Goal: Task Accomplishment & Management: Manage account settings

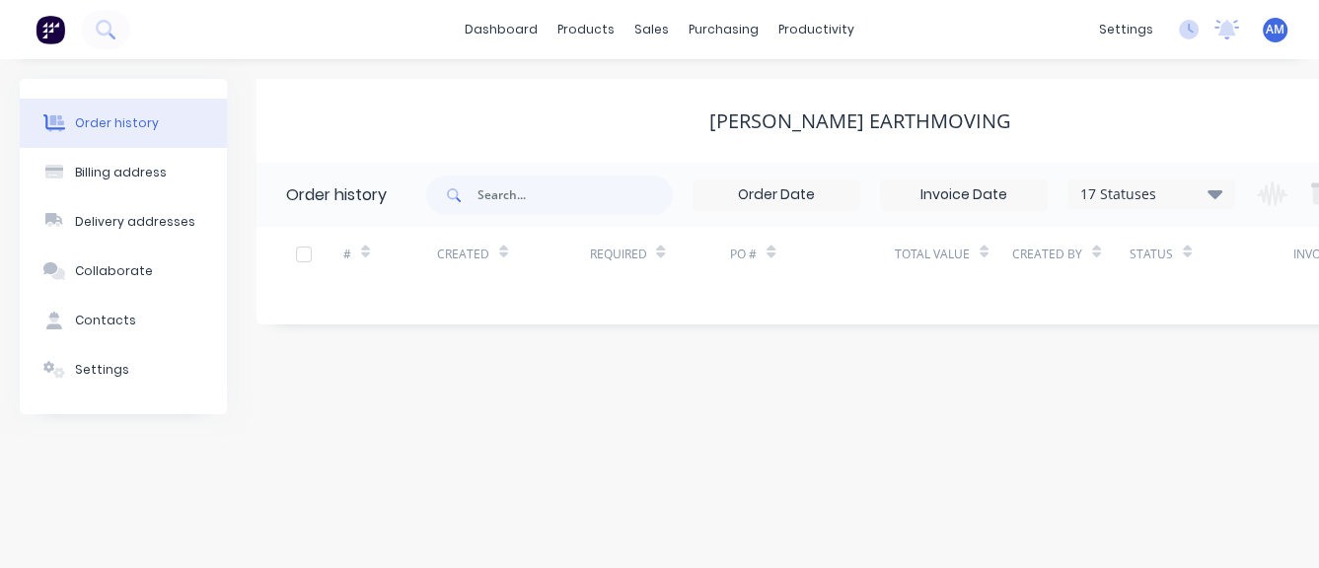
drag, startPoint x: 1331, startPoint y: 579, endPoint x: 1412, endPoint y: 801, distance: 236.2
click at [1318, 567] on html "dashboard products sales purchasing productivity dashboard products Product Cat…" at bounding box center [659, 284] width 1319 height 568
drag, startPoint x: 1325, startPoint y: 576, endPoint x: 1451, endPoint y: 780, distance: 239.5
click at [1318, 567] on html "dashboard products sales purchasing productivity dashboard products Product Cat…" at bounding box center [659, 284] width 1319 height 568
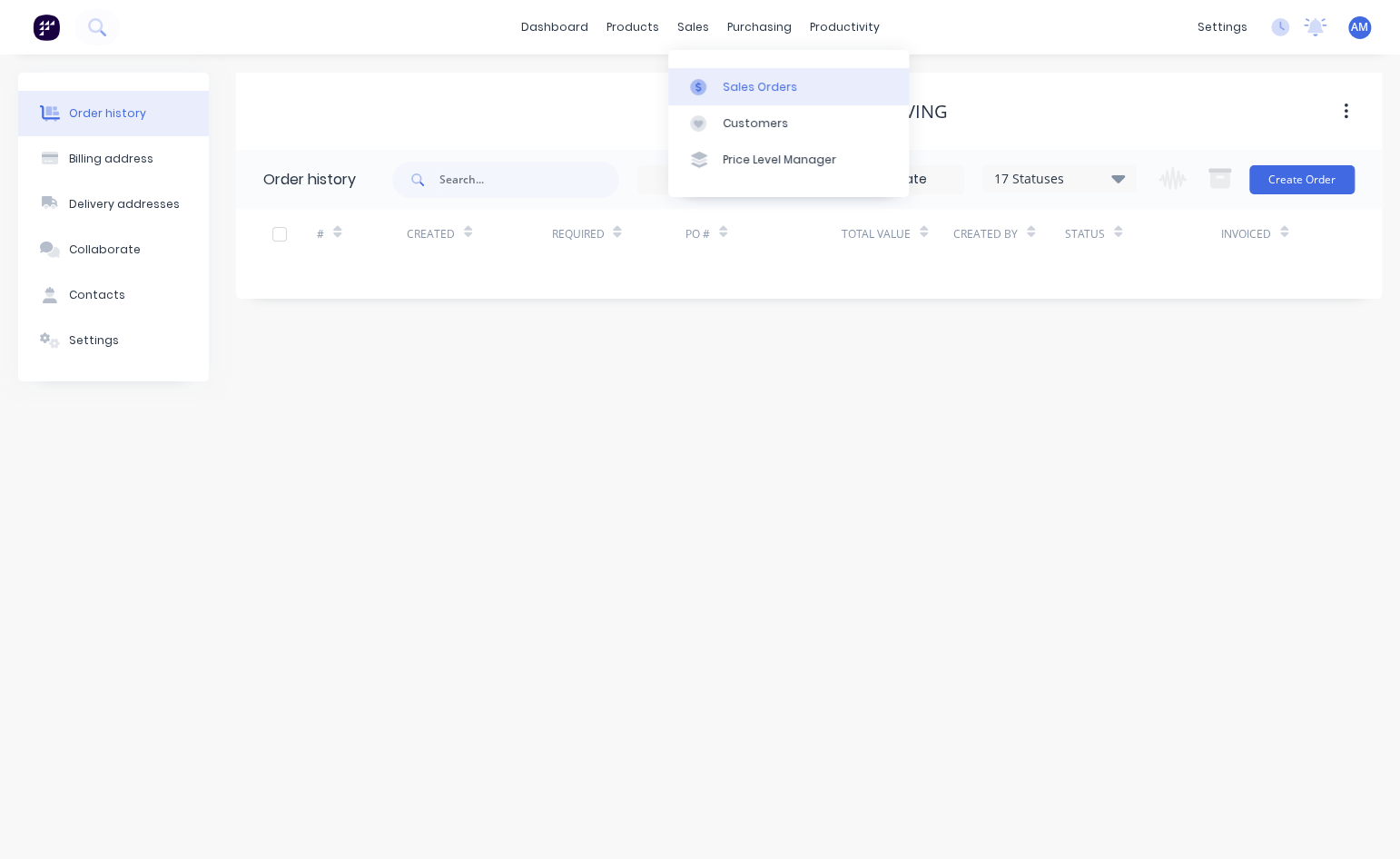
click at [717, 83] on link "Sales Orders" at bounding box center [788, 86] width 240 height 36
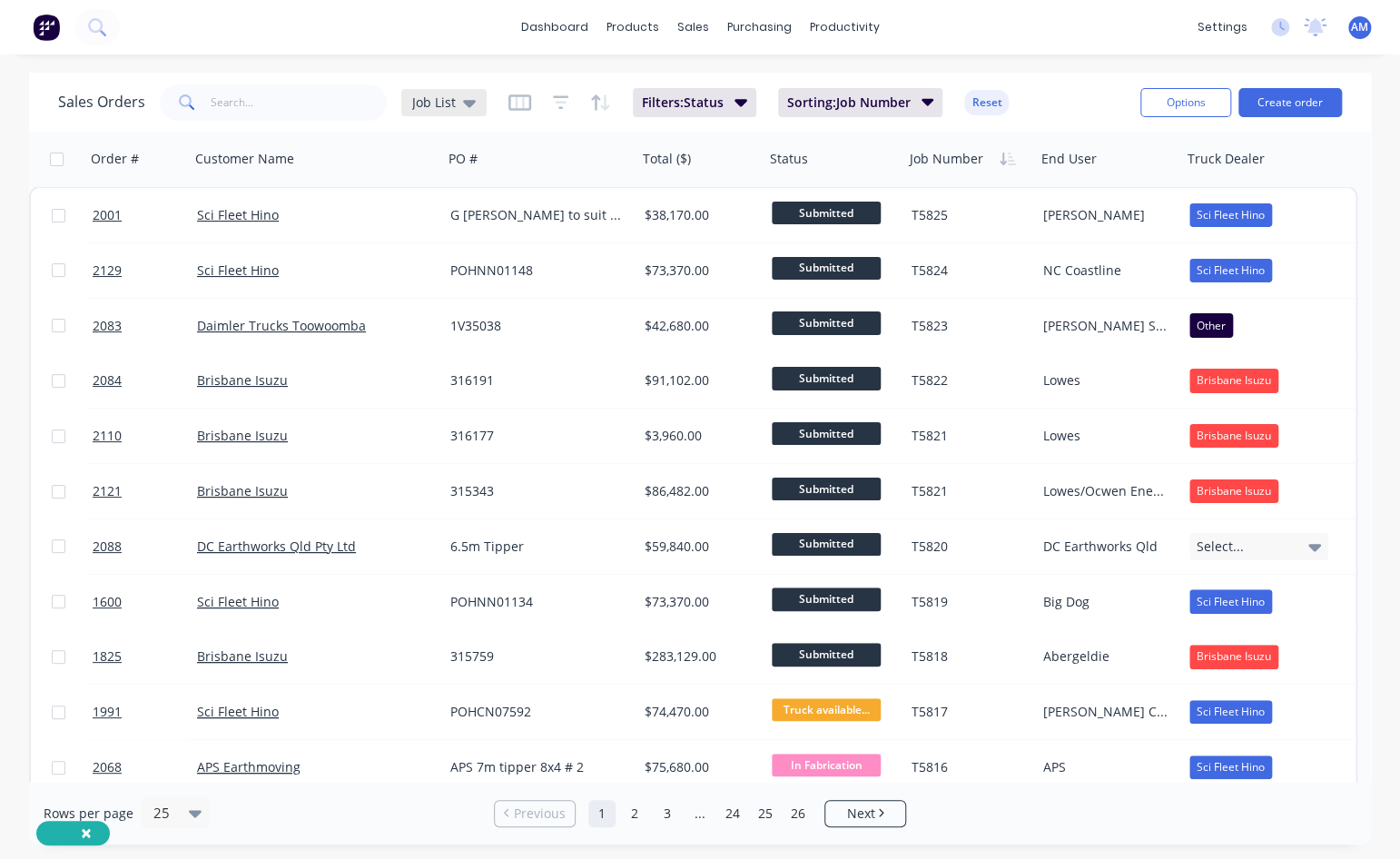
click at [470, 99] on icon at bounding box center [469, 103] width 13 height 20
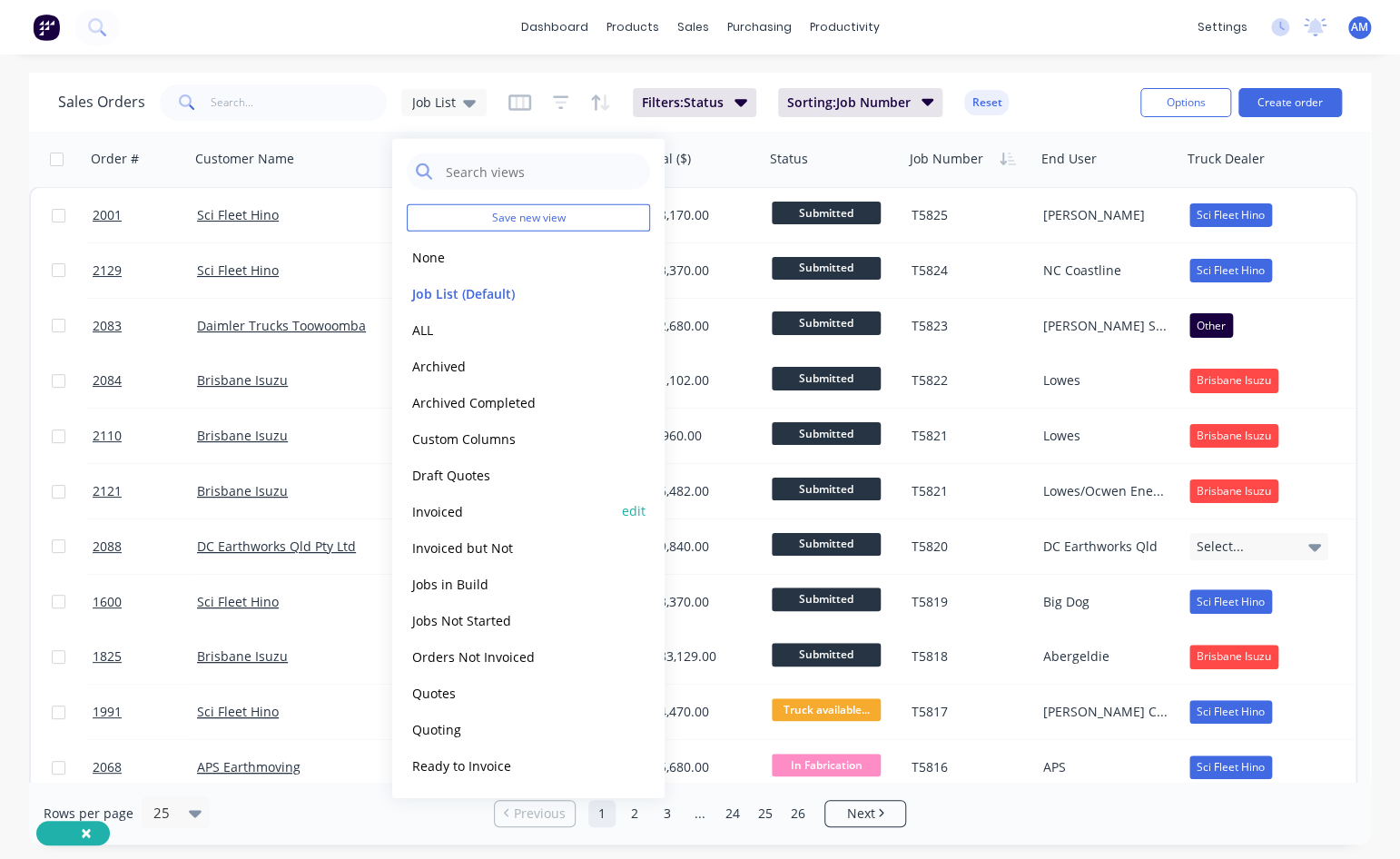
click at [429, 507] on button "Invoiced" at bounding box center [510, 510] width 207 height 21
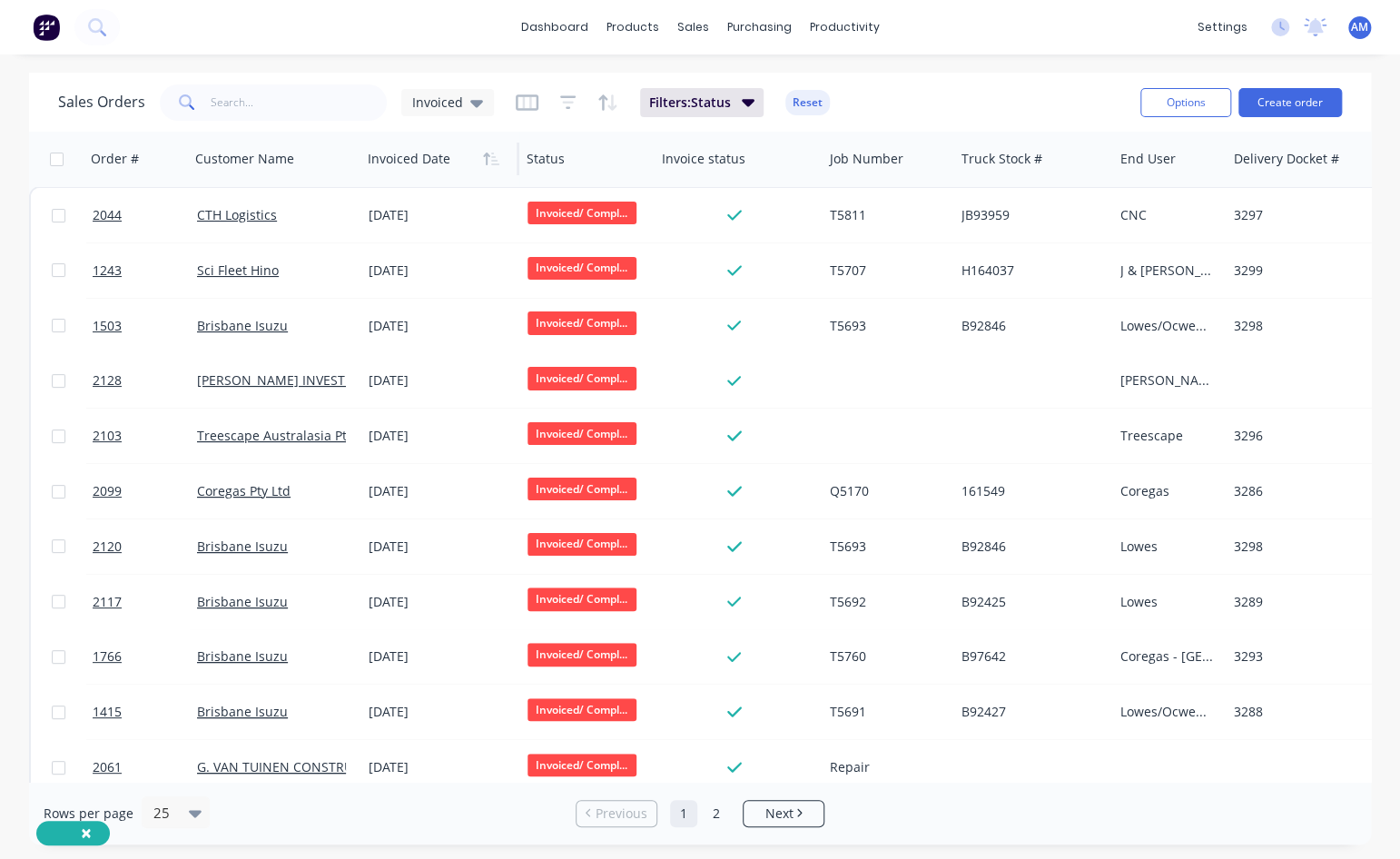
click at [435, 157] on div at bounding box center [435, 158] width 137 height 36
click at [484, 160] on icon "button" at bounding box center [492, 159] width 17 height 15
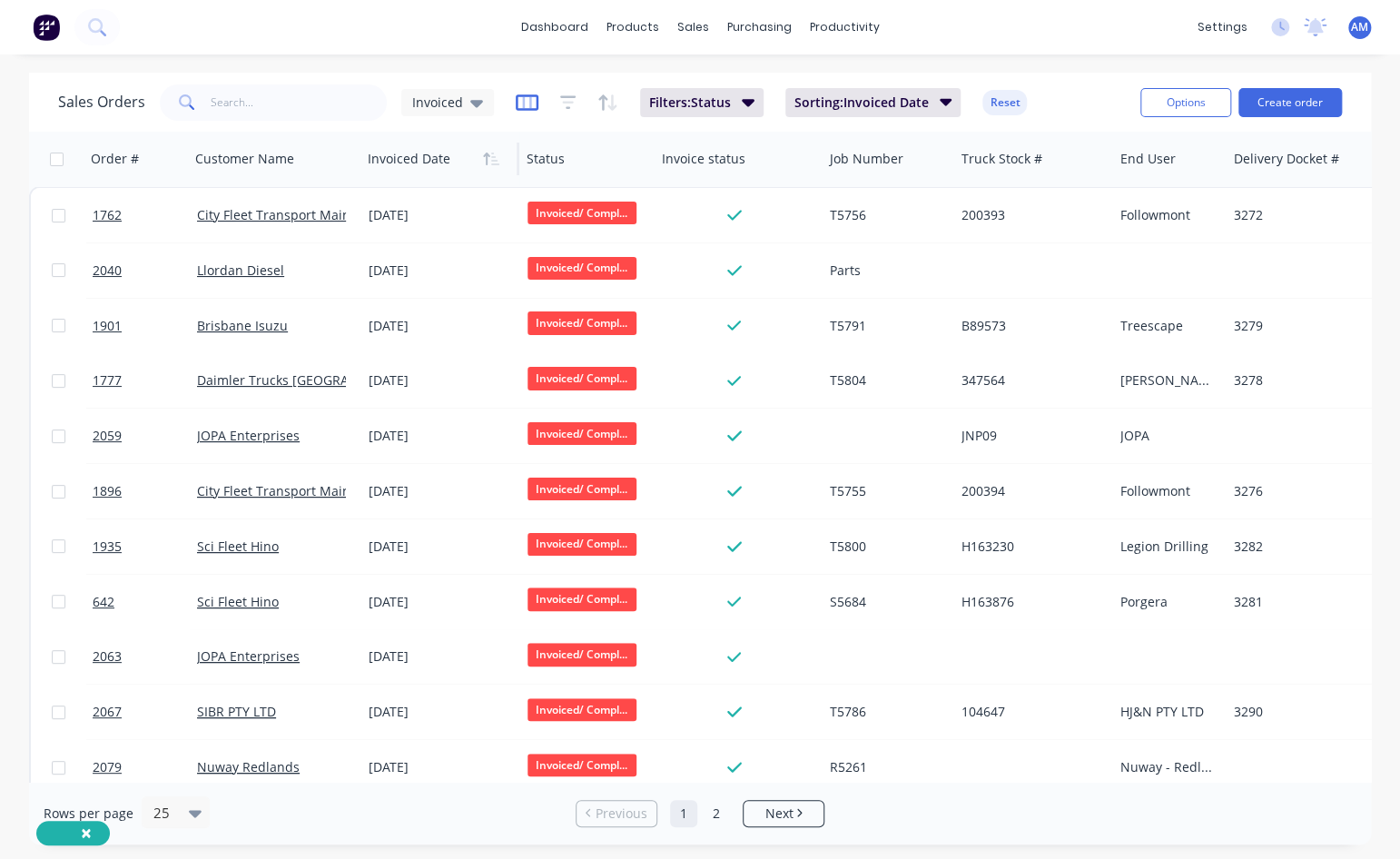
click at [531, 102] on icon "button" at bounding box center [526, 103] width 23 height 18
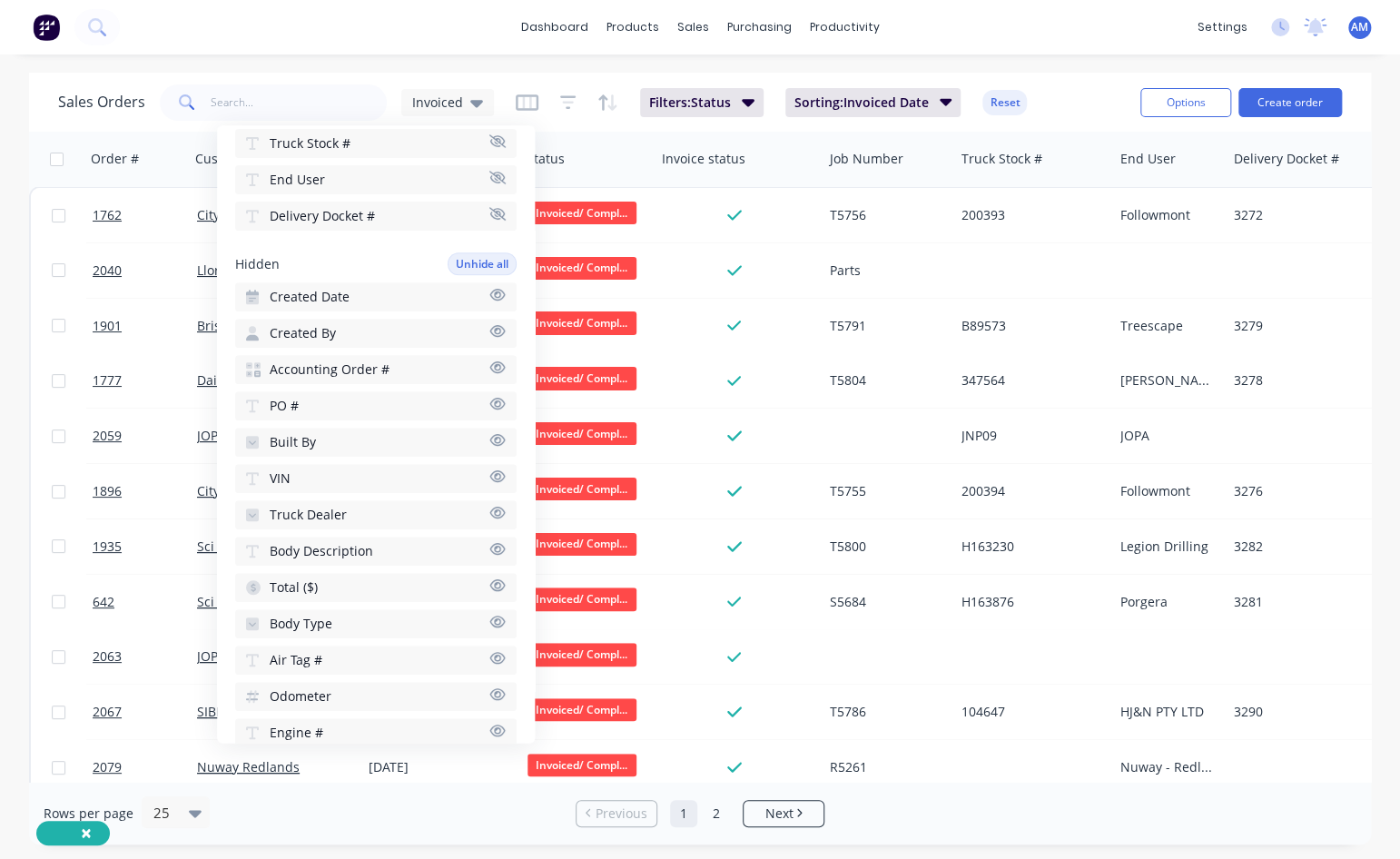
scroll to position [356, 0]
click at [337, 522] on button "Total ($)" at bounding box center [376, 588] width 282 height 29
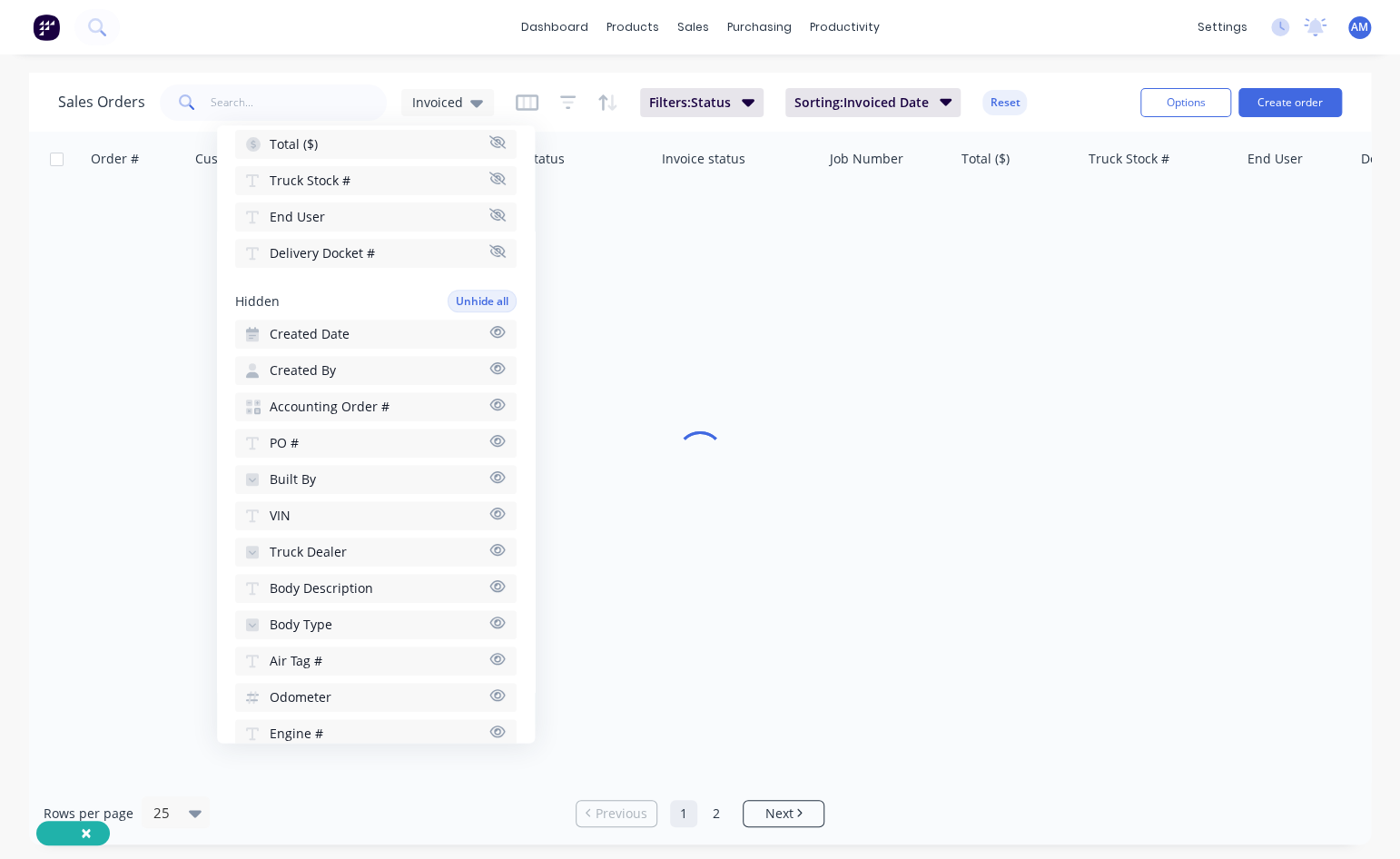
scroll to position [320, 0]
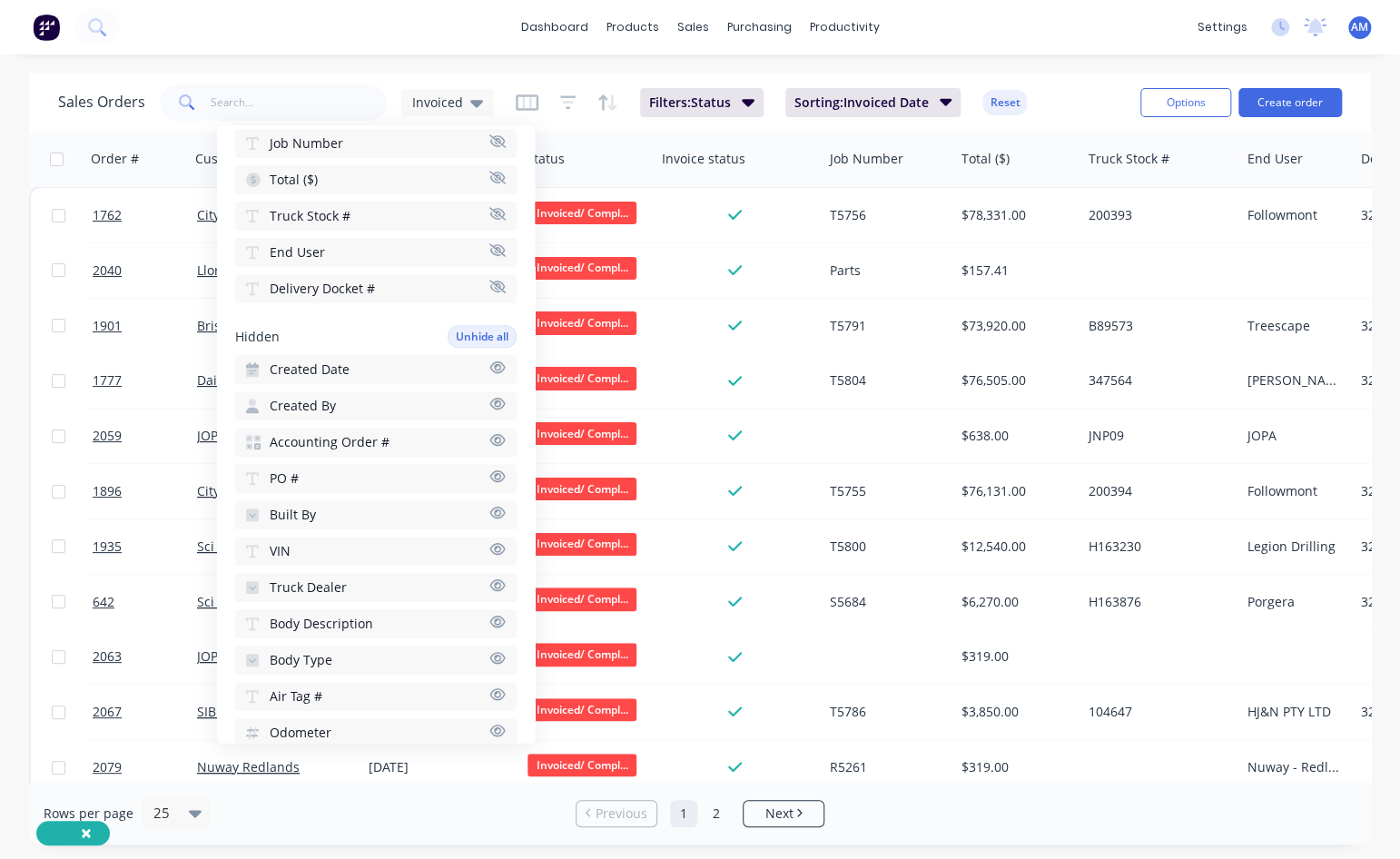
click at [494, 52] on div "dashboard products sales purchasing productivity dashboard products Product Cat…" at bounding box center [700, 27] width 1400 height 54
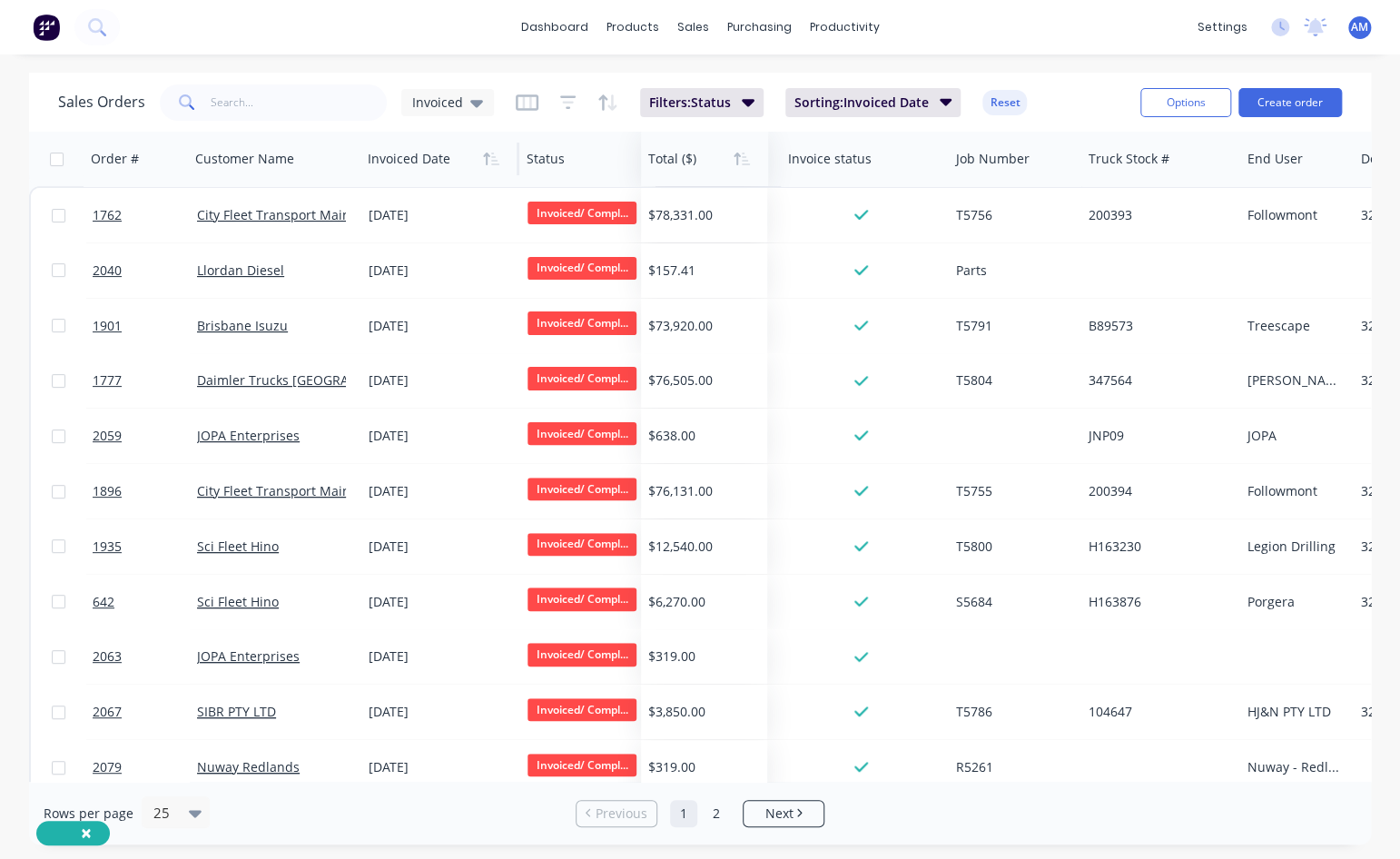
drag, startPoint x: 1013, startPoint y: 145, endPoint x: 700, endPoint y: 152, distance: 313.1
click at [700, 152] on div at bounding box center [701, 158] width 107 height 36
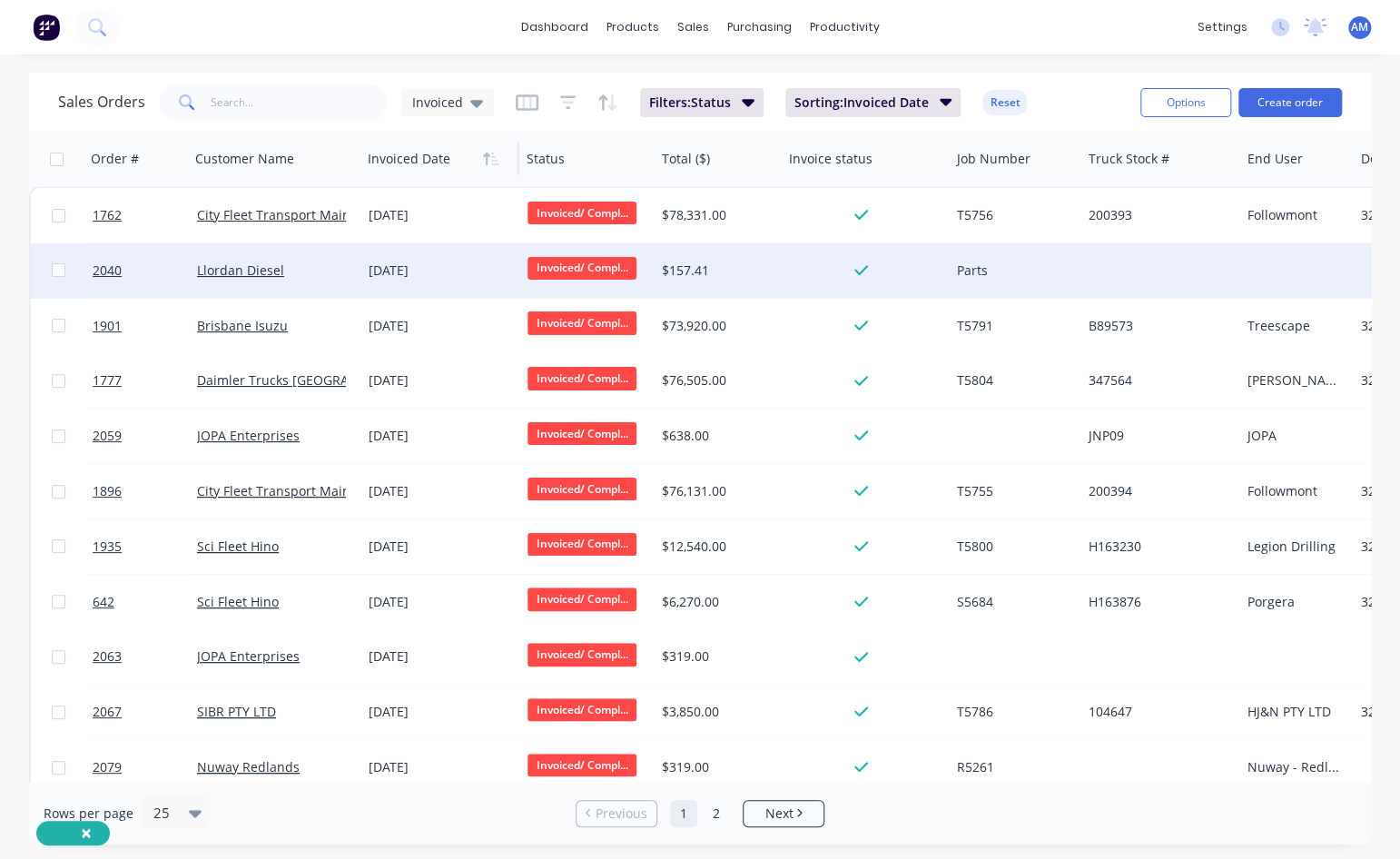
click at [561, 267] on span "Invoiced/ Compl..." at bounding box center [582, 268] width 109 height 23
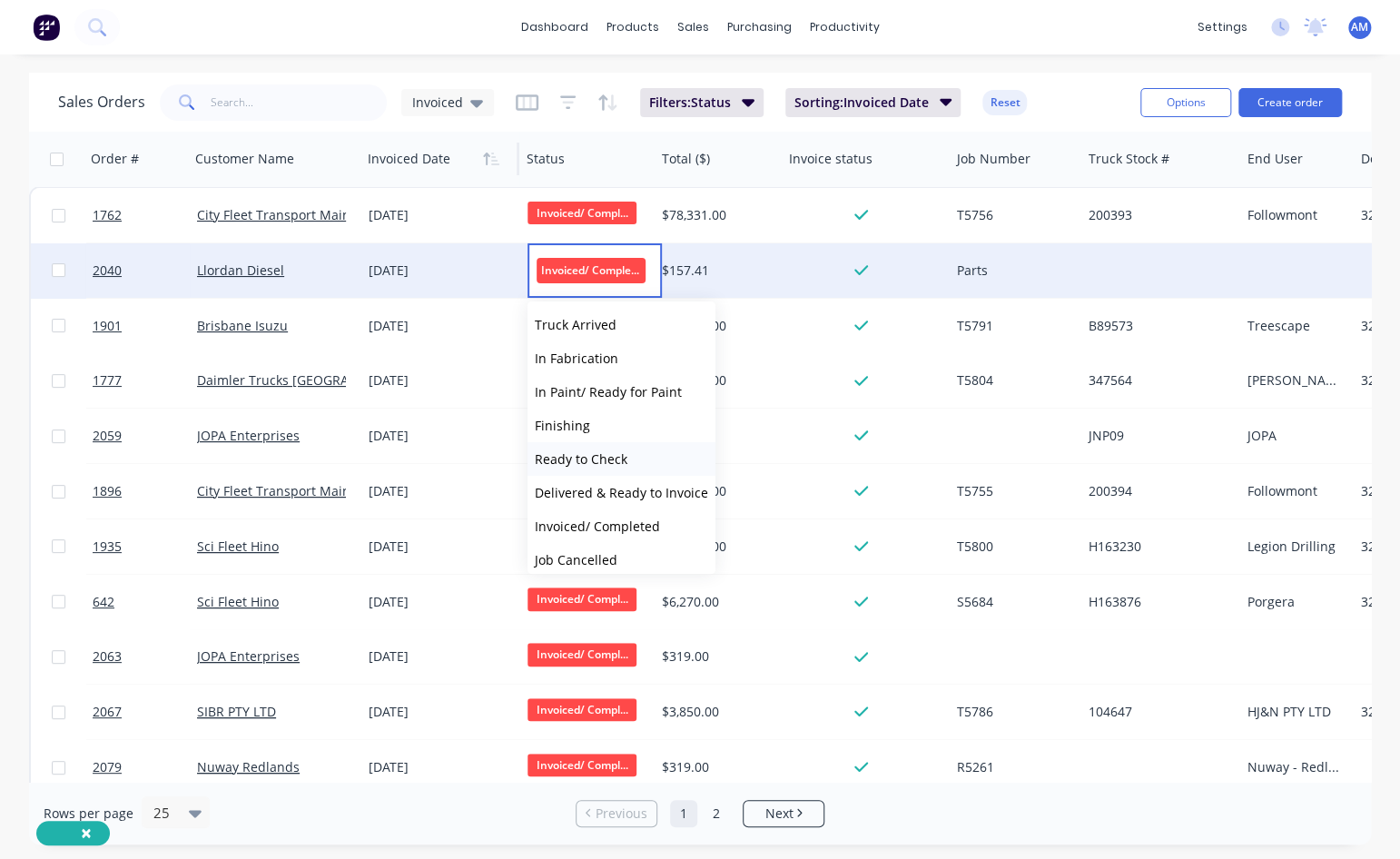
scroll to position [145, 0]
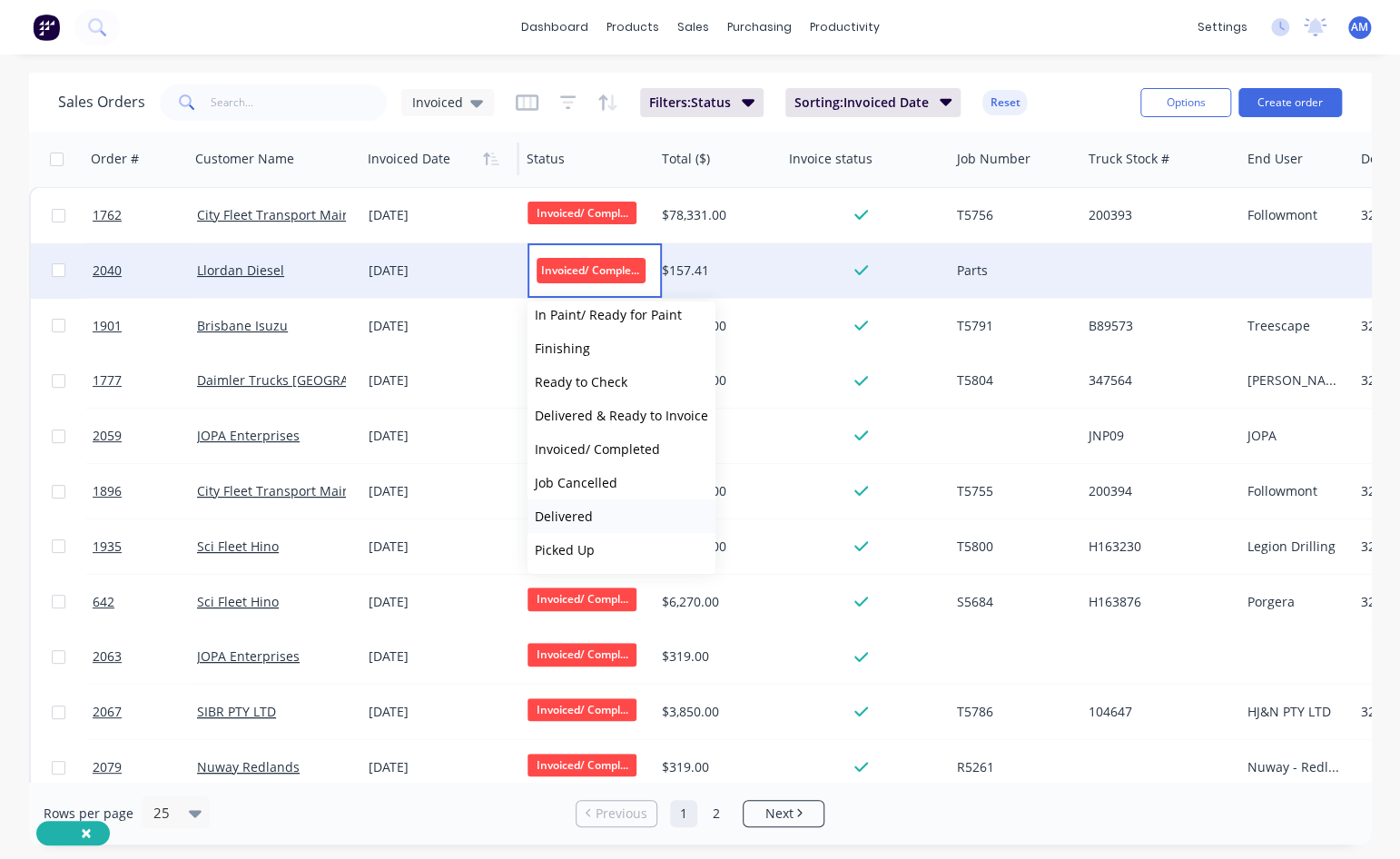
click at [581, 512] on span "Delivered" at bounding box center [563, 516] width 58 height 17
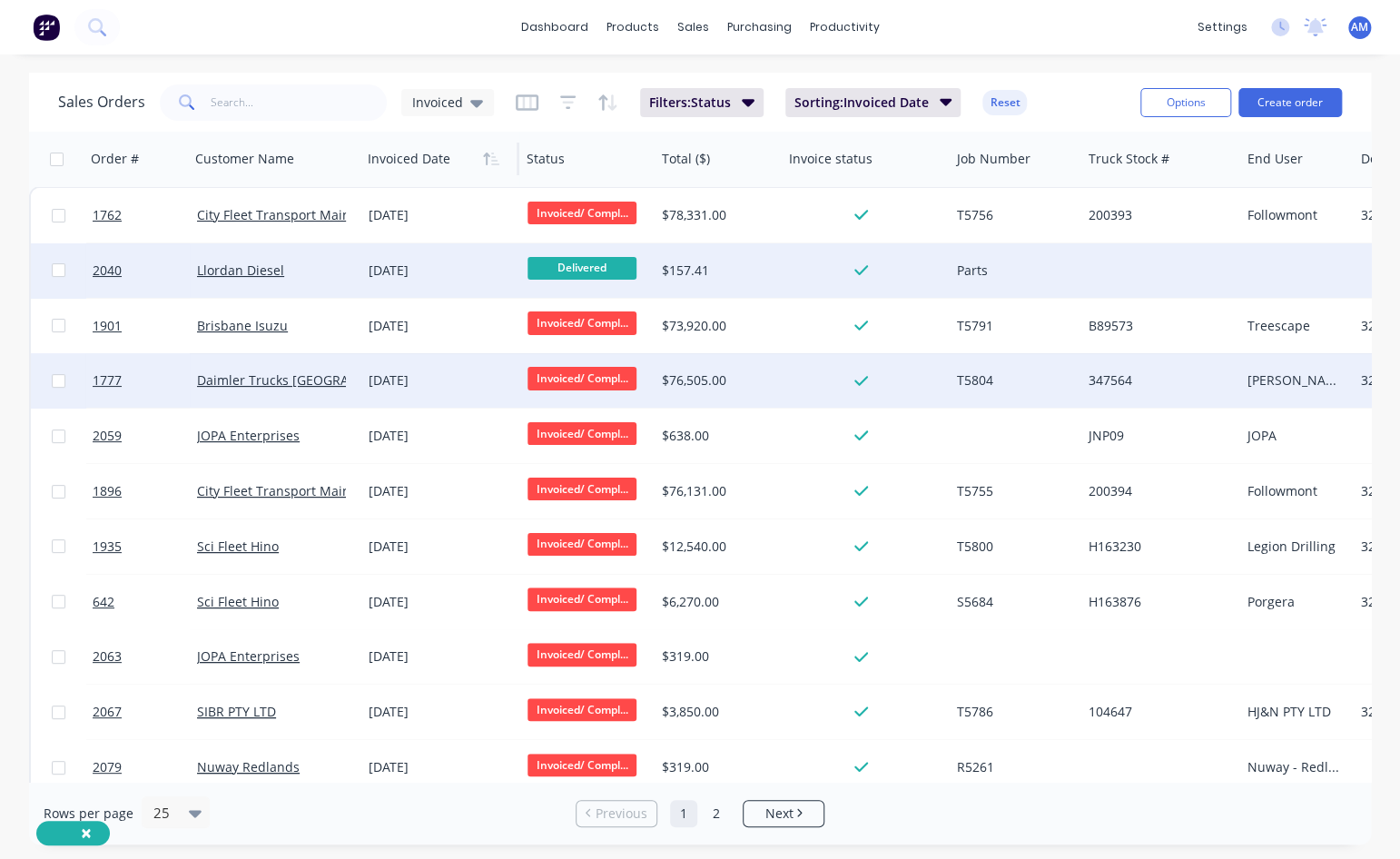
click at [584, 375] on span "Invoiced/ Compl..." at bounding box center [582, 377] width 109 height 23
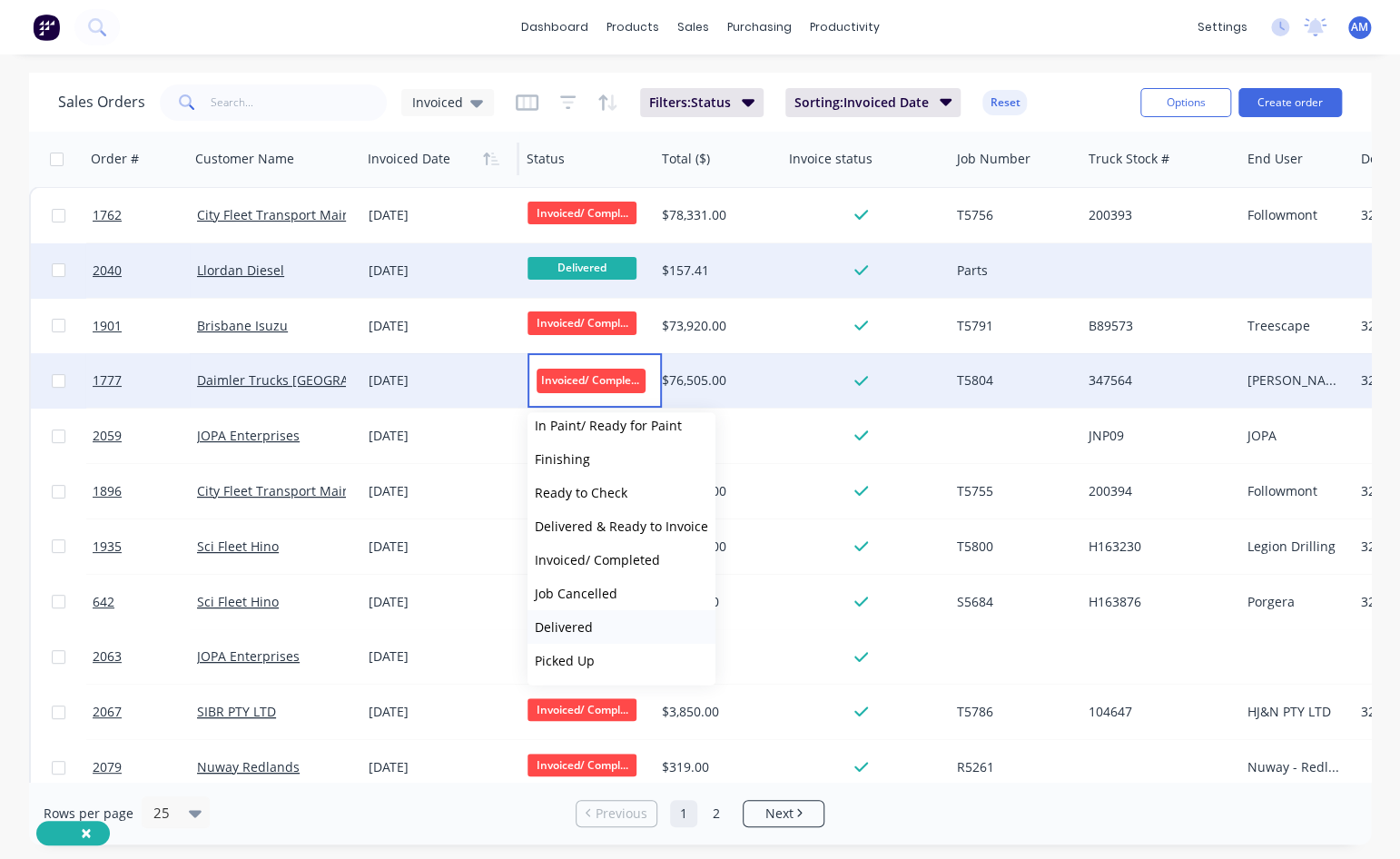
click at [574, 522] on span "Delivered" at bounding box center [563, 627] width 58 height 17
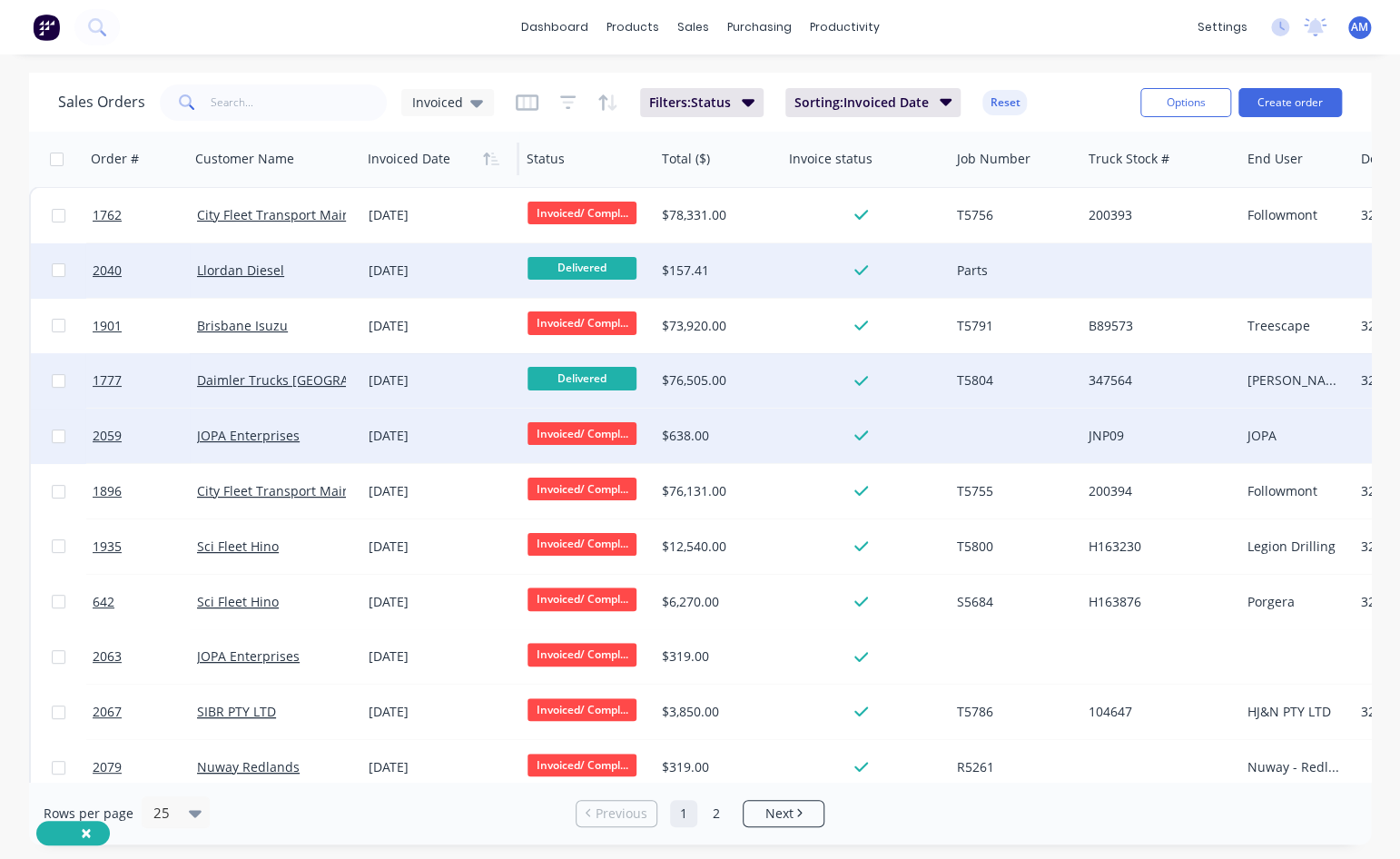
click at [613, 434] on span "Invoiced/ Compl..." at bounding box center [582, 434] width 109 height 23
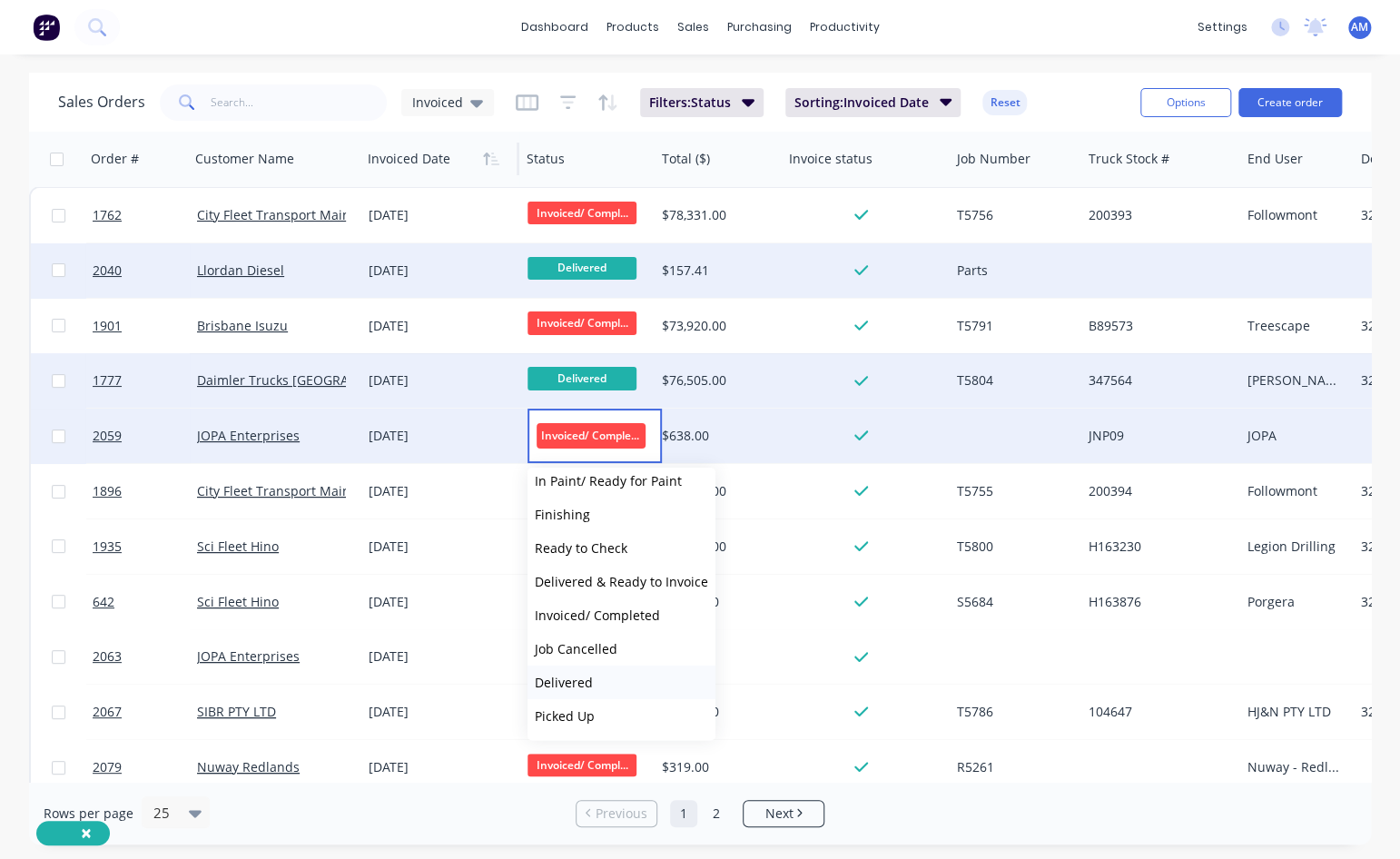
click at [568, 522] on span "Delivered" at bounding box center [563, 682] width 58 height 17
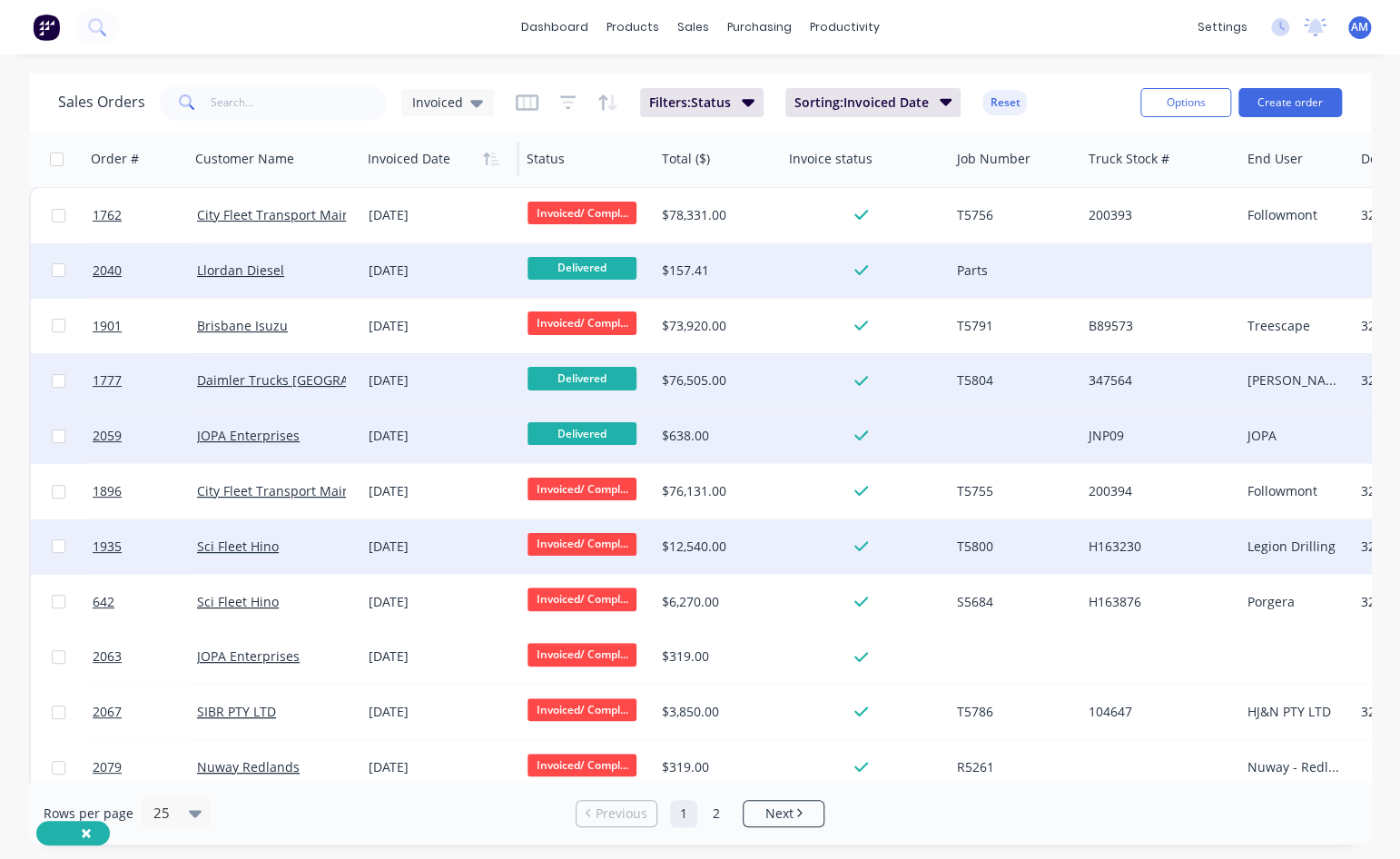
click at [613, 522] on span "Invoiced/ Compl..." at bounding box center [582, 544] width 109 height 23
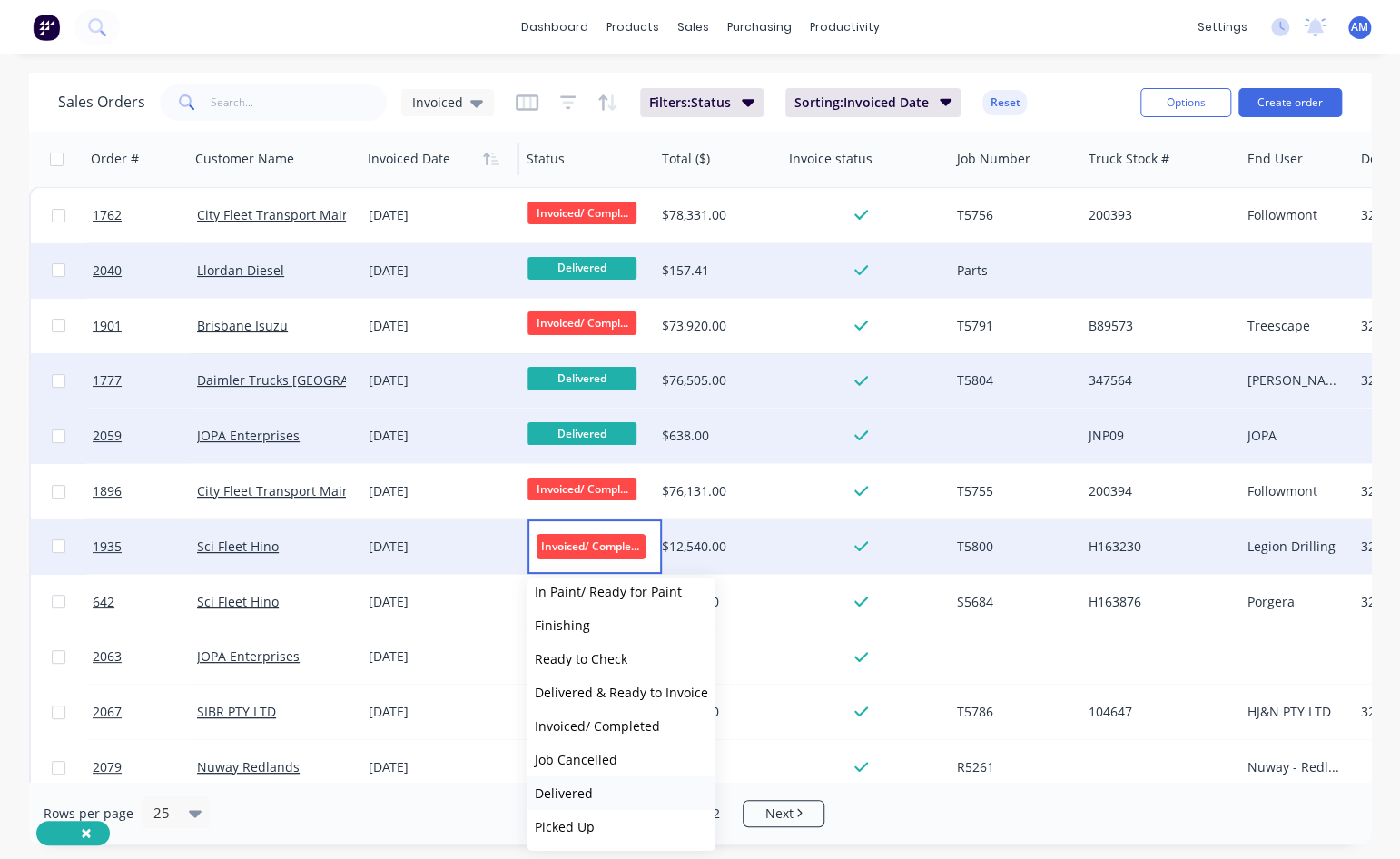
click at [578, 522] on span "Delivered" at bounding box center [563, 793] width 58 height 17
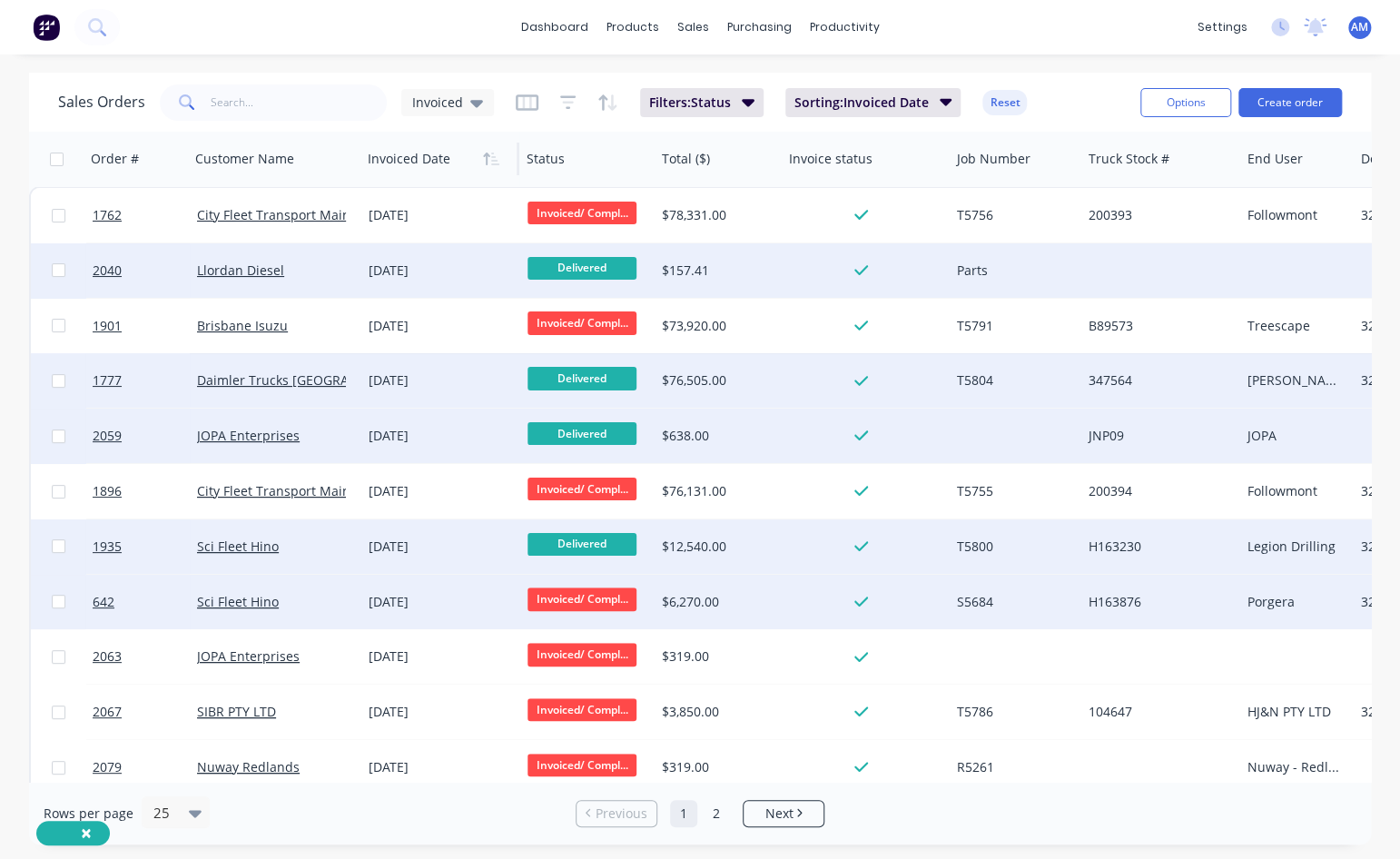
click at [618, 522] on span "Invoiced/ Compl..." at bounding box center [582, 598] width 109 height 23
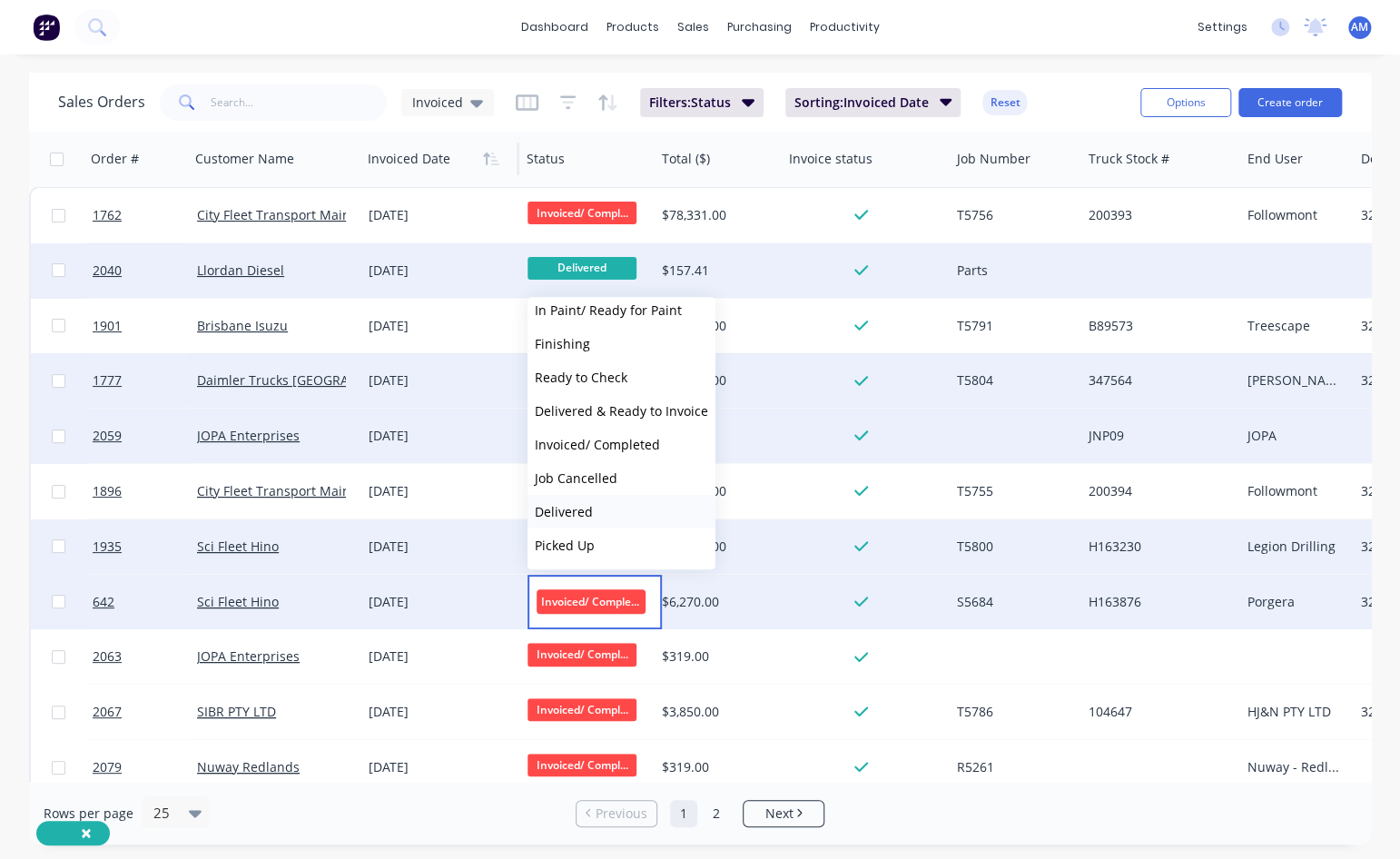
click at [588, 514] on span "Delivered" at bounding box center [563, 511] width 58 height 17
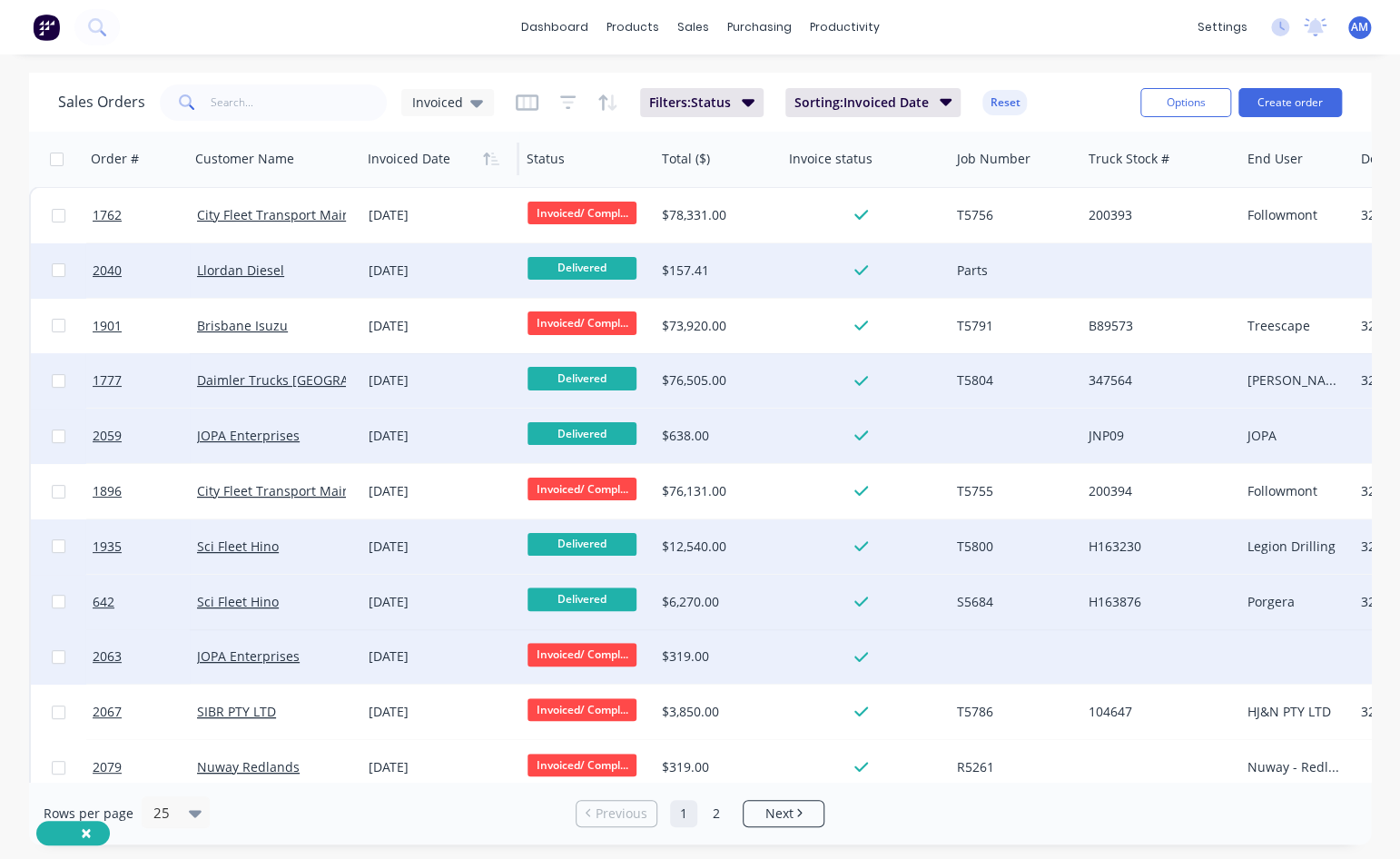
click at [598, 522] on span "Invoiced/ Compl..." at bounding box center [582, 654] width 109 height 23
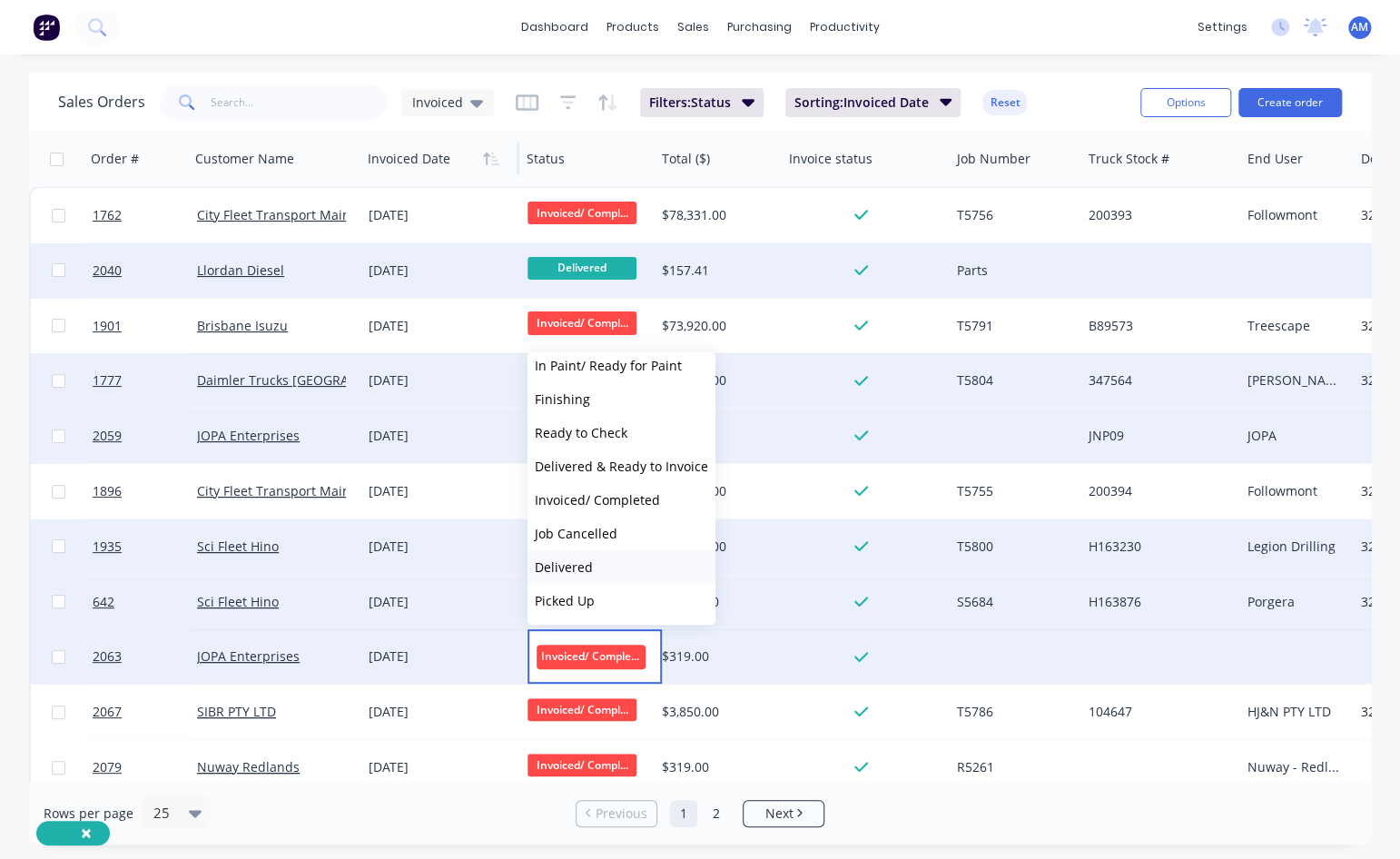
click at [595, 522] on button "Delivered" at bounding box center [621, 567] width 188 height 33
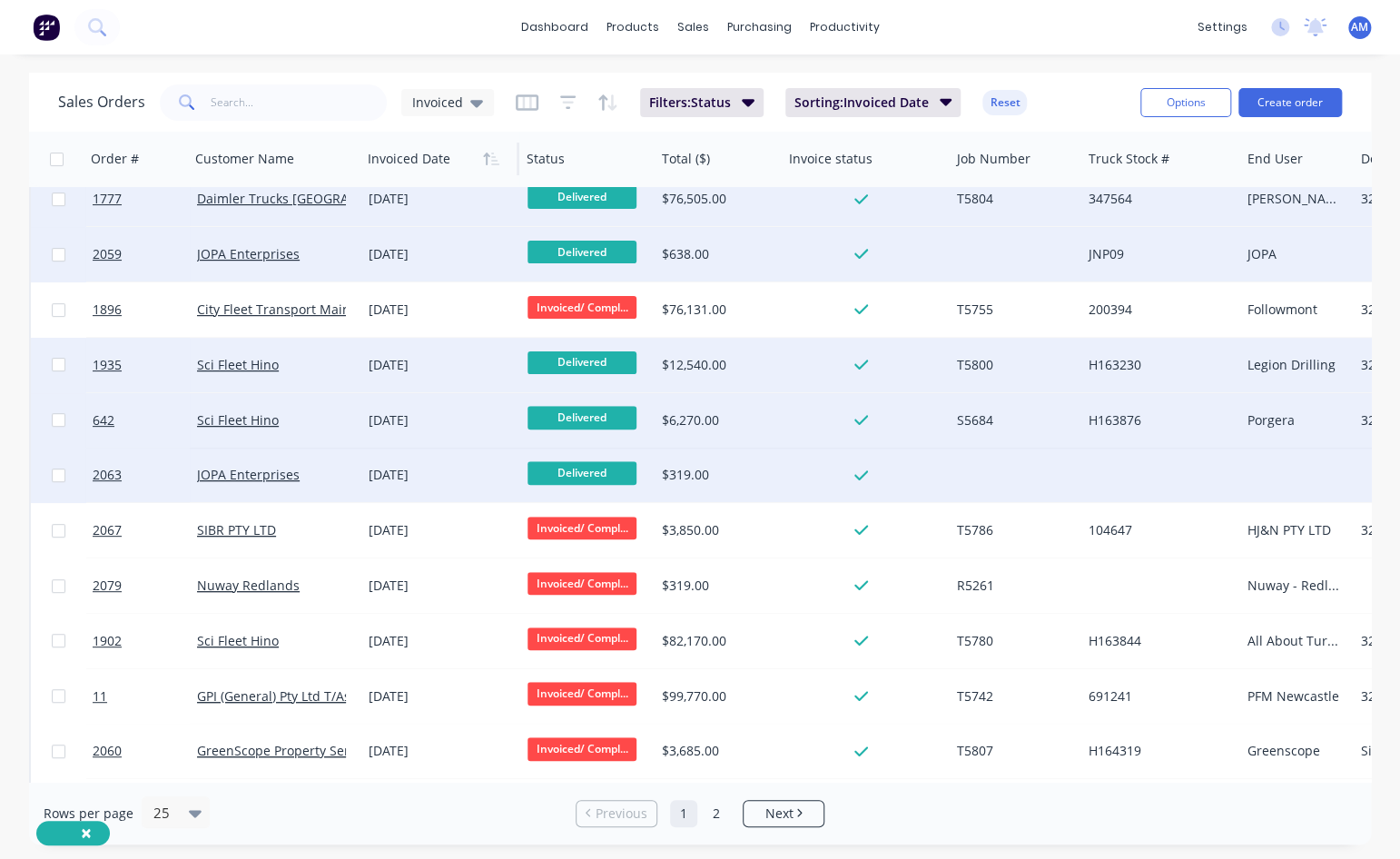
scroll to position [273, 0]
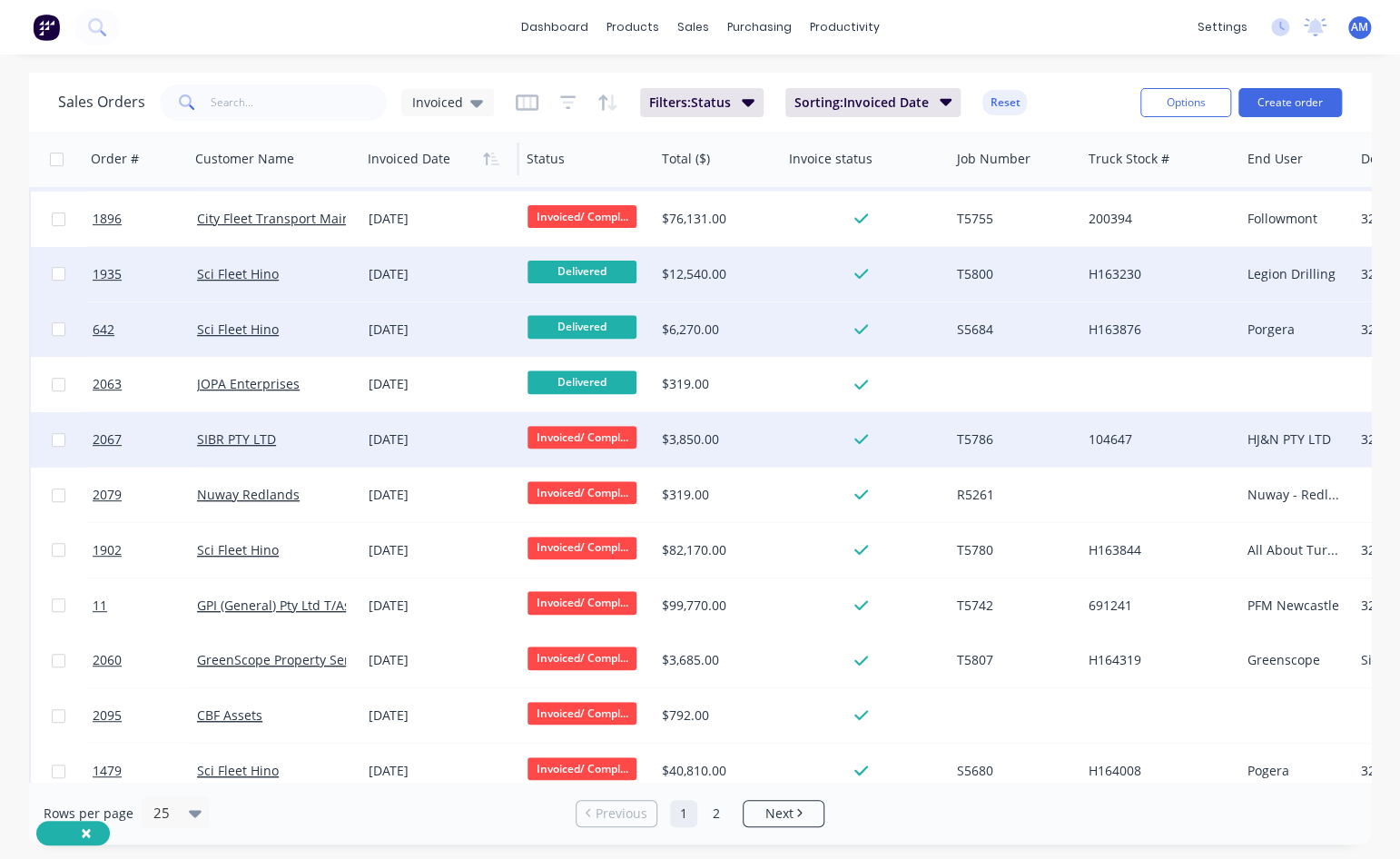
click at [604, 431] on span "Invoiced/ Compl..." at bounding box center [582, 437] width 109 height 23
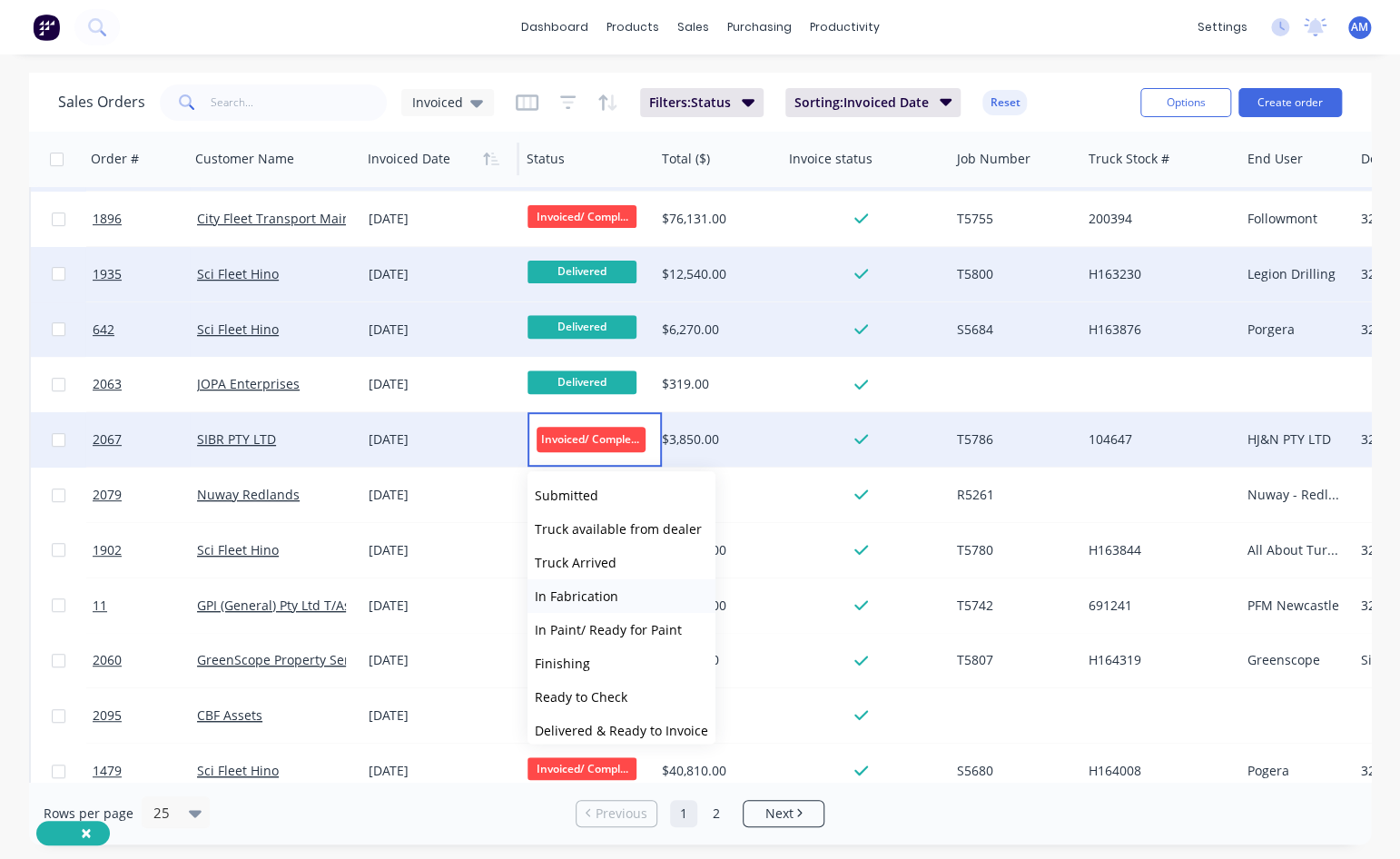
scroll to position [145, 0]
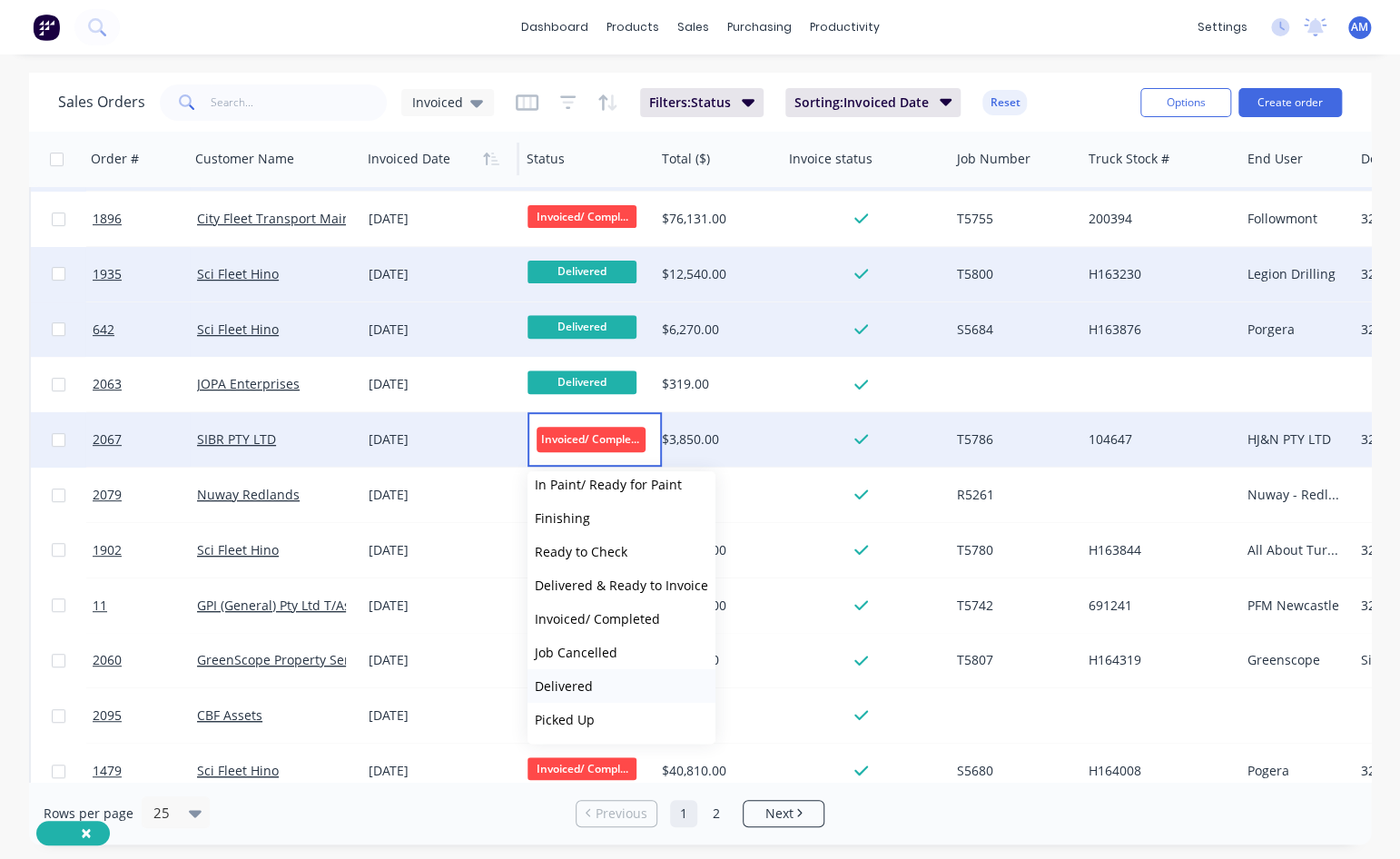
click at [584, 522] on span "Delivered" at bounding box center [563, 686] width 58 height 17
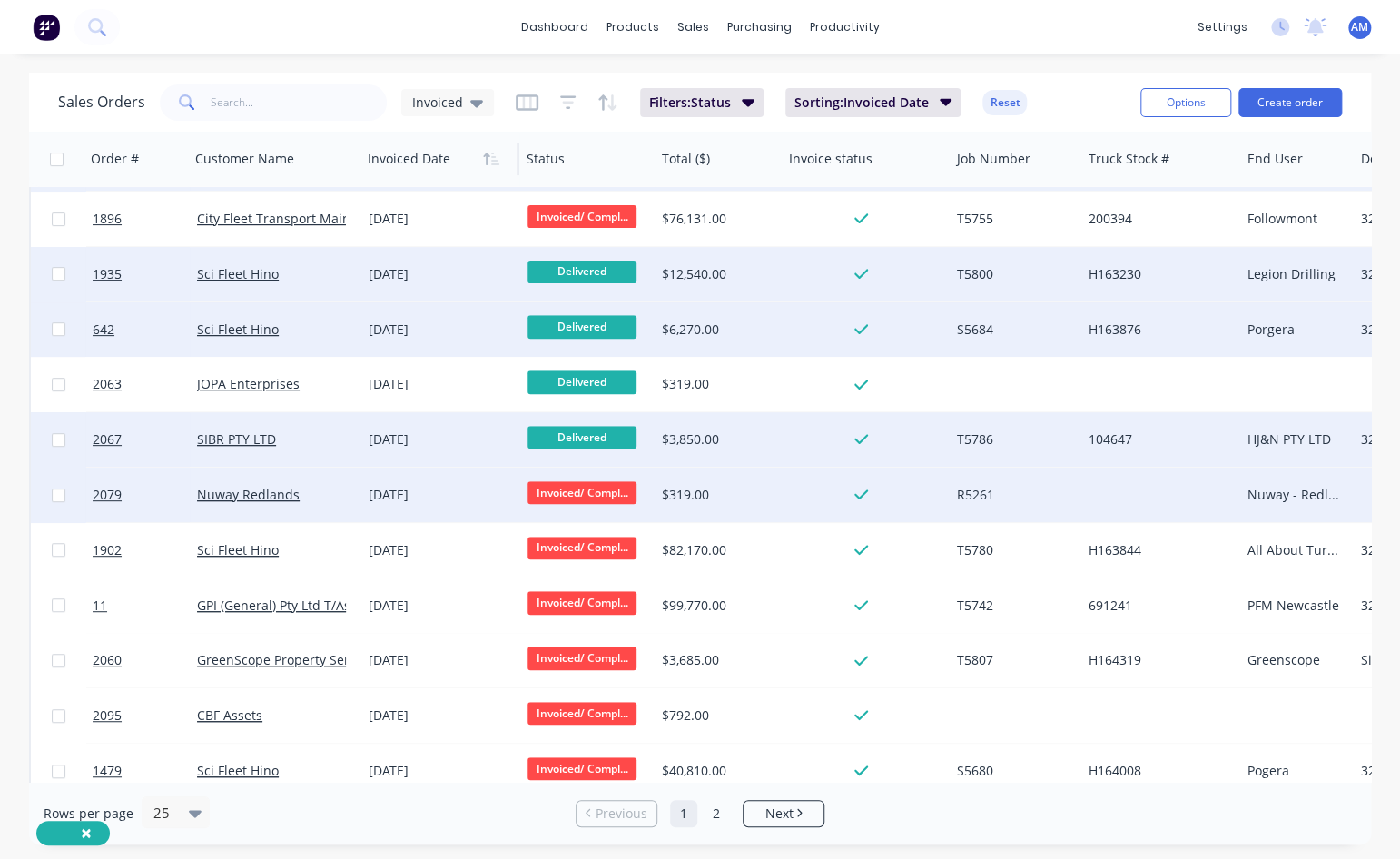
click at [621, 494] on span "Invoiced/ Compl..." at bounding box center [582, 493] width 109 height 23
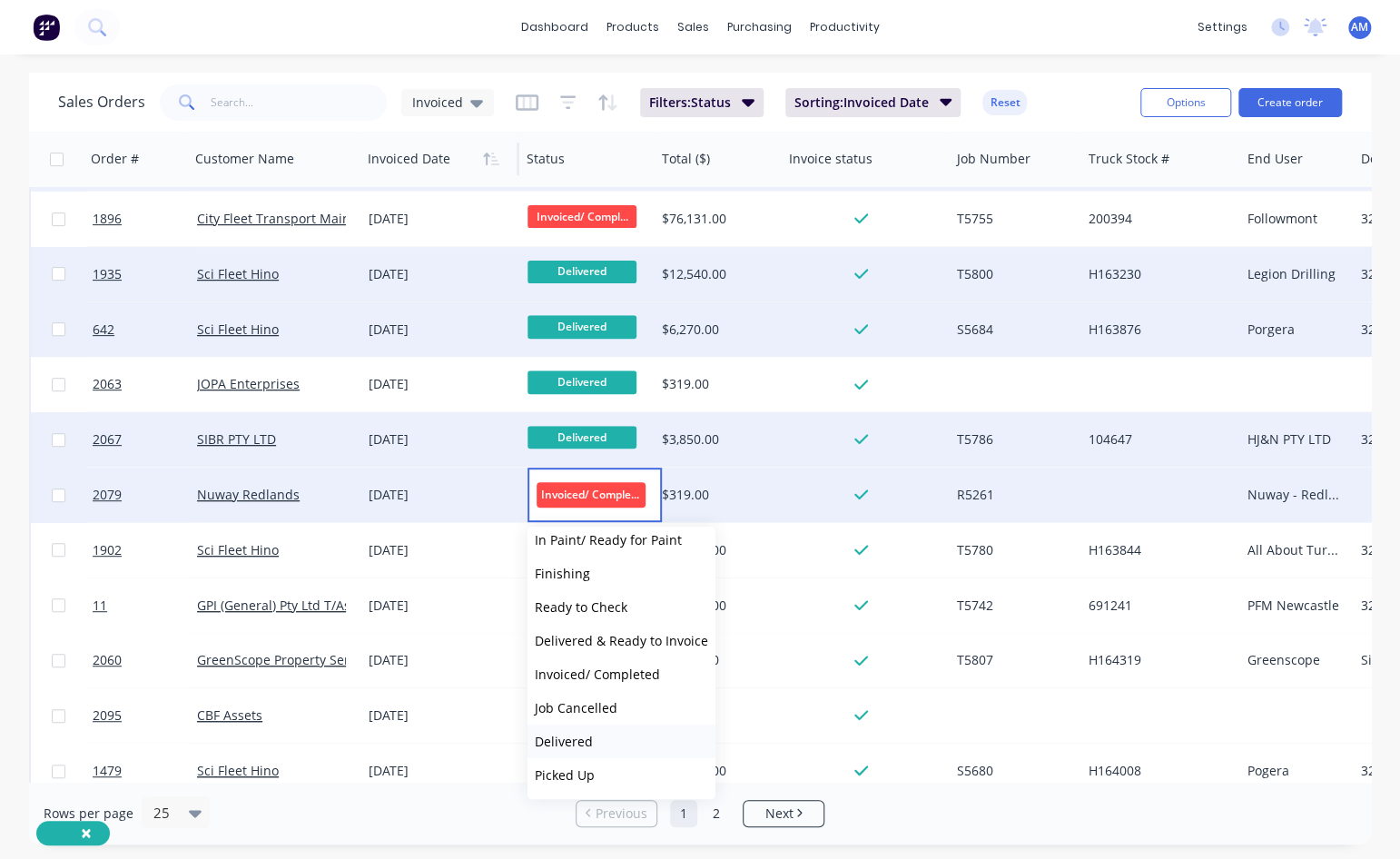
click at [584, 522] on span "Delivered" at bounding box center [563, 741] width 58 height 17
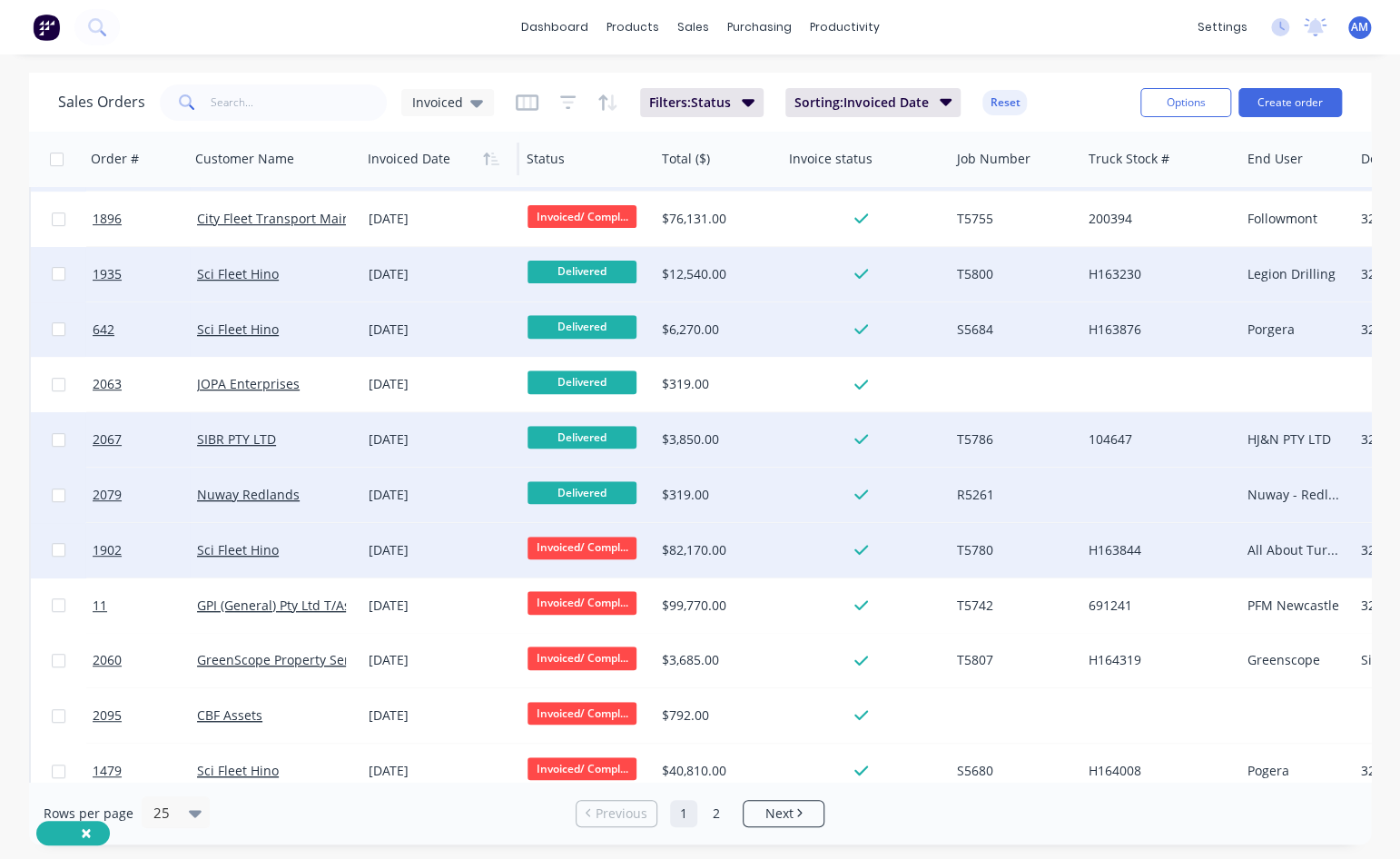
click at [623, 522] on span "Invoiced/ Compl..." at bounding box center [582, 548] width 109 height 23
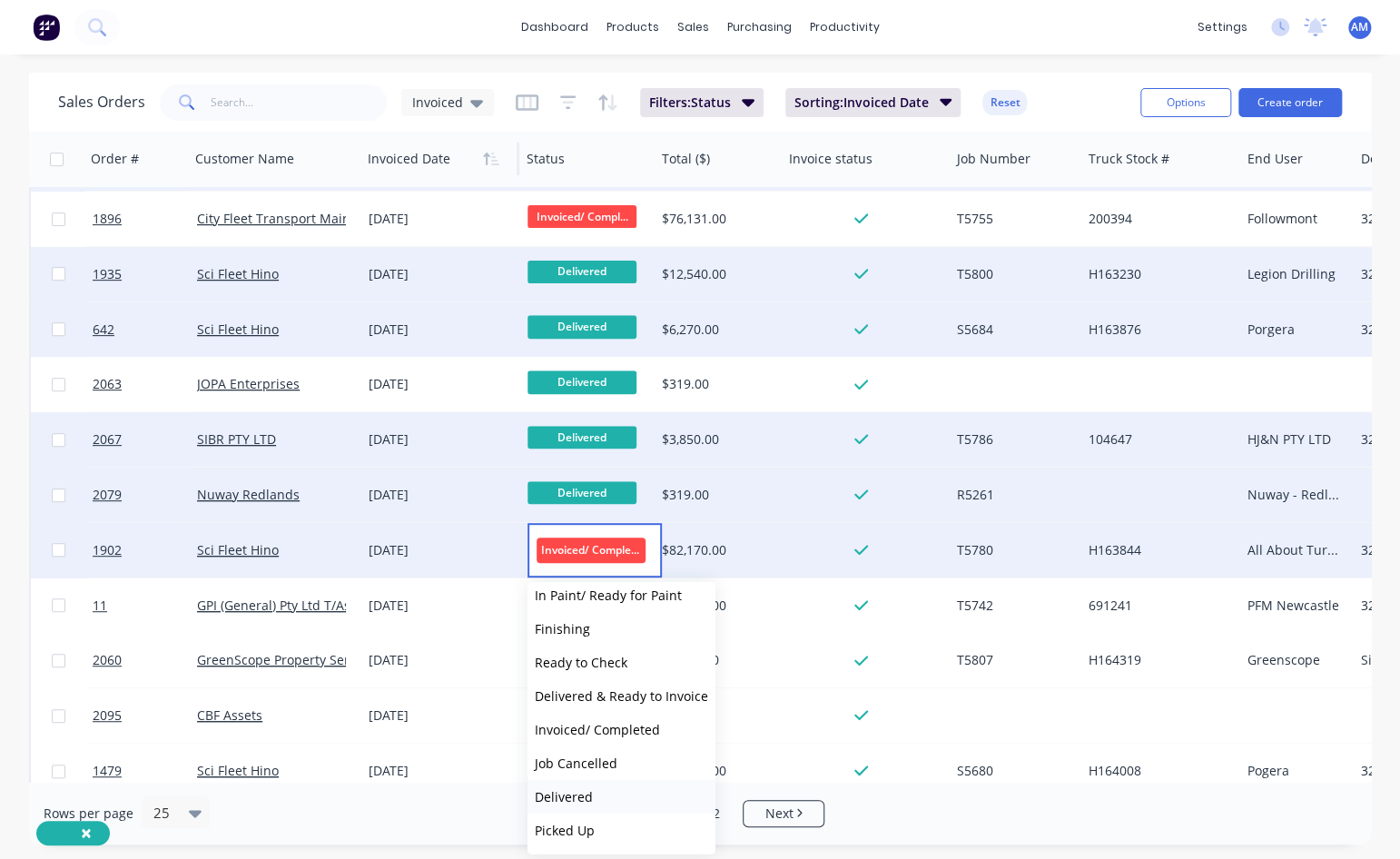
click at [596, 522] on button "Delivered" at bounding box center [621, 796] width 188 height 33
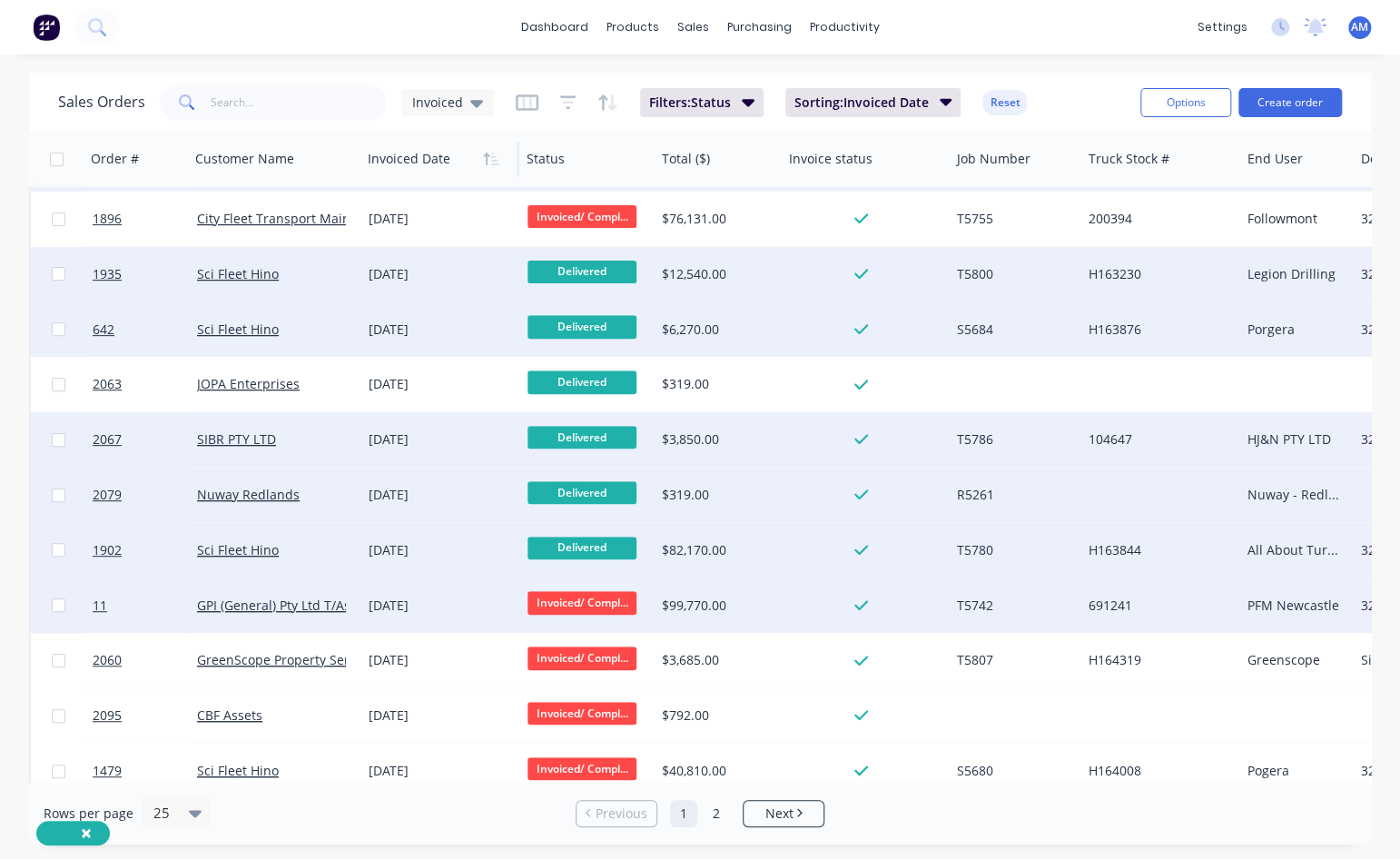
click at [622, 522] on span "Invoiced/ Compl..." at bounding box center [582, 602] width 109 height 23
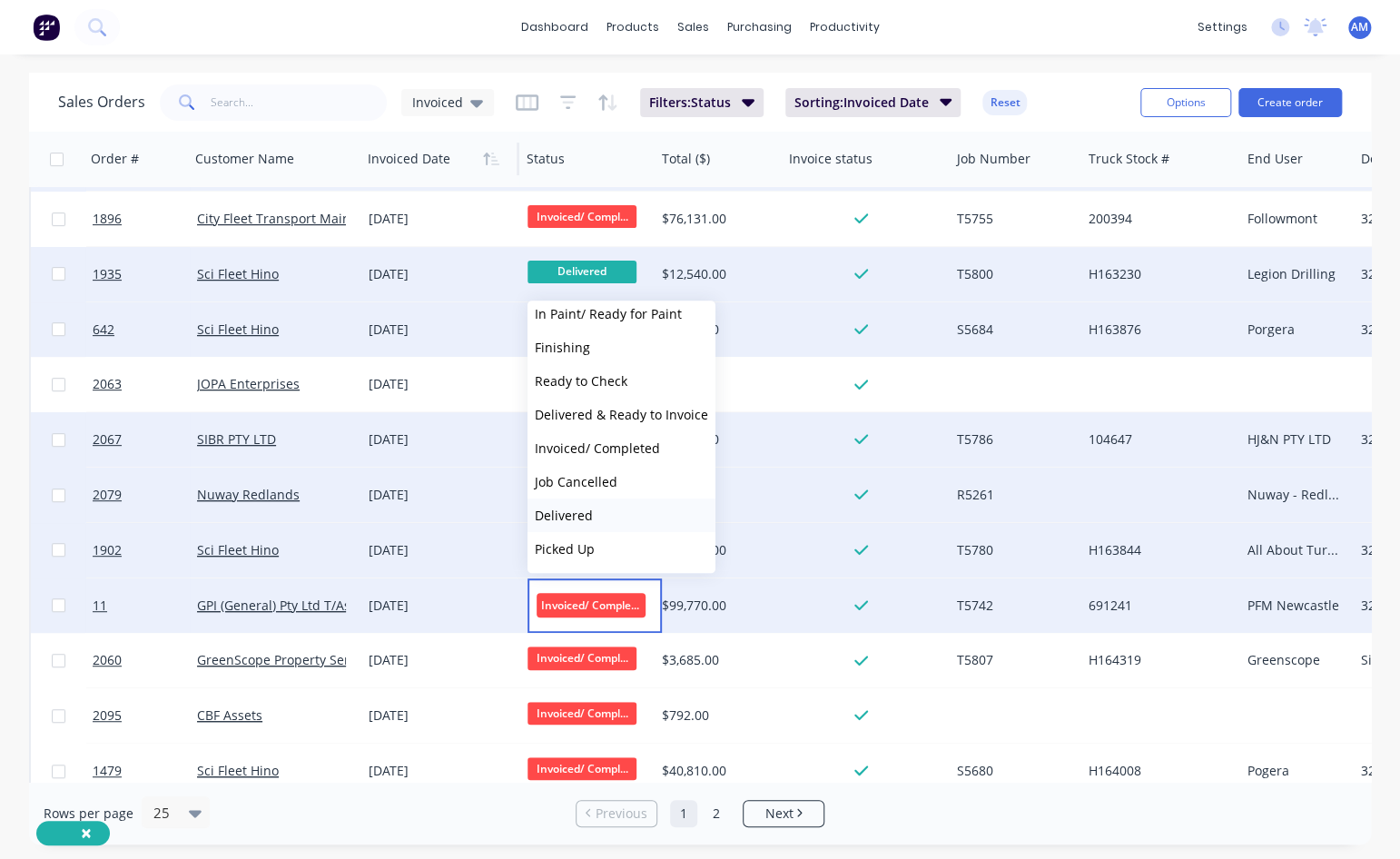
click at [610, 511] on button "Delivered" at bounding box center [621, 515] width 188 height 33
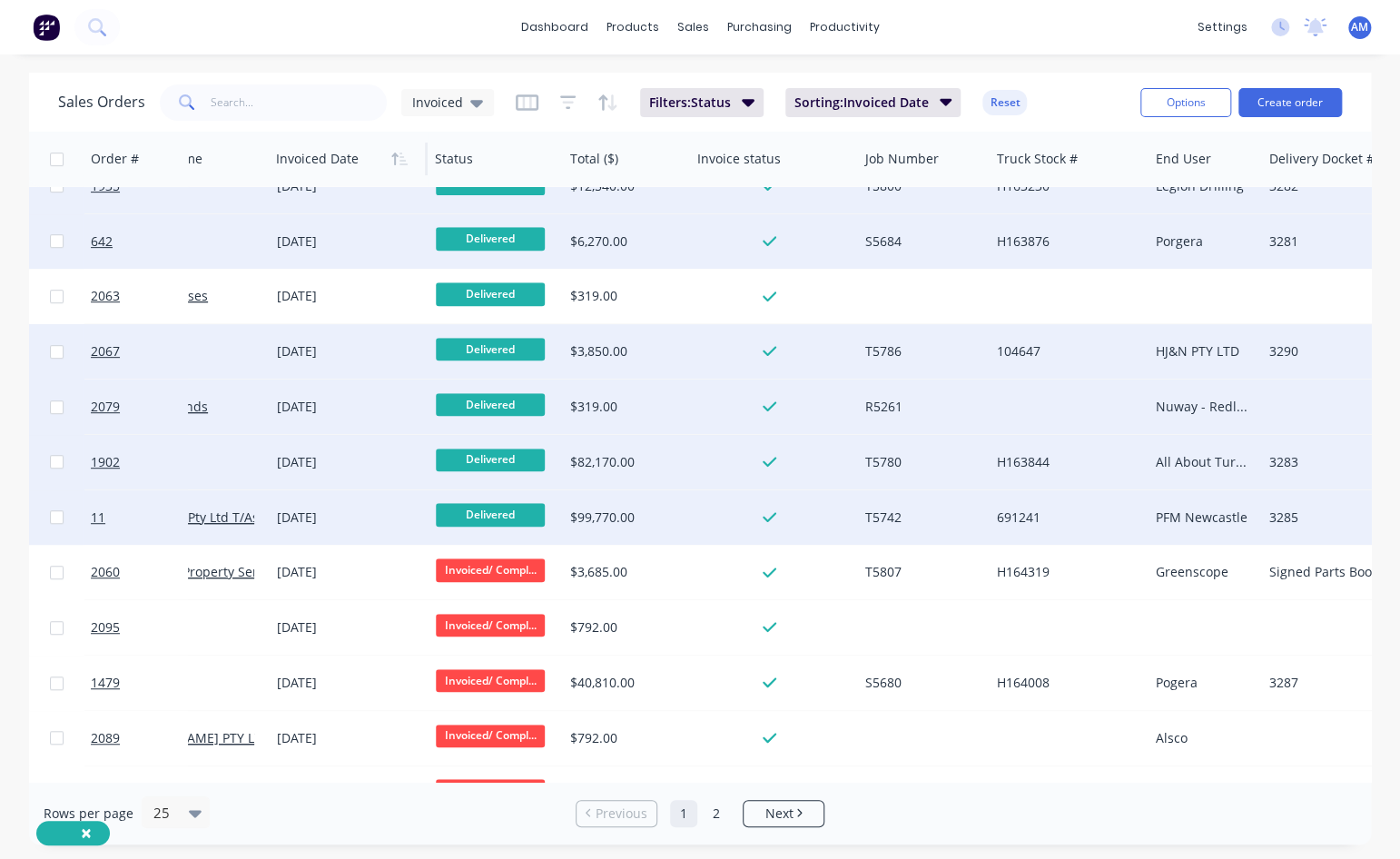
scroll to position [363, 92]
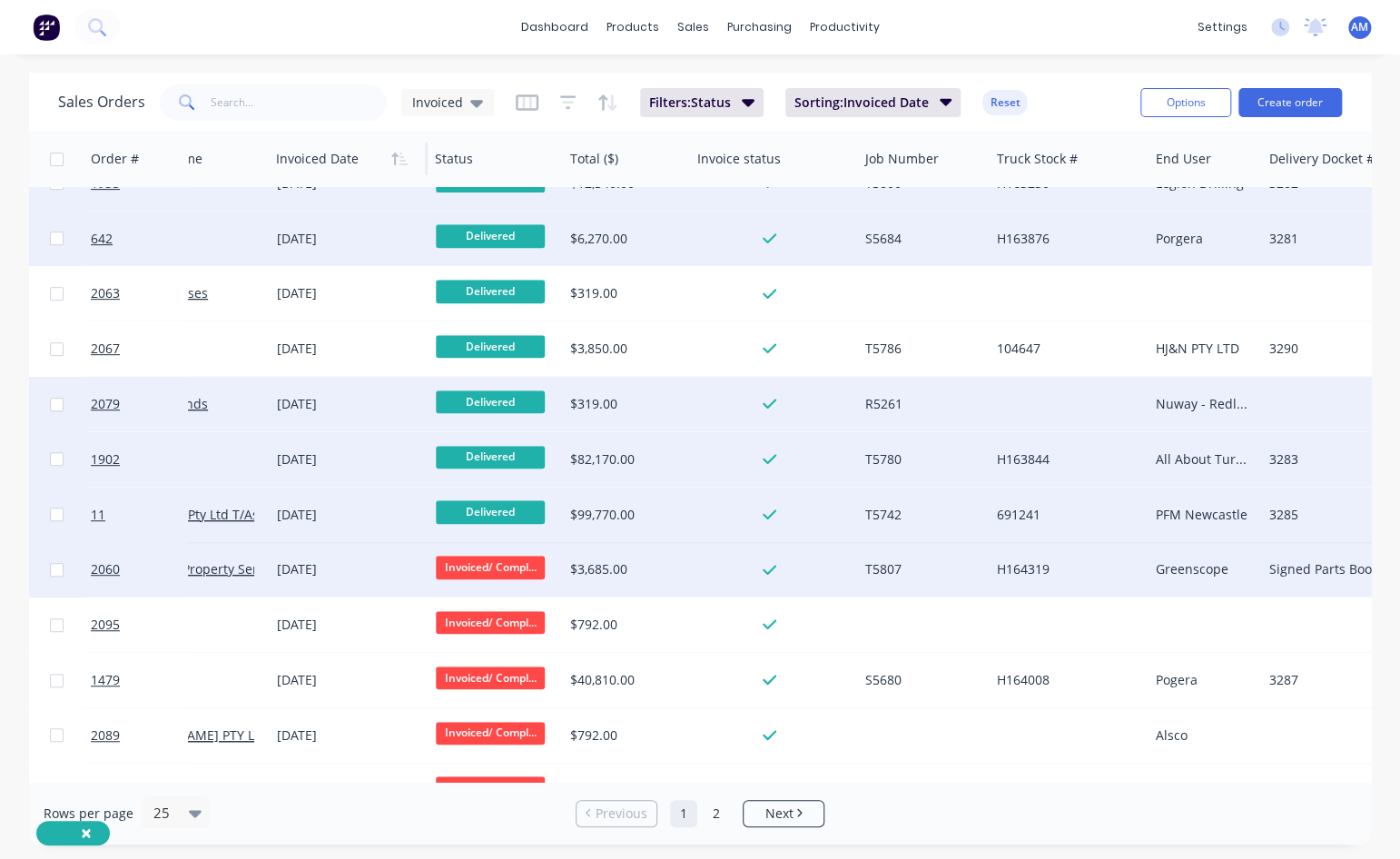
click at [1213, 522] on div "Signed Parts Book" at bounding box center [1360, 570] width 185 height 18
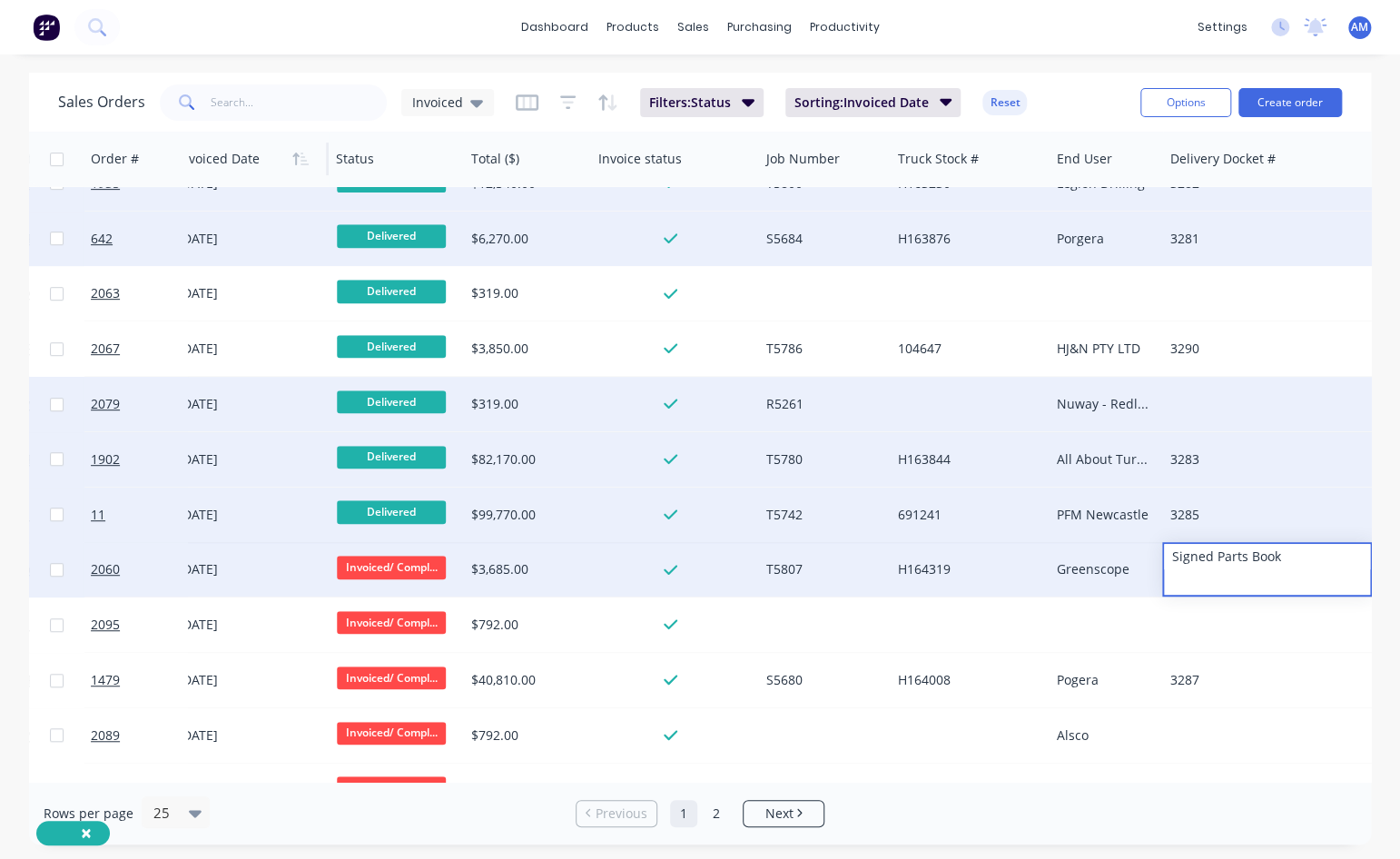
scroll to position [363, 197]
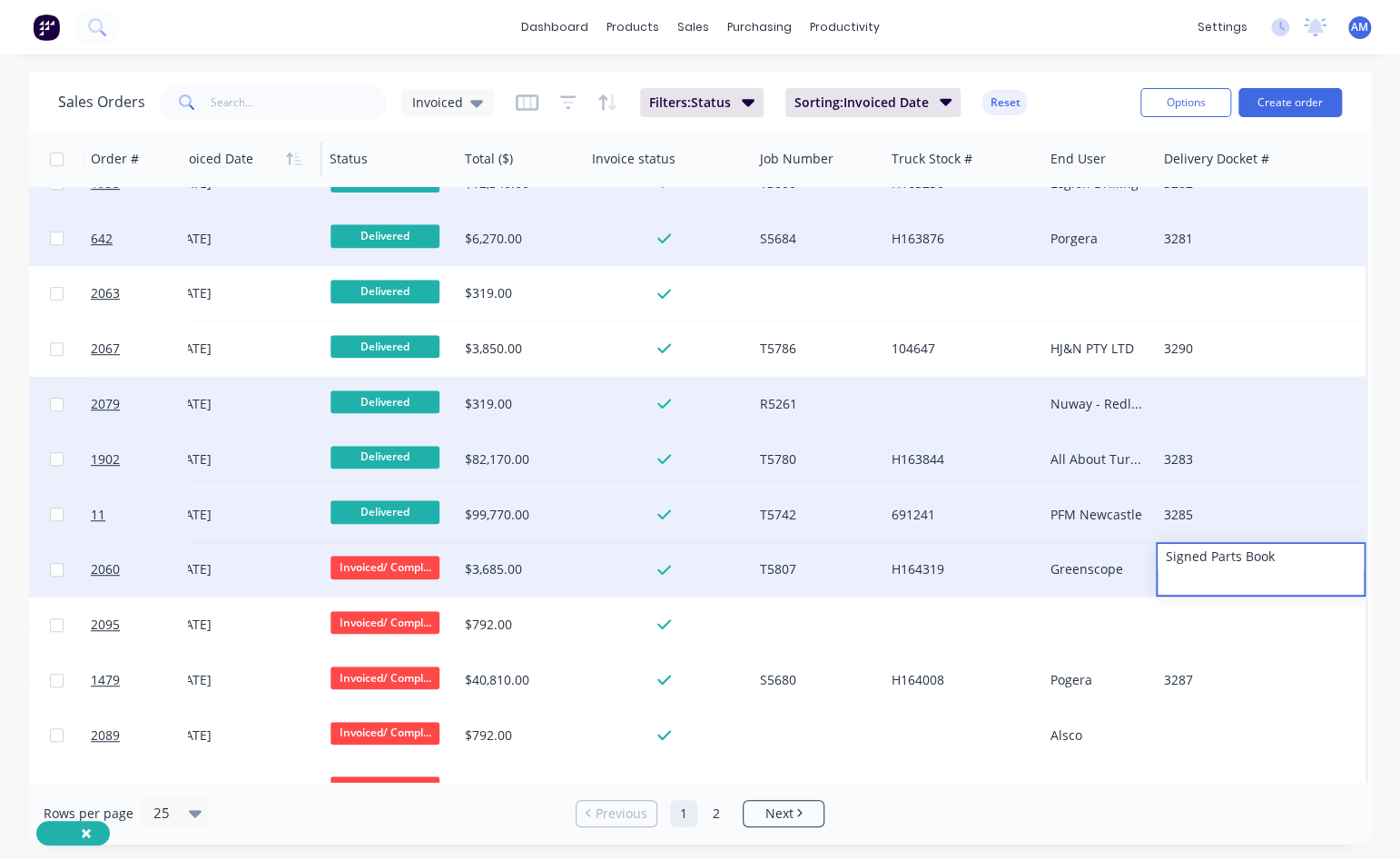
click at [1206, 522] on div "Signed Parts Book" at bounding box center [1260, 557] width 206 height 26
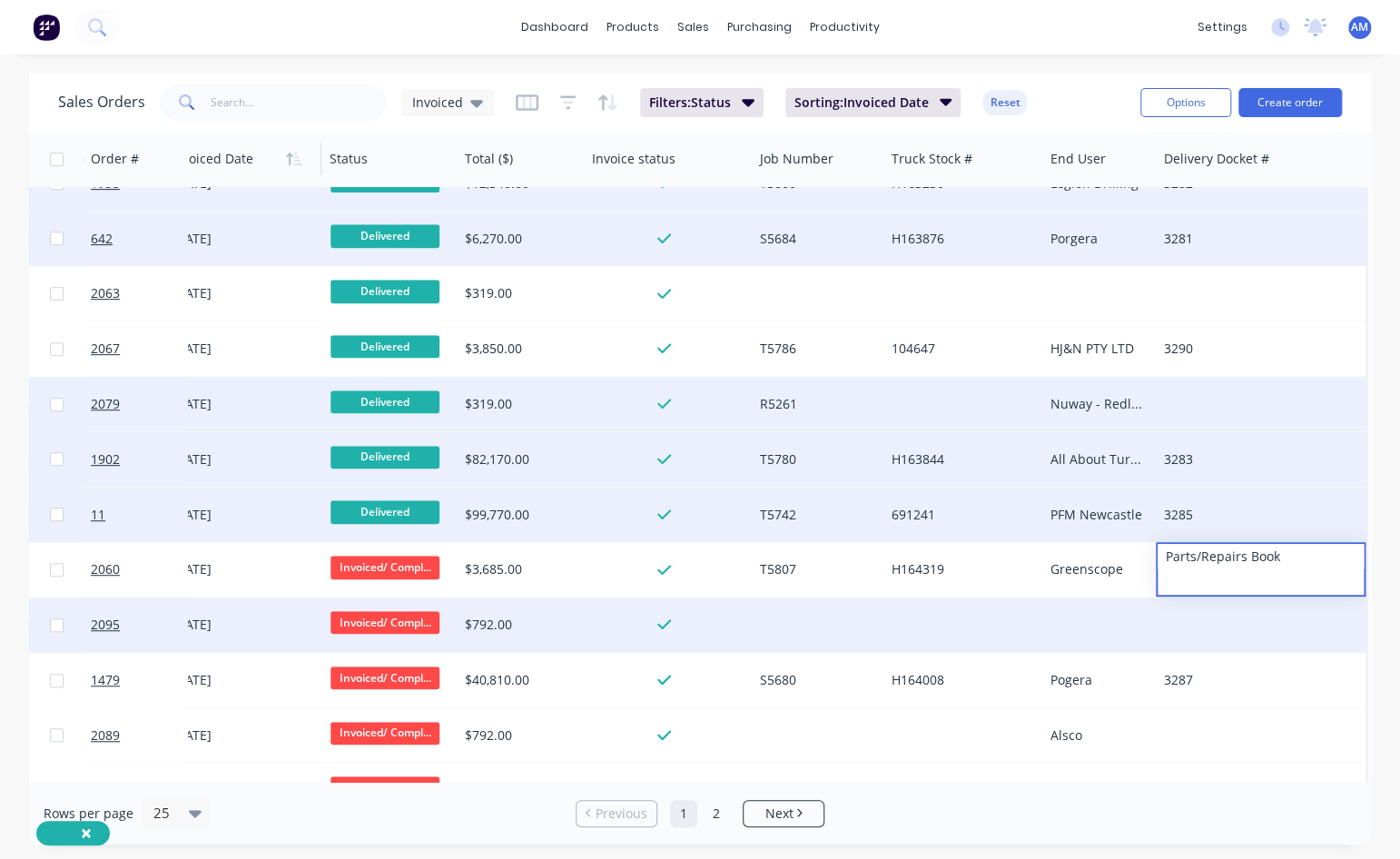
click at [1191, 522] on div at bounding box center [1260, 624] width 210 height 54
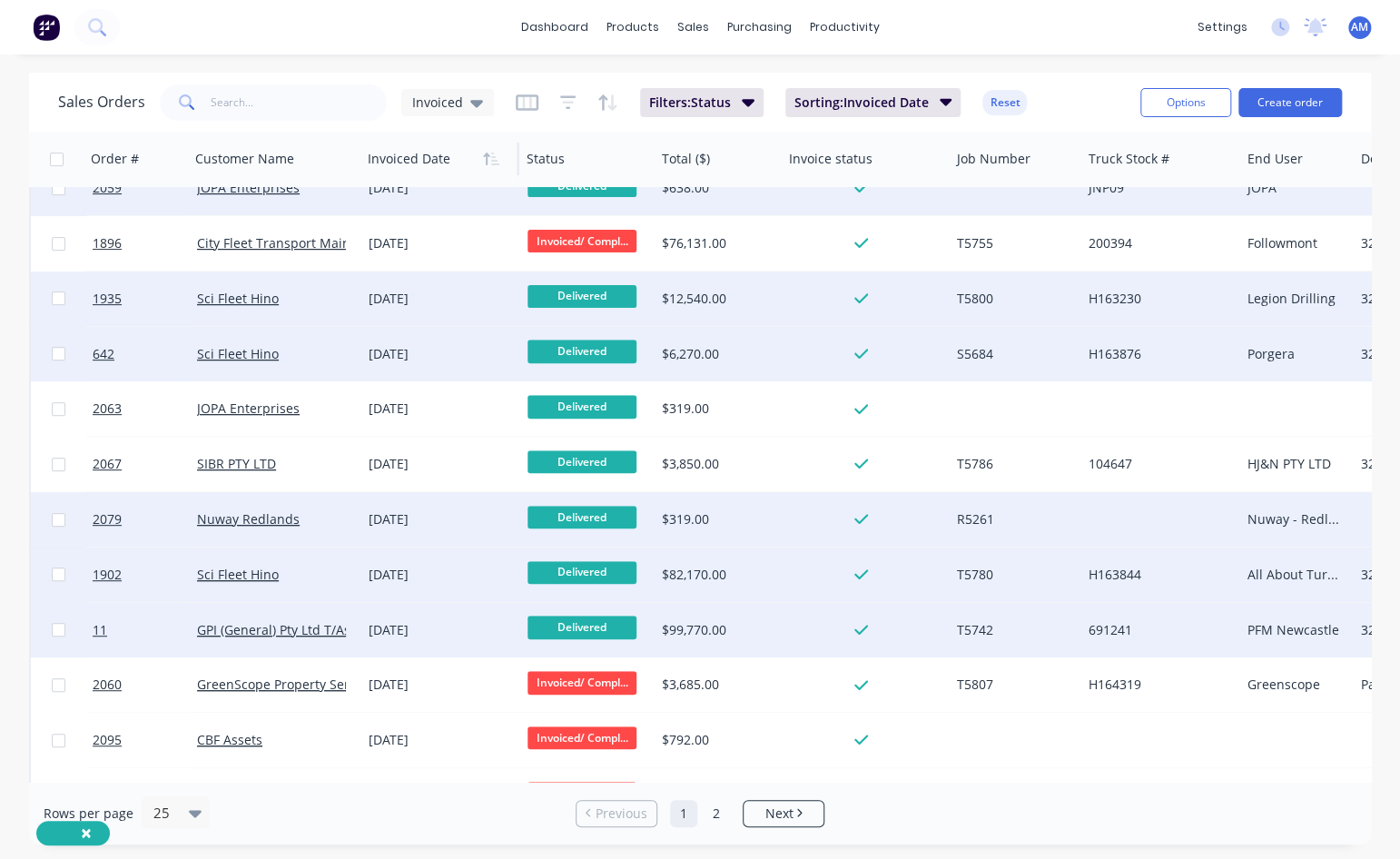
scroll to position [0, 0]
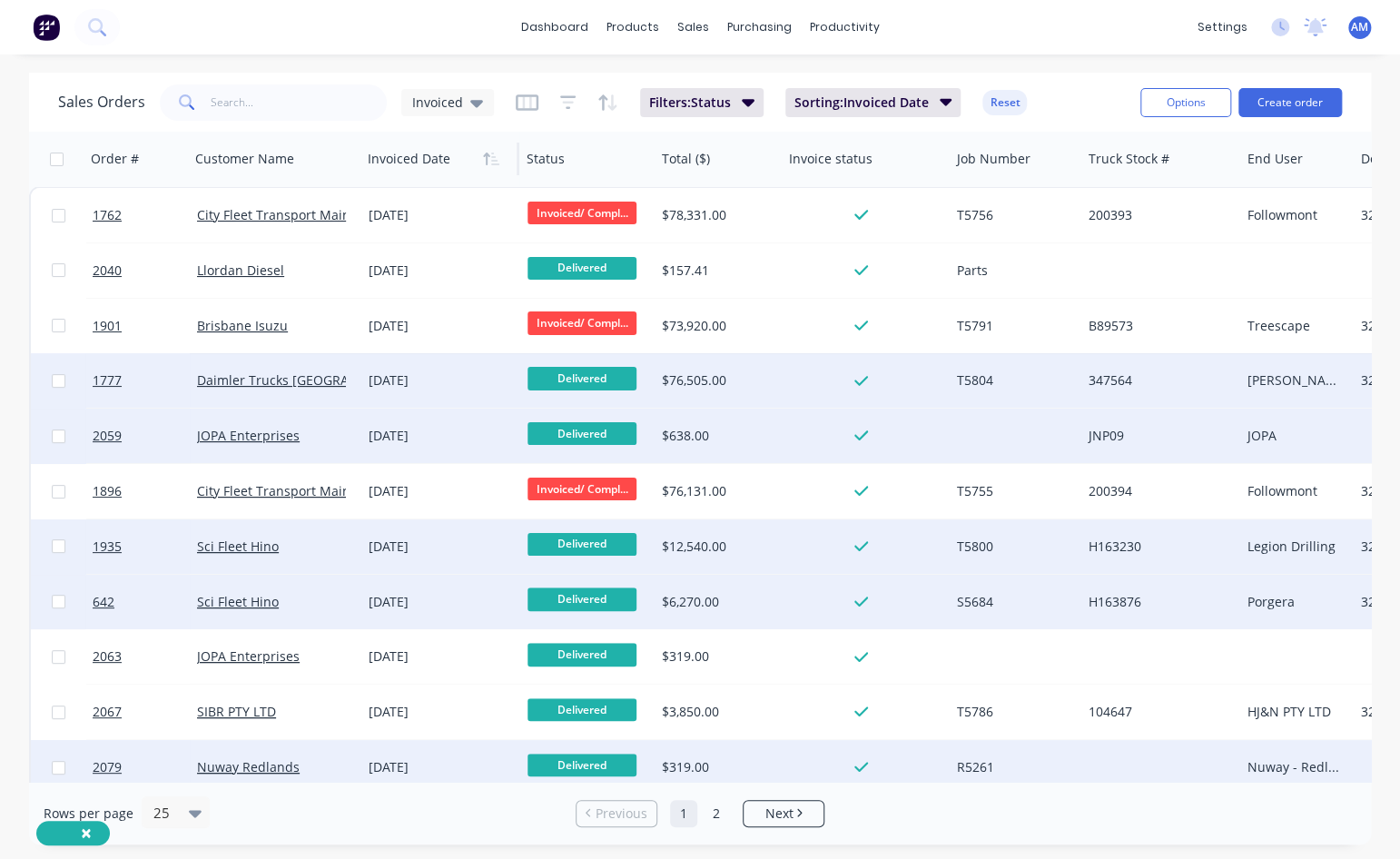
click at [977, 431] on div at bounding box center [1014, 435] width 132 height 54
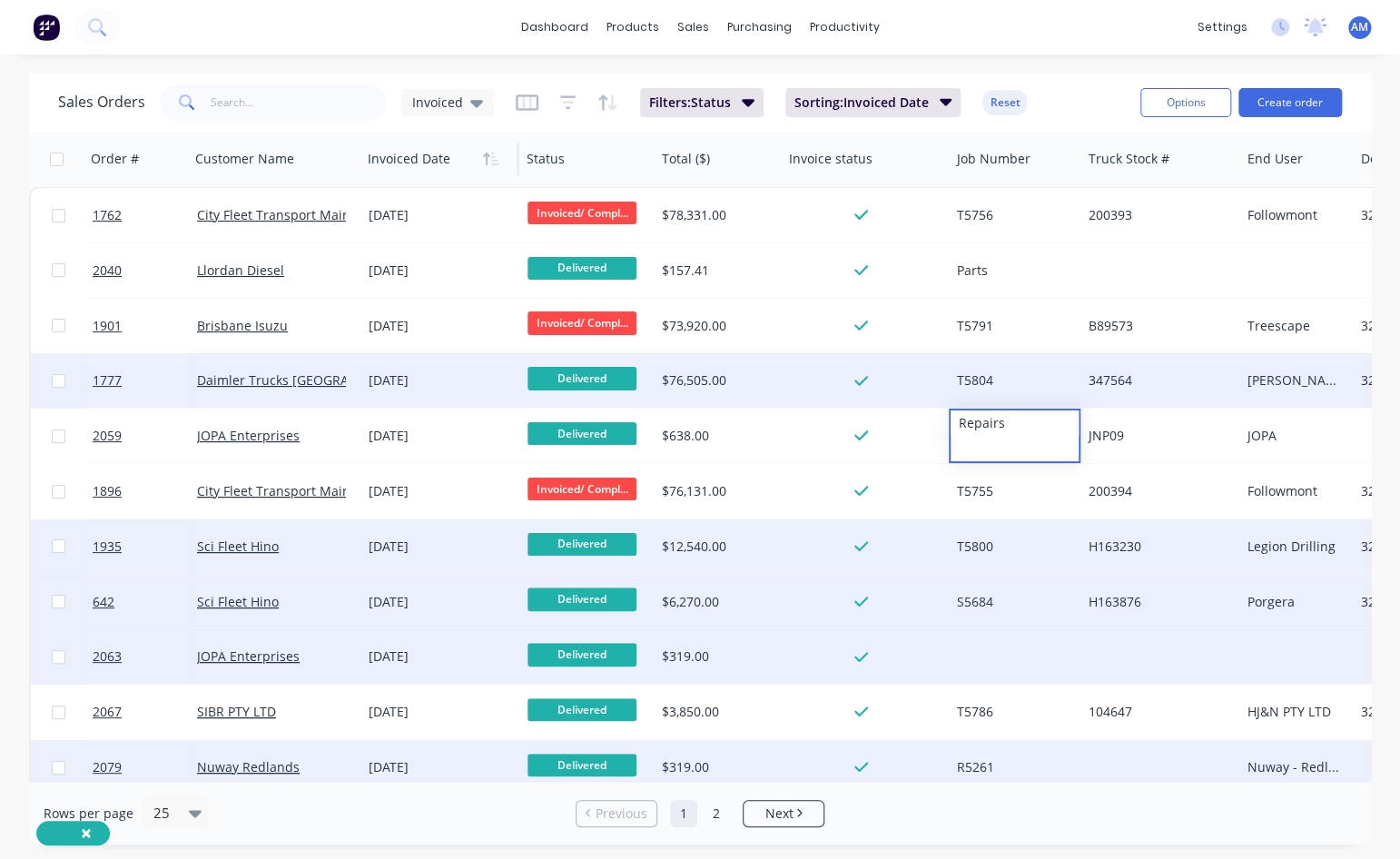
click at [976, 522] on div at bounding box center [1014, 656] width 132 height 54
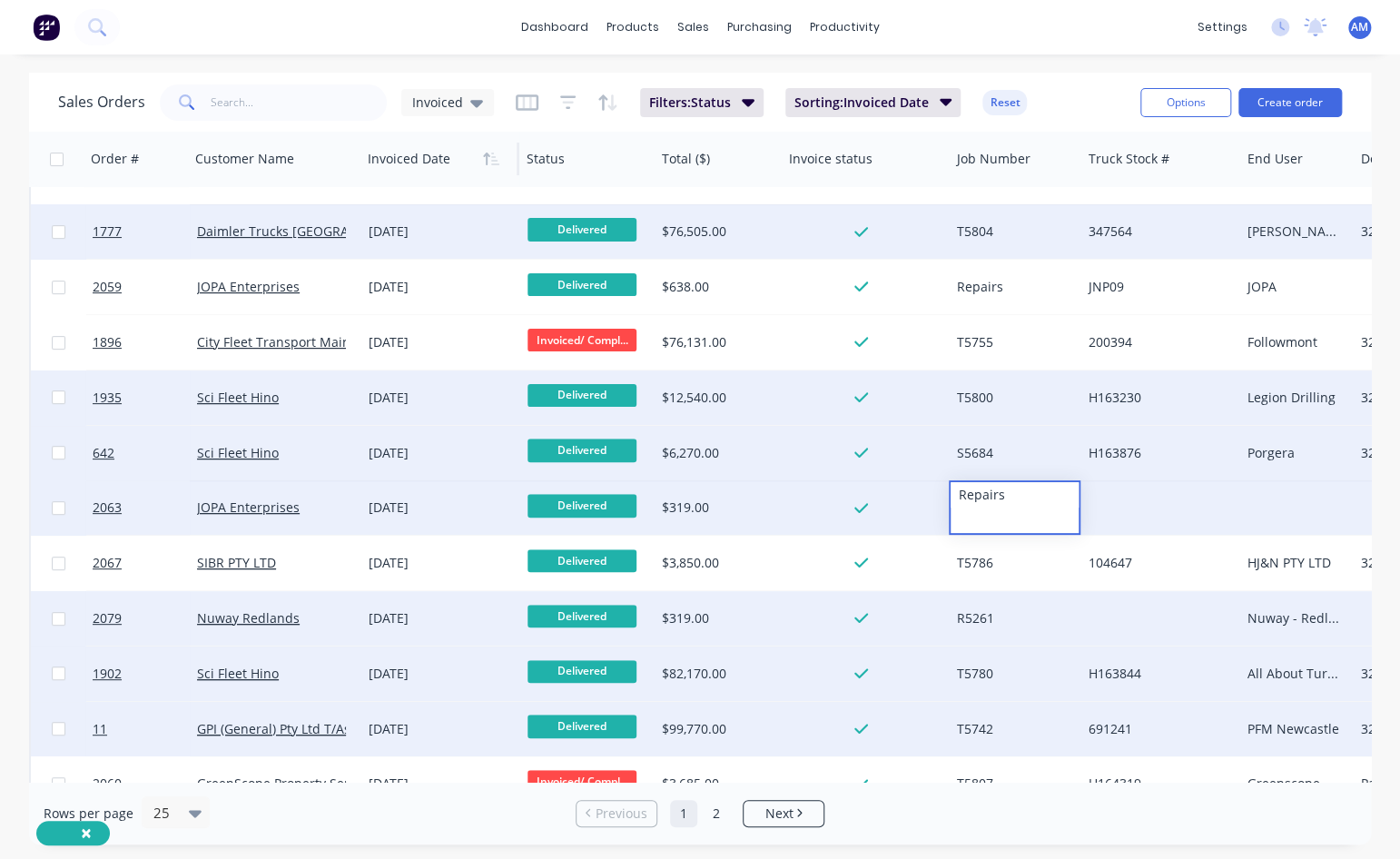
scroll to position [181, 0]
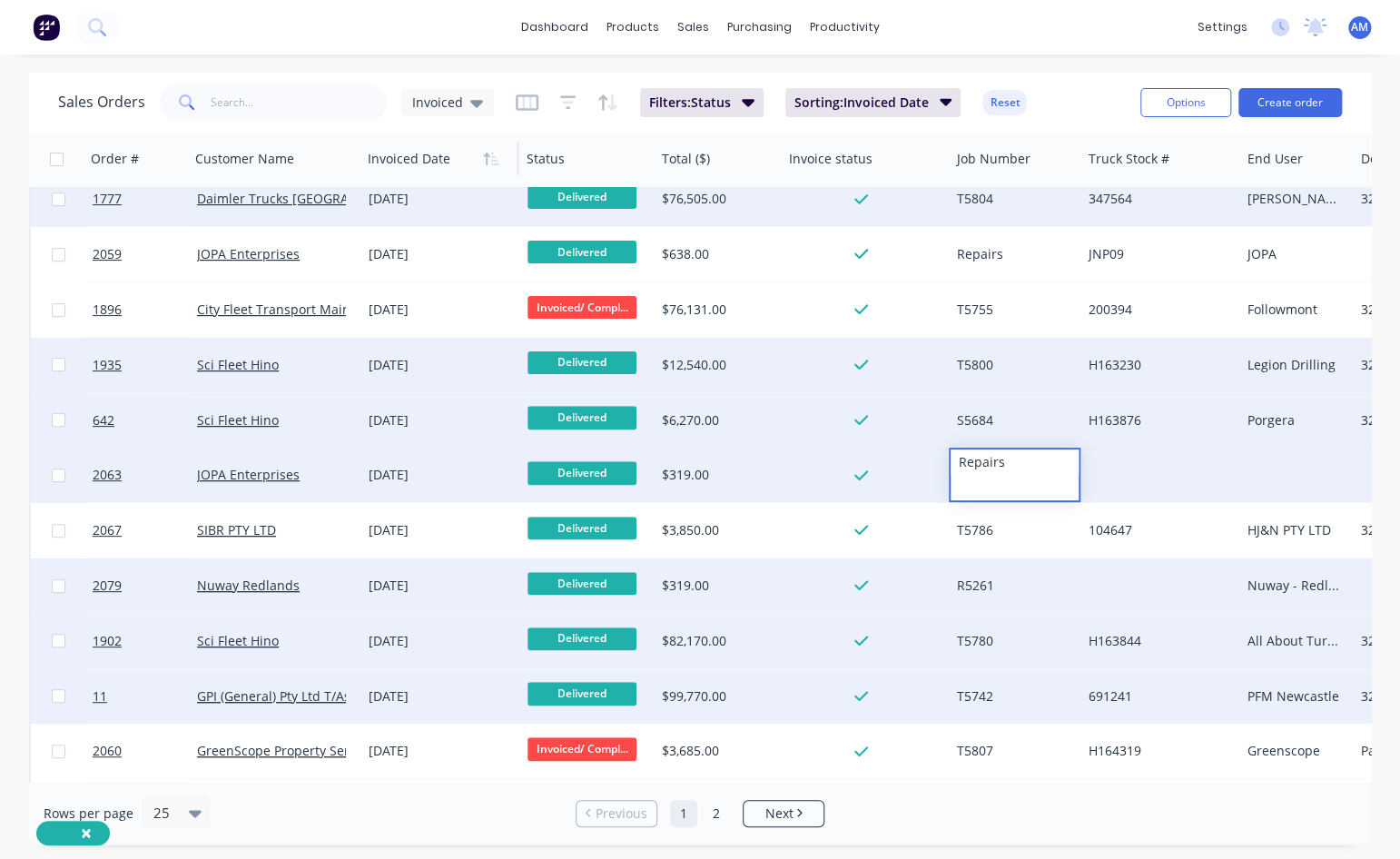
click at [1213, 470] on div at bounding box center [1295, 474] width 113 height 54
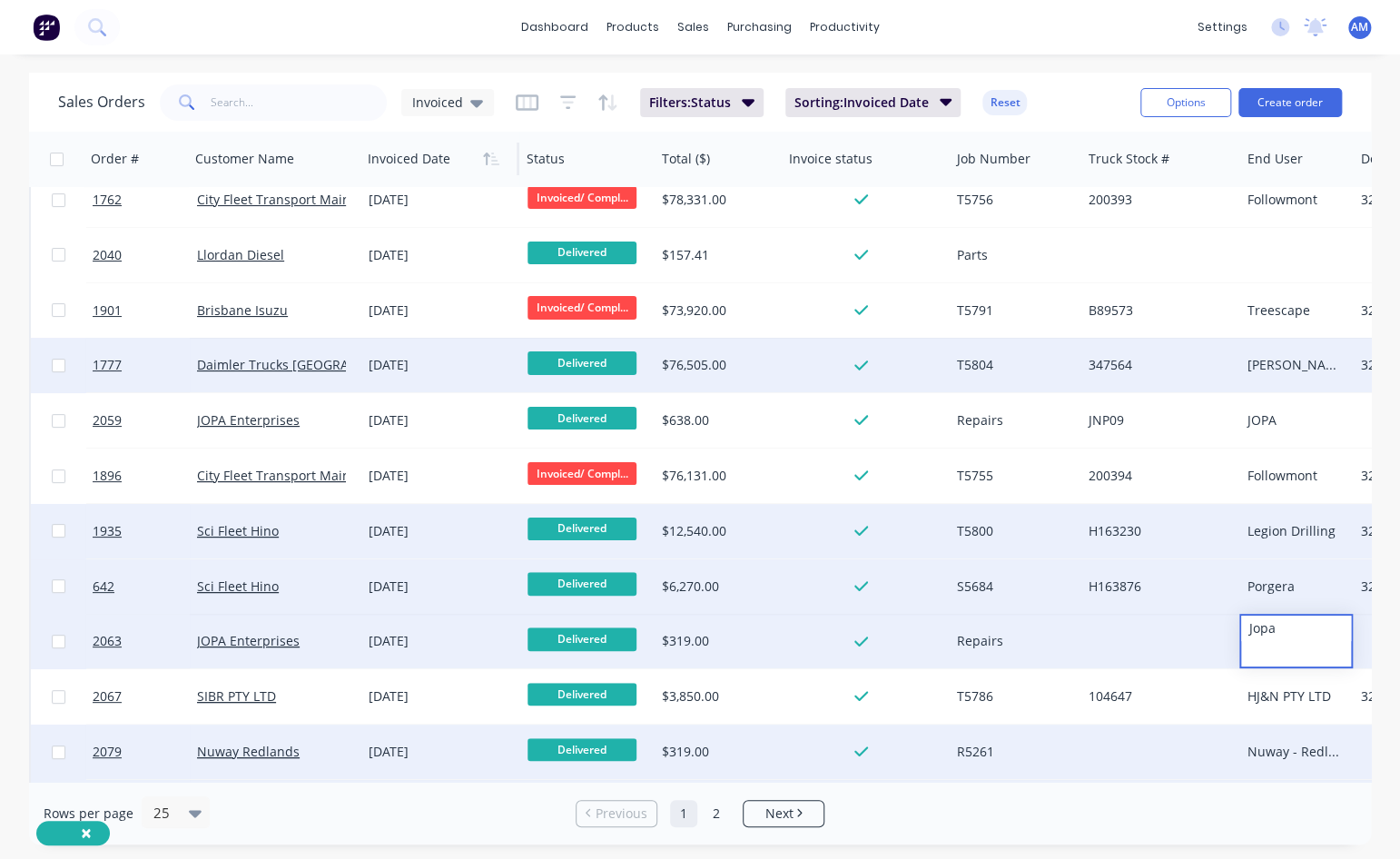
scroll to position [0, 0]
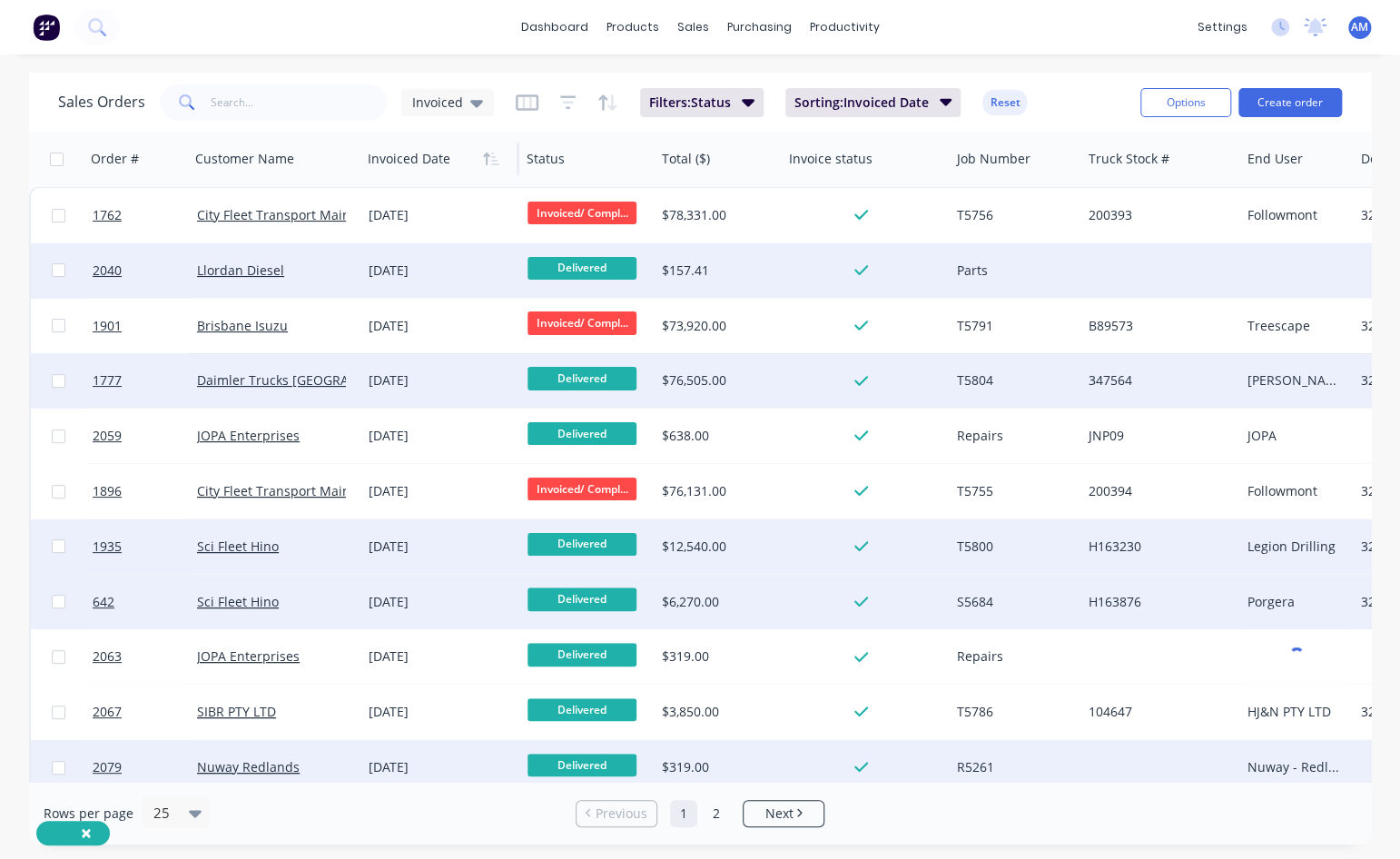
click at [1213, 266] on div at bounding box center [1295, 270] width 113 height 54
click at [1213, 267] on div at bounding box center [1295, 270] width 113 height 54
click at [1107, 272] on div at bounding box center [1160, 270] width 159 height 54
click at [1213, 257] on div at bounding box center [1295, 270] width 113 height 54
click at [1146, 269] on div at bounding box center [1160, 270] width 159 height 54
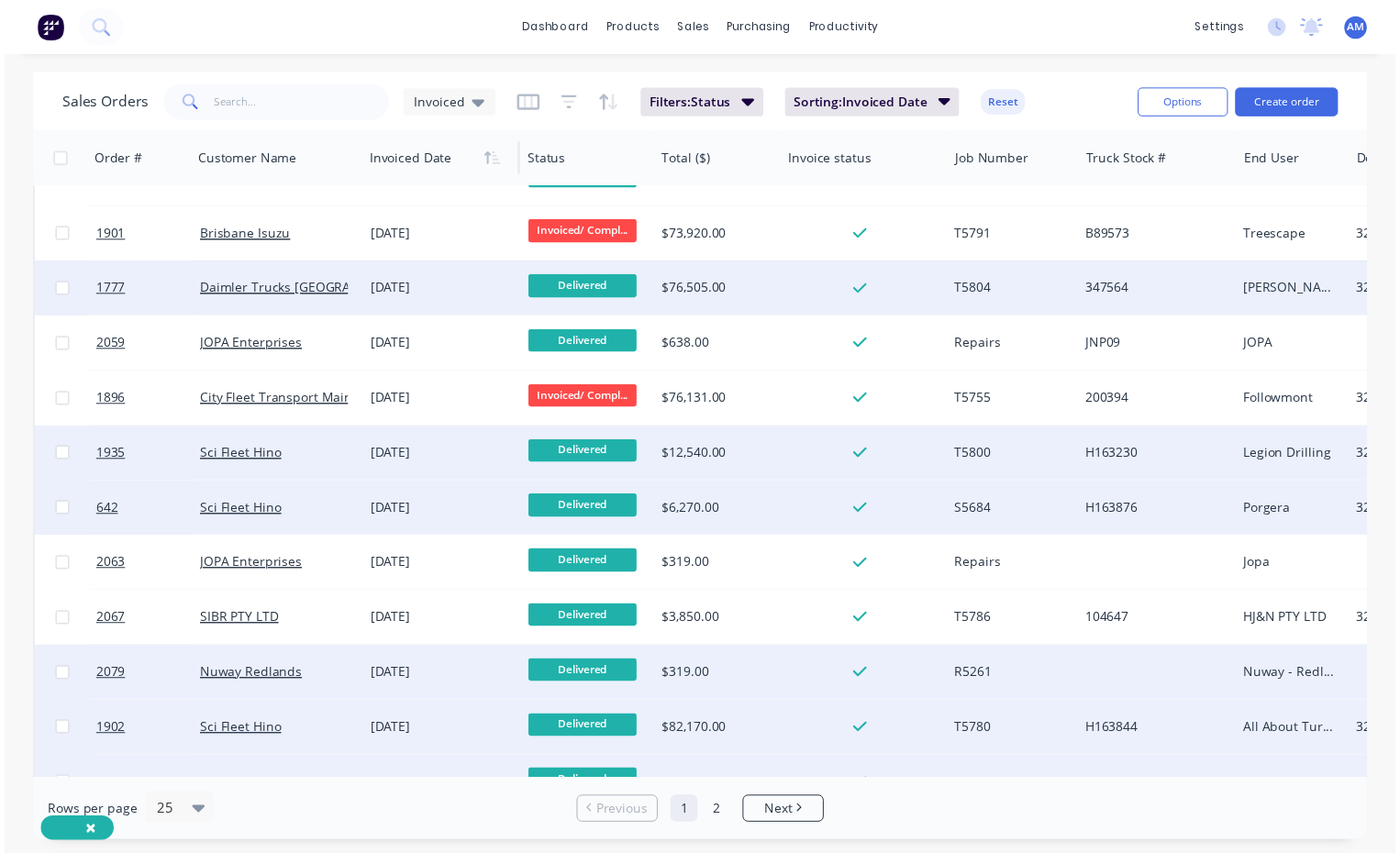
scroll to position [183, 0]
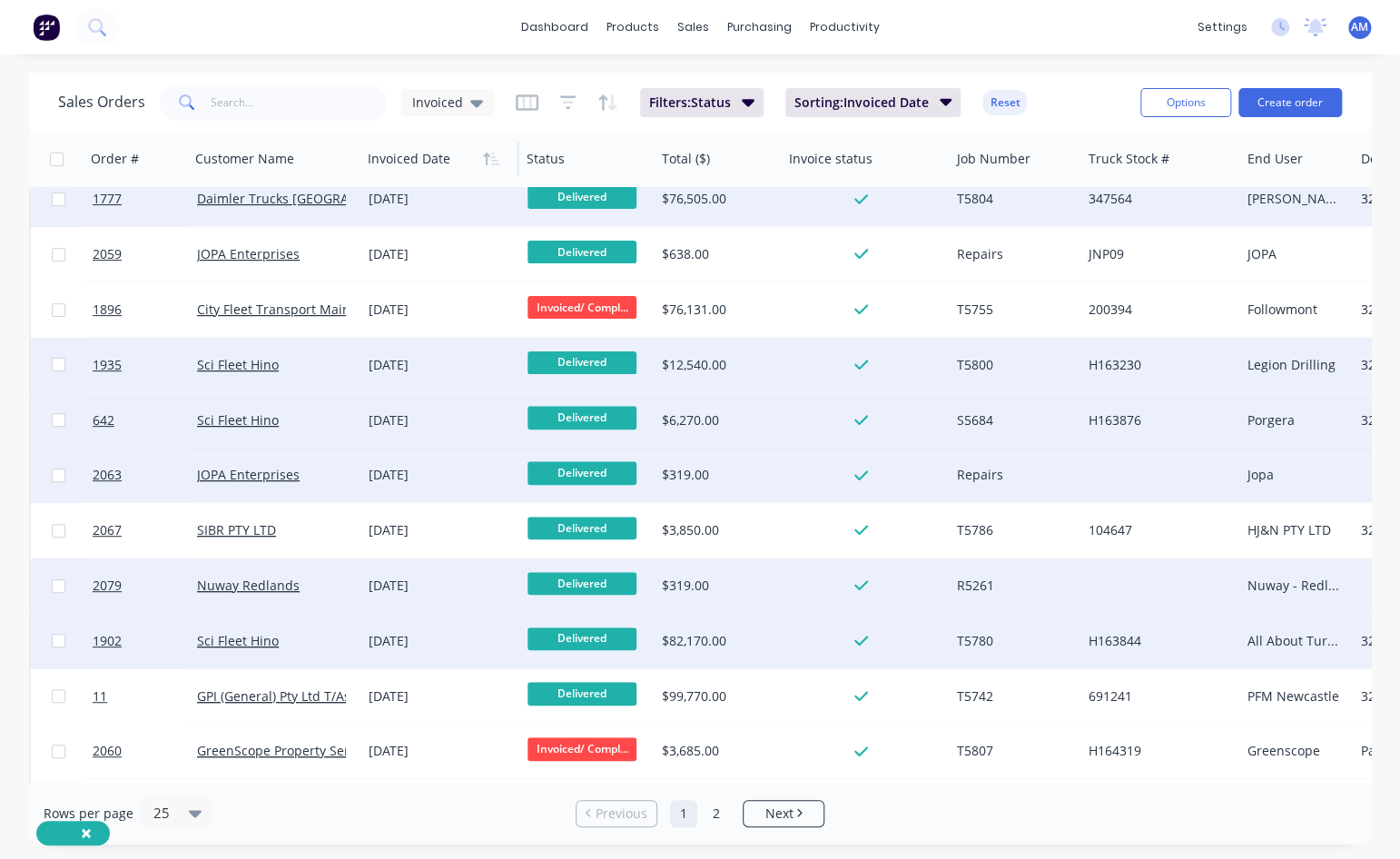
click at [1038, 473] on div "Repairs" at bounding box center [1012, 475] width 111 height 18
click at [451, 486] on div "[DATE]" at bounding box center [441, 474] width 159 height 54
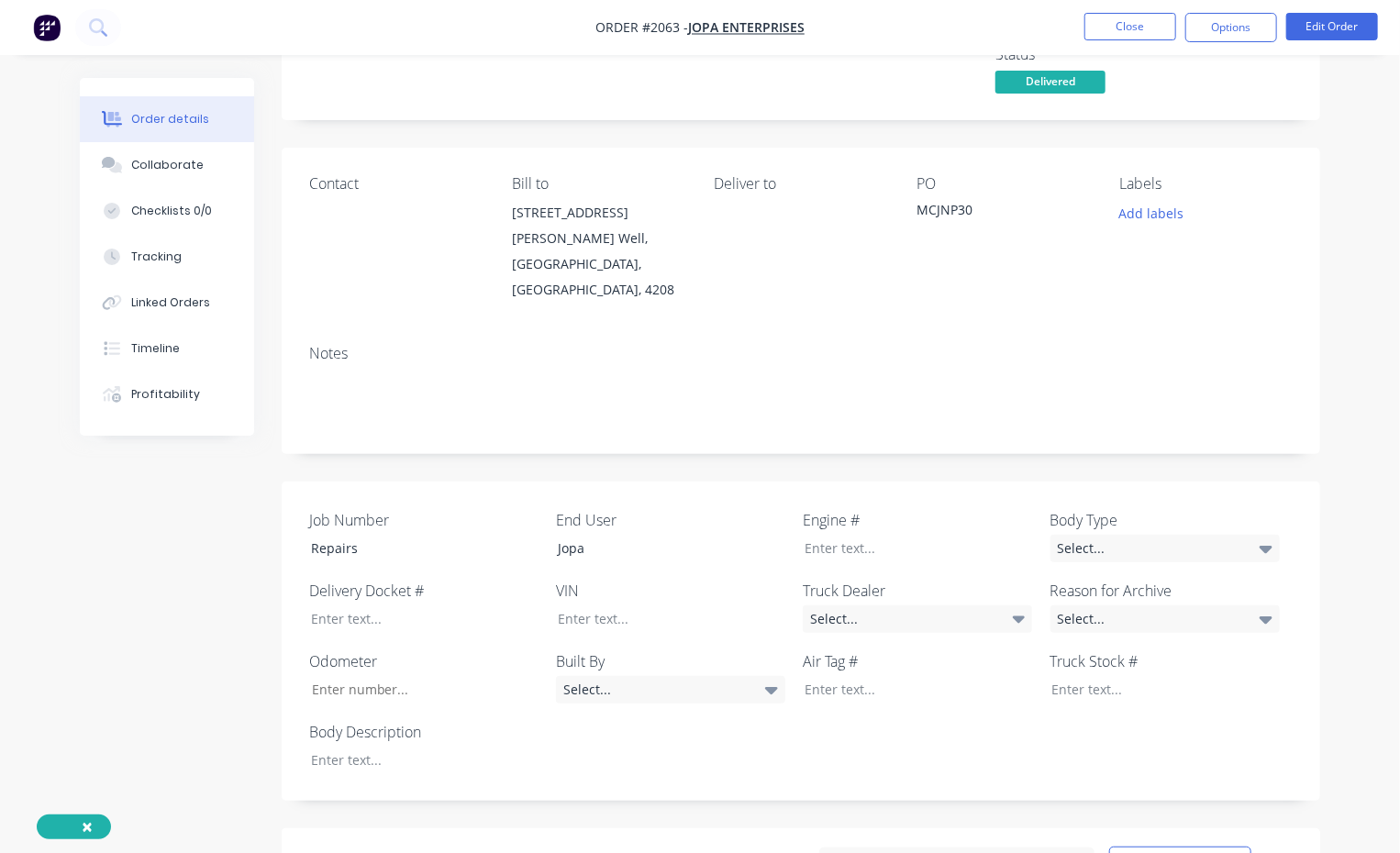
scroll to position [367, 0]
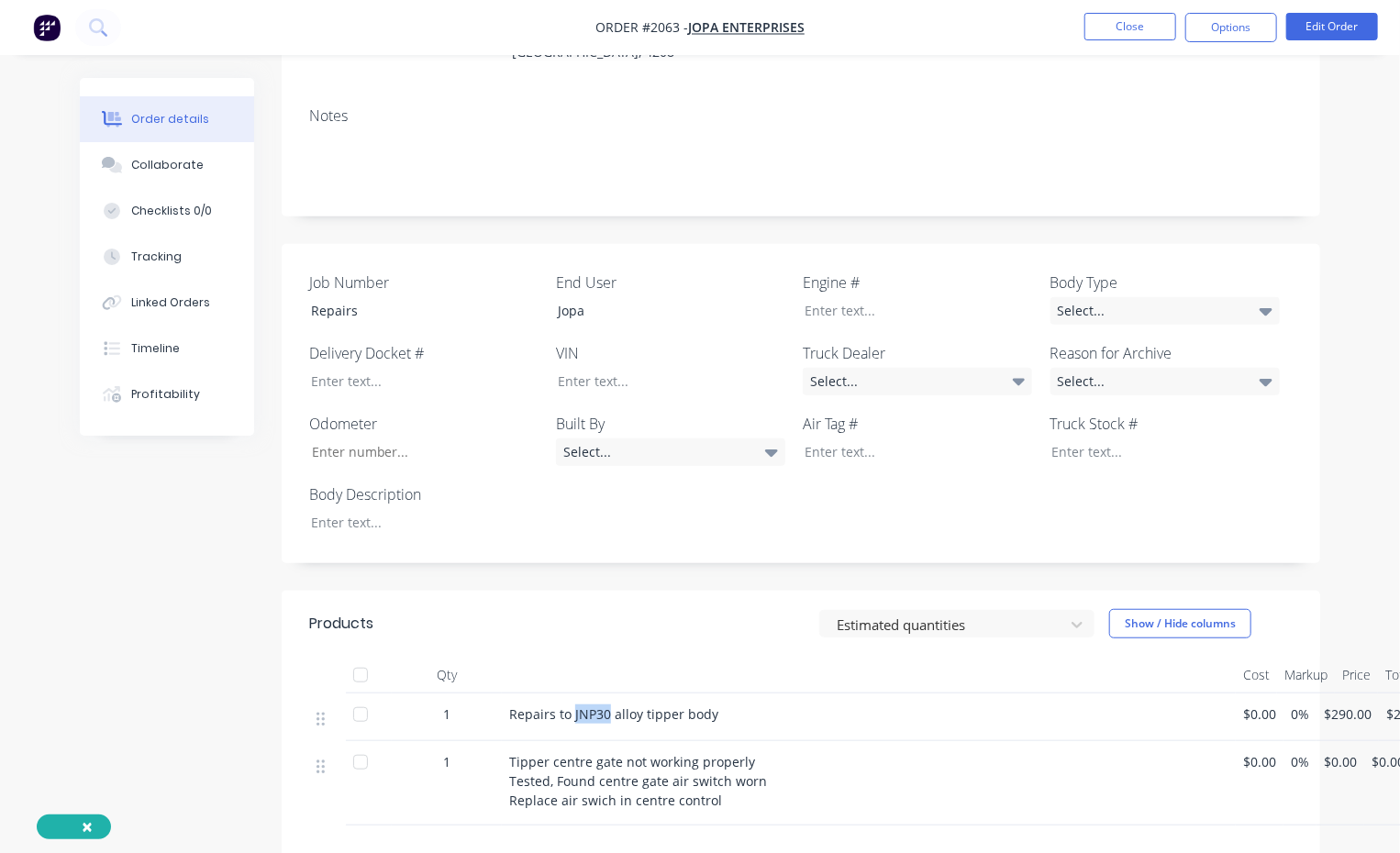
drag, startPoint x: 572, startPoint y: 688, endPoint x: 607, endPoint y: 683, distance: 35.4
click at [607, 527] on span "Repairs to JNP30 alloy tipper body" at bounding box center [613, 713] width 209 height 18
copy span "JNP30"
click at [1060, 438] on div at bounding box center [1151, 451] width 230 height 27
paste div
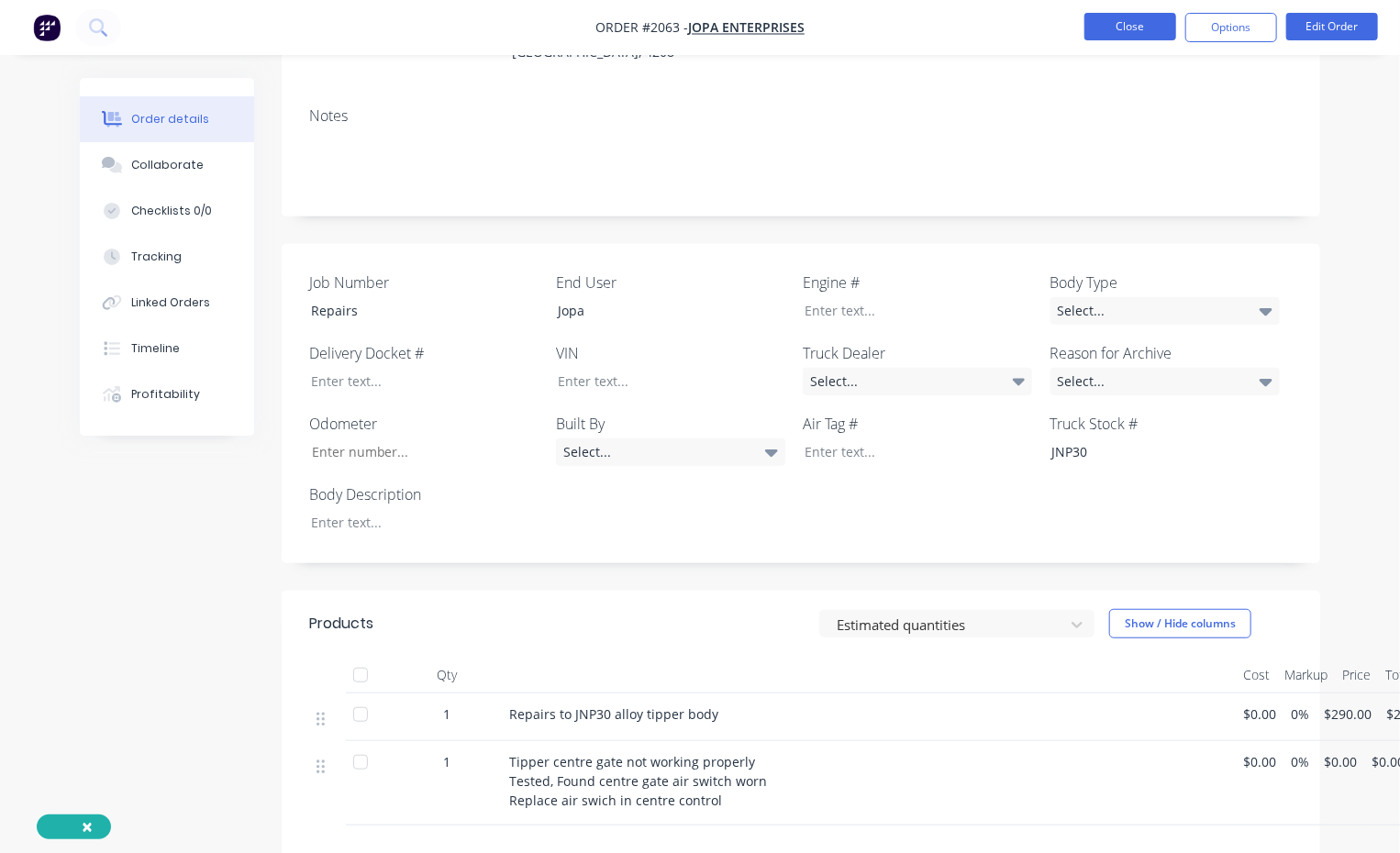
click at [1127, 33] on button "Close" at bounding box center [1130, 27] width 92 height 28
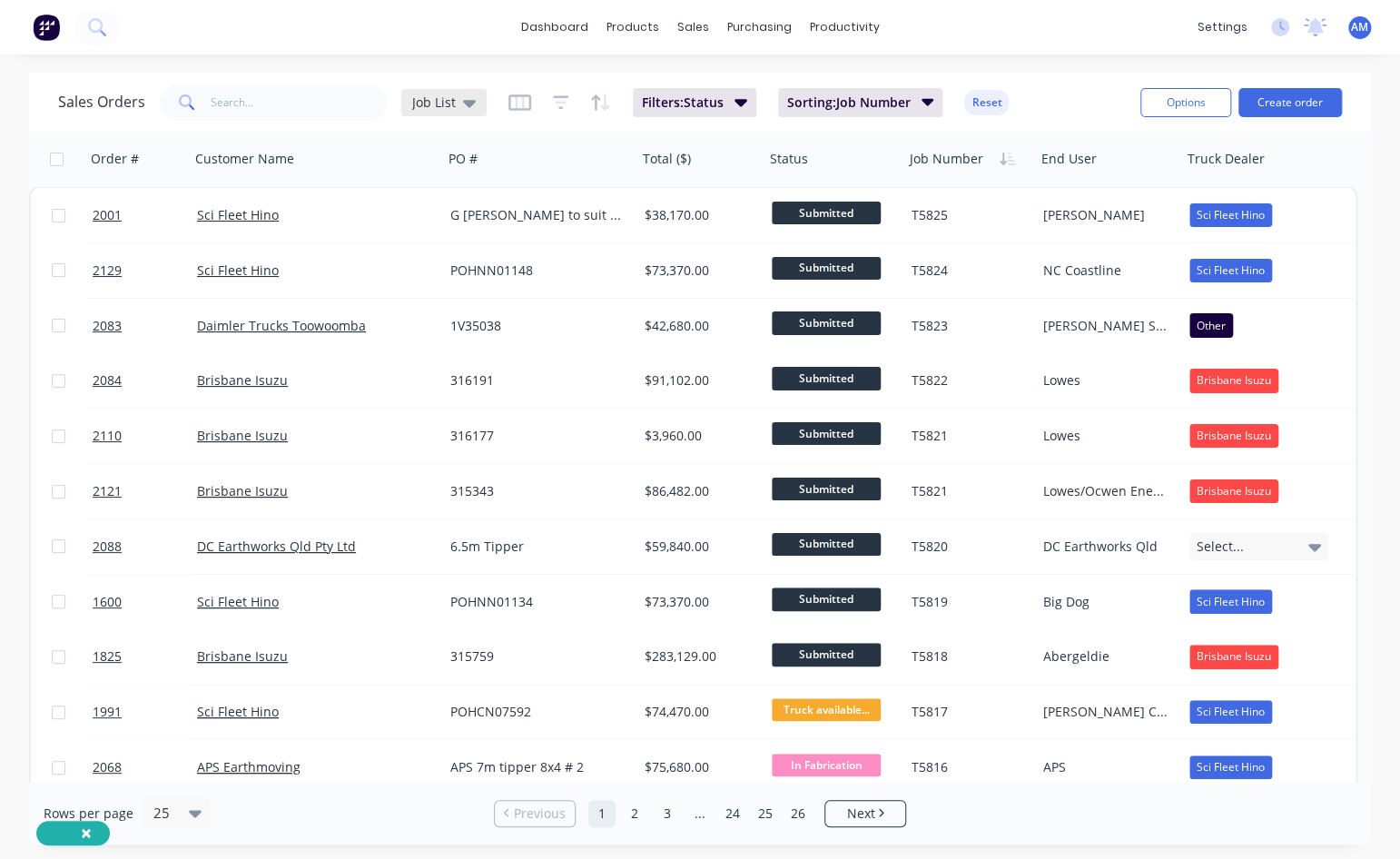
click at [469, 101] on icon at bounding box center [469, 103] width 13 height 7
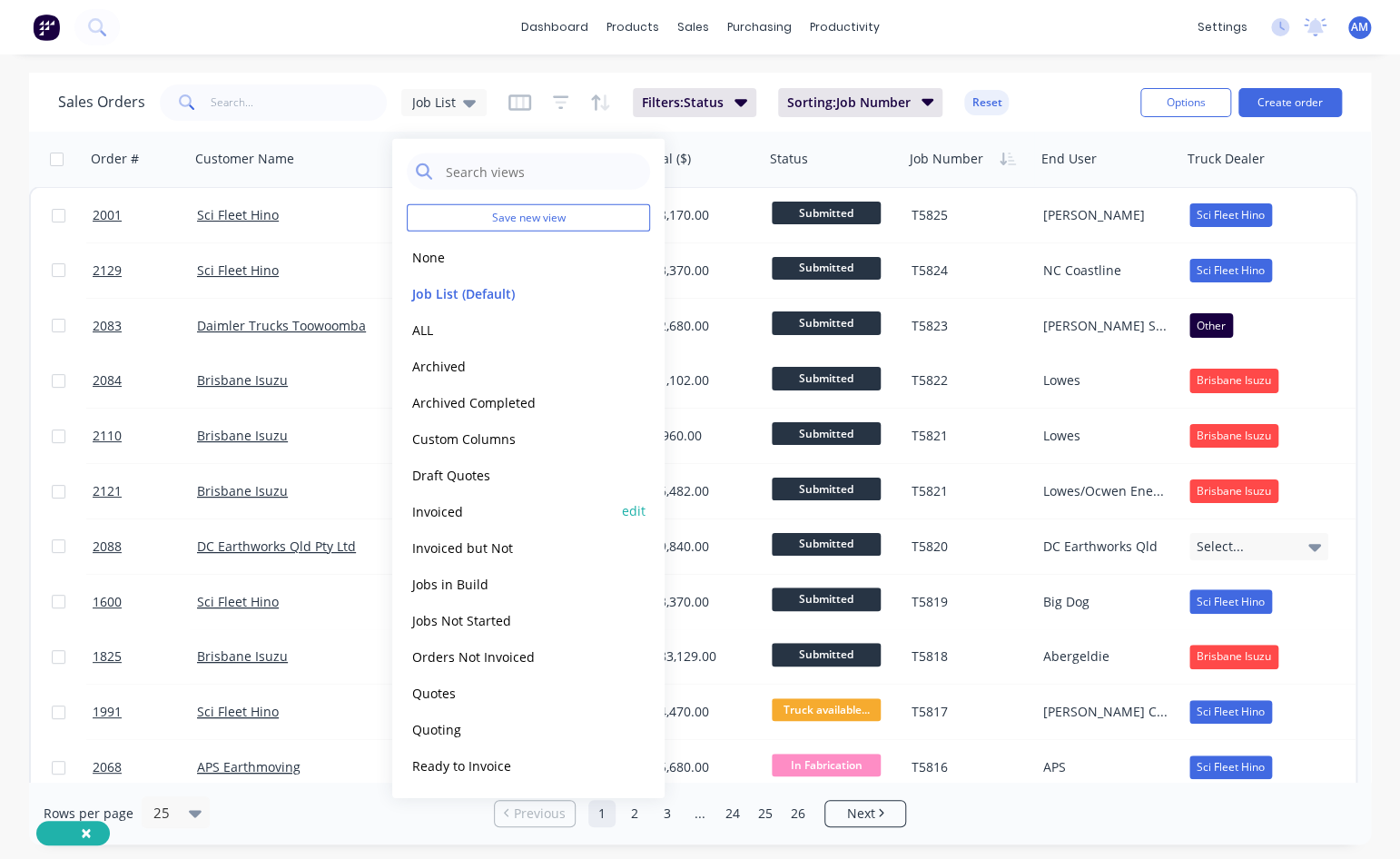
click at [444, 507] on button "Invoiced" at bounding box center [510, 510] width 207 height 21
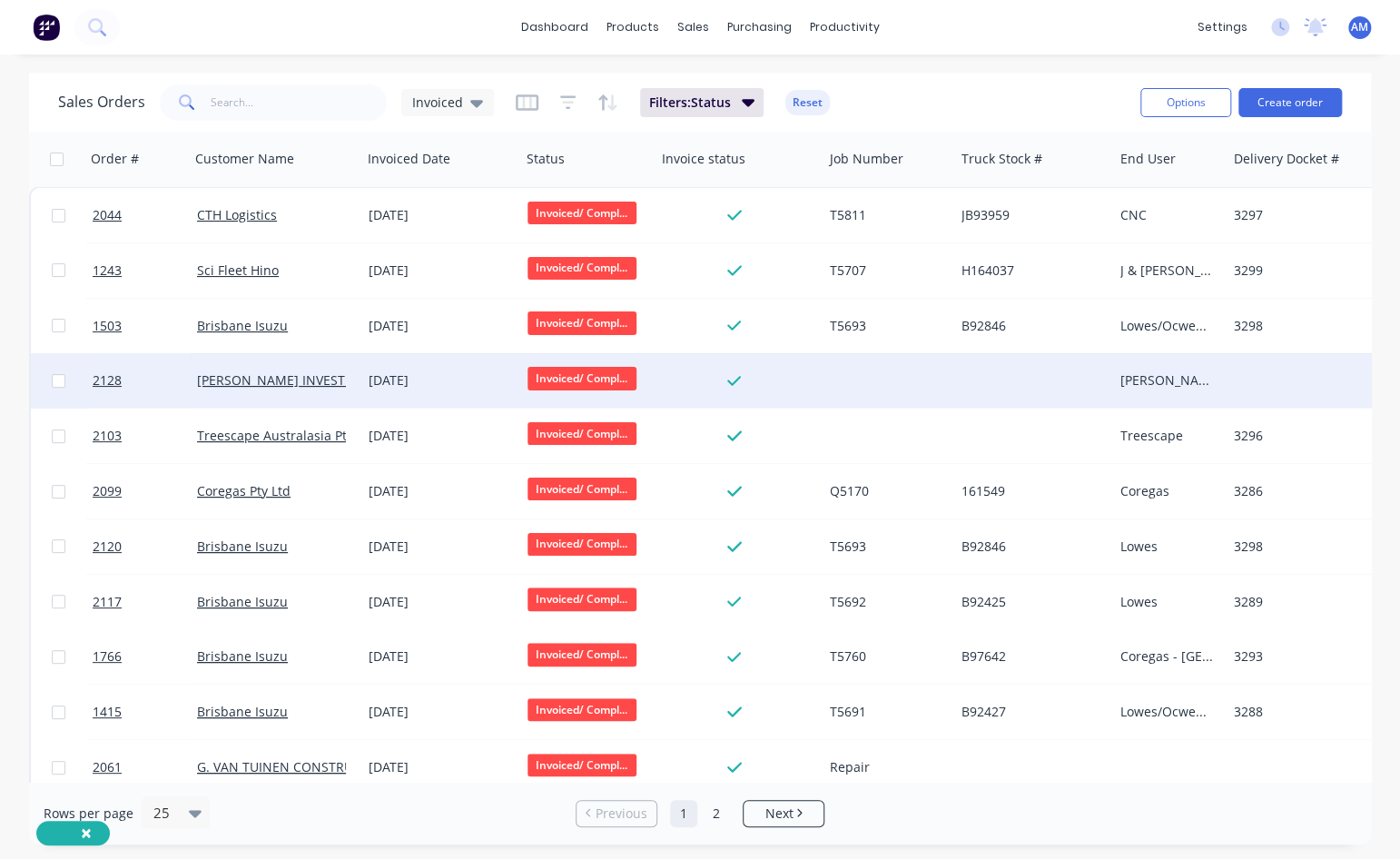
click at [411, 377] on div "[DATE]" at bounding box center [440, 380] width 145 height 18
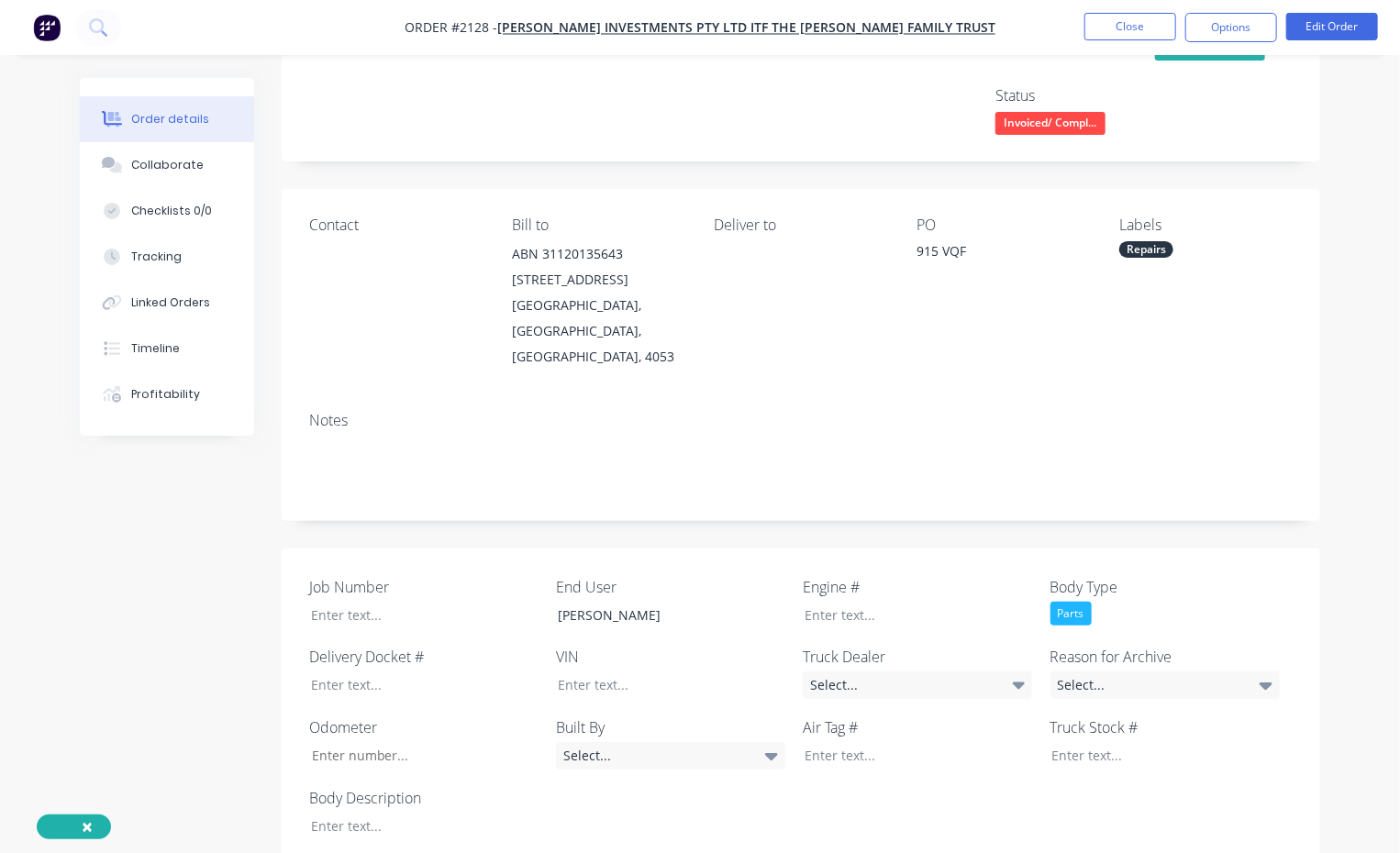
scroll to position [459, 0]
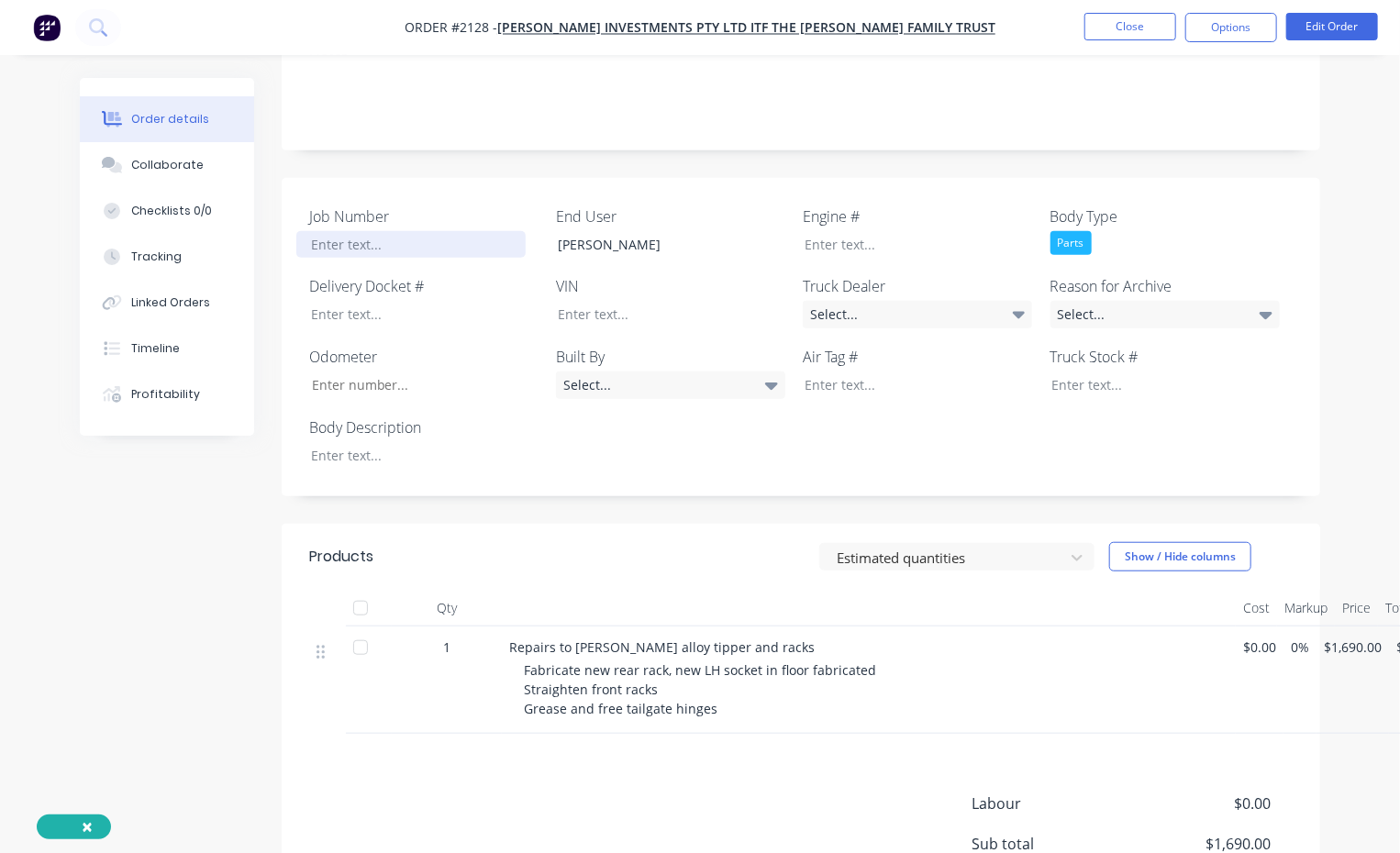
click at [333, 232] on div at bounding box center [411, 245] width 230 height 27
click at [341, 442] on div at bounding box center [411, 455] width 230 height 27
click at [1148, 27] on button "Close" at bounding box center [1130, 27] width 92 height 28
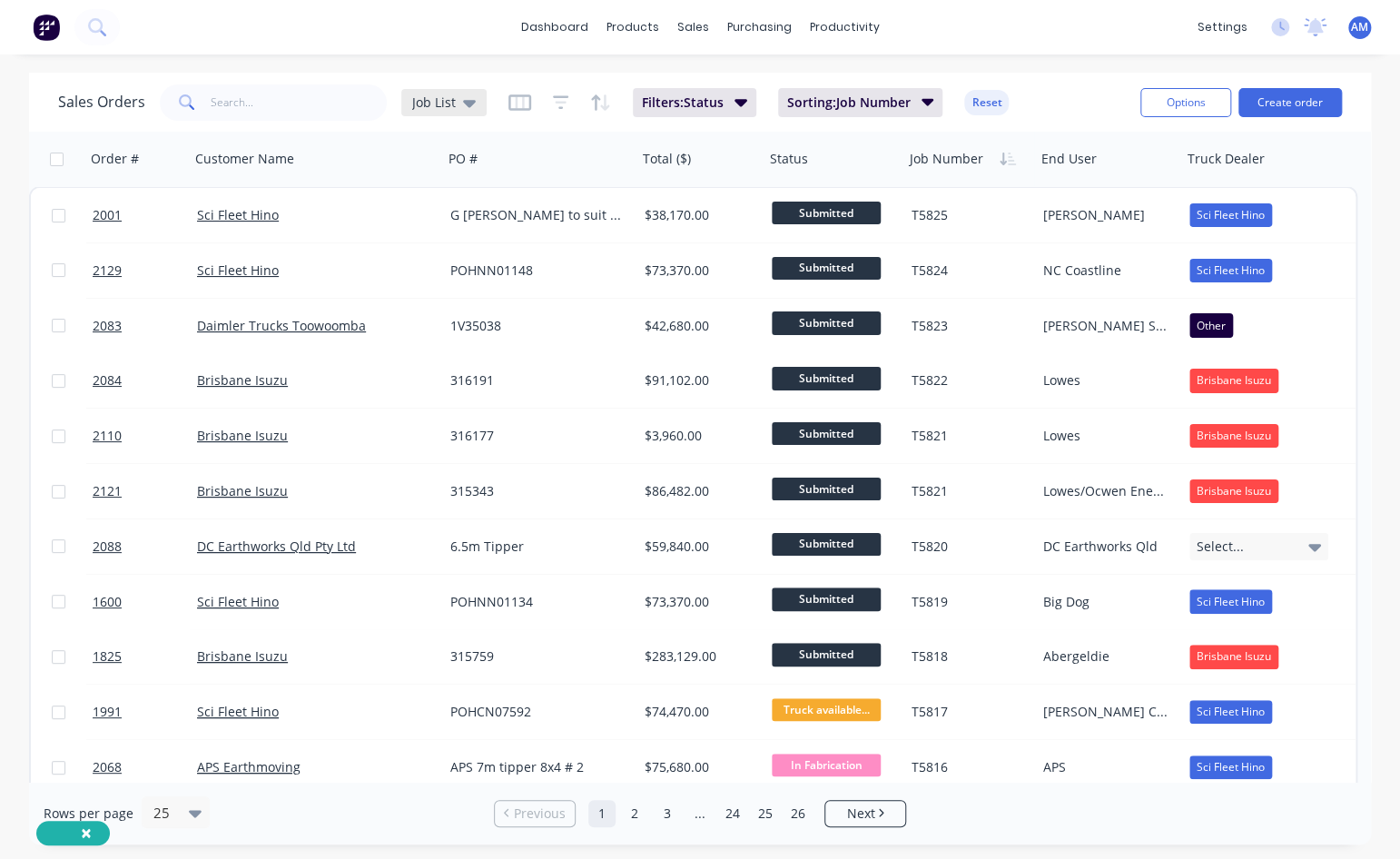
click at [472, 101] on div "Job List" at bounding box center [444, 103] width 86 height 28
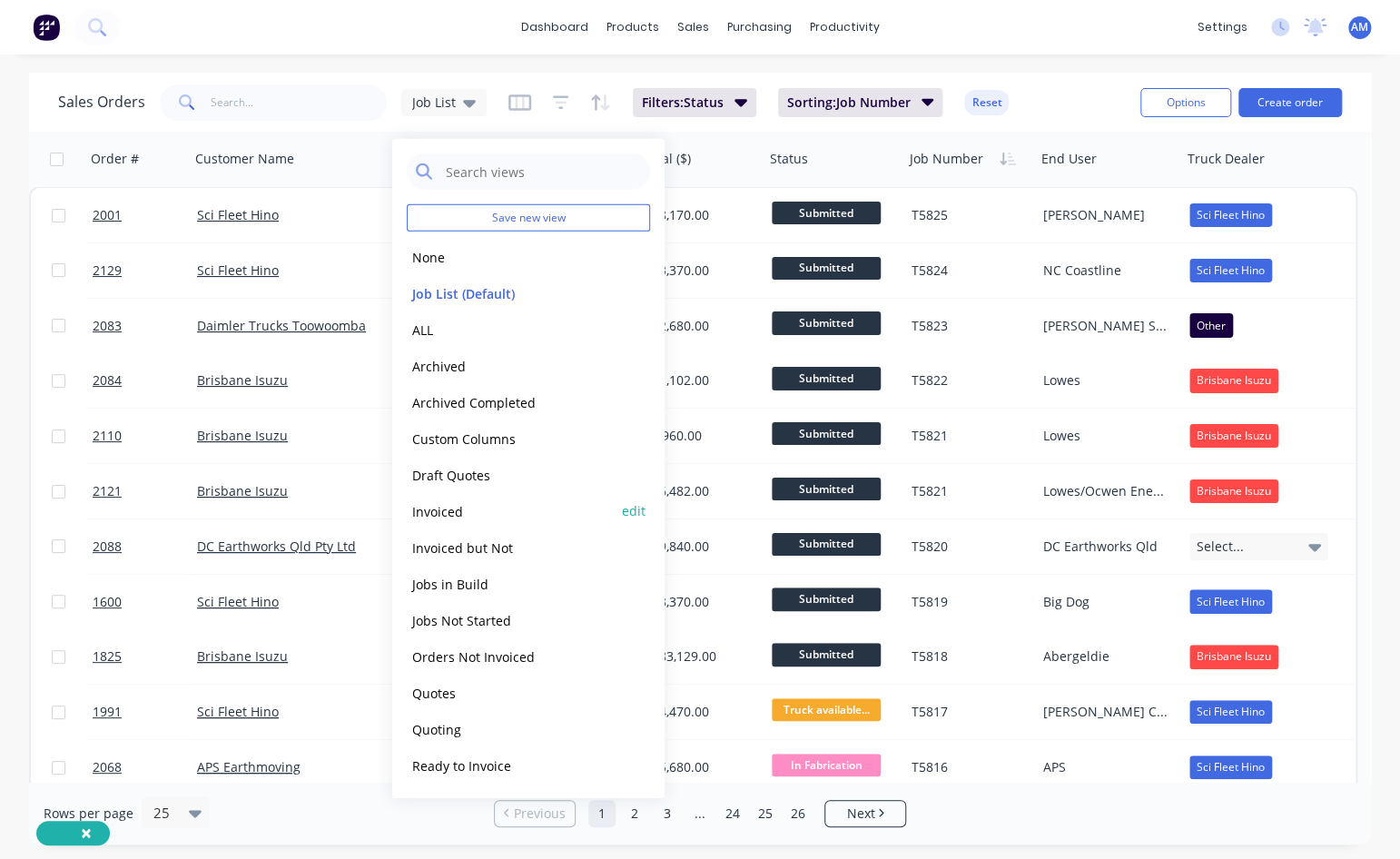
click at [456, 508] on button "Invoiced" at bounding box center [510, 510] width 207 height 21
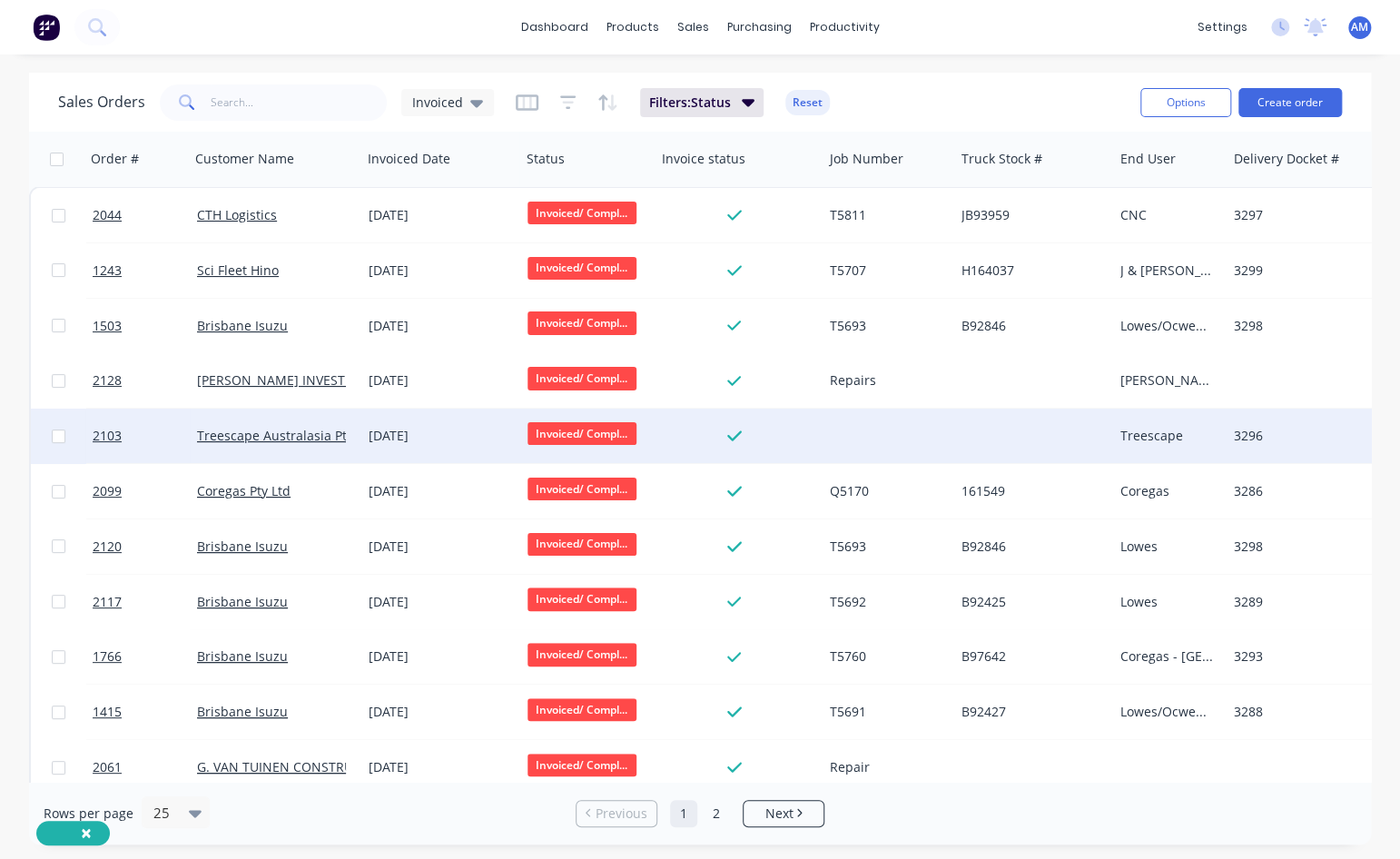
click at [402, 434] on div "[DATE]" at bounding box center [440, 436] width 145 height 18
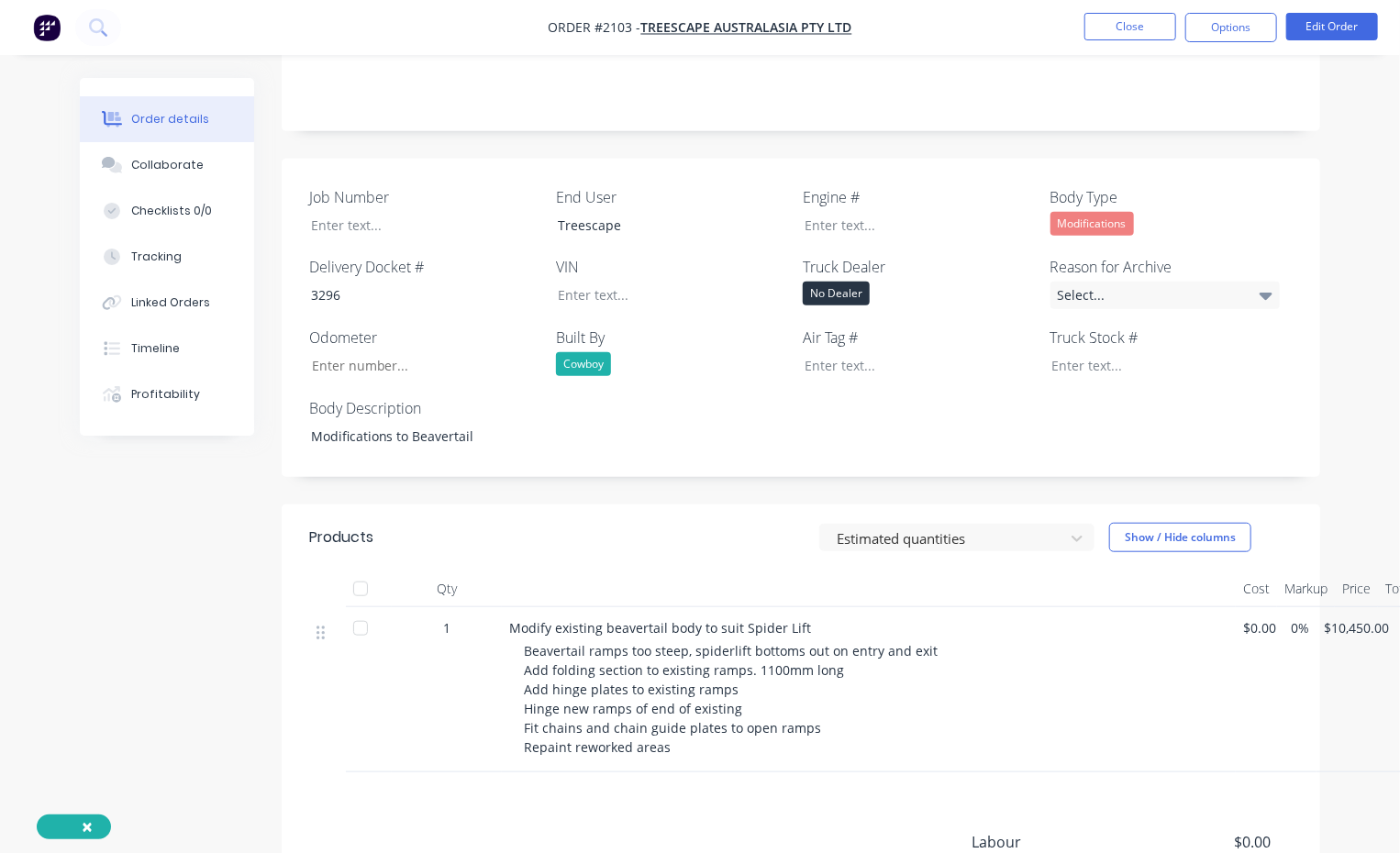
scroll to position [551, 0]
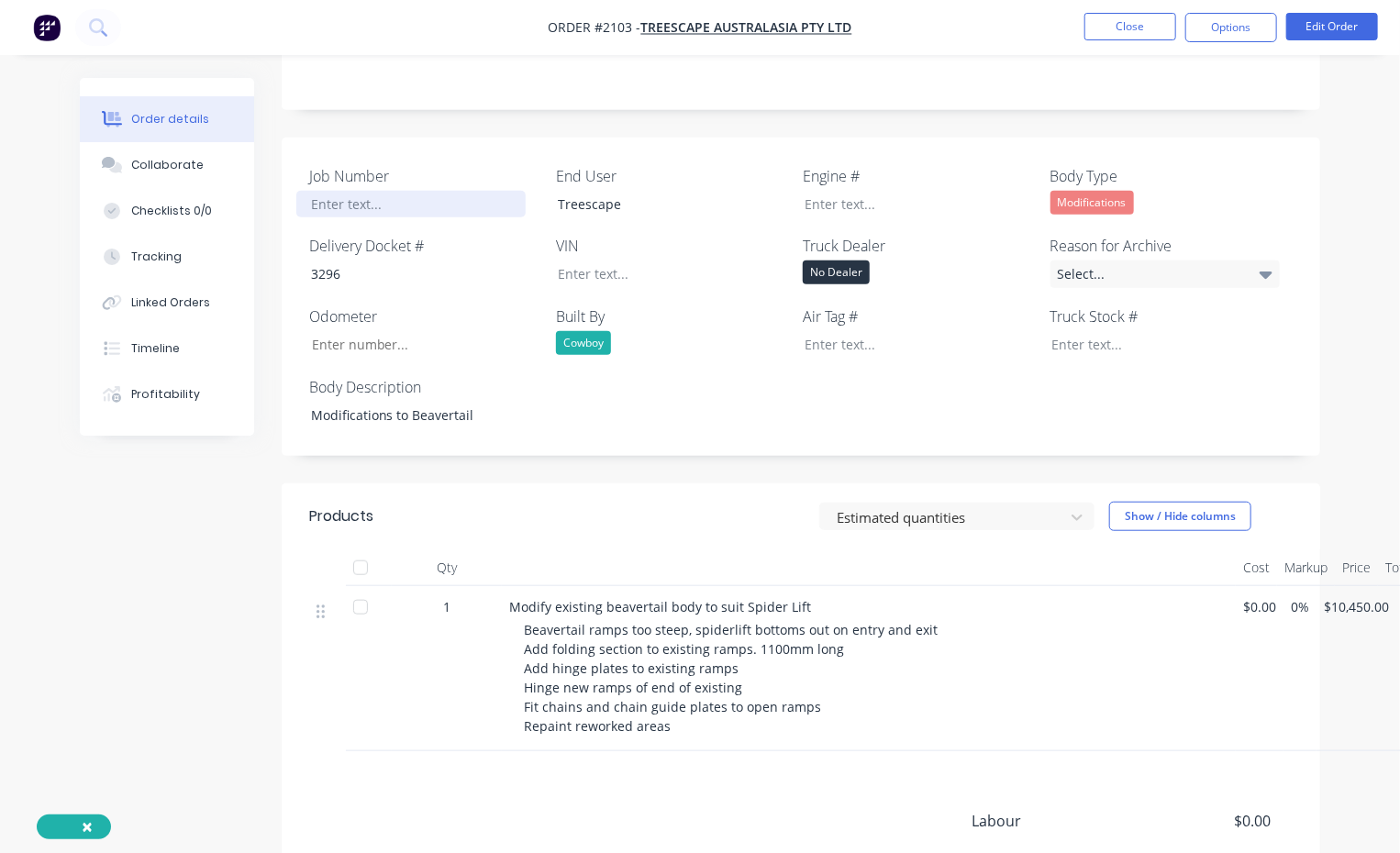
click at [352, 191] on div at bounding box center [411, 204] width 230 height 27
click at [1138, 33] on button "Close" at bounding box center [1130, 27] width 92 height 28
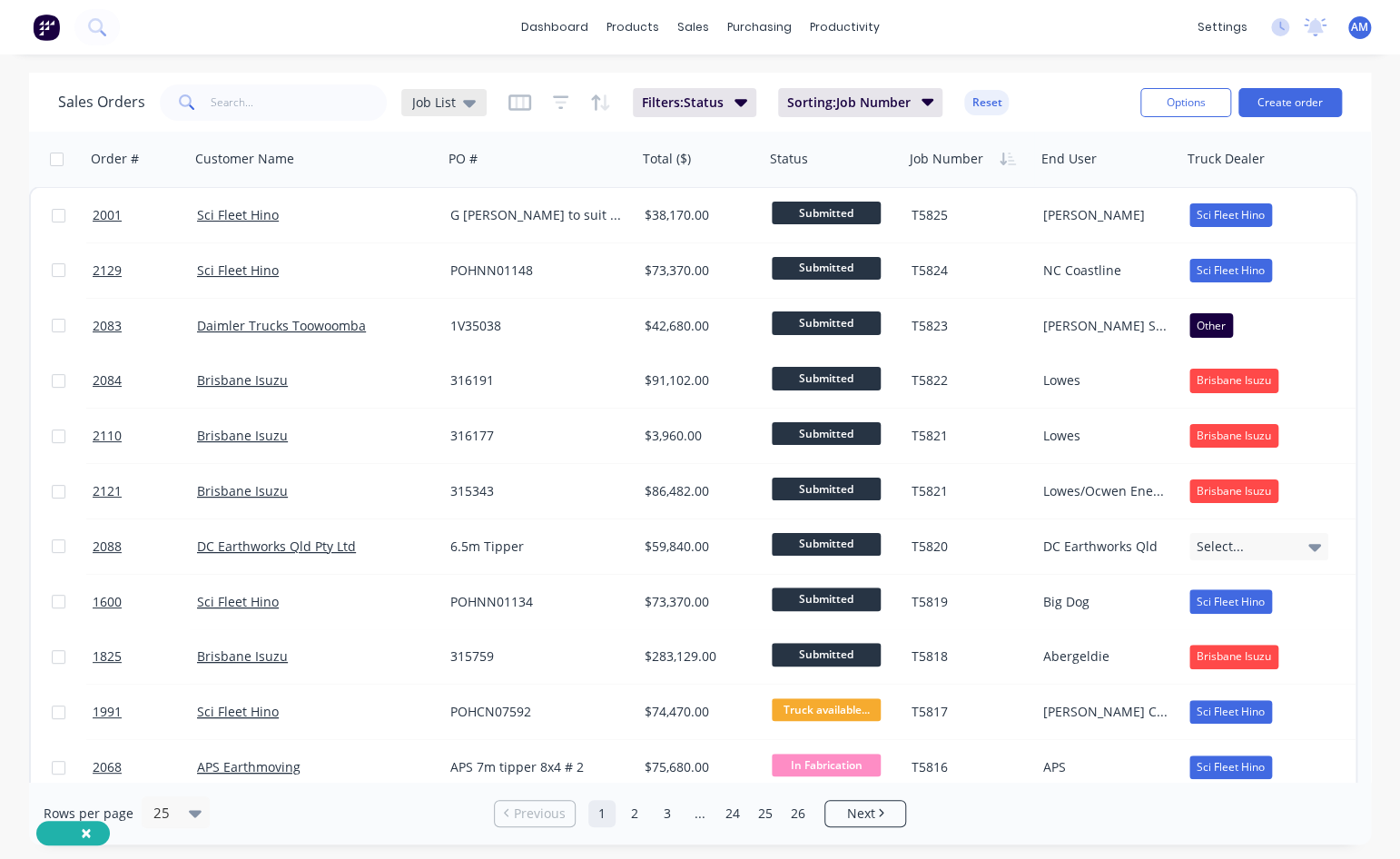
click at [471, 106] on icon at bounding box center [469, 103] width 13 height 20
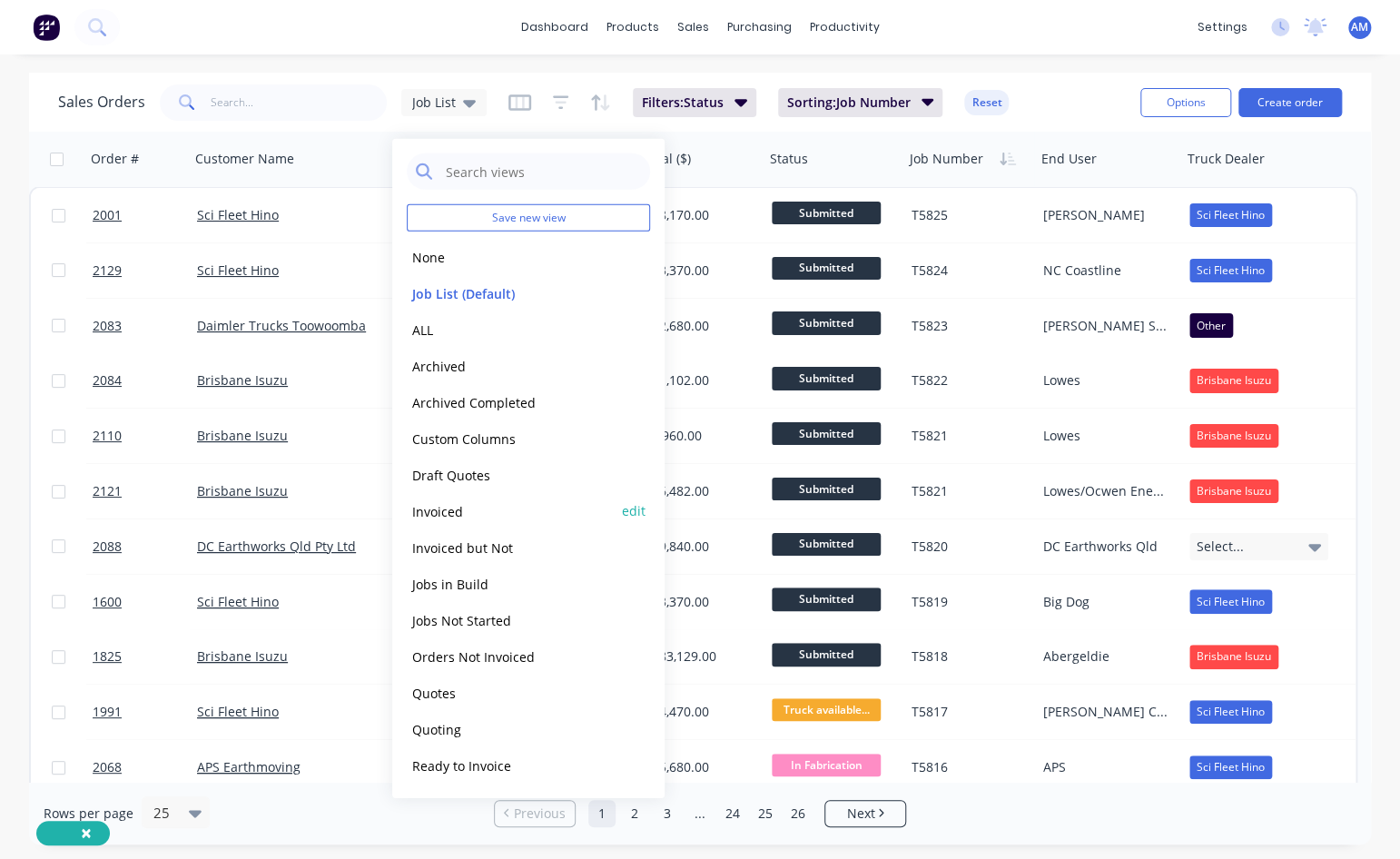
click at [461, 507] on button "Invoiced" at bounding box center [510, 510] width 207 height 21
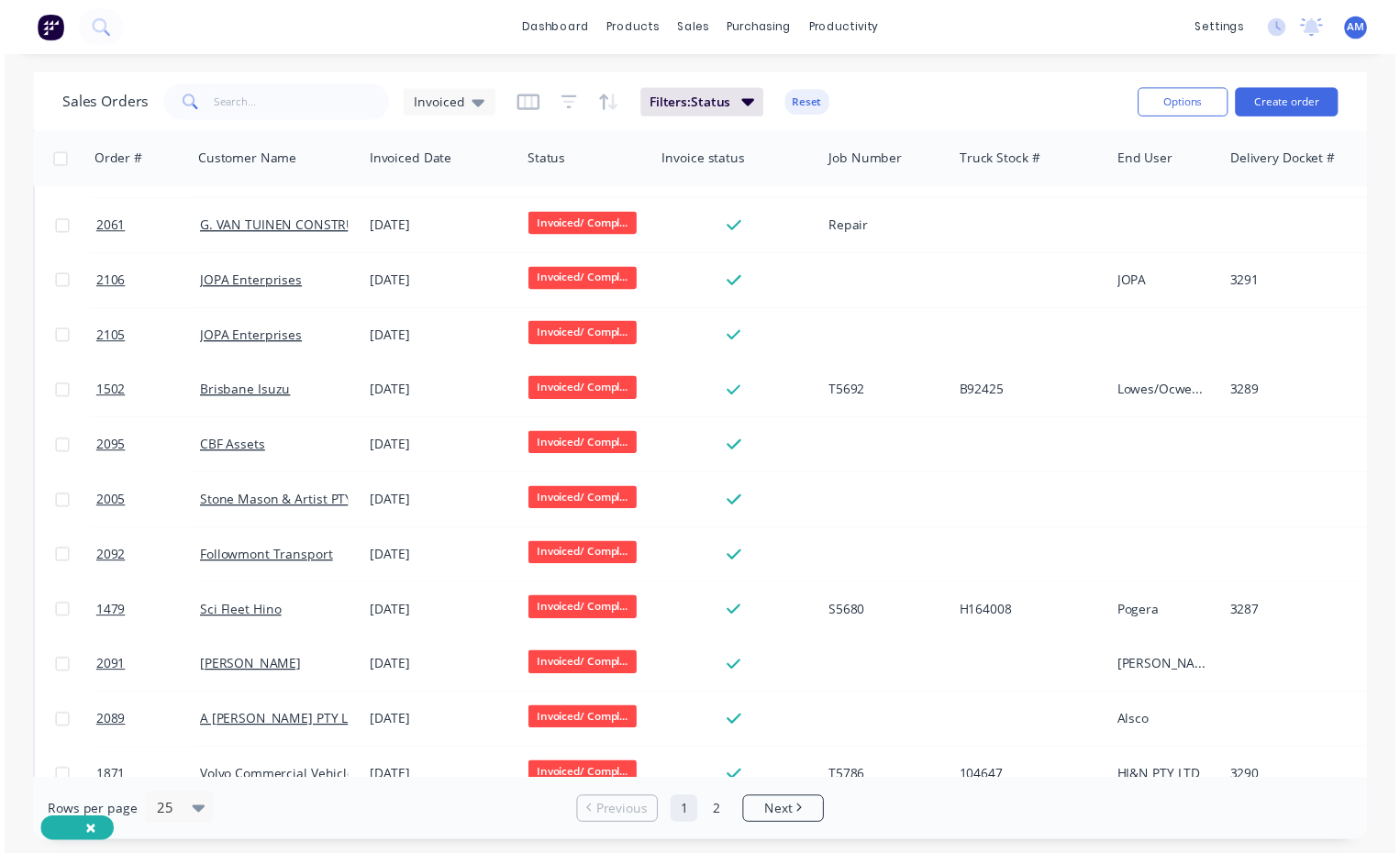
scroll to position [551, 0]
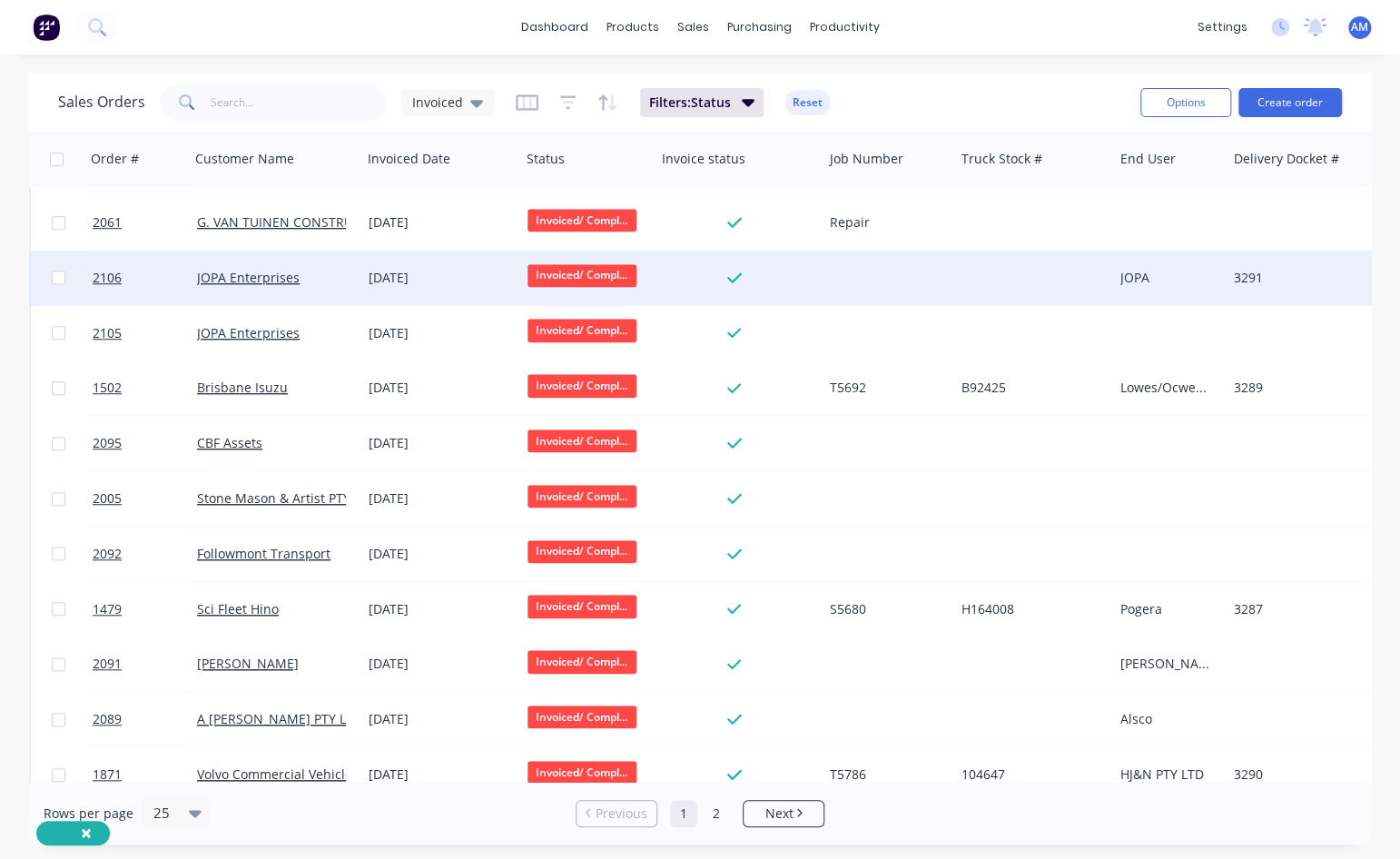
click at [832, 268] on div at bounding box center [888, 277] width 132 height 54
click at [414, 266] on div "[DATE]" at bounding box center [441, 277] width 159 height 54
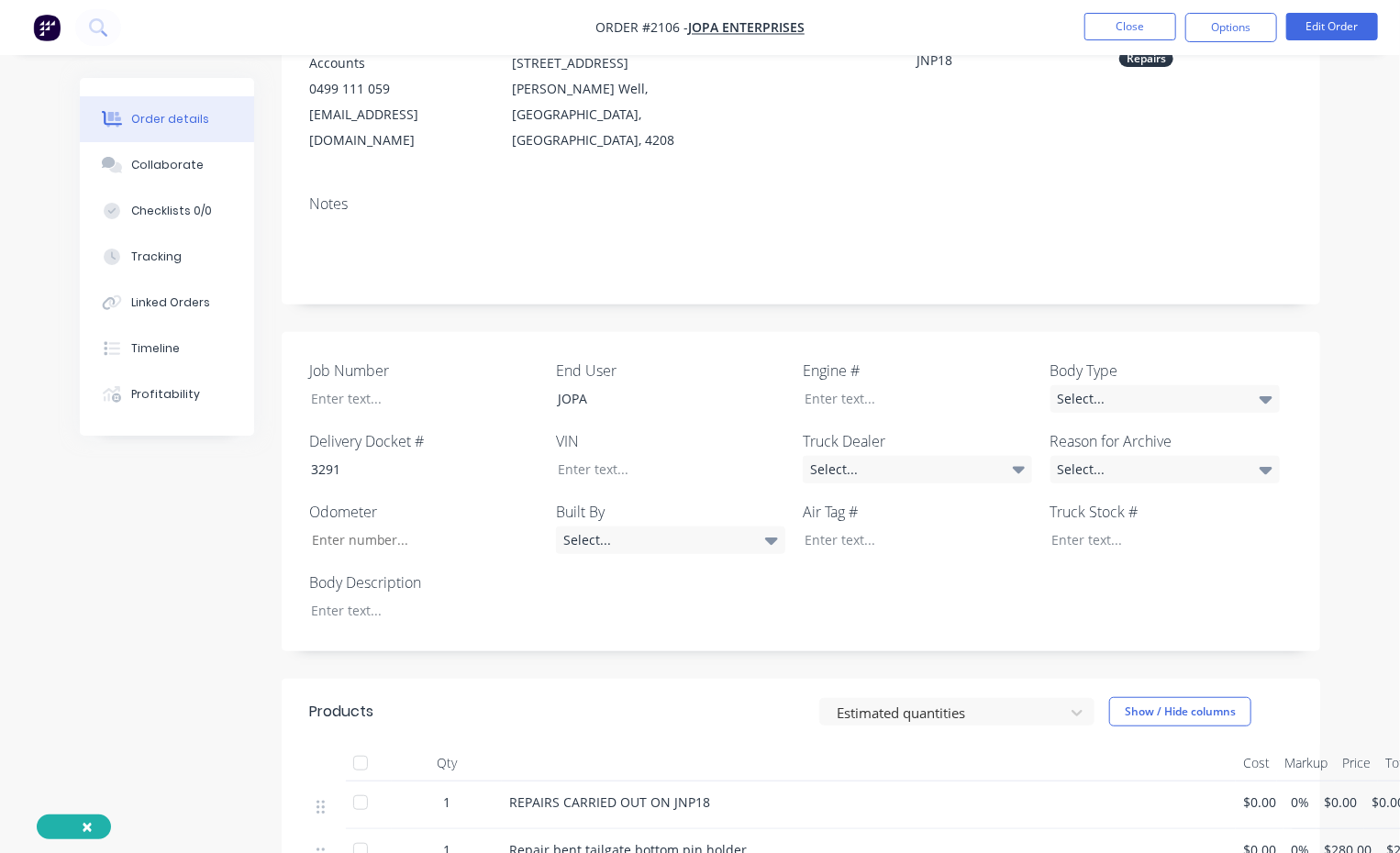
scroll to position [367, 0]
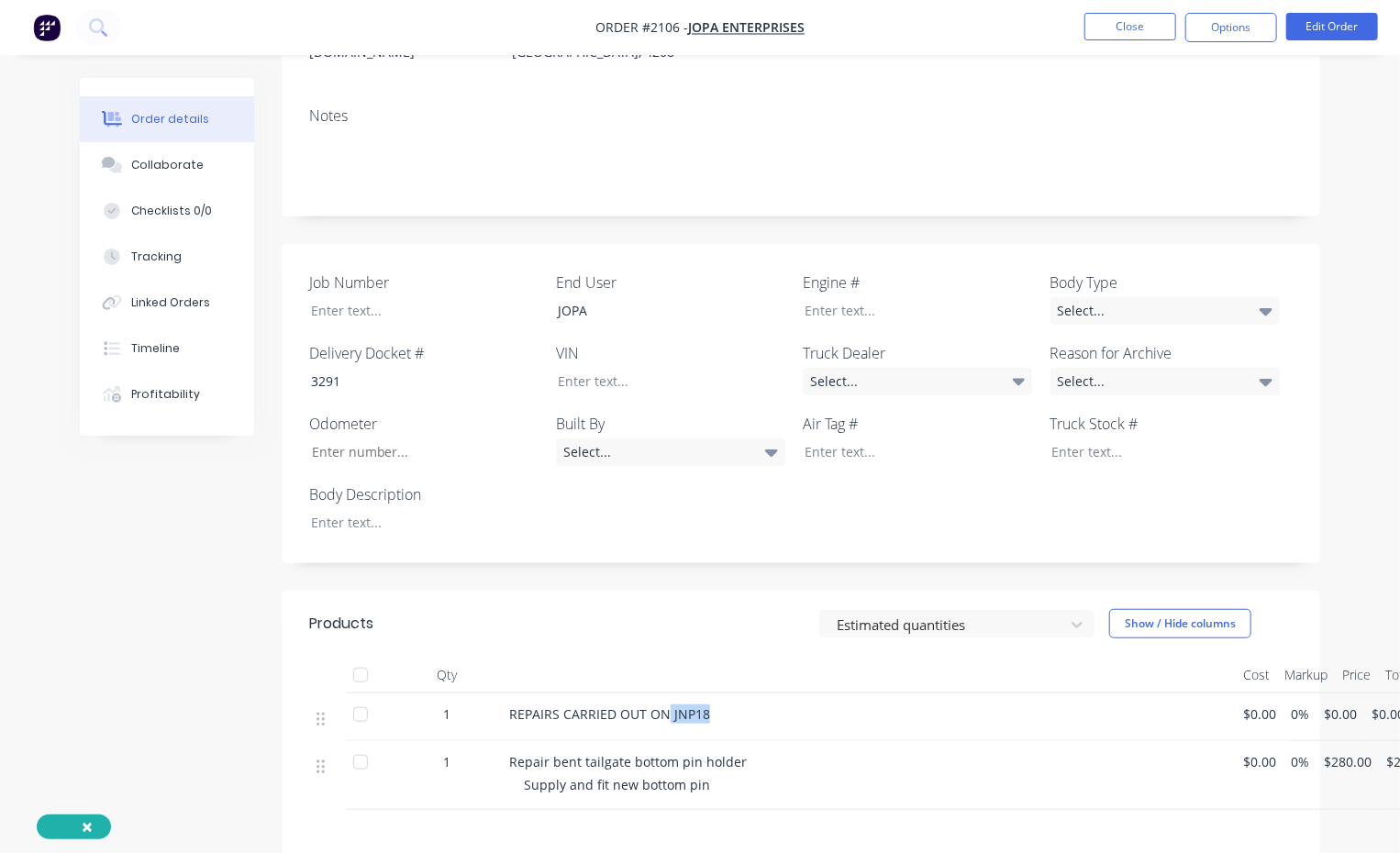
drag, startPoint x: 668, startPoint y: 689, endPoint x: 702, endPoint y: 684, distance: 34.4
click at [702, 527] on span "REPAIRS CARRIED OUT ON JNP18" at bounding box center [609, 713] width 201 height 18
copy span "JNP18"
click at [1100, 438] on div at bounding box center [1151, 451] width 230 height 27
paste div
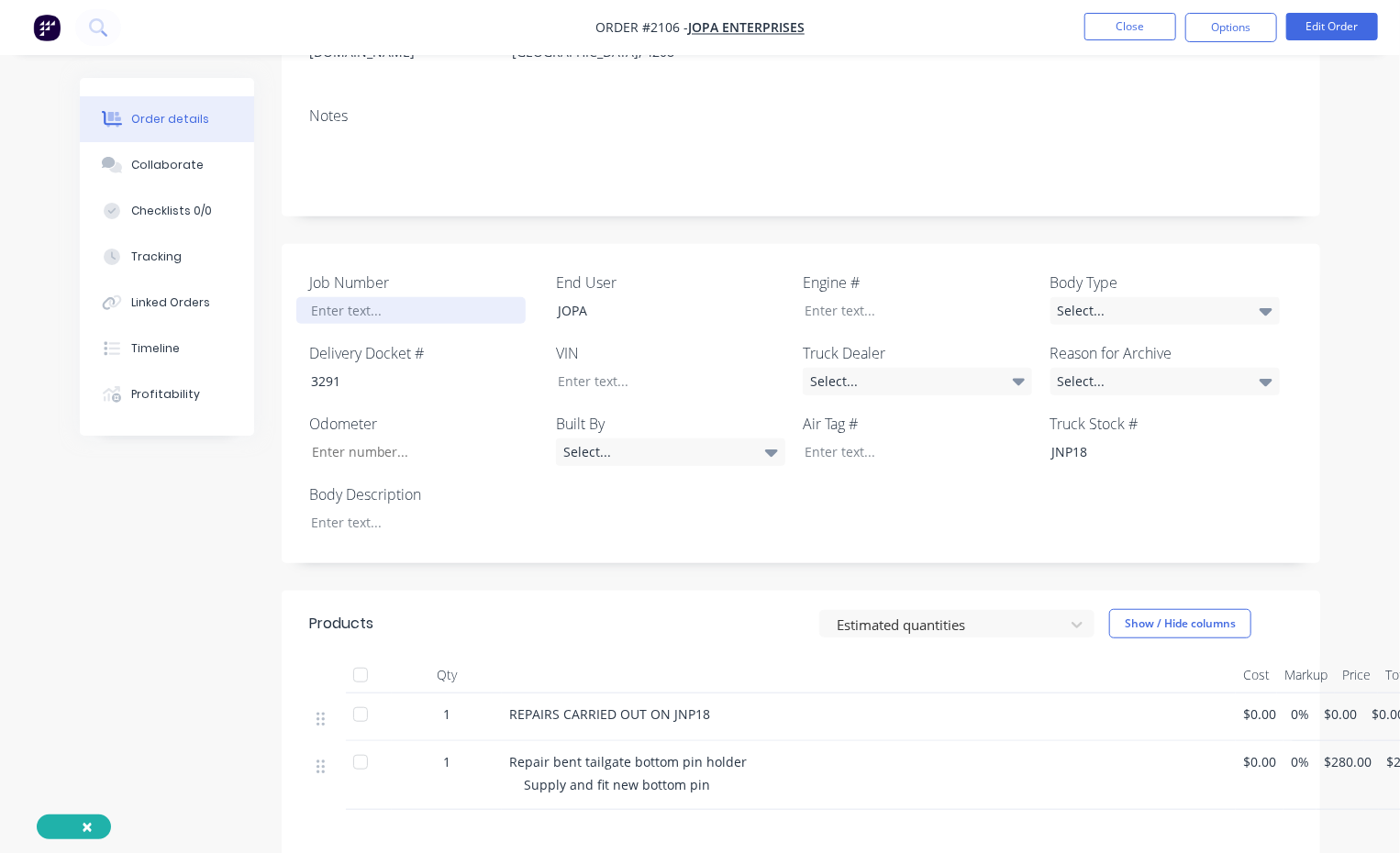
click at [360, 298] on div at bounding box center [411, 311] width 230 height 27
click at [338, 509] on div at bounding box center [411, 522] width 230 height 27
click at [1128, 25] on button "Close" at bounding box center [1130, 27] width 92 height 28
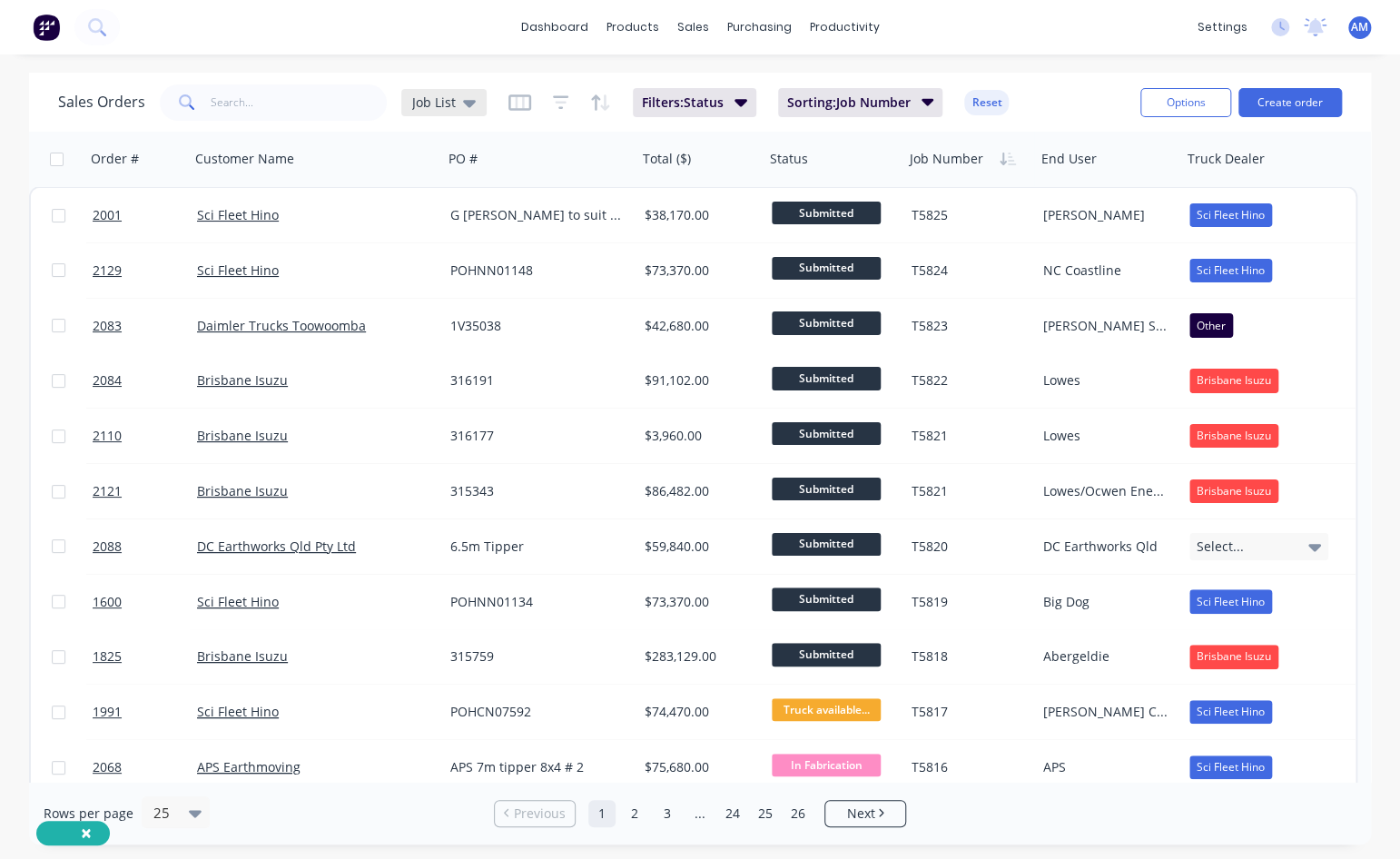
click at [474, 99] on div "Job List" at bounding box center [444, 103] width 86 height 28
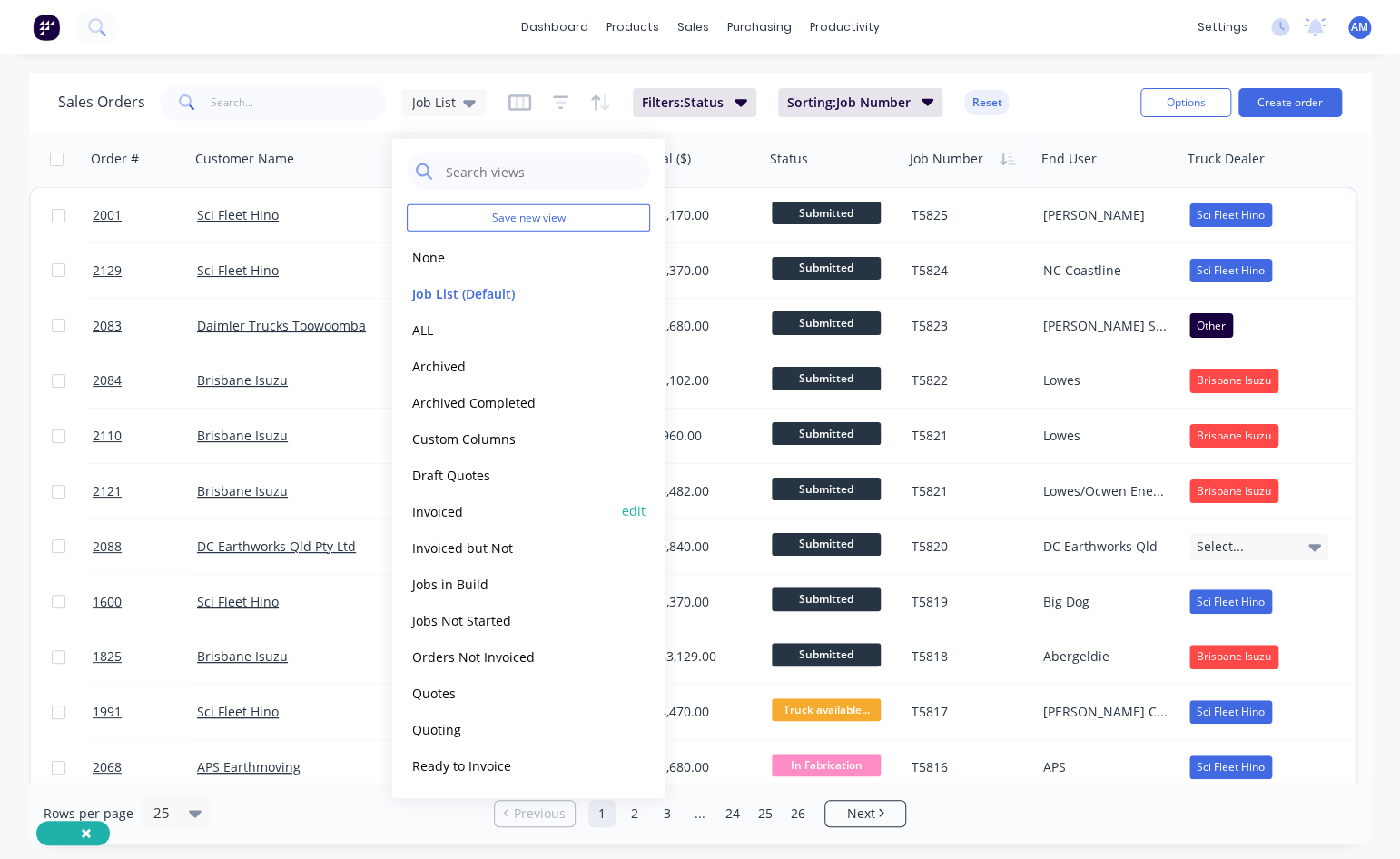
click at [488, 513] on button "Invoiced" at bounding box center [510, 510] width 207 height 21
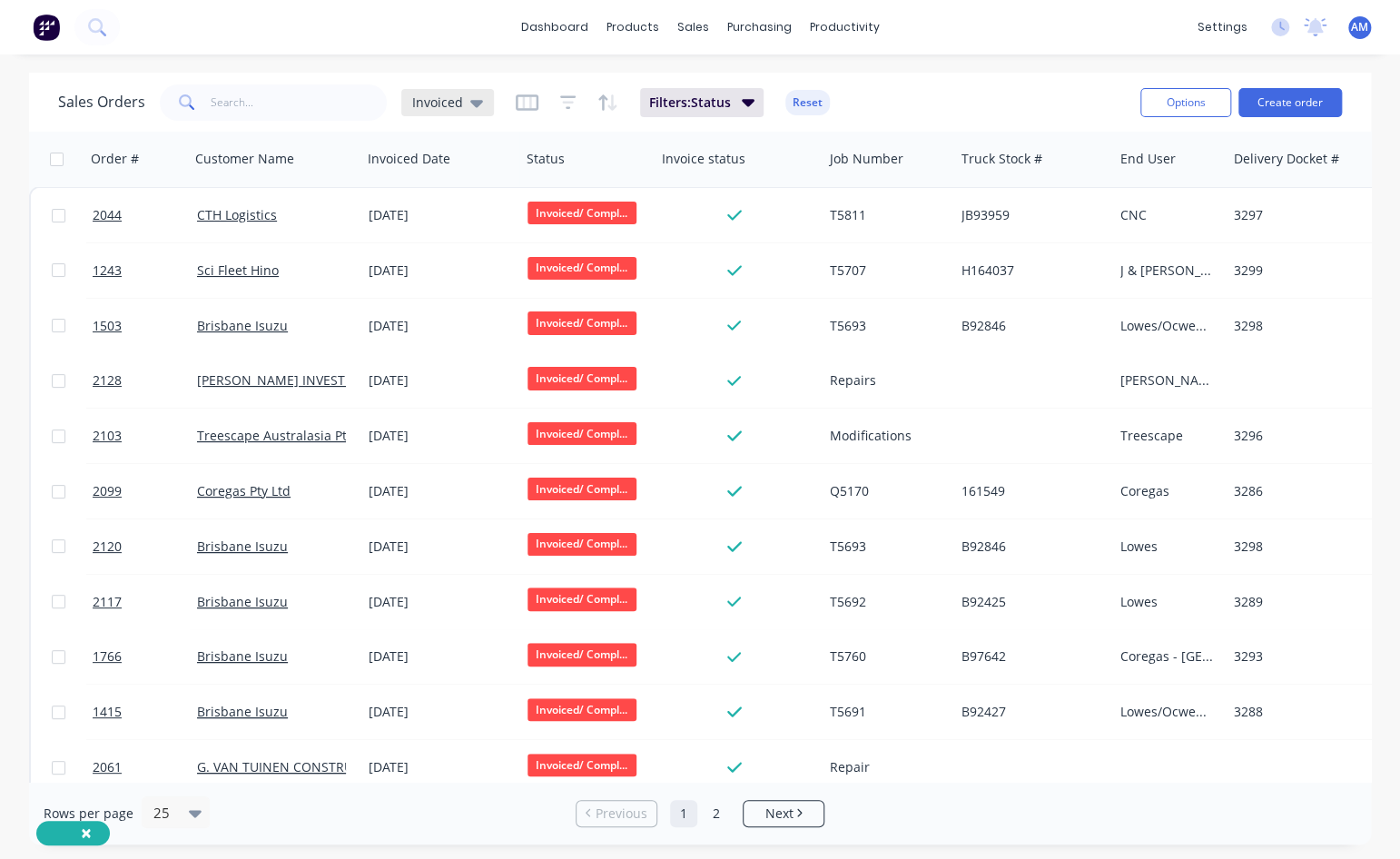
click at [461, 100] on div "Invoiced" at bounding box center [447, 103] width 71 height 17
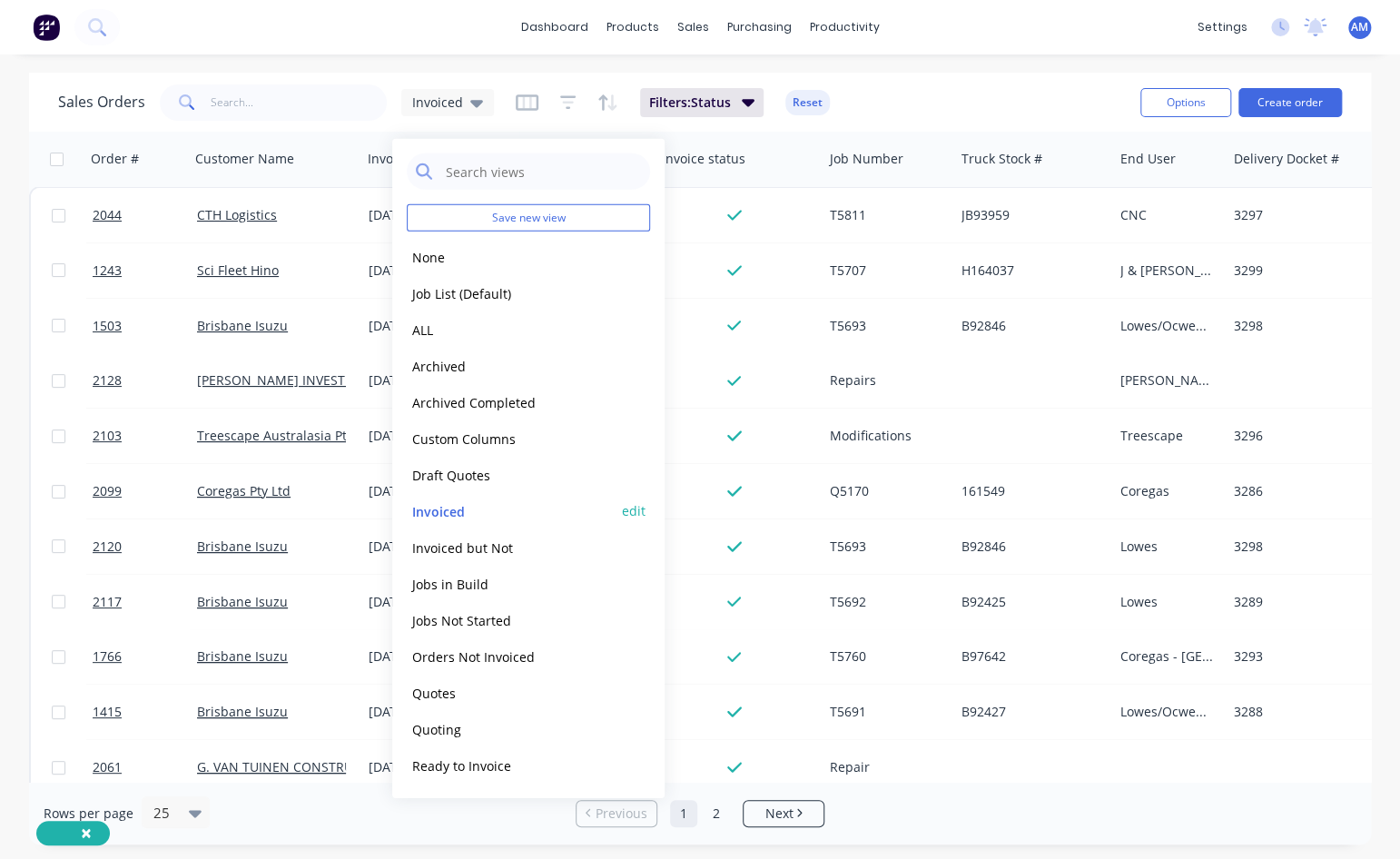
click at [625, 506] on button "edit" at bounding box center [634, 510] width 24 height 19
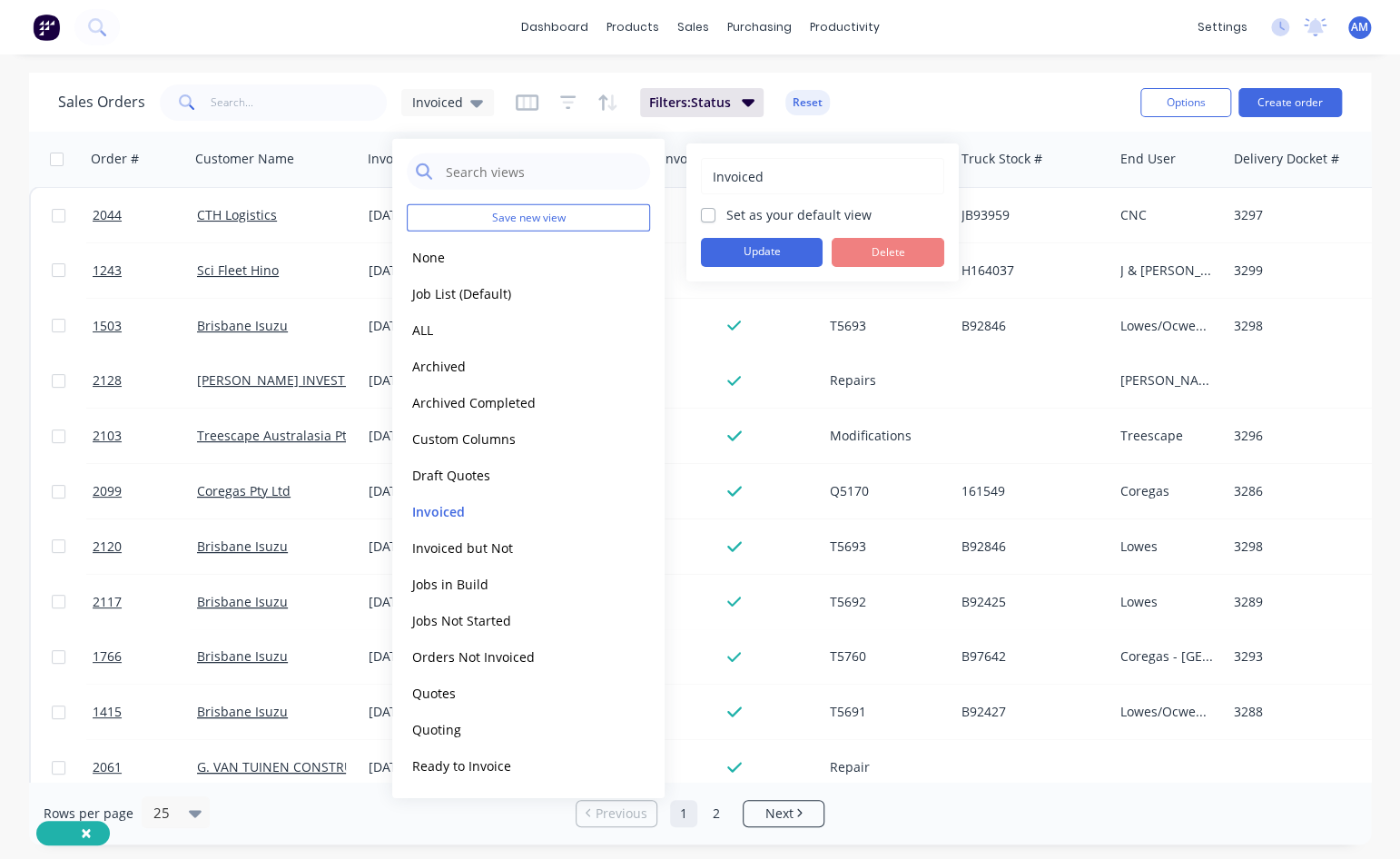
click at [769, 213] on label "Set as your default view" at bounding box center [799, 215] width 145 height 19
click at [715, 213] on input "Set as your default view" at bounding box center [708, 214] width 15 height 17
checkbox input "true"
click at [755, 250] on button "Update" at bounding box center [761, 252] width 121 height 29
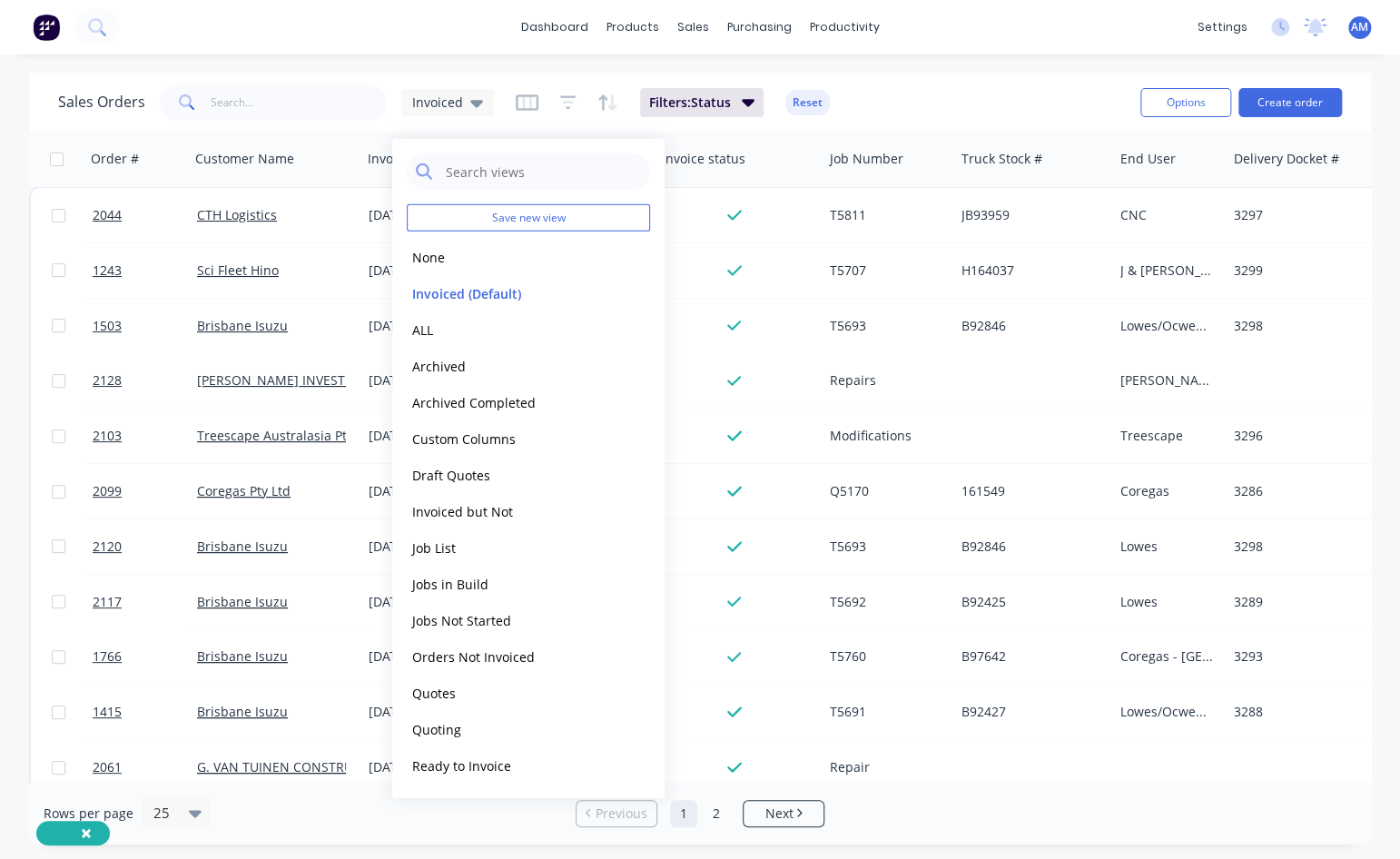
click at [921, 98] on div "Sales Orders Invoiced Filters: Status Reset" at bounding box center [592, 102] width 1068 height 44
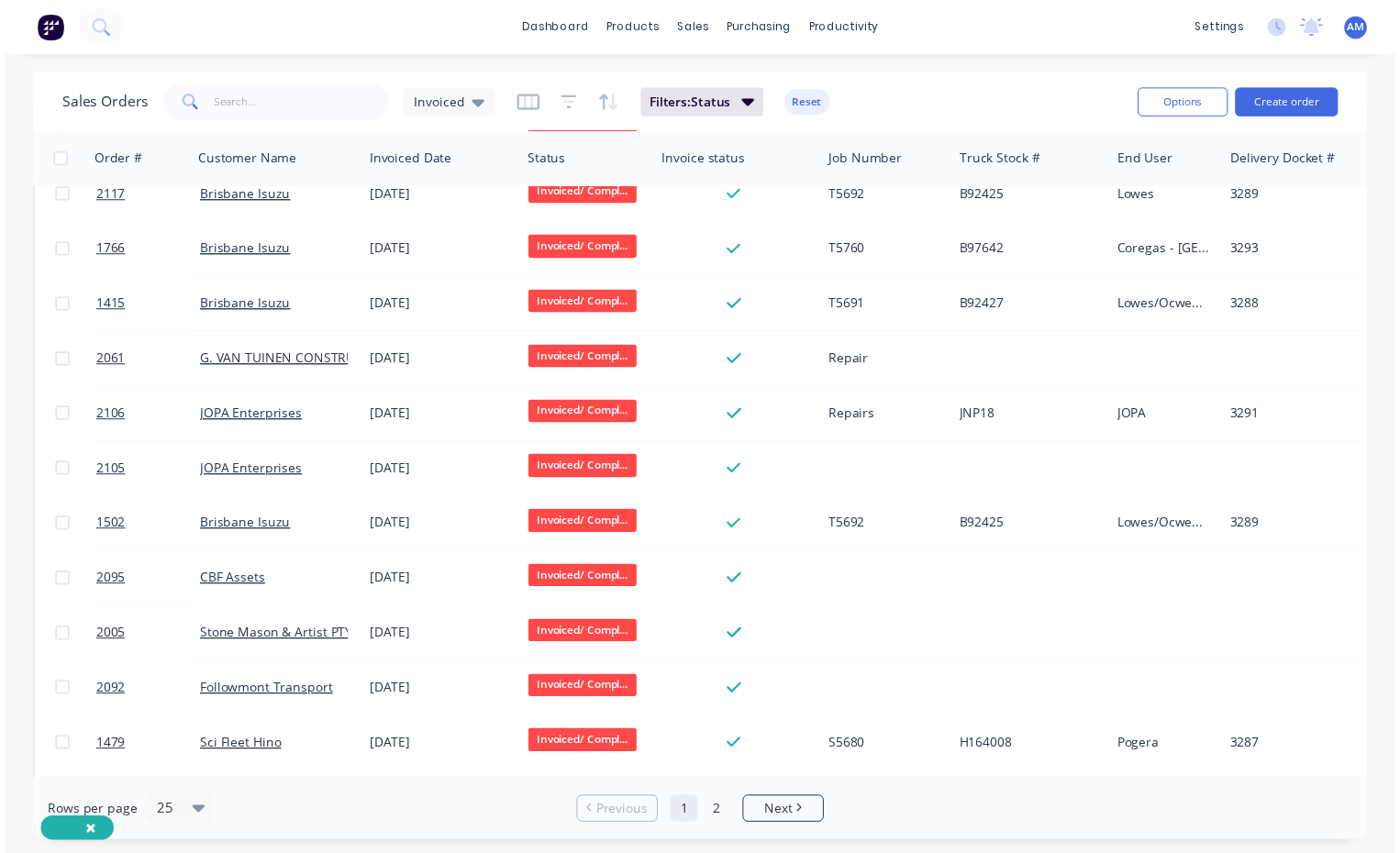
scroll to position [367, 0]
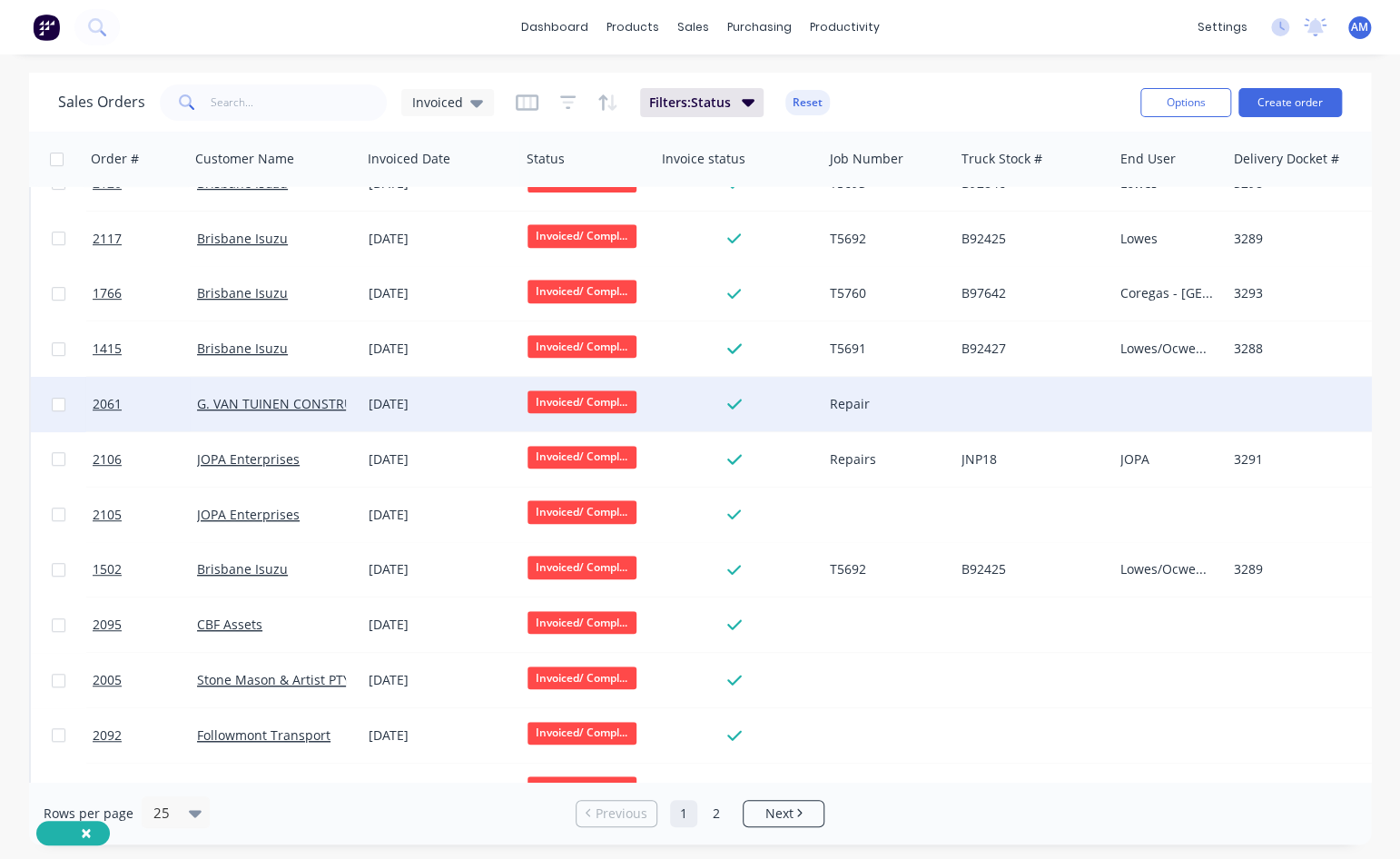
click at [874, 402] on div "Repair" at bounding box center [885, 404] width 111 height 18
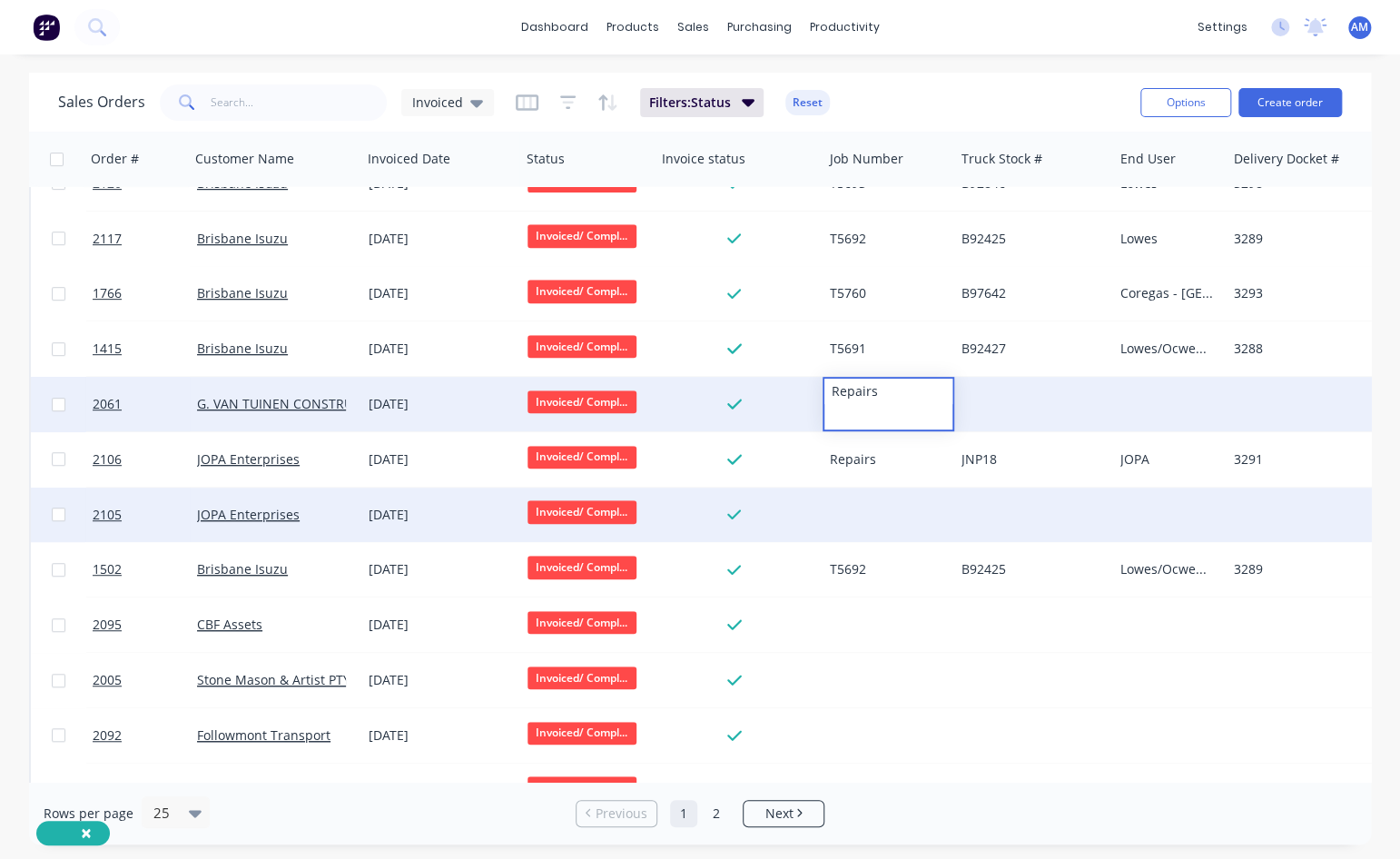
click at [886, 495] on div at bounding box center [888, 515] width 132 height 54
click at [841, 503] on div at bounding box center [888, 515] width 132 height 54
click at [356, 507] on div "JOPA Enterprises" at bounding box center [275, 515] width 171 height 54
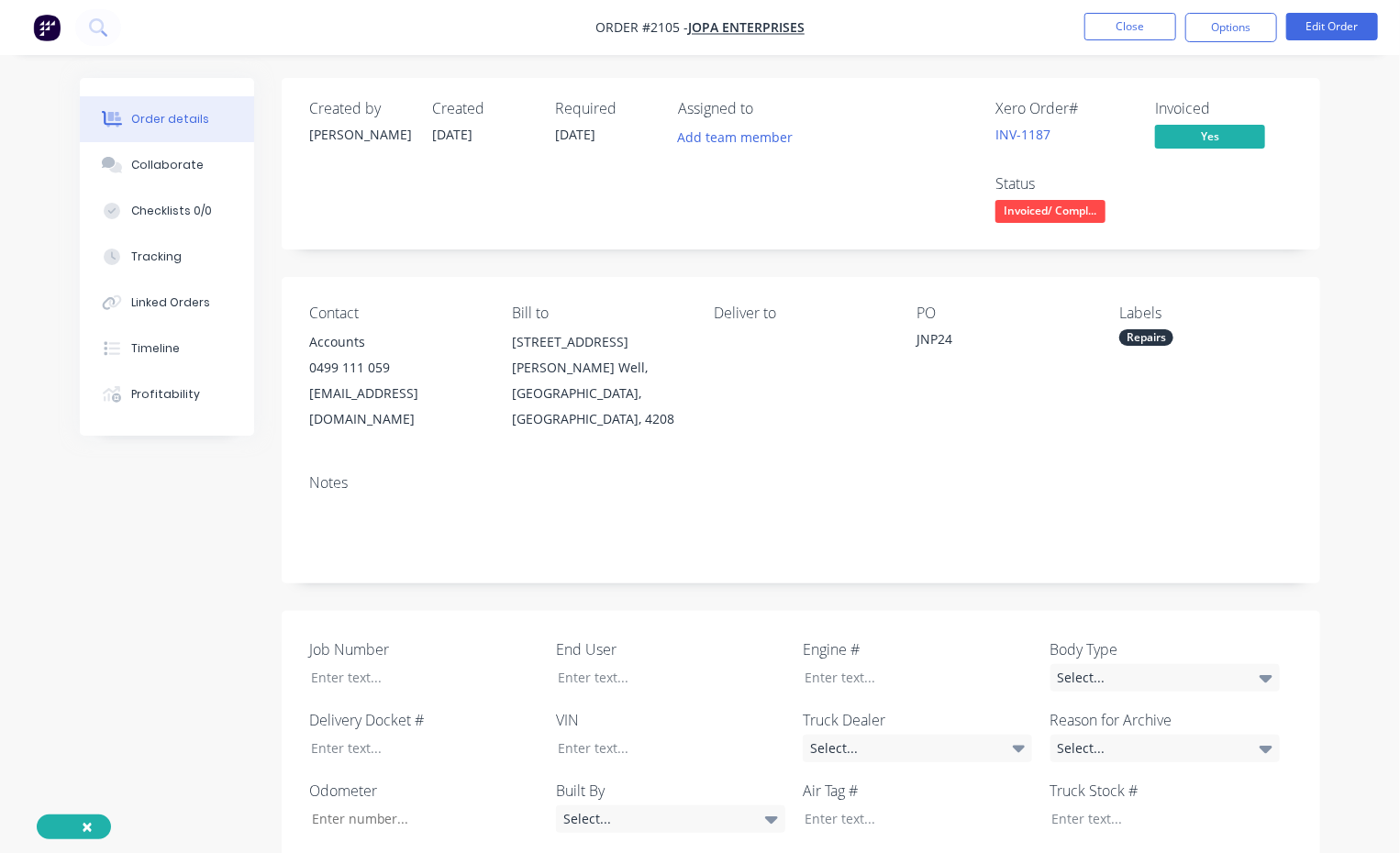
click at [1226, 465] on div "Order details Collaborate Checklists 0/0 Tracking Linked Orders Timeline Profit…" at bounding box center [700, 752] width 1400 height 1503
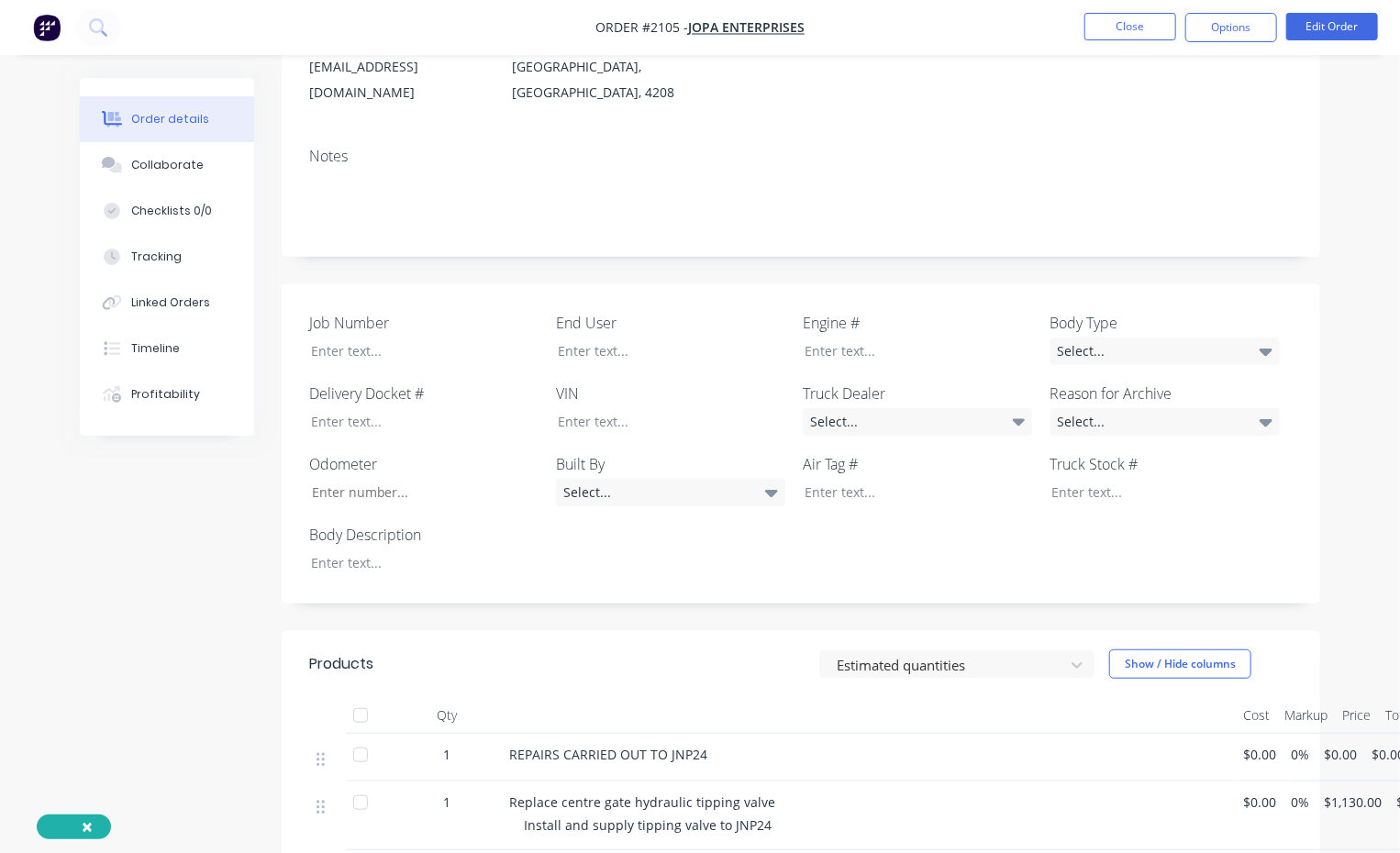
scroll to position [367, 0]
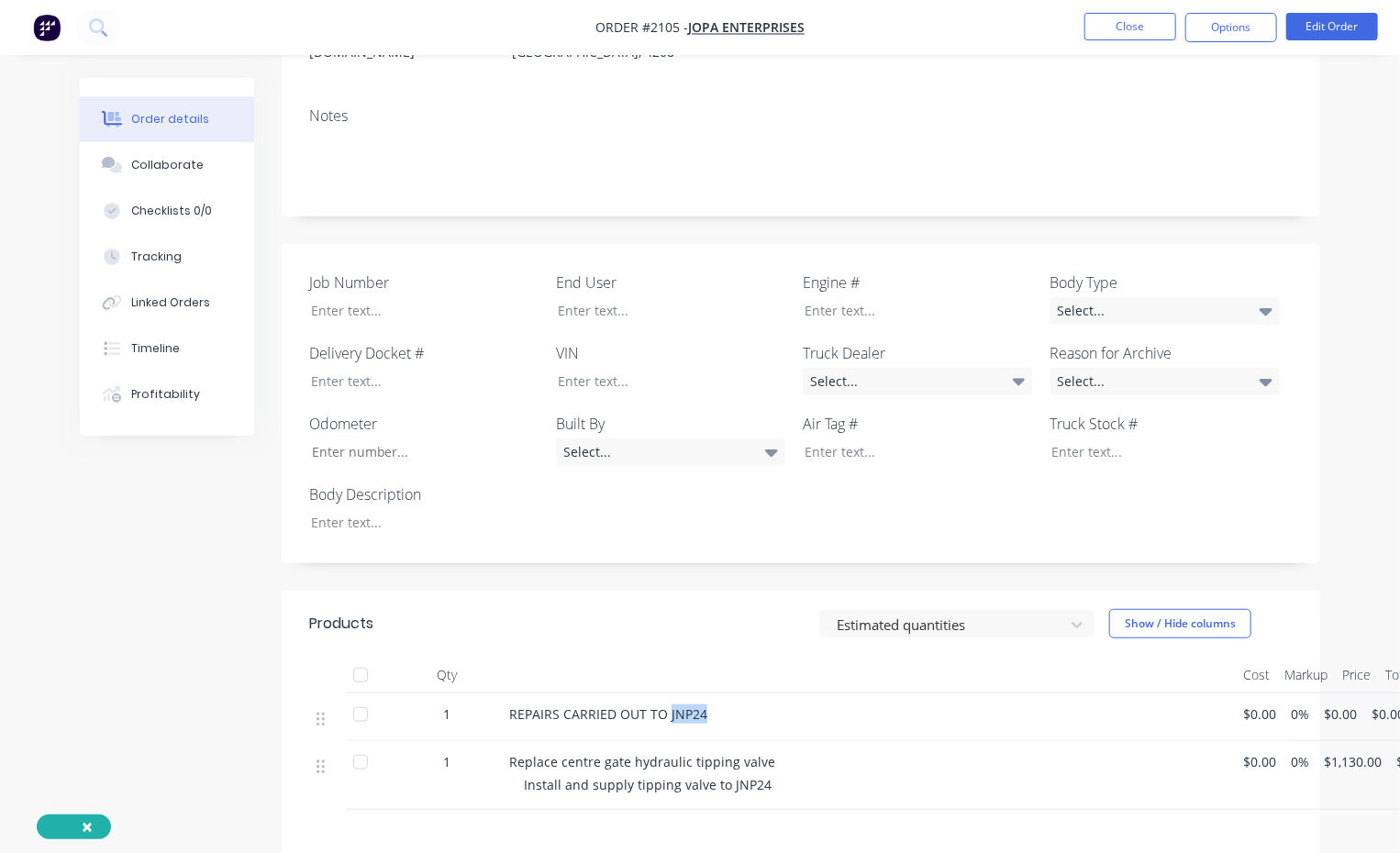
drag, startPoint x: 665, startPoint y: 690, endPoint x: 706, endPoint y: 686, distance: 41.2
click at [706, 527] on div "REPAIRS CARRIED OUT TO JNP24" at bounding box center [868, 713] width 719 height 20
copy span "JNP24"
click at [1073, 438] on div at bounding box center [1151, 451] width 230 height 27
paste div
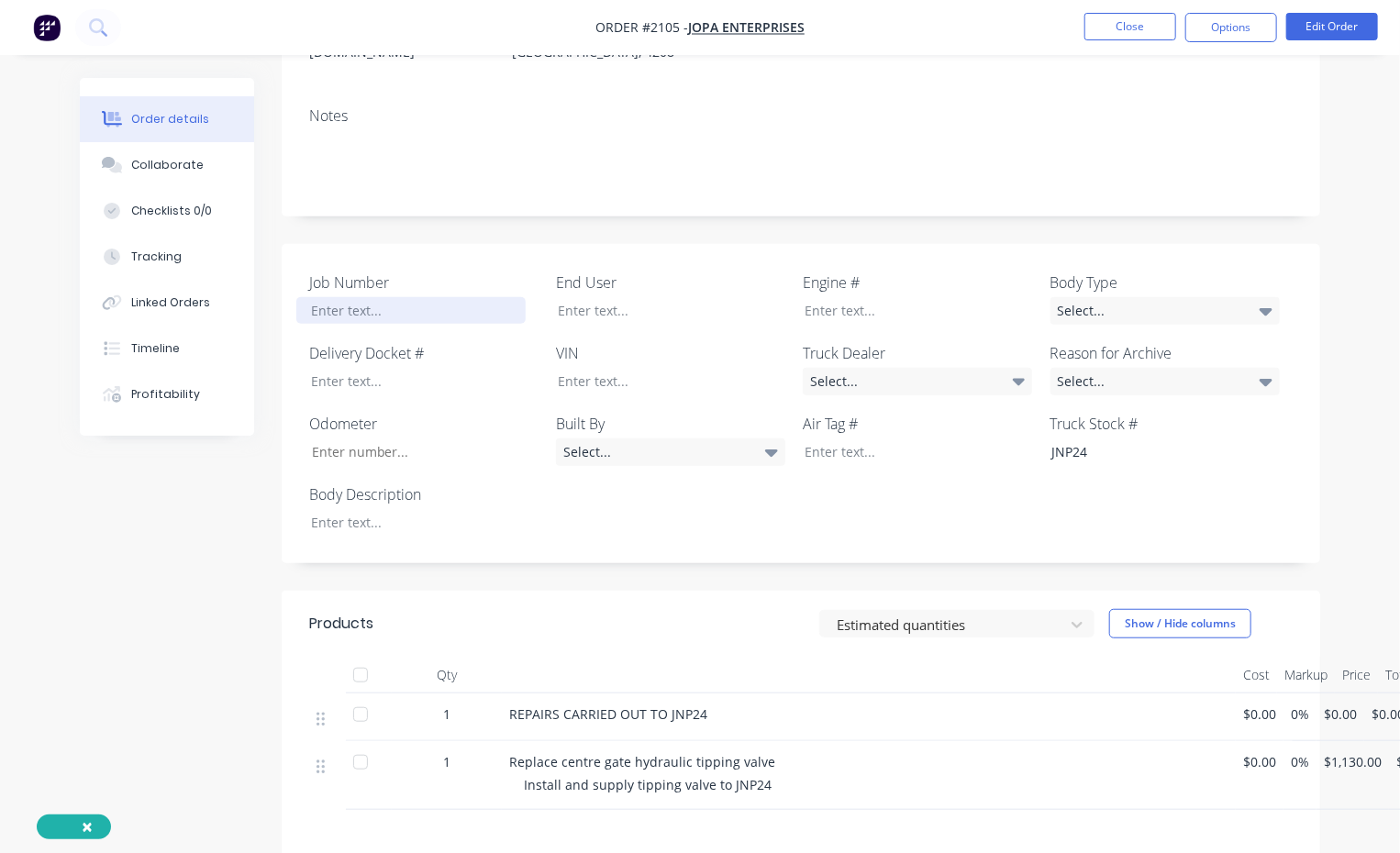
click at [352, 298] on div at bounding box center [411, 311] width 230 height 27
click at [361, 509] on div at bounding box center [411, 522] width 230 height 27
click at [902, 367] on div "Select..." at bounding box center [917, 381] width 230 height 28
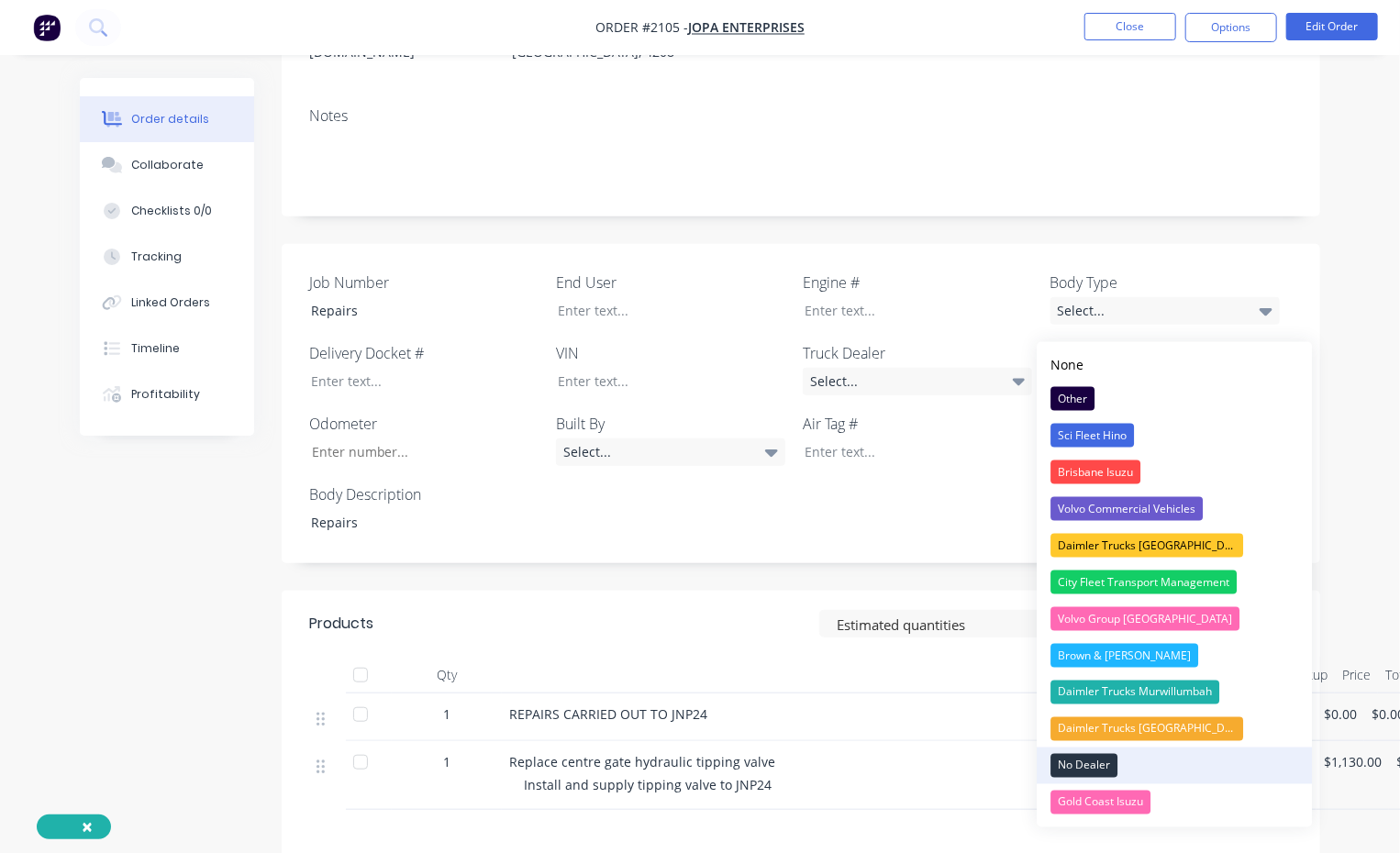
click at [1061, 527] on div "No Dealer" at bounding box center [1084, 766] width 67 height 24
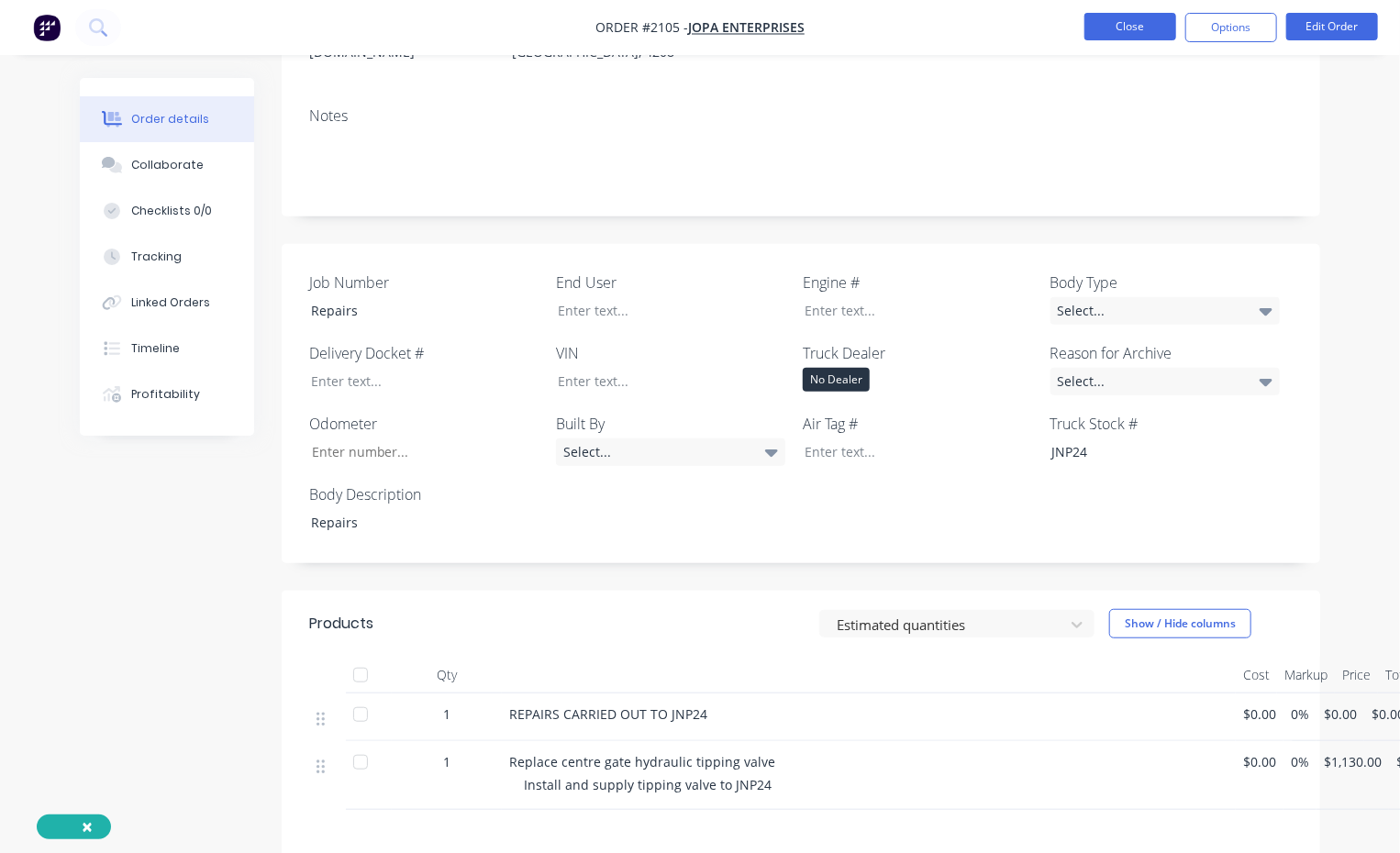
click at [1151, 29] on button "Close" at bounding box center [1130, 27] width 92 height 28
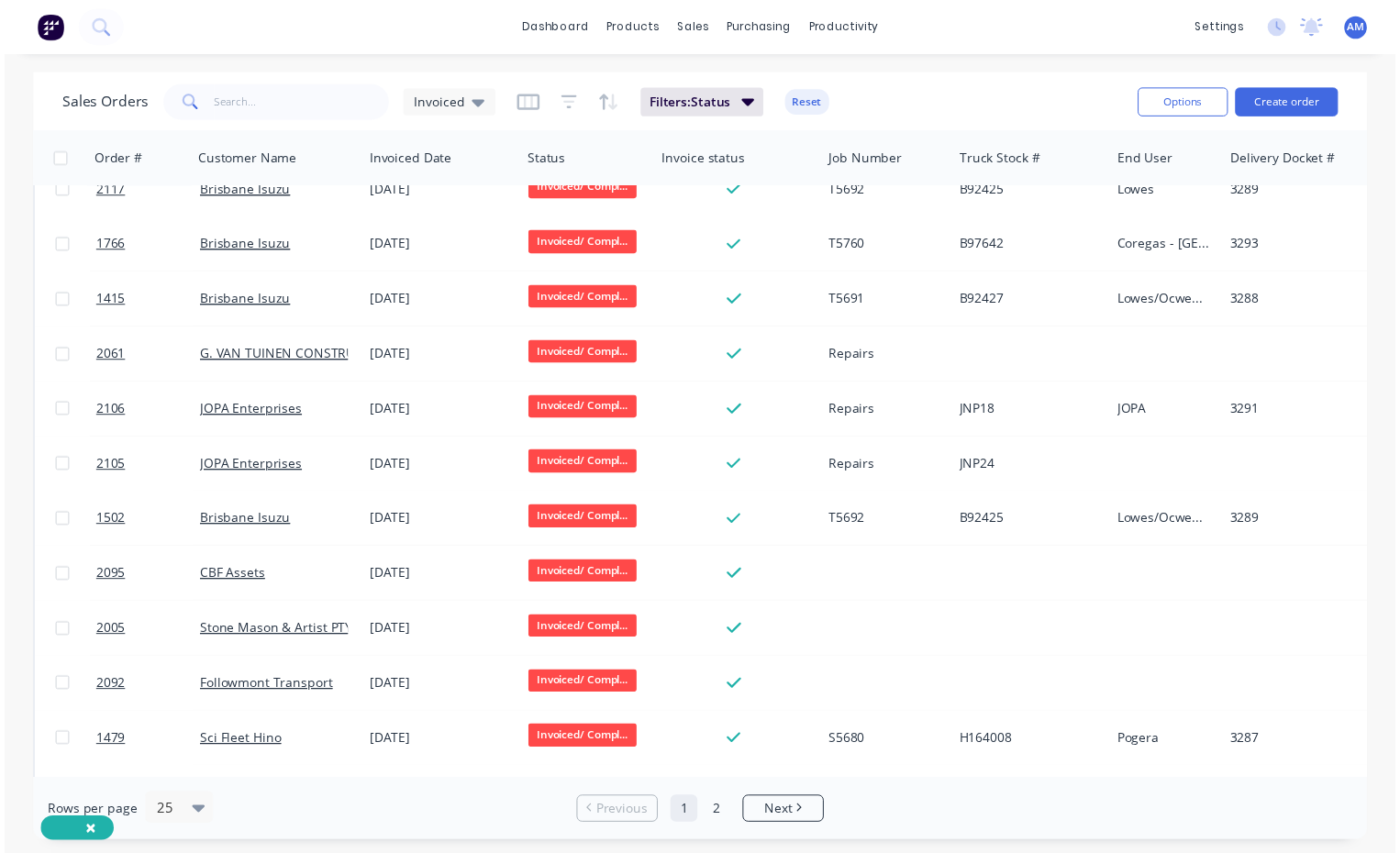
scroll to position [459, 0]
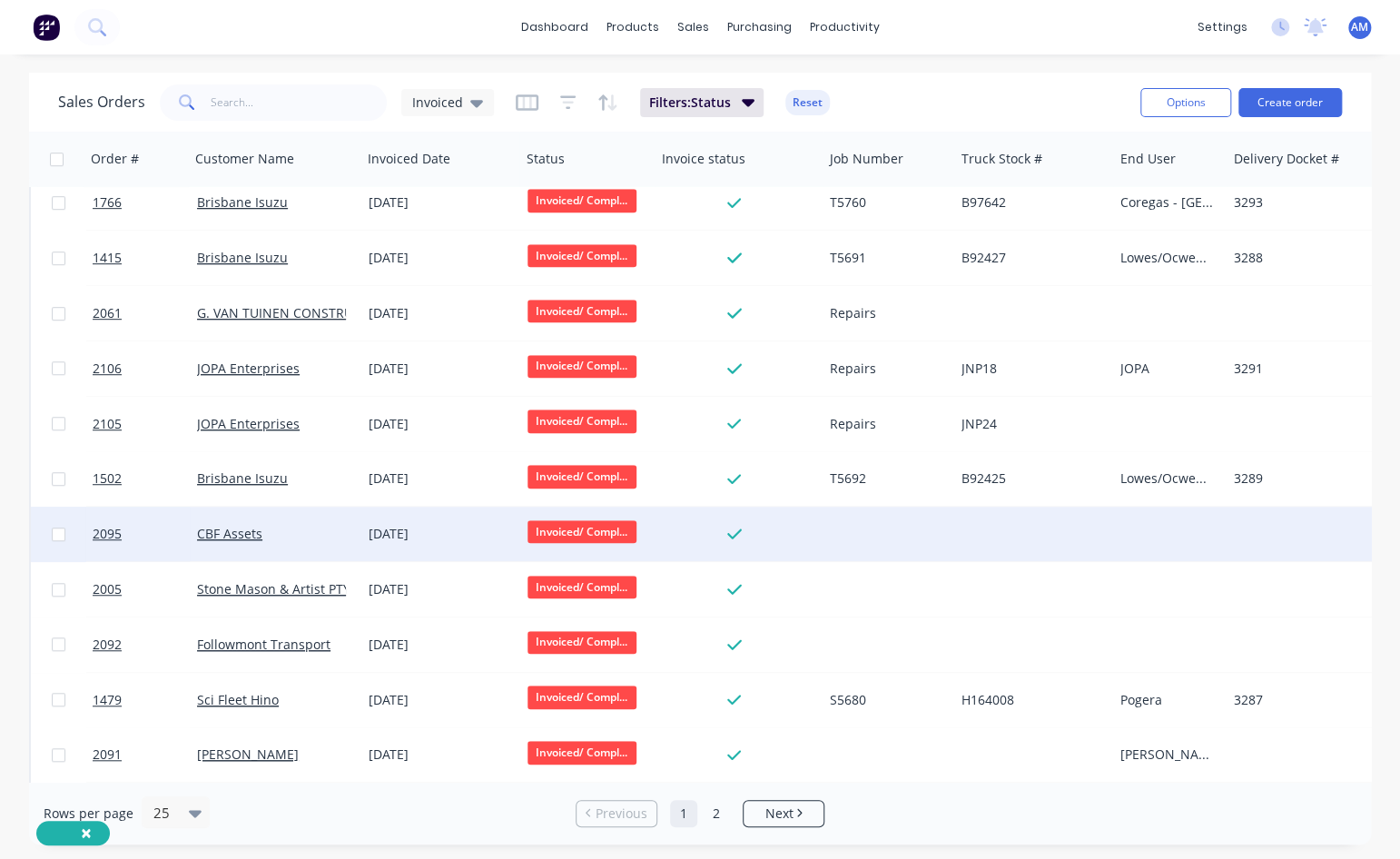
click at [794, 522] on div at bounding box center [735, 534] width 146 height 17
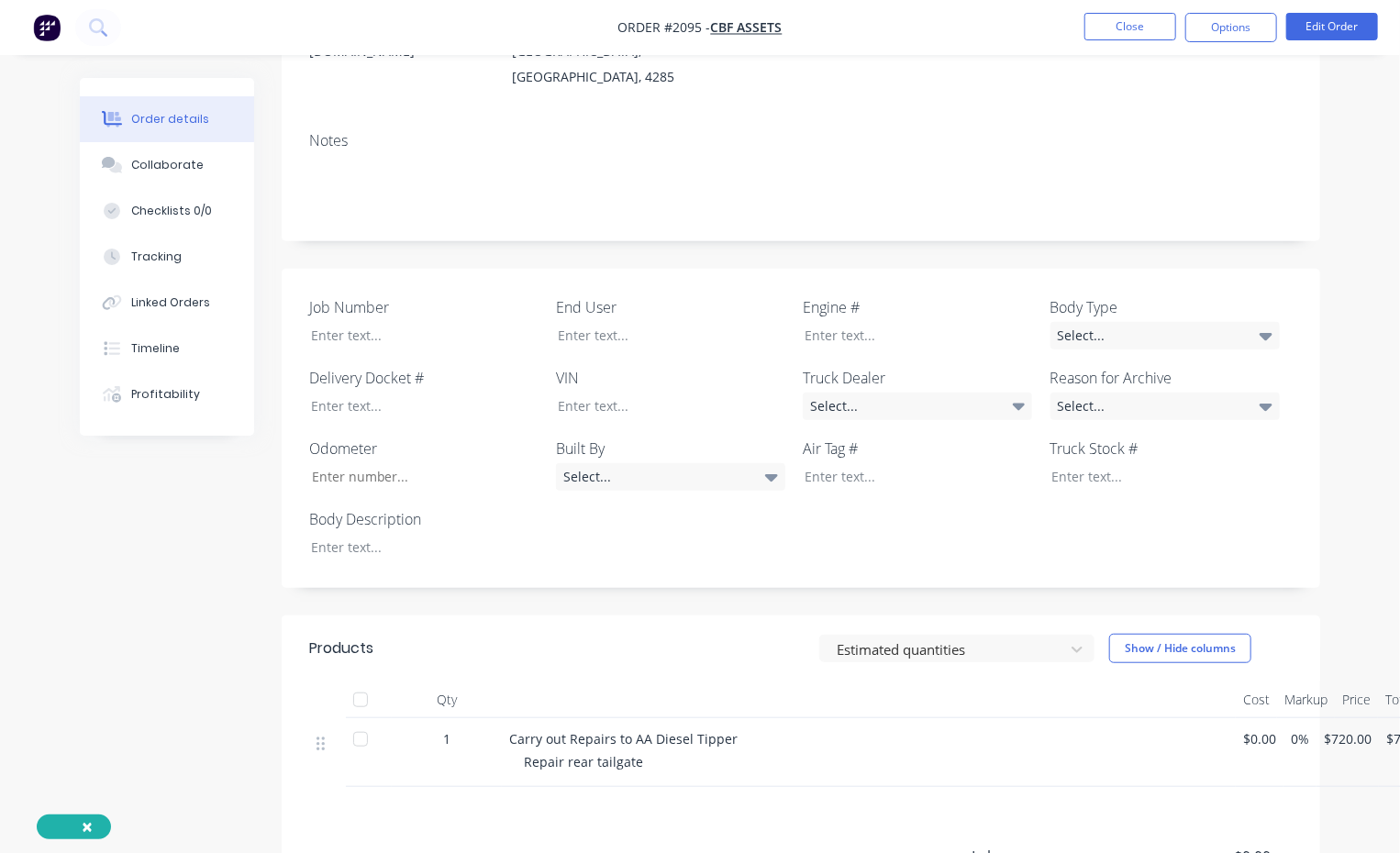
scroll to position [367, 0]
click at [357, 323] on div at bounding box center [411, 336] width 230 height 27
click at [336, 527] on div at bounding box center [411, 548] width 230 height 27
click at [323, 527] on div "Reapir Tailgare" at bounding box center [411, 548] width 230 height 27
click at [389, 527] on div "Repair Tailgare" at bounding box center [411, 548] width 230 height 27
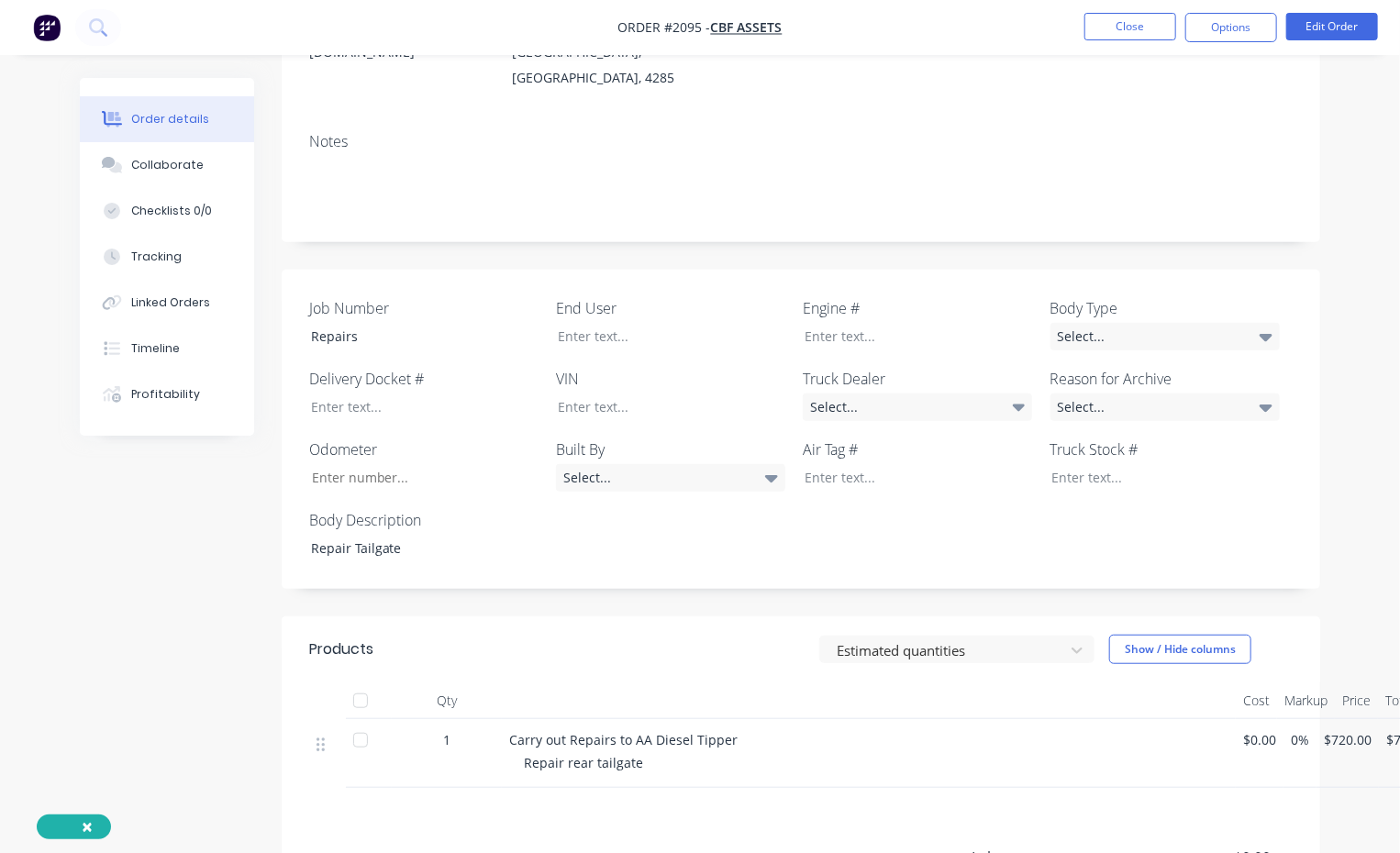
click at [620, 527] on div "Job Number Repairs End User Engine # Body Type Select... Delivery Docket # VIN …" at bounding box center [801, 430] width 1038 height 320
click at [887, 393] on div "Select..." at bounding box center [917, 407] width 230 height 28
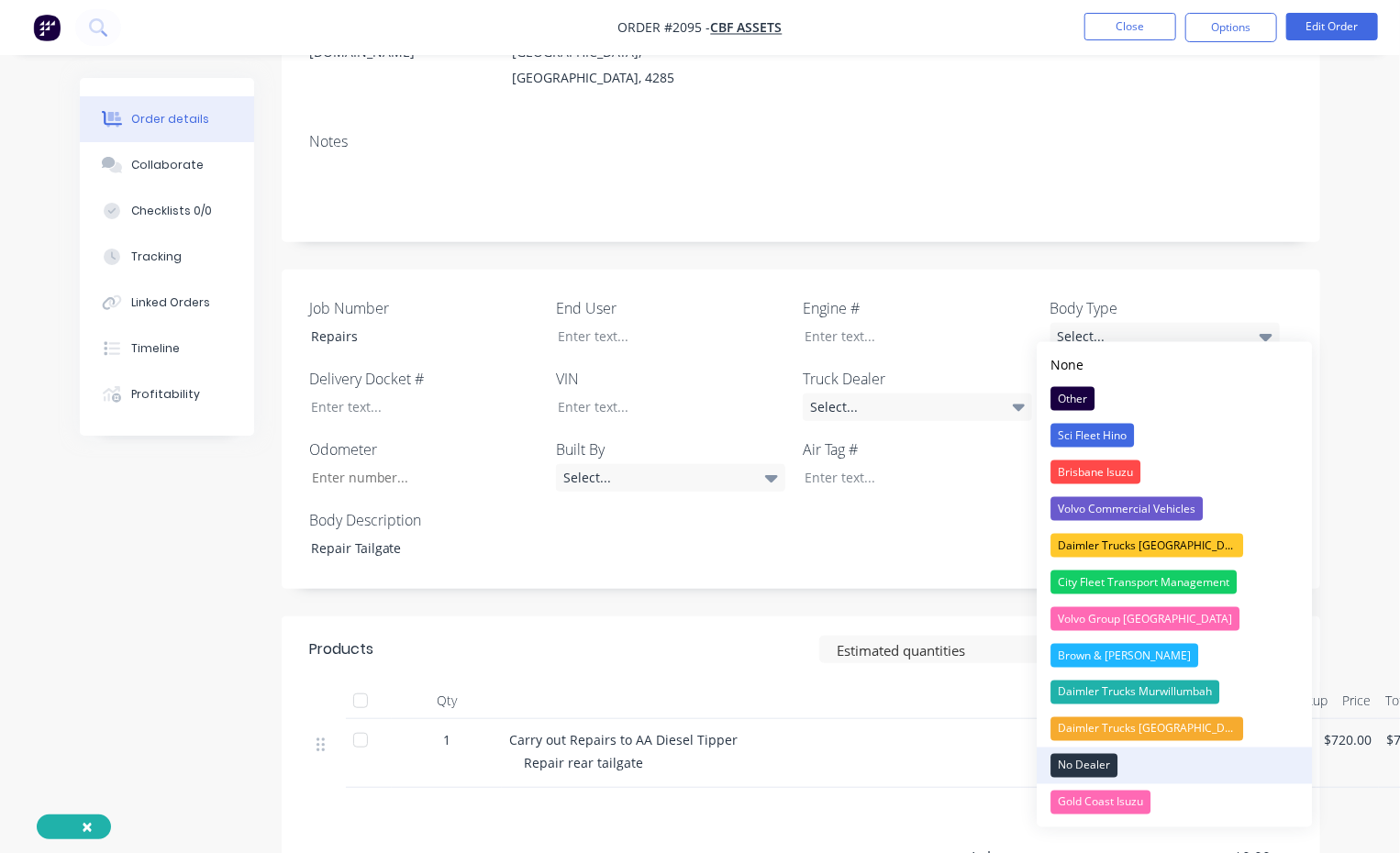
click at [1056, 527] on div "No Dealer" at bounding box center [1084, 766] width 67 height 24
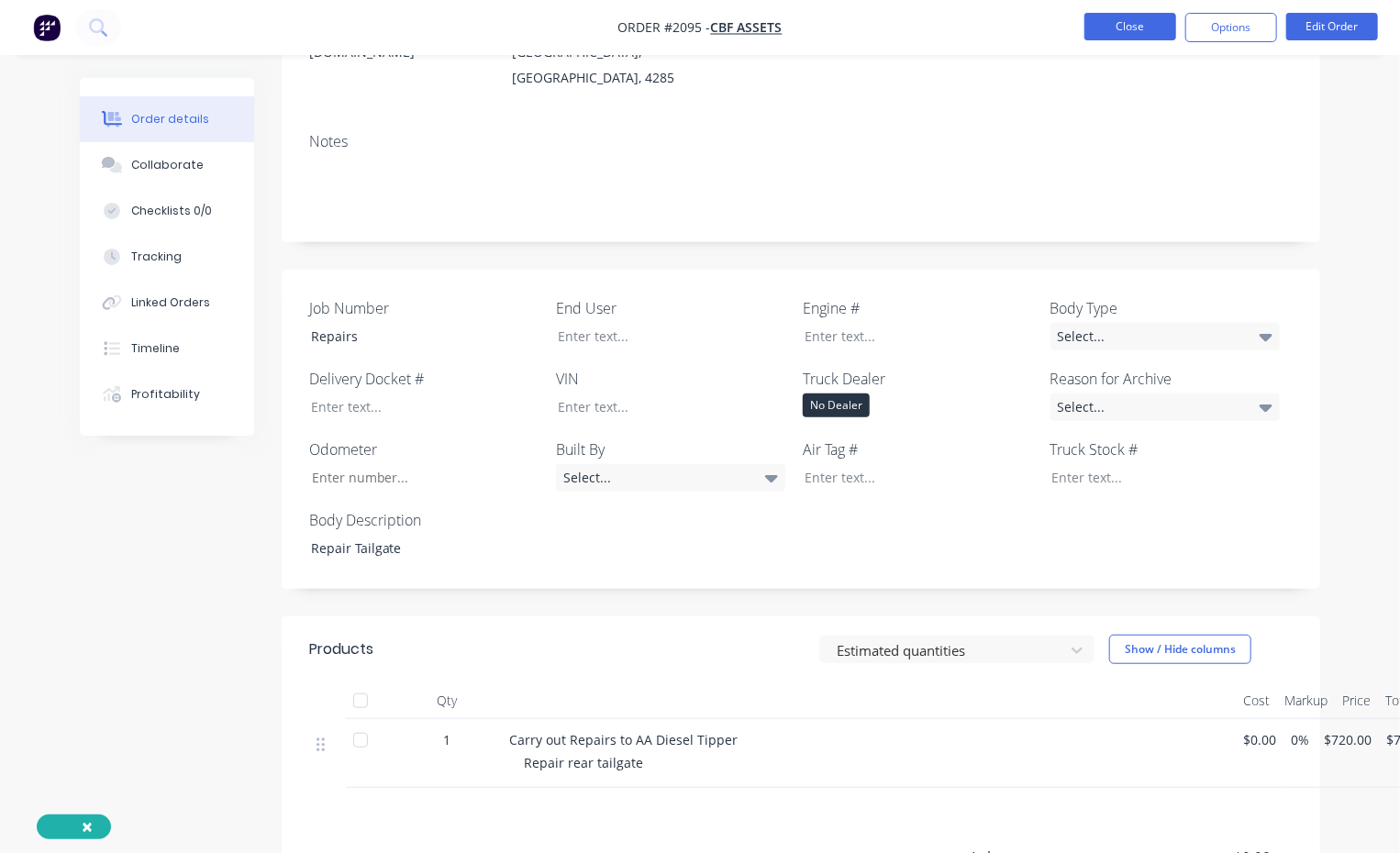
click at [1130, 18] on button "Close" at bounding box center [1130, 27] width 92 height 28
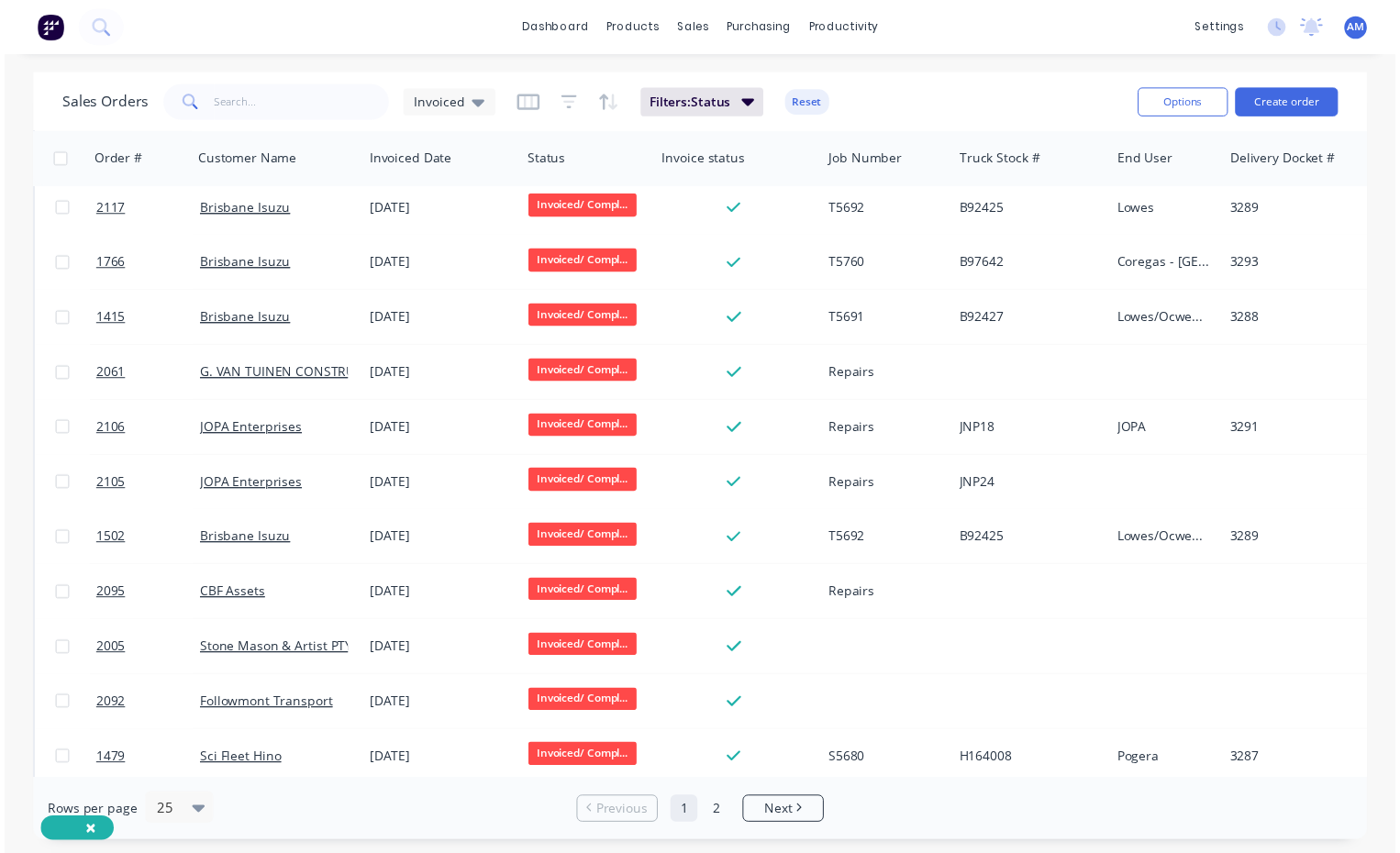
scroll to position [459, 0]
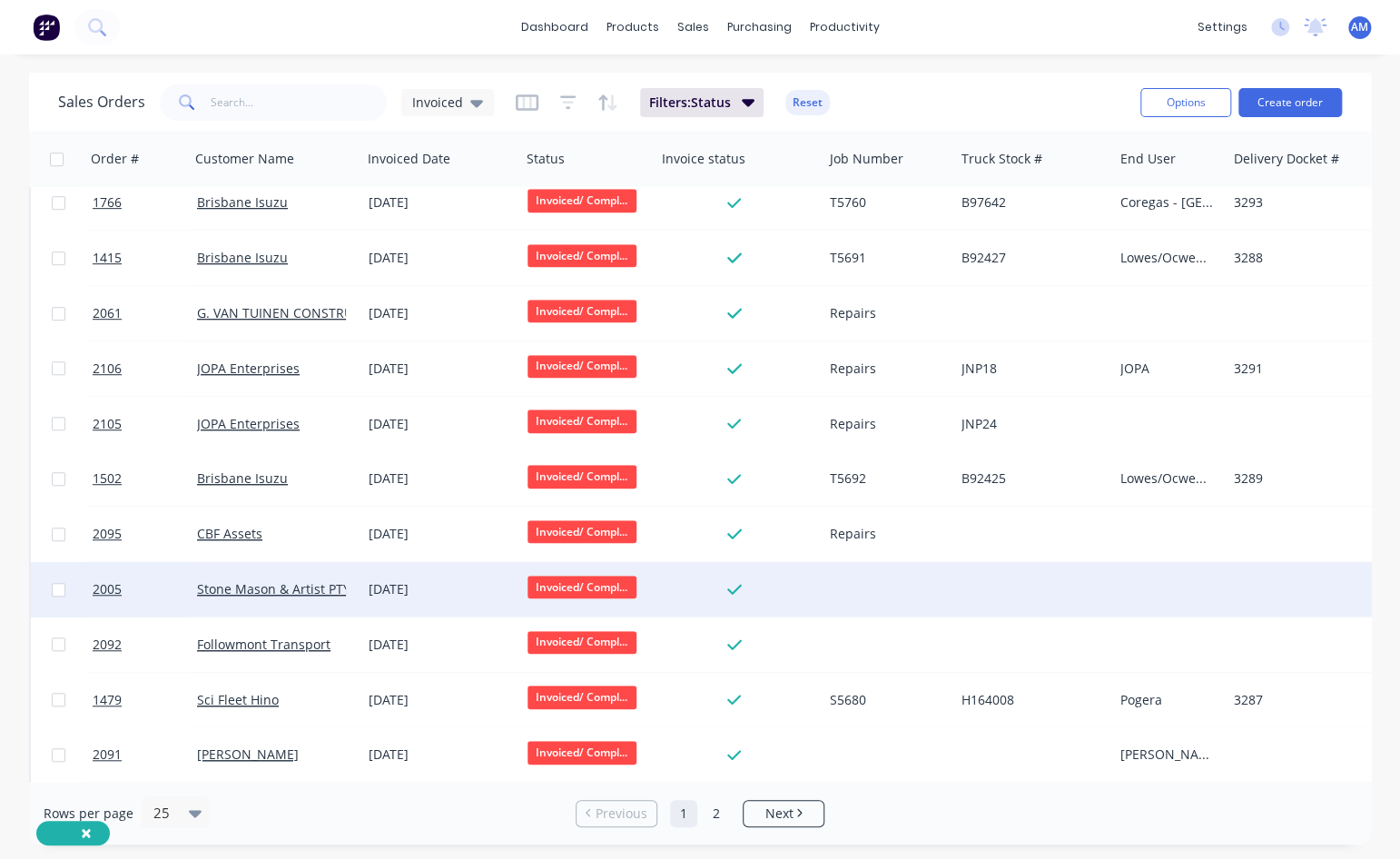
click at [465, 522] on div "[DATE]" at bounding box center [440, 589] width 145 height 18
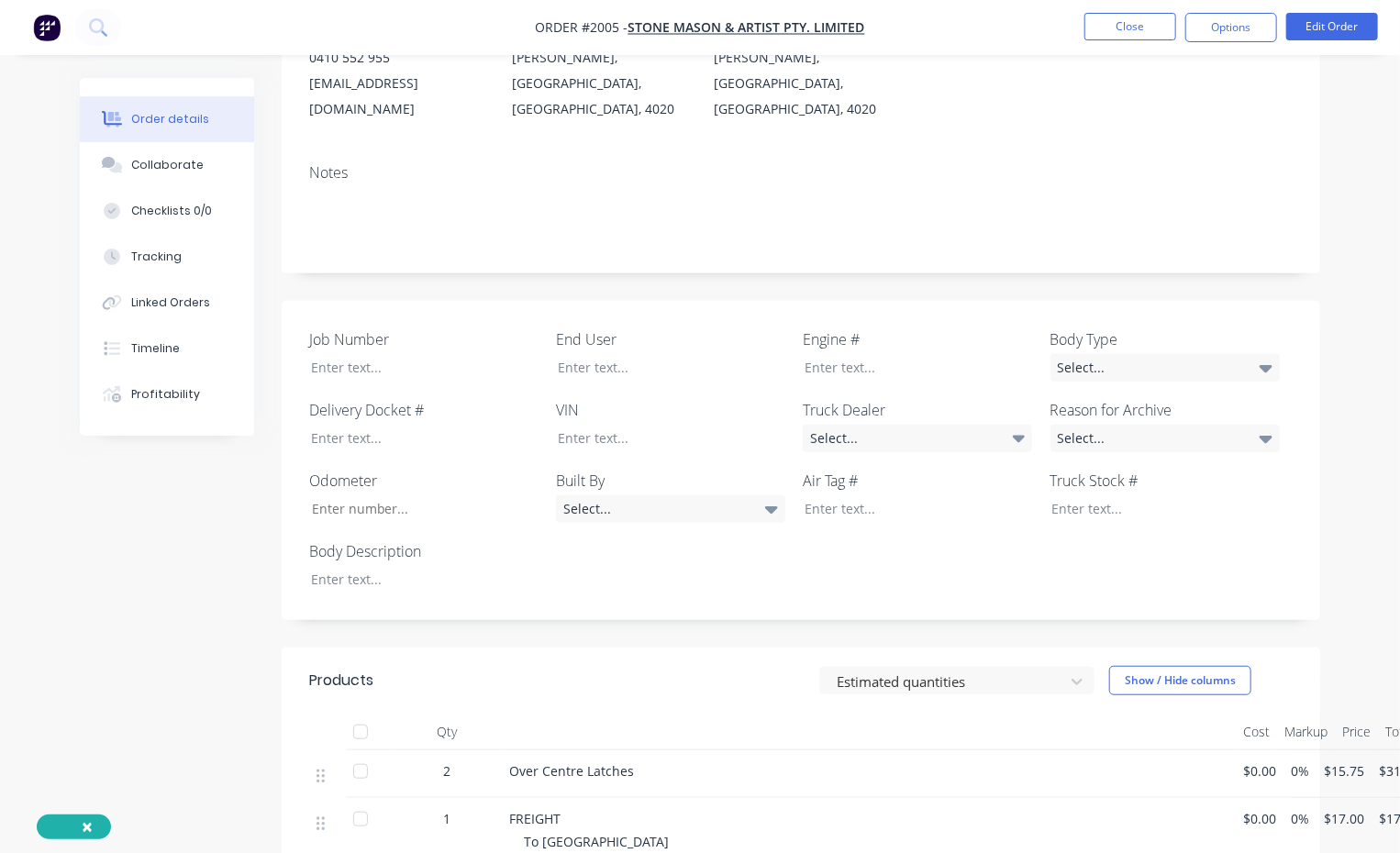
scroll to position [367, 0]
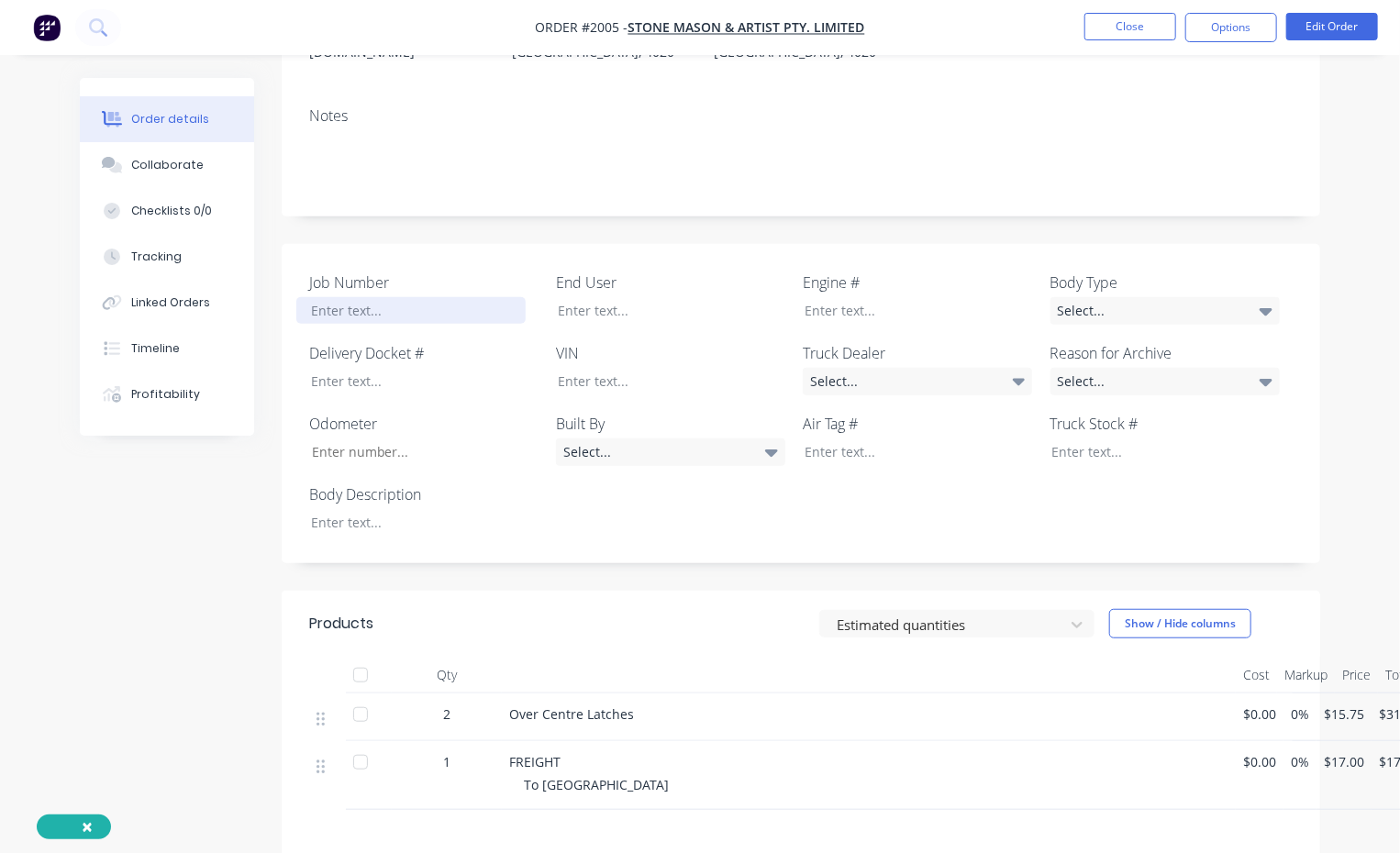
click at [360, 298] on div at bounding box center [411, 311] width 230 height 27
click at [322, 509] on div at bounding box center [411, 522] width 230 height 27
click at [1138, 298] on div "Select..." at bounding box center [1165, 312] width 230 height 28
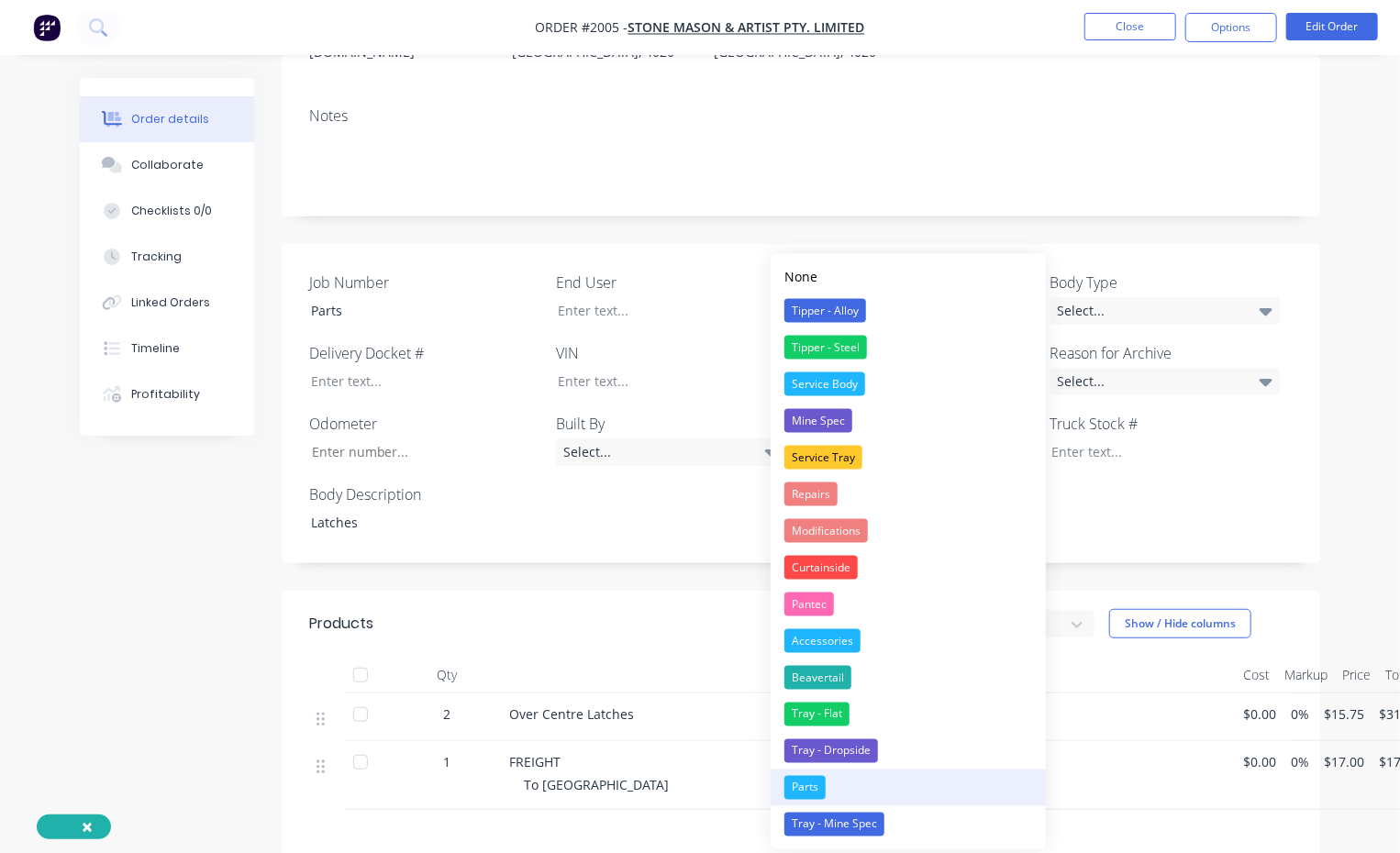
click at [799, 527] on div "Parts" at bounding box center [805, 788] width 41 height 24
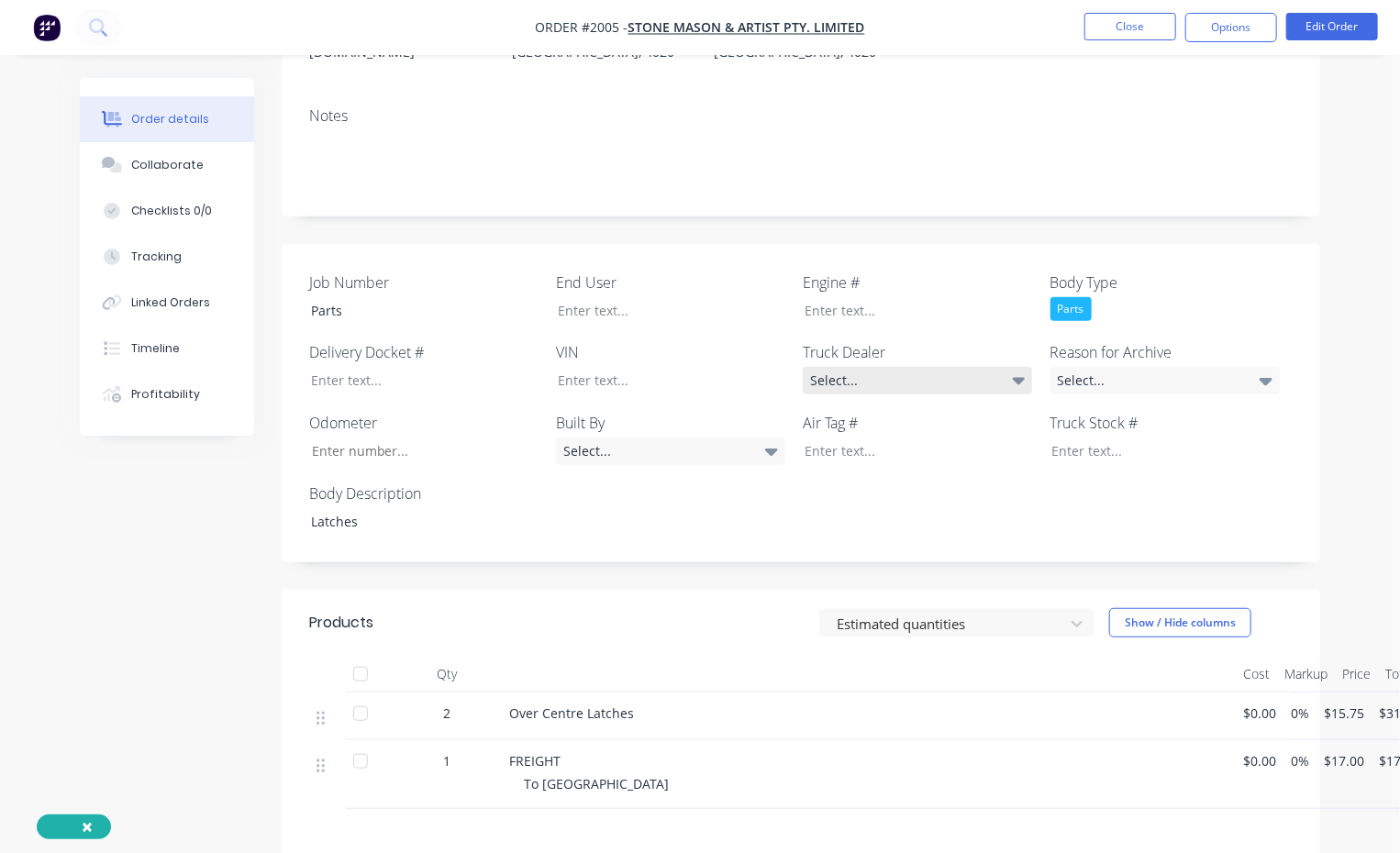
click at [859, 367] on div "Select..." at bounding box center [917, 380] width 230 height 28
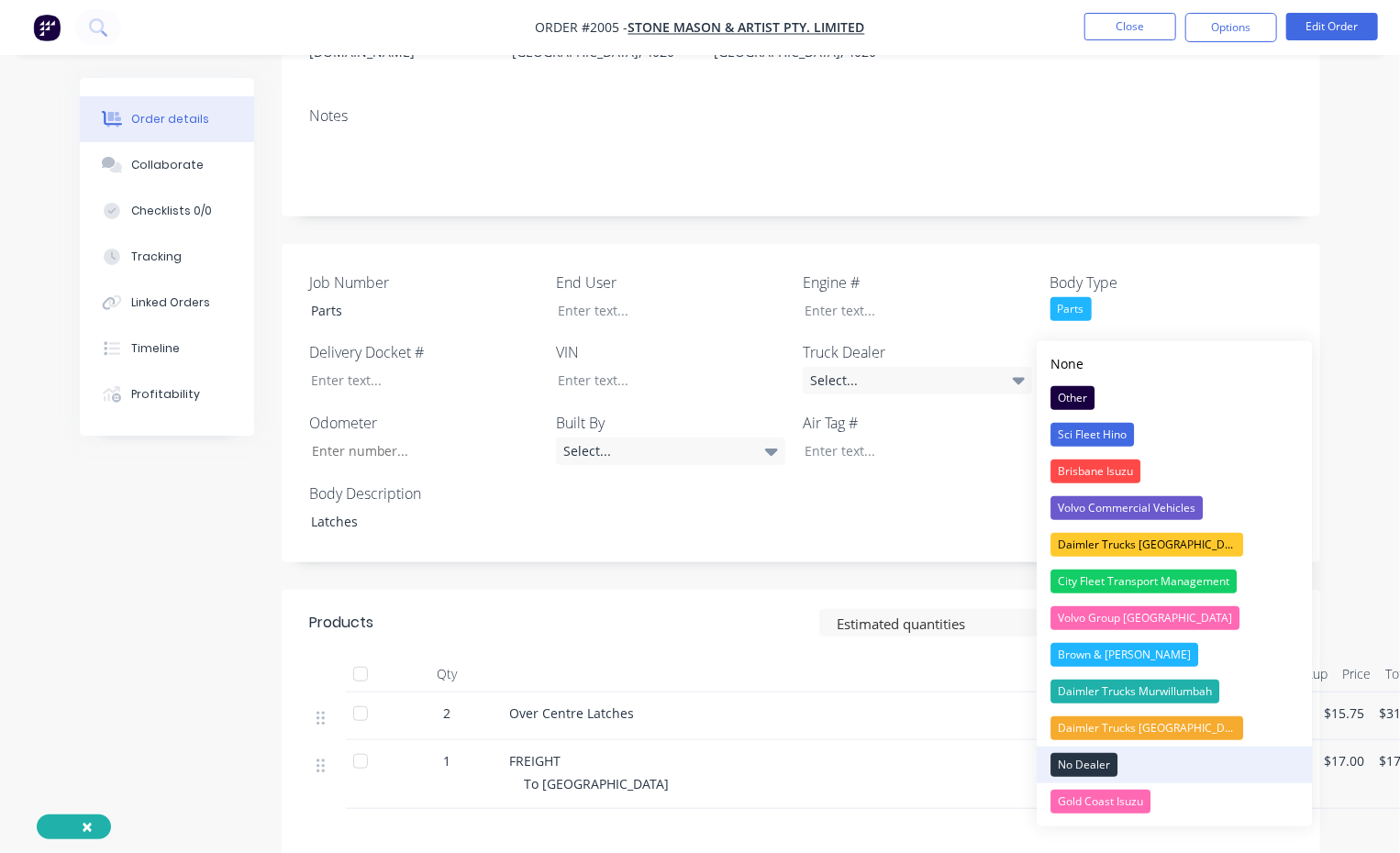
click at [1063, 527] on div "No Dealer" at bounding box center [1084, 766] width 67 height 24
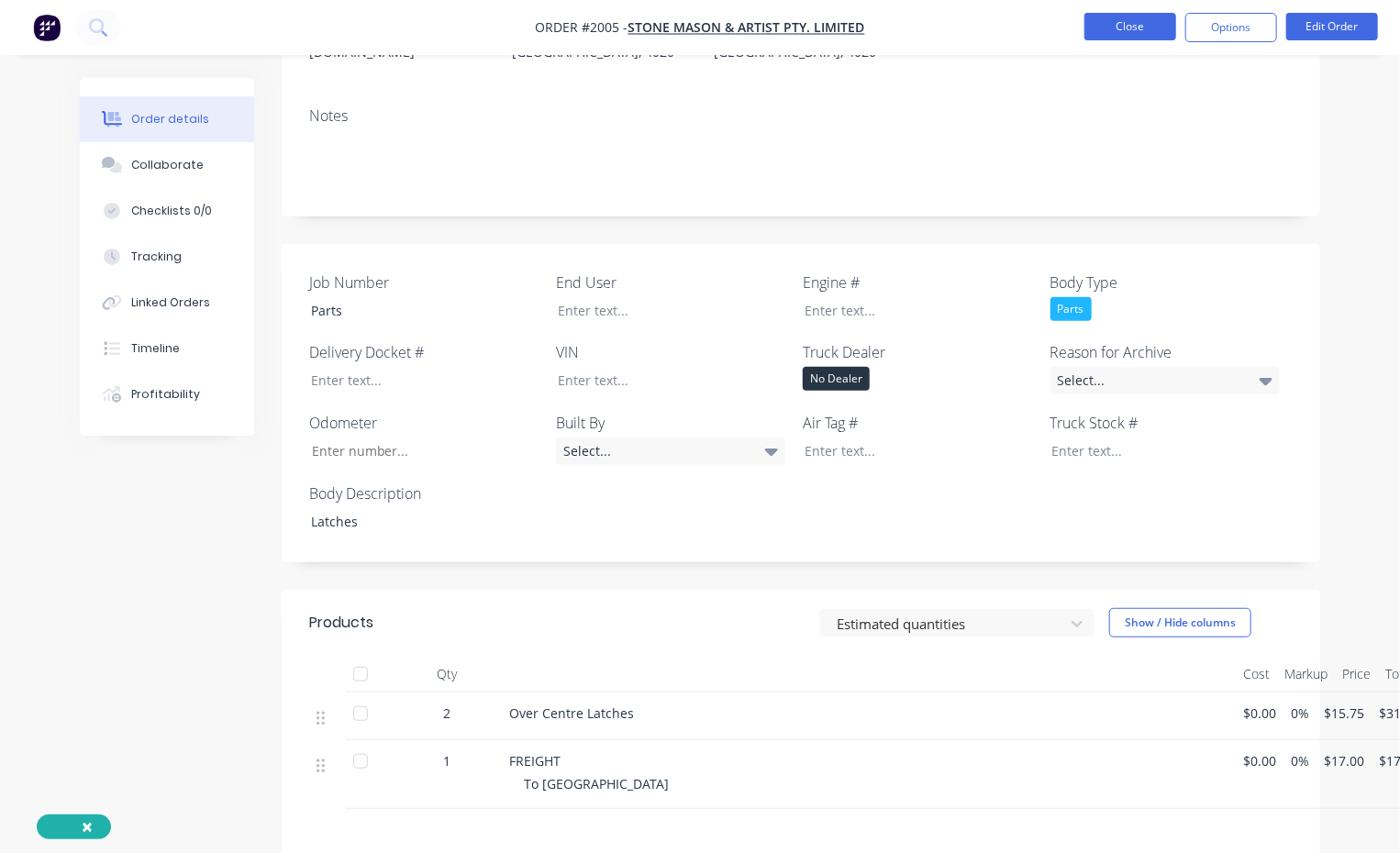
click at [1145, 19] on button "Close" at bounding box center [1130, 27] width 92 height 28
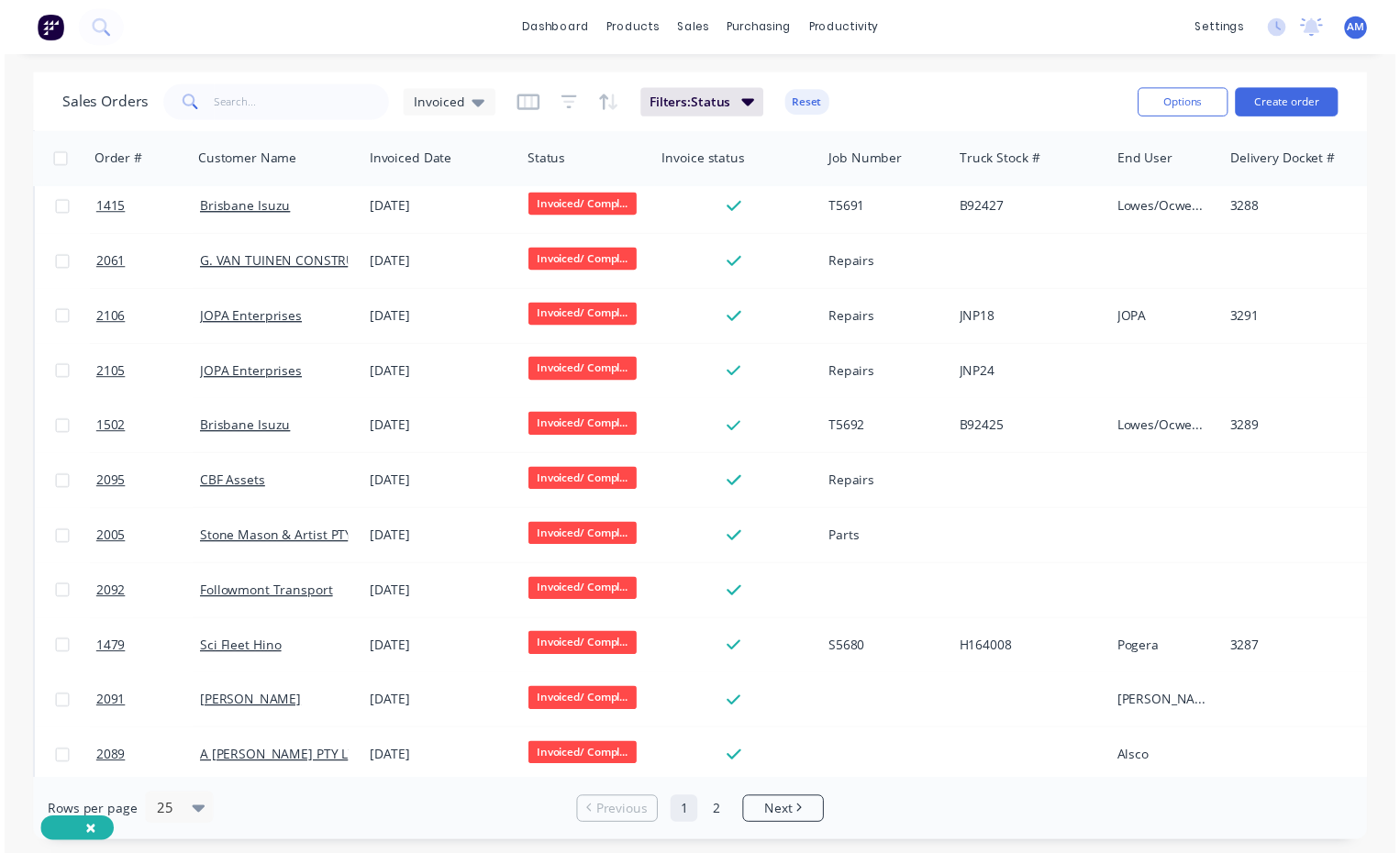
scroll to position [551, 0]
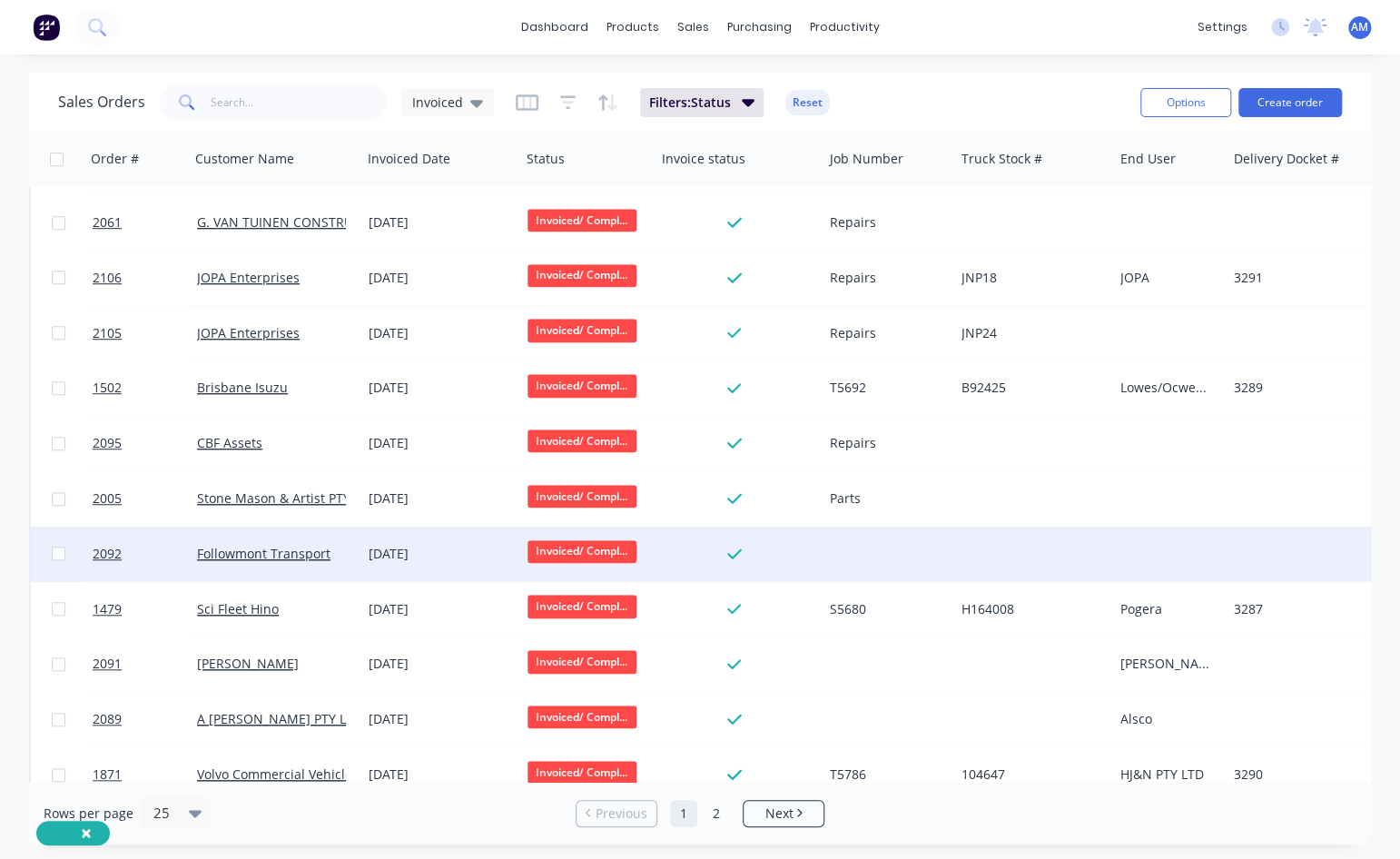
click at [346, 522] on div "Followmont Transport" at bounding box center [275, 554] width 157 height 18
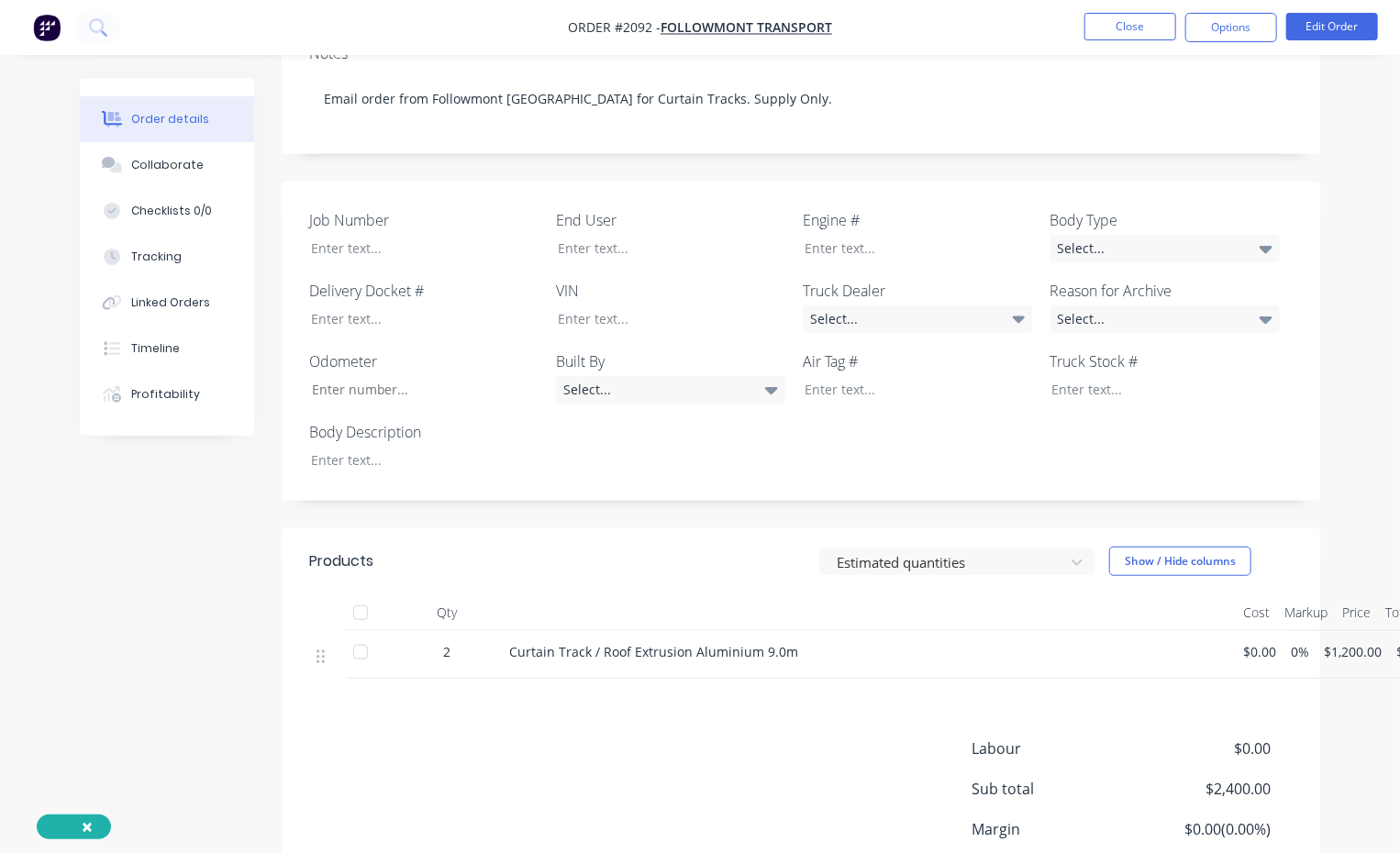
scroll to position [459, 0]
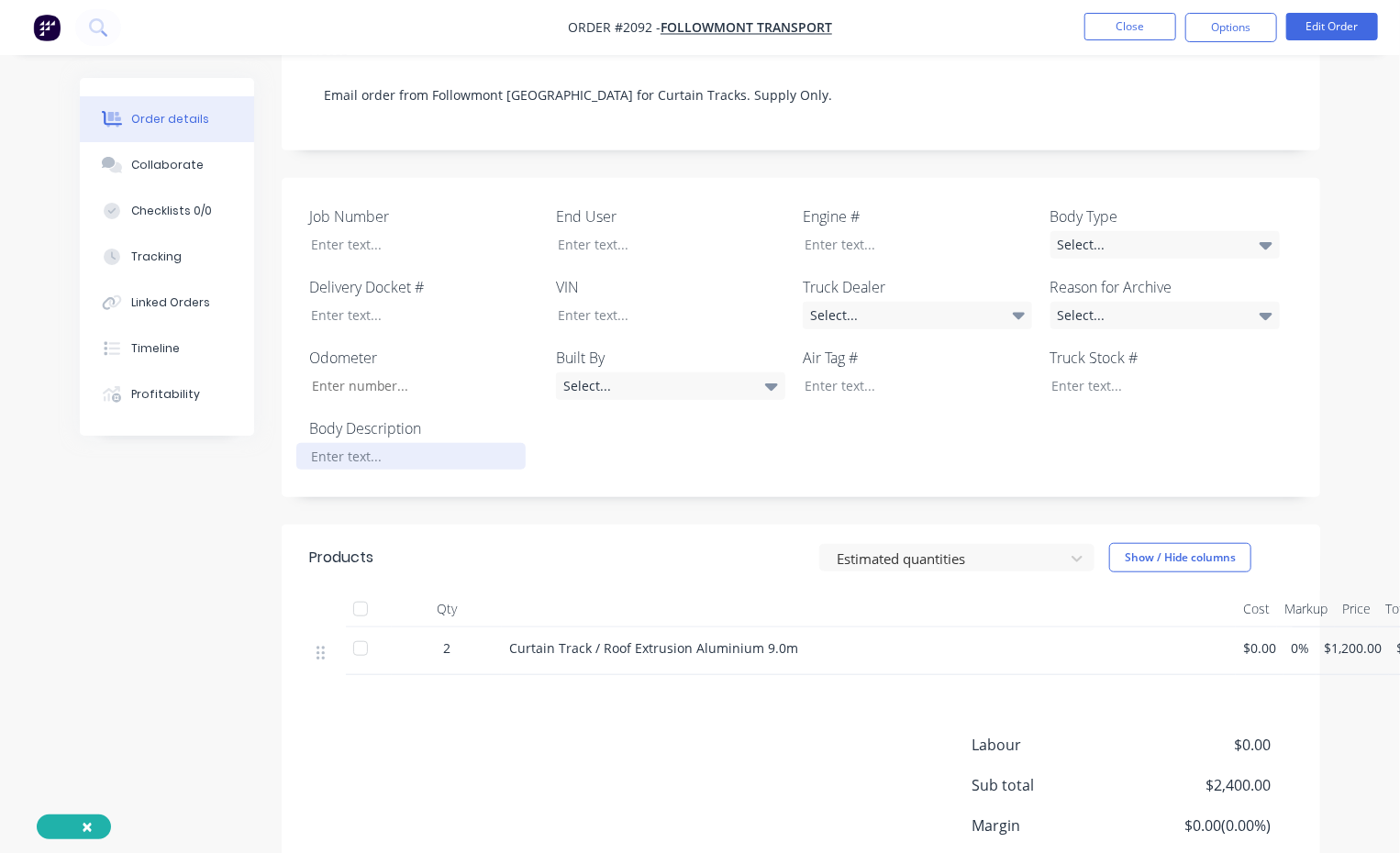
click at [364, 443] on div at bounding box center [411, 456] width 230 height 27
click at [372, 443] on div "Curtain TRack" at bounding box center [411, 456] width 230 height 27
click at [346, 232] on div at bounding box center [411, 245] width 230 height 27
click at [976, 301] on div "Select..." at bounding box center [917, 315] width 230 height 28
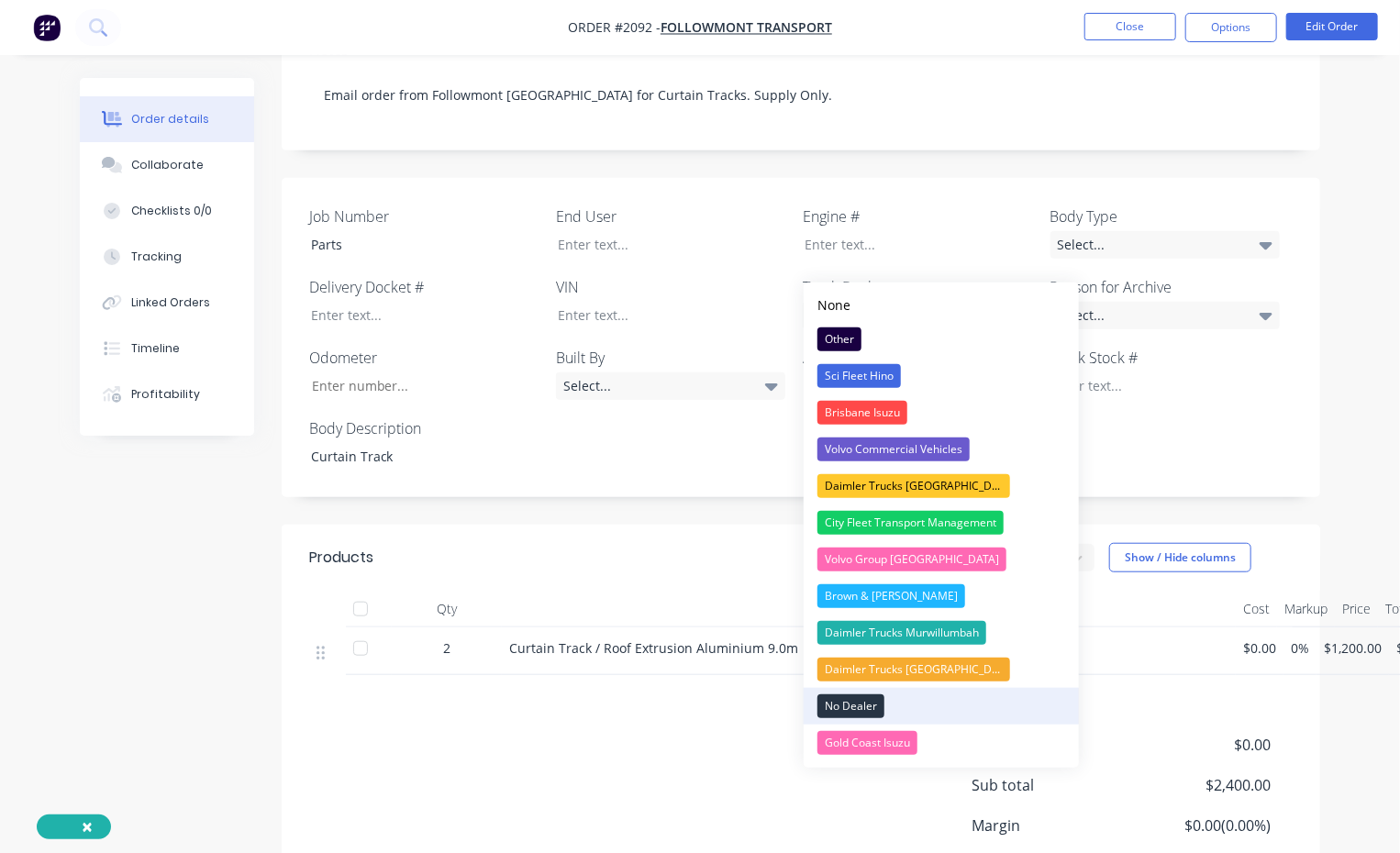
click at [860, 527] on div "No Dealer" at bounding box center [851, 707] width 67 height 24
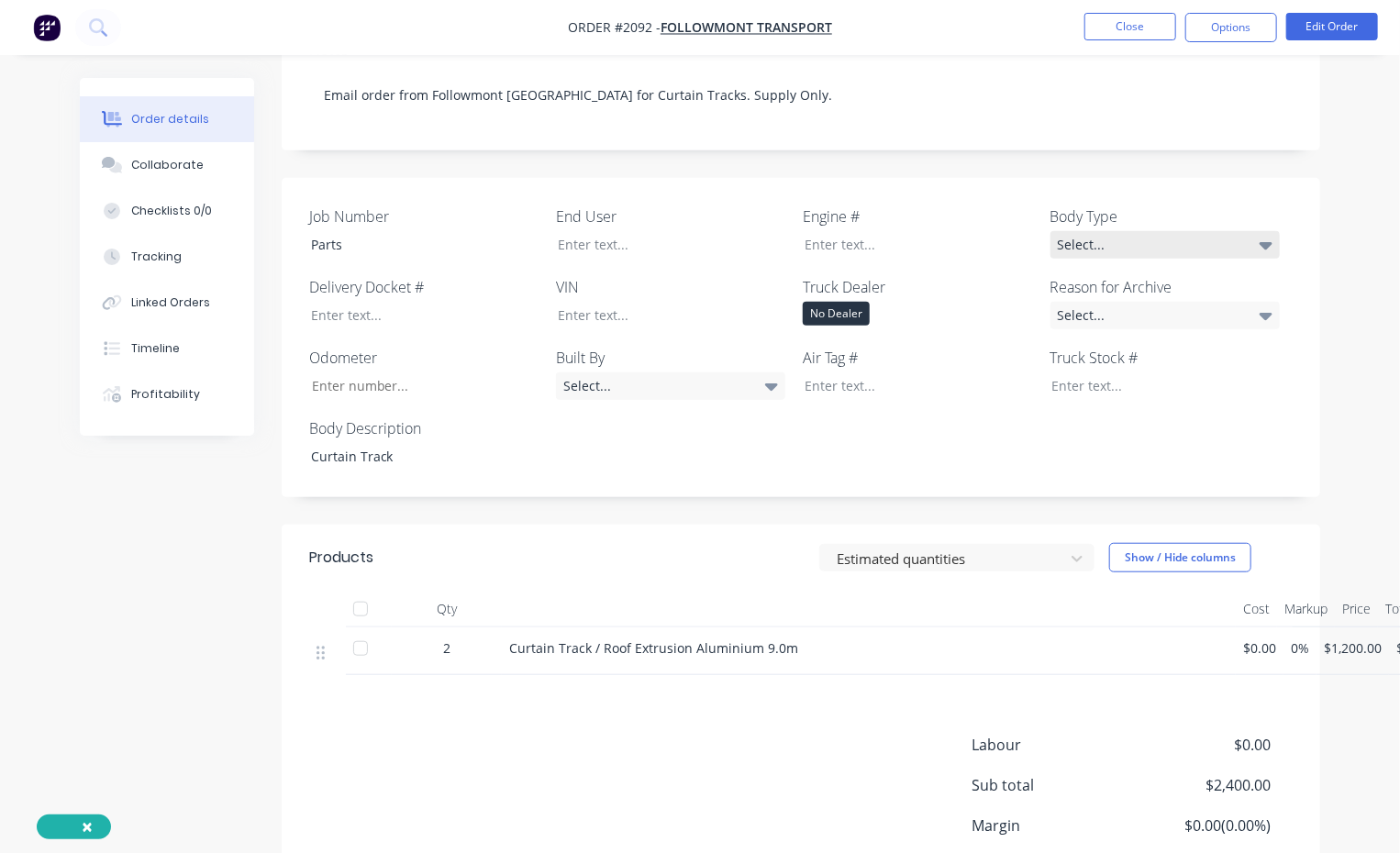
click at [1167, 232] on div "Select..." at bounding box center [1165, 246] width 230 height 28
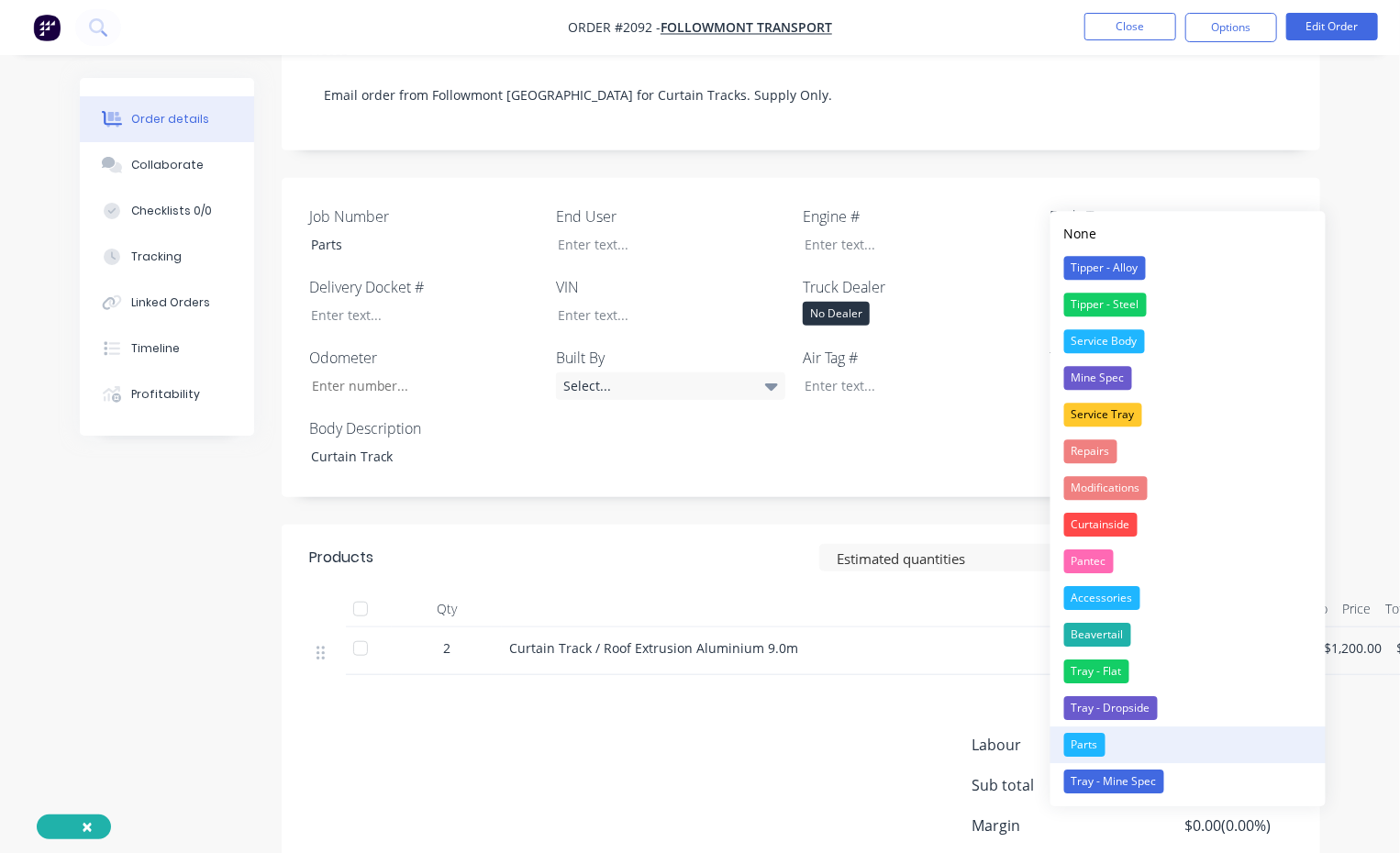
click at [1078, 527] on div "Parts" at bounding box center [1085, 745] width 41 height 24
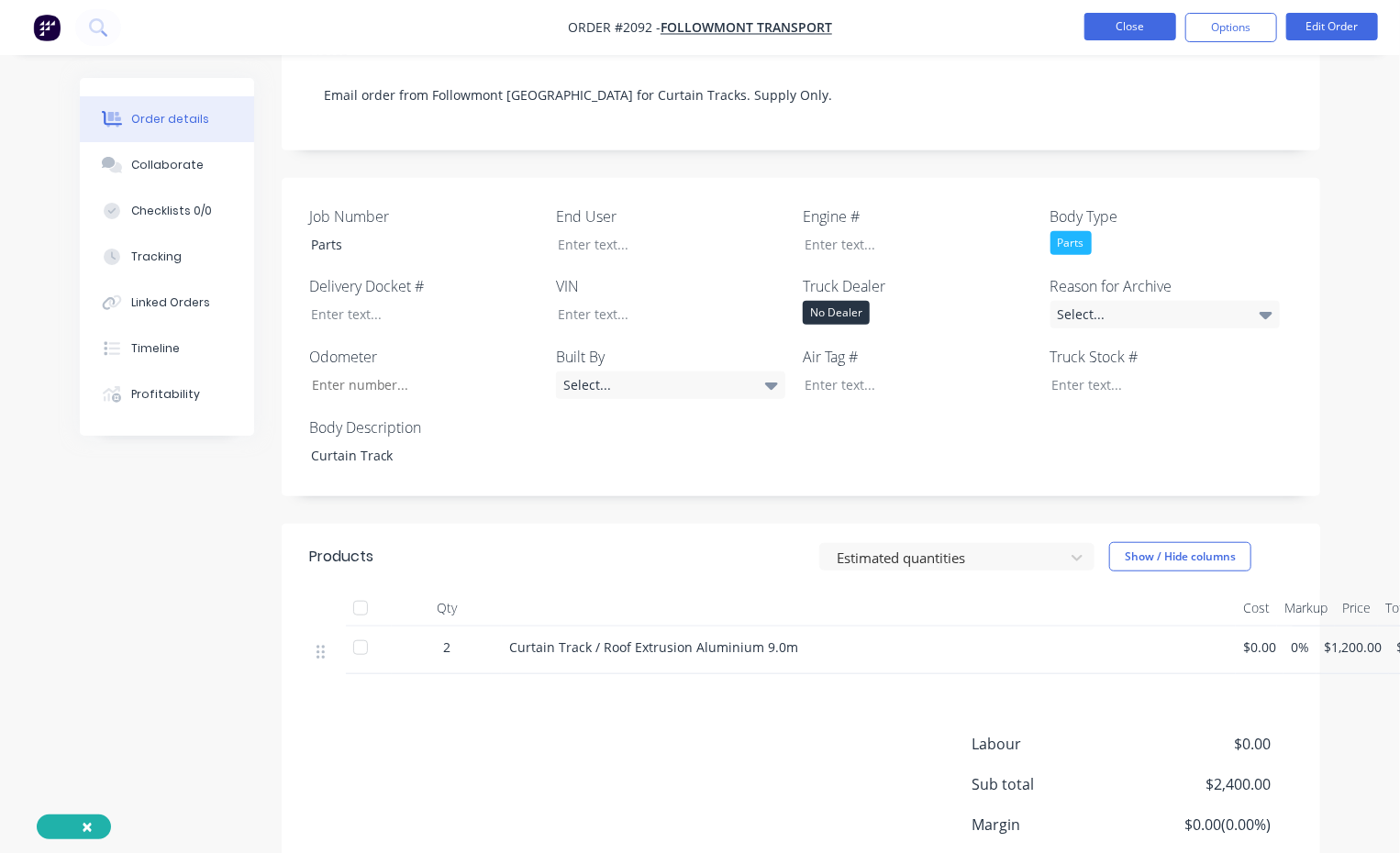
click at [1138, 34] on button "Close" at bounding box center [1130, 27] width 92 height 28
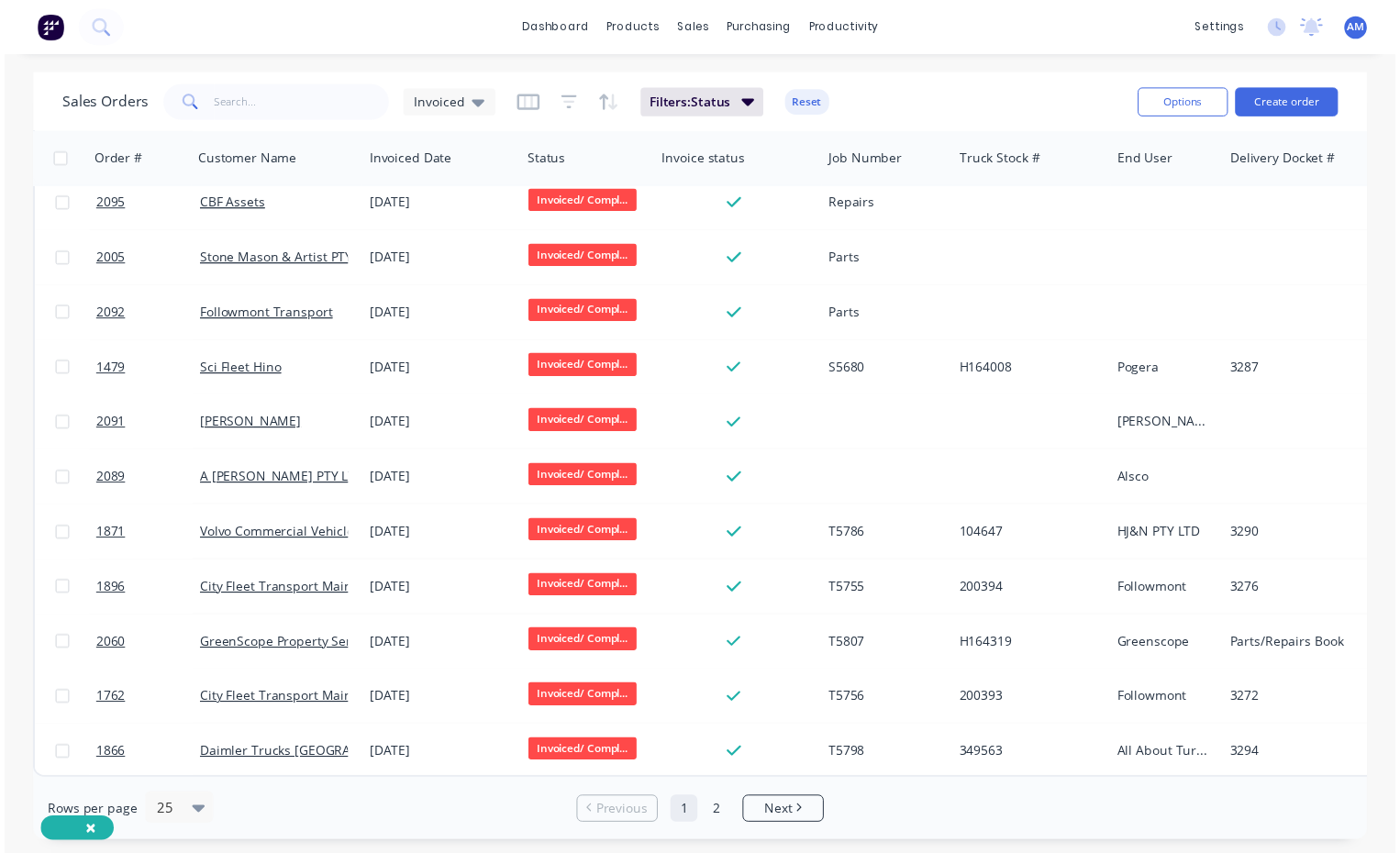
scroll to position [801, 0]
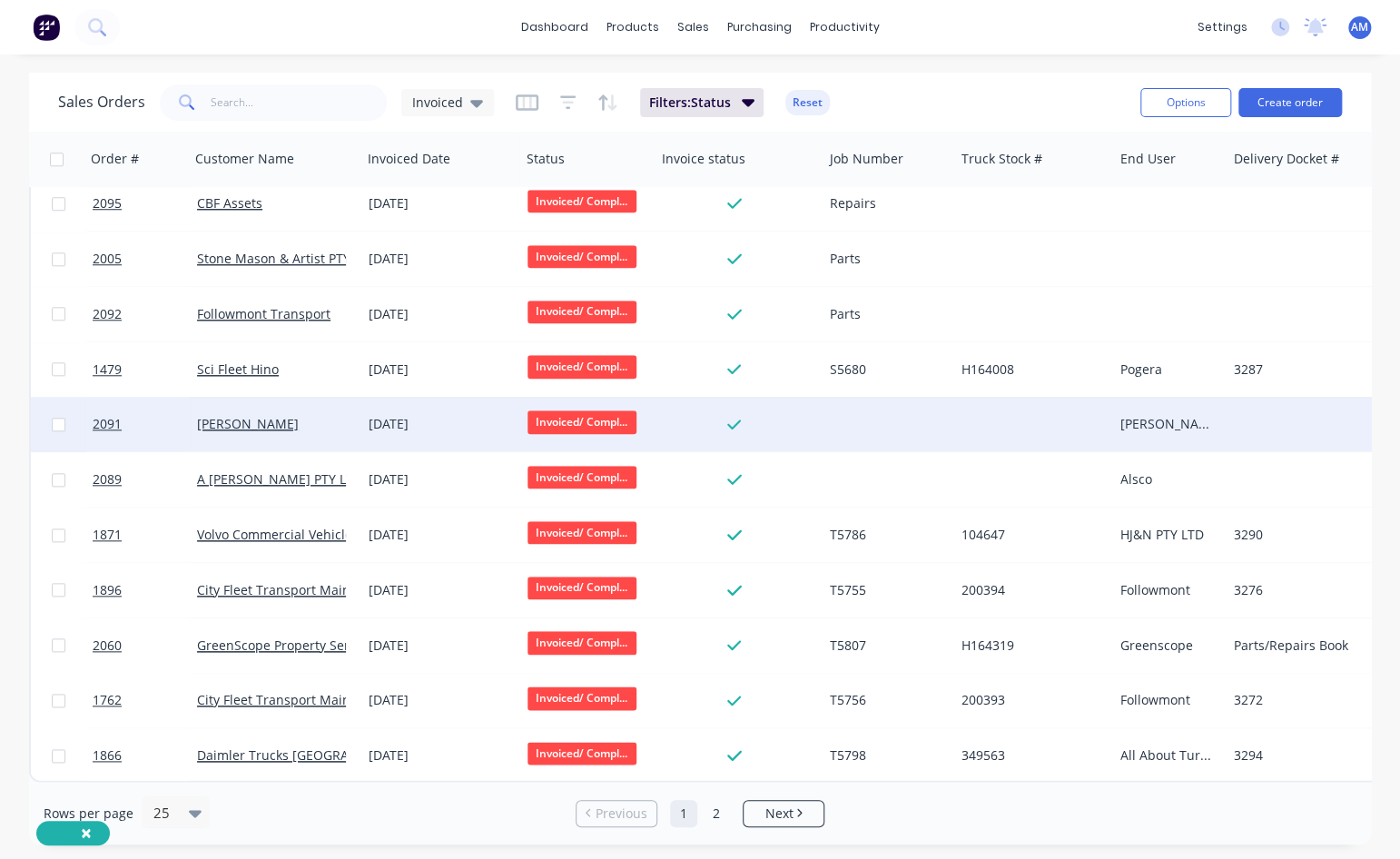
click at [447, 422] on div "[DATE]" at bounding box center [440, 424] width 145 height 18
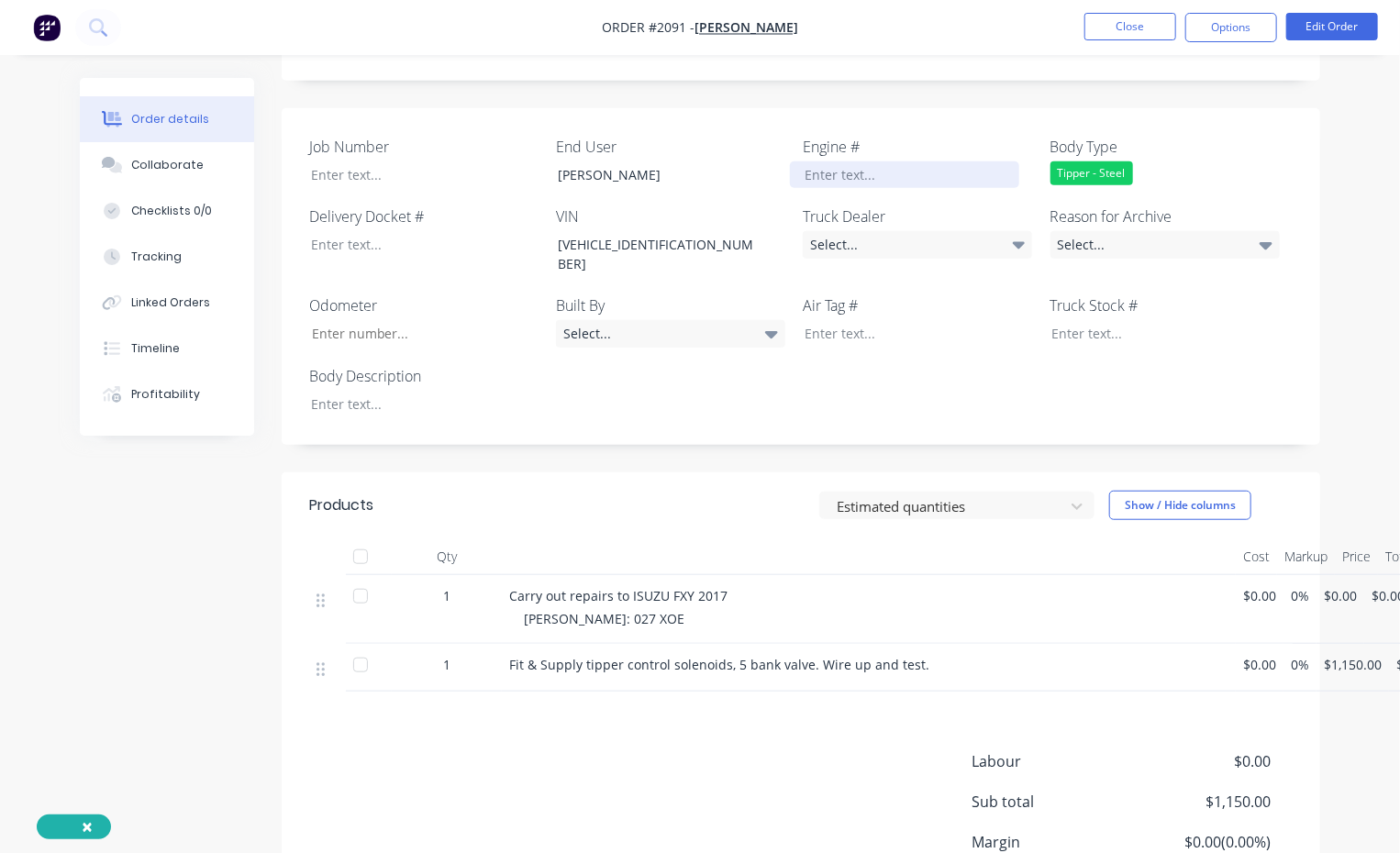
scroll to position [551, 0]
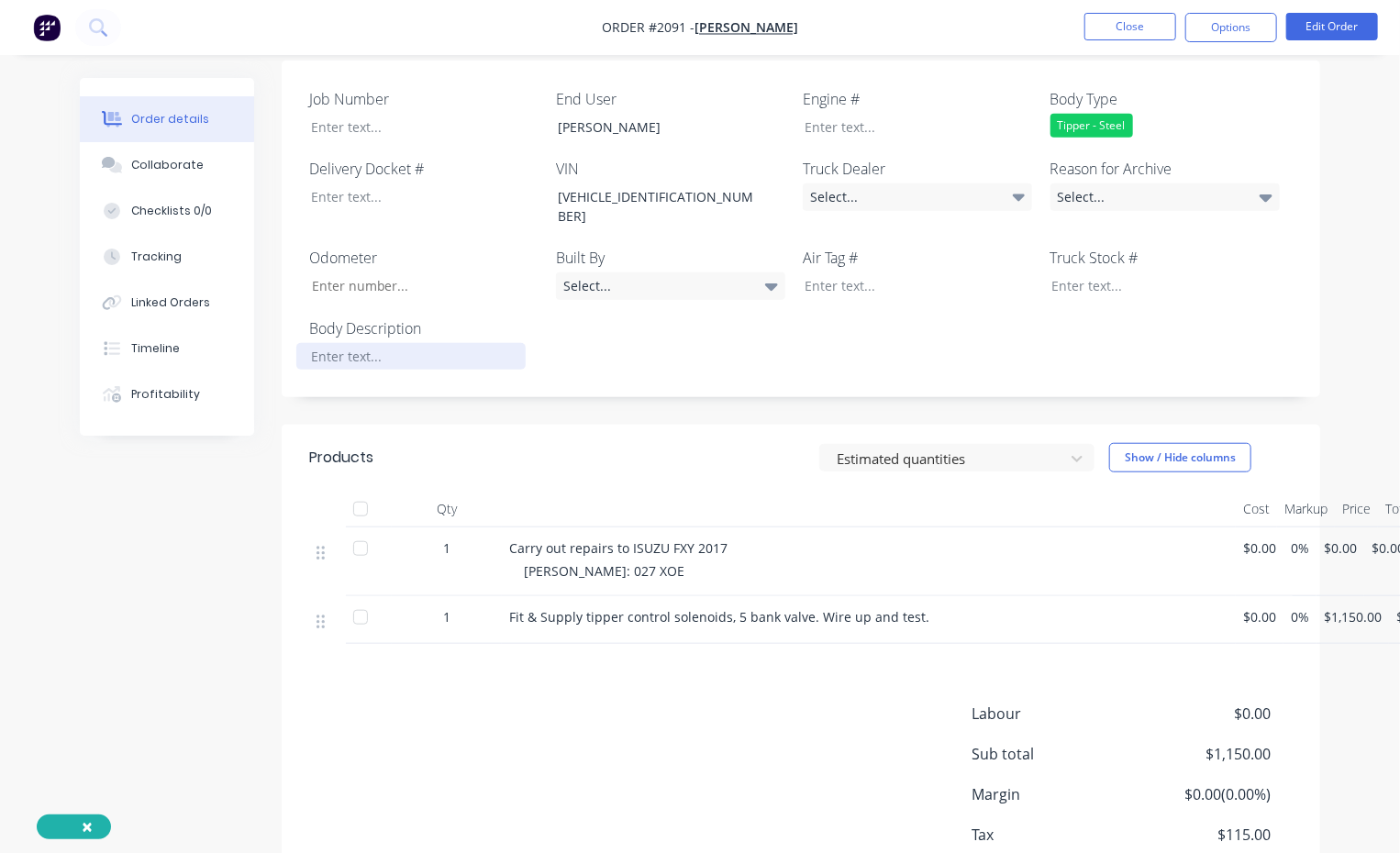
click at [355, 343] on div at bounding box center [411, 356] width 230 height 27
click at [345, 113] on div at bounding box center [411, 127] width 230 height 27
click at [1119, 113] on div "Tipper - Steel" at bounding box center [1091, 126] width 83 height 24
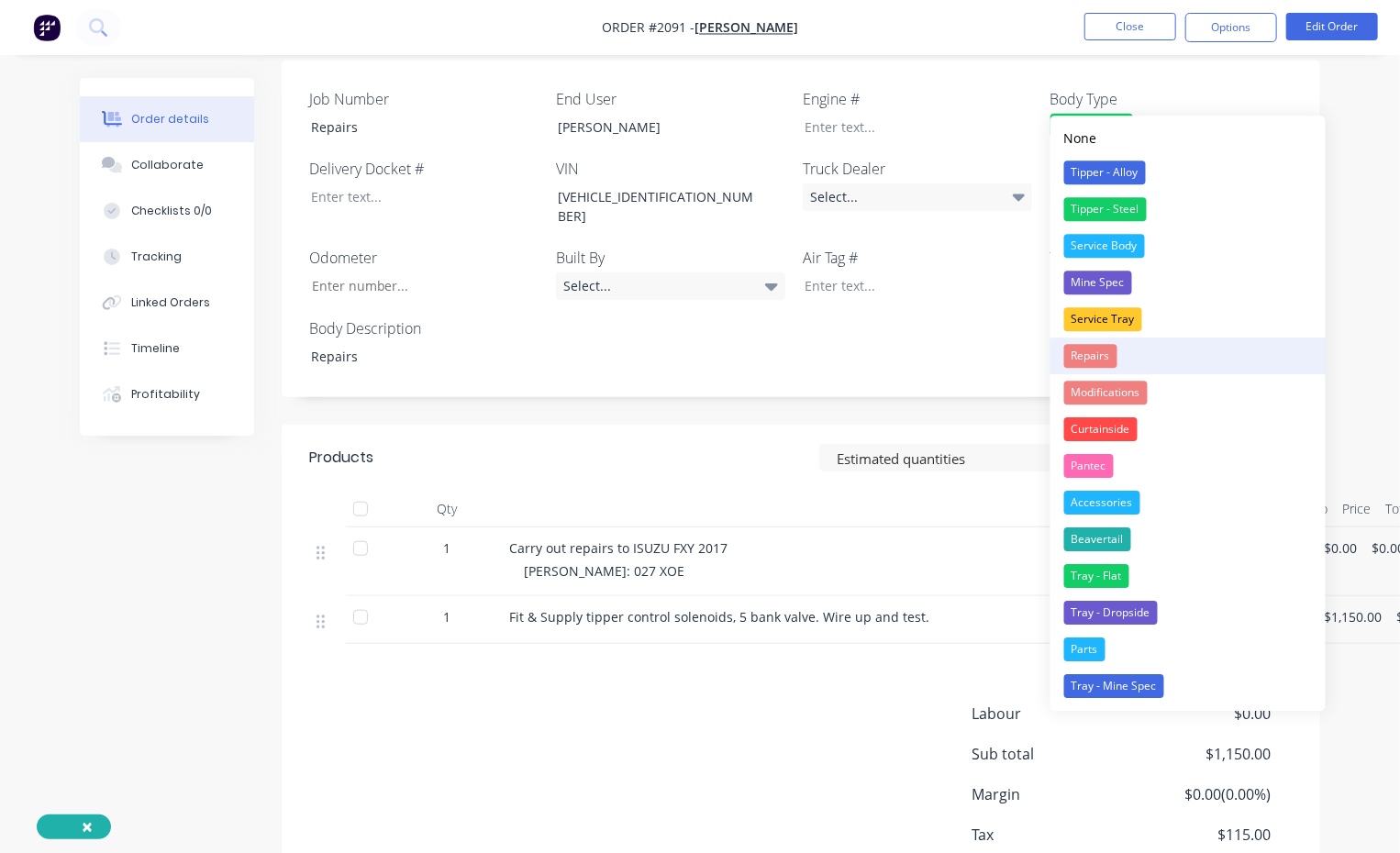
click at [1100, 353] on div "Repairs" at bounding box center [1090, 356] width 53 height 24
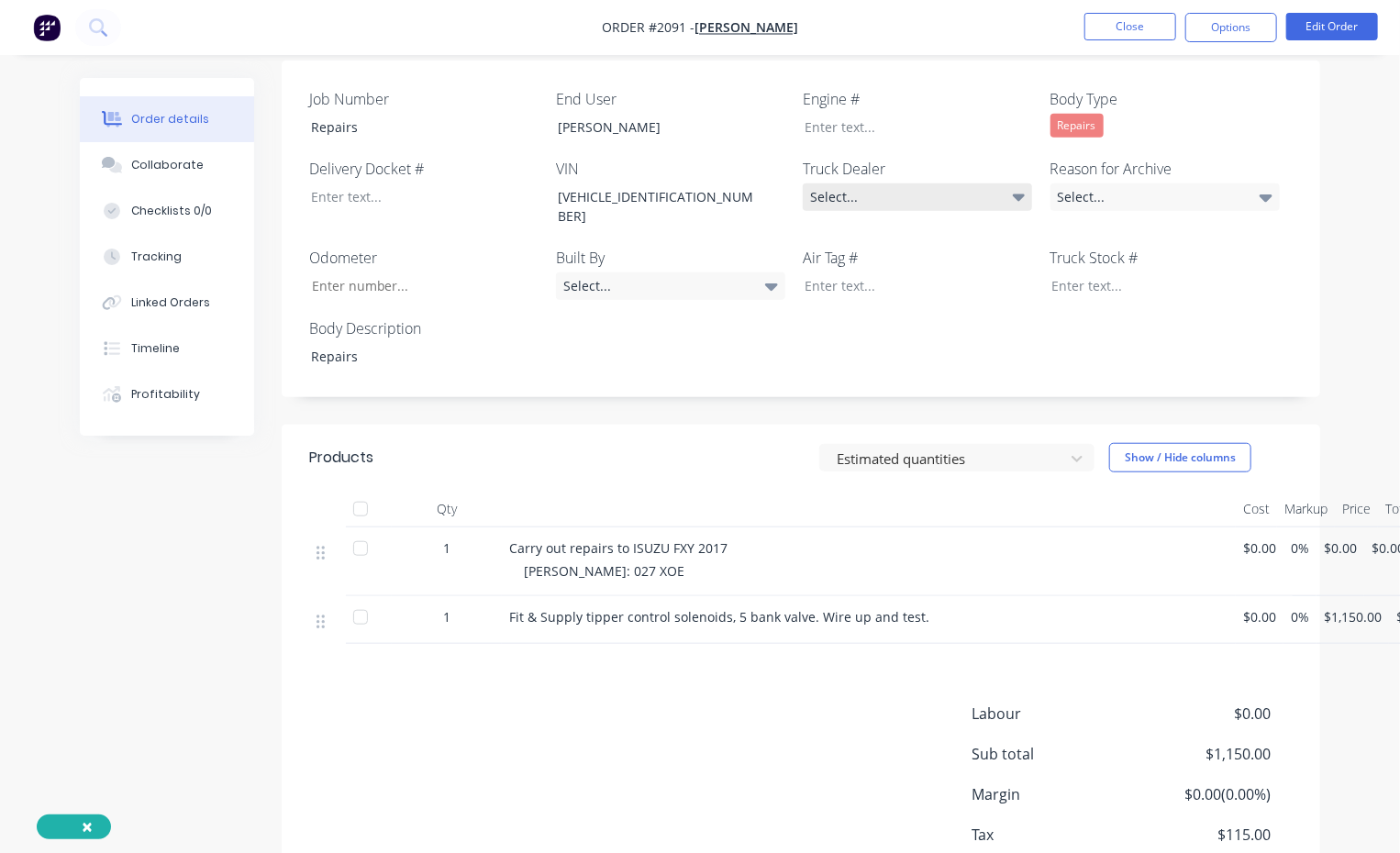
click at [977, 183] on div "Select..." at bounding box center [917, 197] width 230 height 28
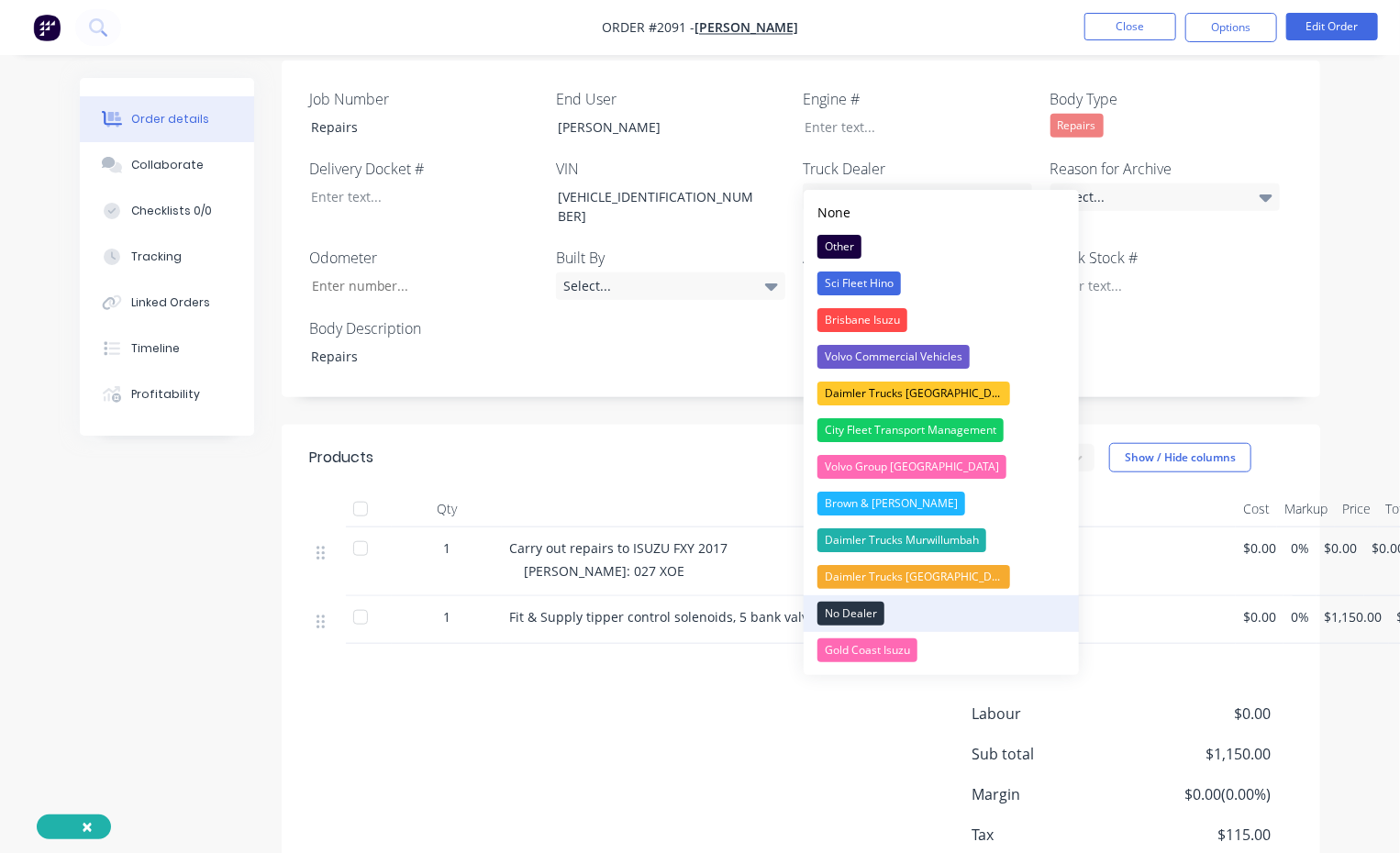
click at [866, 527] on div "No Dealer" at bounding box center [851, 614] width 67 height 24
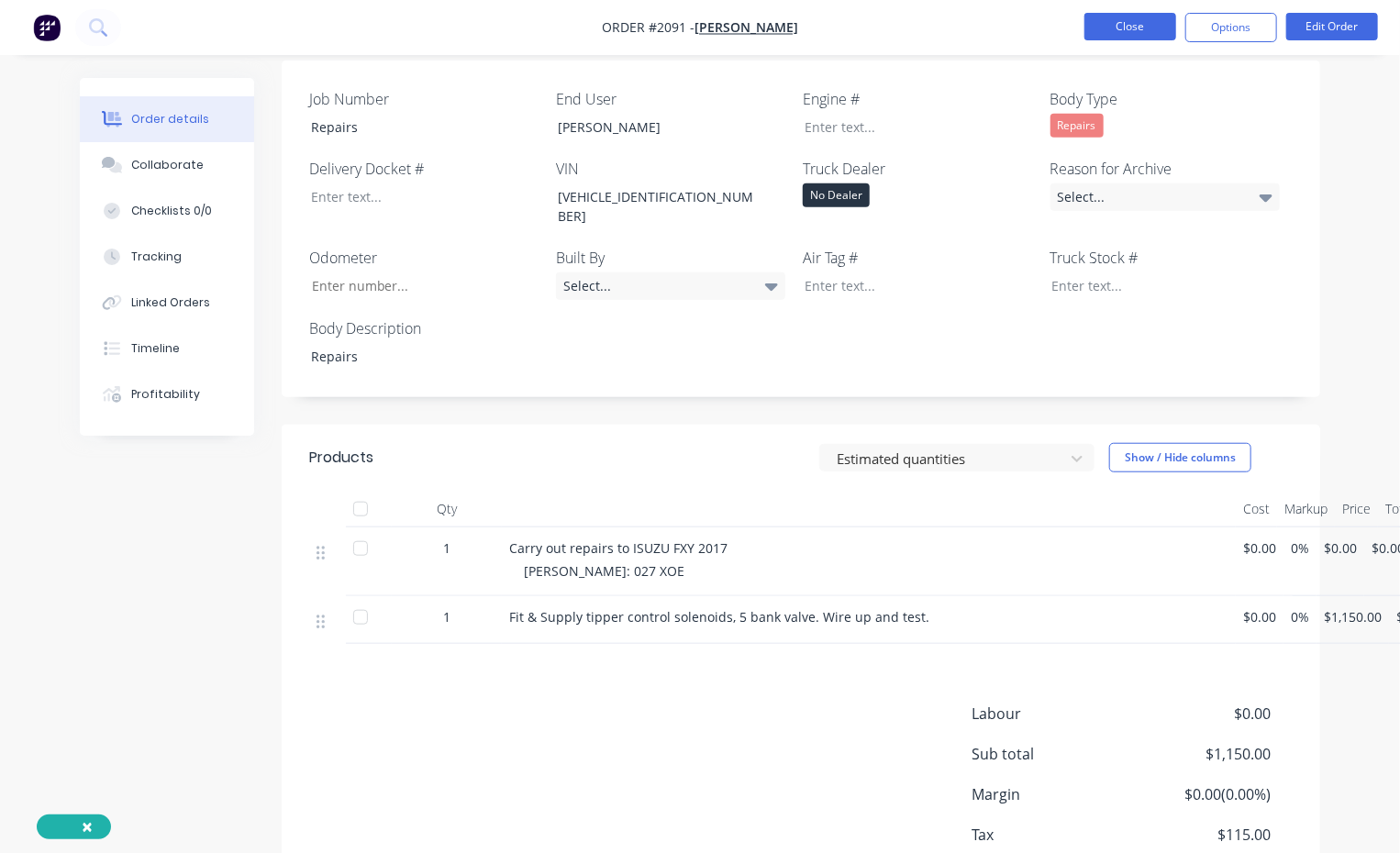
click at [1162, 30] on button "Close" at bounding box center [1130, 27] width 92 height 28
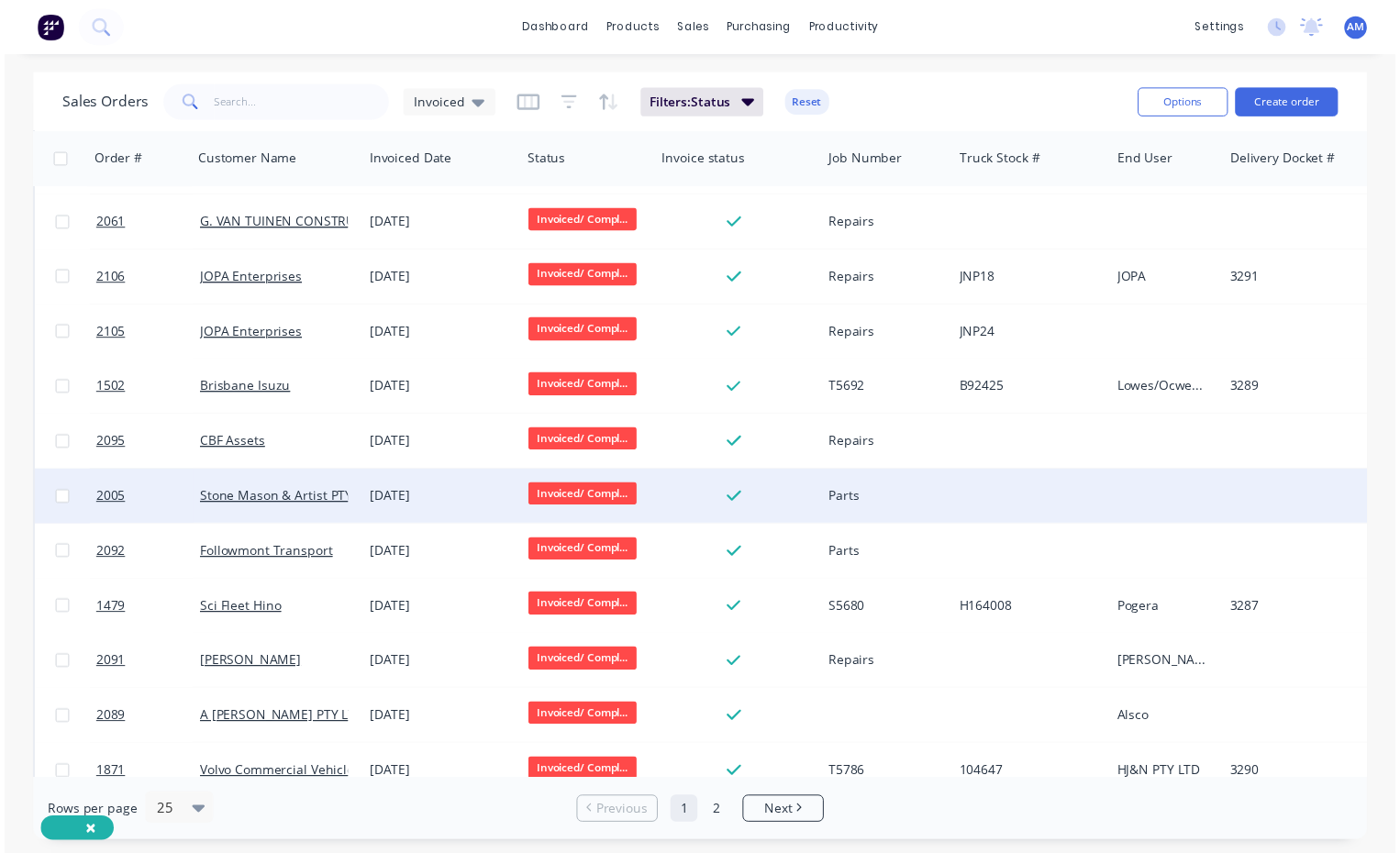
scroll to position [801, 0]
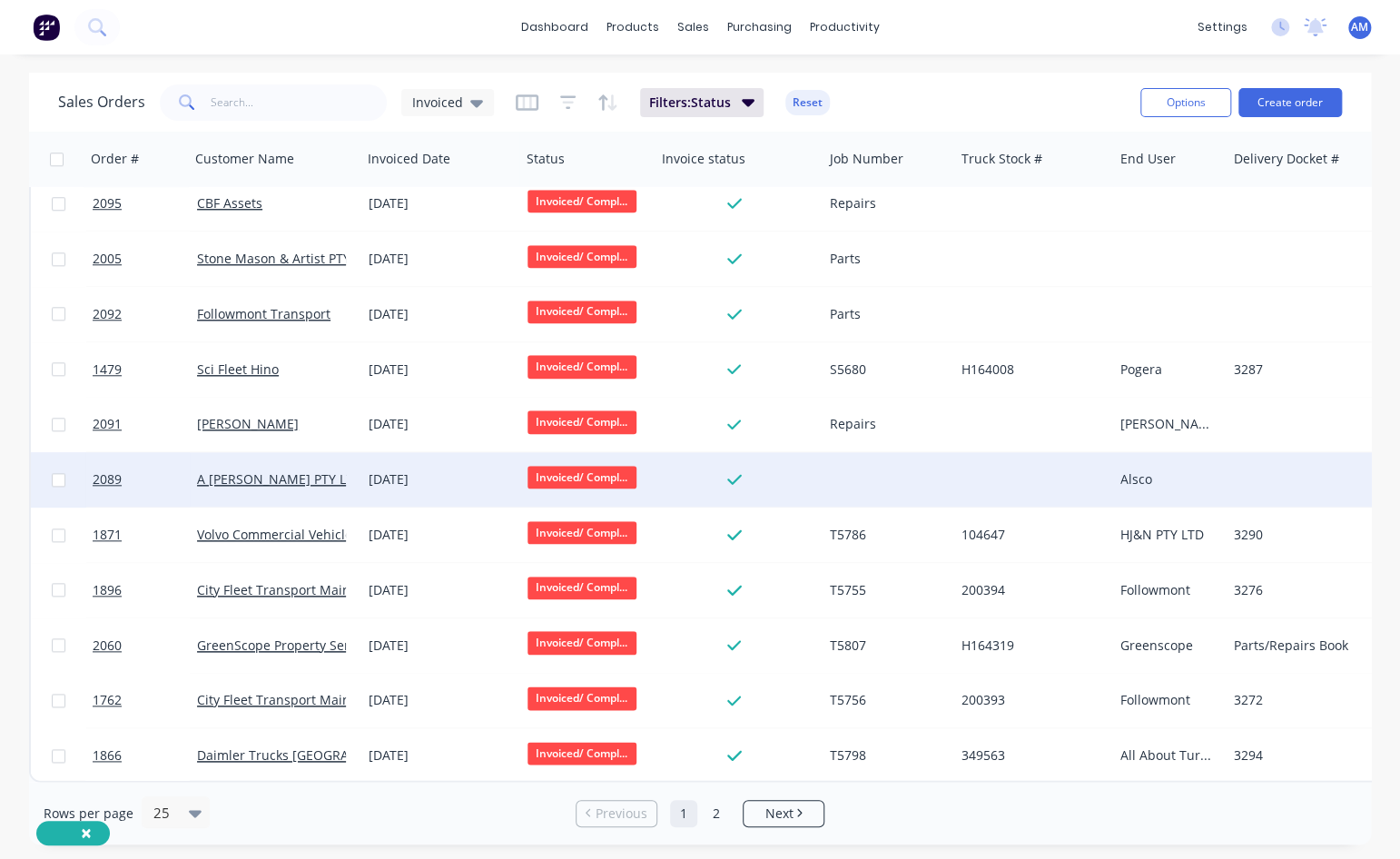
click at [429, 470] on div "[DATE]" at bounding box center [440, 480] width 145 height 18
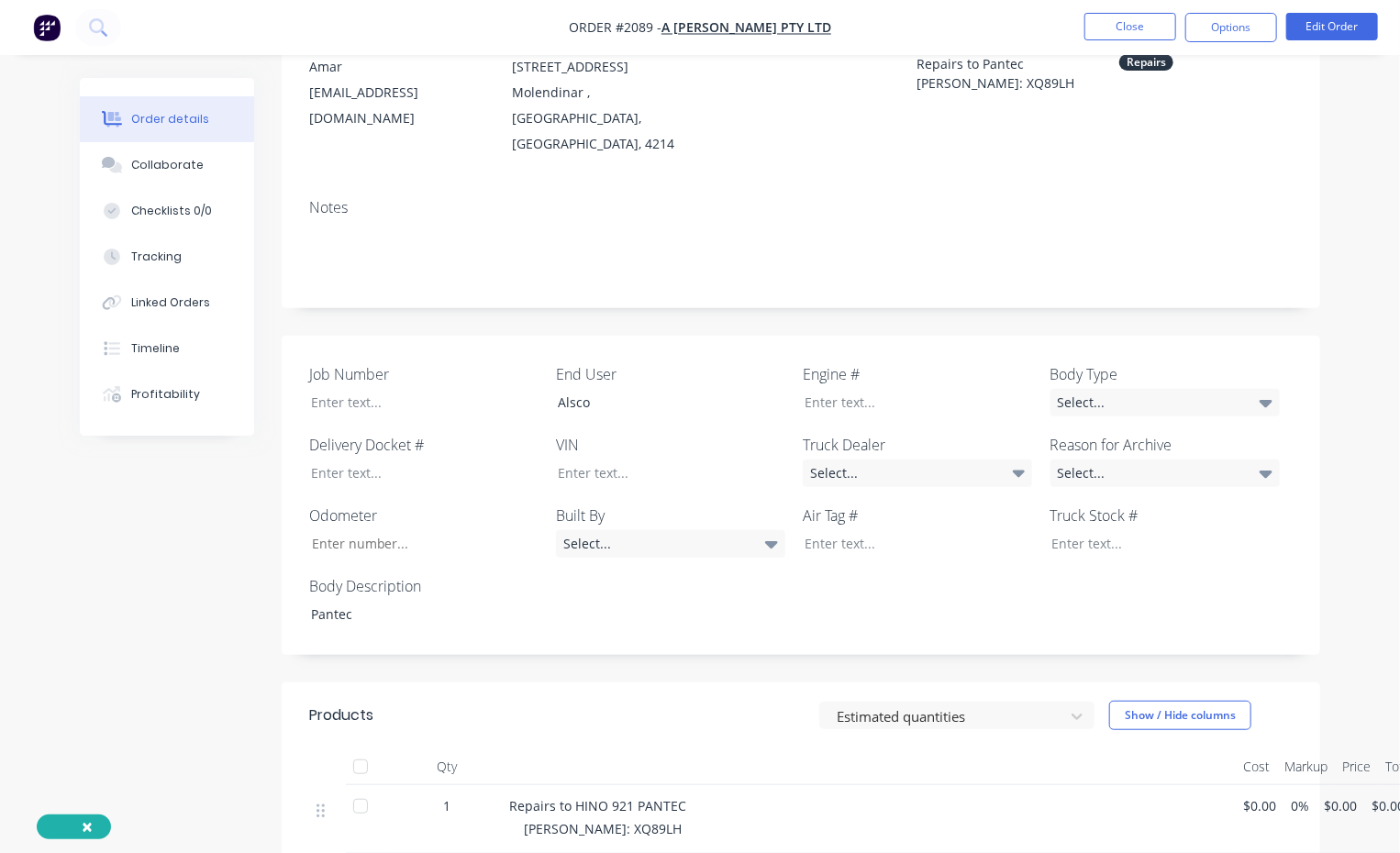
scroll to position [367, 0]
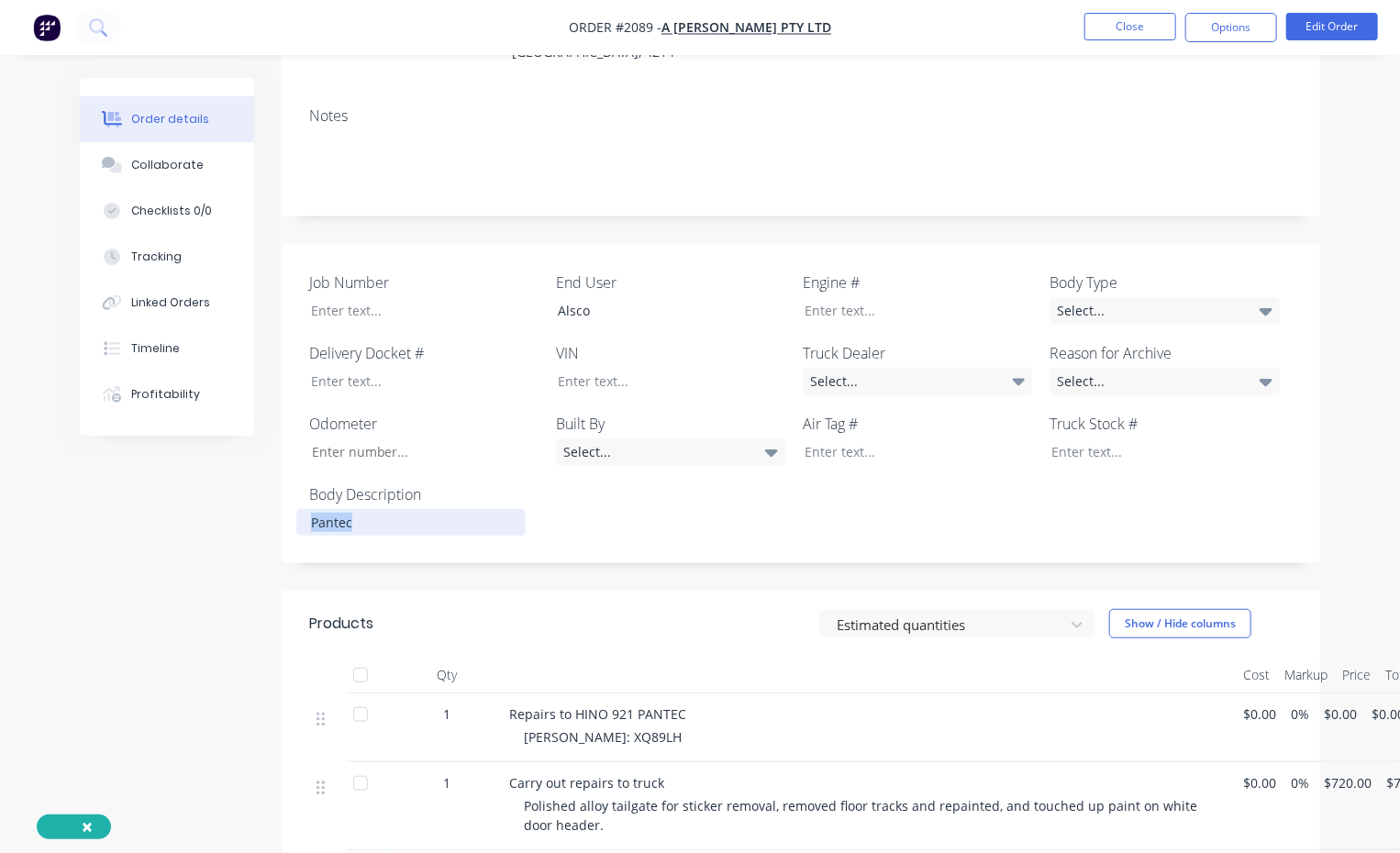
drag, startPoint x: 367, startPoint y: 499, endPoint x: 279, endPoint y: 499, distance: 88.0
click at [279, 499] on div "Created by [PERSON_NAME] Created [DATE] Required [DATE] Assigned to Add team me…" at bounding box center [700, 444] width 1240 height 1466
click at [362, 298] on div at bounding box center [411, 311] width 230 height 27
drag, startPoint x: 613, startPoint y: 711, endPoint x: 566, endPoint y: 711, distance: 47.0
click at [566, 527] on span "[PERSON_NAME]: XQ89LH" at bounding box center [603, 737] width 158 height 18
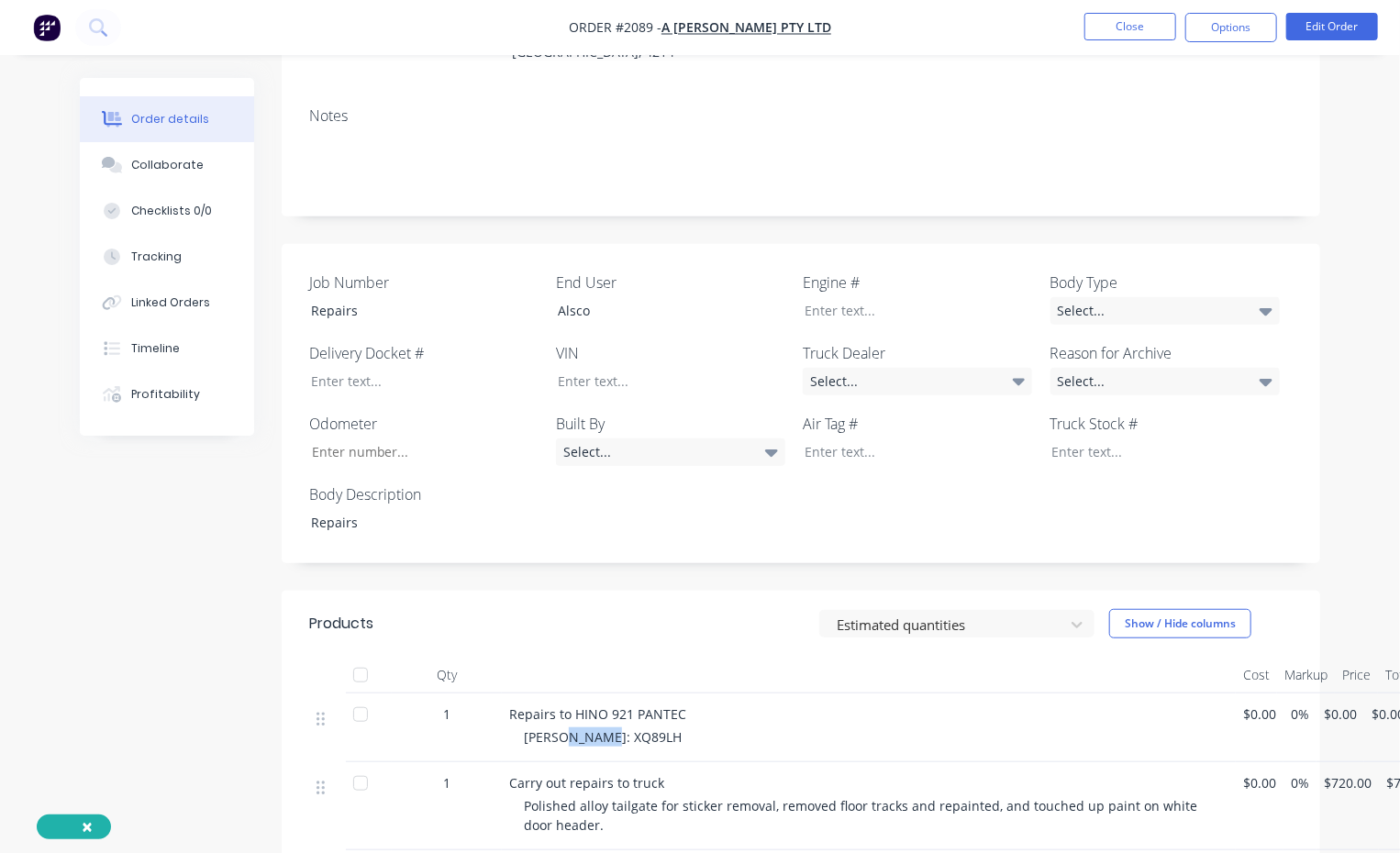
copy span "XQ89LH"
click at [1100, 438] on div at bounding box center [1151, 451] width 230 height 27
paste div
click at [1153, 298] on div "Select..." at bounding box center [1165, 312] width 230 height 28
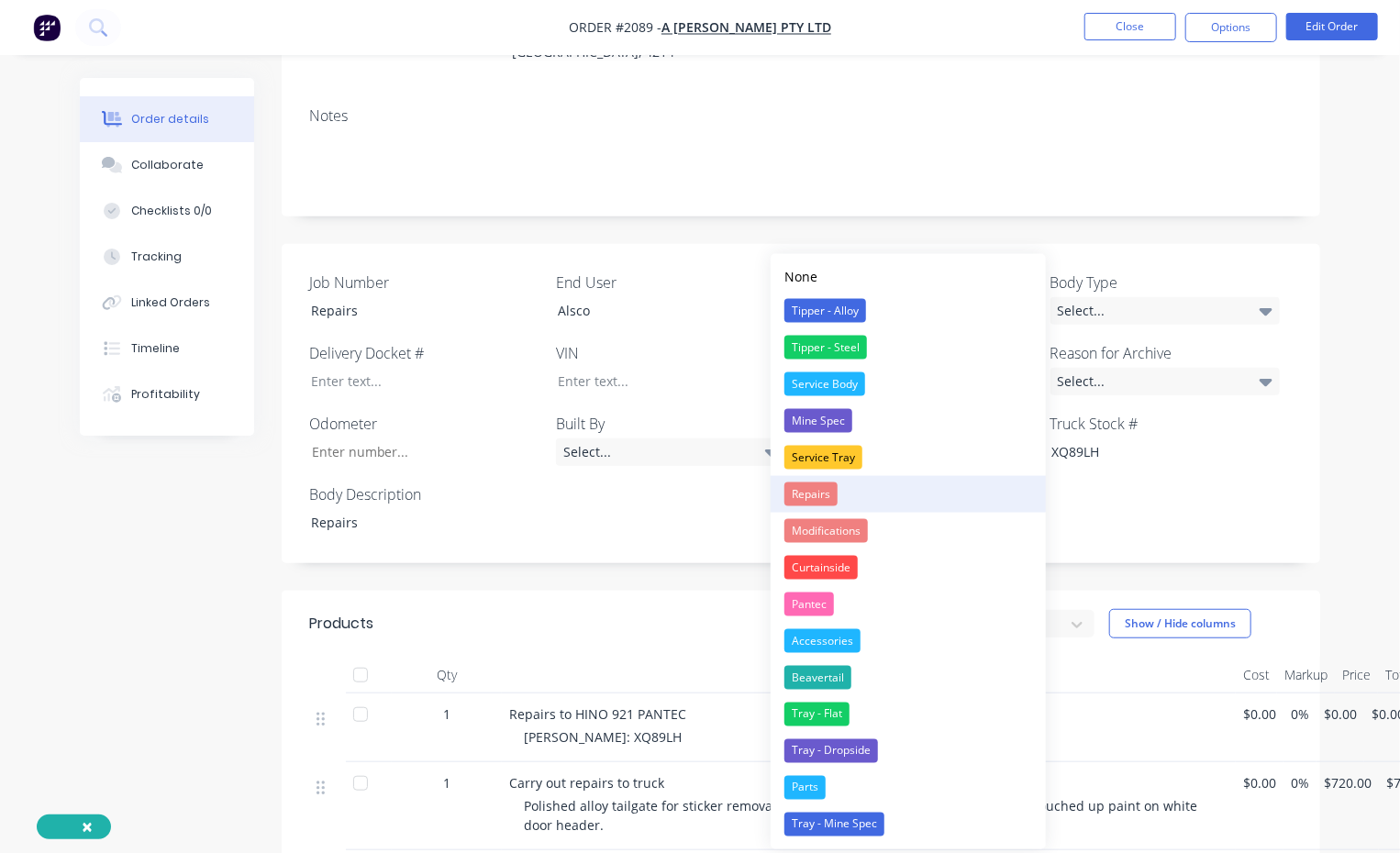
click at [821, 486] on div "Repairs" at bounding box center [810, 495] width 53 height 24
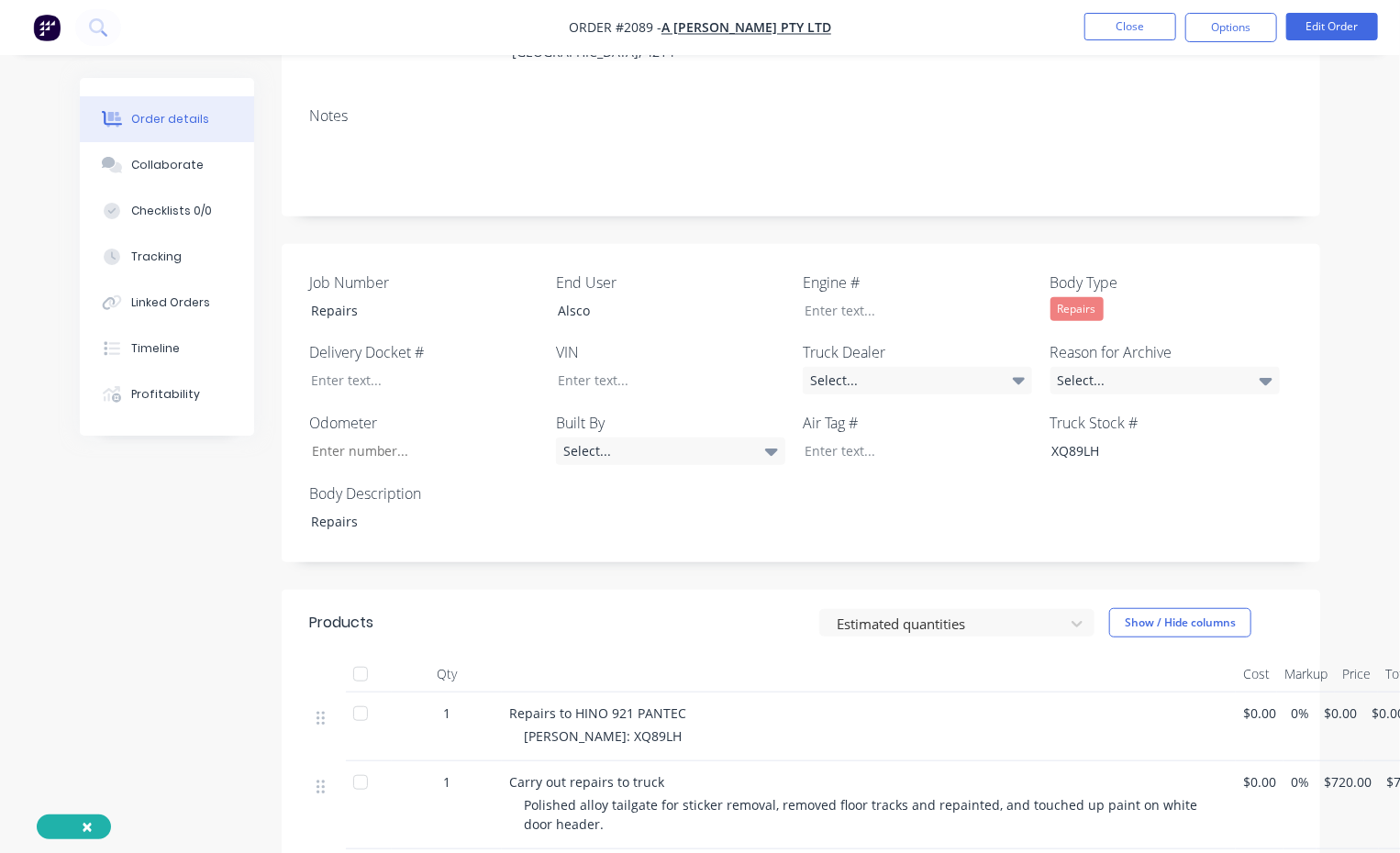
click at [819, 490] on div "Job Number Repairs End User Alsco Engine # Body Type Repairs Delivery Docket # …" at bounding box center [801, 403] width 1038 height 319
click at [1130, 32] on button "Close" at bounding box center [1130, 27] width 92 height 28
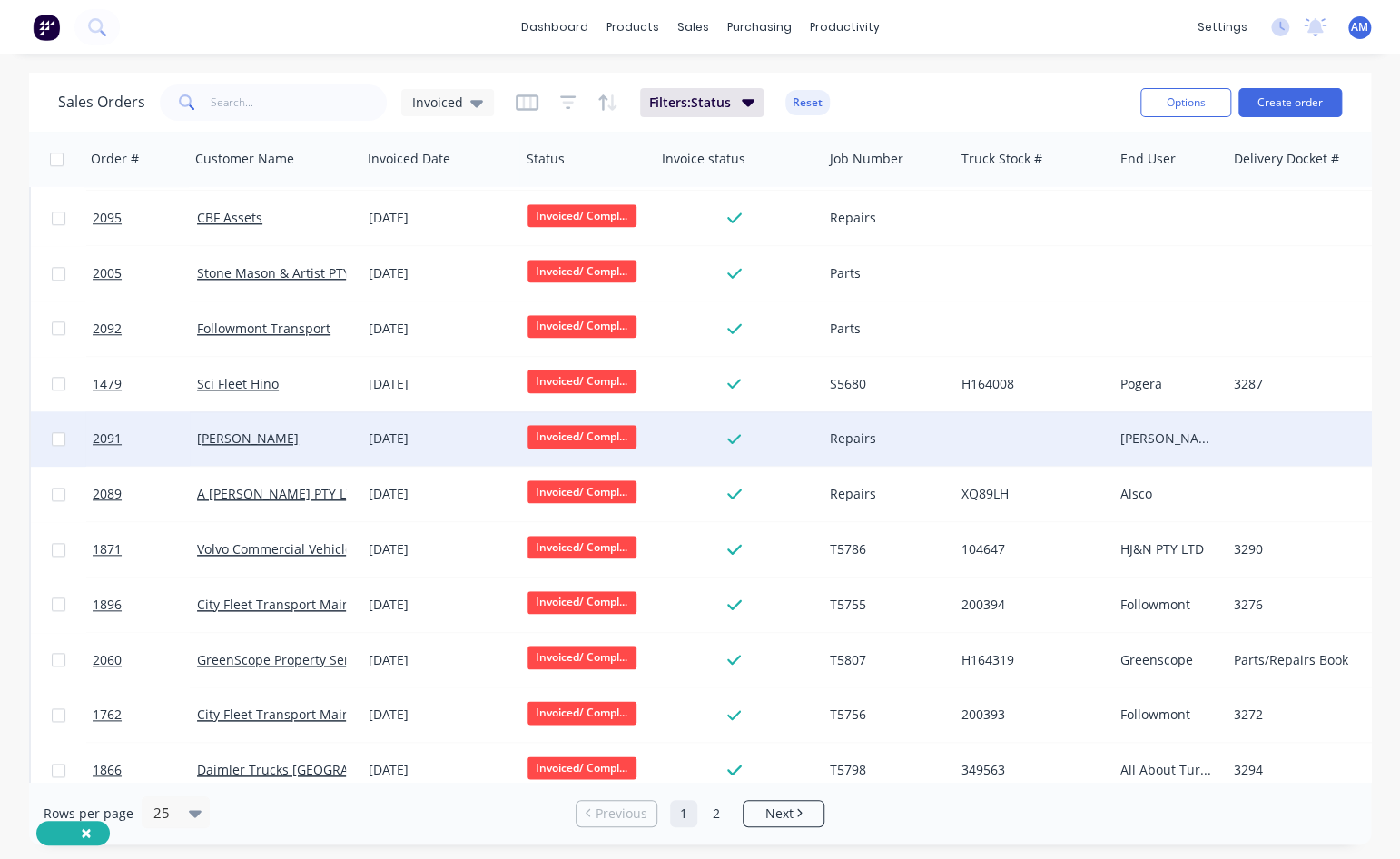
scroll to position [793, 0]
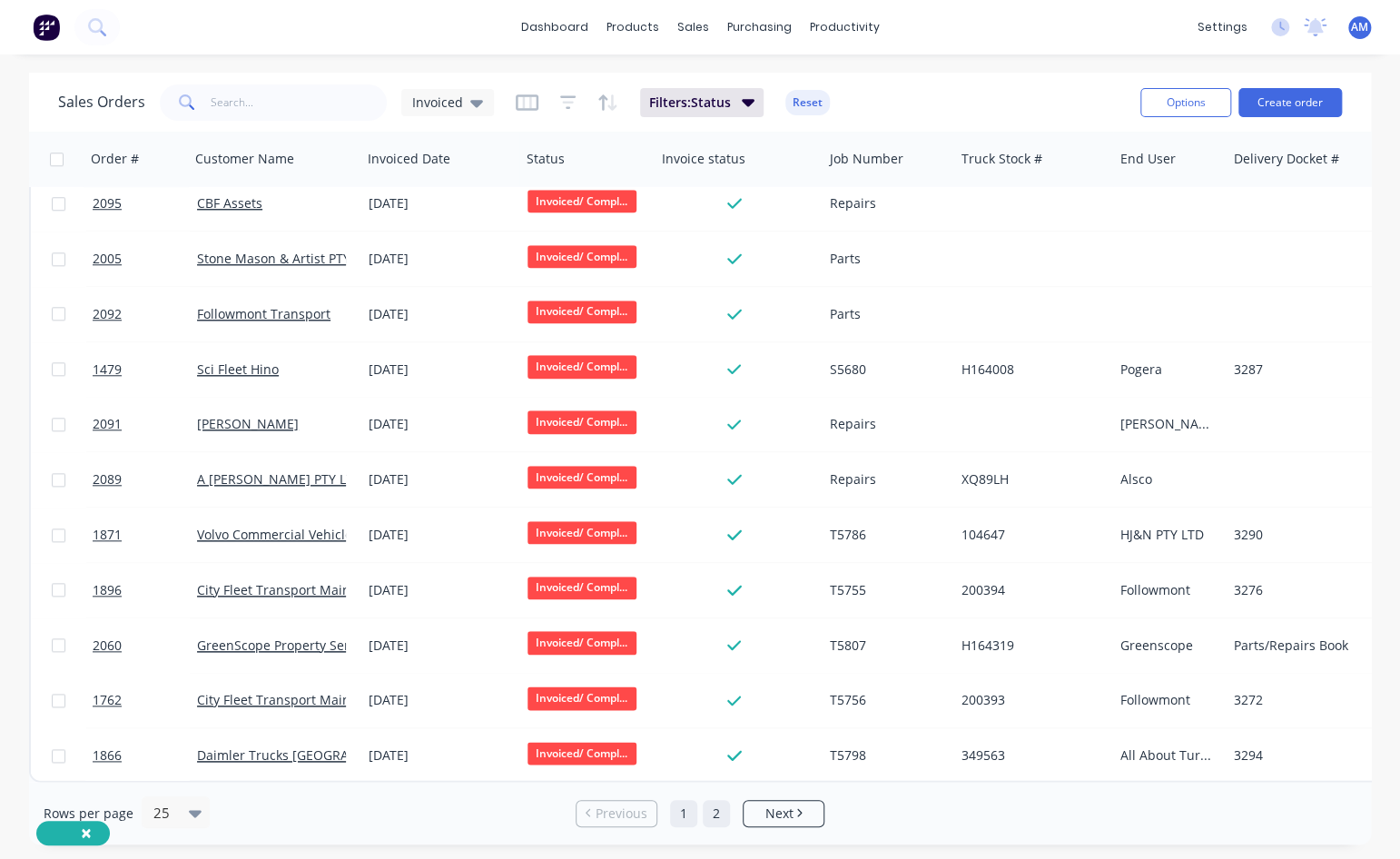
click at [719, 522] on link "2" at bounding box center [716, 814] width 28 height 28
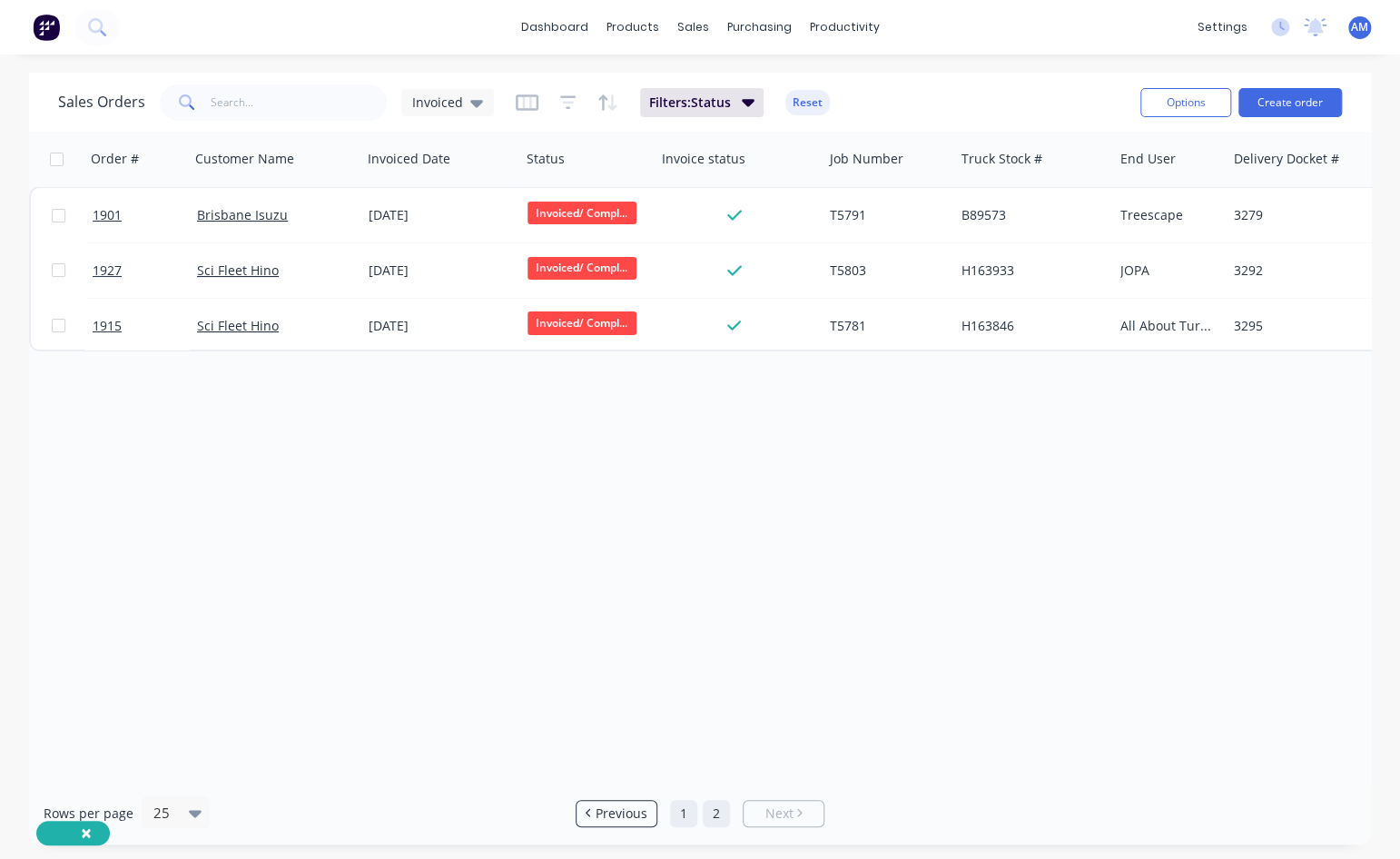
click at [688, 522] on link "1" at bounding box center [684, 814] width 28 height 28
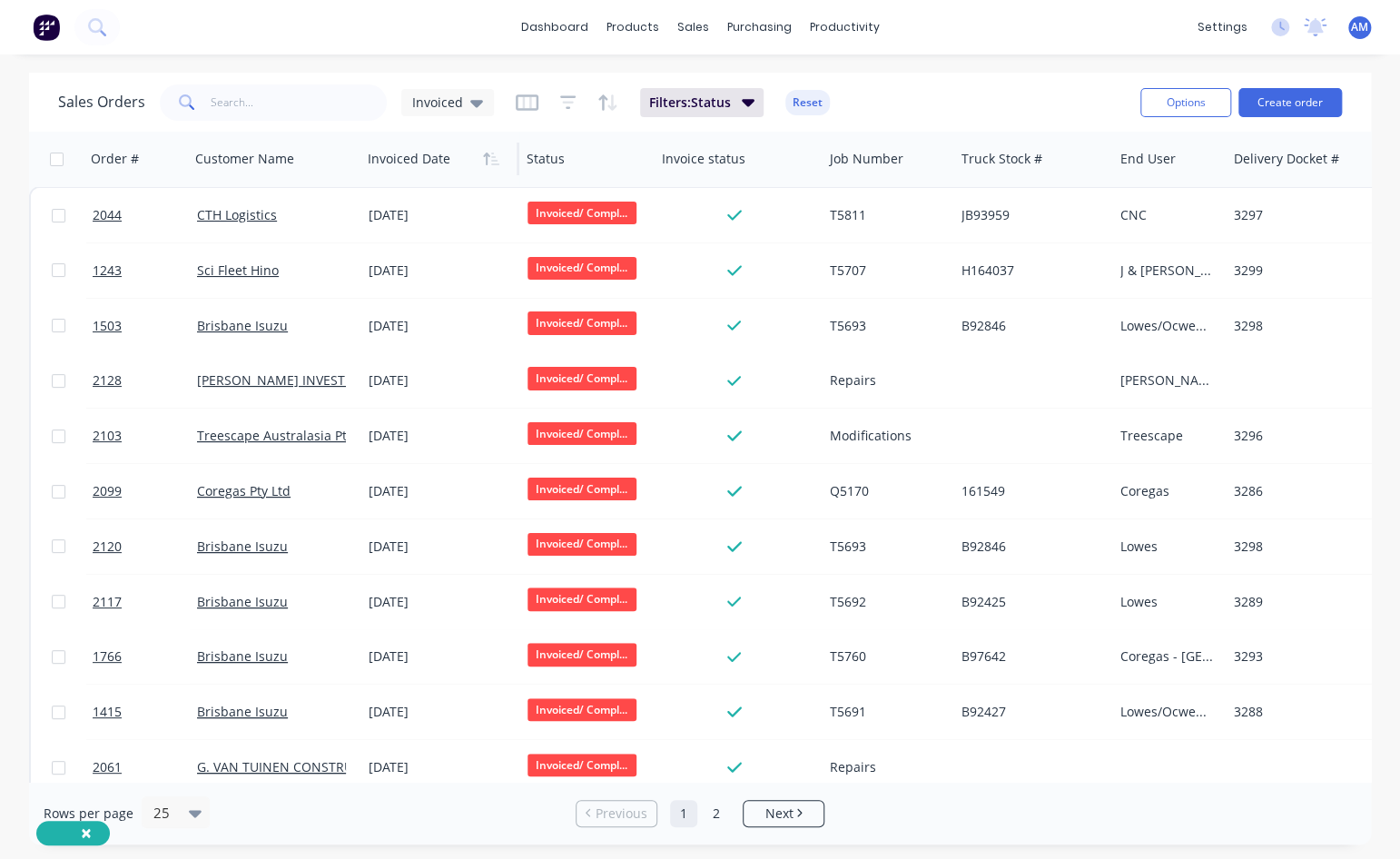
click at [406, 163] on div at bounding box center [435, 158] width 137 height 36
click at [478, 156] on button "button" at bounding box center [492, 159] width 28 height 28
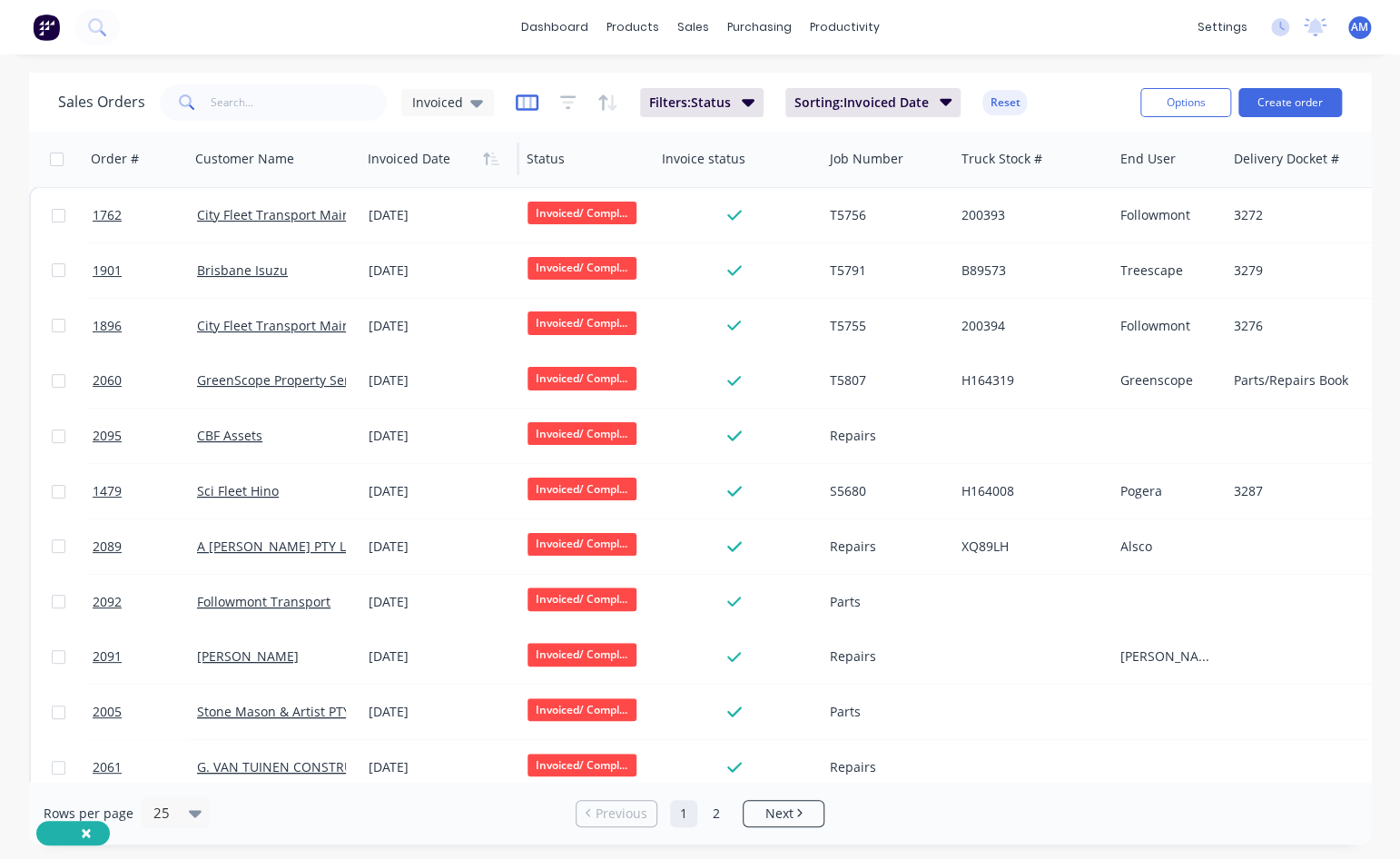
click at [518, 99] on icon "button" at bounding box center [526, 103] width 23 height 18
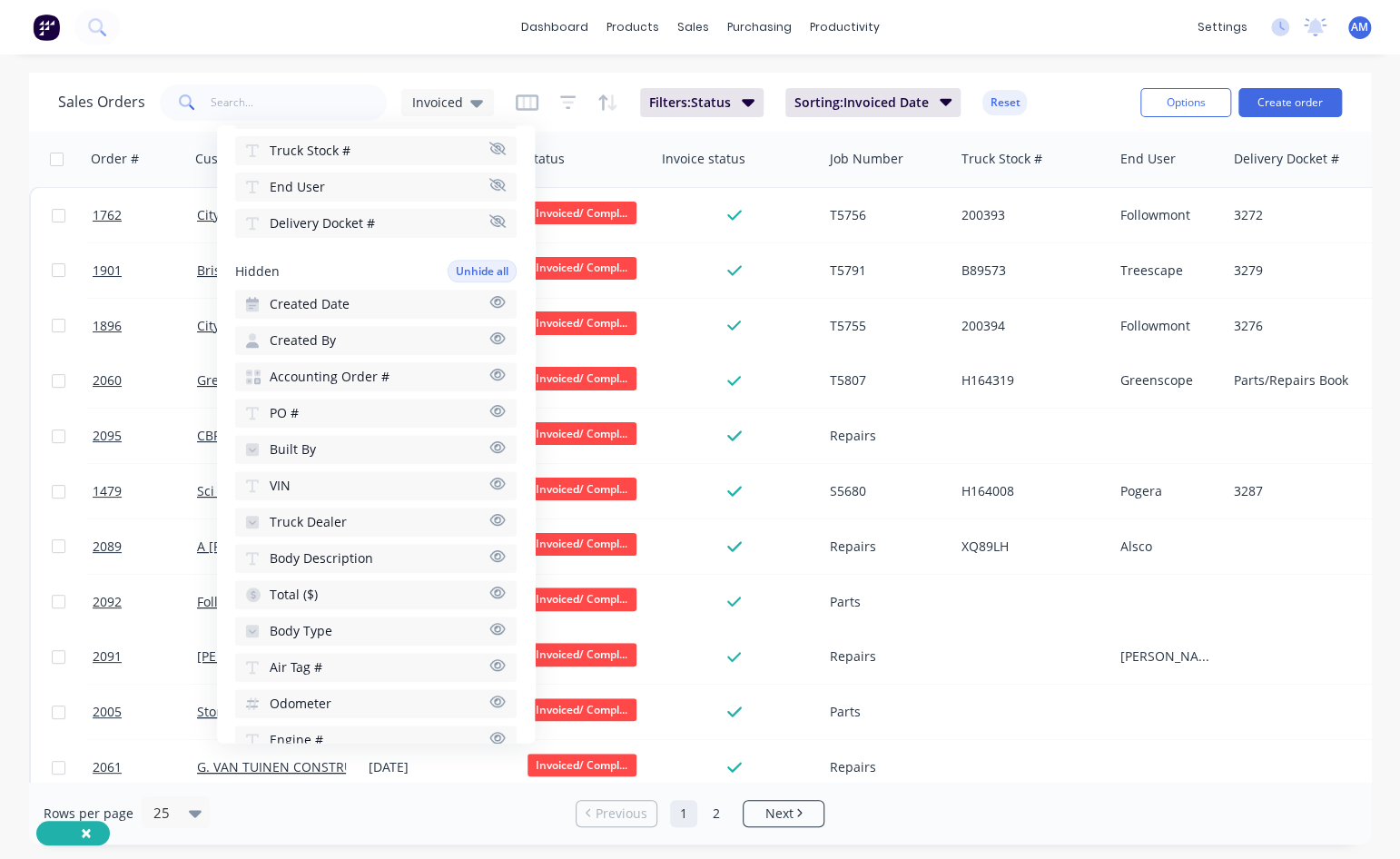
scroll to position [363, 0]
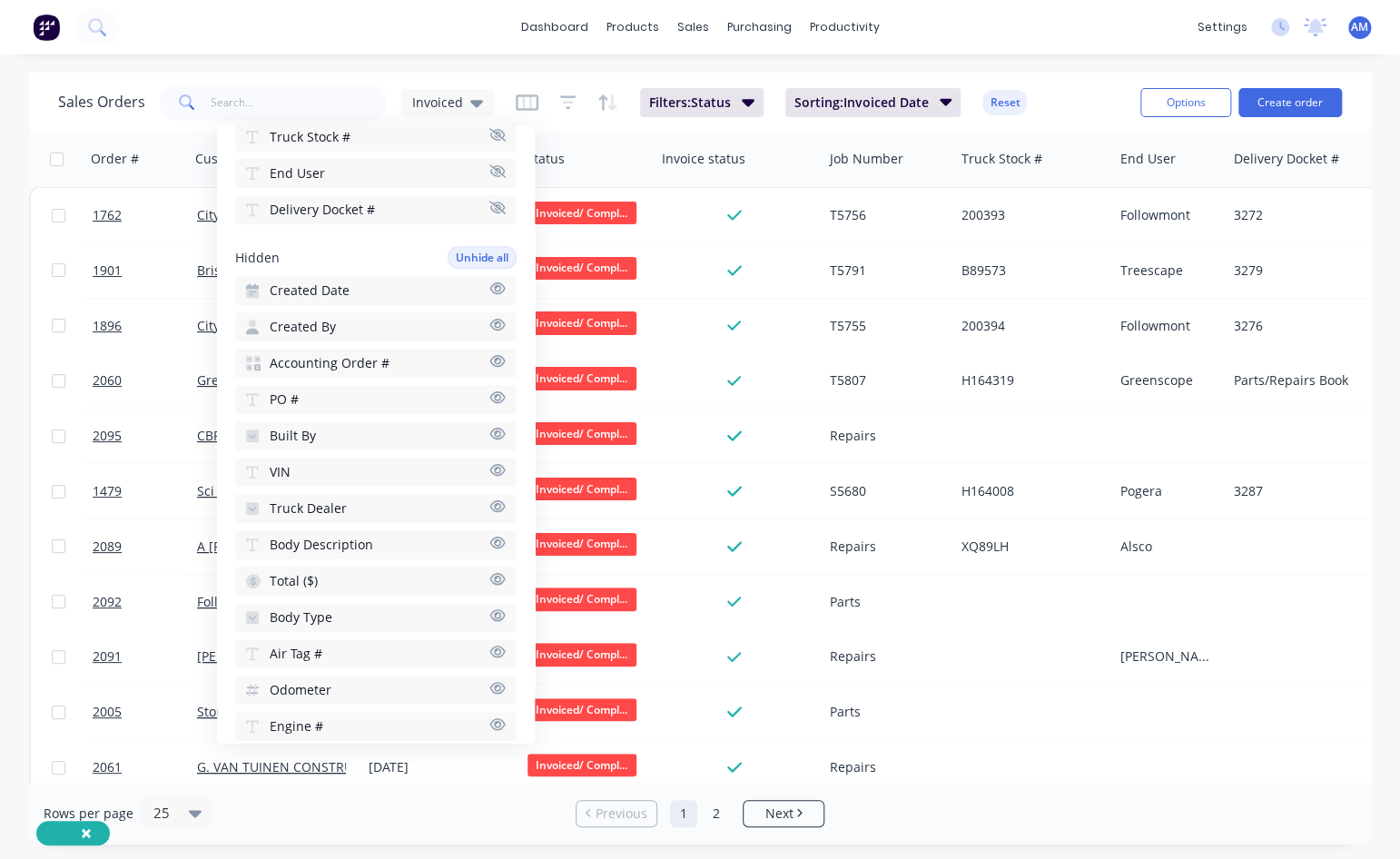
click at [362, 522] on button "Total ($)" at bounding box center [376, 581] width 282 height 29
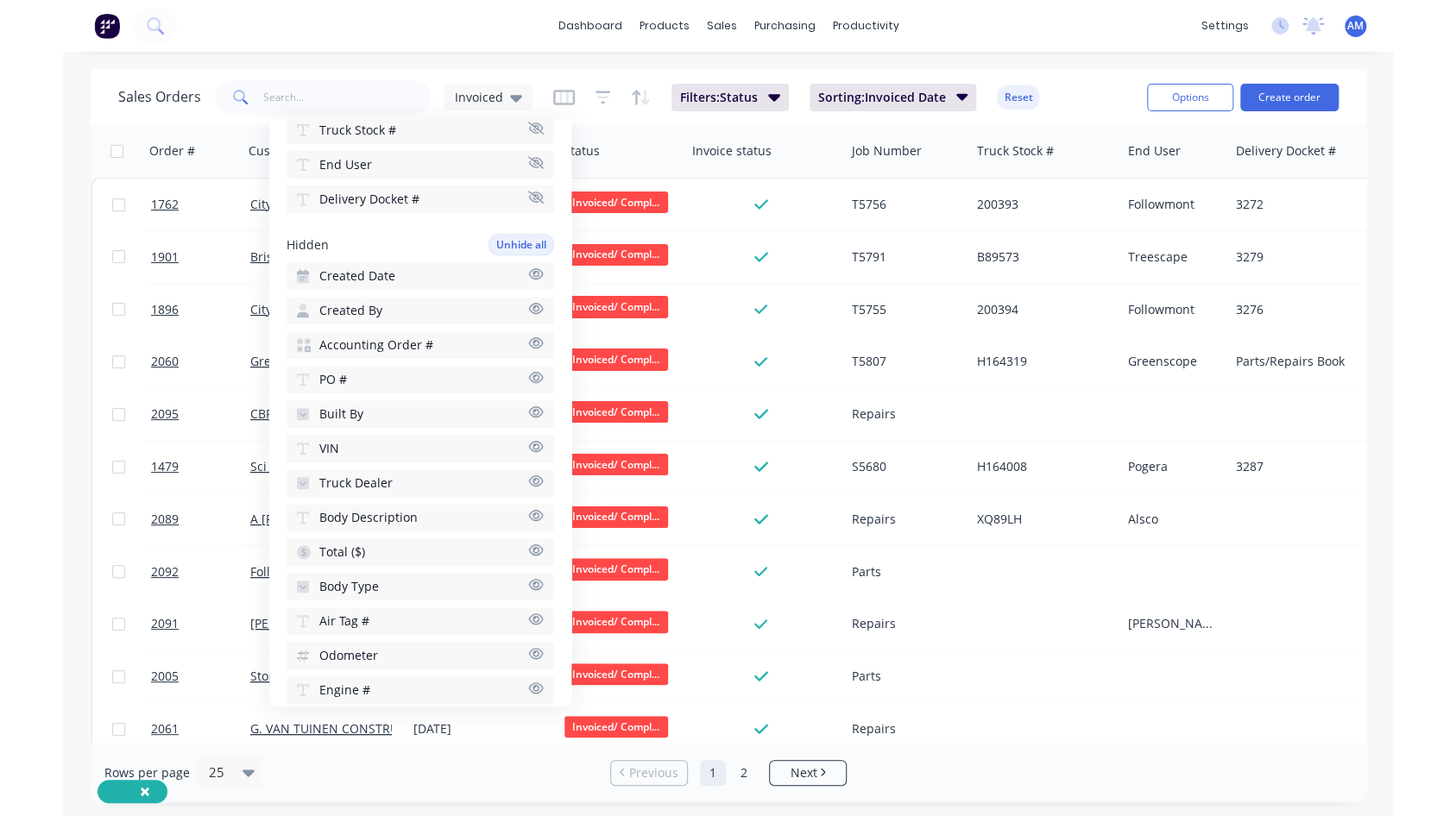
scroll to position [310, 0]
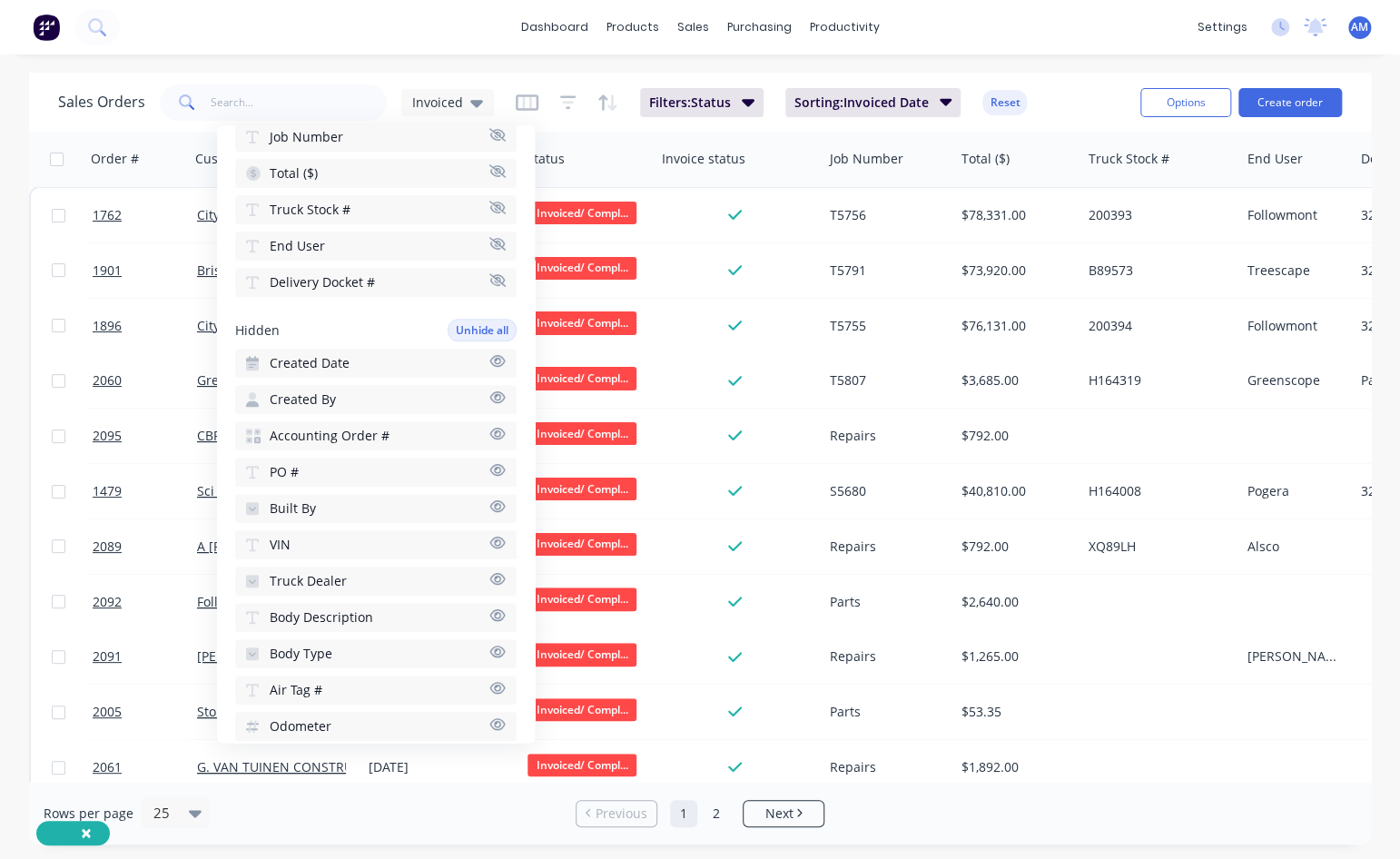
click at [519, 58] on div "× dashboard products sales purchasing productivity dashboard products Product C…" at bounding box center [700, 429] width 1400 height 859
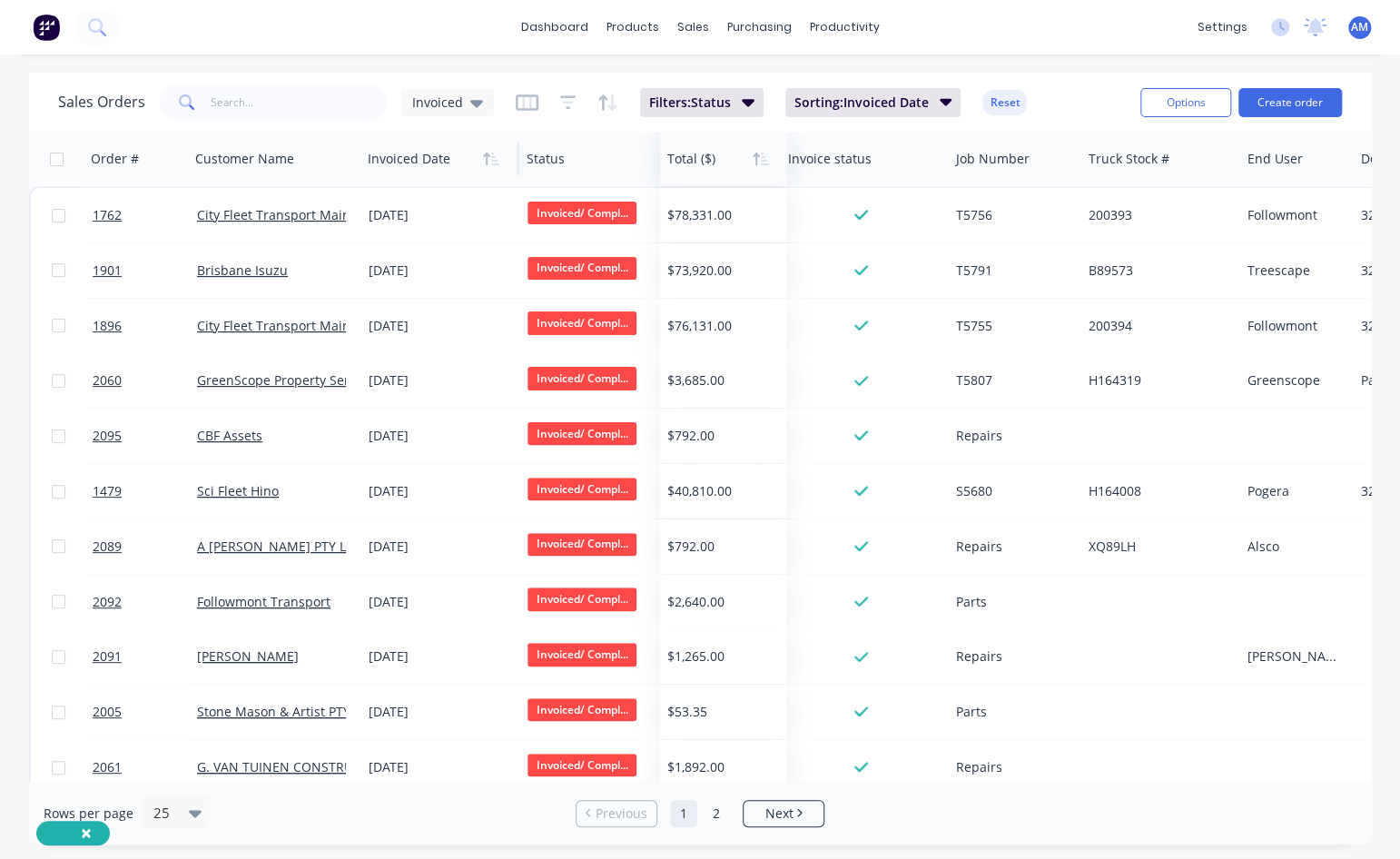
drag, startPoint x: 996, startPoint y: 144, endPoint x: 701, endPoint y: 142, distance: 295.0
click at [701, 142] on div at bounding box center [721, 158] width 107 height 36
drag, startPoint x: 948, startPoint y: 152, endPoint x: 875, endPoint y: 148, distance: 73.1
click at [875, 148] on div "Invoice status" at bounding box center [865, 158] width 168 height 54
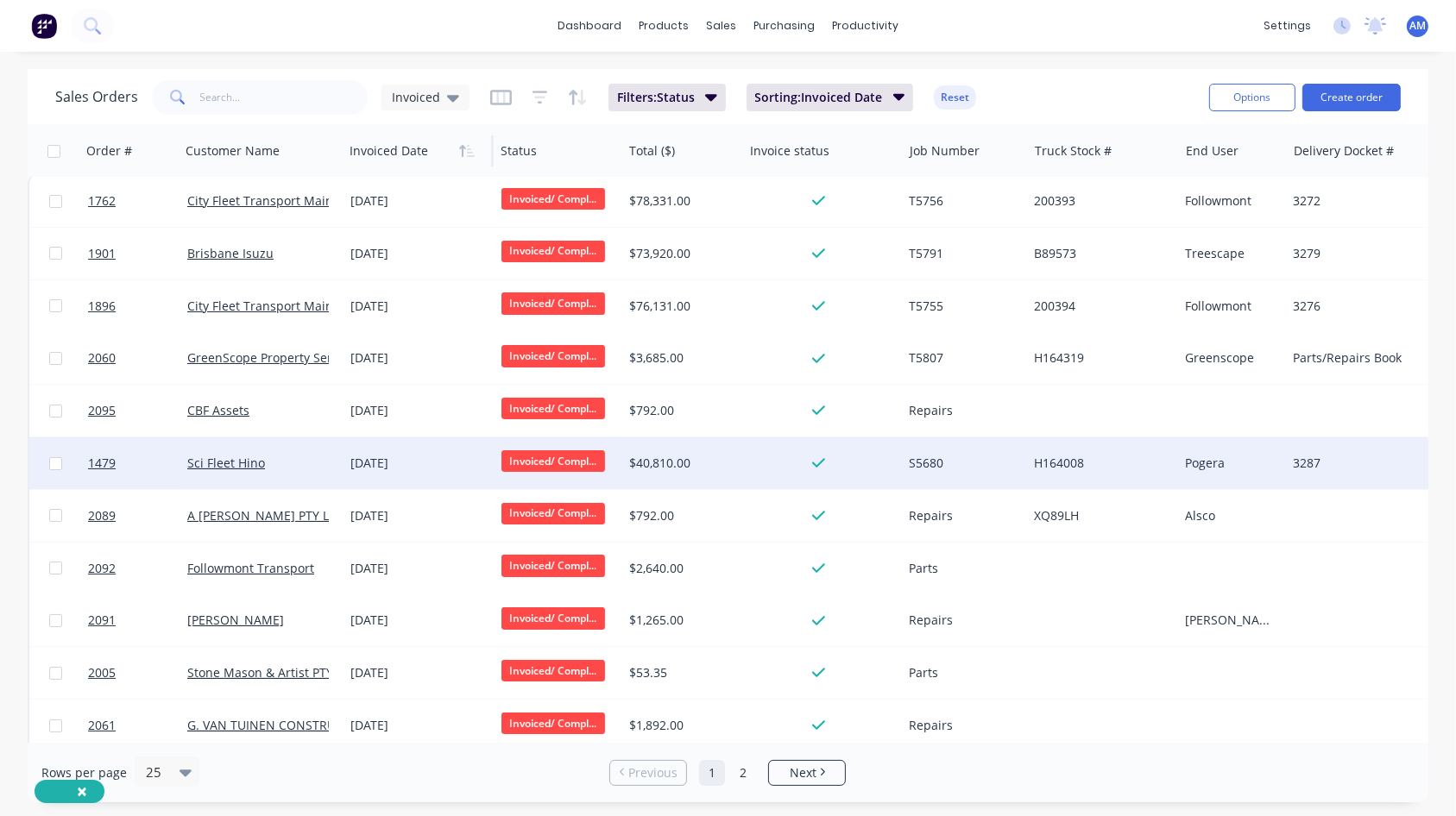
scroll to position [0, 0]
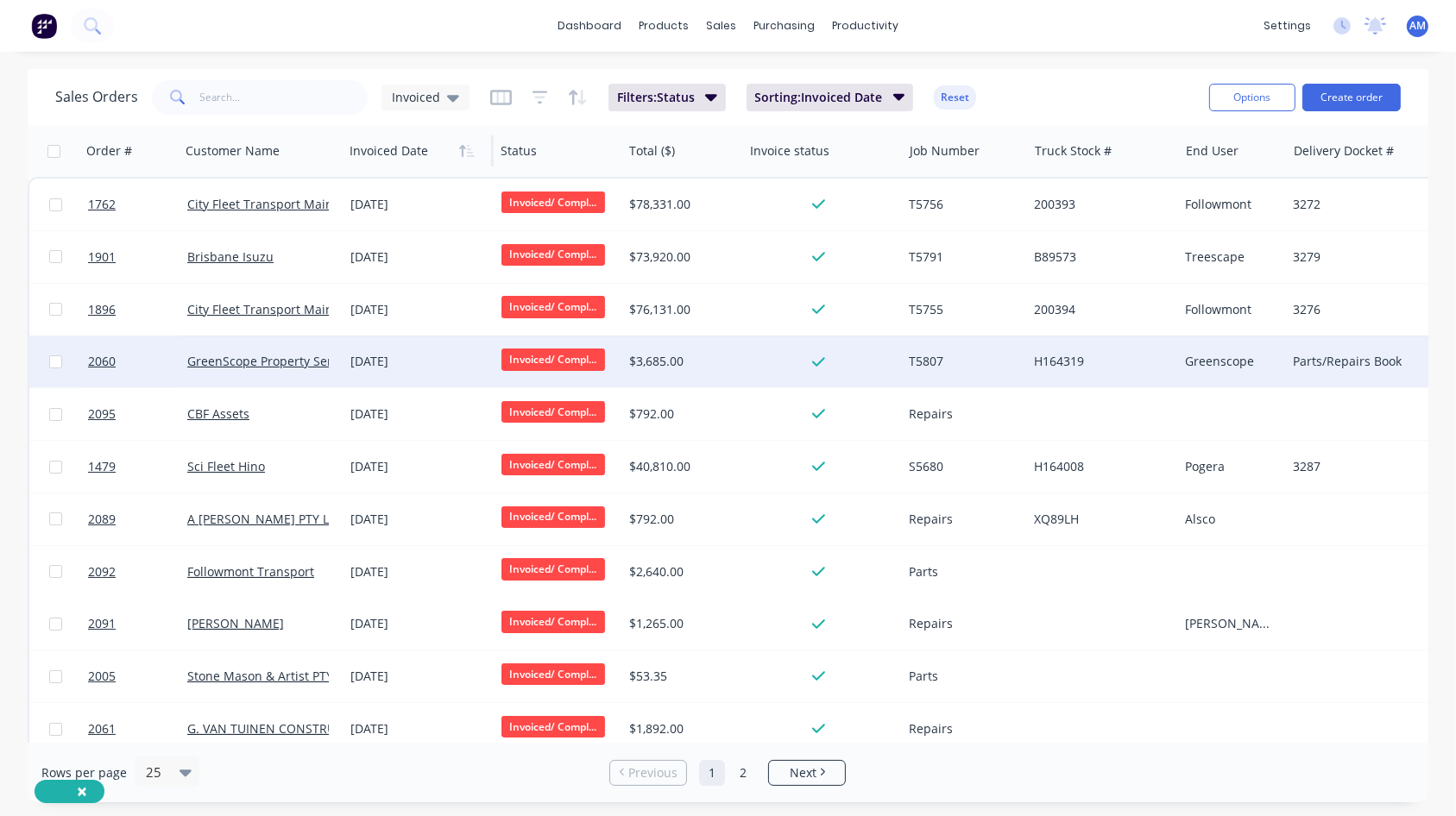
click at [1153, 361] on div "Parts/Repairs Book" at bounding box center [1380, 361] width 176 height 17
drag, startPoint x: 1367, startPoint y: 347, endPoint x: 1294, endPoint y: 352, distance: 73.2
click at [1153, 352] on div "Parts/Repairs Book" at bounding box center [1385, 350] width 196 height 24
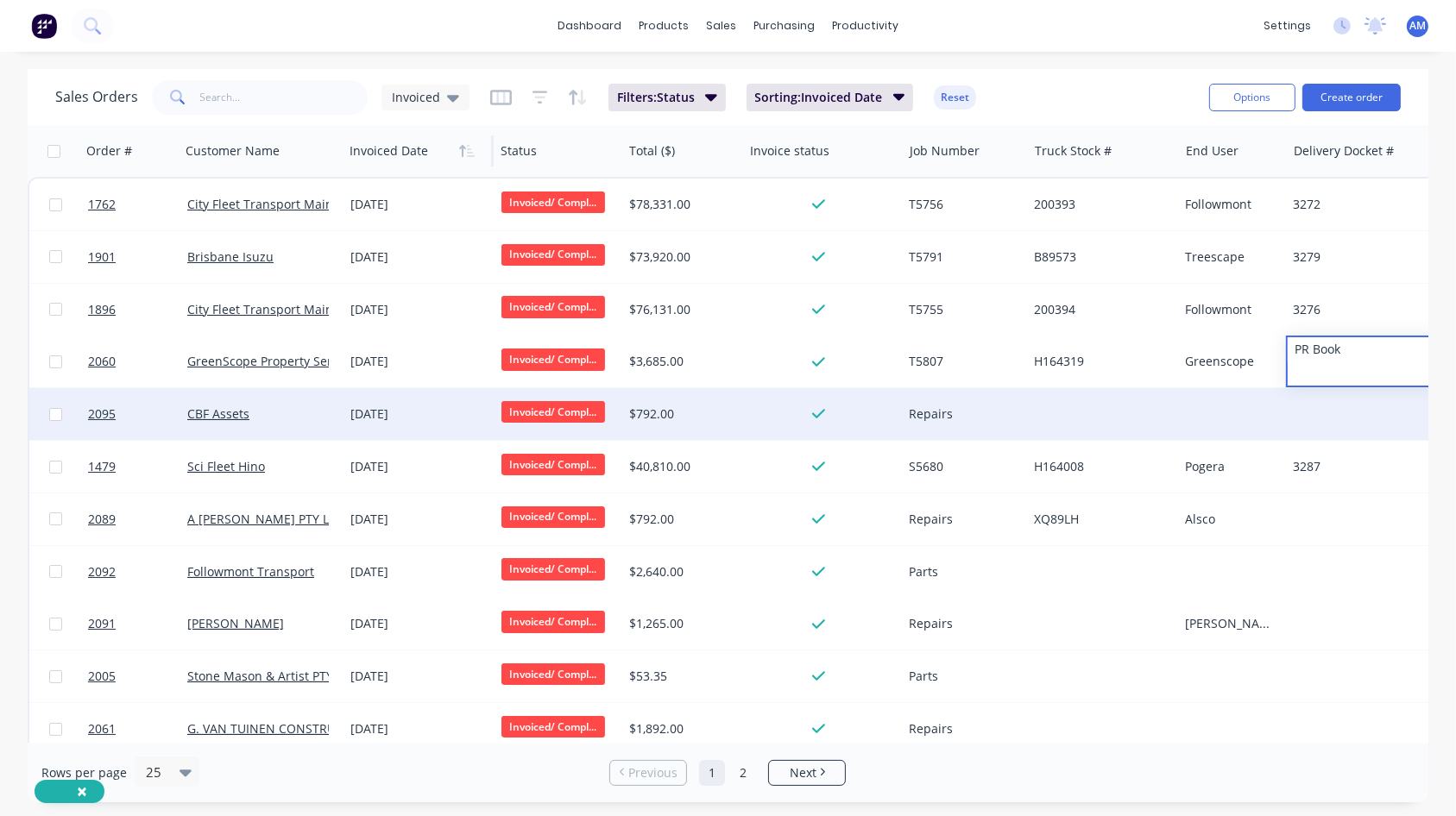
click at [1153, 404] on div at bounding box center [1385, 414] width 200 height 52
click at [1153, 406] on div at bounding box center [1385, 414] width 200 height 52
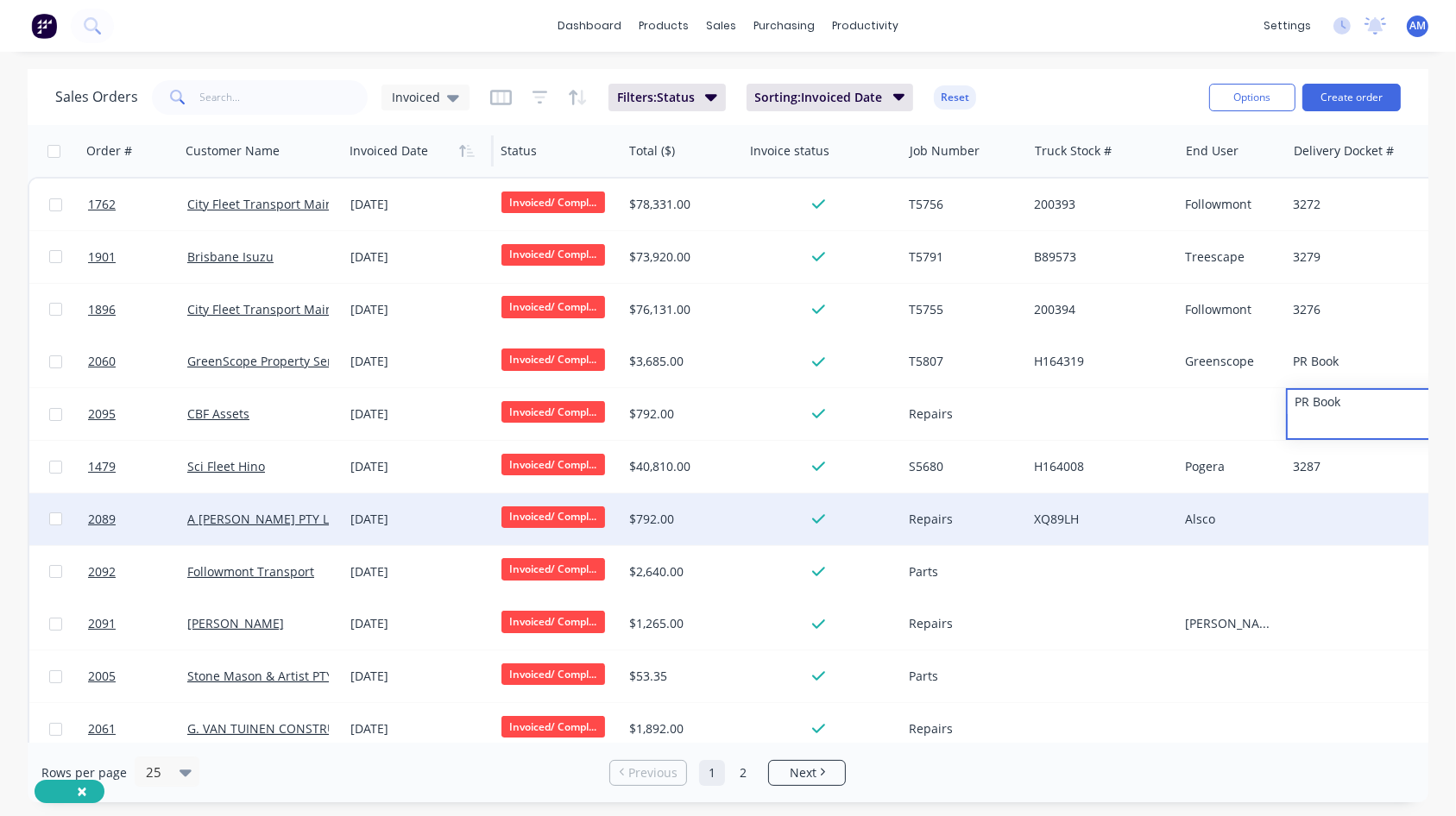
click at [1153, 496] on div at bounding box center [1385, 519] width 200 height 52
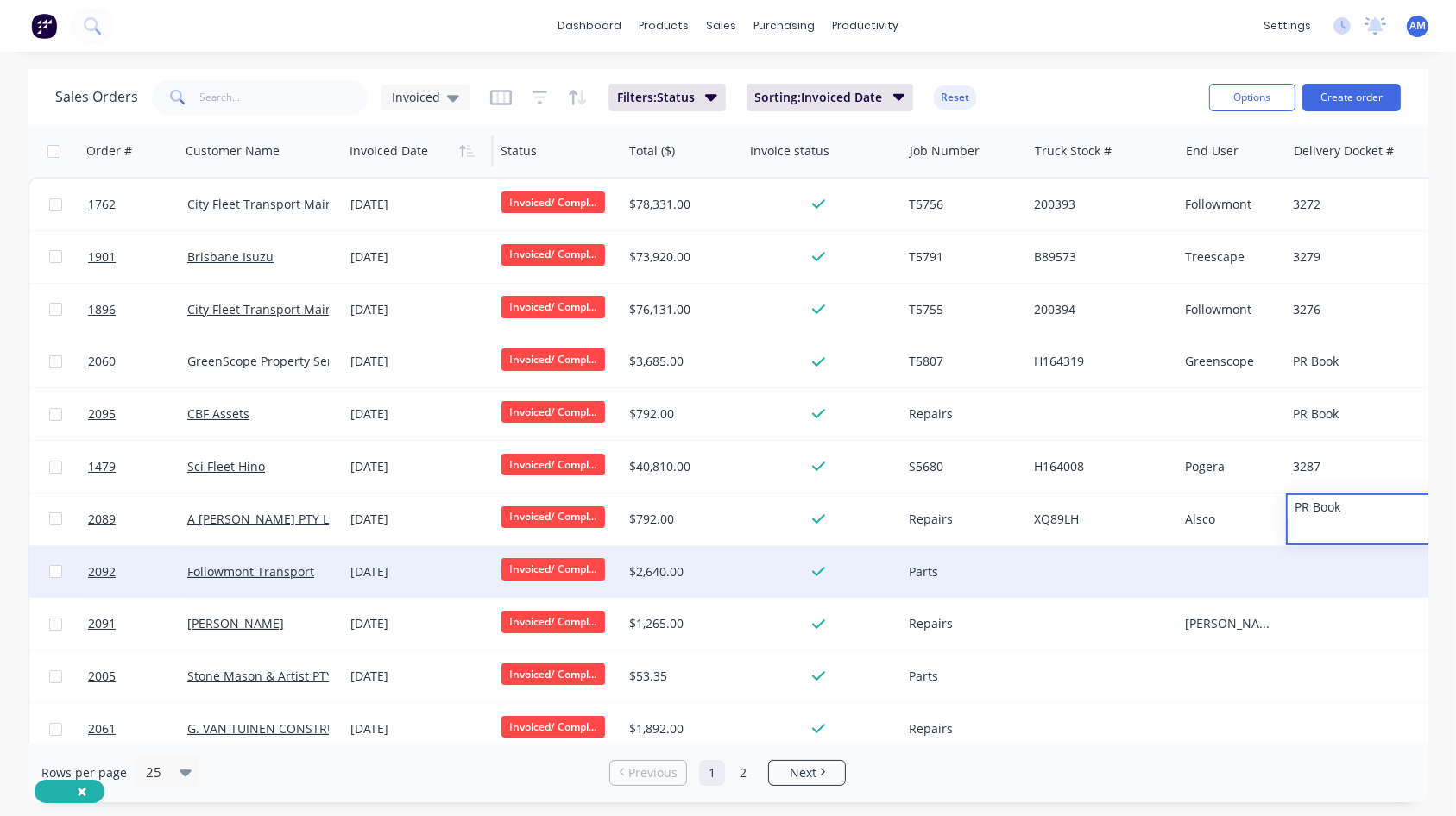
click at [1153, 496] on div at bounding box center [1385, 571] width 200 height 52
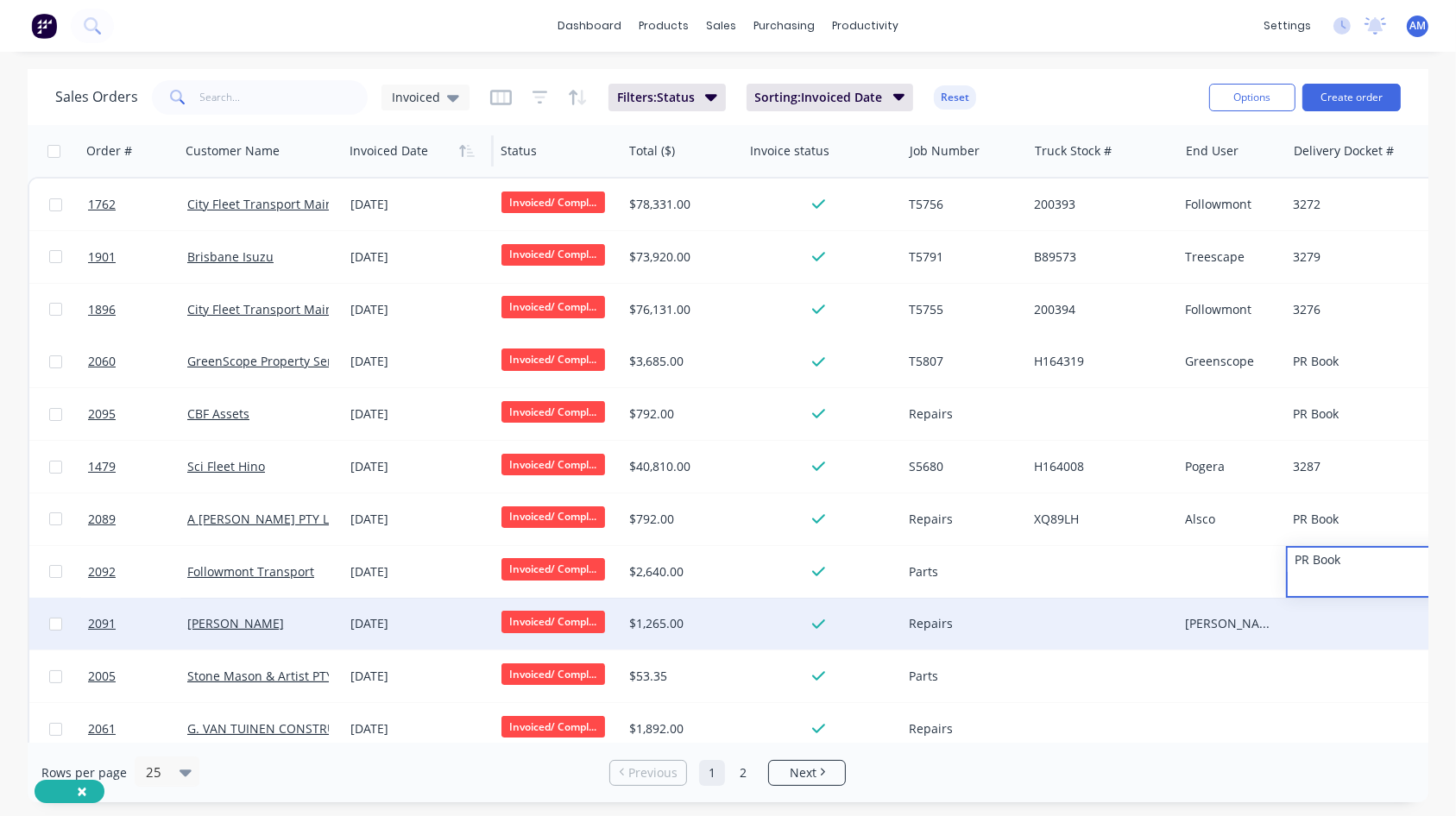
click at [1153, 496] on div at bounding box center [1385, 623] width 200 height 52
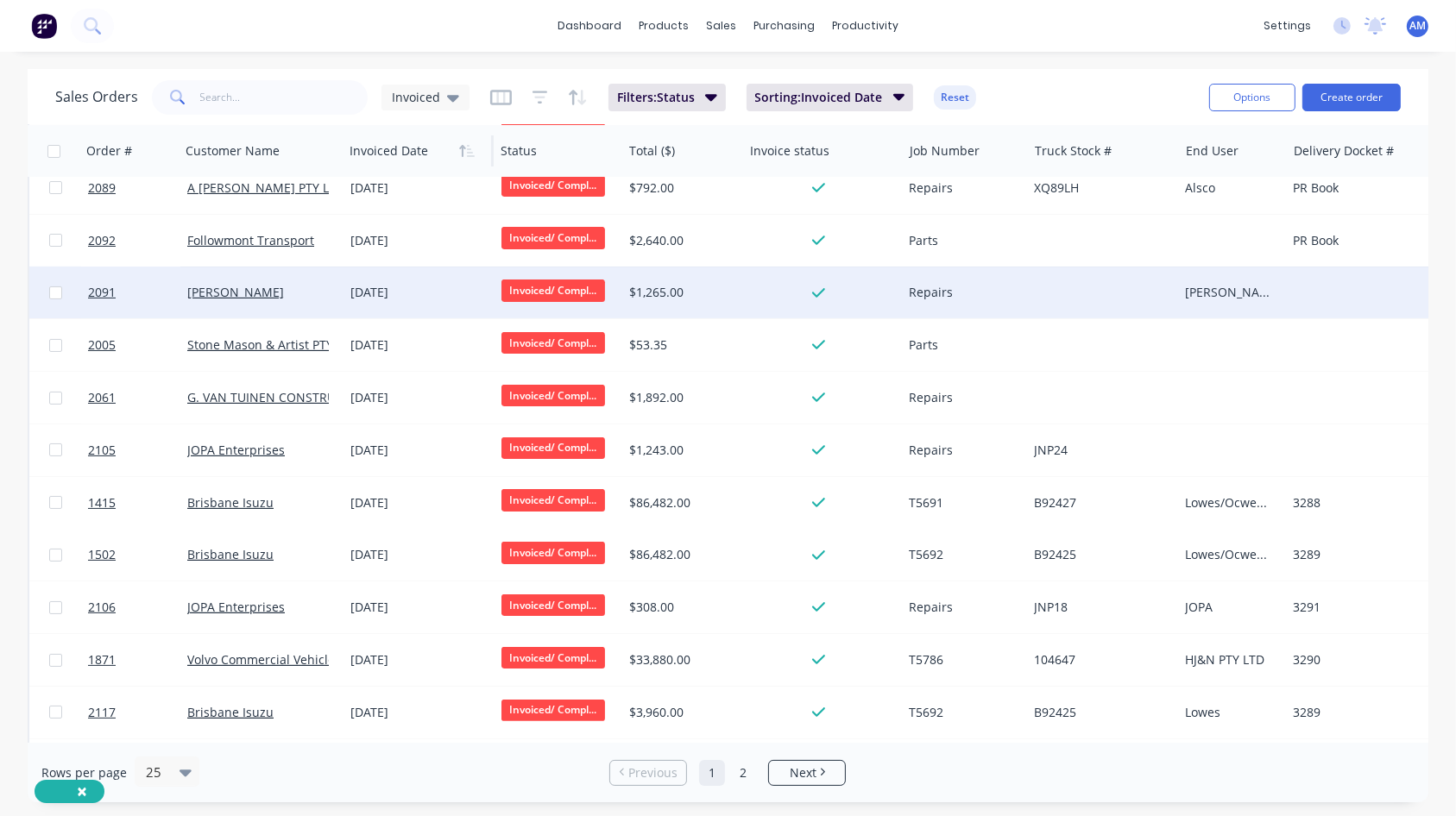
scroll to position [345, 0]
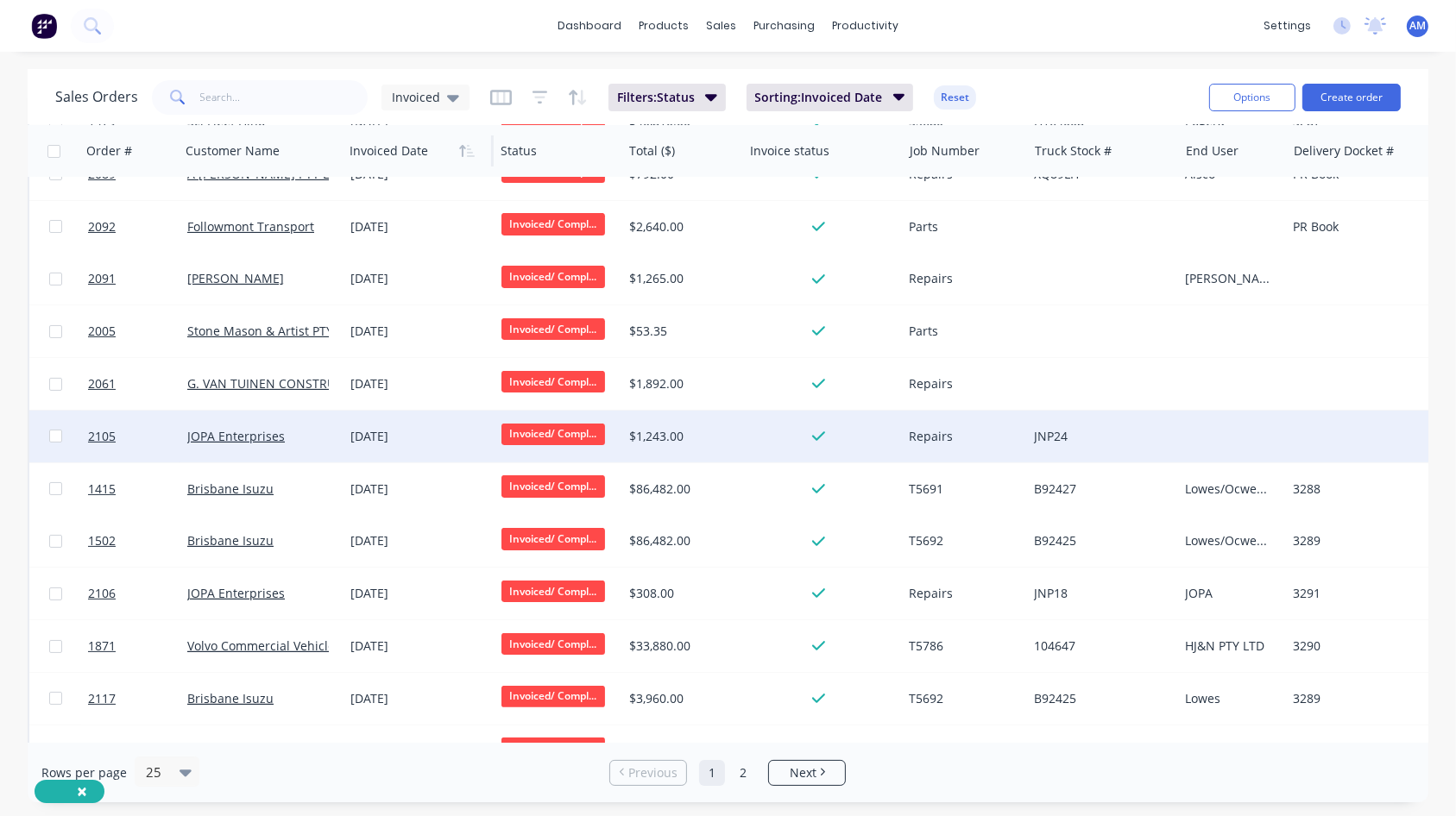
click at [1153, 441] on div at bounding box center [1385, 436] width 200 height 52
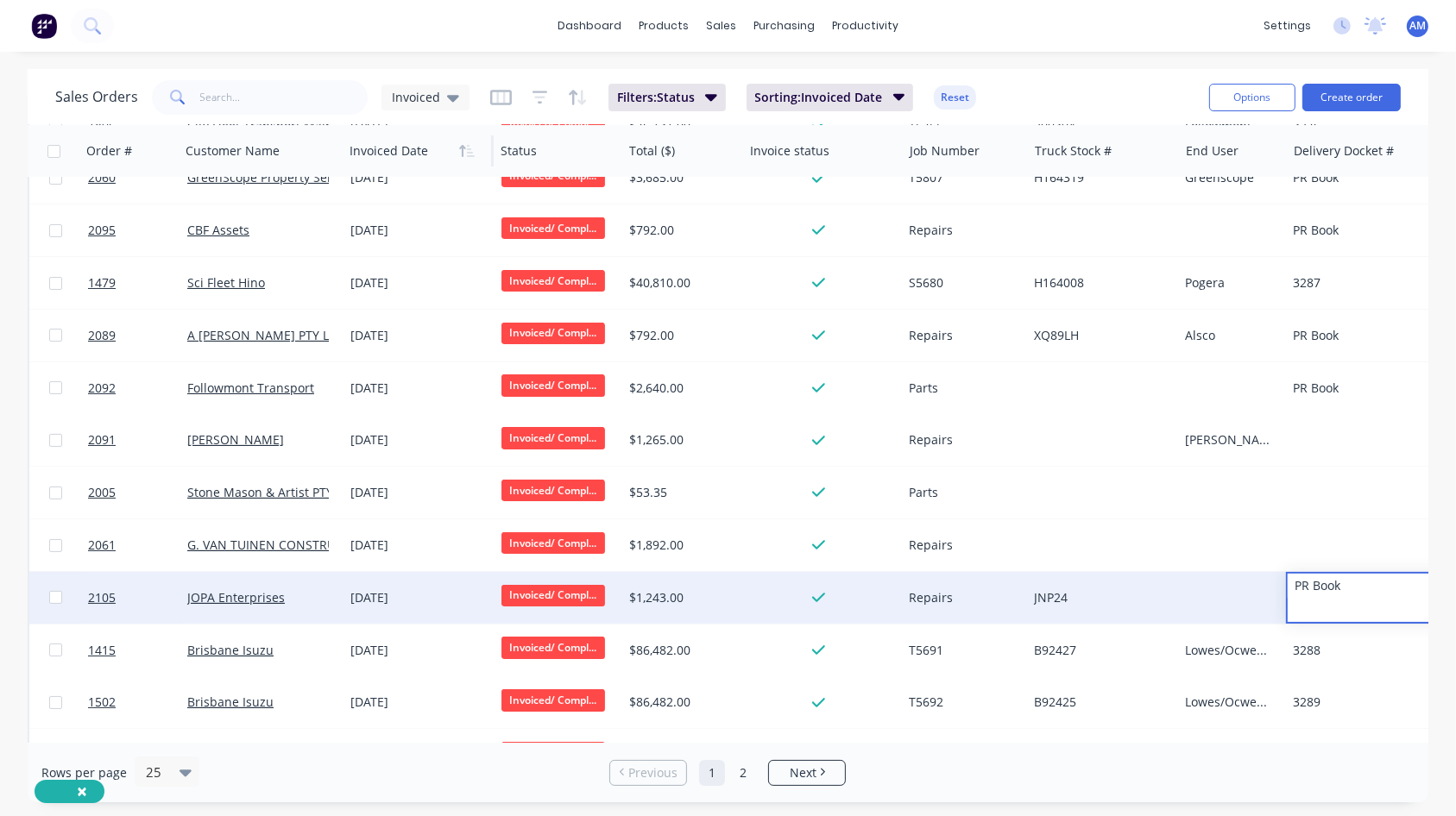
scroll to position [0, 0]
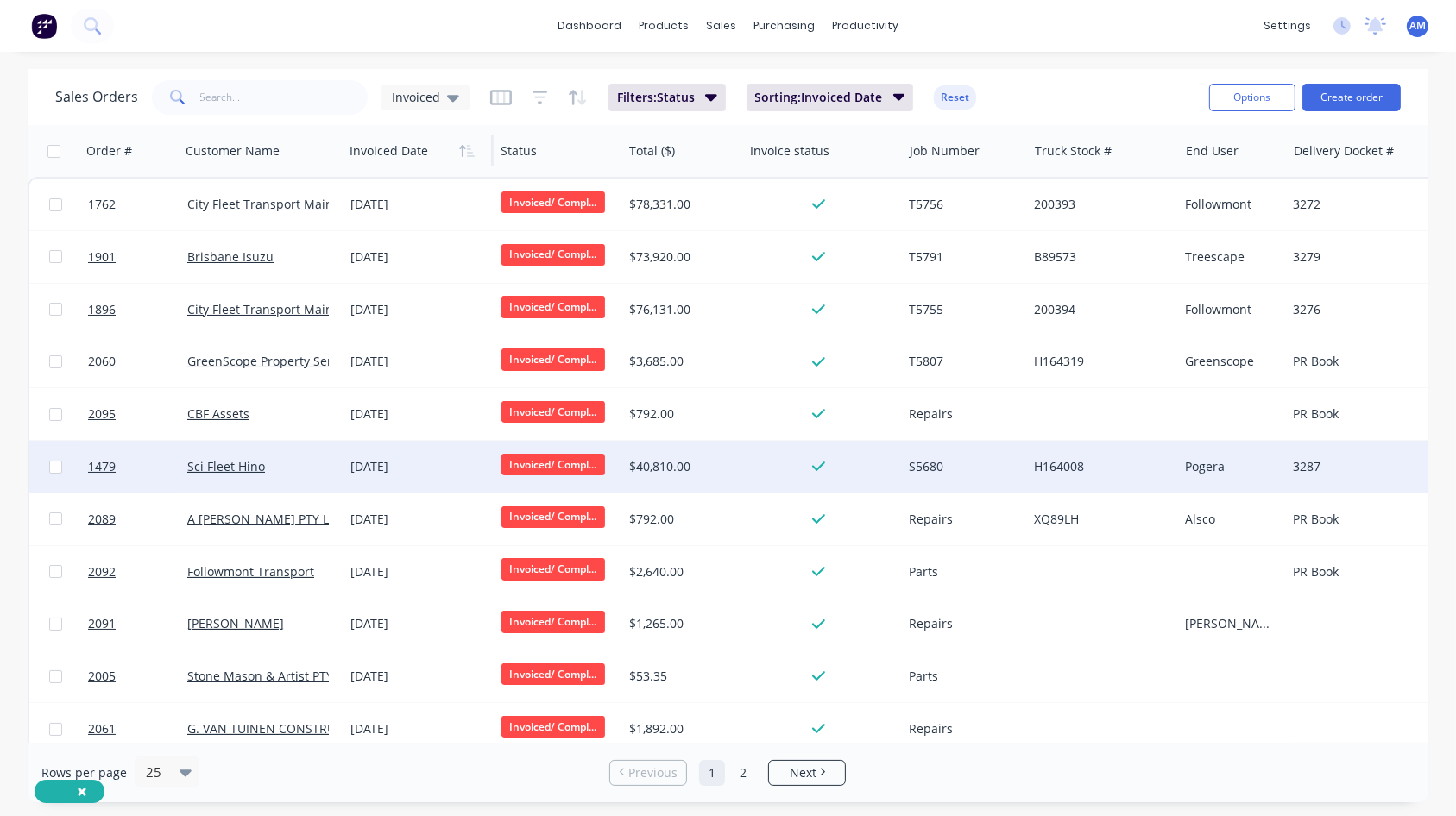
click at [565, 463] on span "Invoiced/ Compl..." at bounding box center [553, 464] width 103 height 22
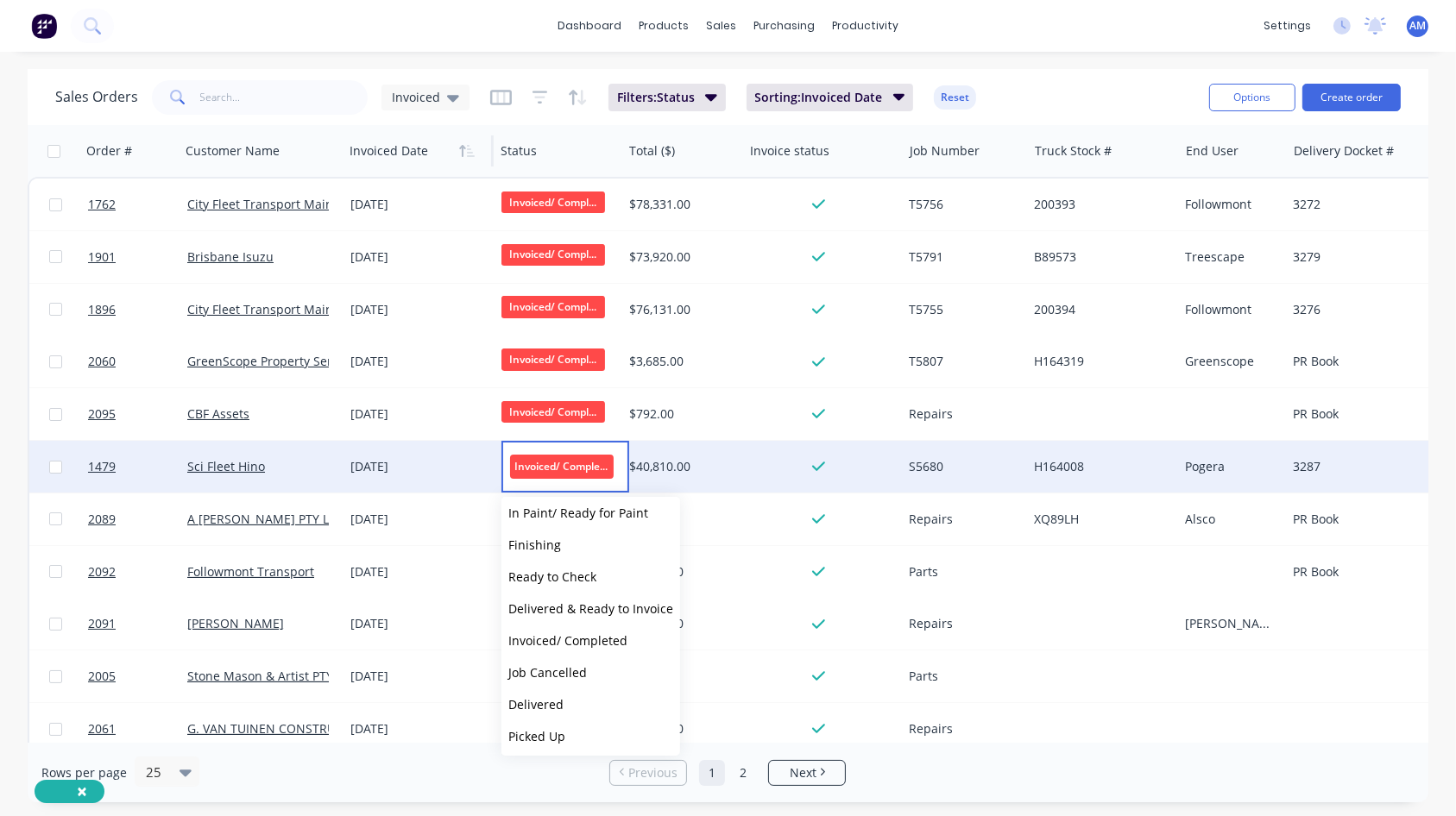
scroll to position [138, 0]
click at [556, 496] on span "Delivered" at bounding box center [536, 701] width 55 height 17
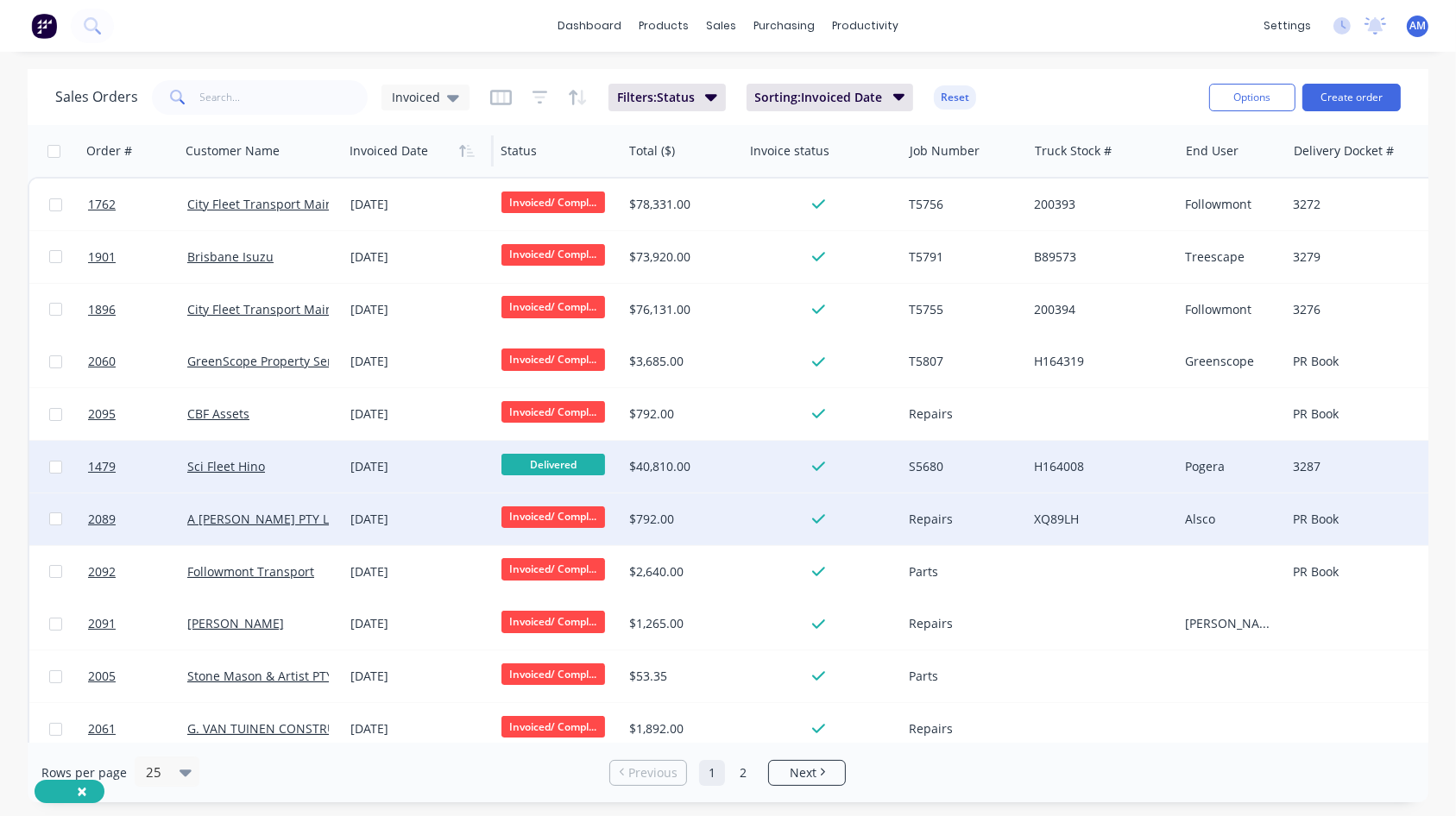
click at [564, 496] on span "Invoiced/ Compl..." at bounding box center [553, 517] width 103 height 22
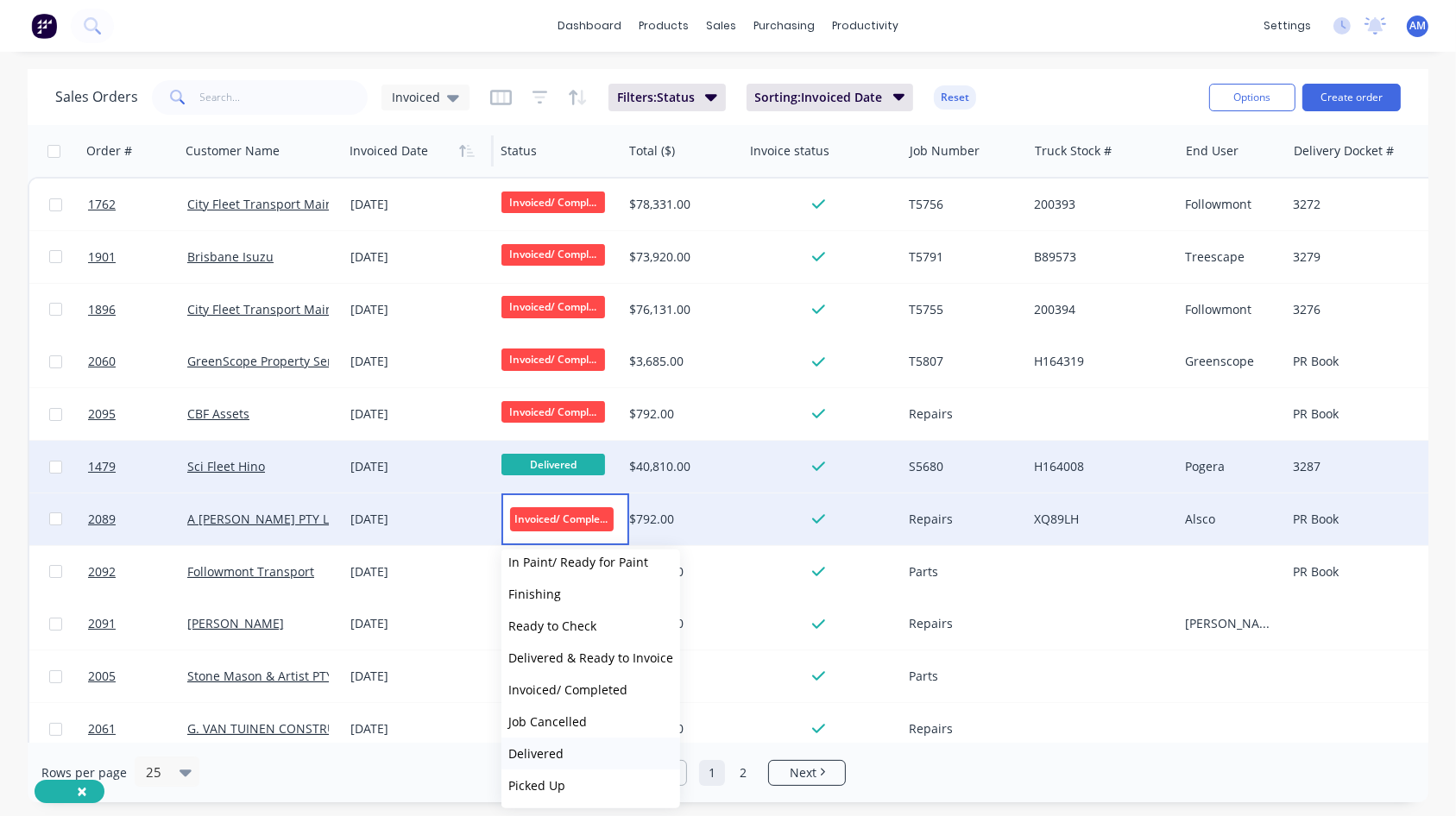
click at [545, 496] on span "Delivered" at bounding box center [536, 753] width 55 height 17
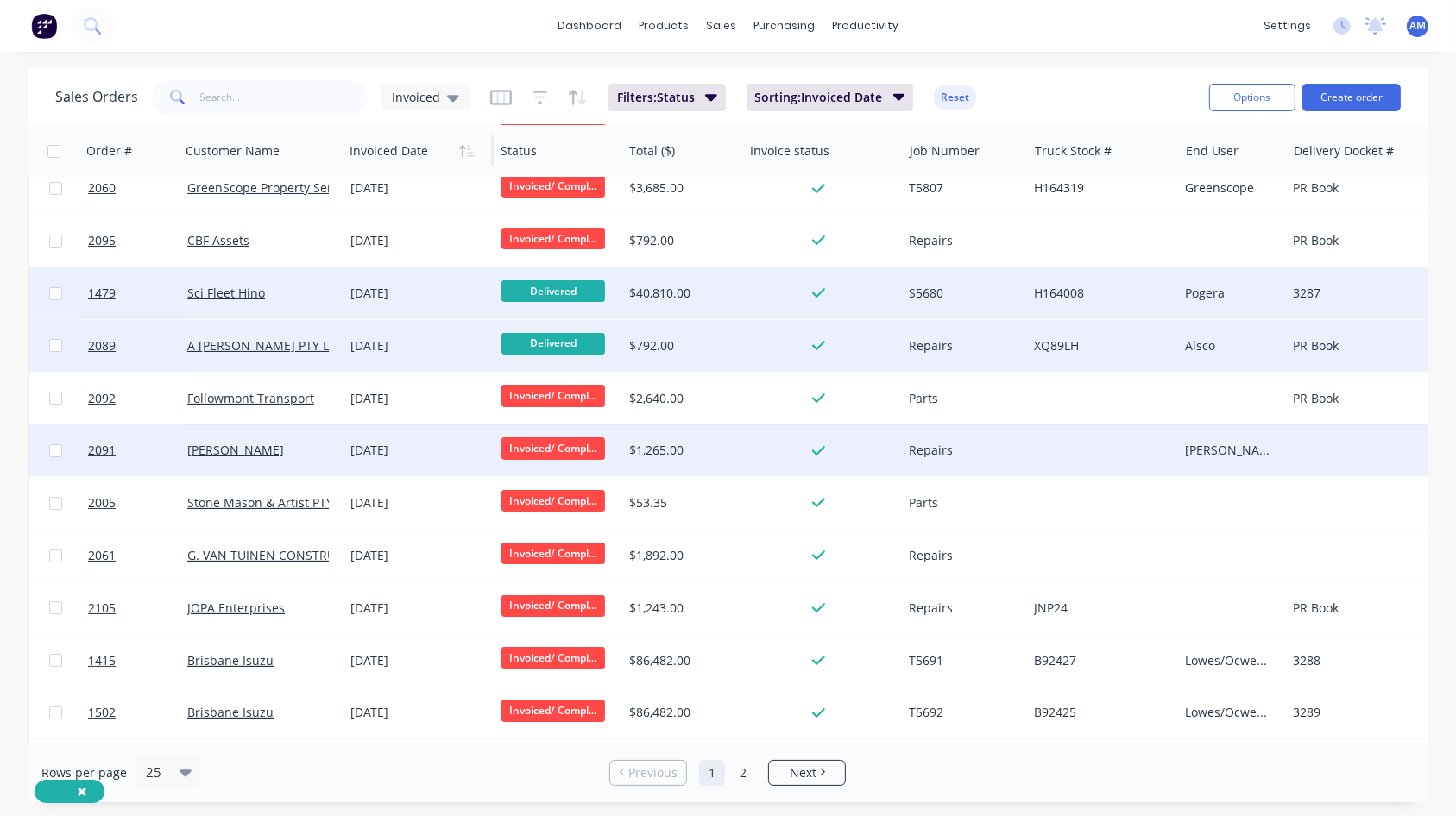
scroll to position [259, 0]
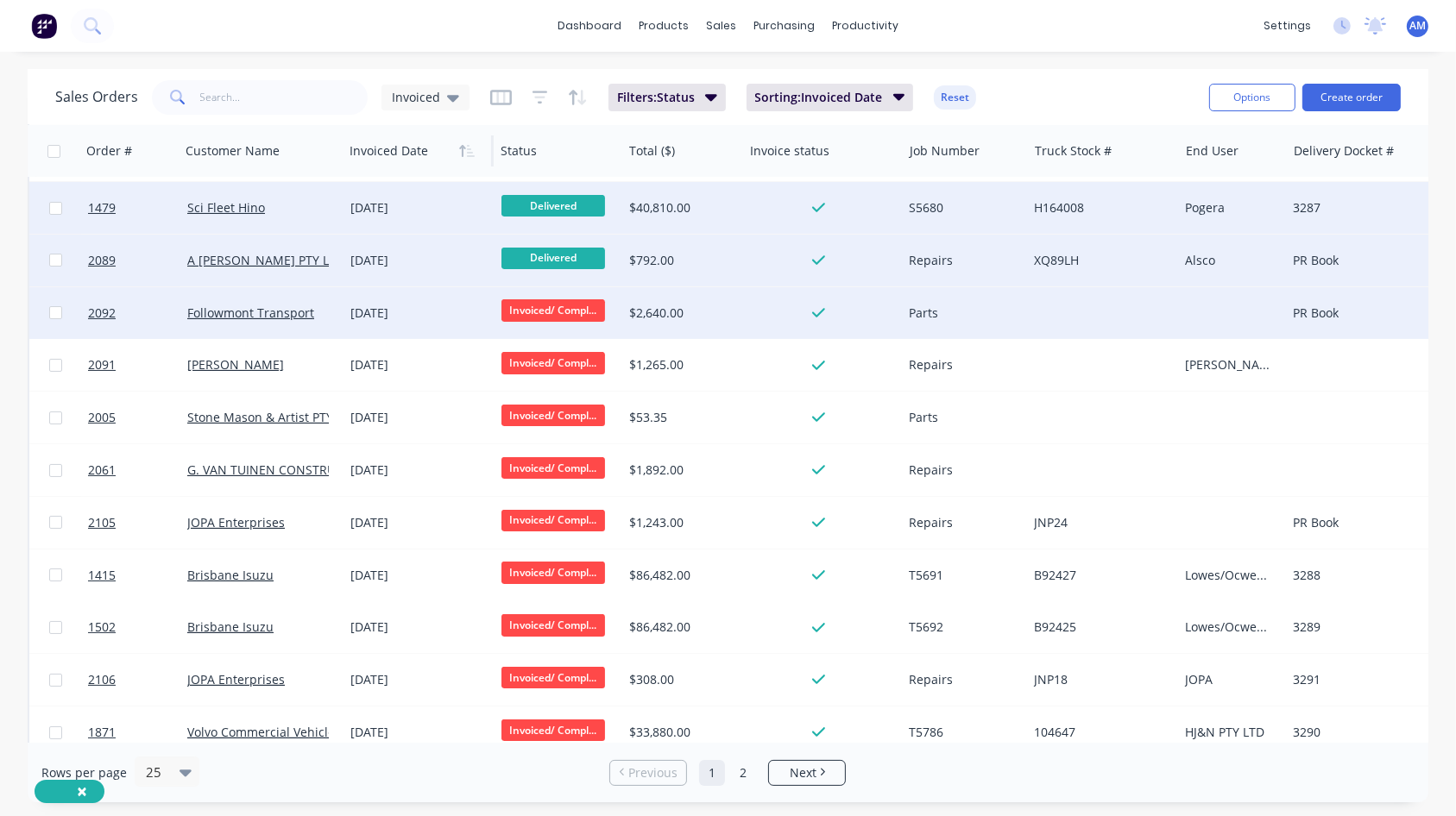
click at [557, 306] on span "Invoiced/ Compl..." at bounding box center [553, 310] width 103 height 22
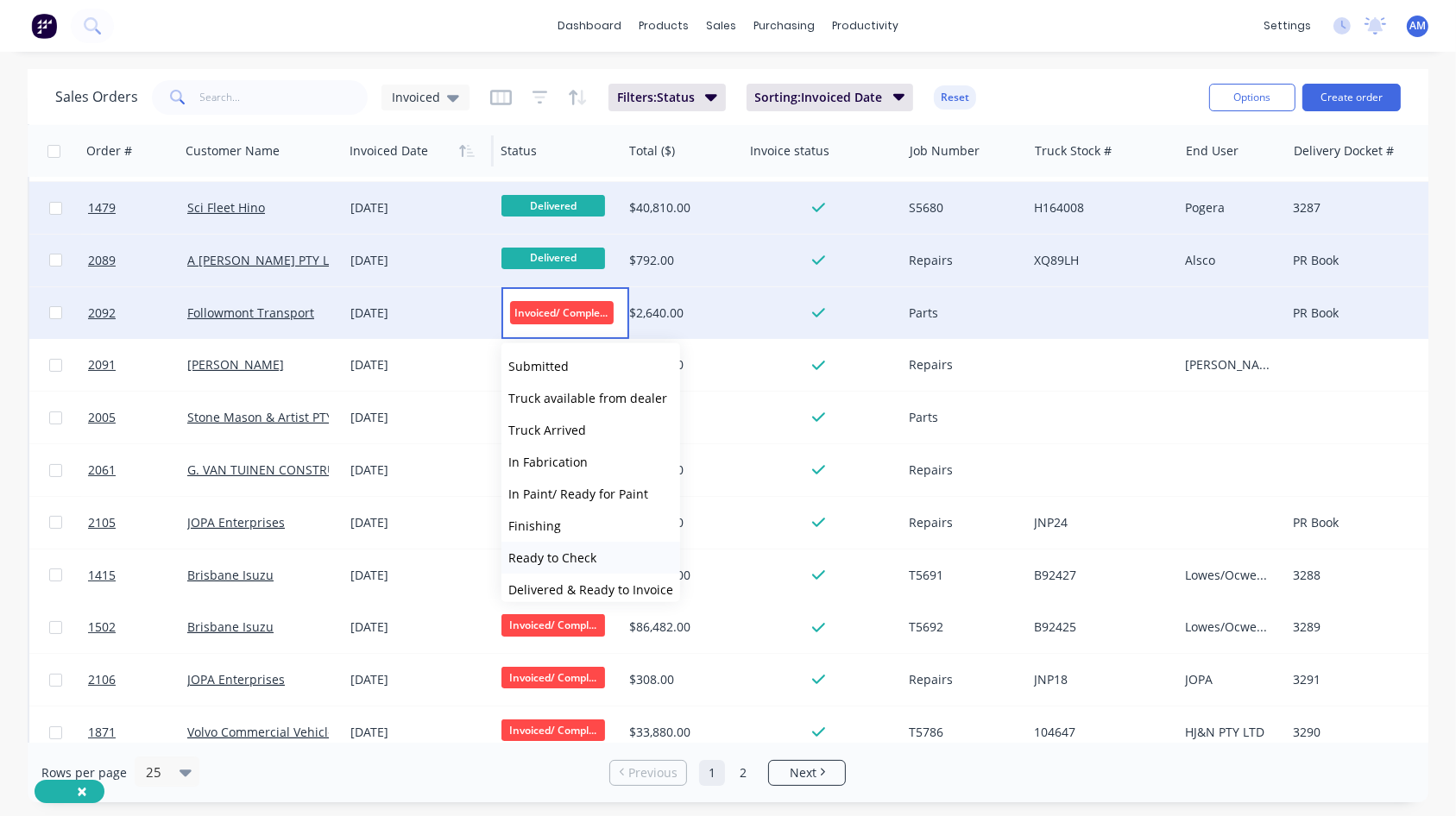
scroll to position [138, 0]
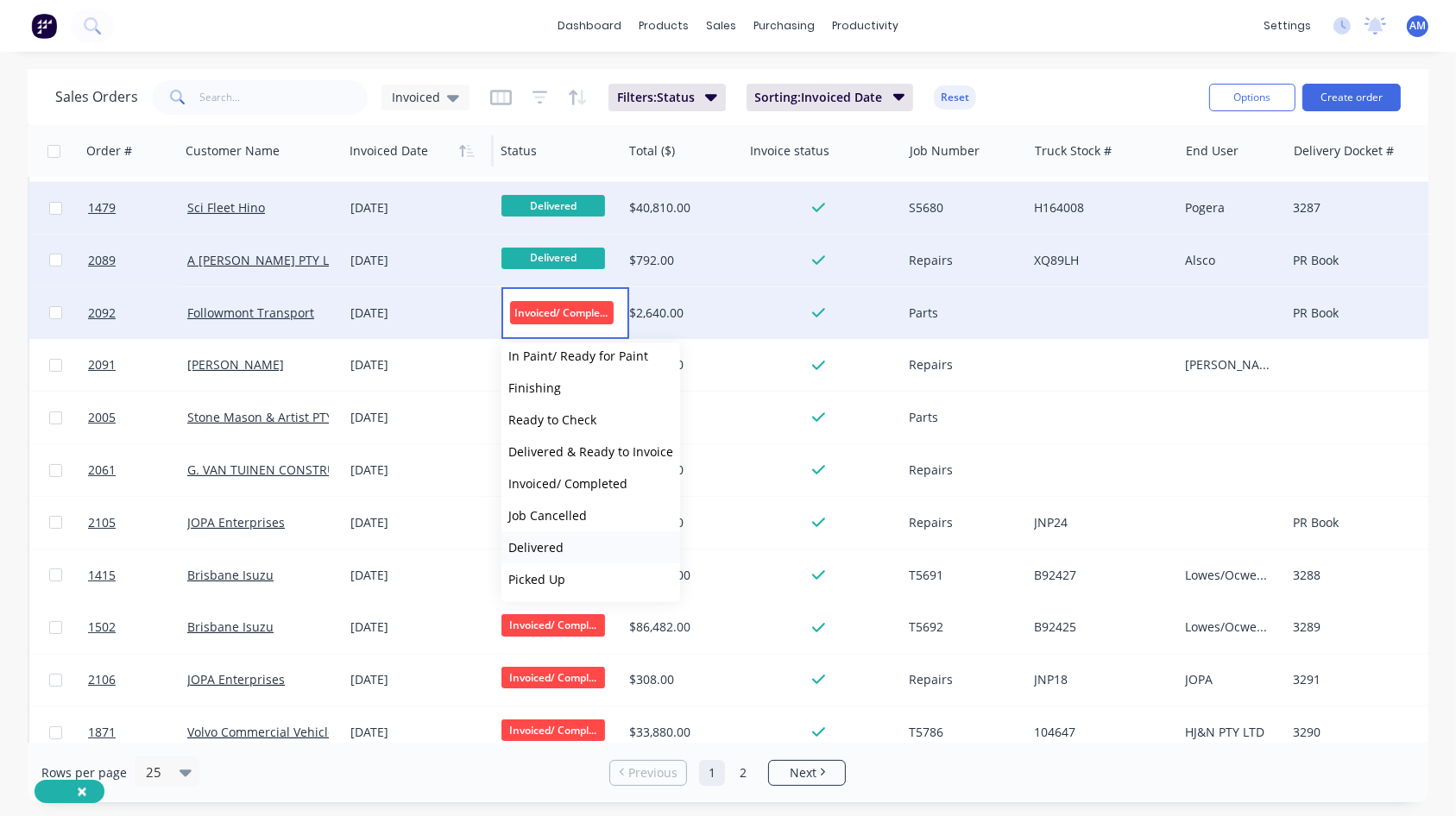
click at [550, 496] on span "Delivered" at bounding box center [536, 547] width 55 height 17
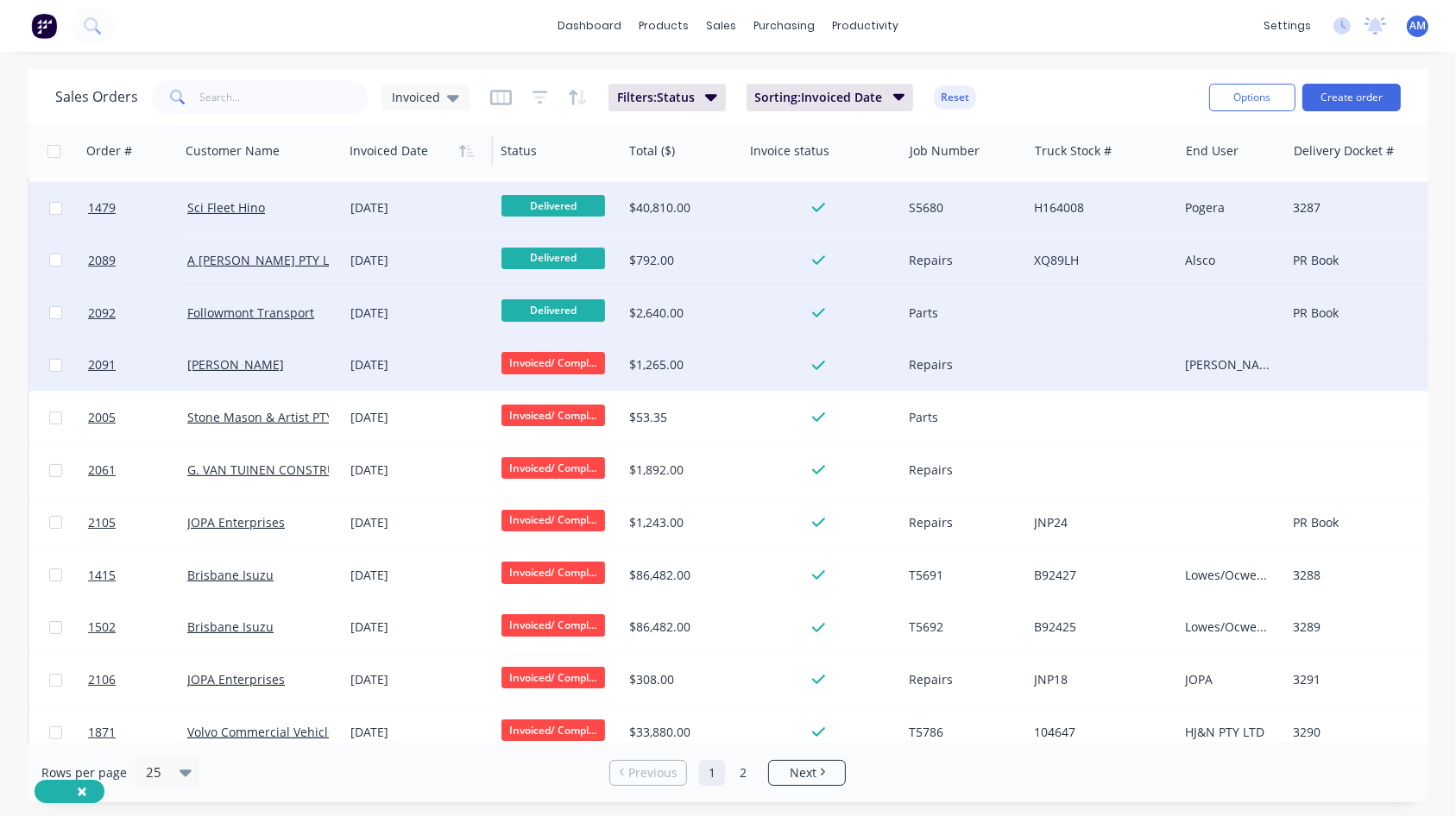
click at [563, 364] on span "Invoiced/ Compl..." at bounding box center [553, 362] width 103 height 22
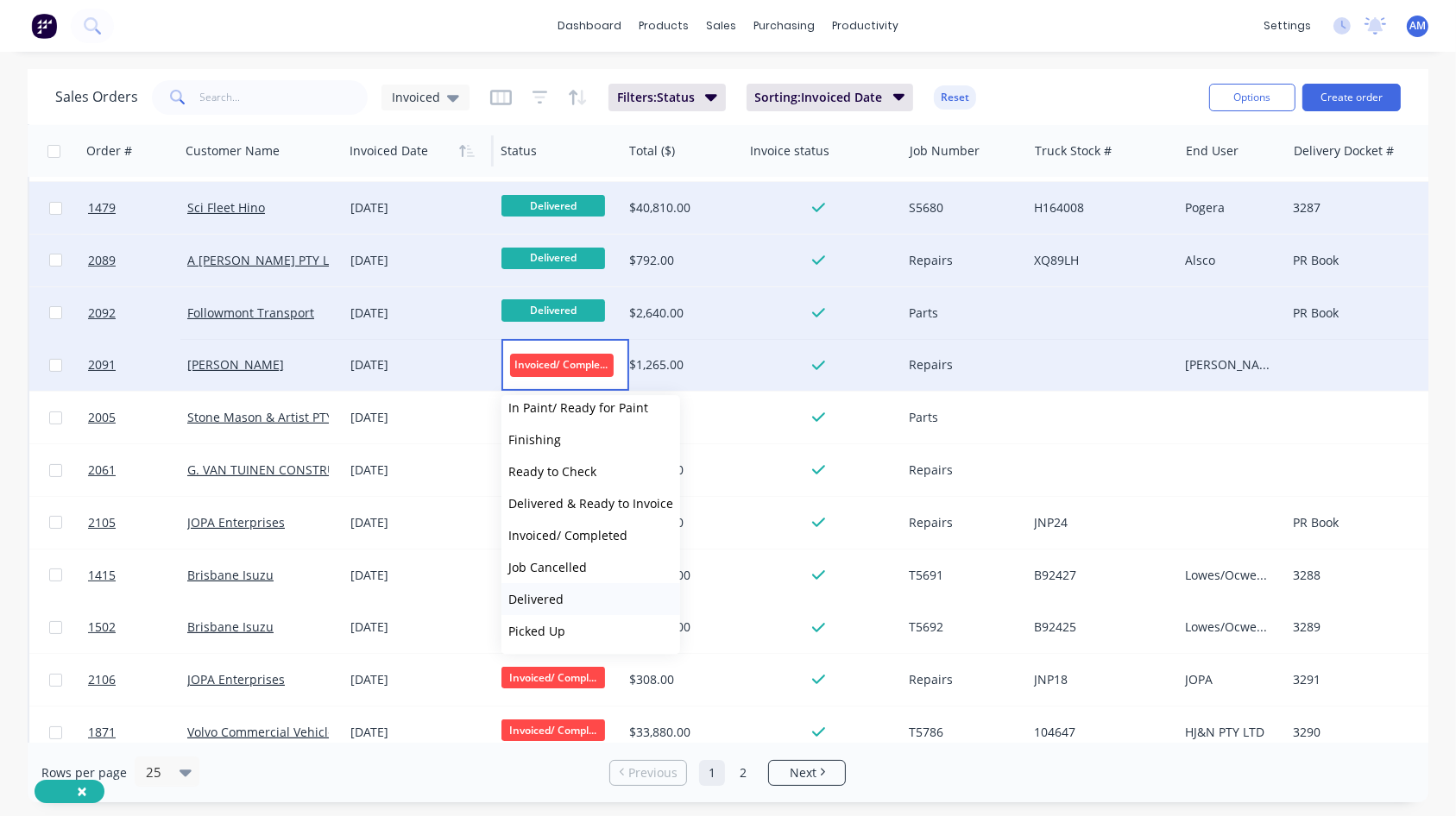
click at [539, 496] on span "Delivered" at bounding box center [536, 599] width 55 height 17
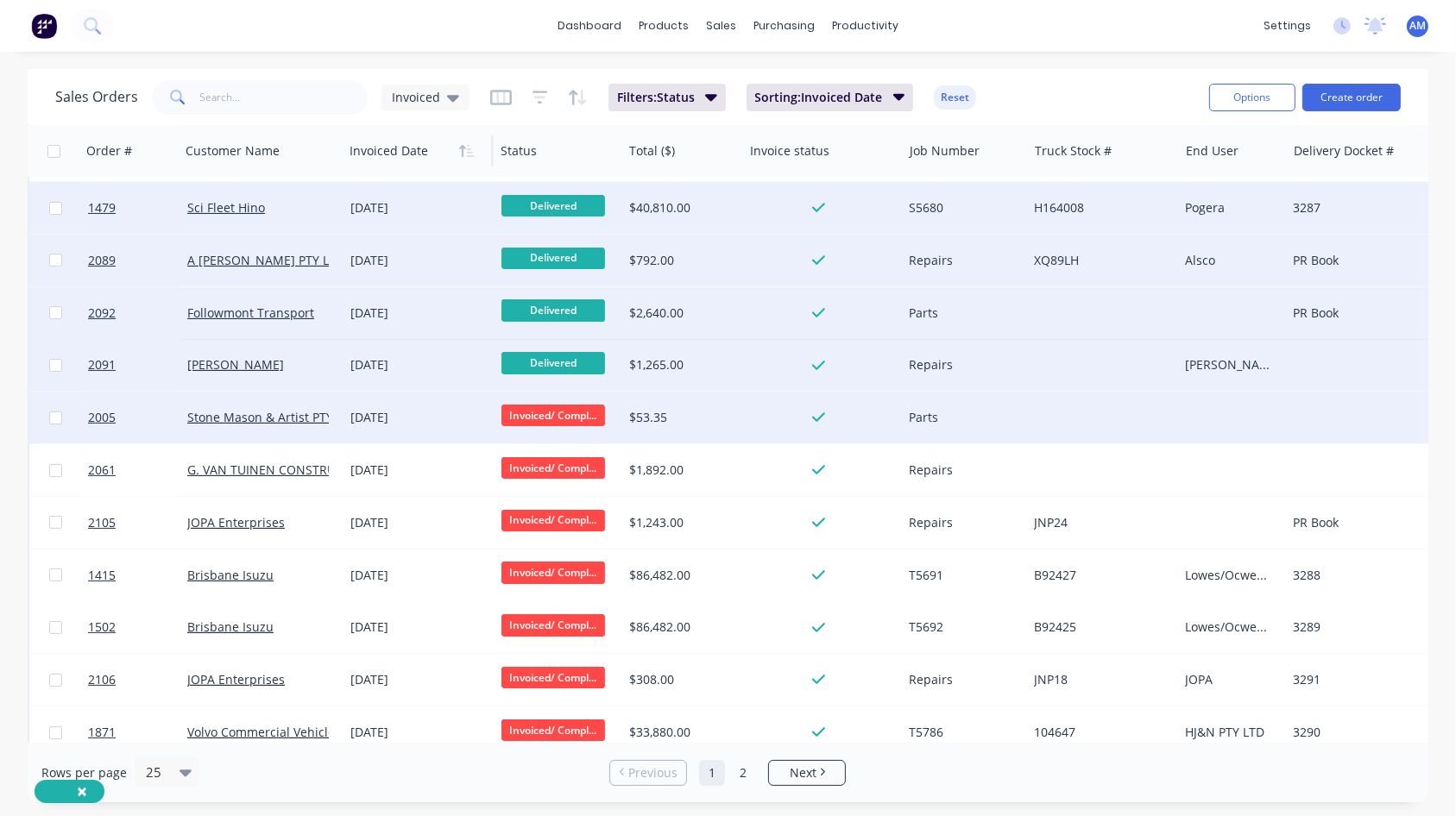
click at [549, 411] on span "Invoiced/ Compl..." at bounding box center [553, 415] width 103 height 22
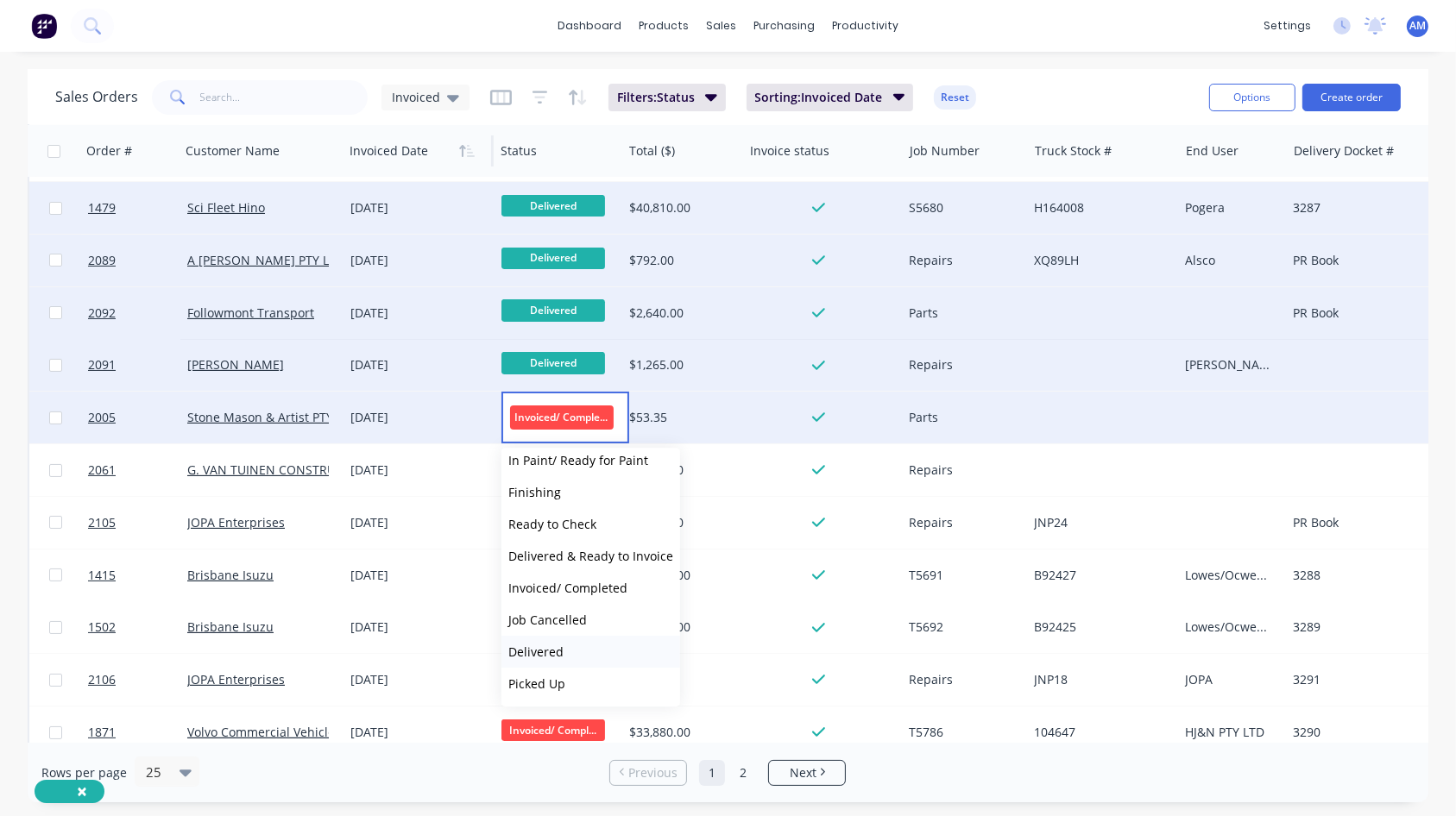
click at [541, 496] on span "Delivered" at bounding box center [536, 652] width 55 height 17
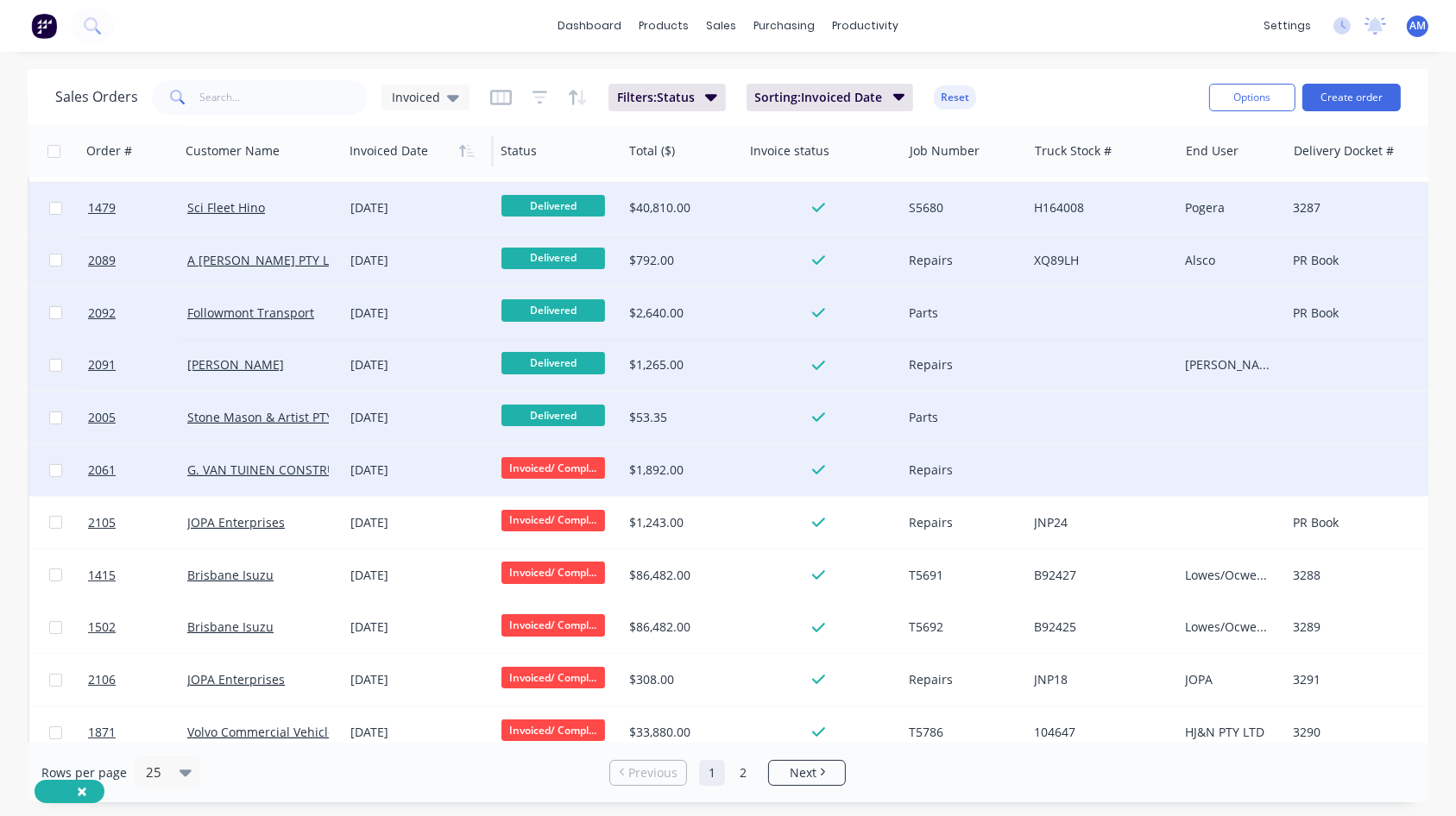
click at [556, 467] on span "Invoiced/ Compl..." at bounding box center [553, 468] width 103 height 22
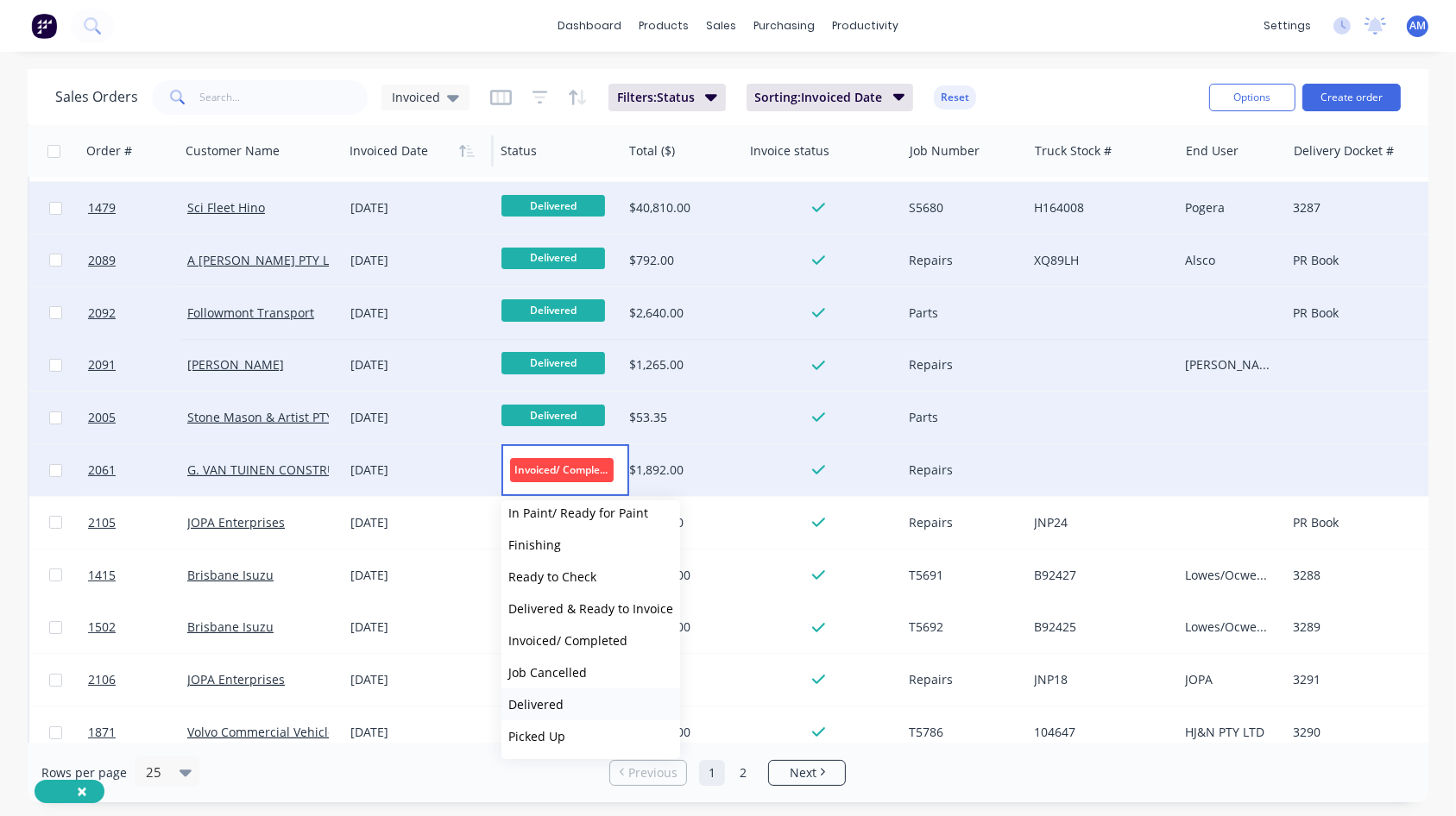
click at [546, 496] on span "Delivered" at bounding box center [536, 704] width 55 height 17
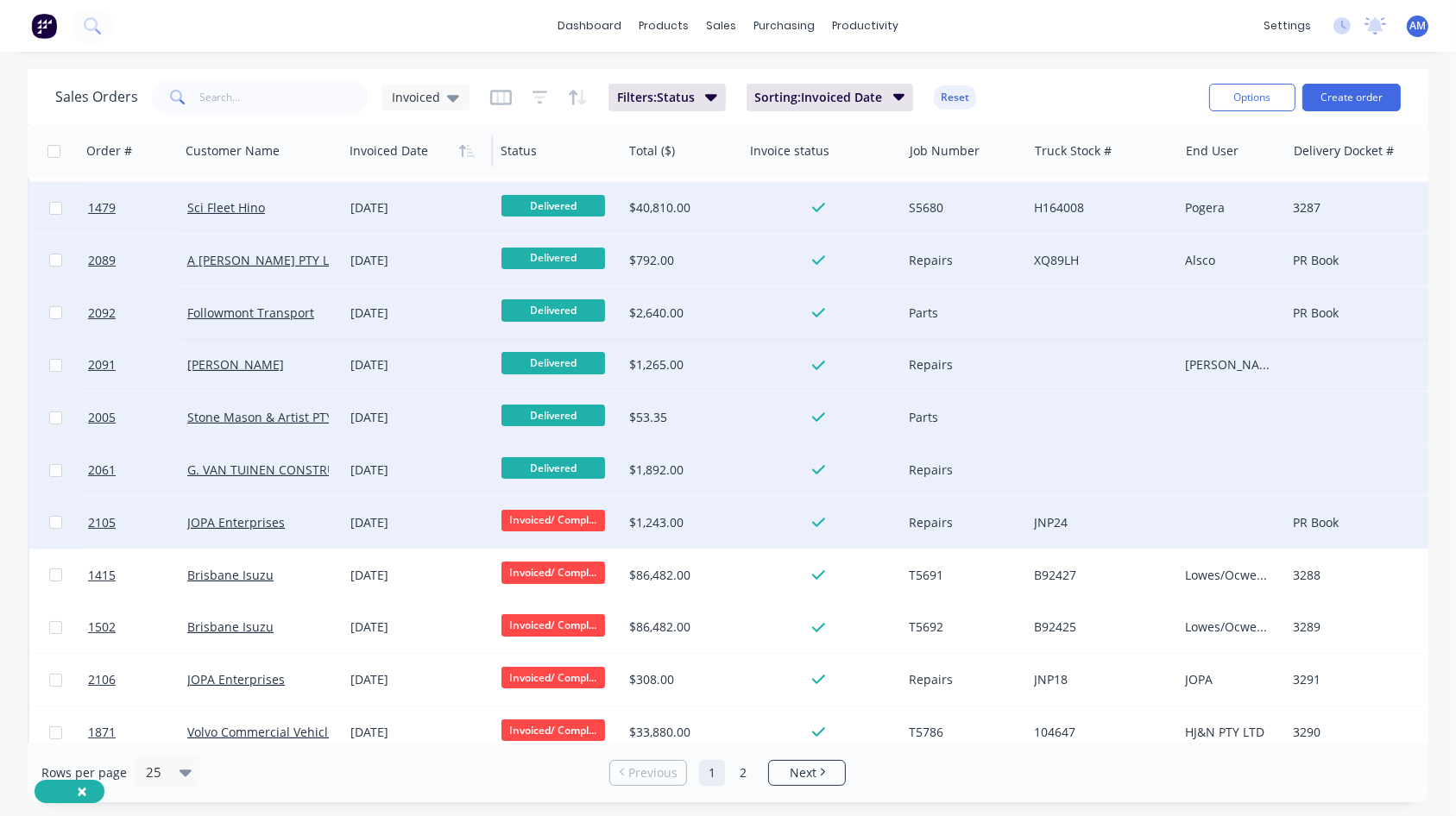
click at [588, 496] on span "Invoiced/ Compl..." at bounding box center [553, 520] width 103 height 22
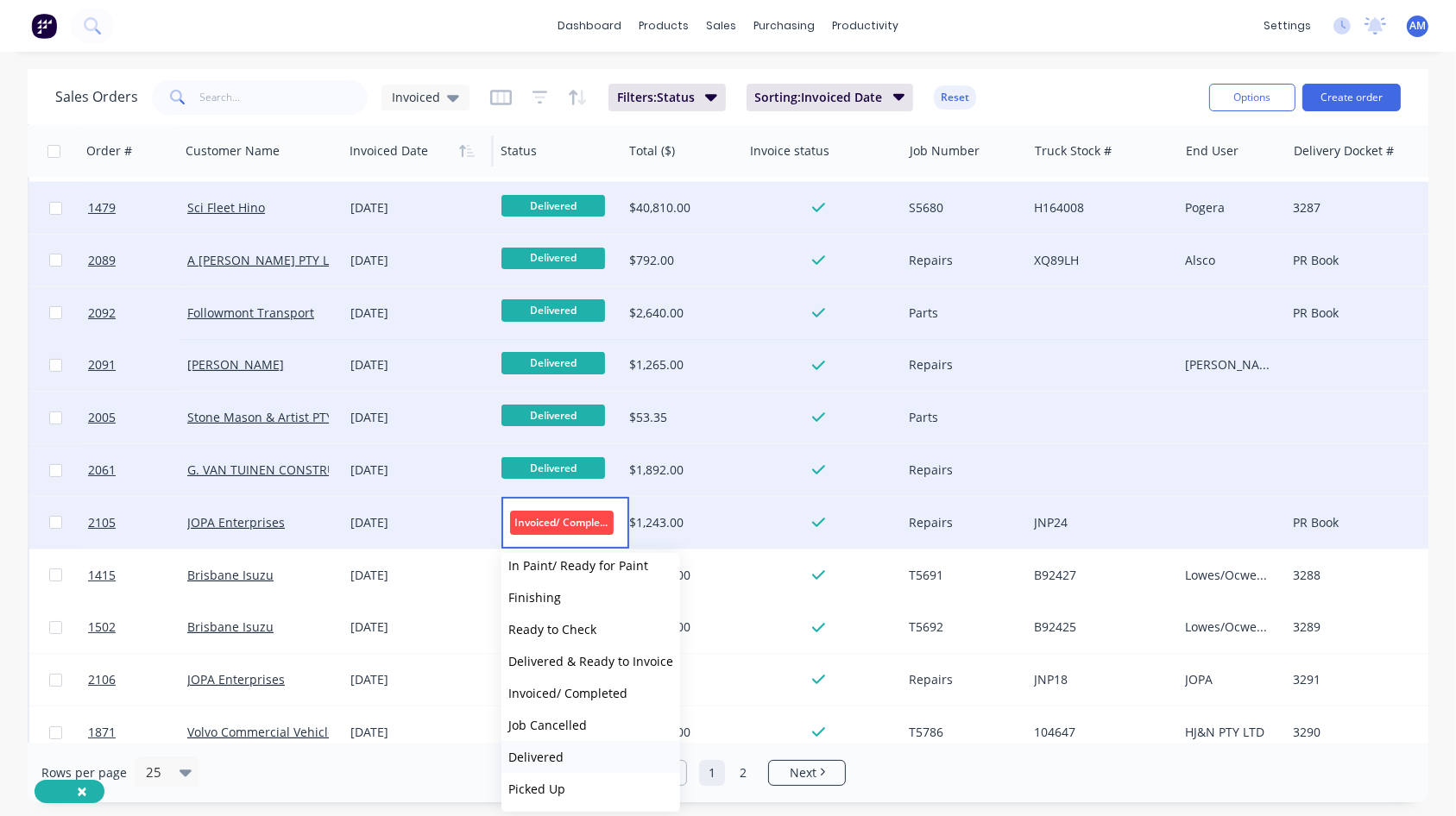
click at [563, 496] on button "Delivered" at bounding box center [591, 757] width 178 height 31
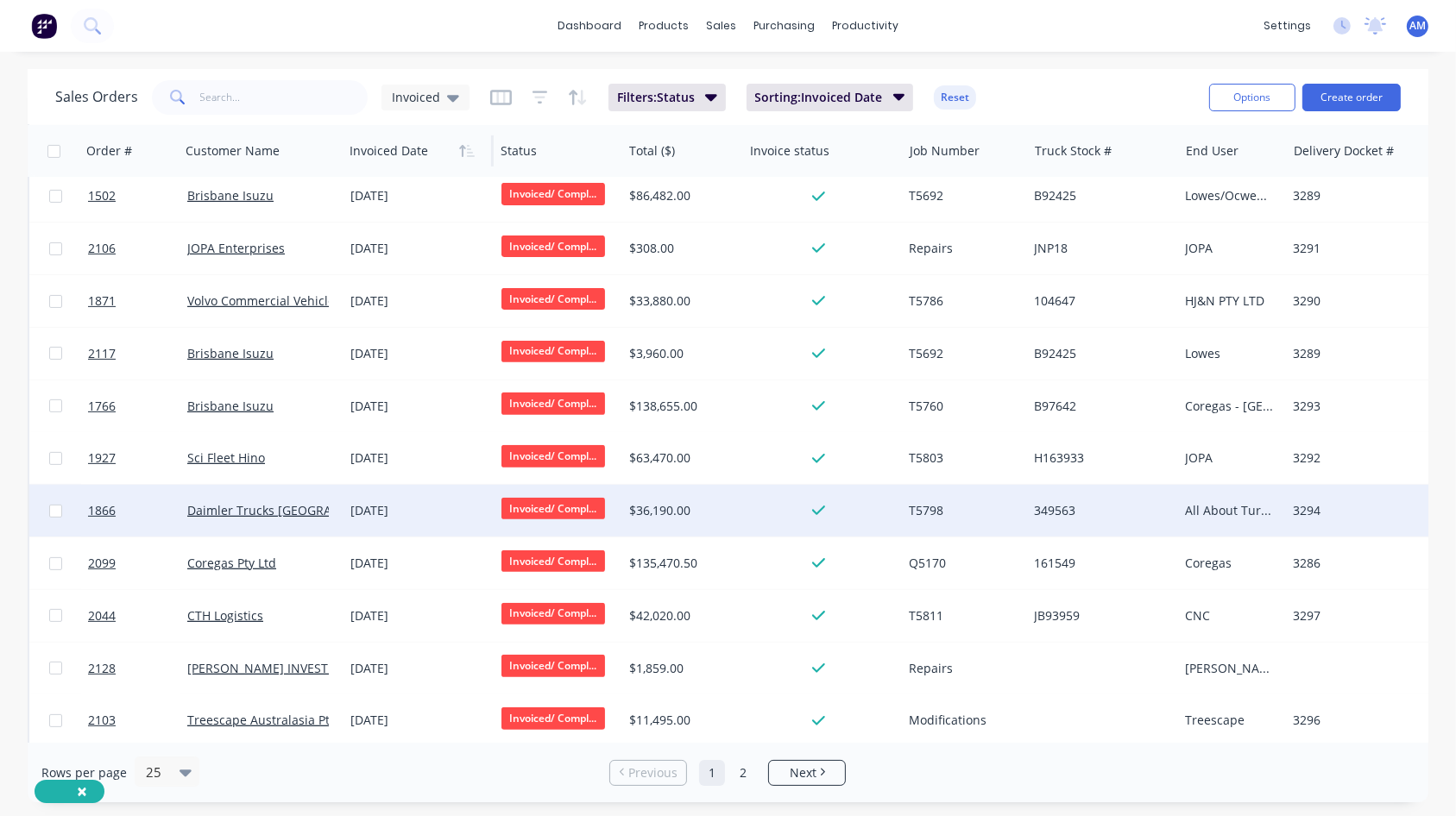
scroll to position [753, 0]
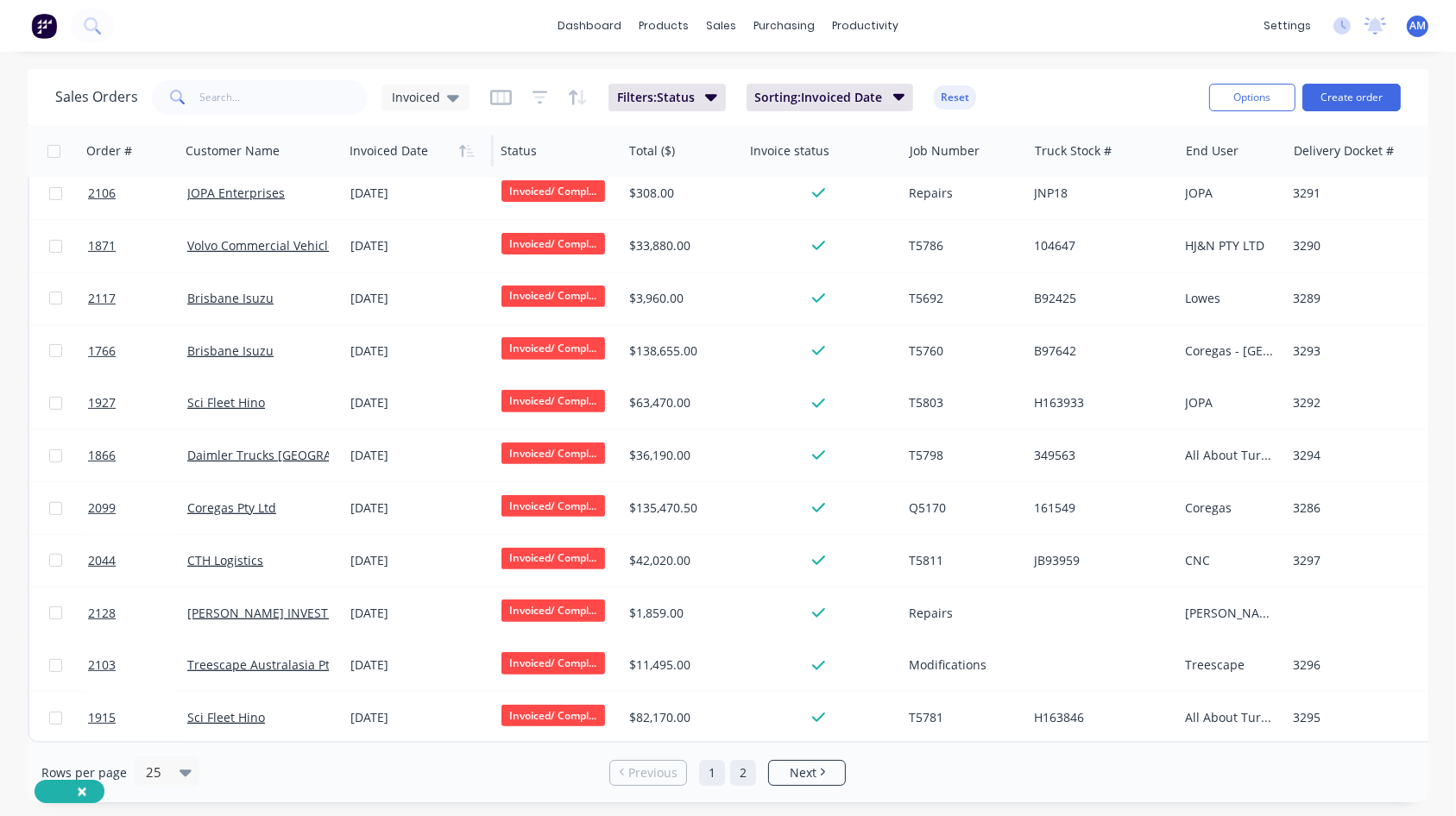
click at [746, 496] on link "2" at bounding box center [743, 773] width 26 height 26
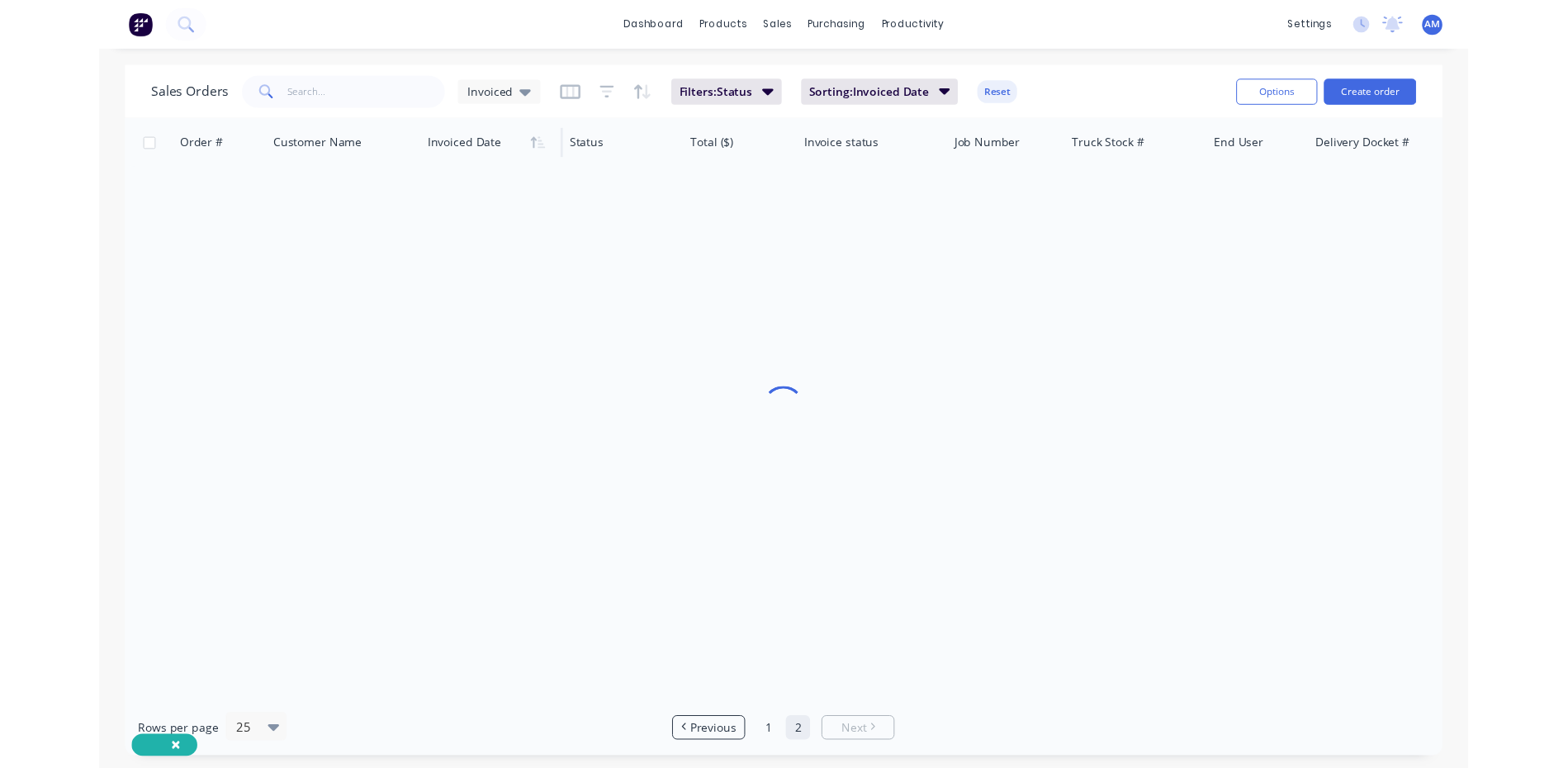
scroll to position [0, 0]
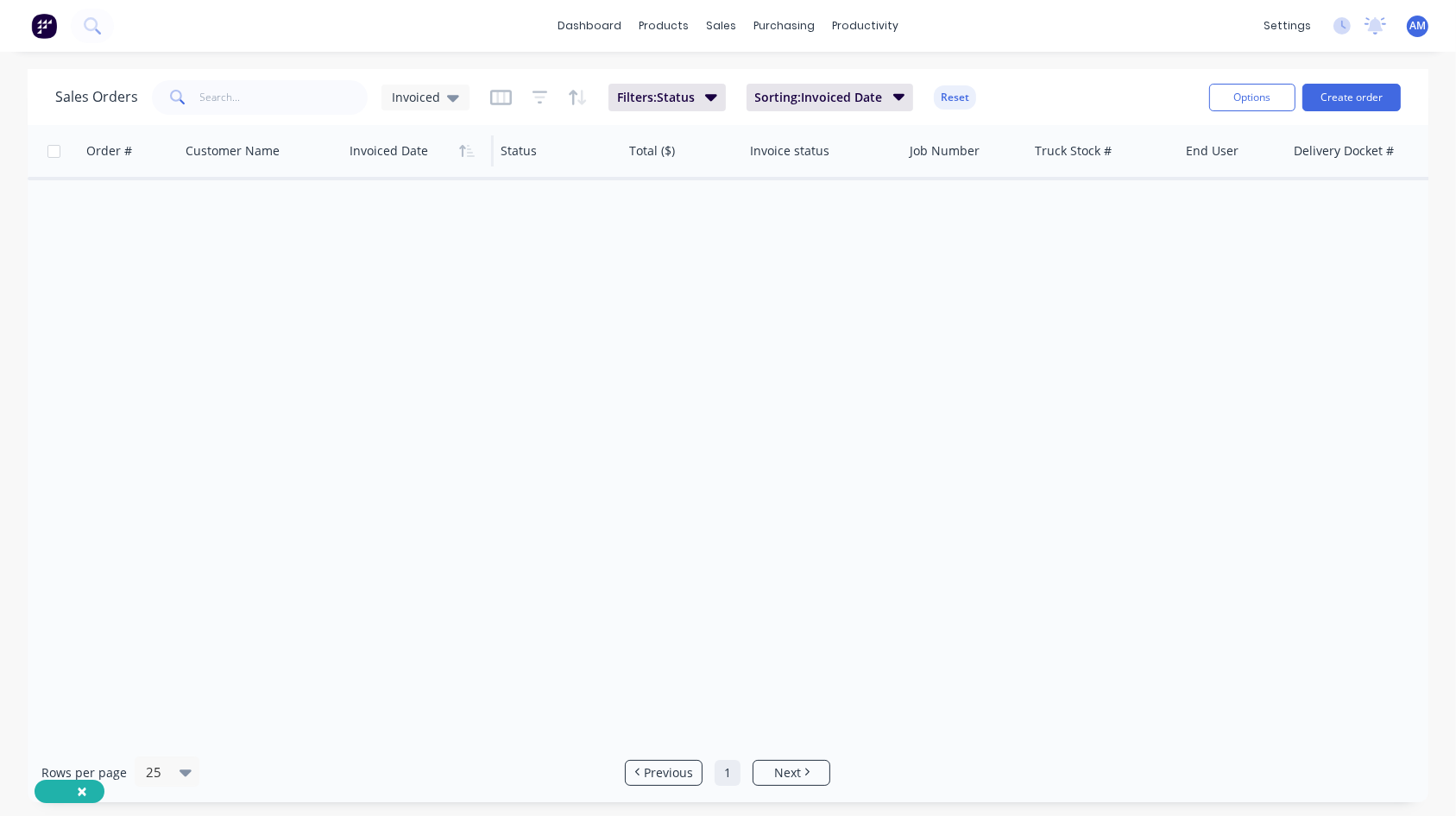
click at [732, 496] on link "1" at bounding box center [728, 773] width 26 height 26
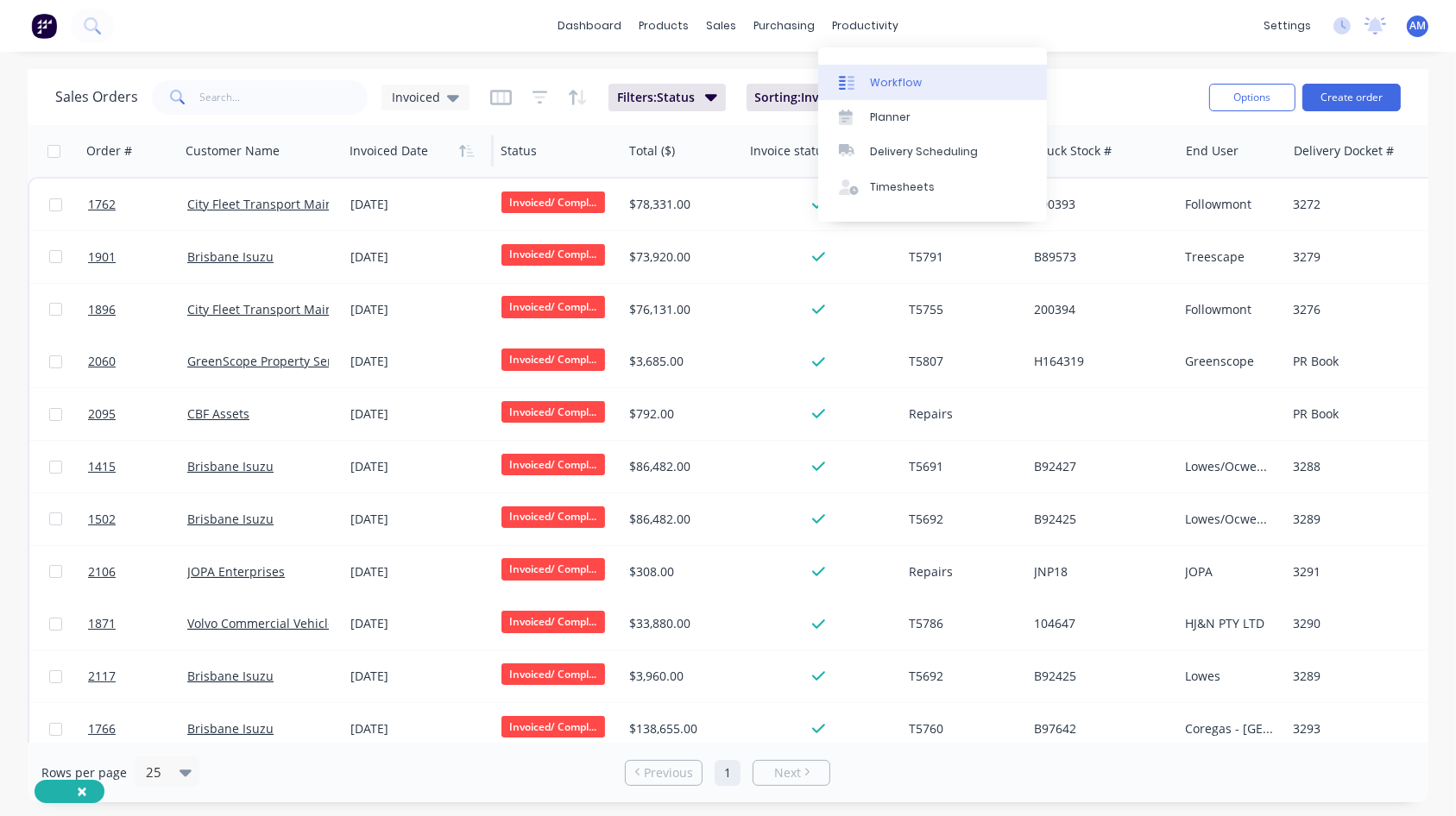
click at [879, 76] on div "Workflow" at bounding box center [895, 83] width 52 height 16
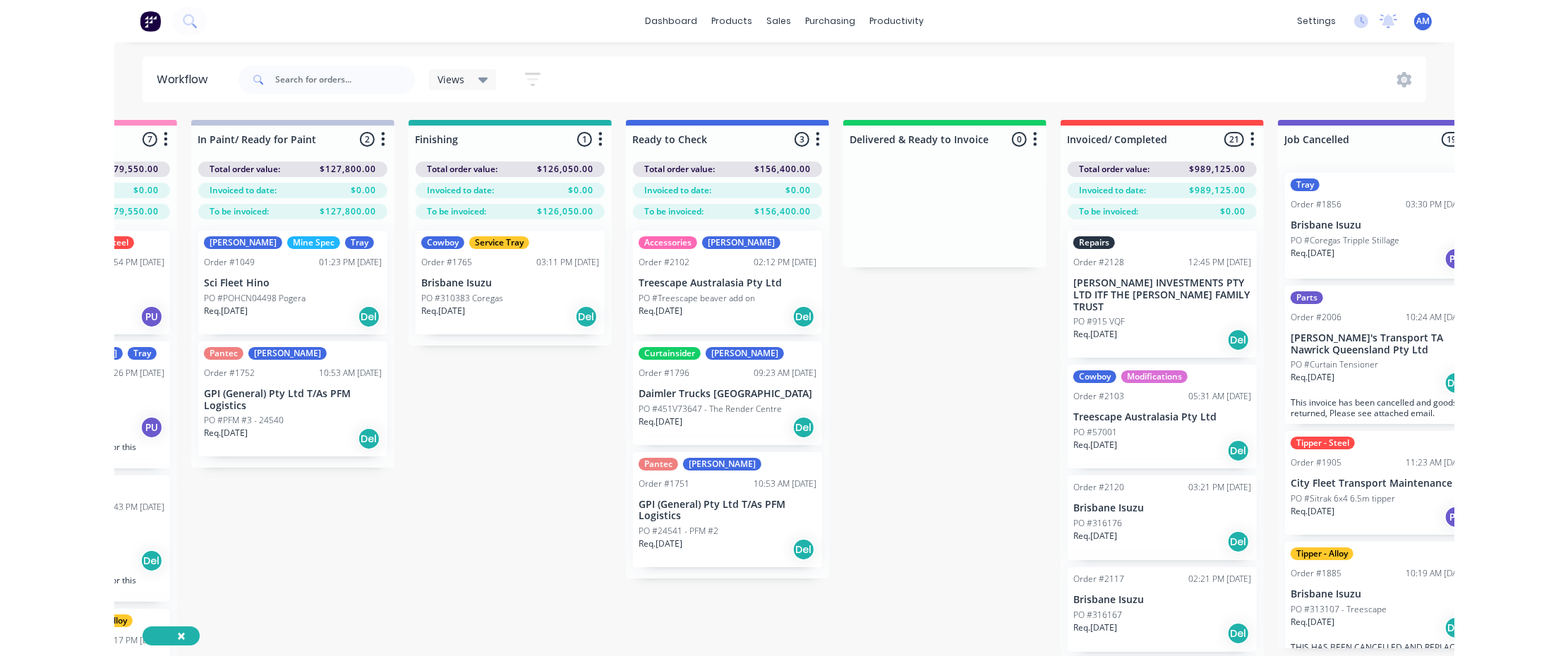
scroll to position [0, 834]
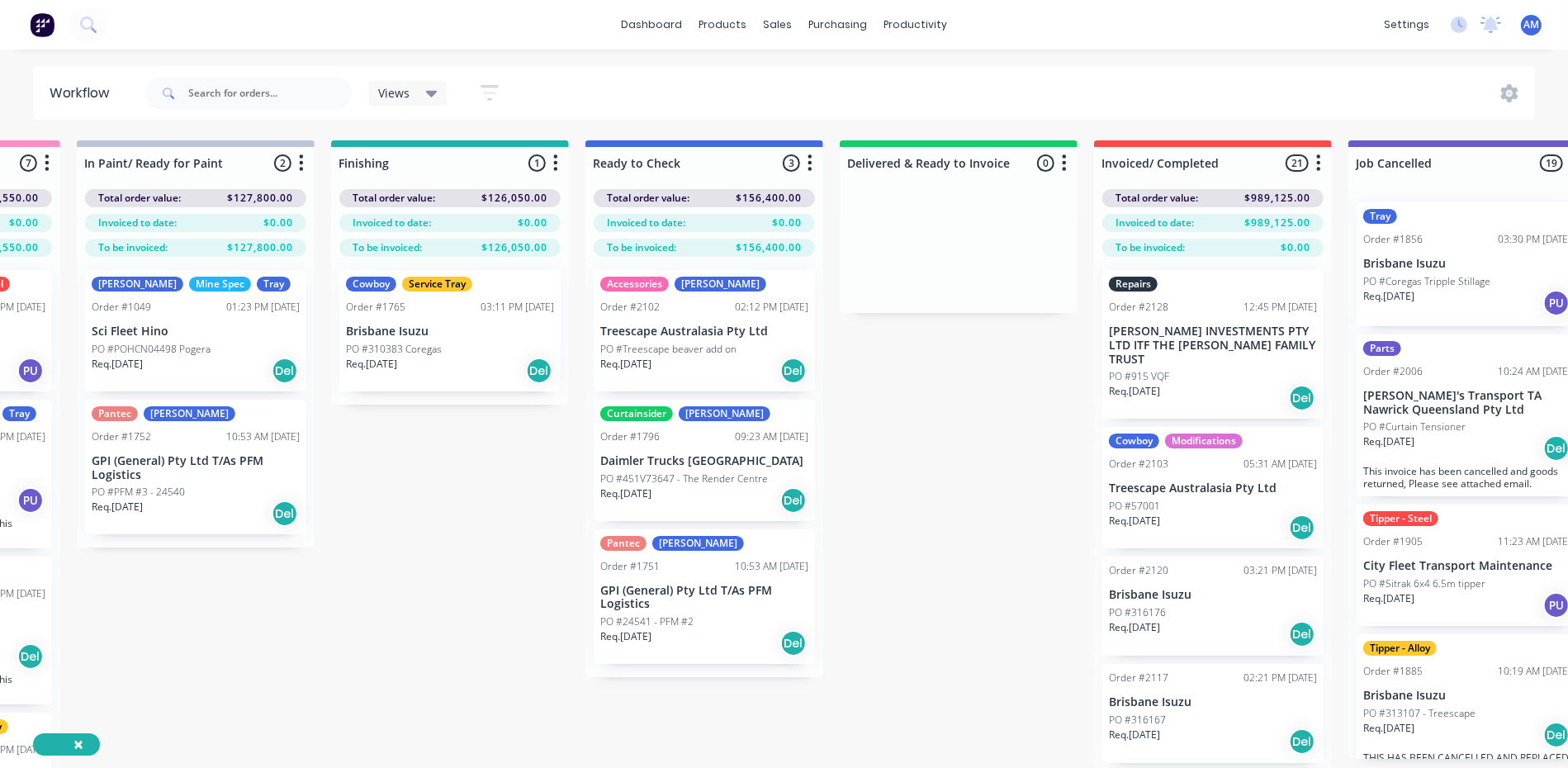
click at [1103, 90] on div "Views Save new view None (Default) edit Show/Hide statuses Show line item cards…" at bounding box center [839, 93] width 1394 height 49
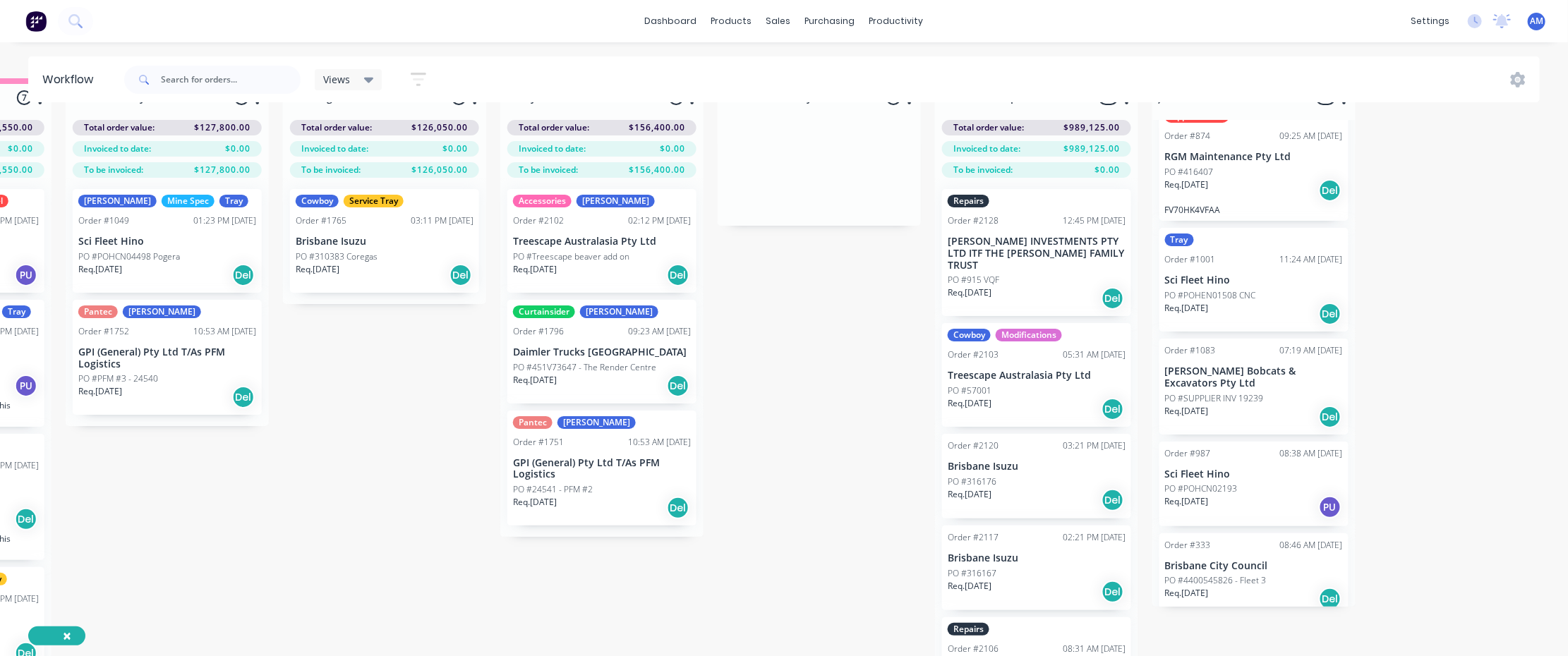
scroll to position [60, 834]
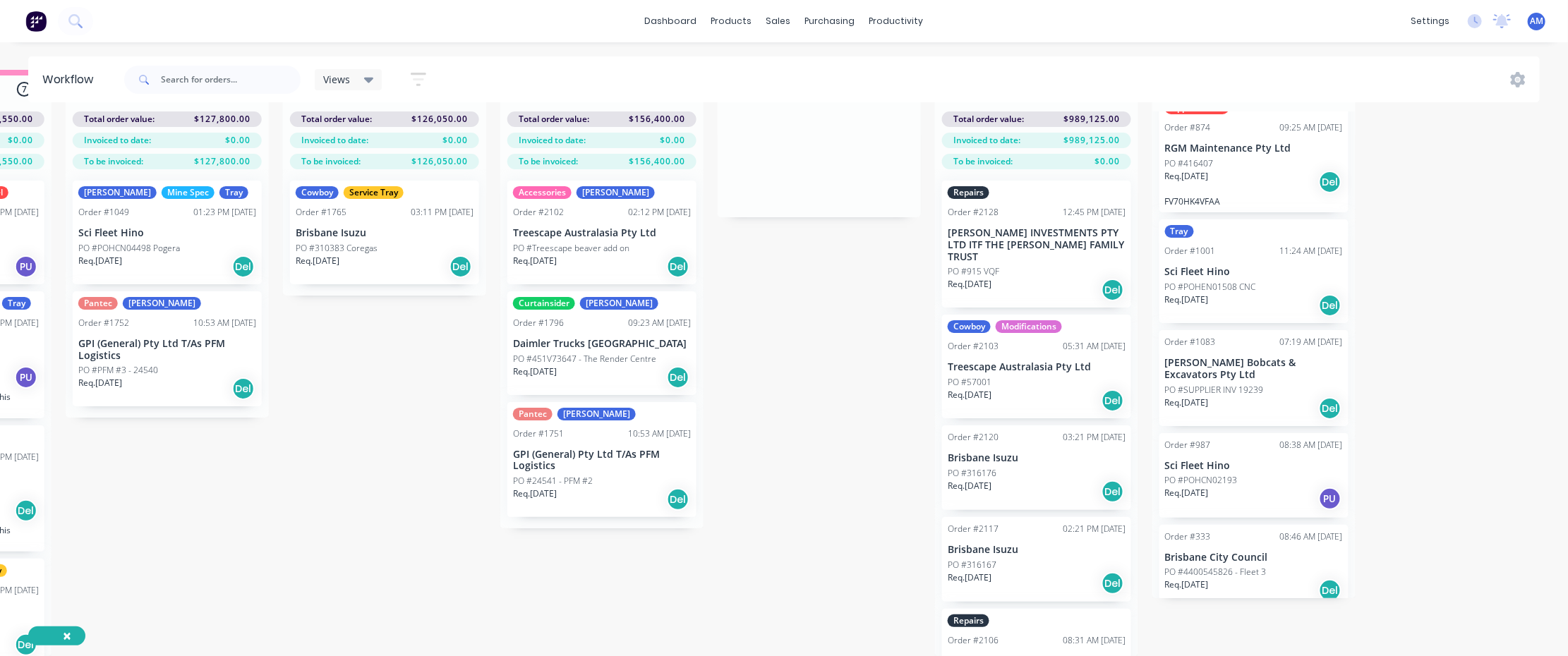
click at [943, 406] on p "Brisbane City Council" at bounding box center [1254, 557] width 178 height 12
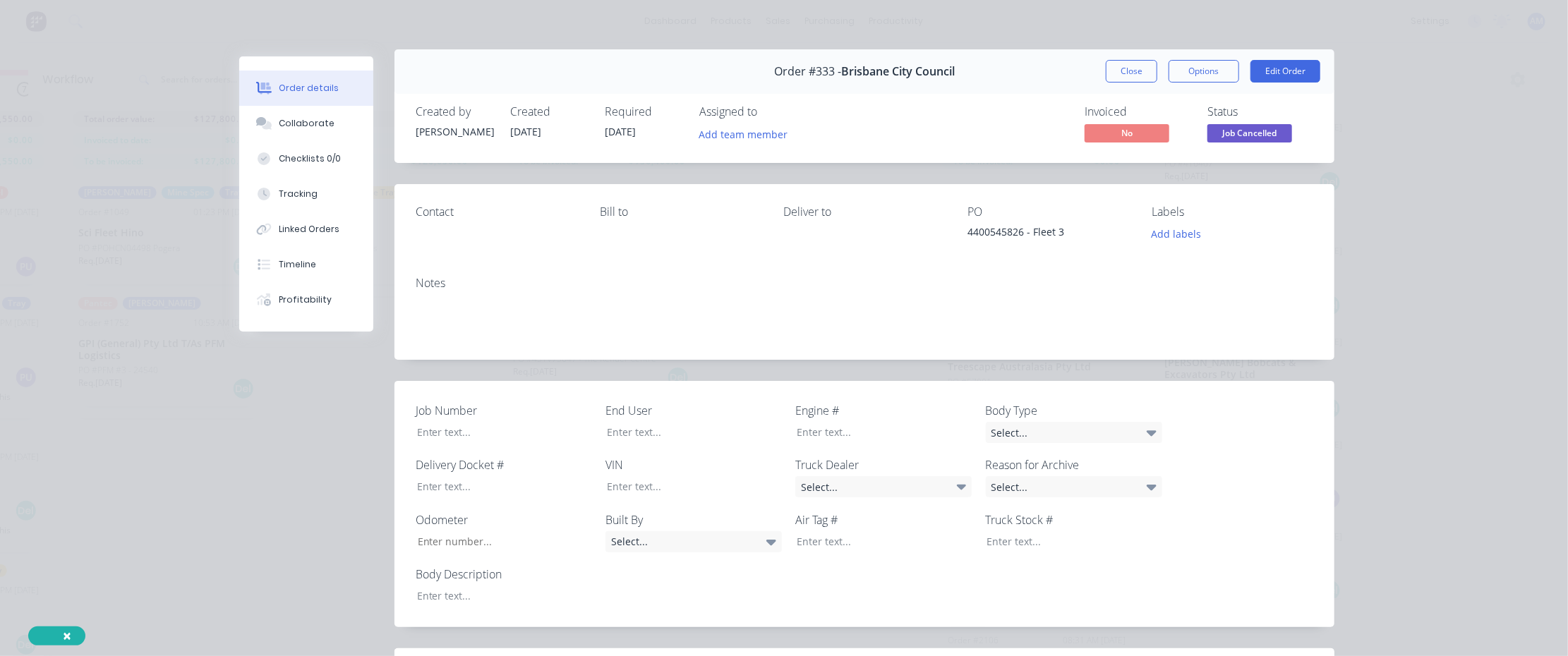
scroll to position [0, 0]
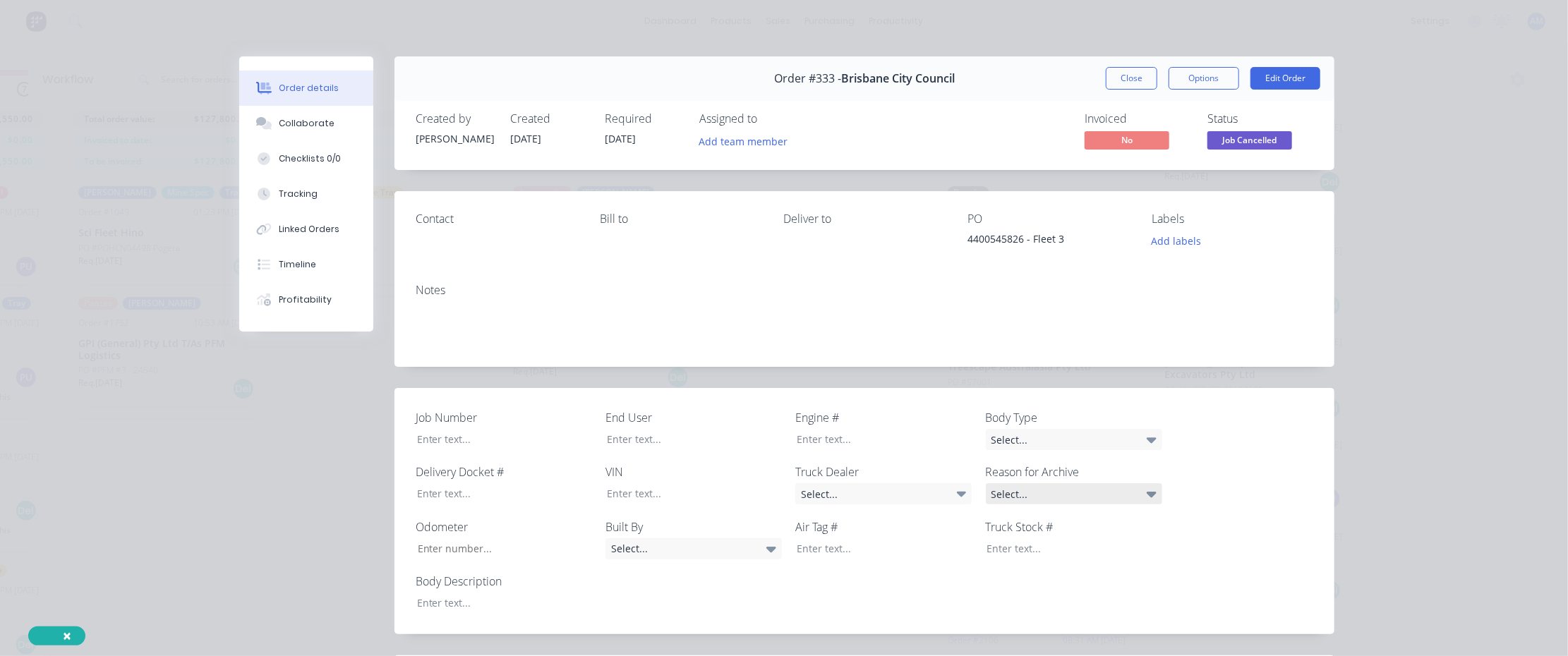
click at [943, 406] on div "Select..." at bounding box center [1074, 494] width 177 height 21
click at [943, 82] on button "Close" at bounding box center [1131, 79] width 52 height 23
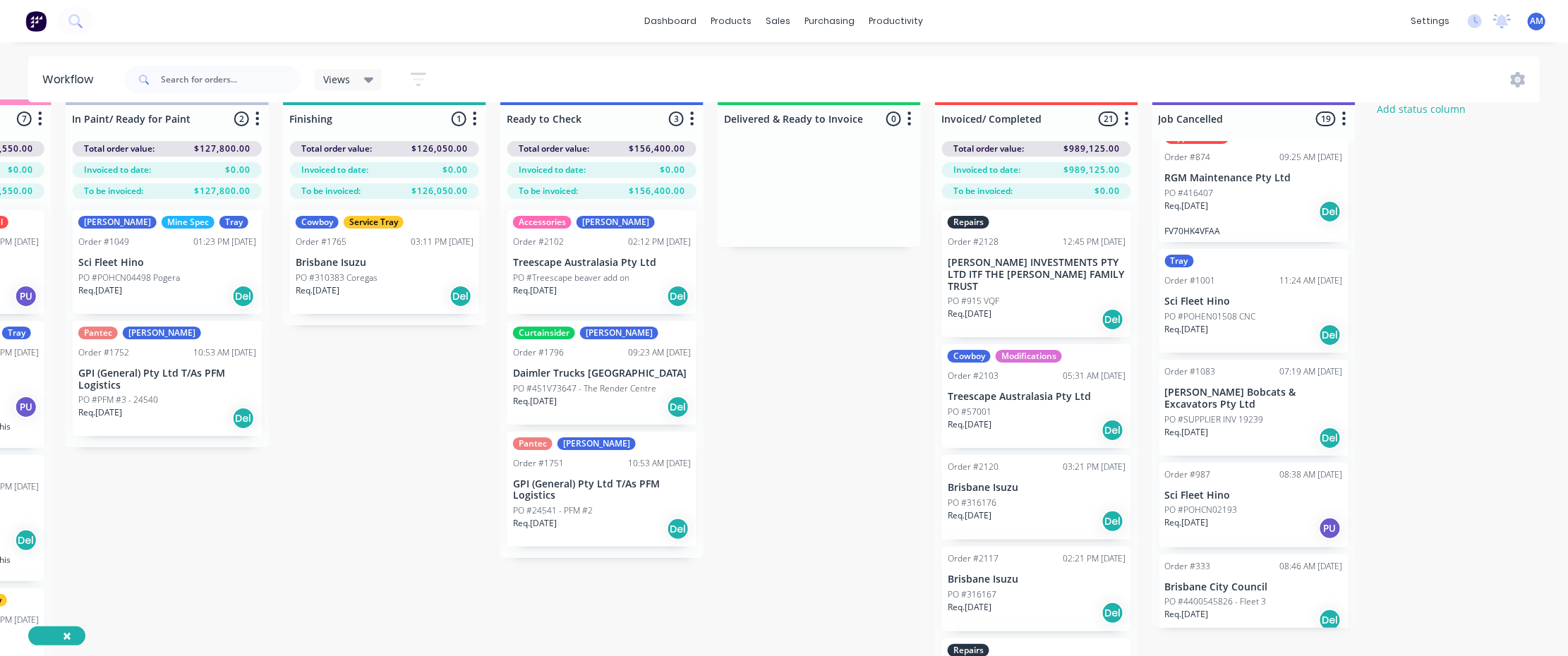
scroll to position [0, 834]
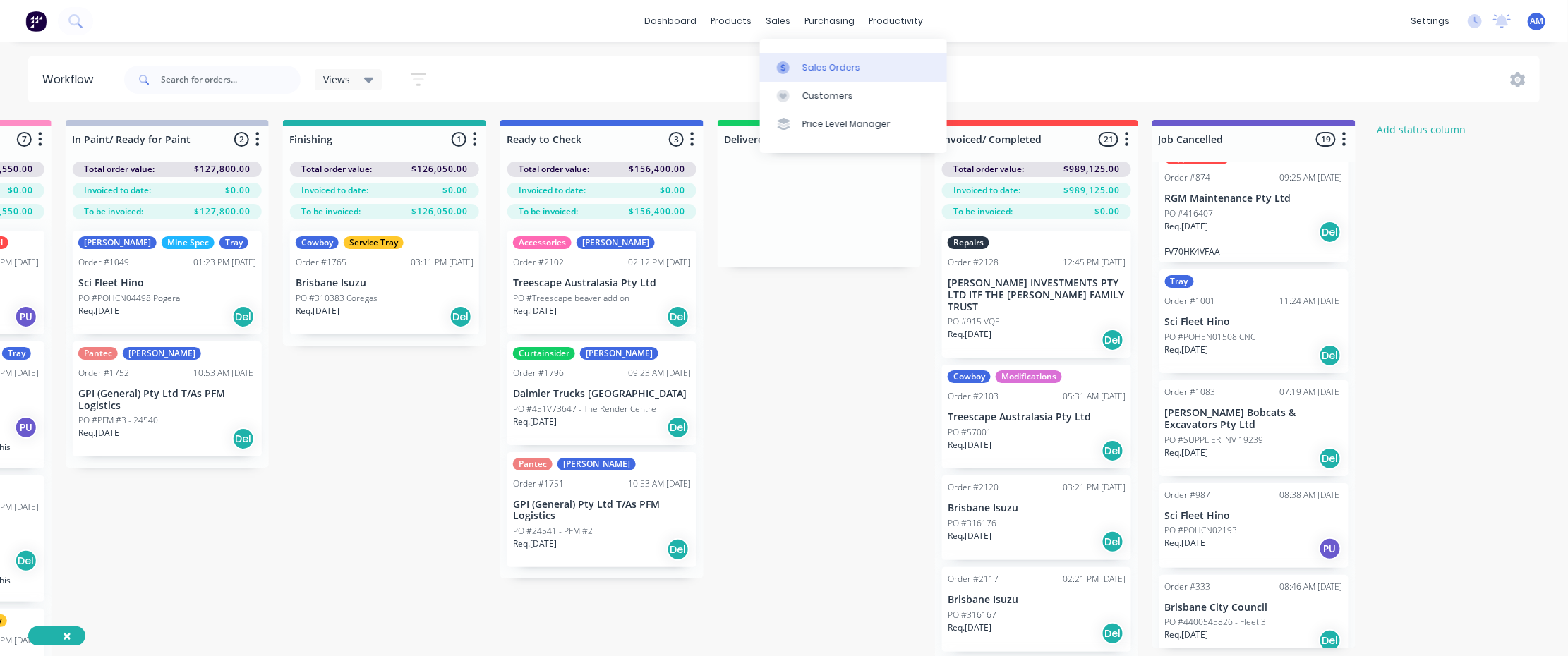
click at [790, 62] on div at bounding box center [788, 68] width 21 height 13
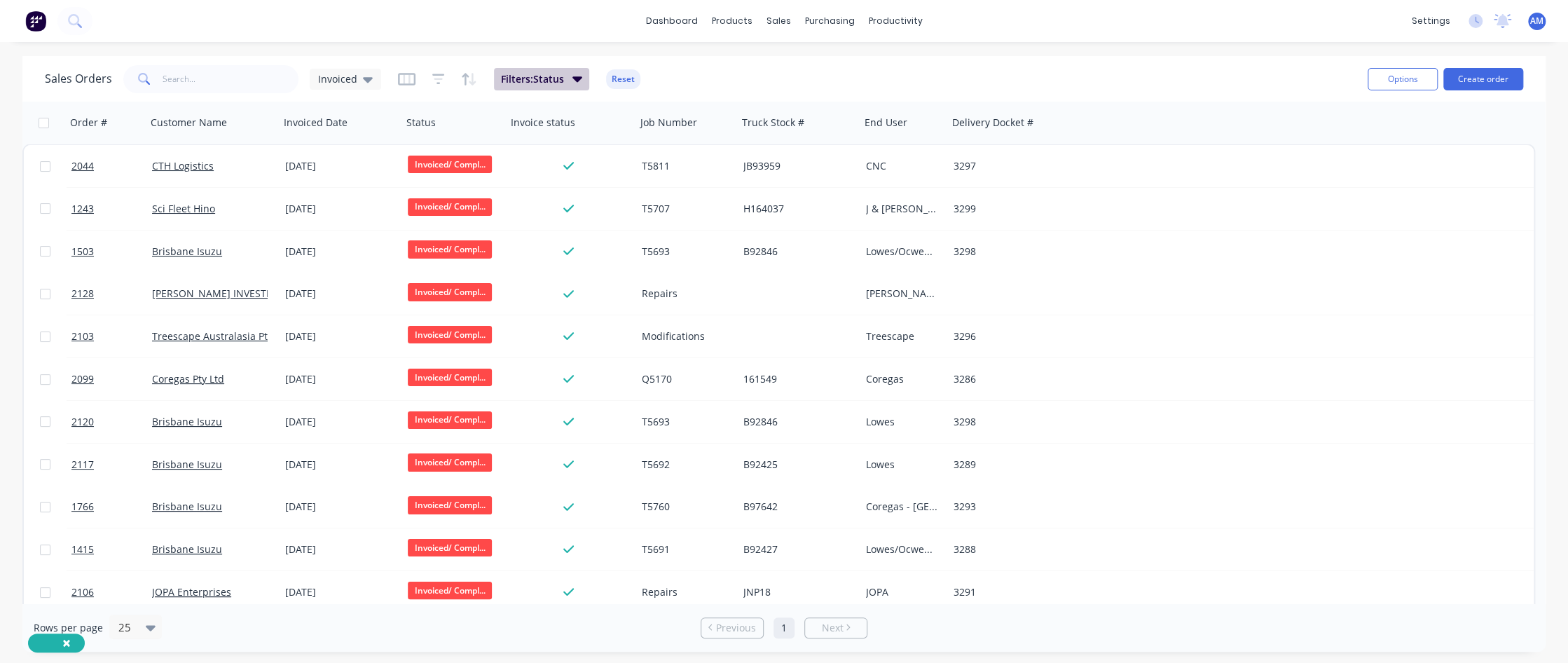
click at [578, 75] on icon "button" at bounding box center [578, 79] width 10 height 16
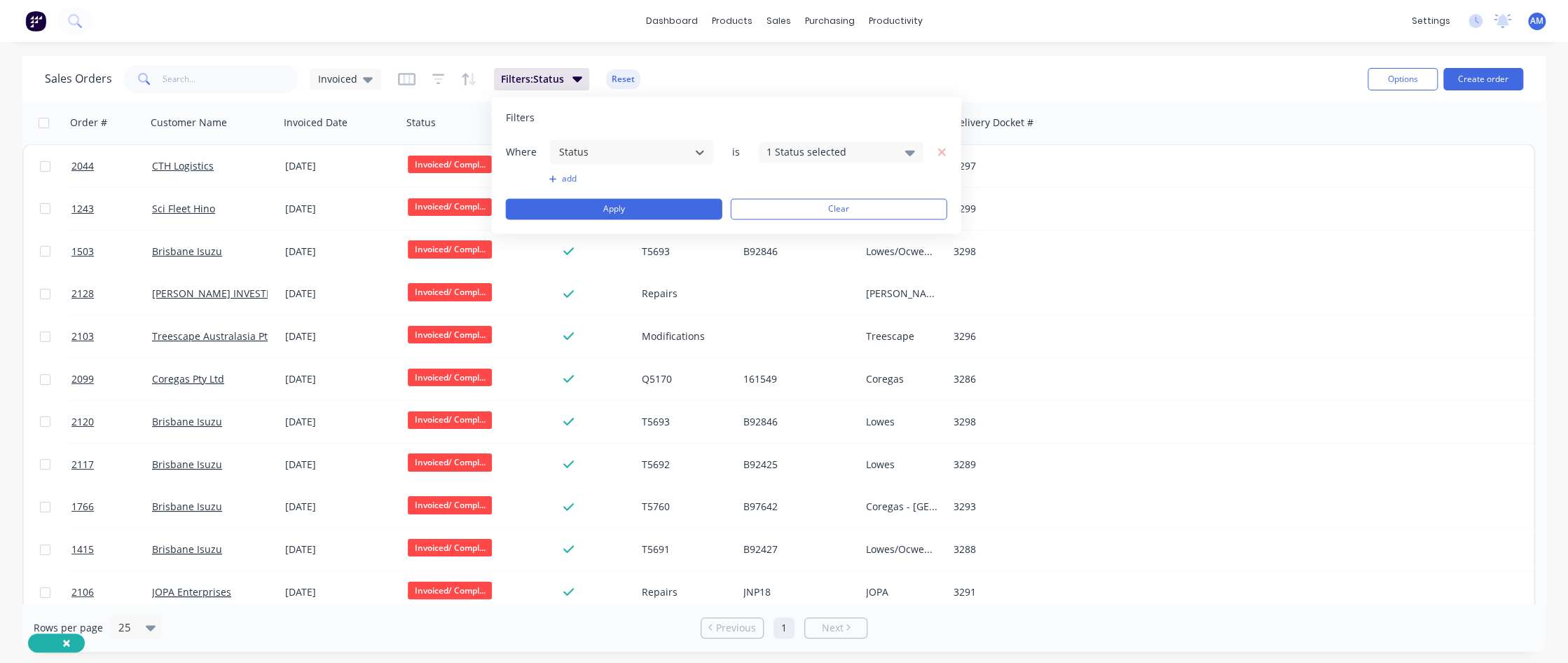
click at [878, 152] on div "1 Status selected" at bounding box center [830, 151] width 127 height 15
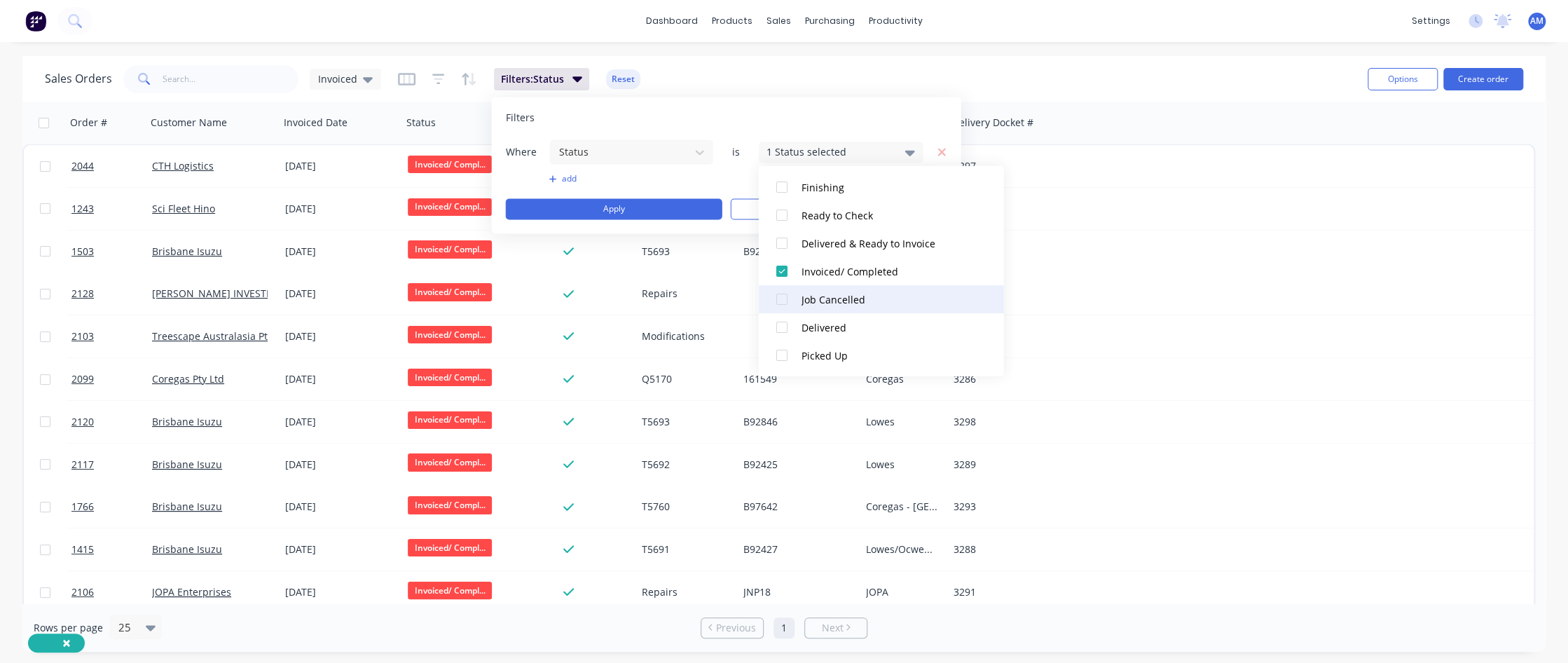
click at [784, 299] on div at bounding box center [781, 298] width 28 height 28
click at [784, 271] on div at bounding box center [781, 271] width 28 height 28
click at [691, 208] on button "Apply" at bounding box center [614, 209] width 217 height 21
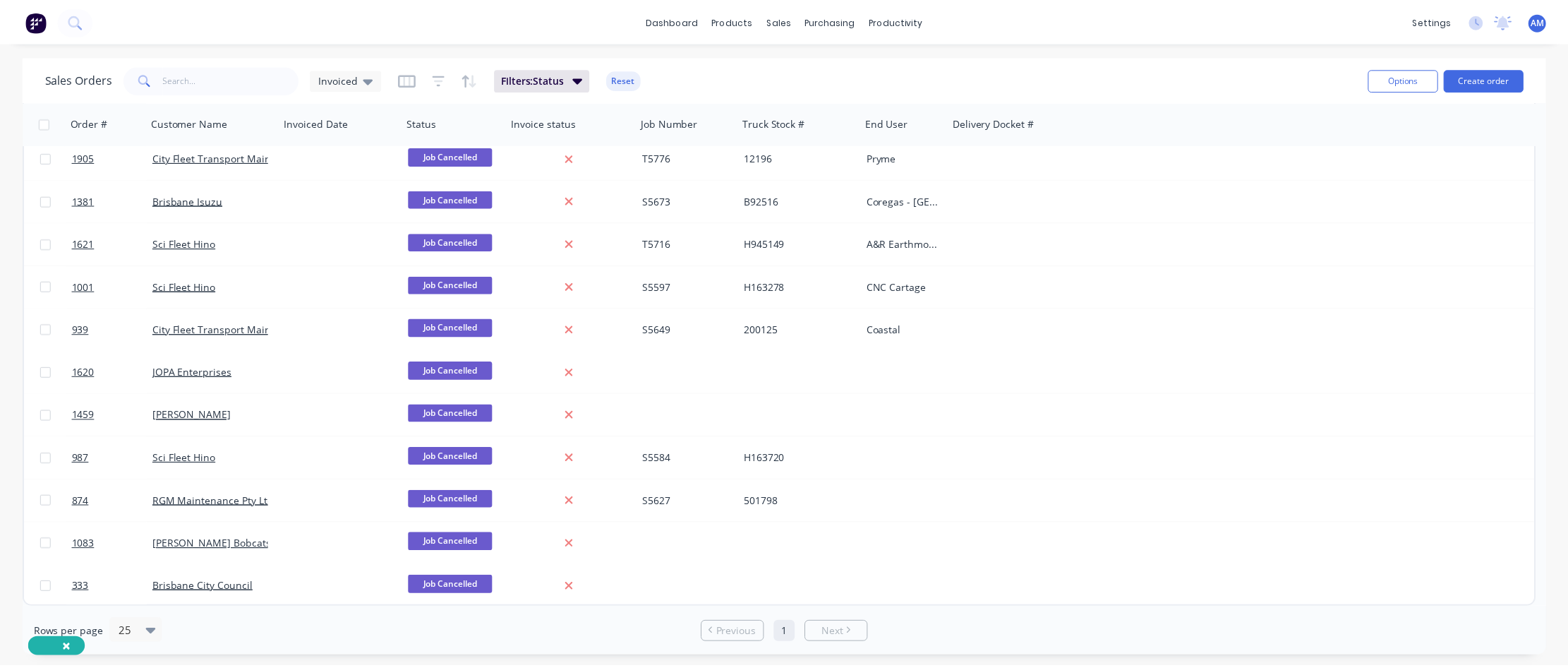
scroll to position [0, 0]
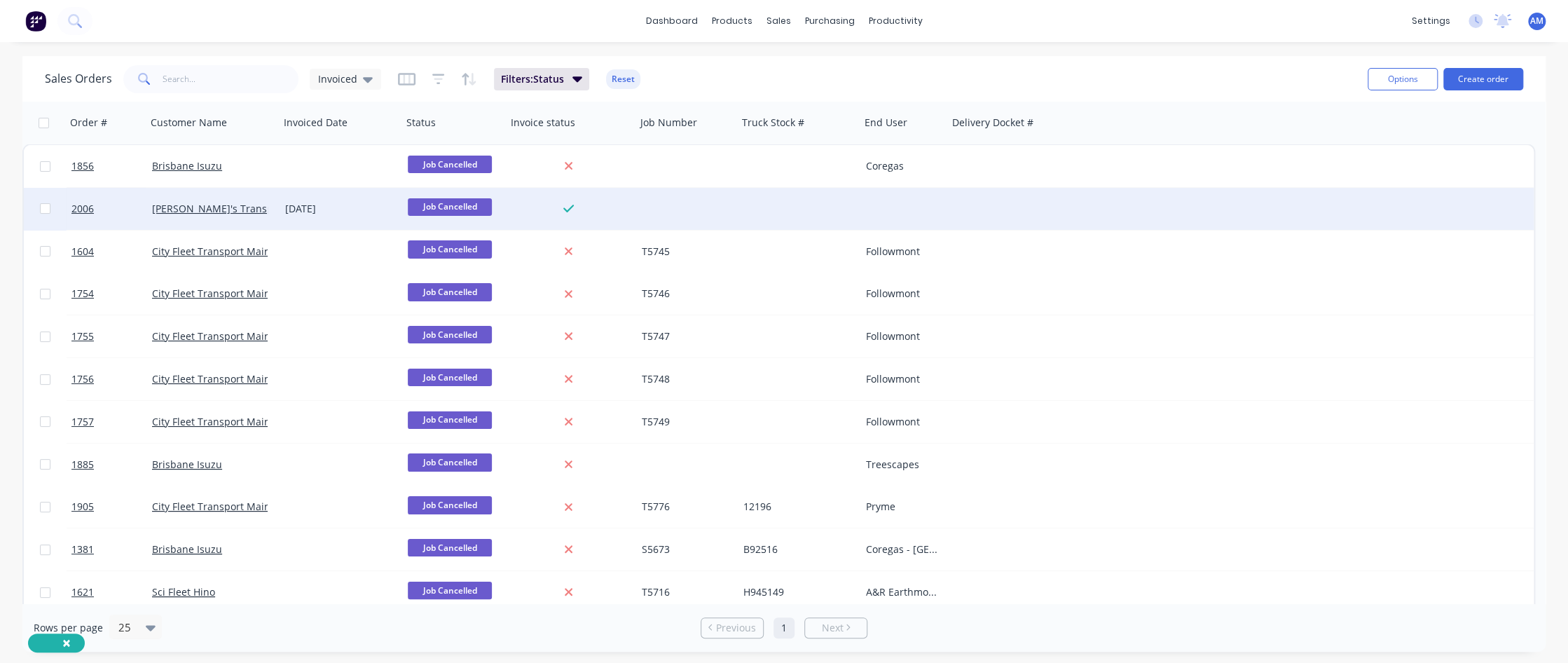
click at [294, 207] on div "[DATE]" at bounding box center [340, 209] width 112 height 14
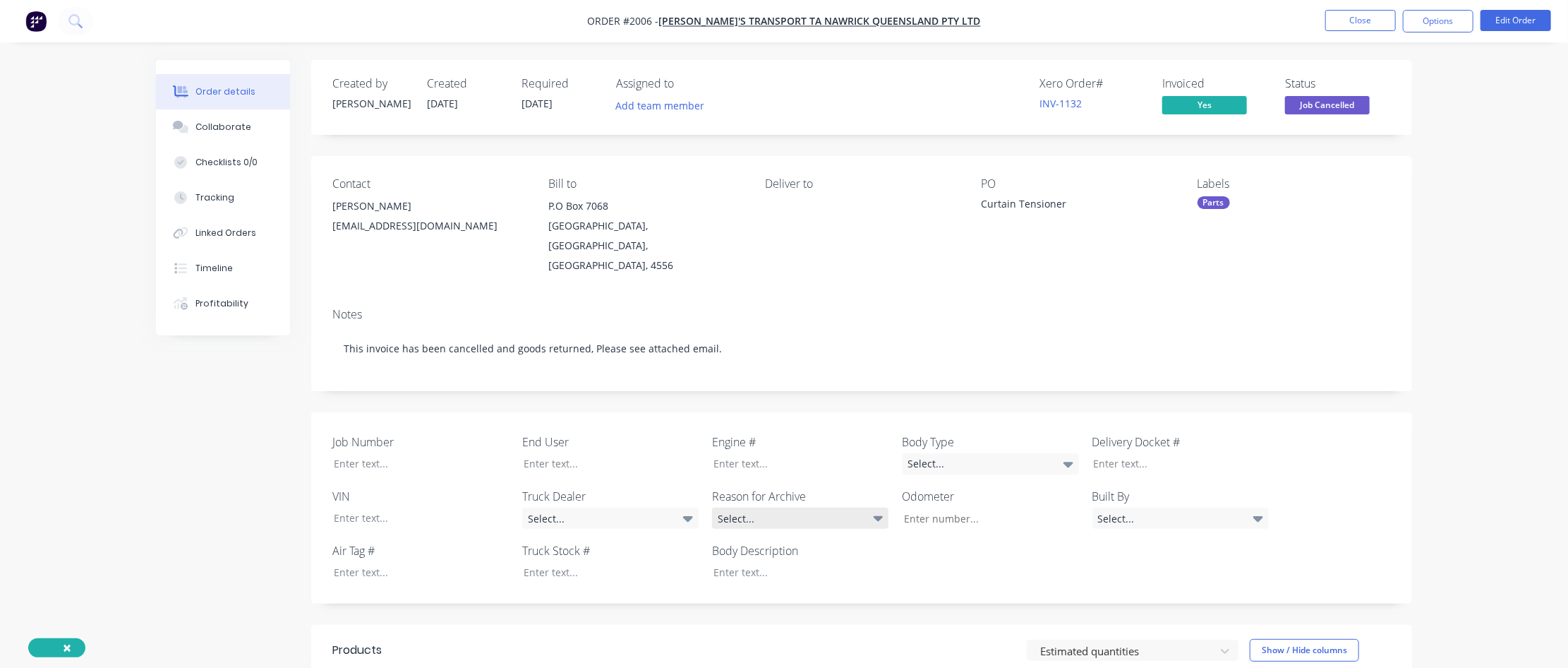
click at [882, 406] on icon at bounding box center [879, 519] width 10 height 6
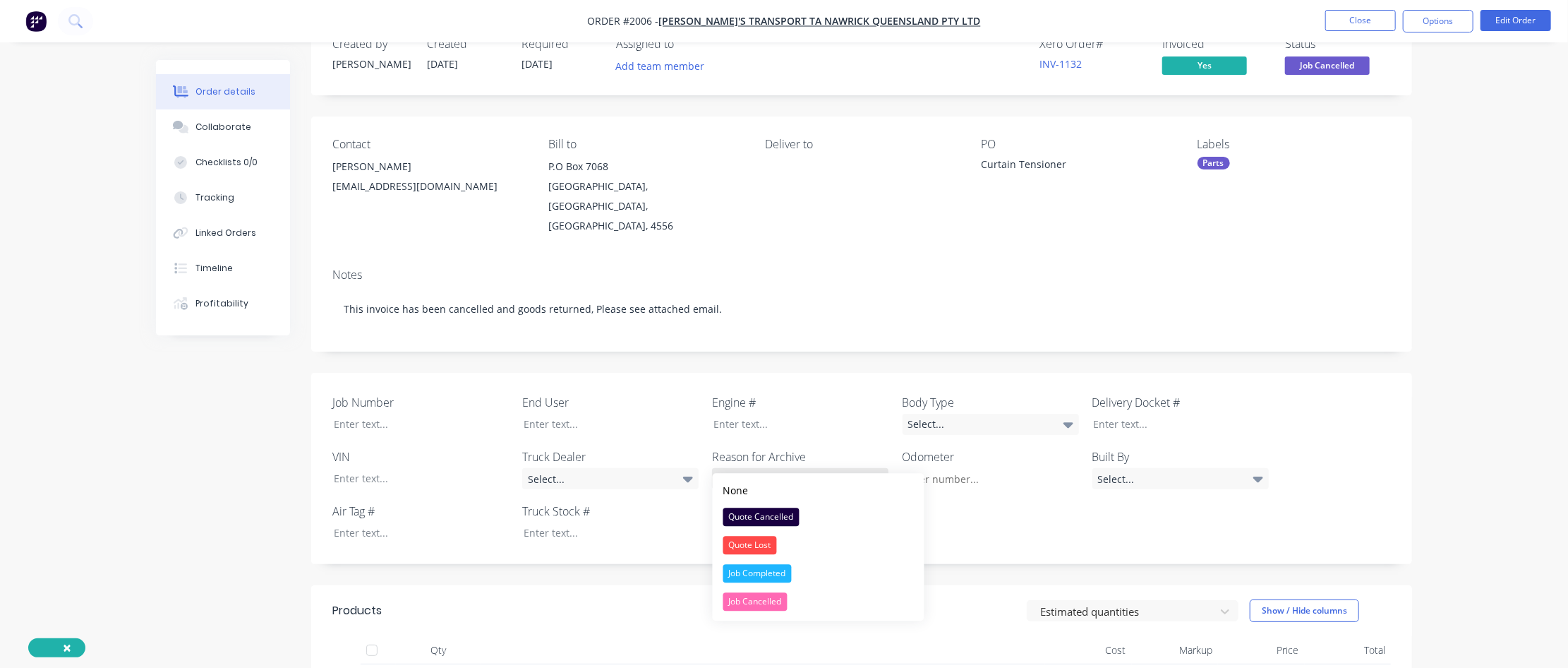
scroll to position [71, 0]
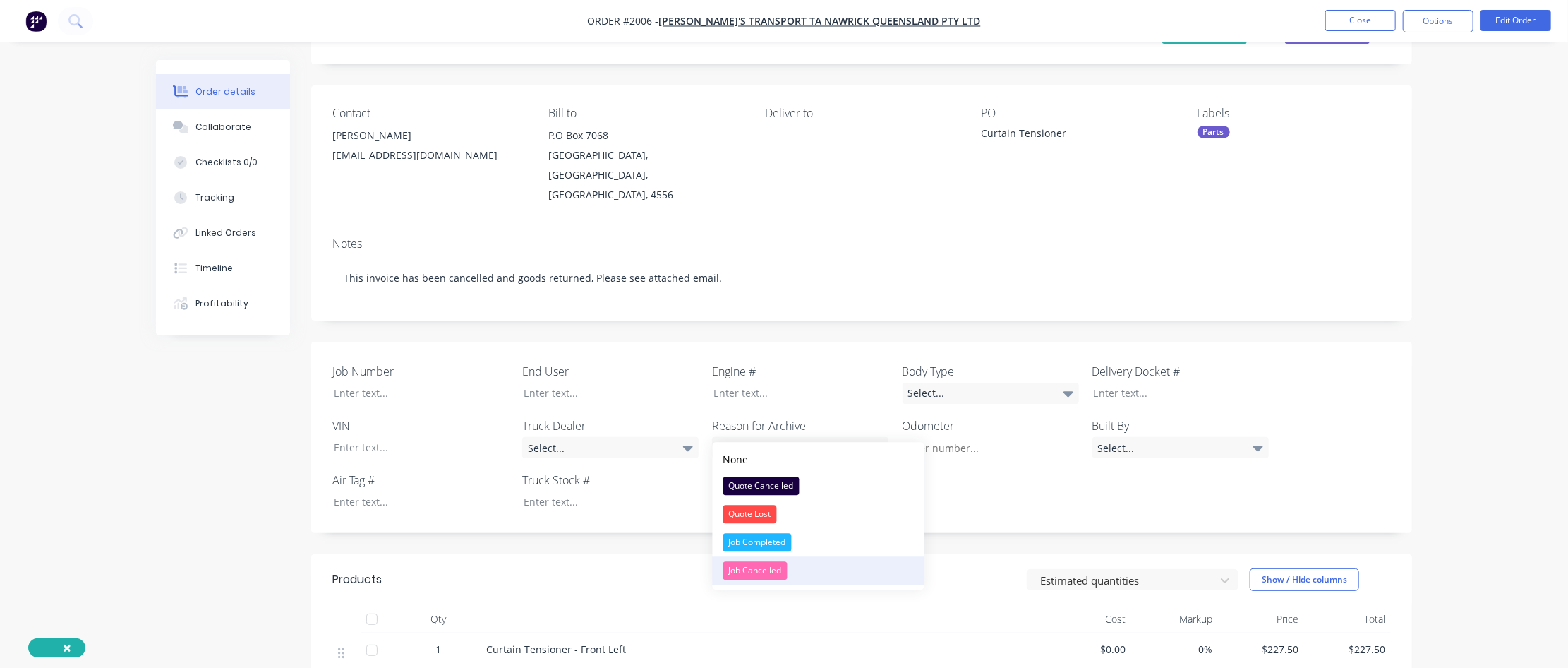
click at [784, 406] on div "Job Cancelled" at bounding box center [756, 571] width 64 height 19
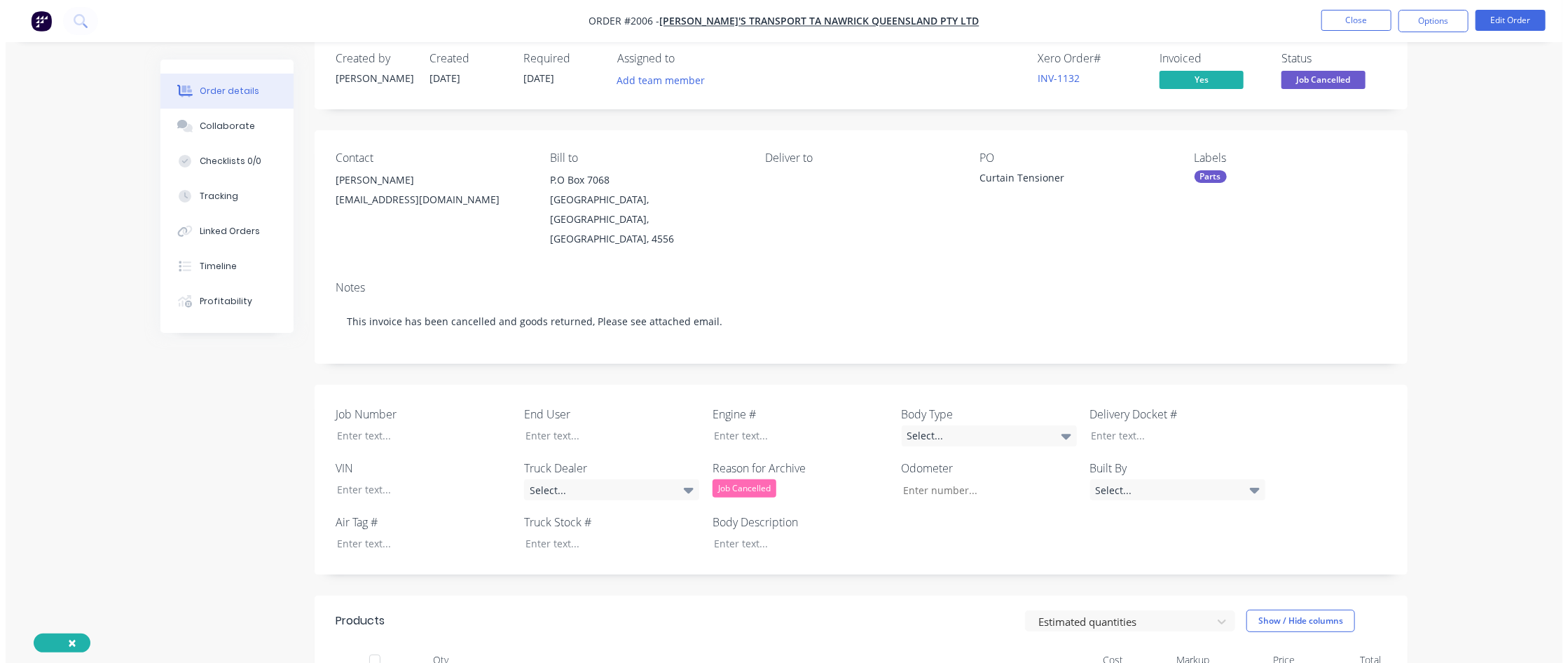
scroll to position [0, 0]
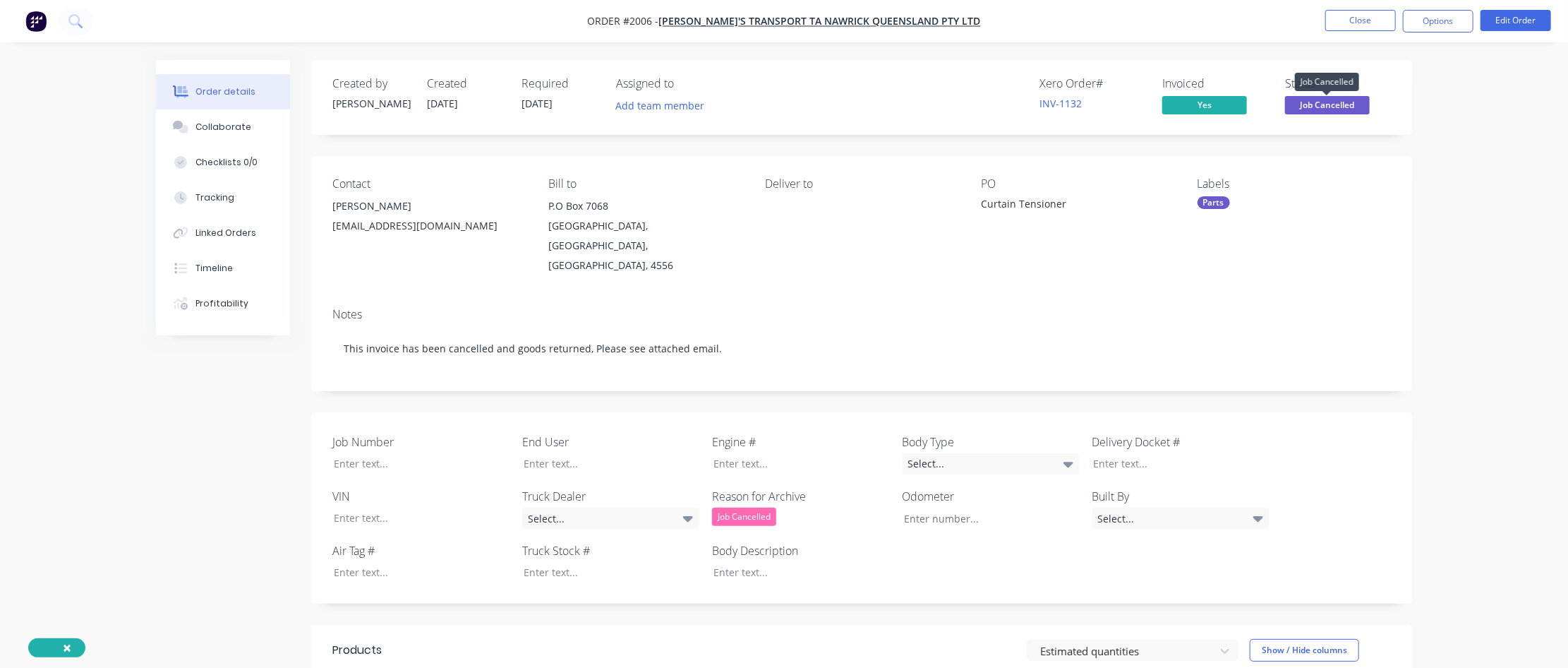
click at [943, 107] on span "Job Cancelled" at bounding box center [1328, 105] width 84 height 18
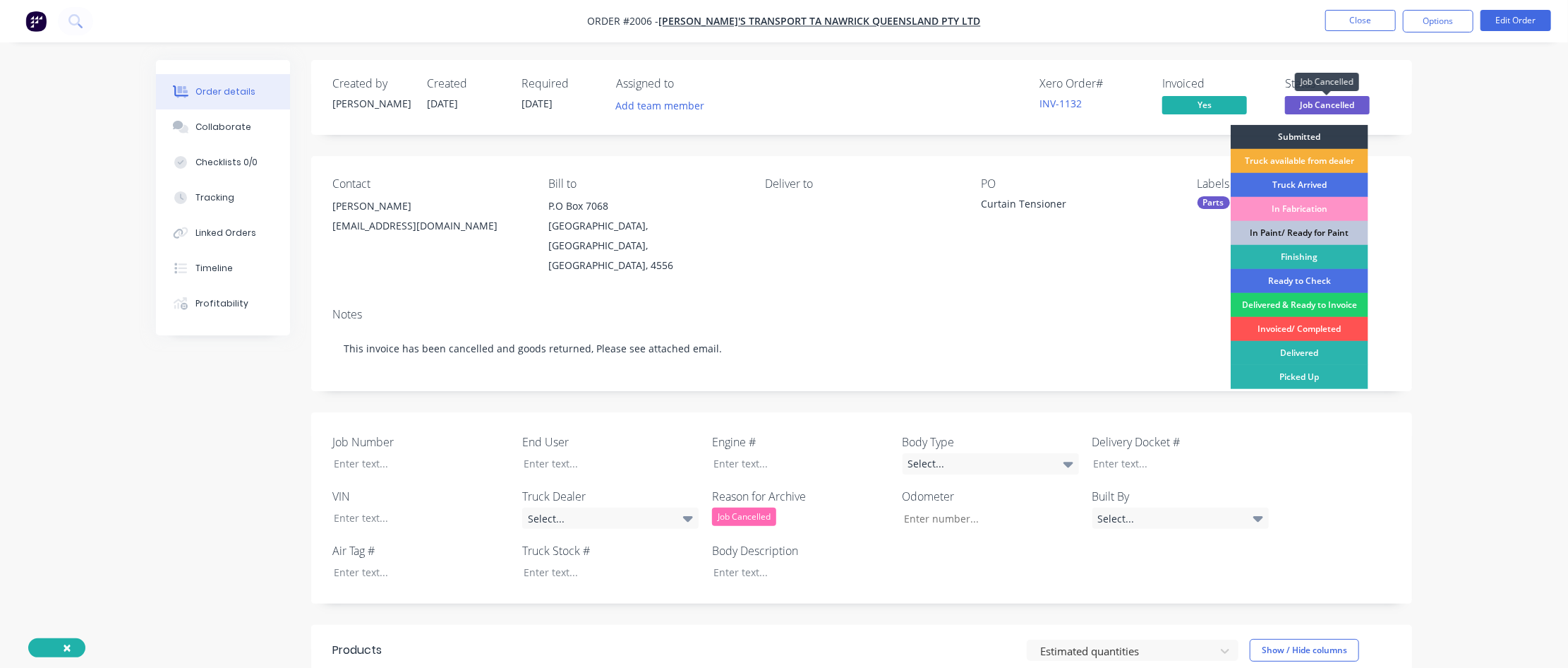
click at [943, 107] on span "Job Cancelled" at bounding box center [1328, 105] width 84 height 18
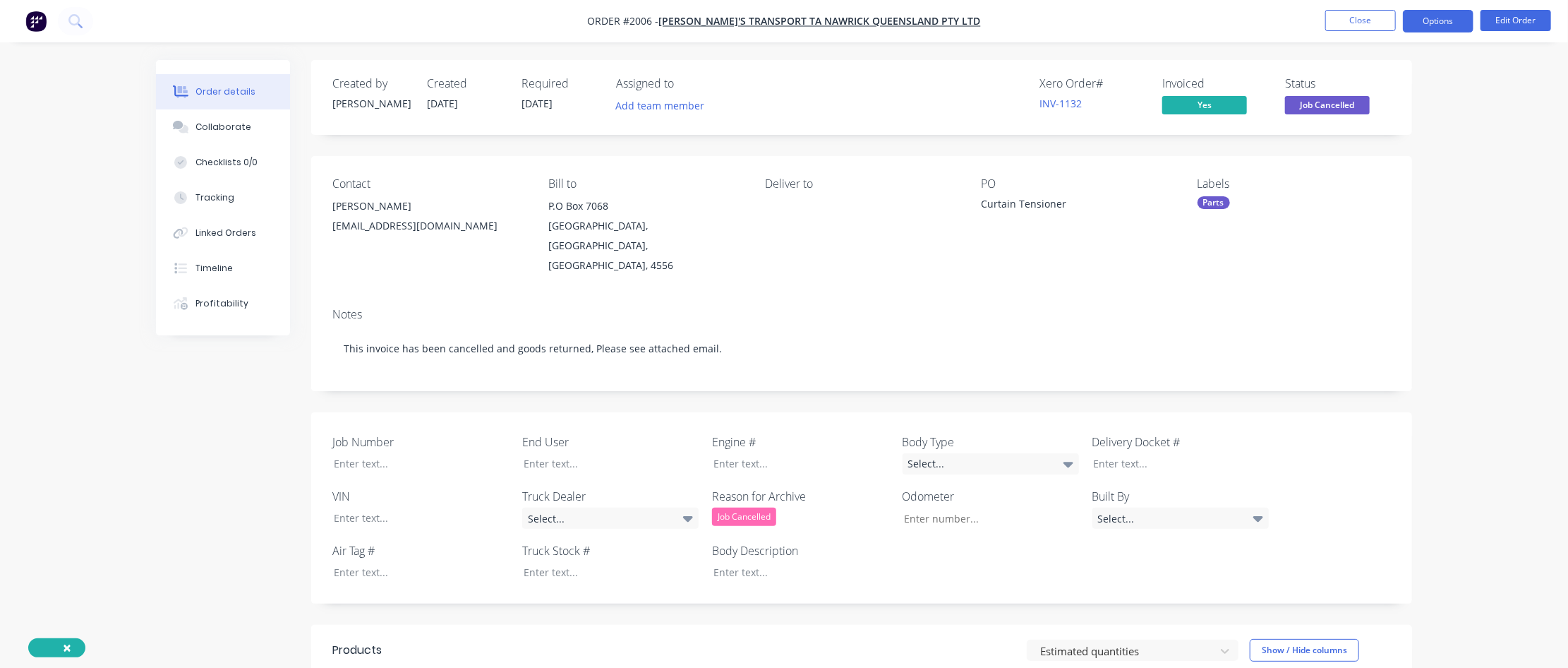
click at [943, 17] on button "Options" at bounding box center [1438, 21] width 71 height 23
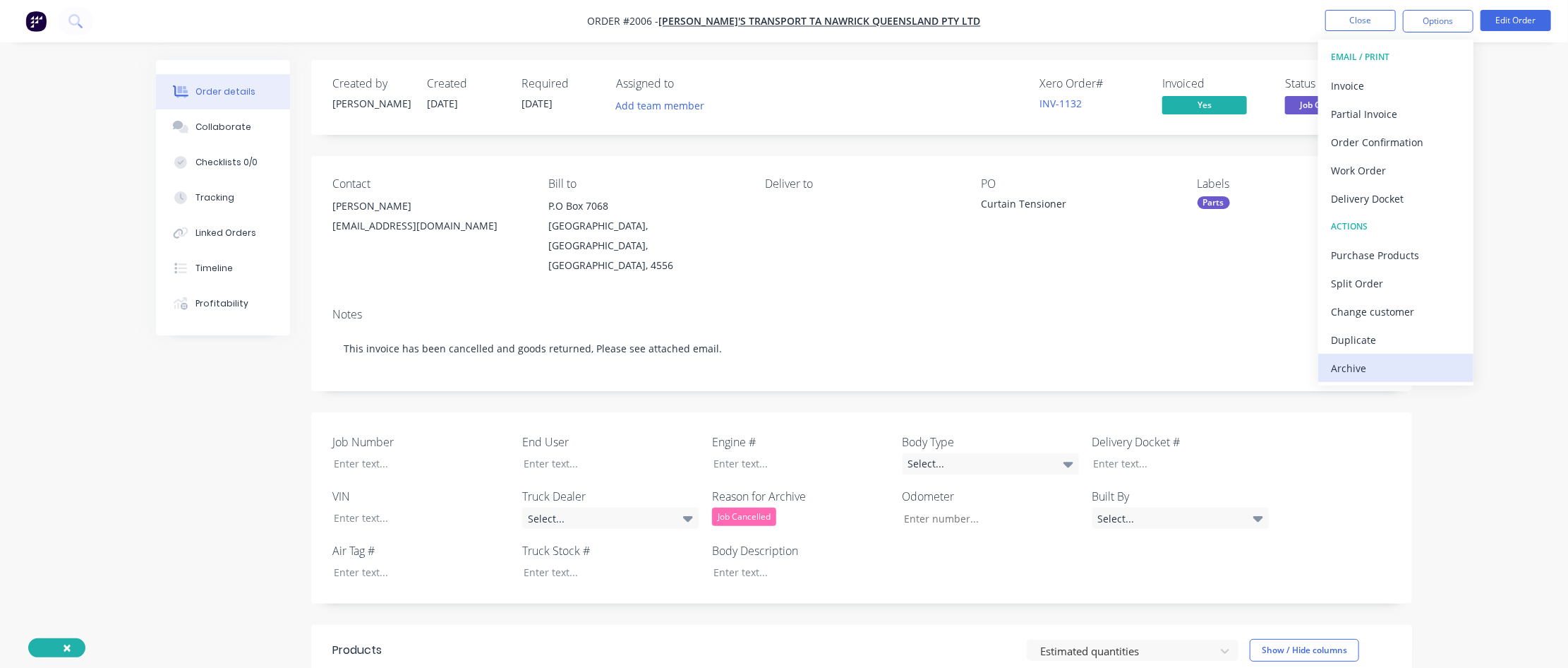
click at [943, 359] on div "Archive" at bounding box center [1396, 368] width 130 height 21
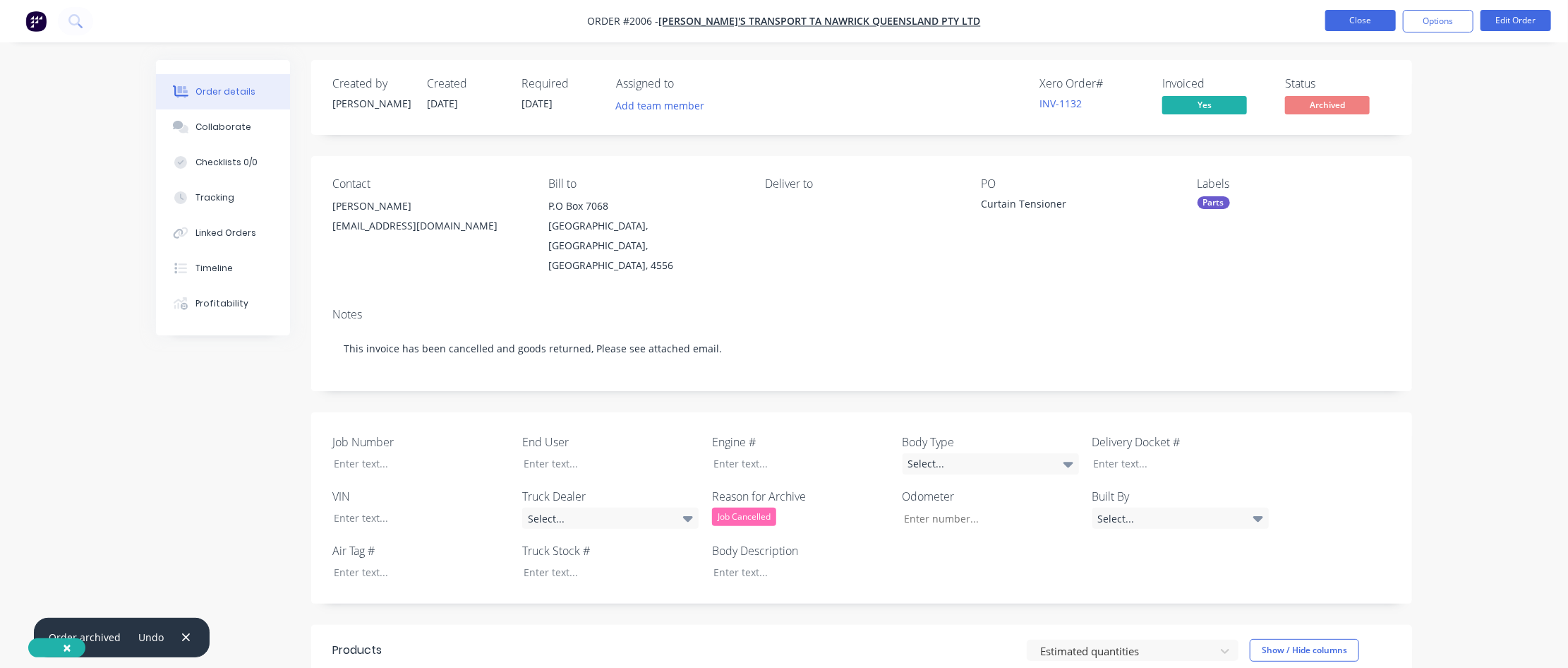
click at [943, 24] on button "Close" at bounding box center [1360, 21] width 71 height 21
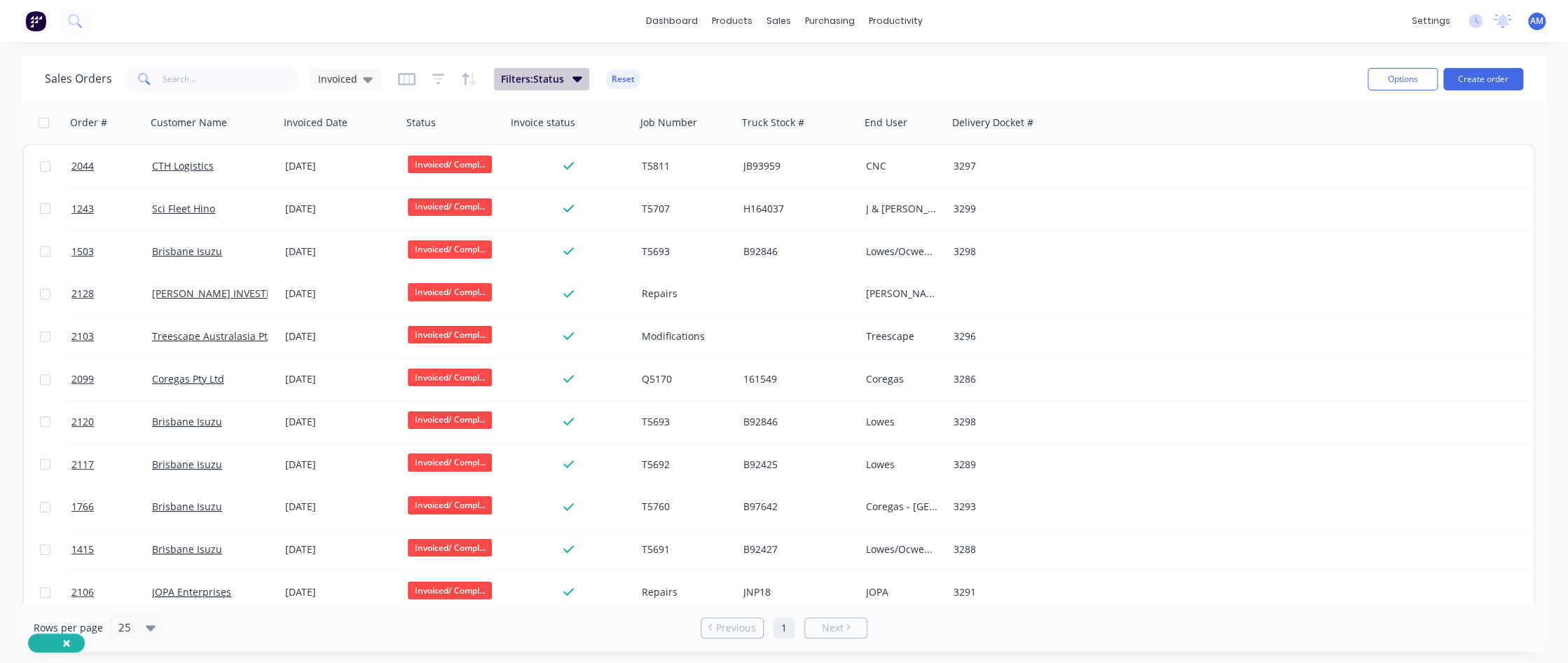
click at [565, 77] on button "Filters: Status" at bounding box center [541, 80] width 95 height 23
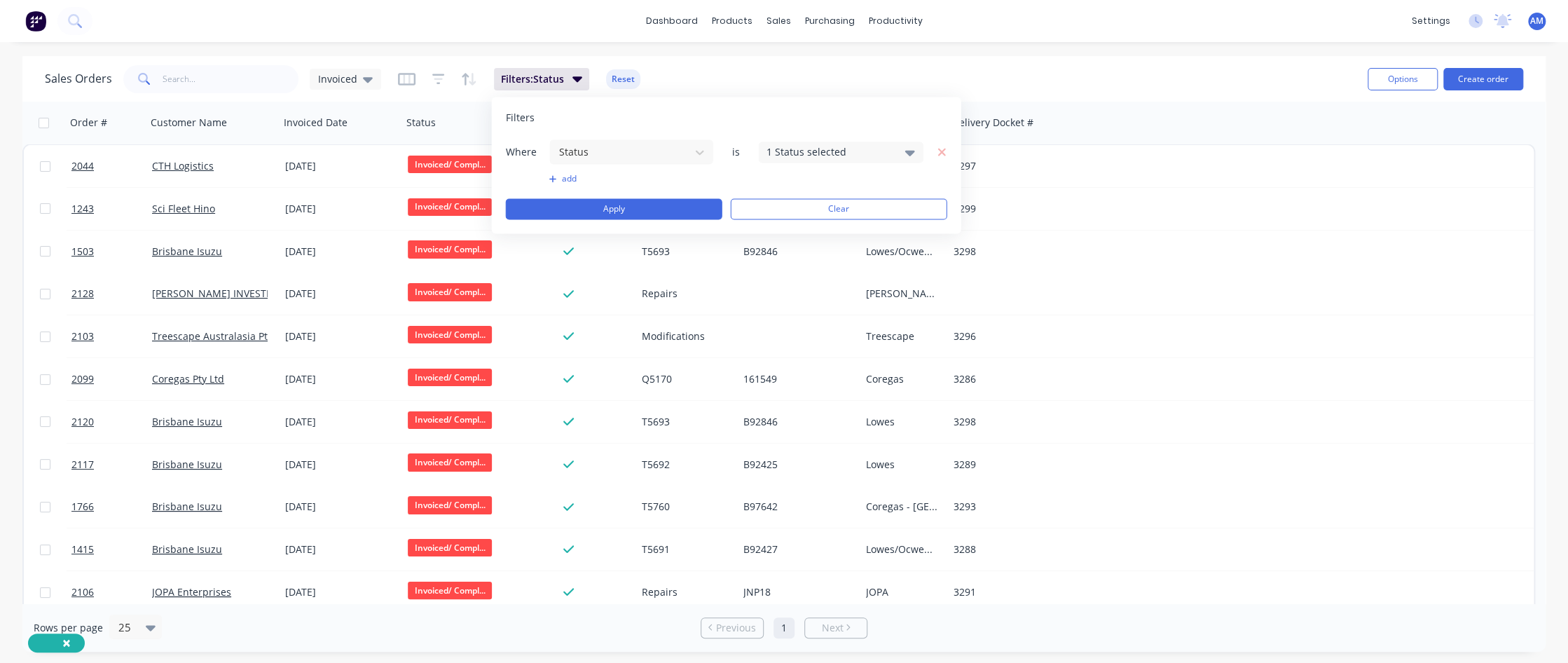
click at [903, 145] on div "1 Status selected" at bounding box center [841, 152] width 165 height 21
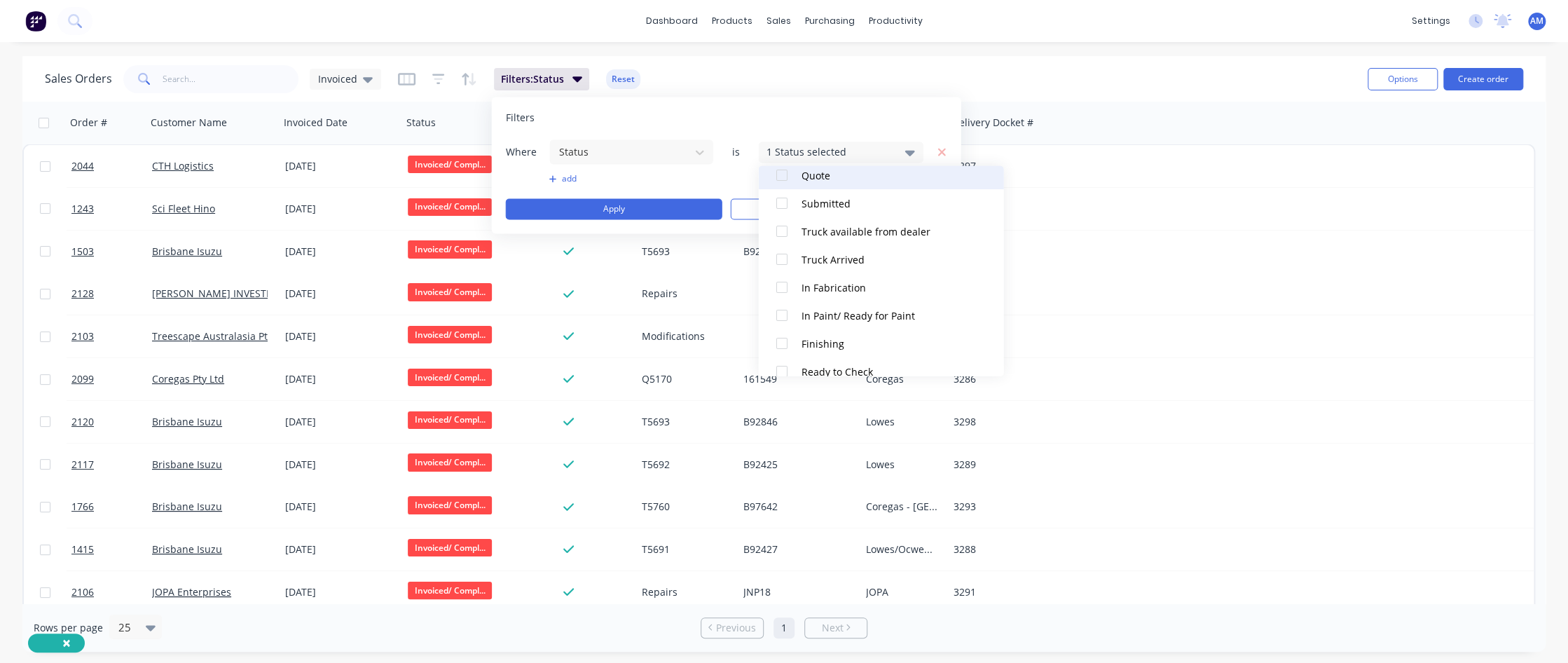
scroll to position [294, 0]
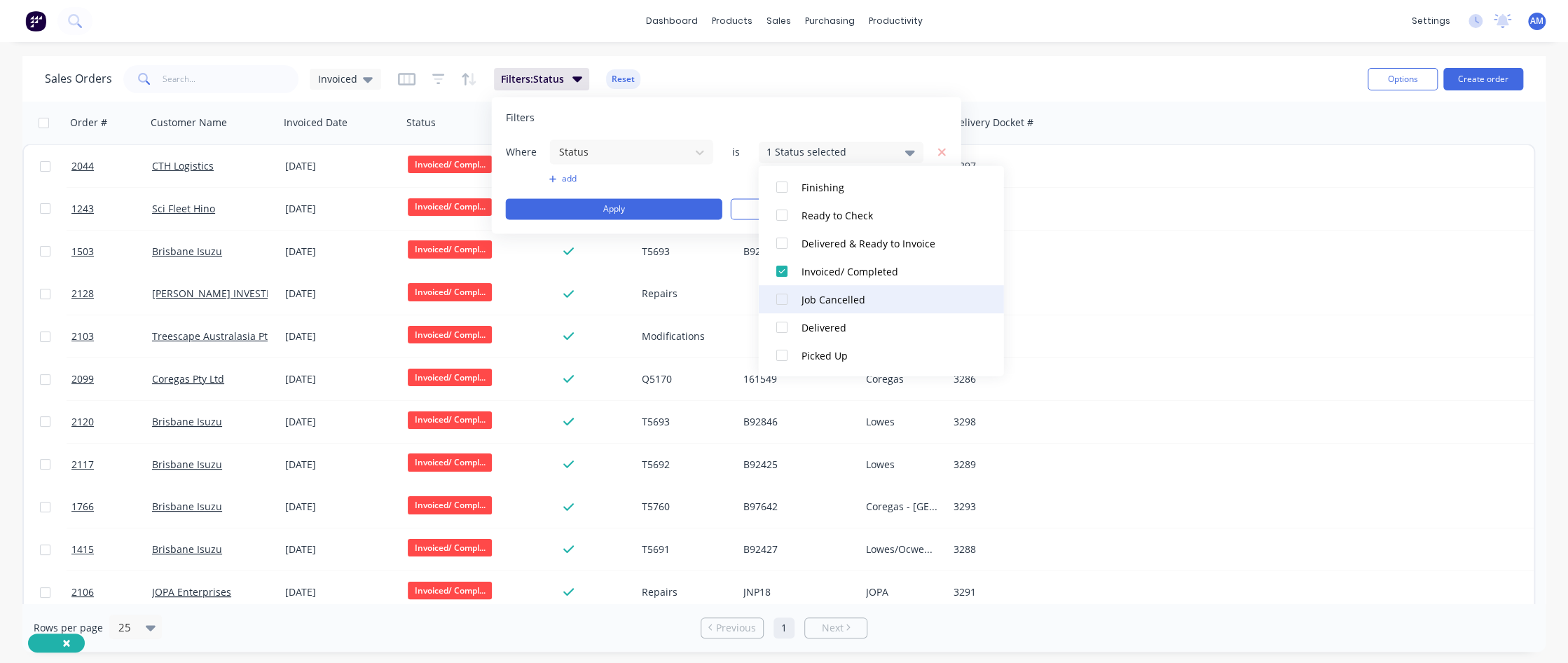
click at [796, 304] on button "Job Cancelled" at bounding box center [880, 298] width 245 height 28
click at [783, 271] on div at bounding box center [781, 271] width 28 height 28
click at [687, 204] on button "Apply" at bounding box center [614, 209] width 217 height 21
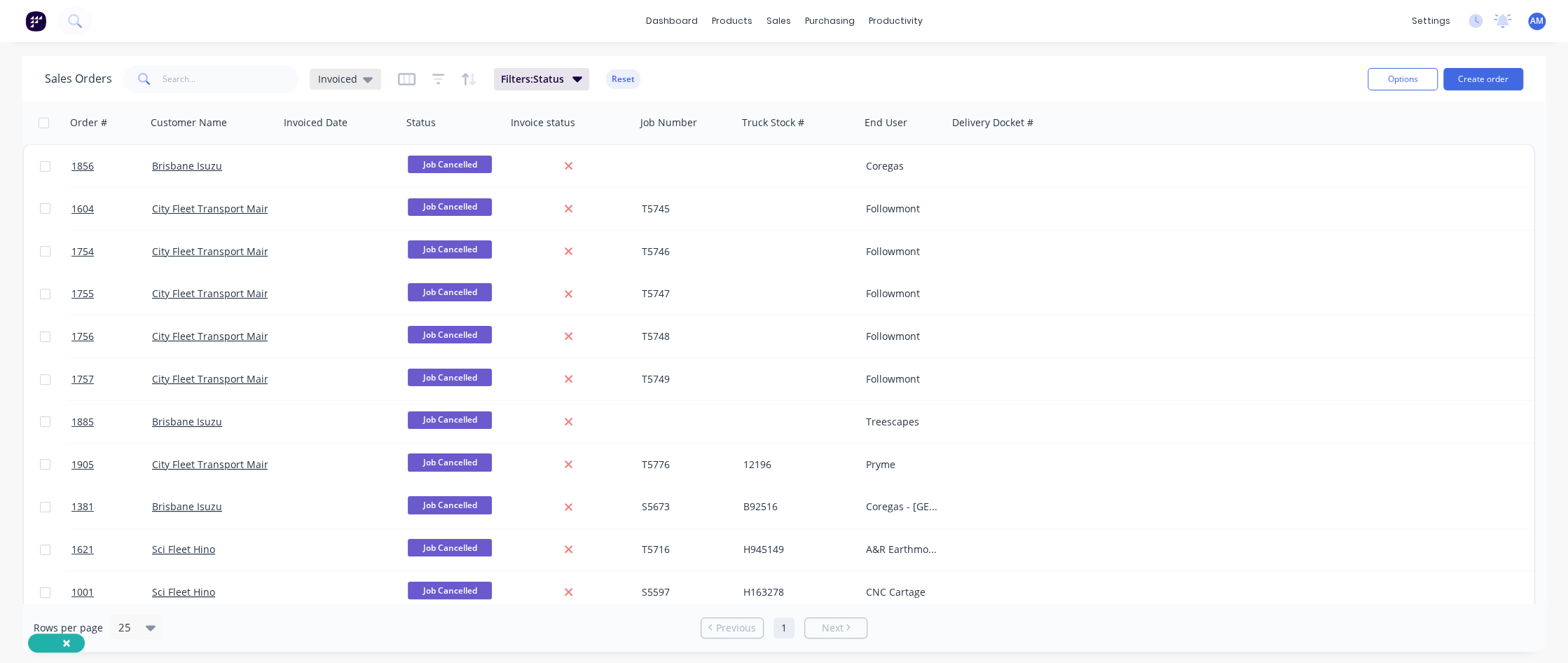
click at [364, 78] on icon at bounding box center [368, 80] width 10 height 6
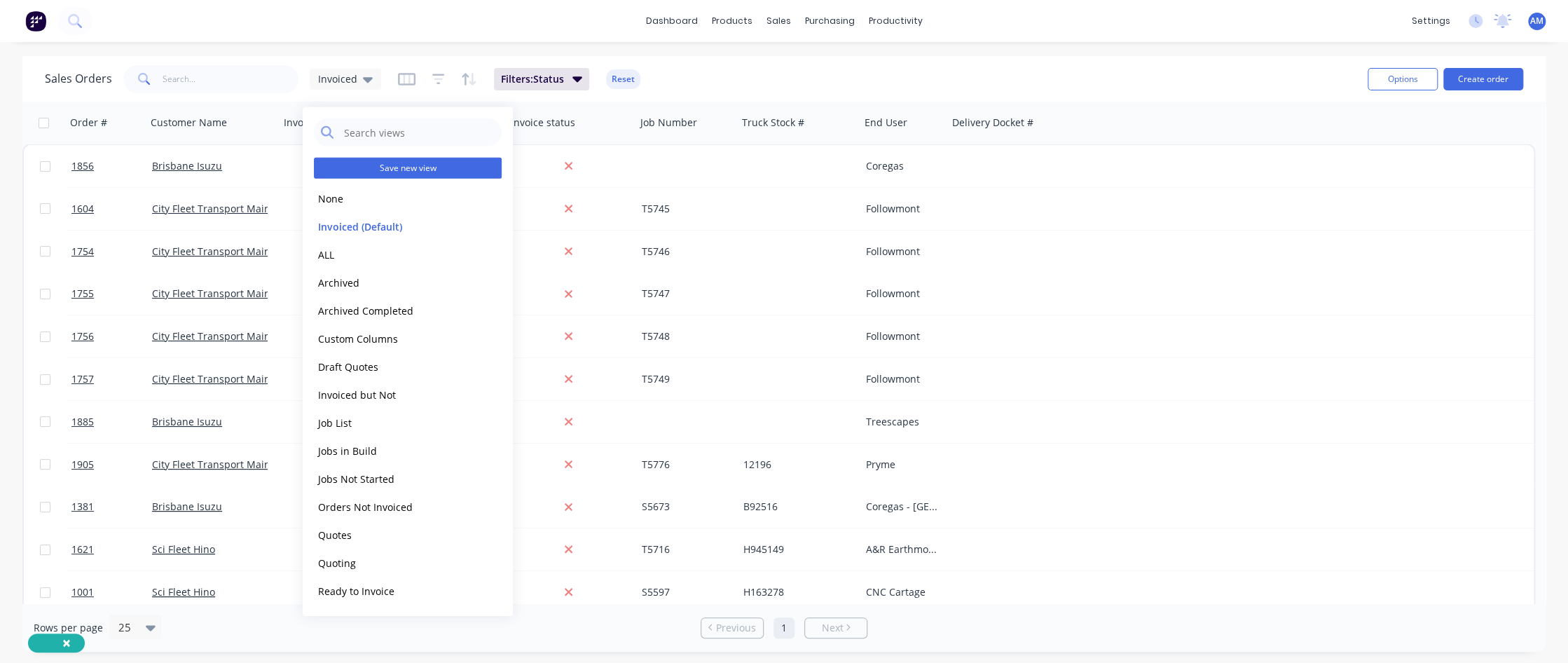
click at [380, 168] on button "Save new view" at bounding box center [408, 168] width 188 height 21
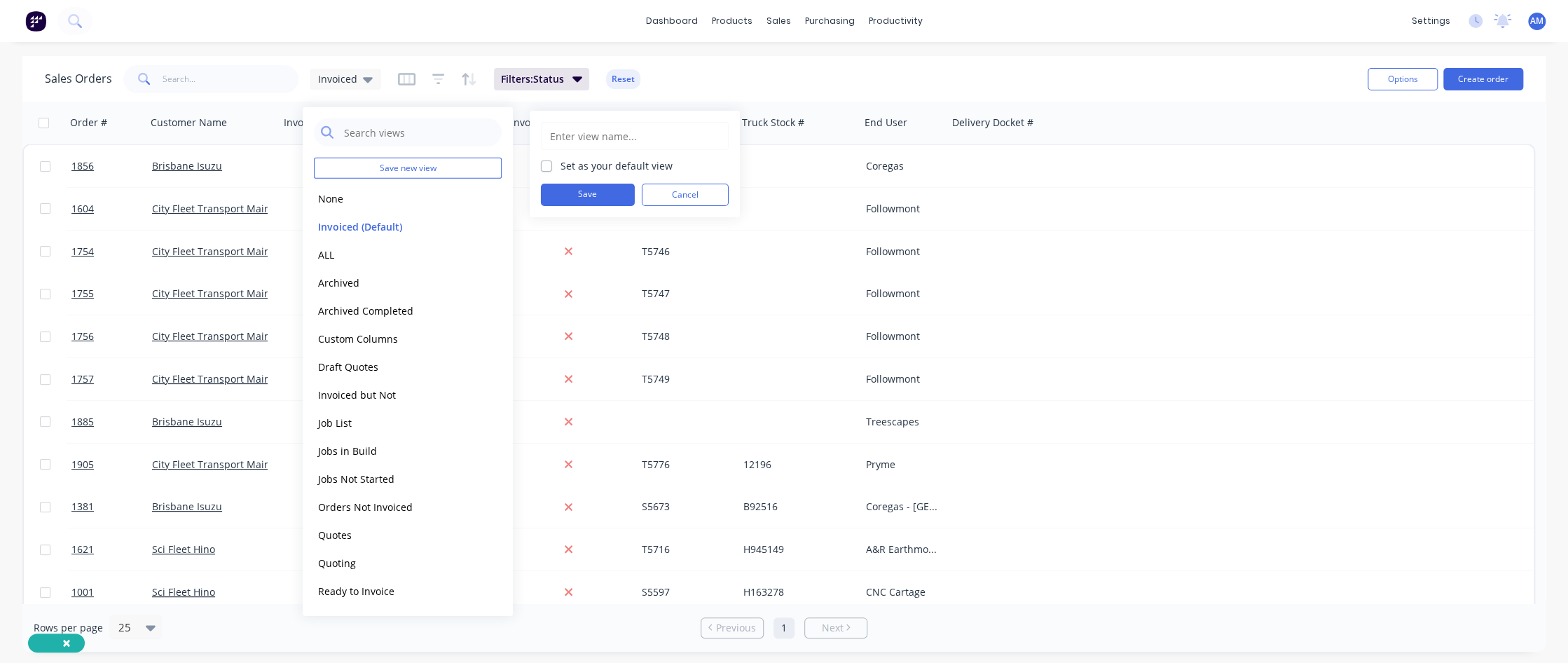
click at [556, 136] on input "text" at bounding box center [634, 136] width 173 height 26
click at [556, 136] on input "[PERSON_NAME]" at bounding box center [634, 136] width 173 height 26
type input "Job Cancelled"
click at [561, 166] on label "Set as your default view" at bounding box center [617, 166] width 112 height 15
click at [546, 166] on input "Set as your default view" at bounding box center [546, 165] width 11 height 14
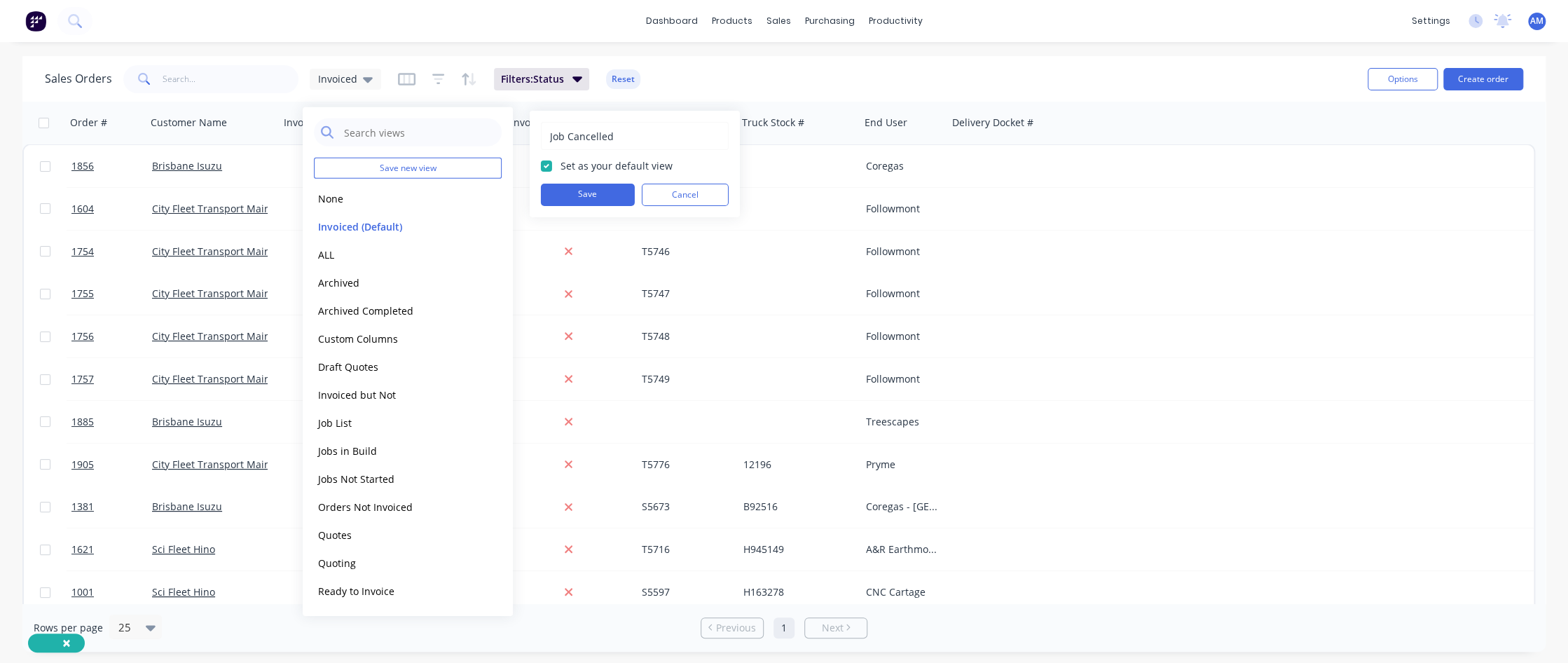
checkbox input "true"
click at [586, 195] on button "Save" at bounding box center [588, 195] width 94 height 23
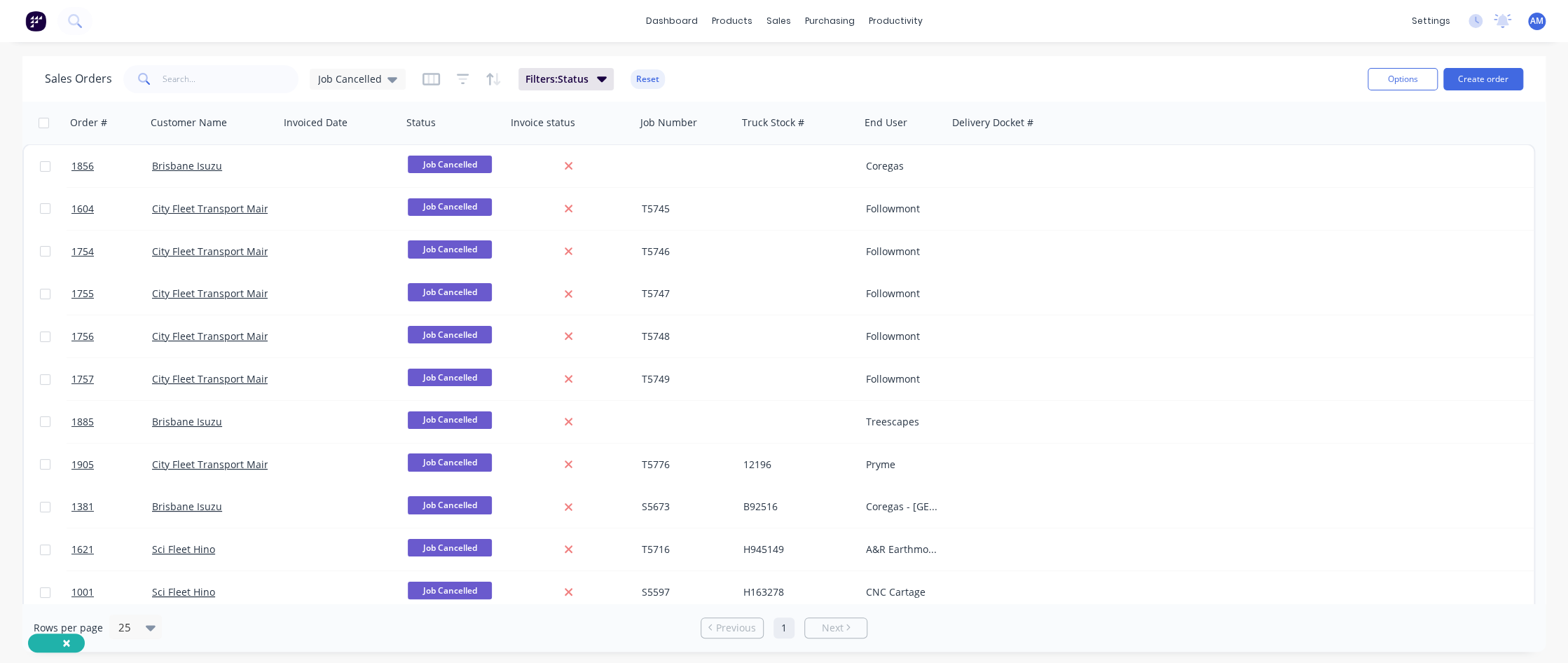
click at [936, 85] on div "Sales Orders Job Cancelled Filters: Status Reset" at bounding box center [701, 79] width 1312 height 34
click at [430, 80] on icon "button" at bounding box center [431, 79] width 7 height 9
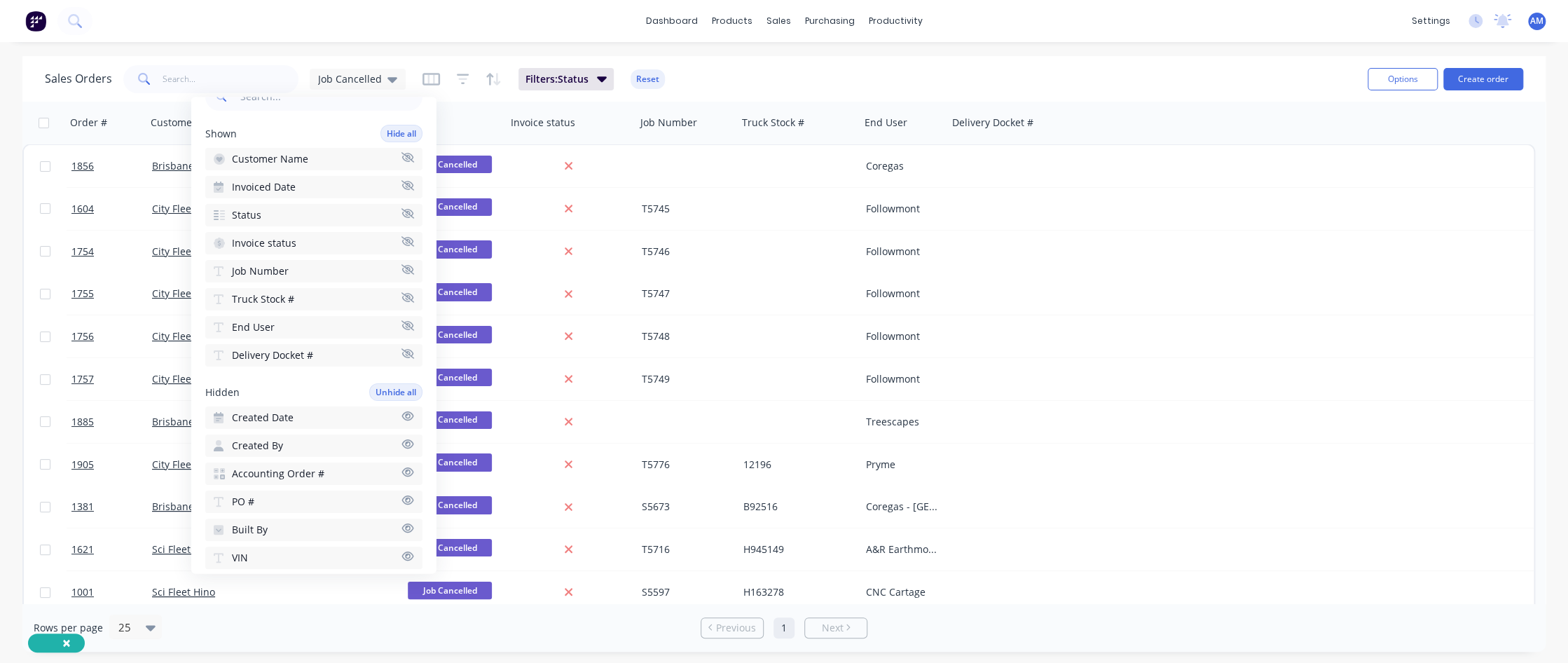
scroll to position [70, 0]
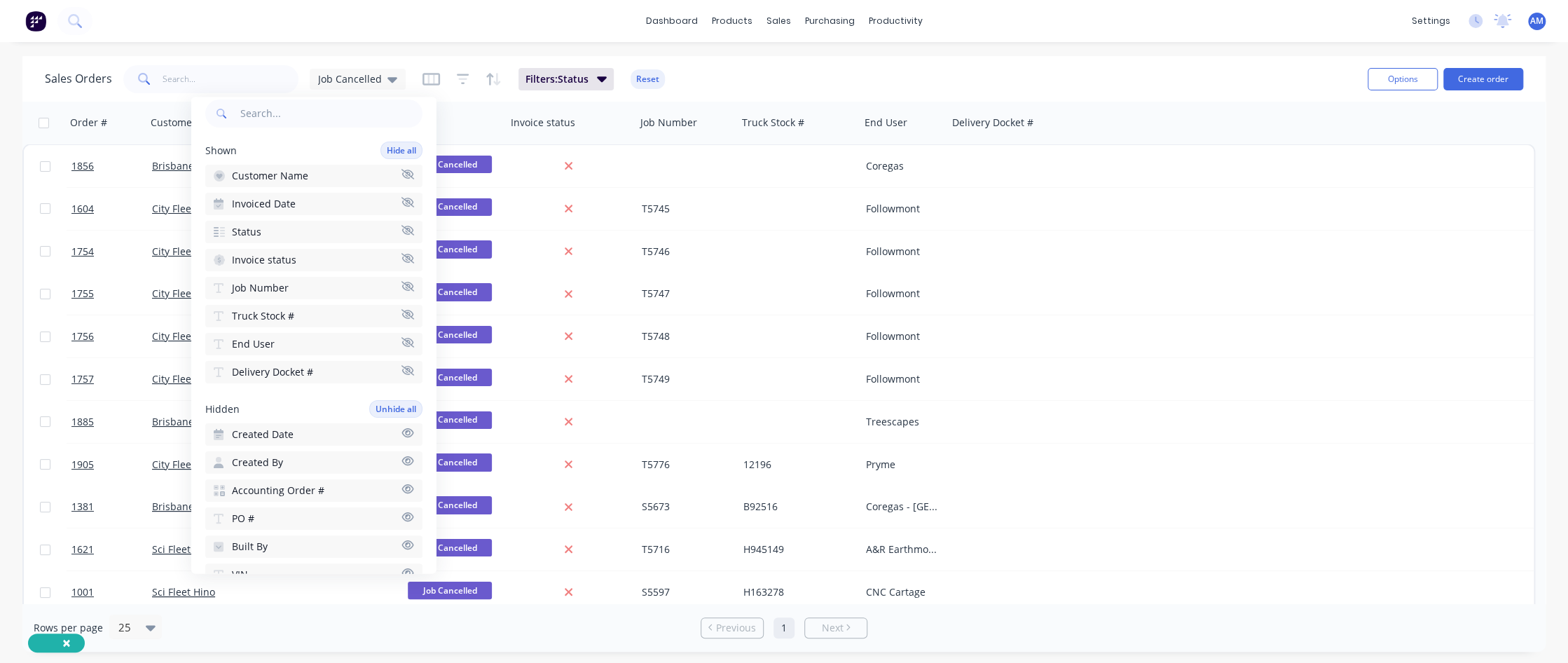
click at [294, 403] on button "Created Date" at bounding box center [314, 435] width 217 height 23
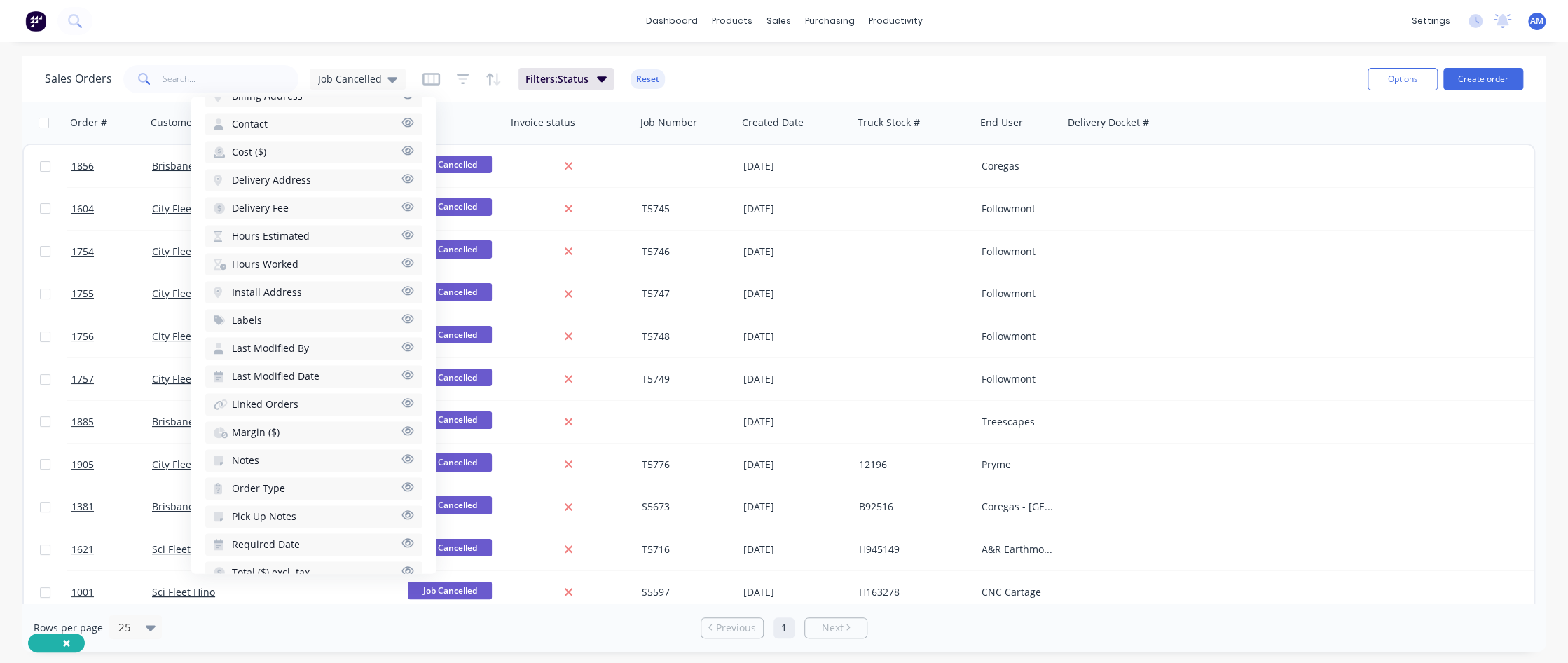
scroll to position [836, 0]
click at [293, 363] on span "Last Modified Date" at bounding box center [275, 370] width 87 height 14
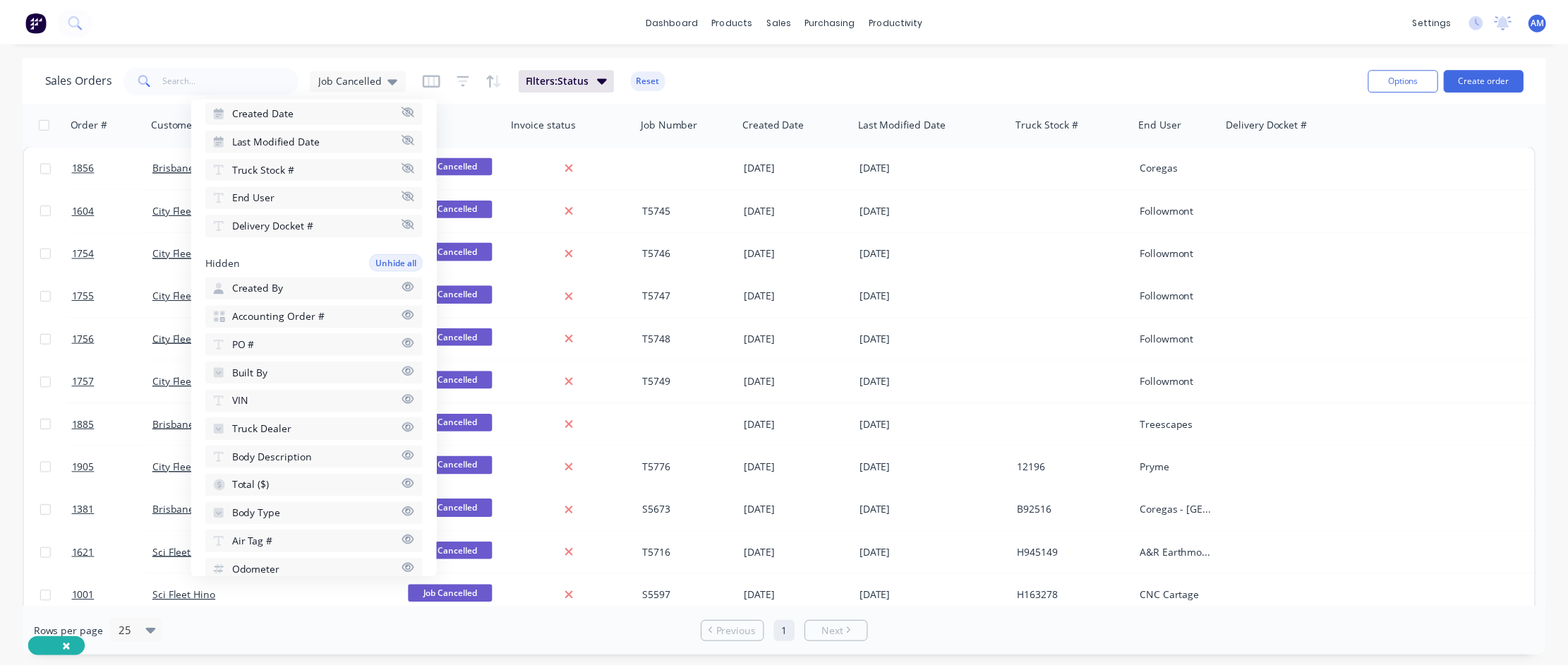
scroll to position [0, 0]
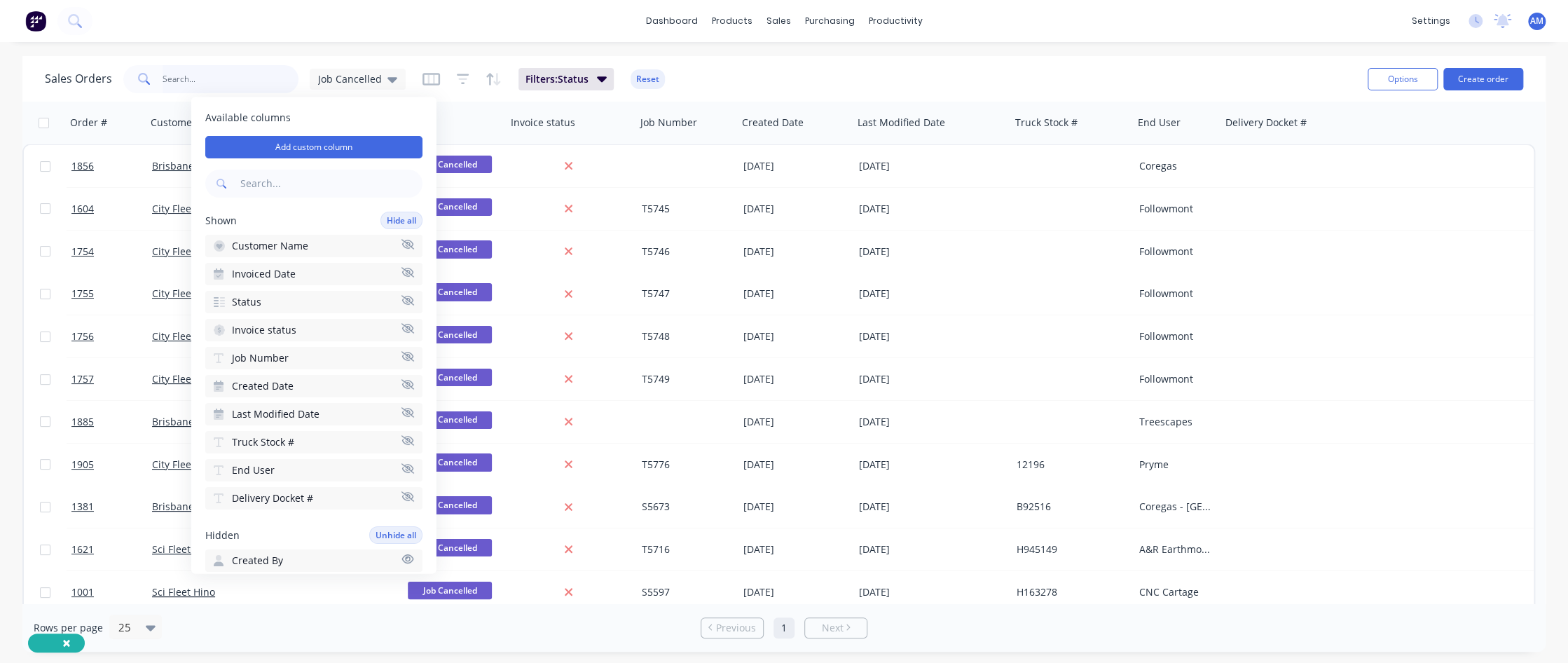
click at [248, 80] on input "text" at bounding box center [231, 79] width 136 height 28
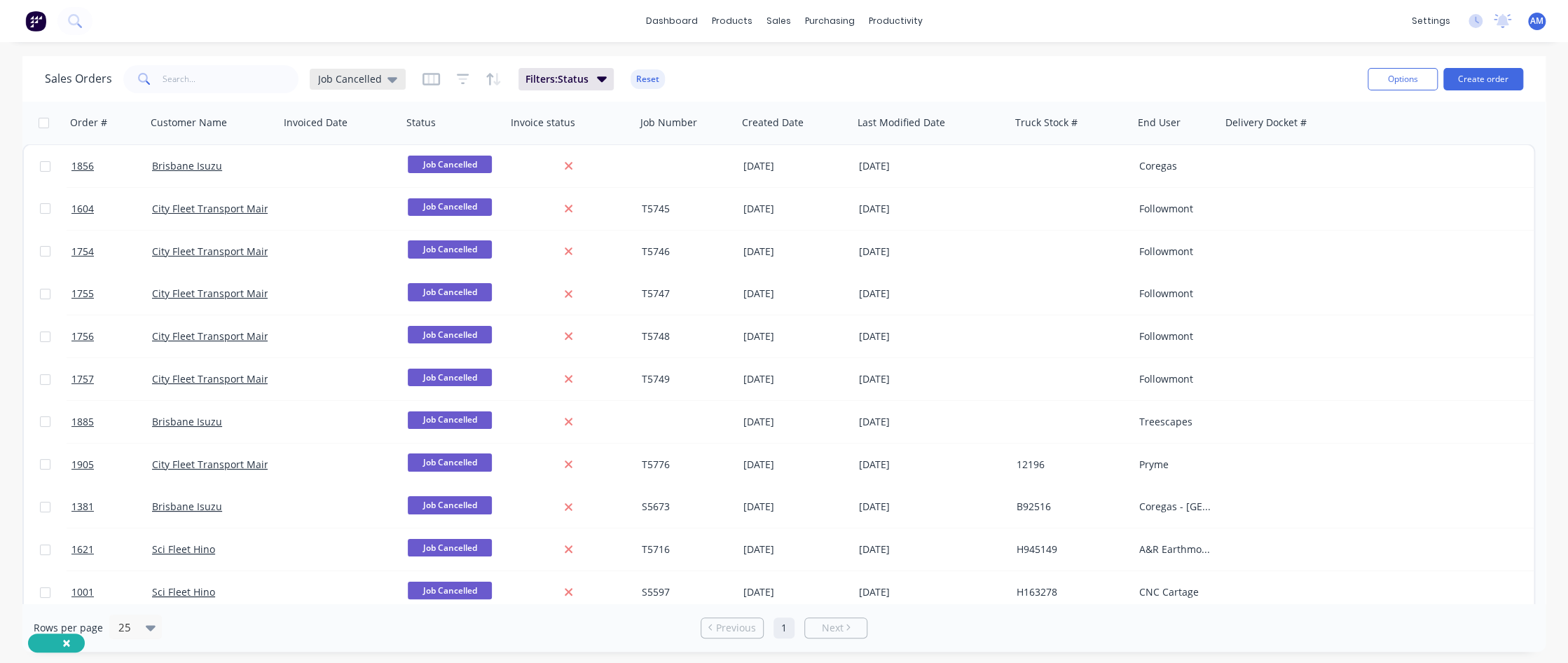
click at [382, 81] on div "Job Cancelled" at bounding box center [357, 80] width 79 height 13
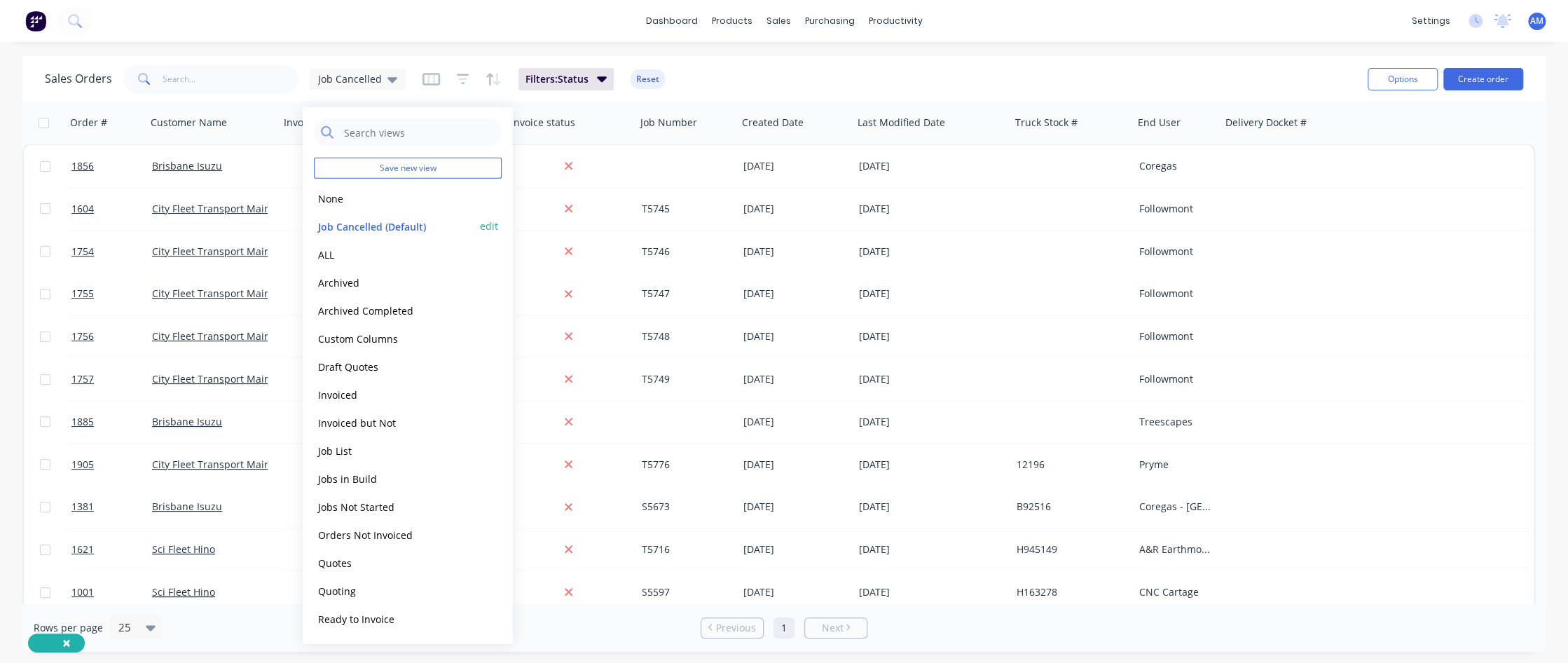
click at [488, 223] on button "edit" at bounding box center [490, 226] width 18 height 15
click at [575, 192] on button "Update" at bounding box center [588, 195] width 94 height 23
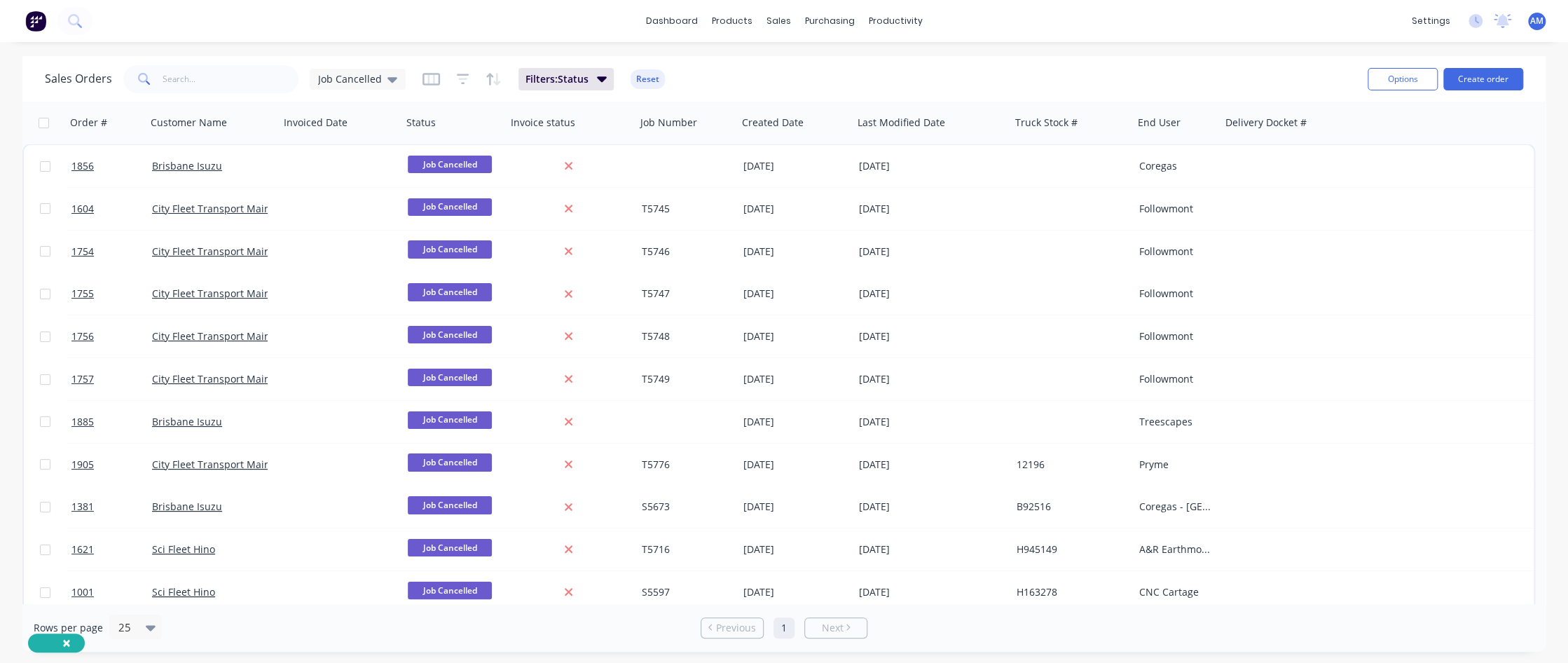
click at [818, 53] on div "× dashboard products sales purchasing productivity dashboard products Product C…" at bounding box center [784, 331] width 1568 height 663
click at [899, 126] on div at bounding box center [927, 122] width 139 height 28
click at [936, 124] on icon "button" at bounding box center [987, 123] width 13 height 11
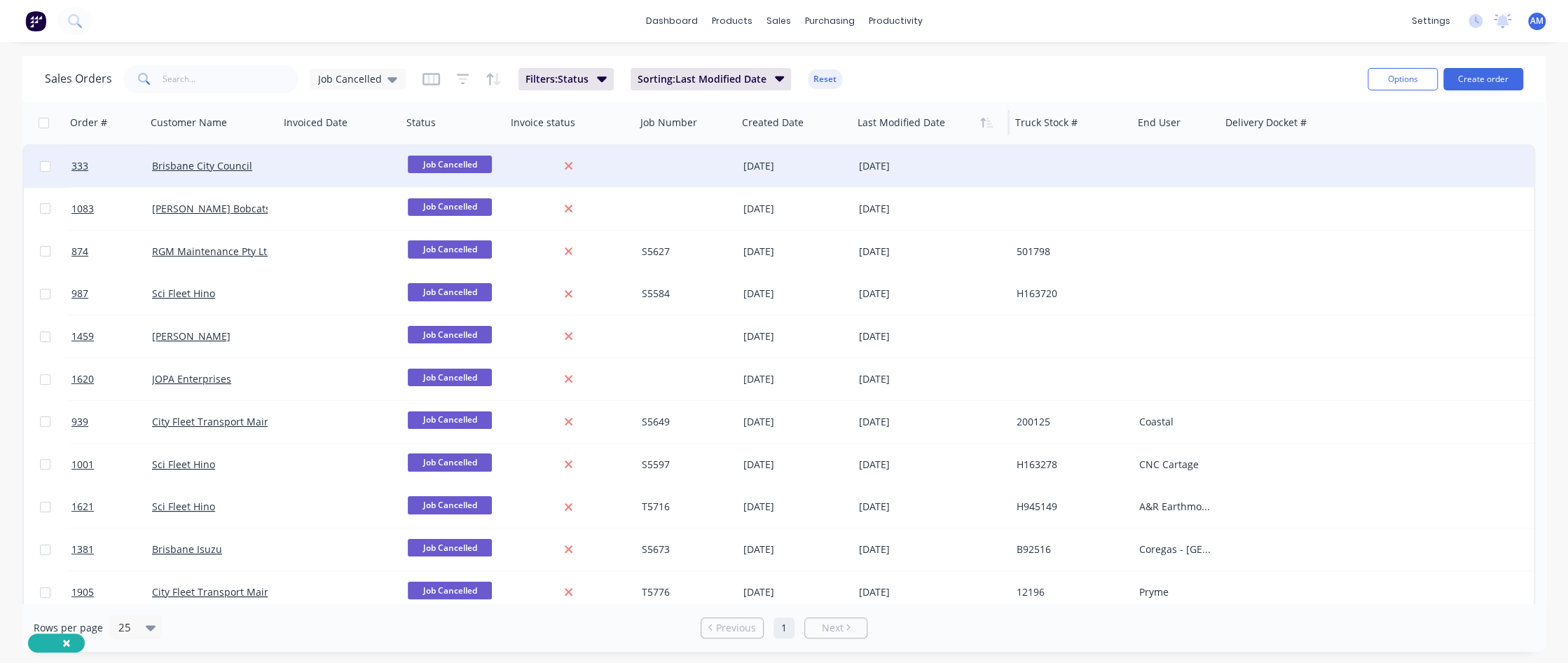
click at [327, 158] on div at bounding box center [341, 166] width 123 height 42
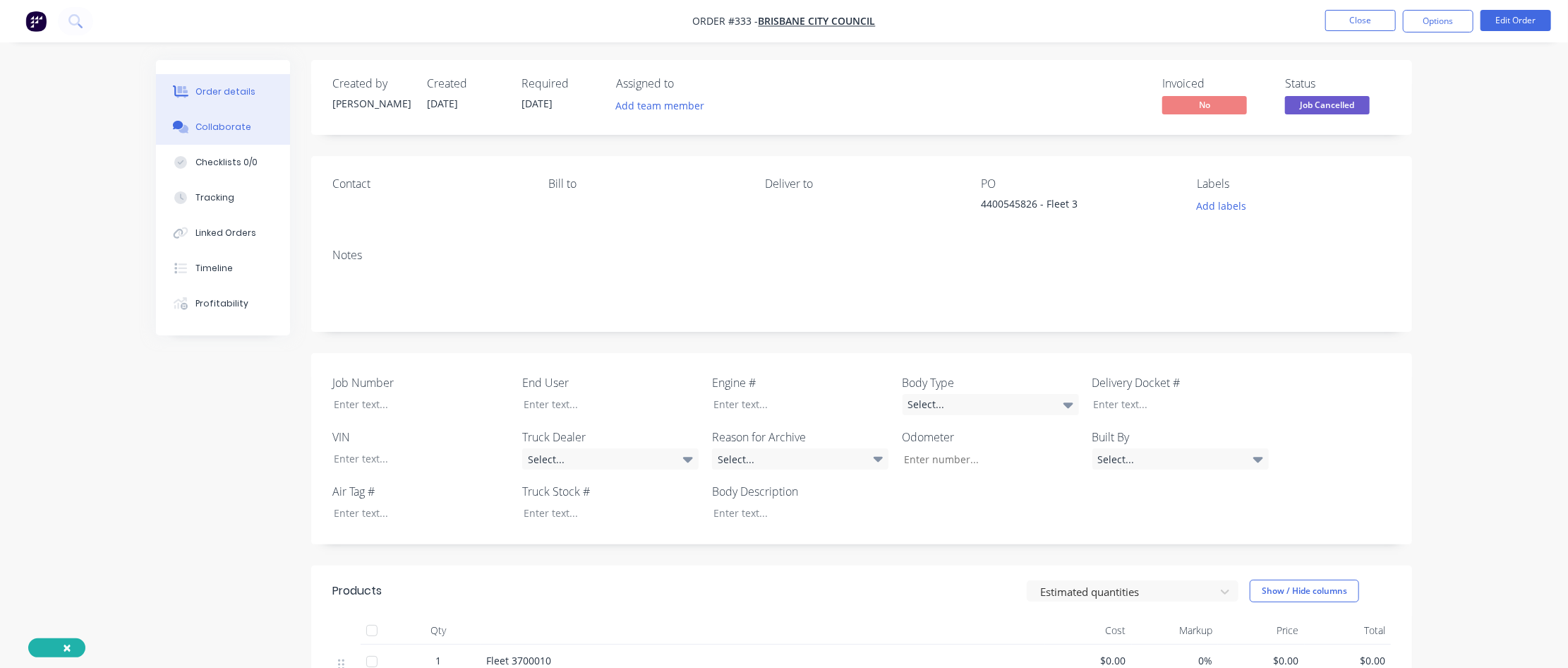
click at [218, 122] on div "Collaborate" at bounding box center [223, 127] width 56 height 13
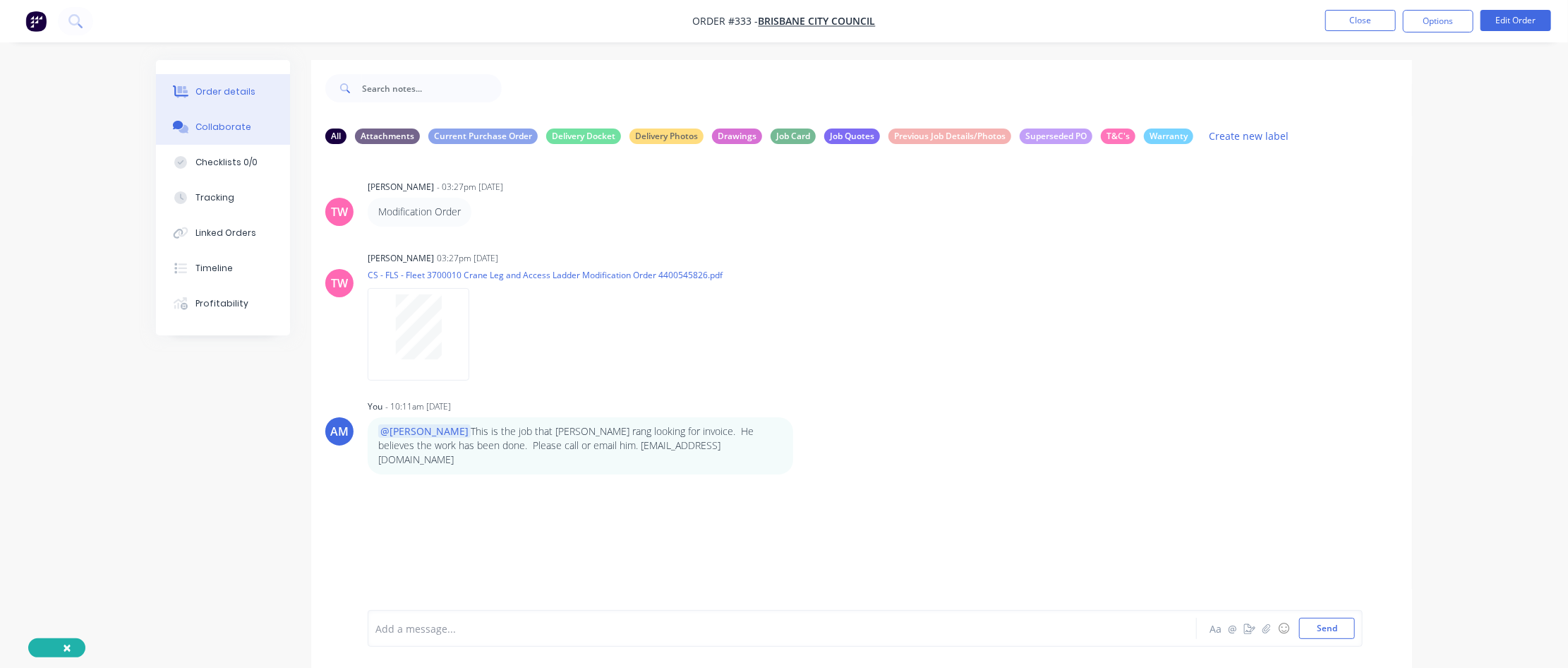
click at [233, 79] on button "Order details" at bounding box center [223, 92] width 134 height 35
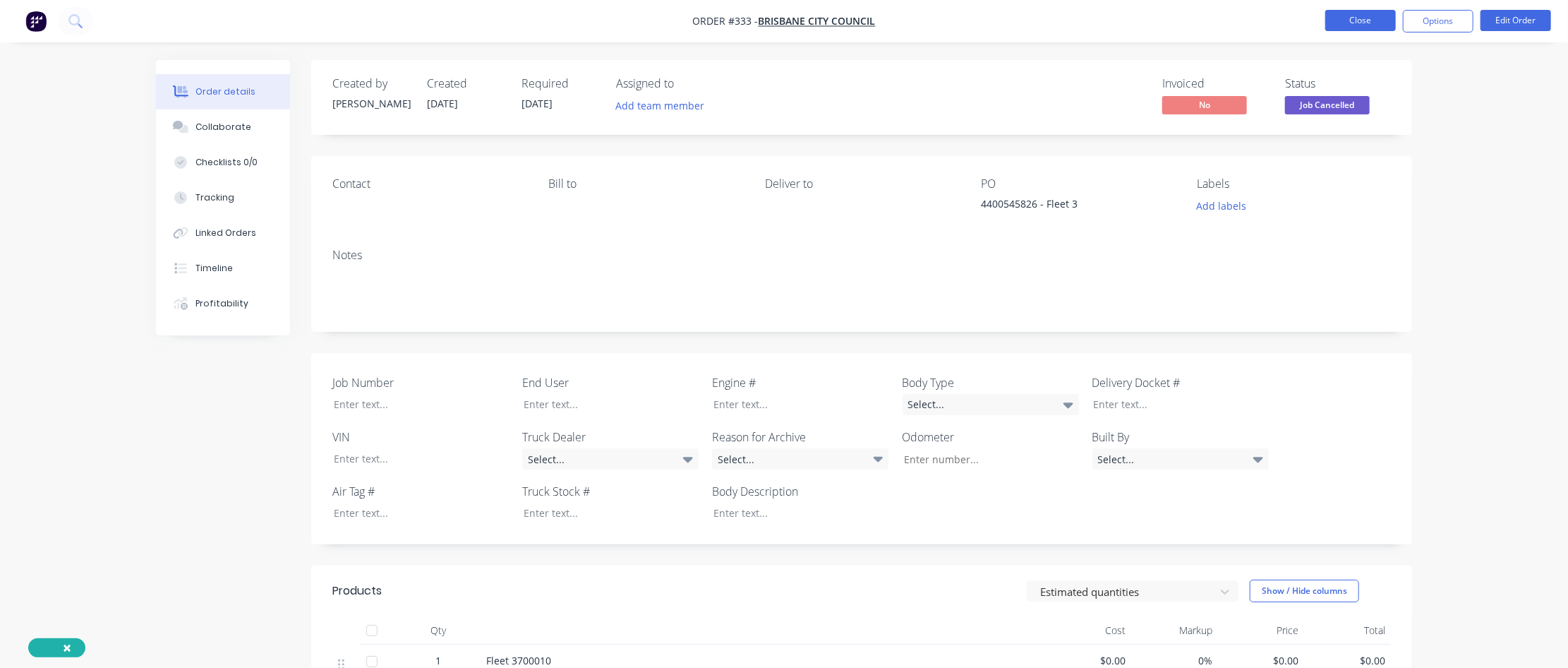
click at [943, 25] on button "Close" at bounding box center [1360, 21] width 71 height 21
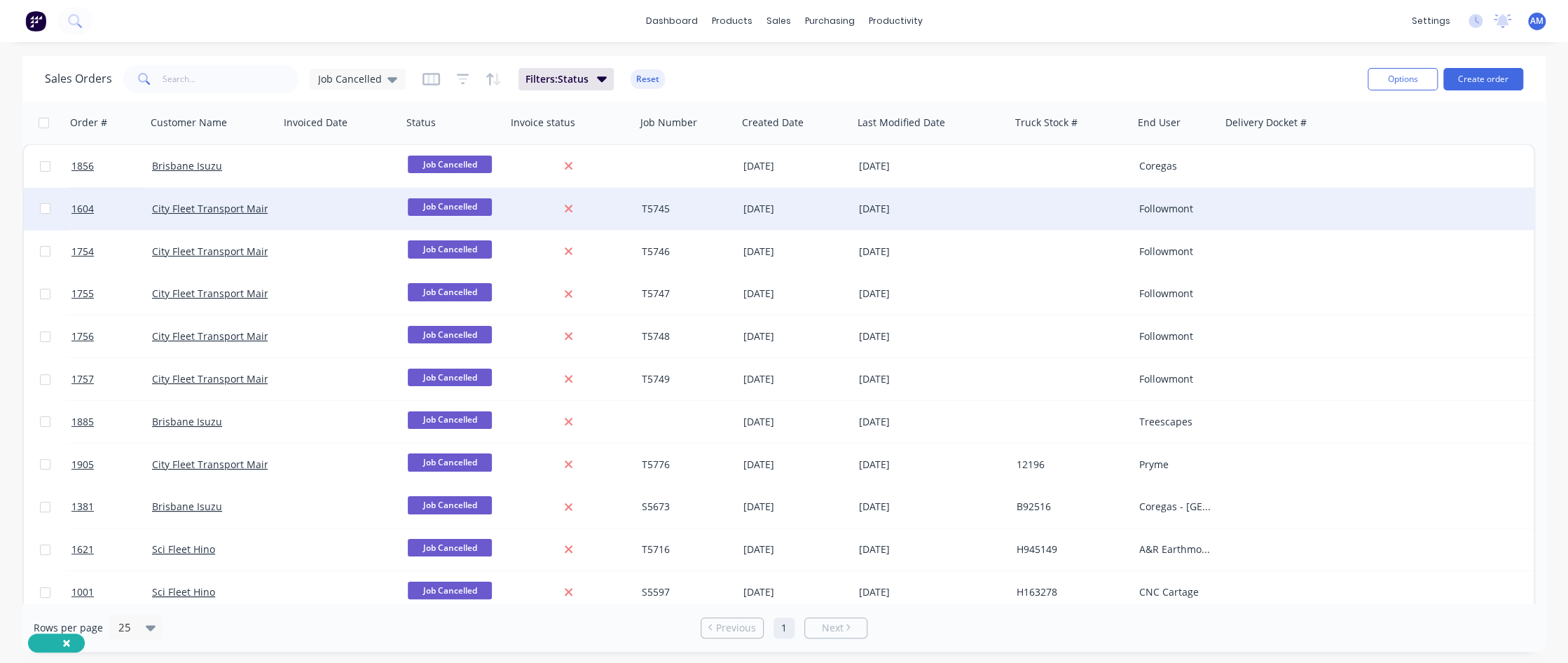
click at [360, 205] on div at bounding box center [341, 208] width 123 height 42
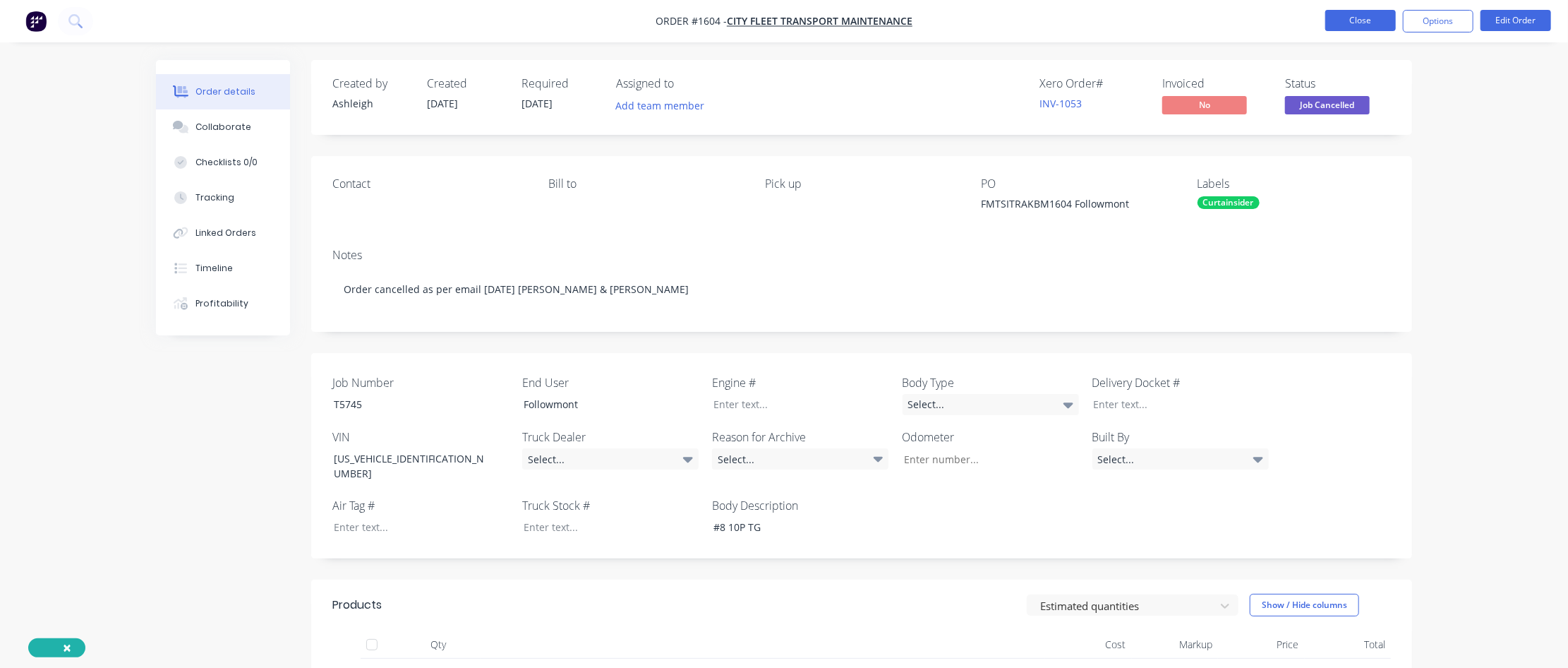
click at [943, 26] on button "Close" at bounding box center [1360, 21] width 71 height 21
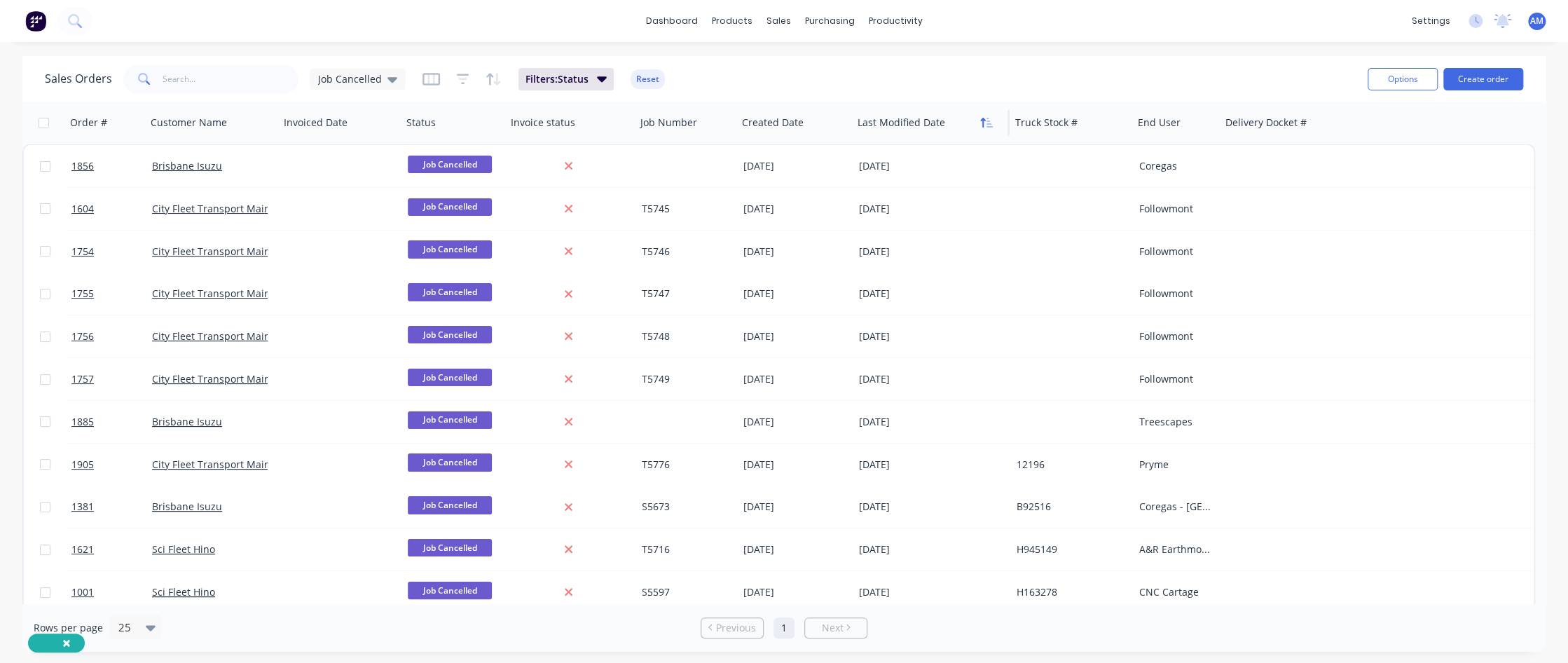
click at [936, 116] on button "button" at bounding box center [987, 123] width 21 height 21
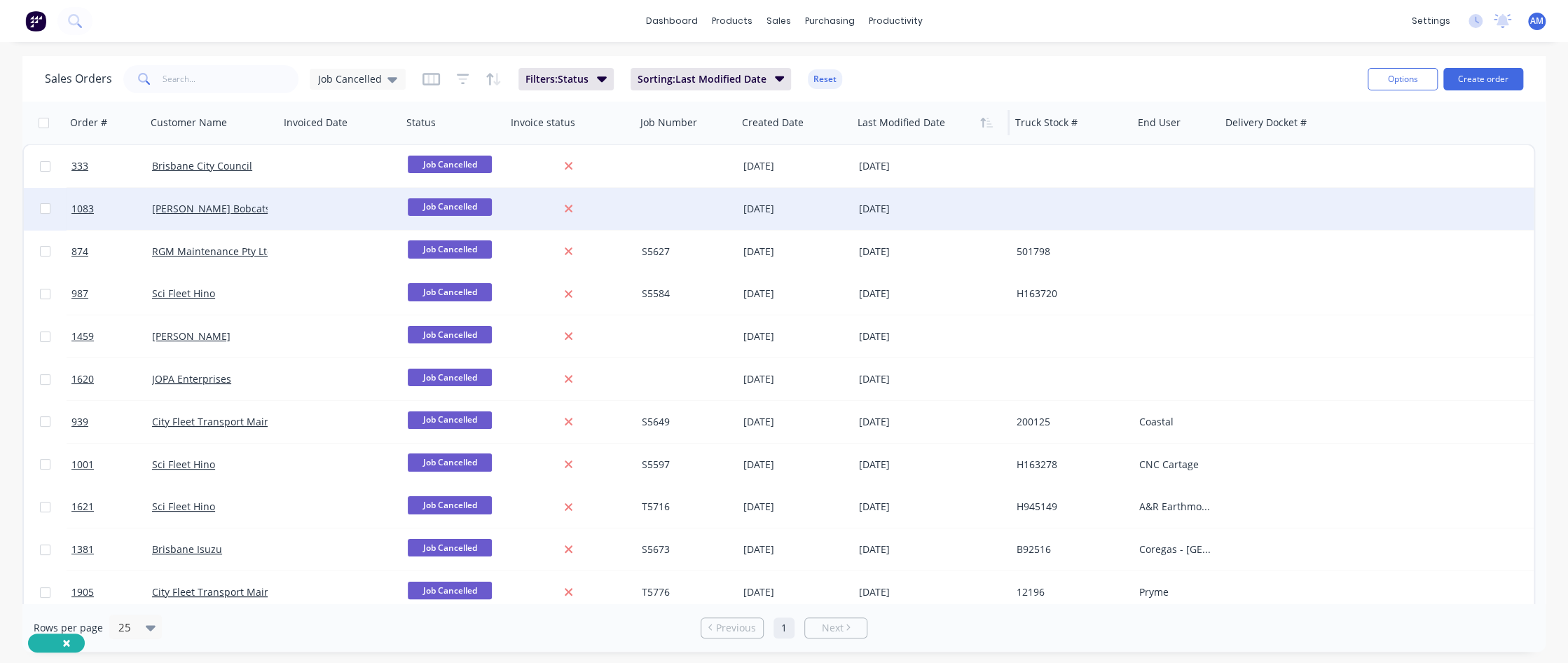
click at [350, 204] on div at bounding box center [341, 208] width 123 height 42
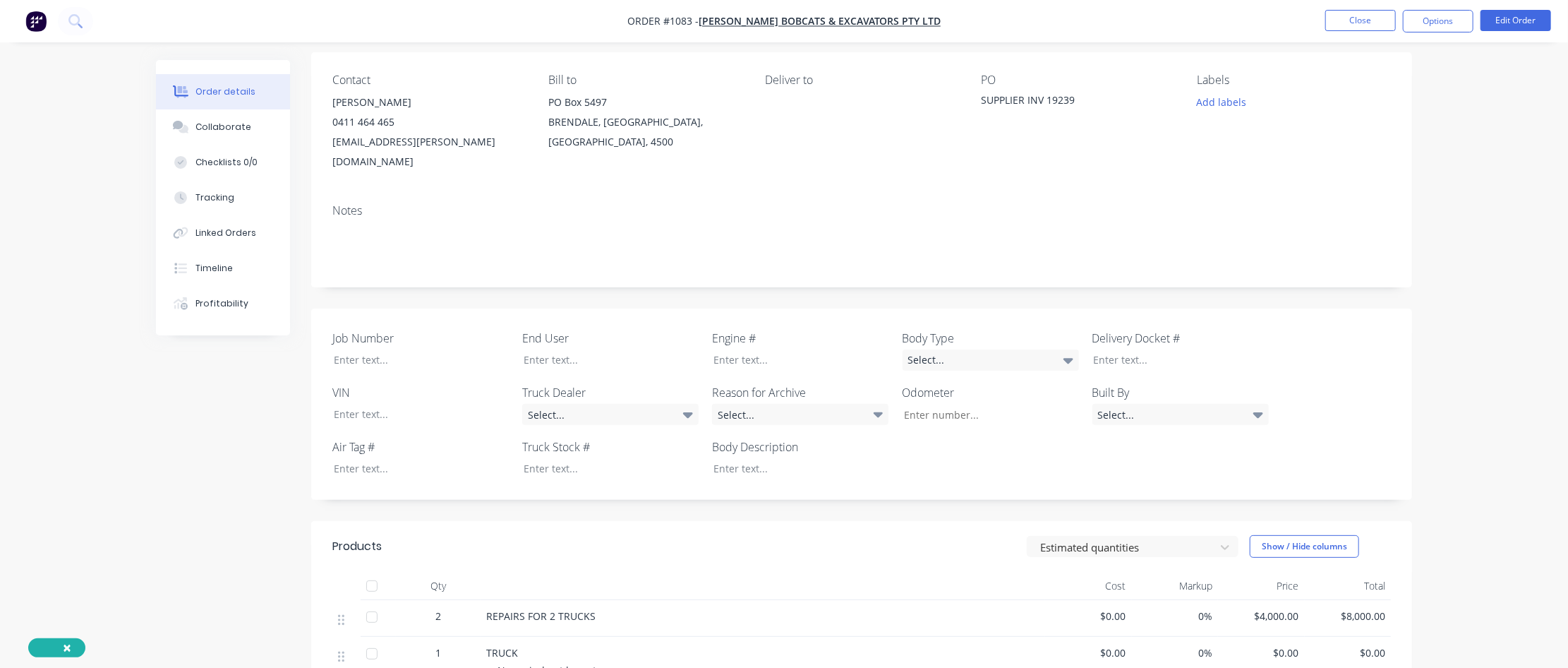
scroll to position [353, 0]
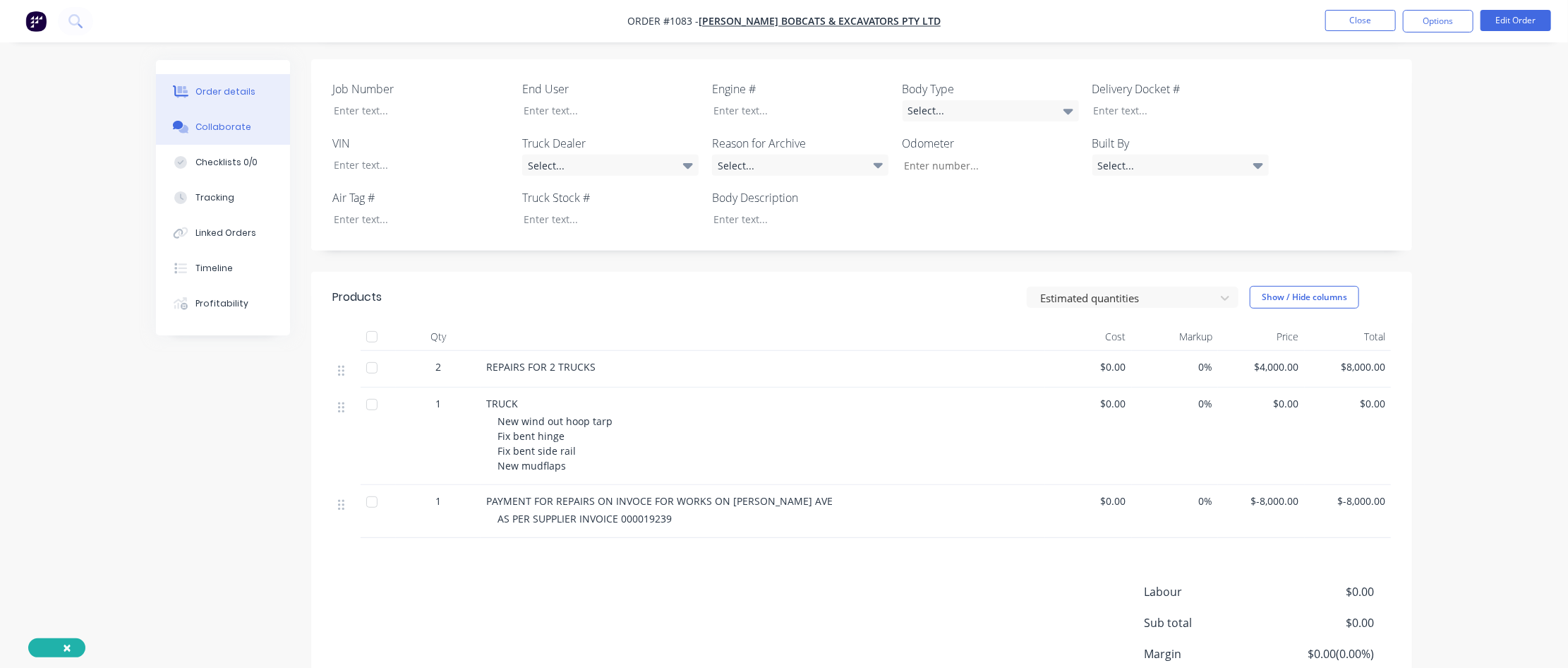
click at [246, 137] on button "Collaborate" at bounding box center [223, 127] width 134 height 35
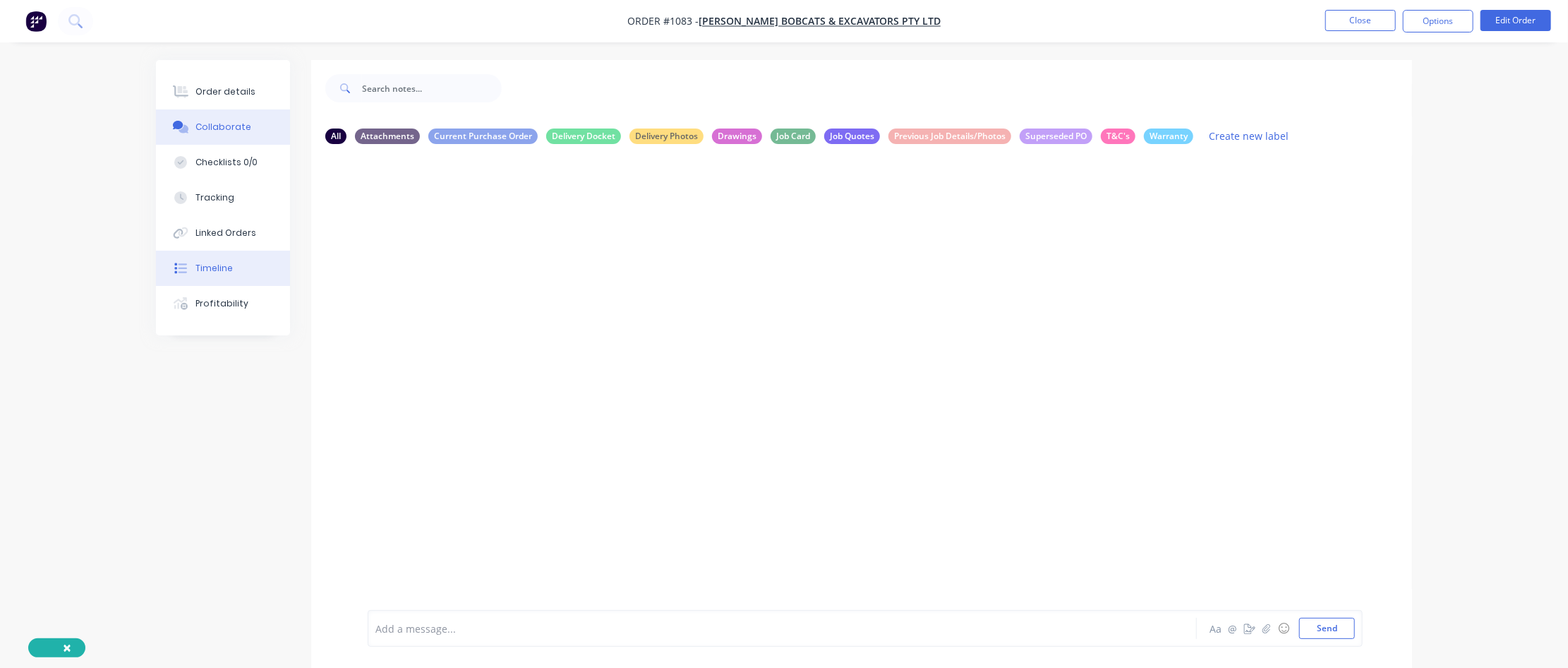
click at [220, 271] on div "Timeline" at bounding box center [214, 268] width 37 height 13
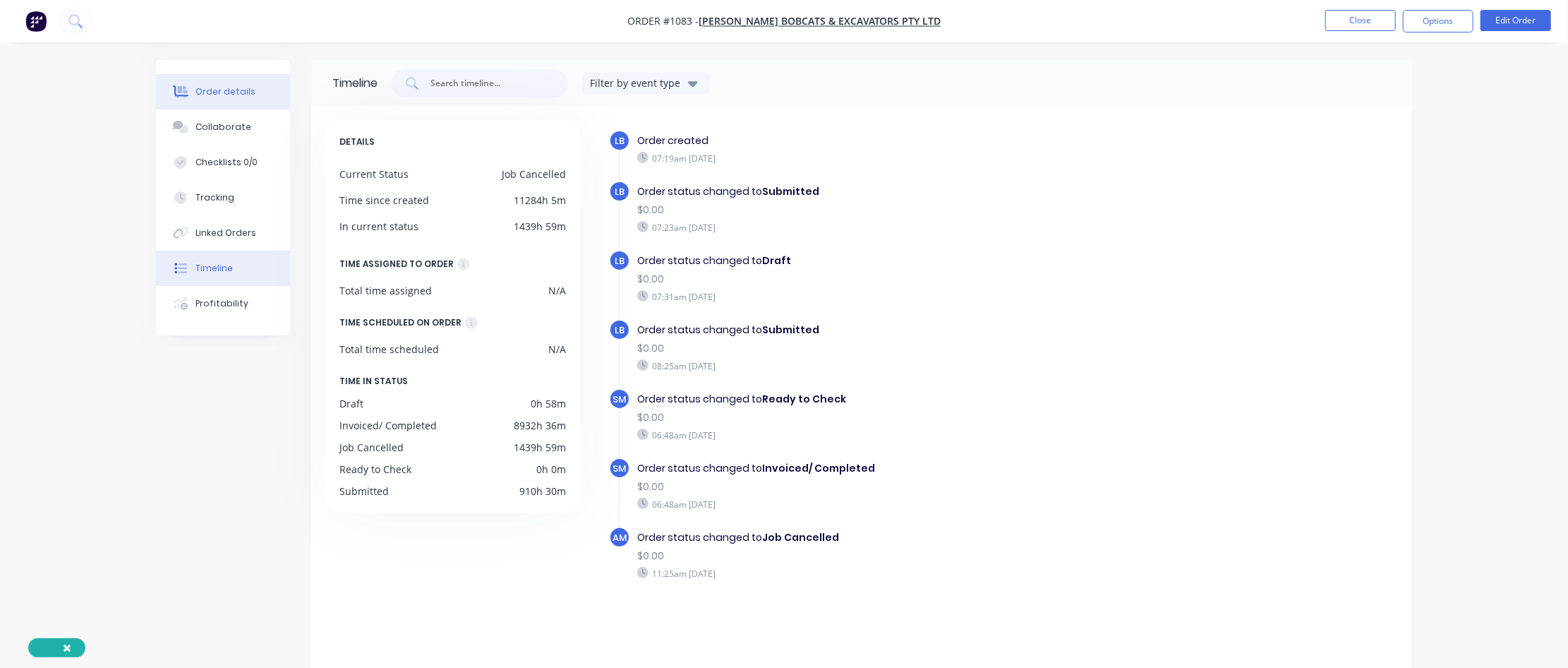
click at [242, 89] on div "Order details" at bounding box center [225, 92] width 60 height 13
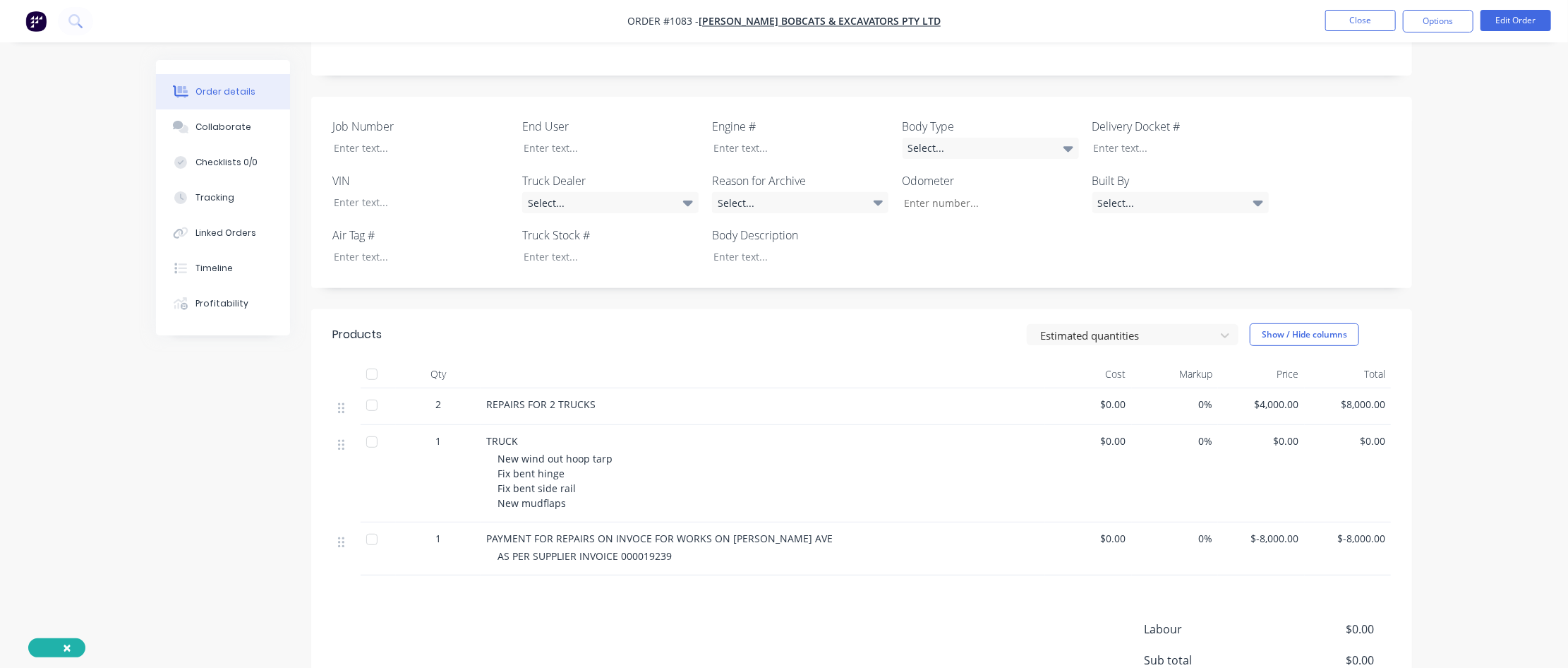
scroll to position [282, 0]
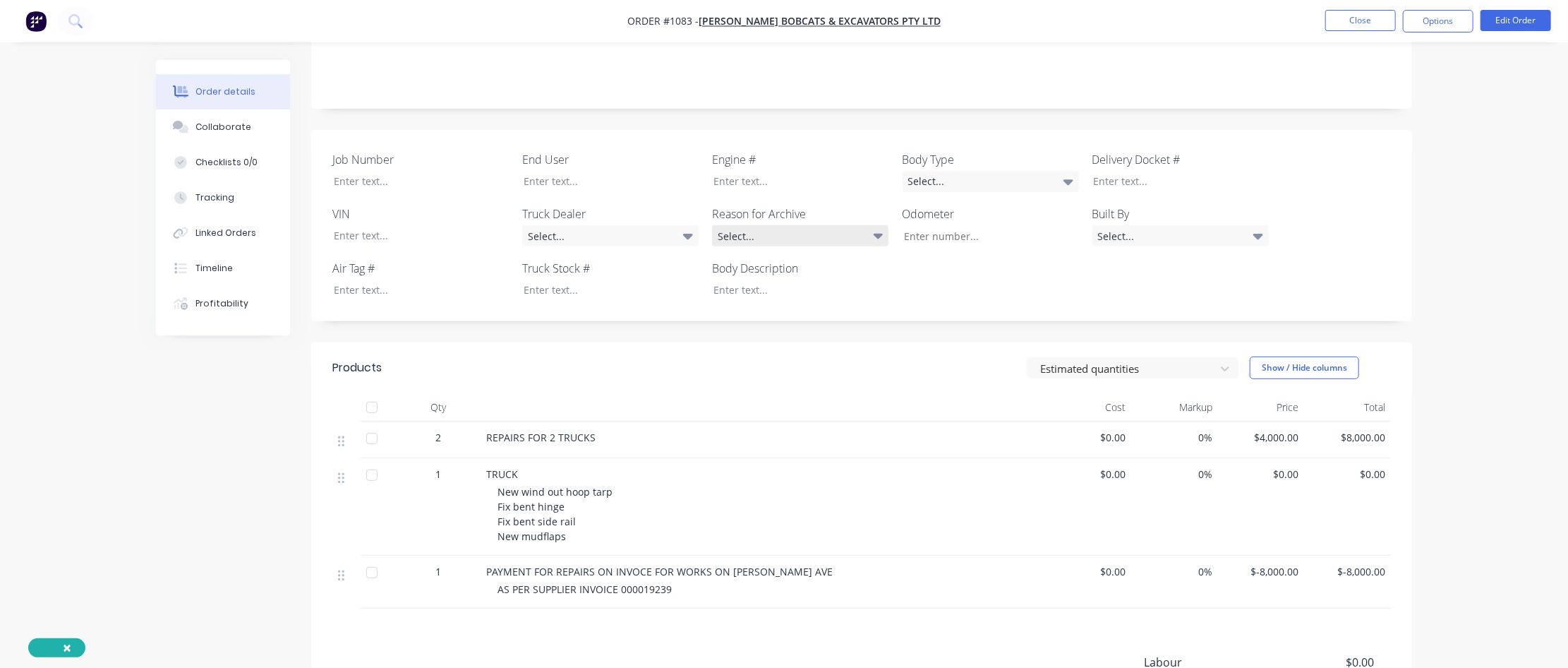
click at [880, 233] on icon at bounding box center [879, 236] width 10 height 6
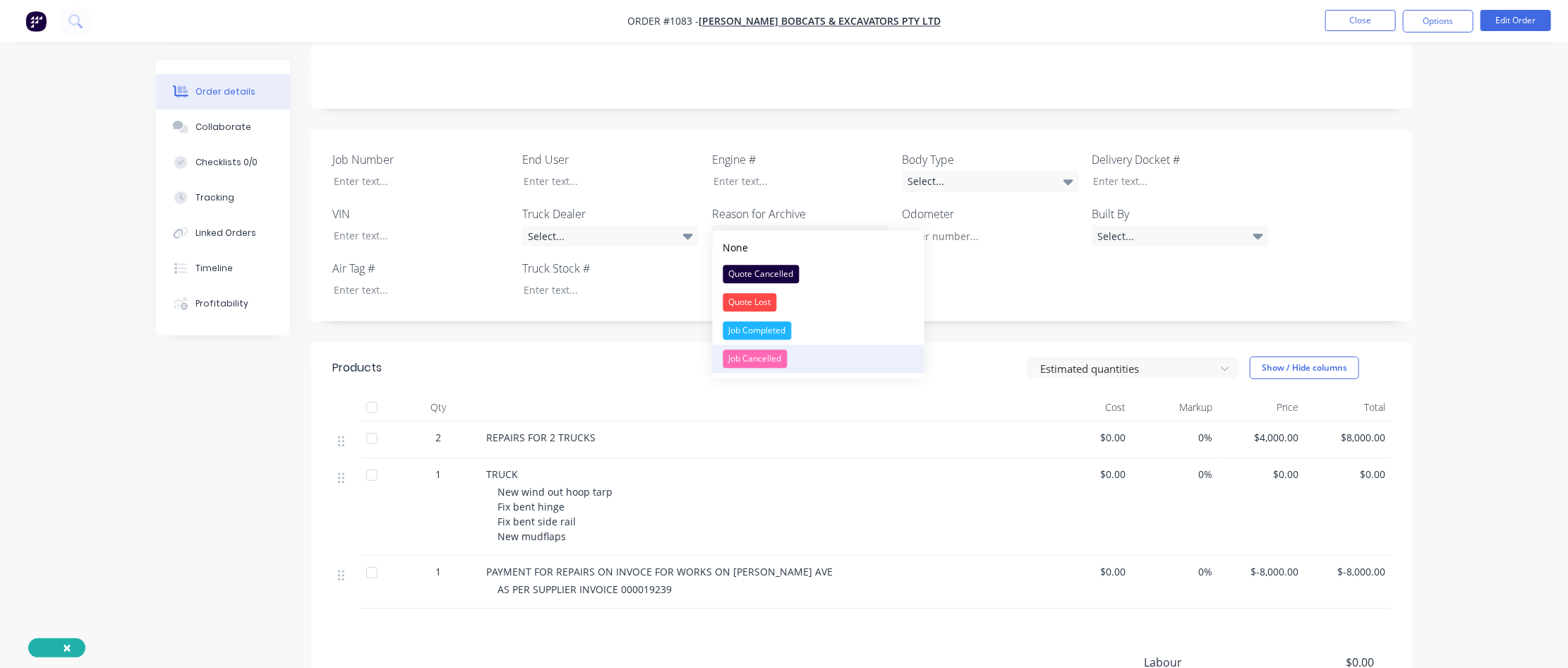
click at [829, 357] on button "Job Cancelled" at bounding box center [819, 358] width 212 height 28
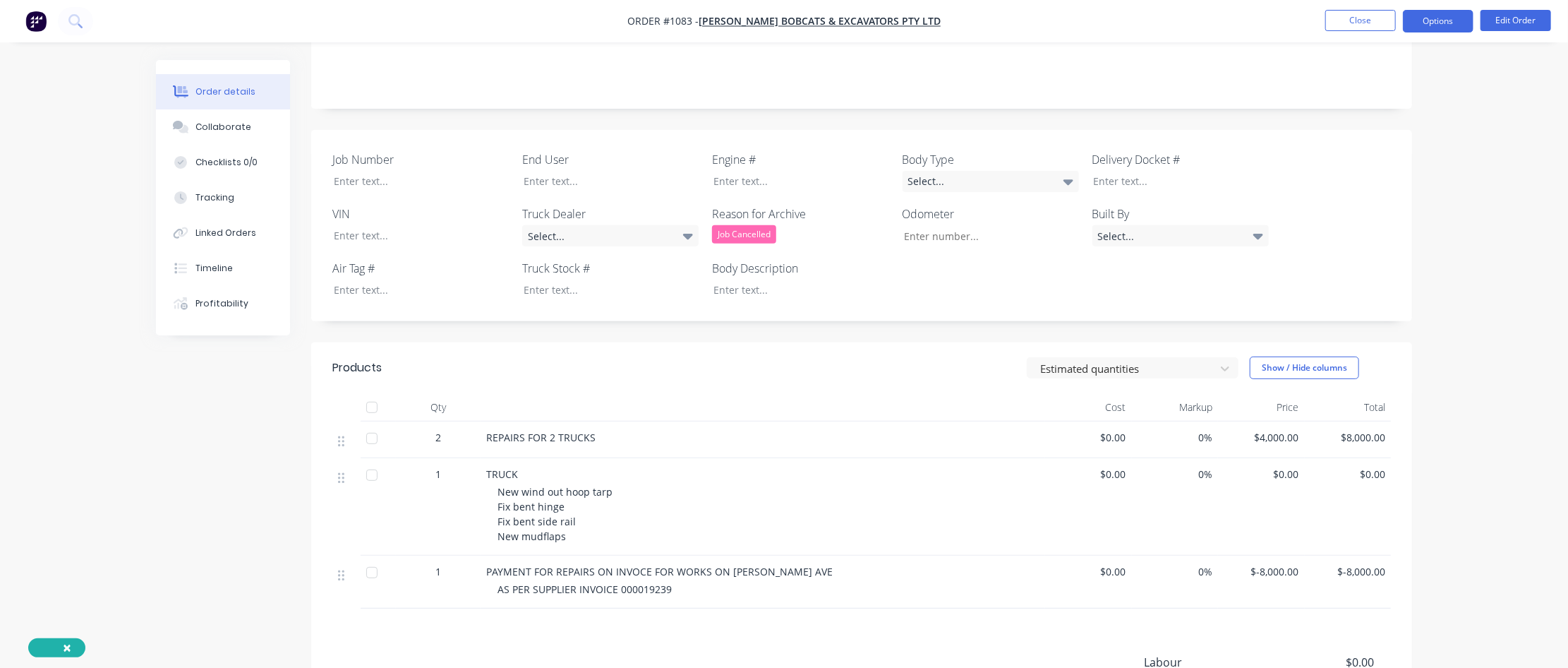
click at [943, 25] on button "Options" at bounding box center [1438, 21] width 71 height 23
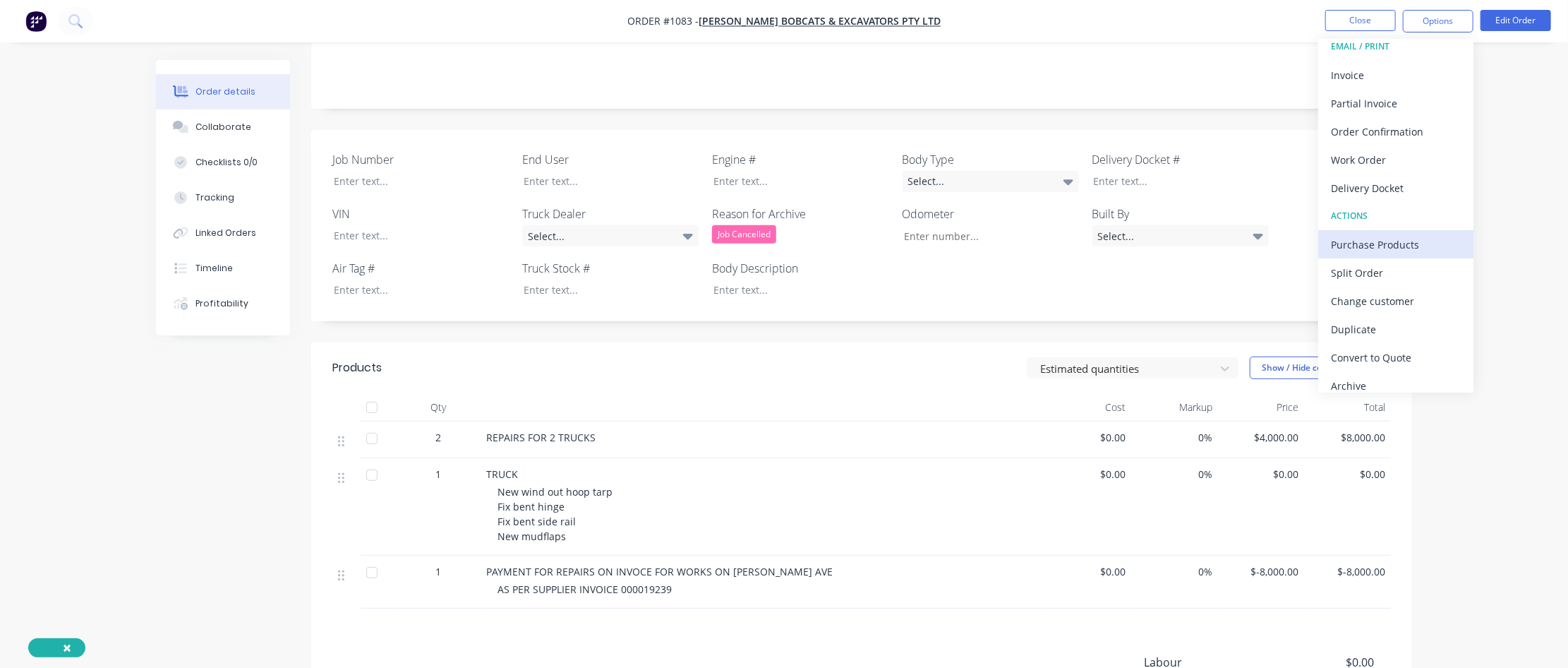
scroll to position [21, 0]
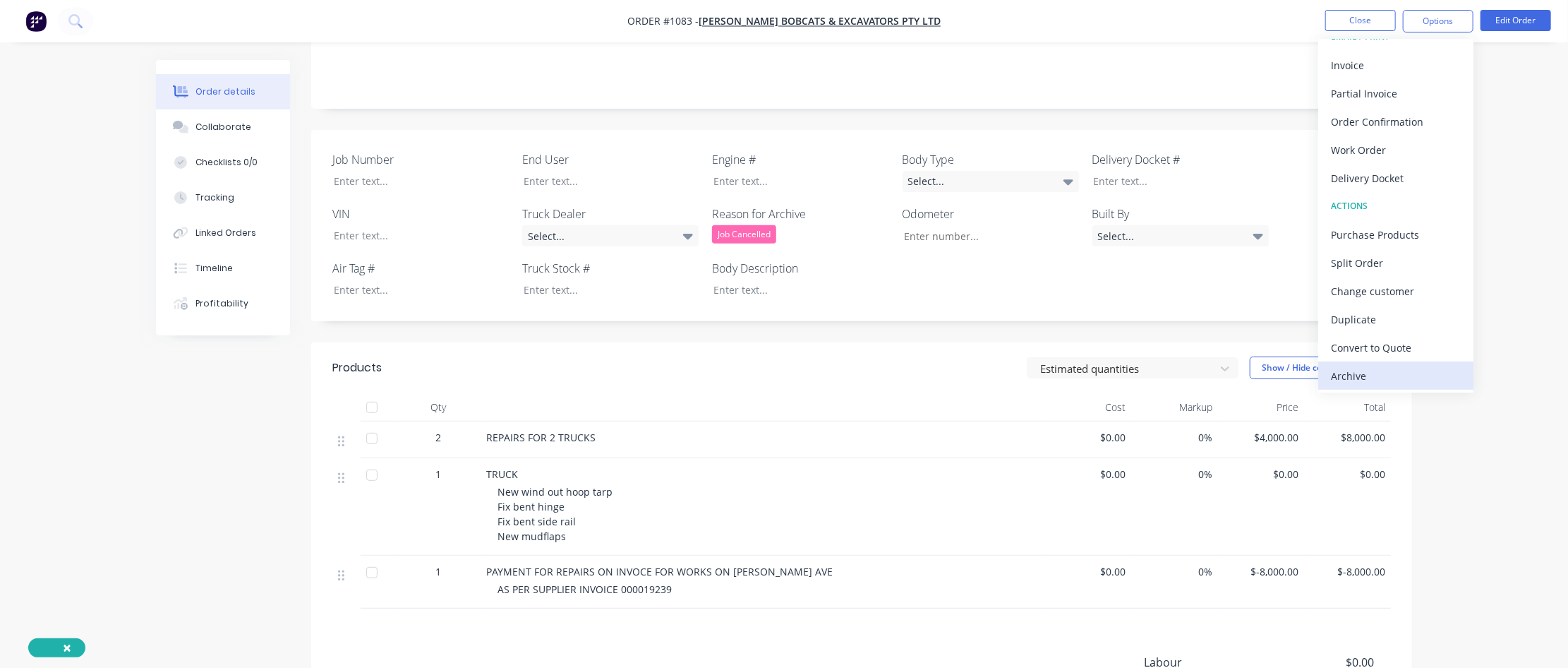
click at [943, 369] on div "Archive" at bounding box center [1396, 376] width 130 height 21
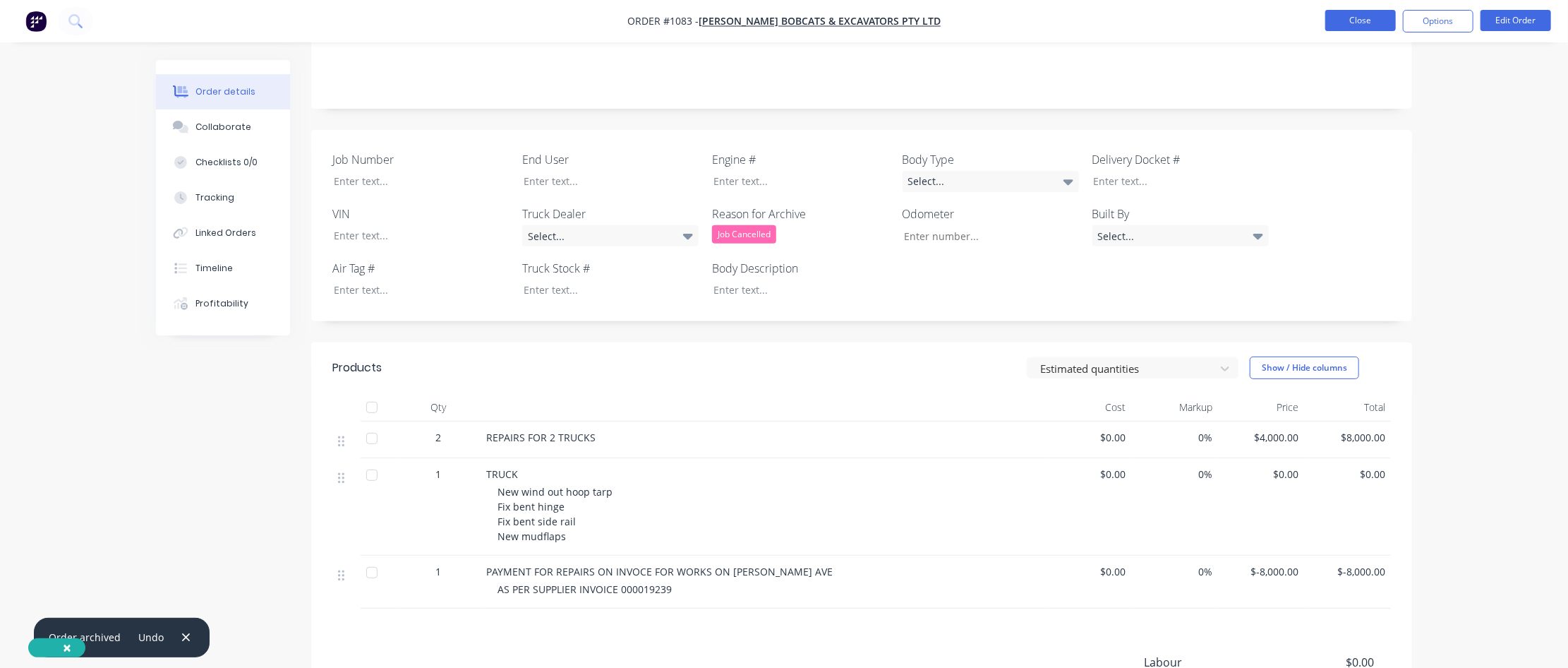
click at [943, 24] on button "Close" at bounding box center [1360, 21] width 71 height 21
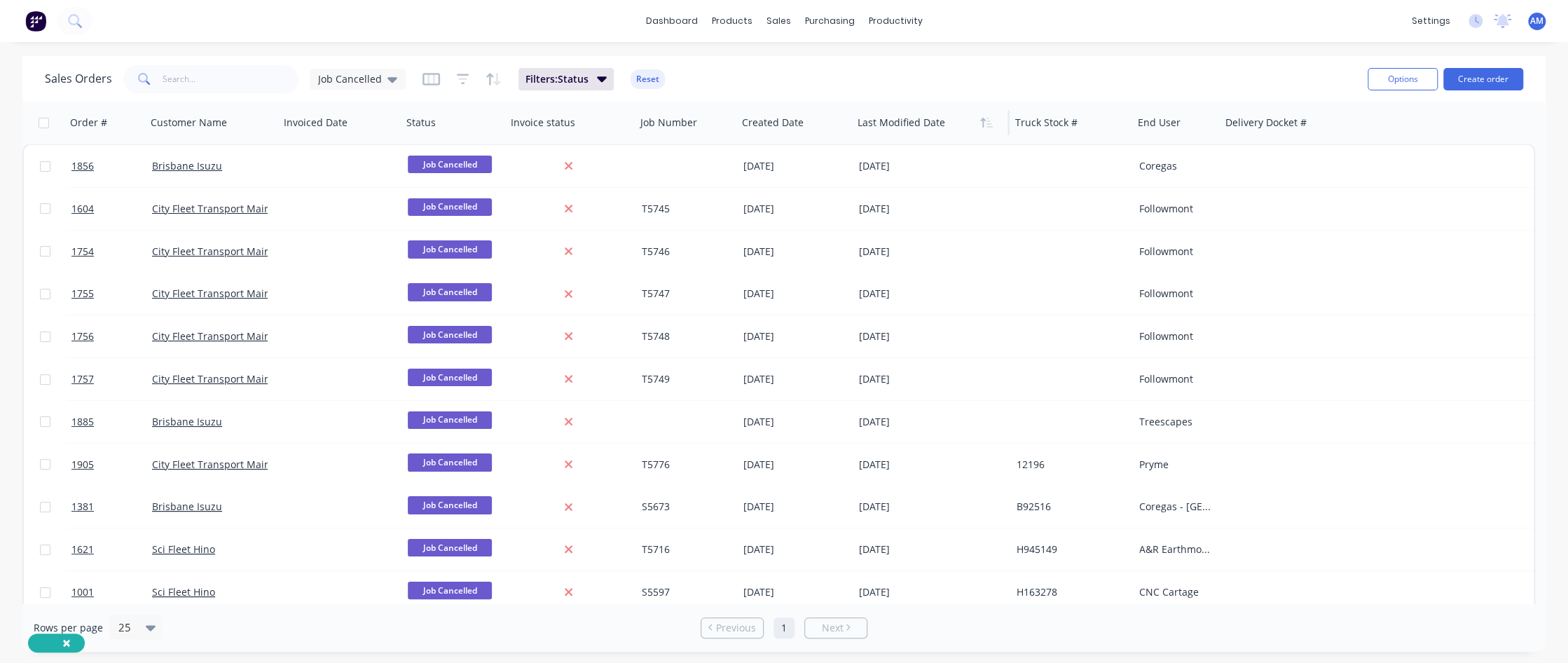
click at [902, 117] on div at bounding box center [927, 122] width 139 height 28
click at [936, 124] on icon "button" at bounding box center [990, 123] width 6 height 10
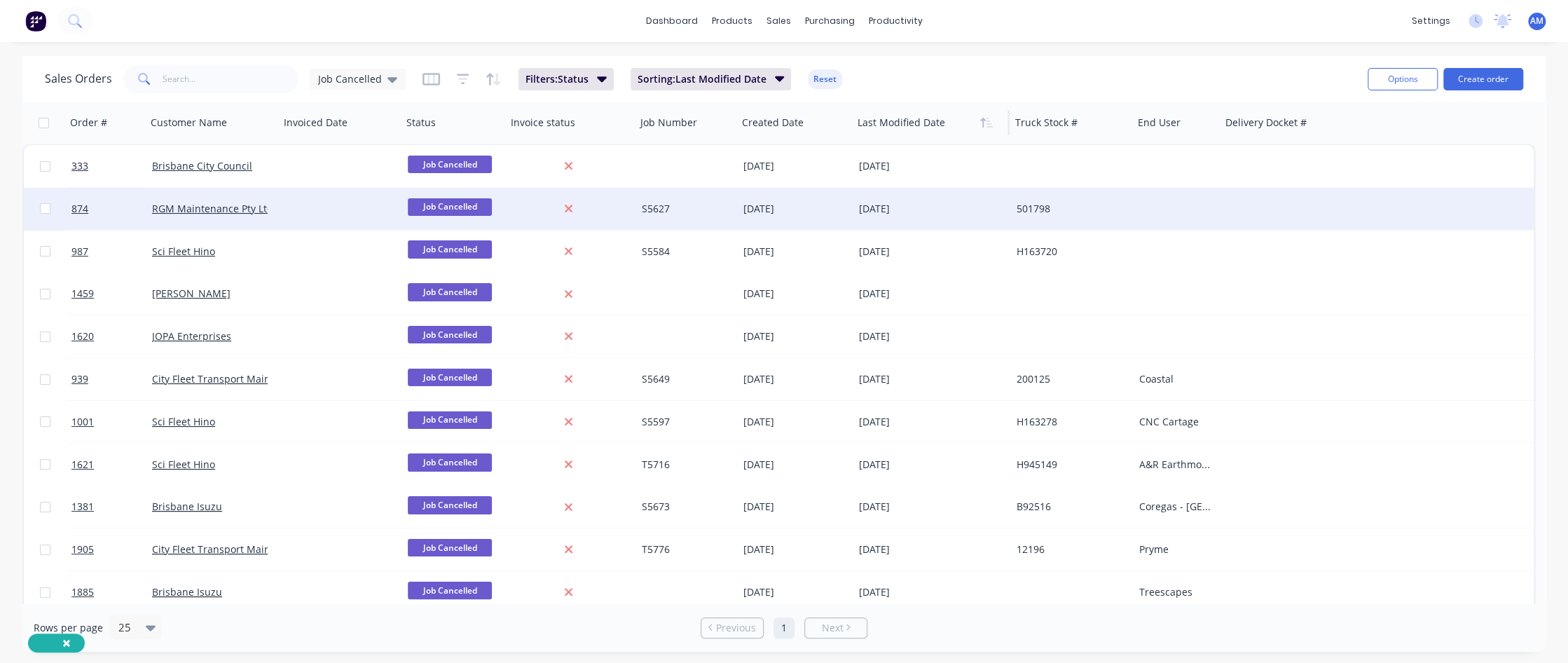
click at [315, 207] on div at bounding box center [341, 208] width 123 height 42
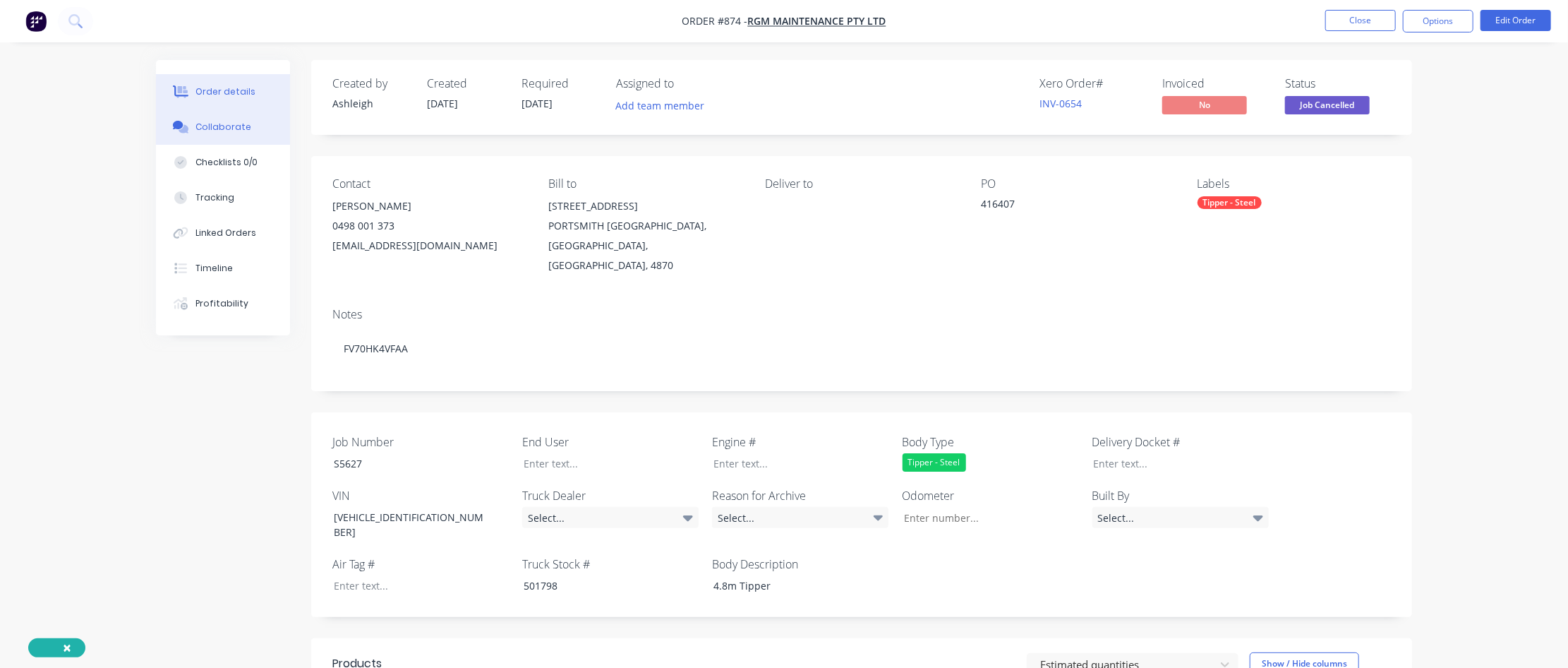
click at [228, 118] on button "Collaborate" at bounding box center [223, 127] width 134 height 35
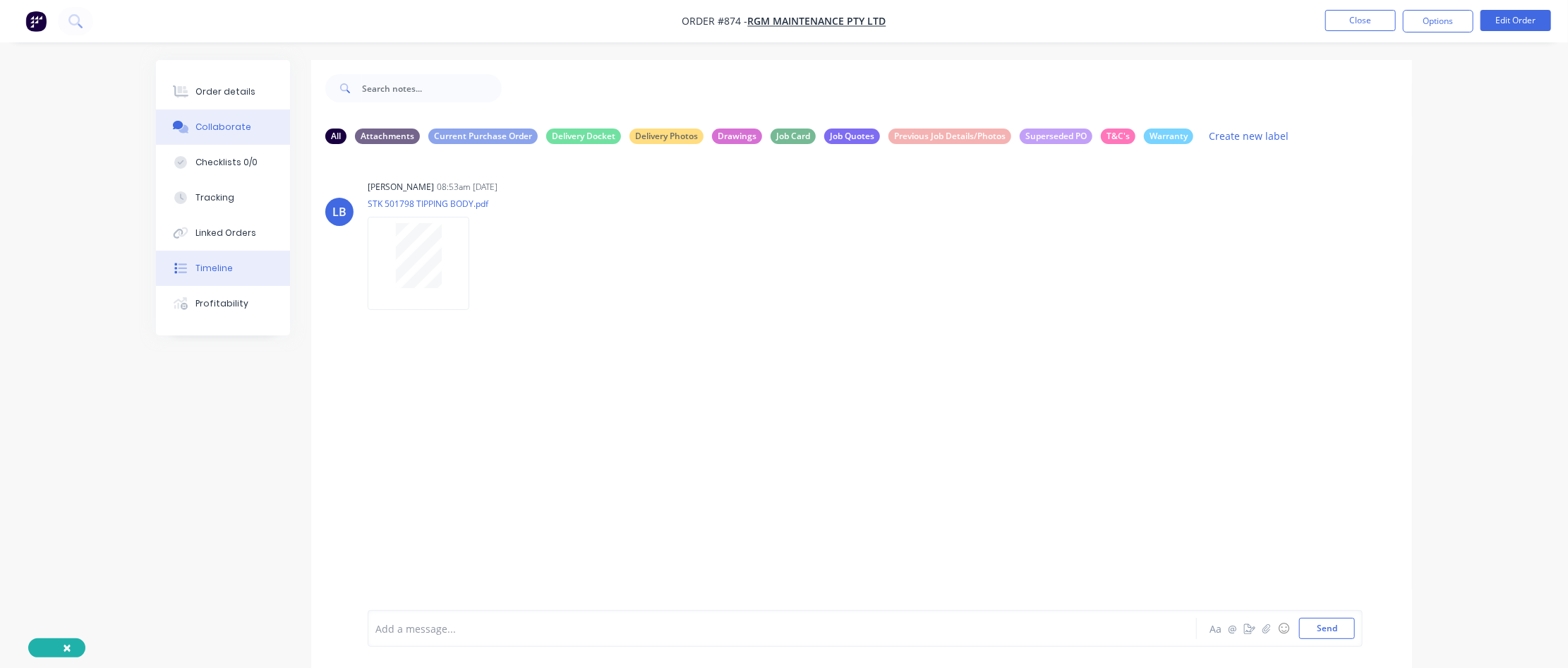
click at [238, 257] on button "Timeline" at bounding box center [223, 268] width 134 height 35
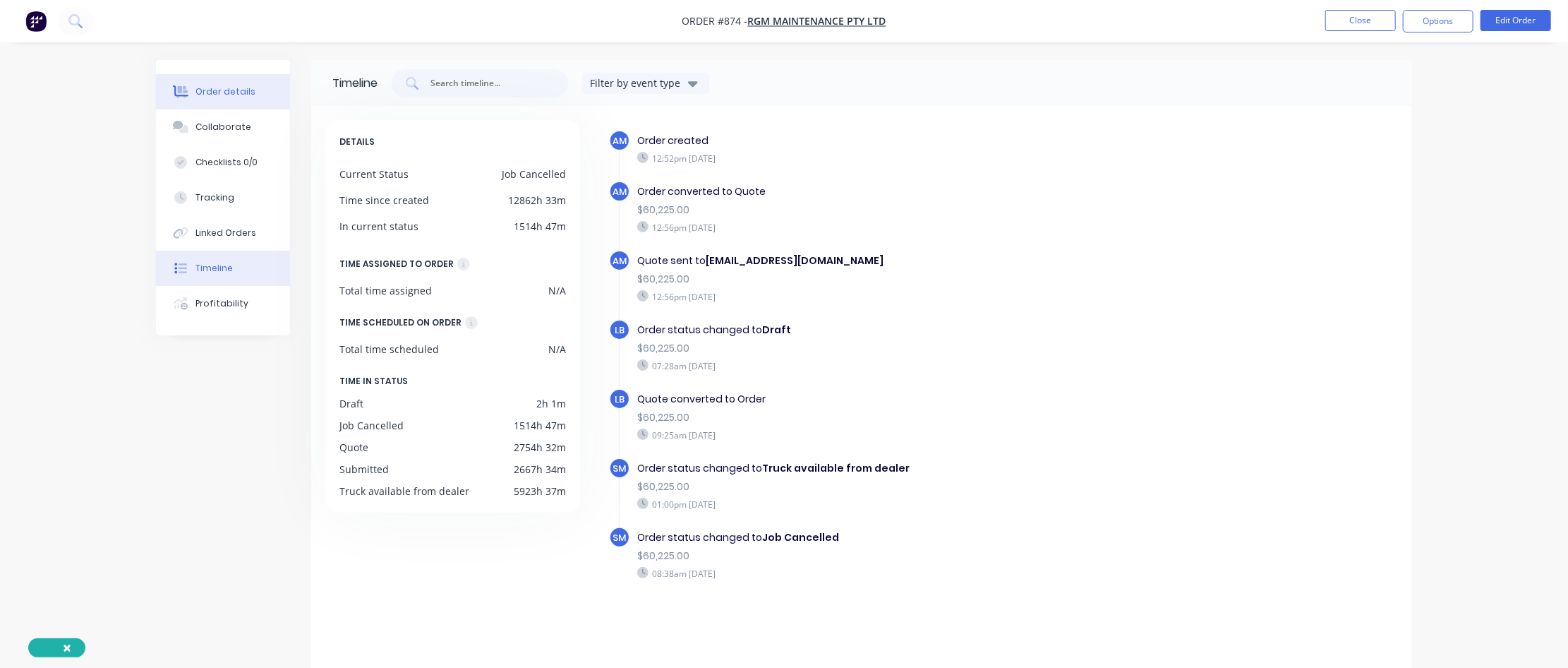
click at [238, 95] on div "Order details" at bounding box center [225, 92] width 60 height 13
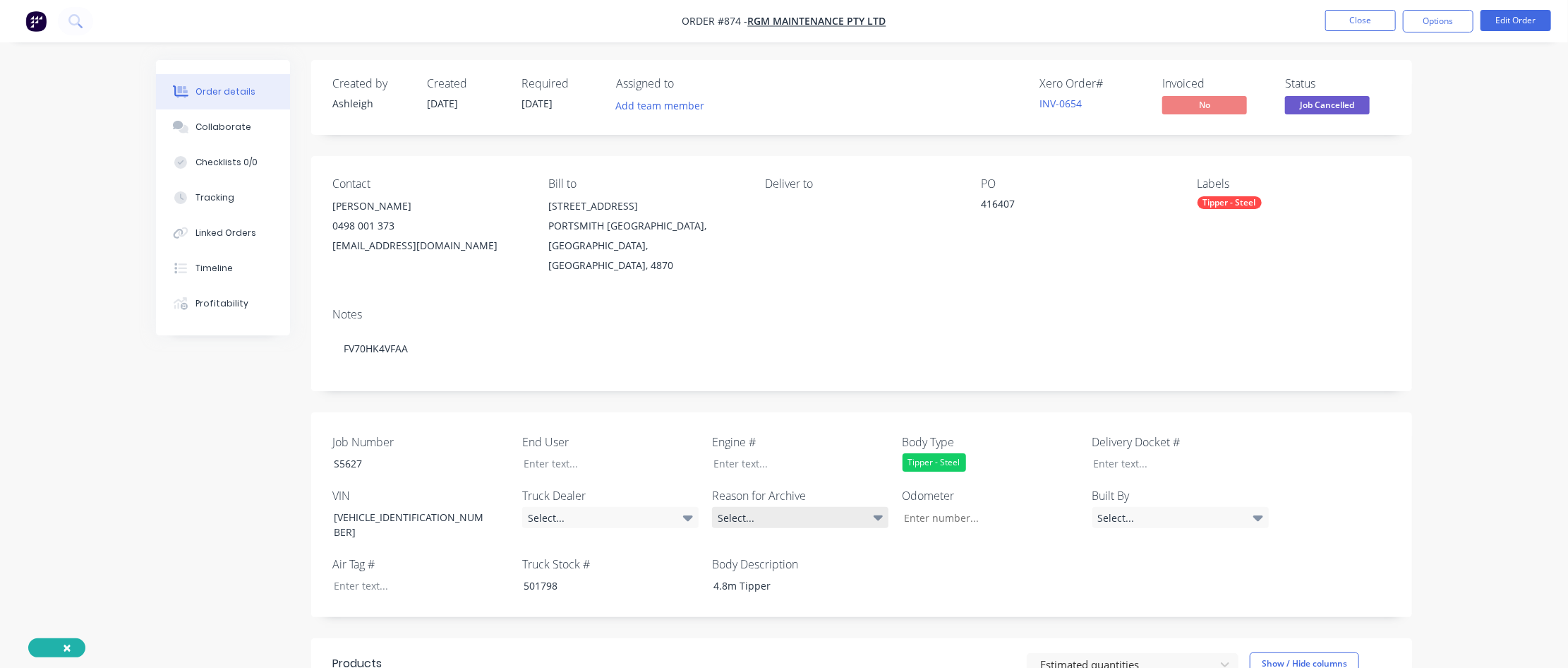
click at [846, 406] on div "Select..." at bounding box center [800, 518] width 177 height 21
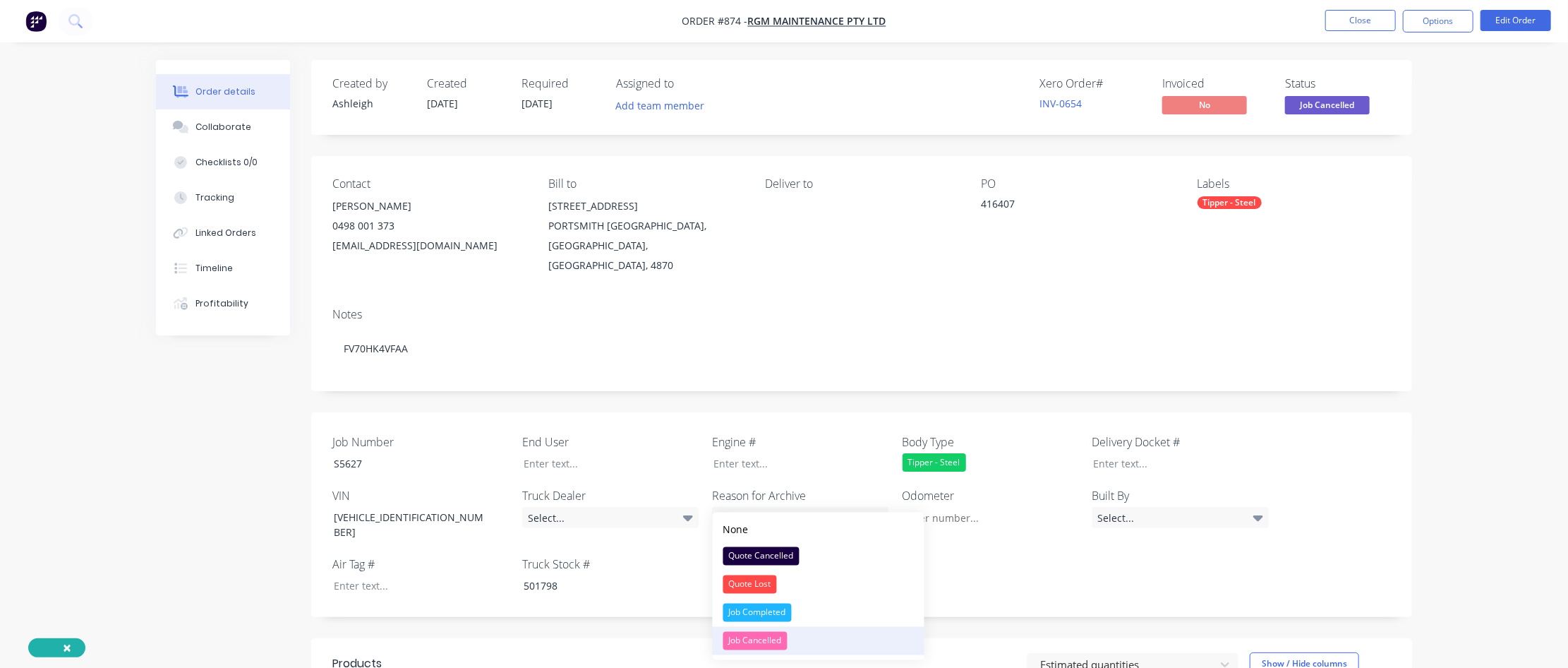
click at [785, 406] on div "Job Cancelled" at bounding box center [756, 642] width 64 height 19
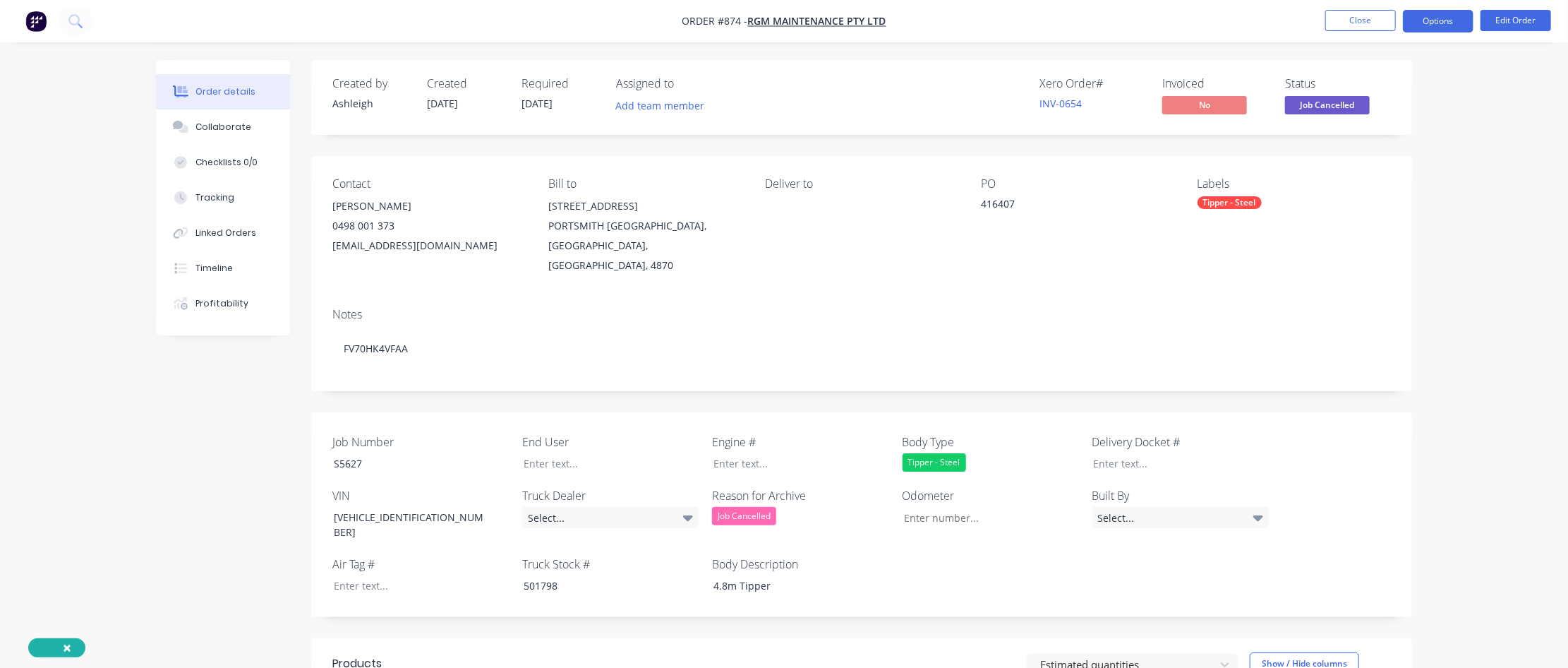
click at [943, 21] on button "Options" at bounding box center [1438, 21] width 71 height 23
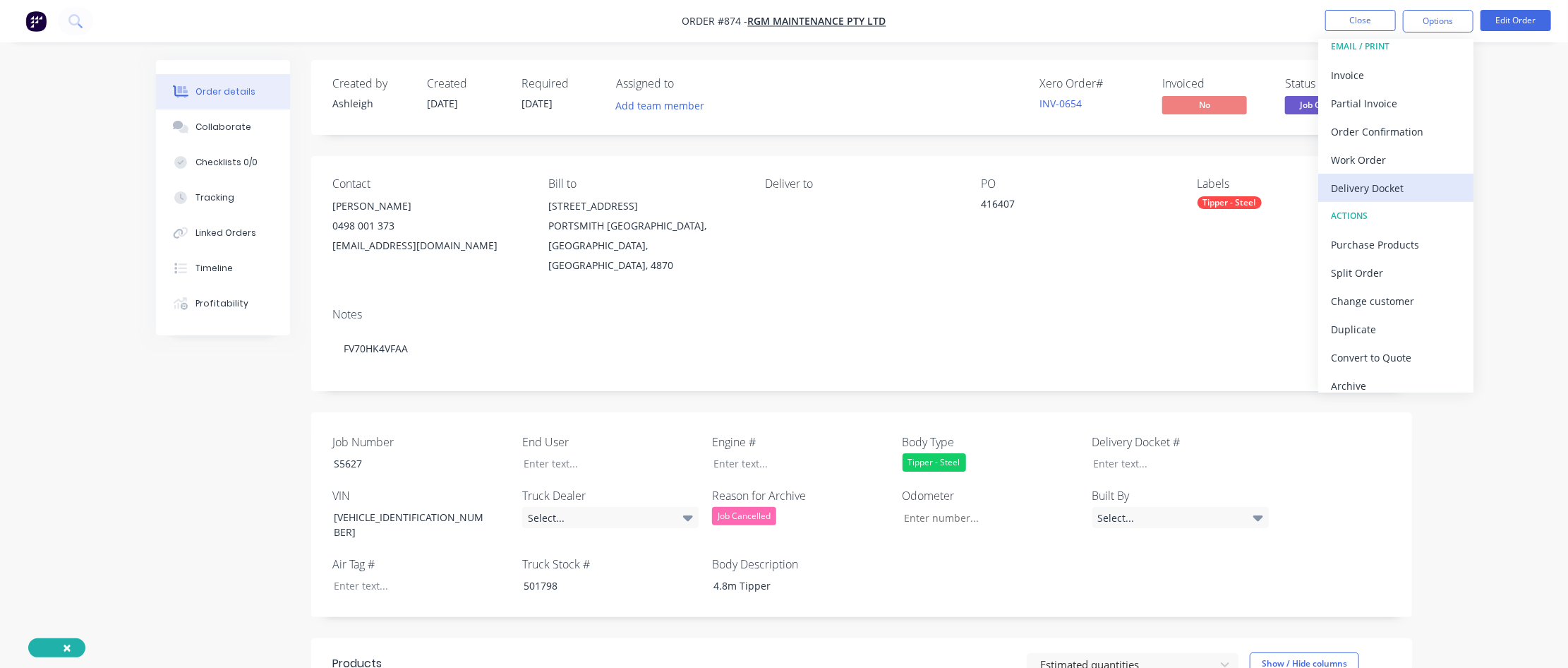
scroll to position [21, 0]
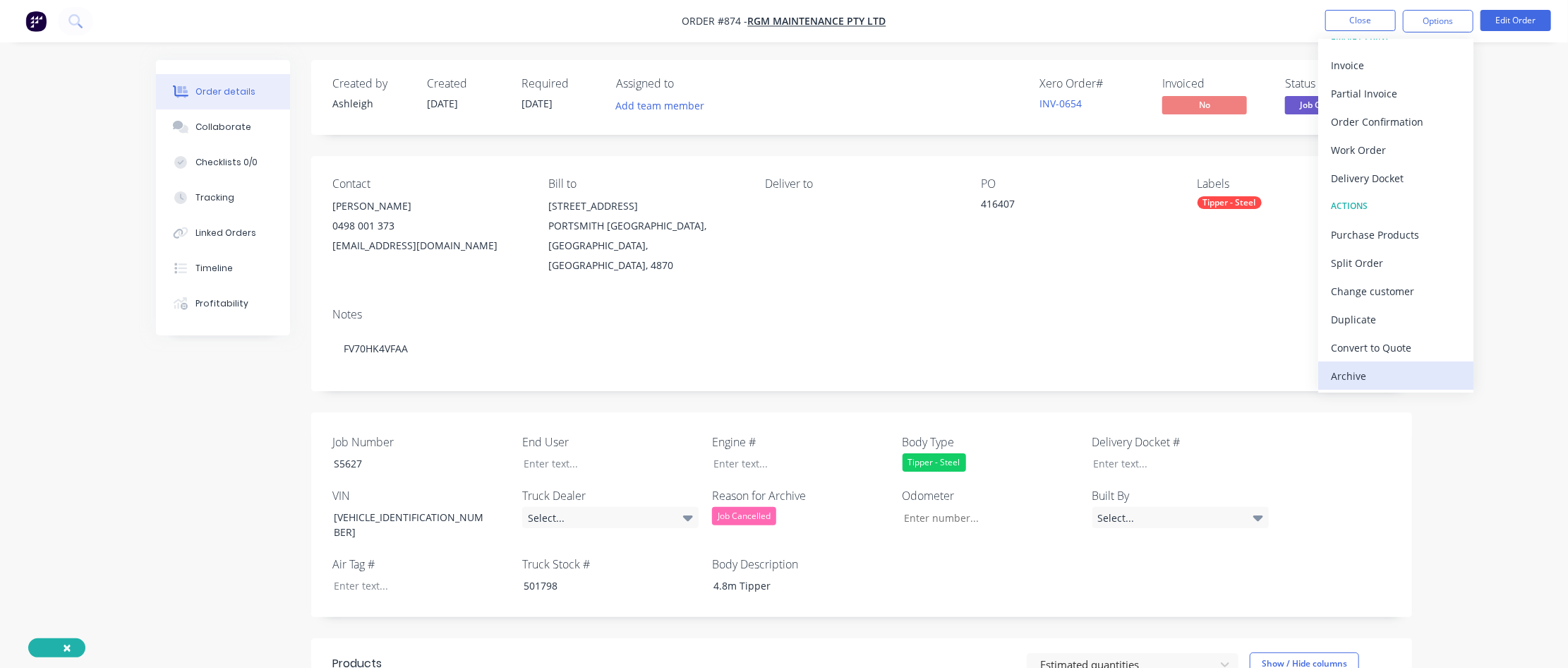
click at [943, 380] on div "Archive" at bounding box center [1396, 376] width 130 height 21
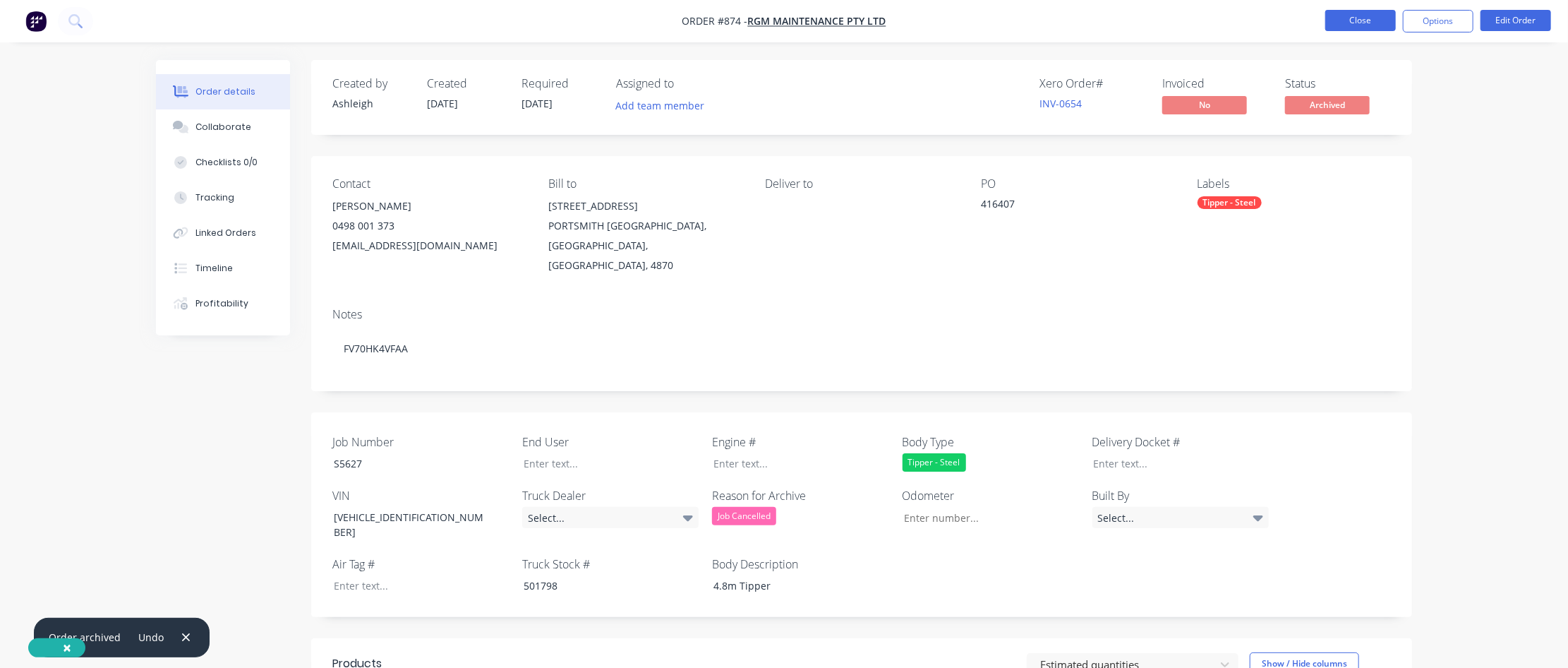
click at [943, 23] on button "Close" at bounding box center [1360, 21] width 71 height 21
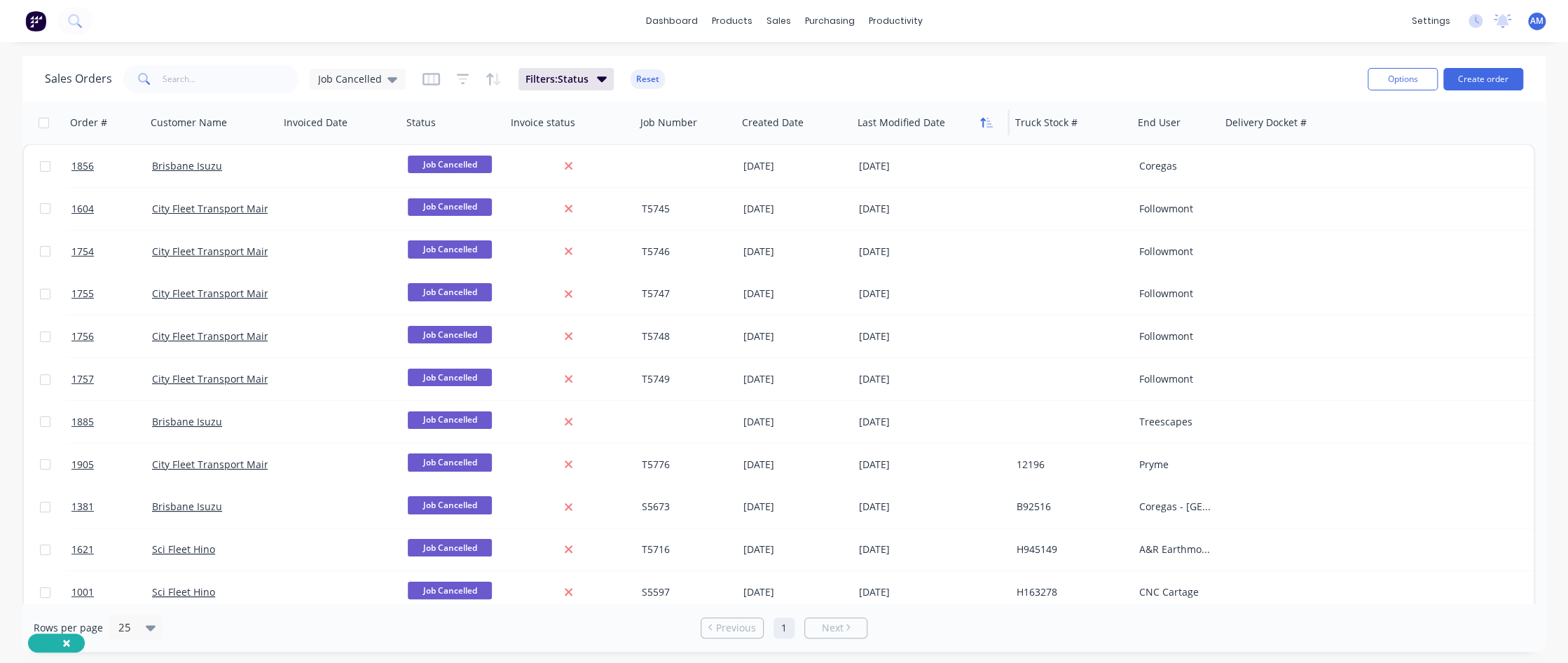
click at [936, 124] on icon "button" at bounding box center [987, 123] width 13 height 11
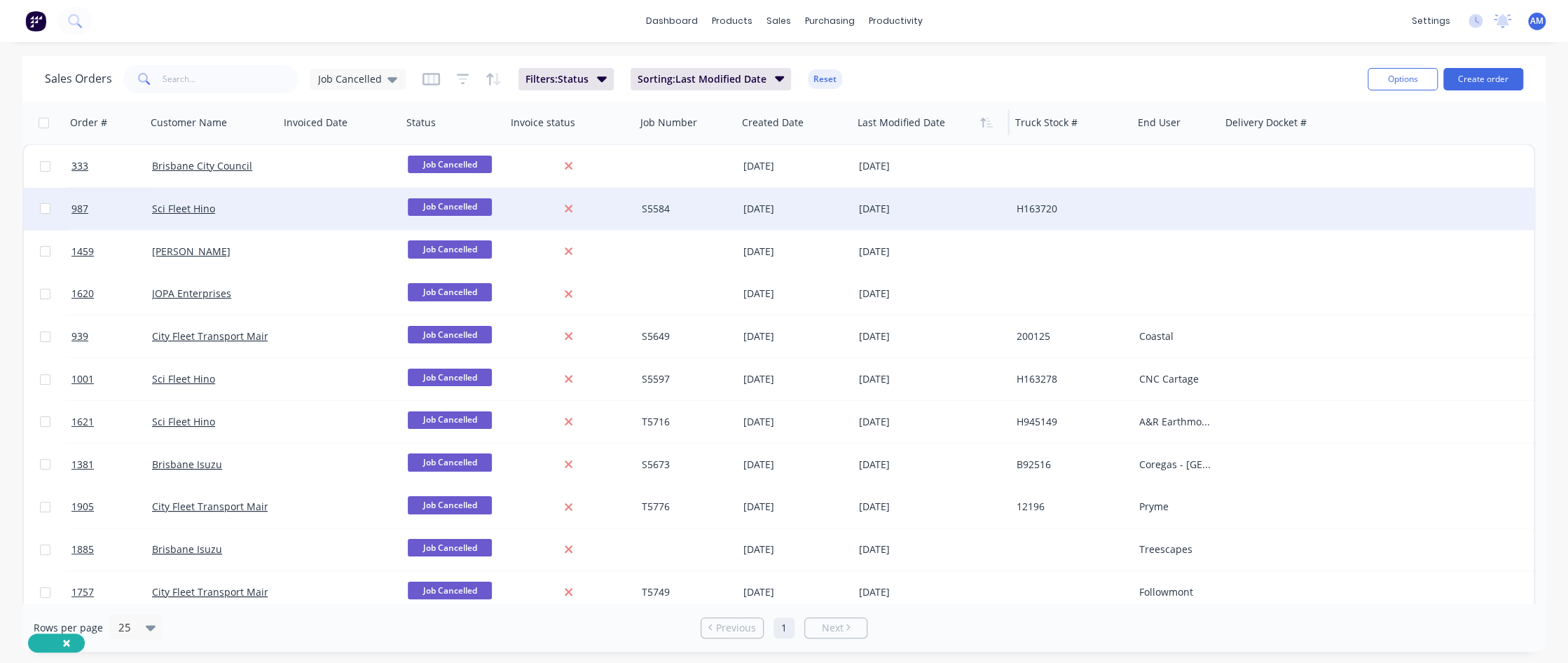
click at [936, 207] on div "[DATE]" at bounding box center [932, 209] width 146 height 14
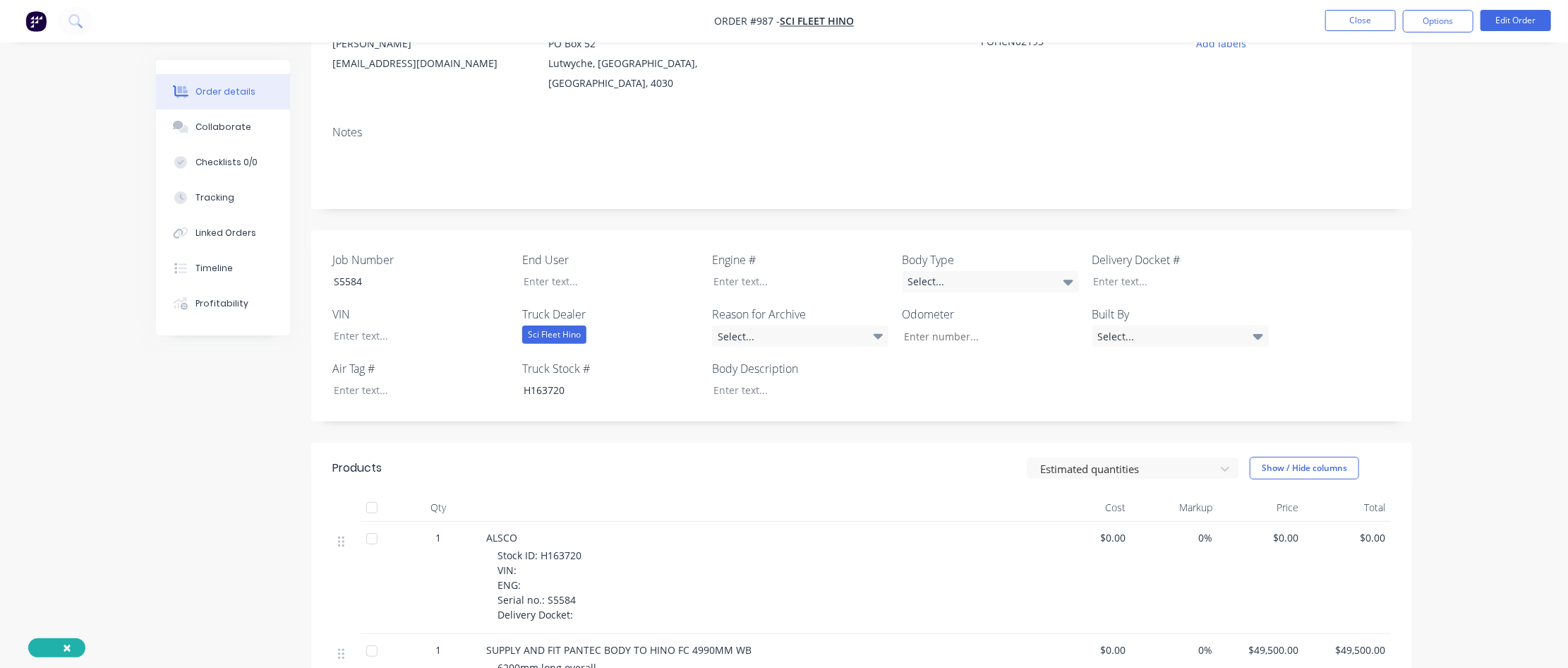
scroll to position [141, 0]
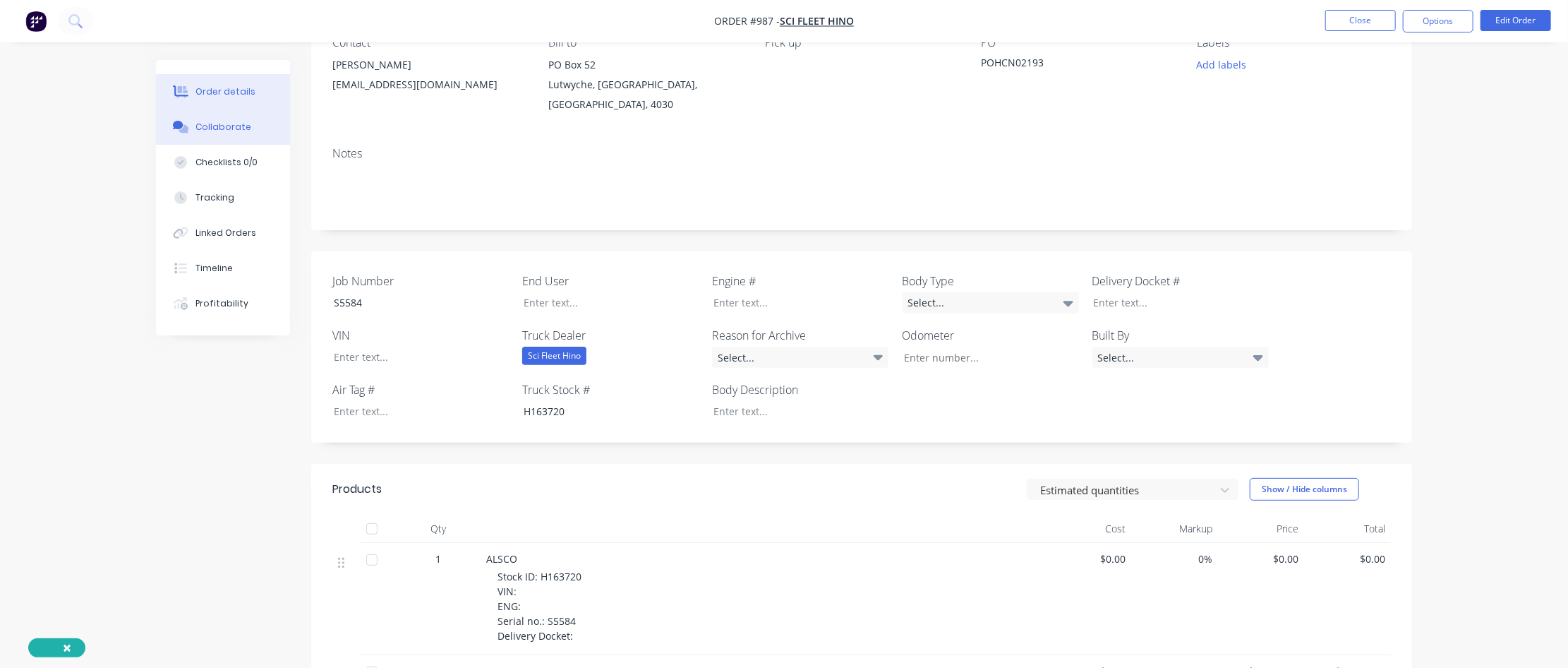
click at [244, 125] on div "Collaborate" at bounding box center [223, 127] width 56 height 13
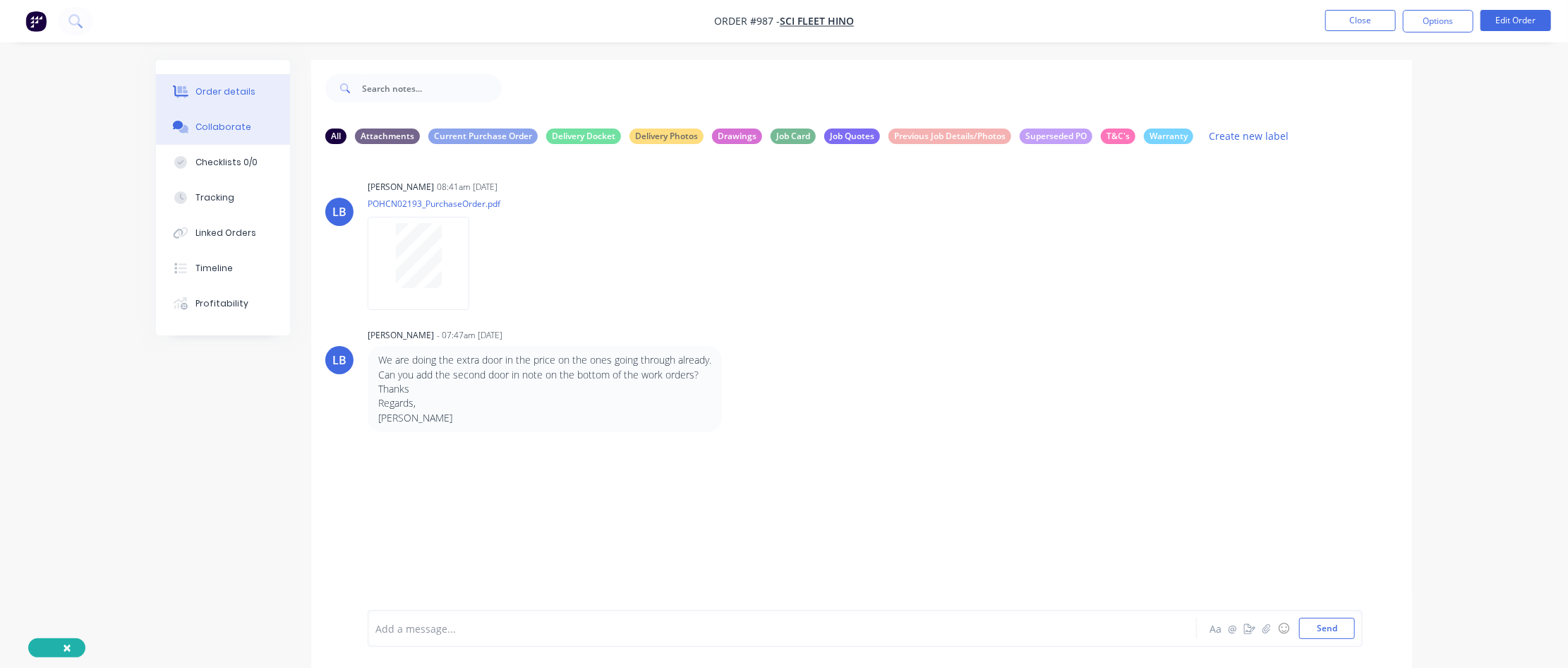
click at [233, 85] on div "Order details" at bounding box center [225, 92] width 60 height 13
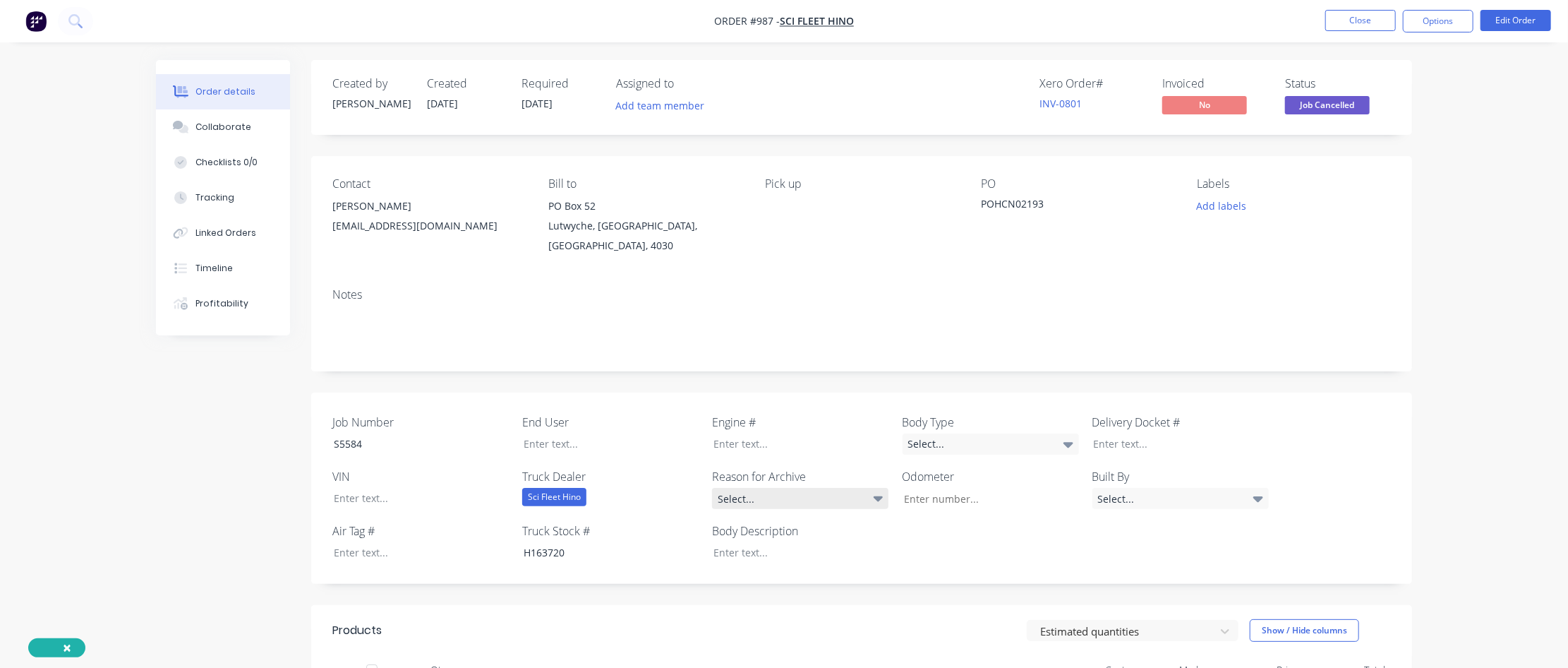
click at [852, 406] on div "Select..." at bounding box center [800, 498] width 177 height 21
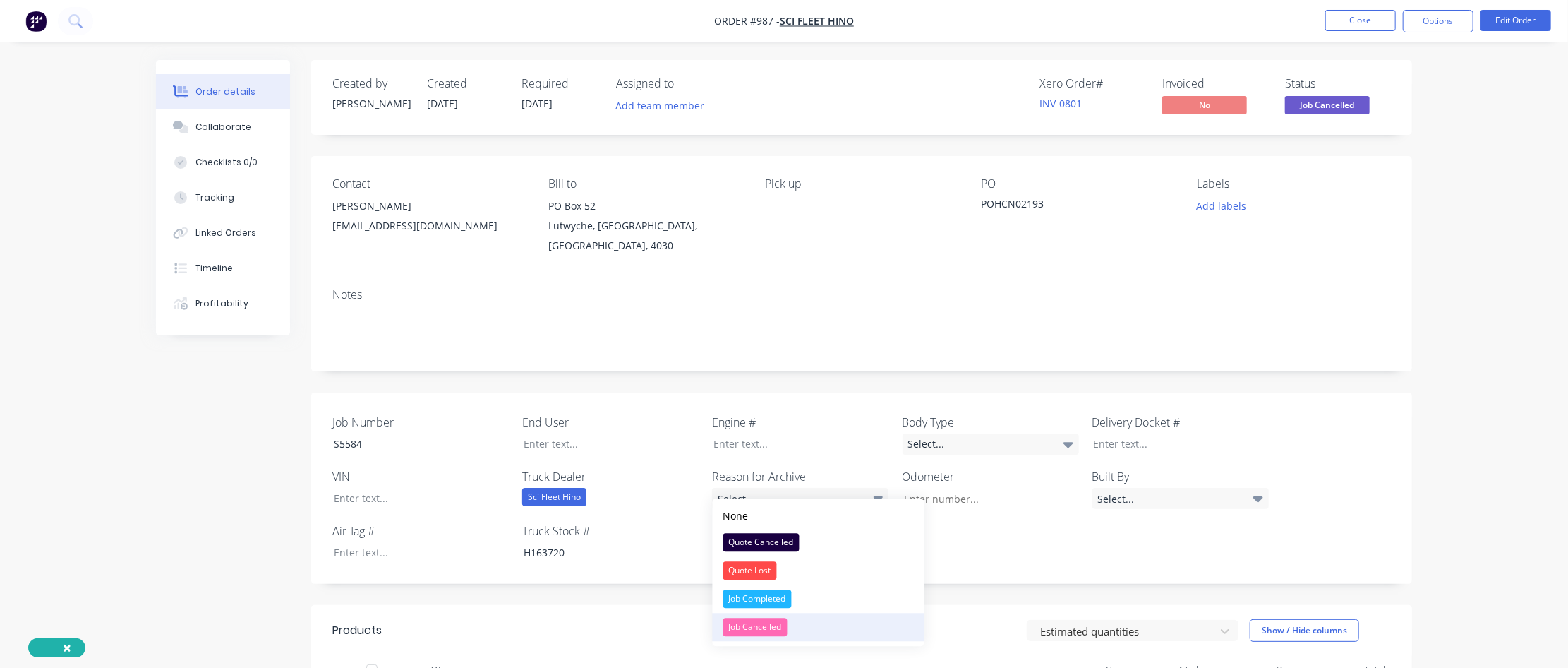
click at [787, 406] on div "Job Cancelled" at bounding box center [756, 627] width 64 height 19
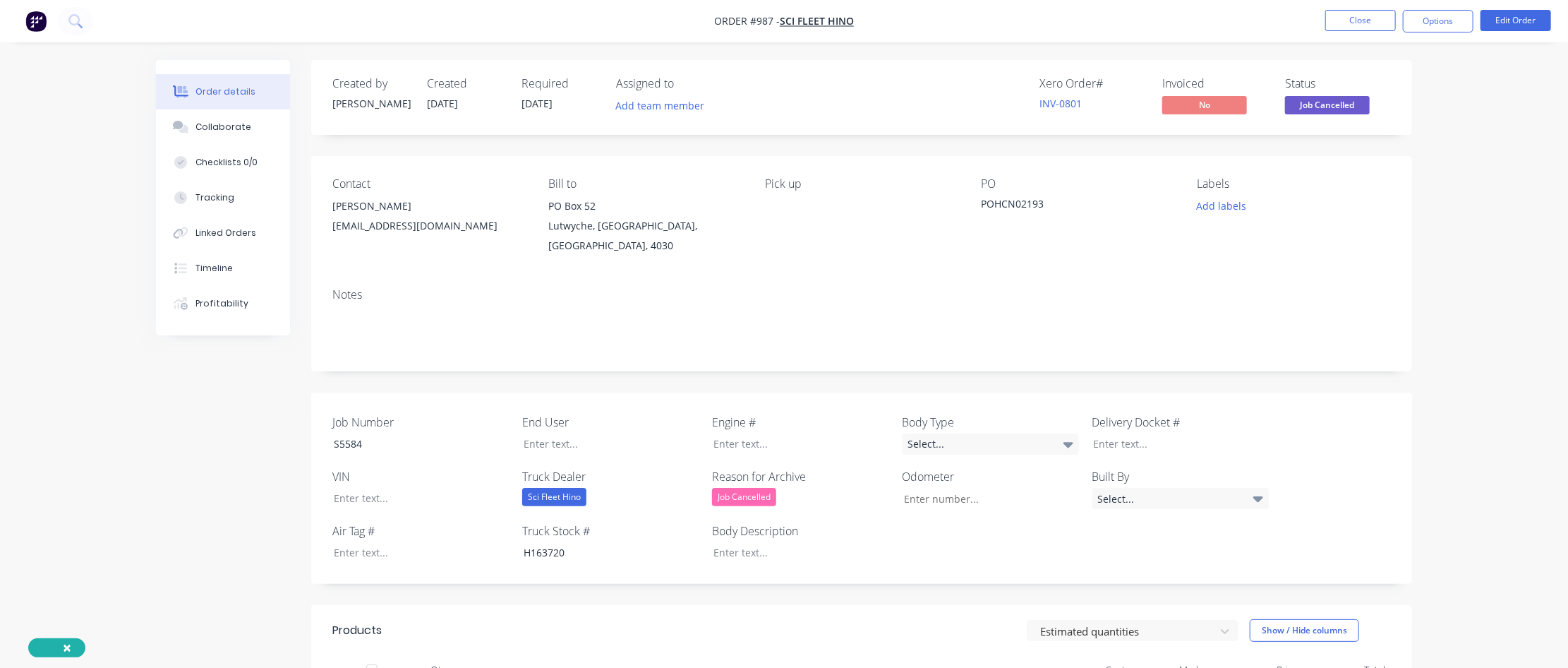
click at [943, 9] on nav "Order #987 - Sci Fleet Hino Close Options Edit Order" at bounding box center [784, 21] width 1568 height 42
click at [943, 25] on button "Options" at bounding box center [1438, 21] width 71 height 23
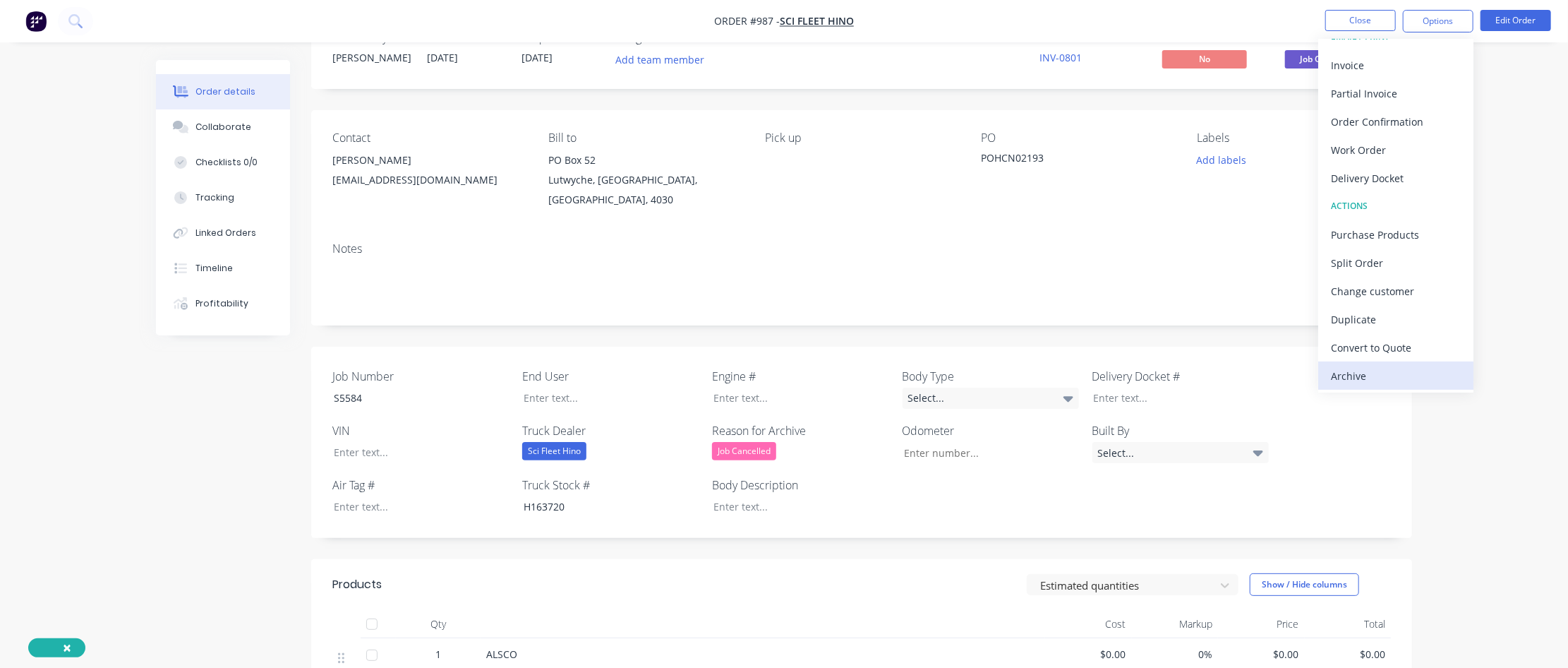
scroll to position [71, 0]
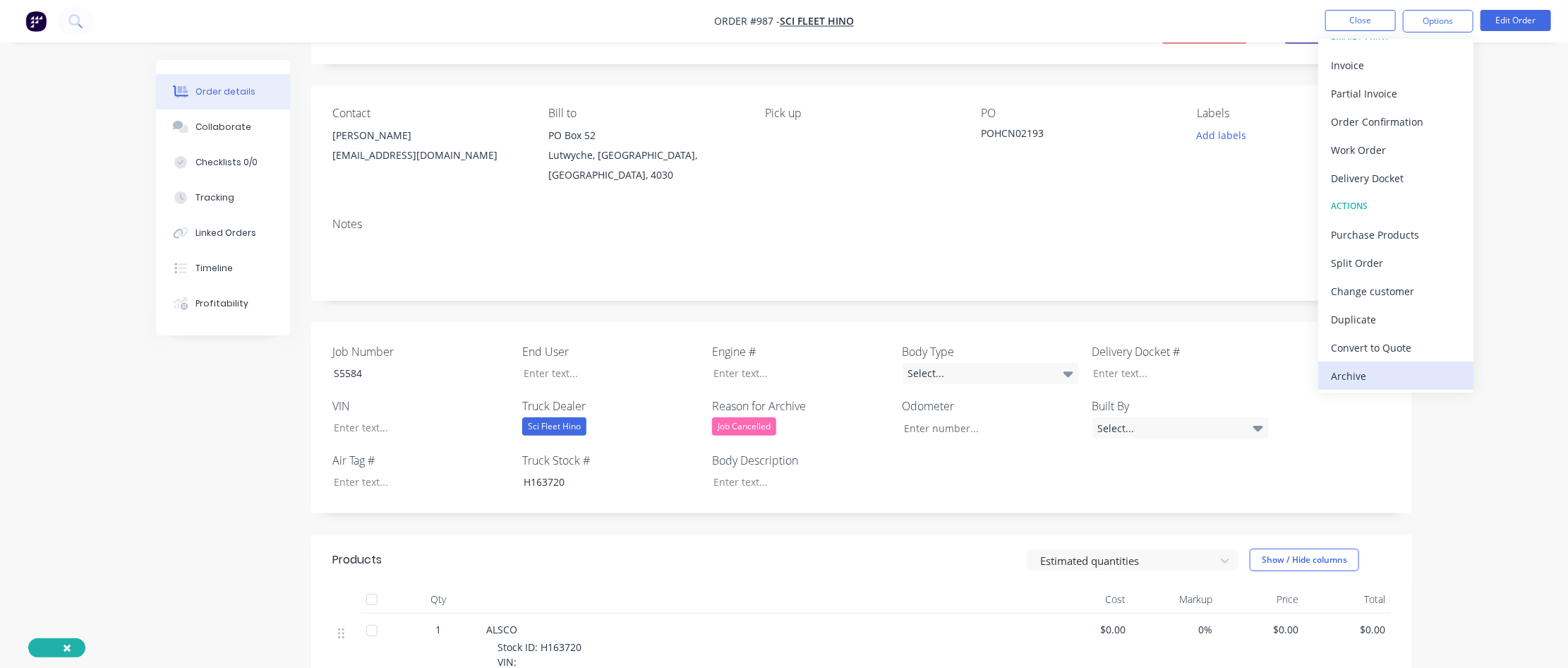
click at [943, 372] on div "Archive" at bounding box center [1396, 376] width 130 height 21
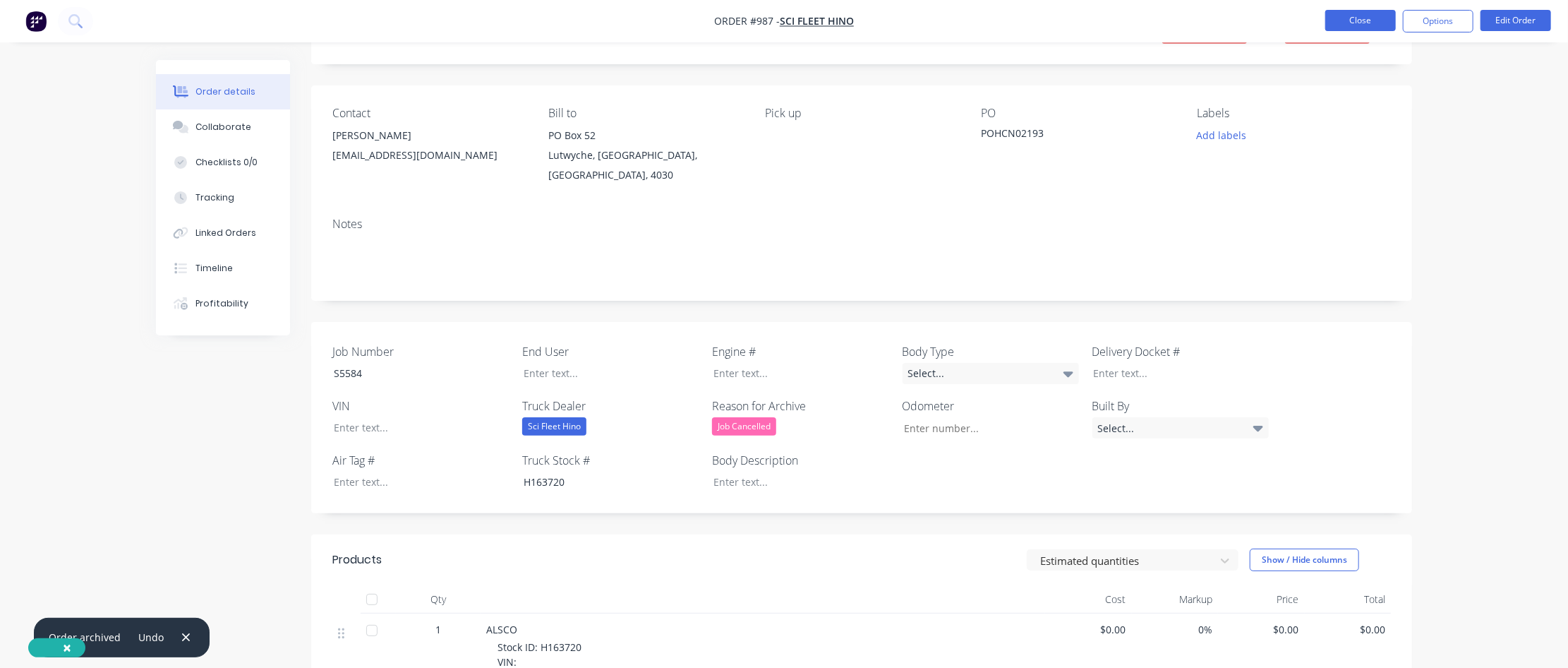
click at [943, 24] on button "Close" at bounding box center [1360, 21] width 71 height 21
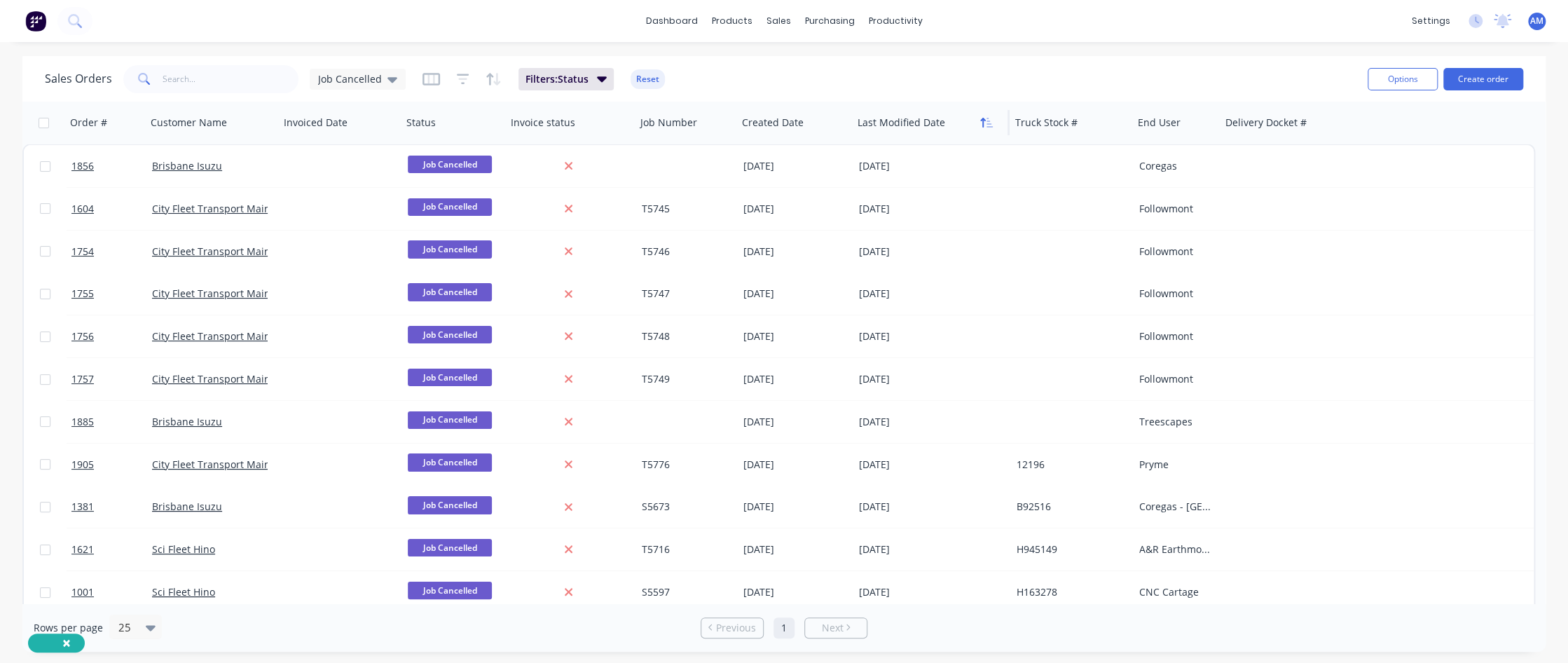
click at [936, 123] on icon "button" at bounding box center [987, 123] width 13 height 11
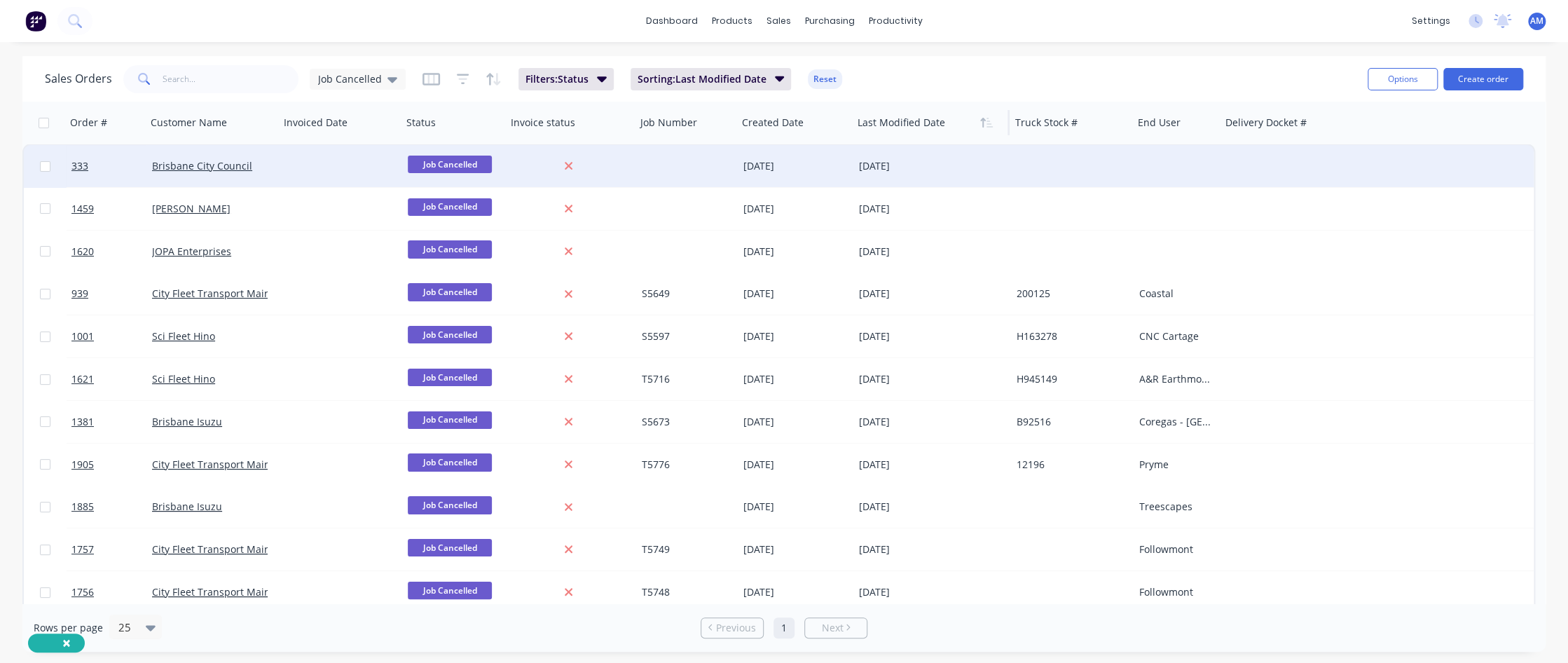
click at [936, 163] on div "[DATE]" at bounding box center [932, 166] width 146 height 14
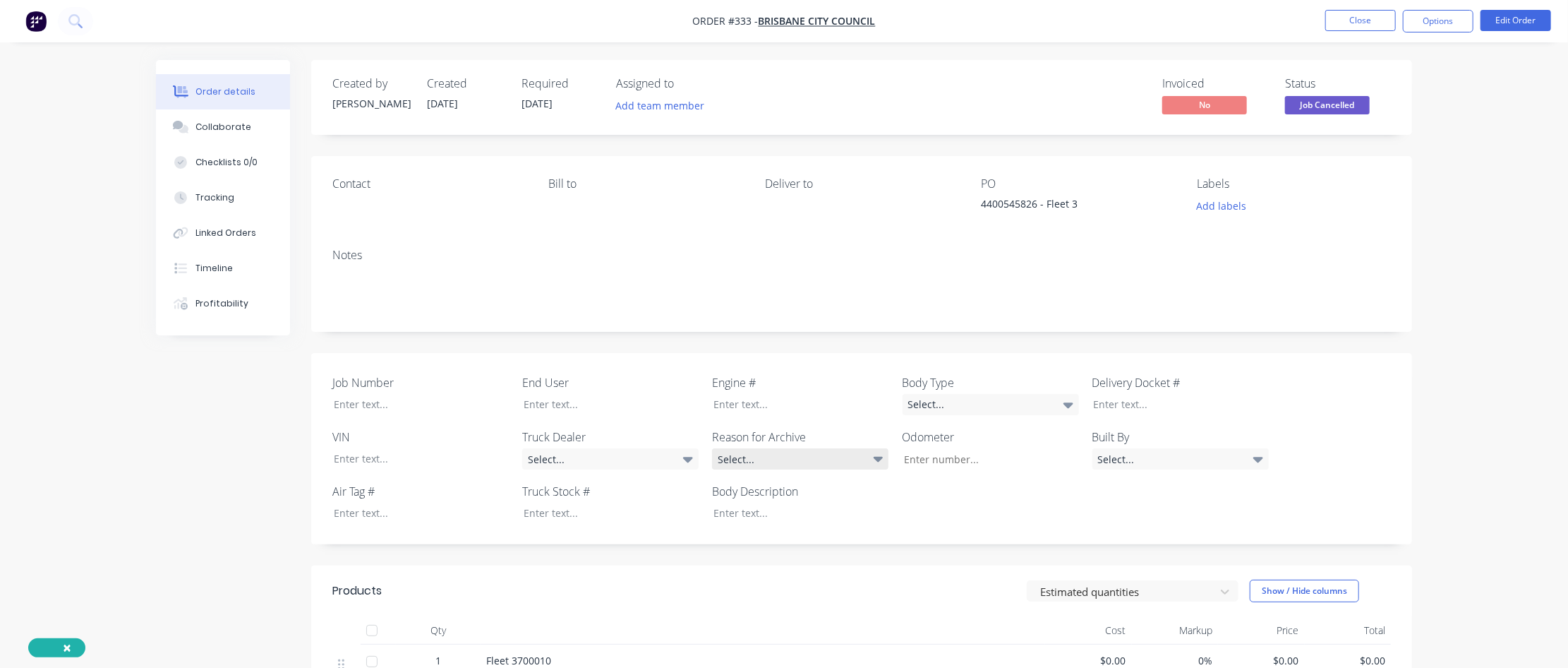
click at [878, 406] on icon at bounding box center [879, 459] width 10 height 16
click at [787, 406] on div "Job Cancelled" at bounding box center [756, 601] width 64 height 19
click at [943, 20] on button "Options" at bounding box center [1438, 21] width 71 height 23
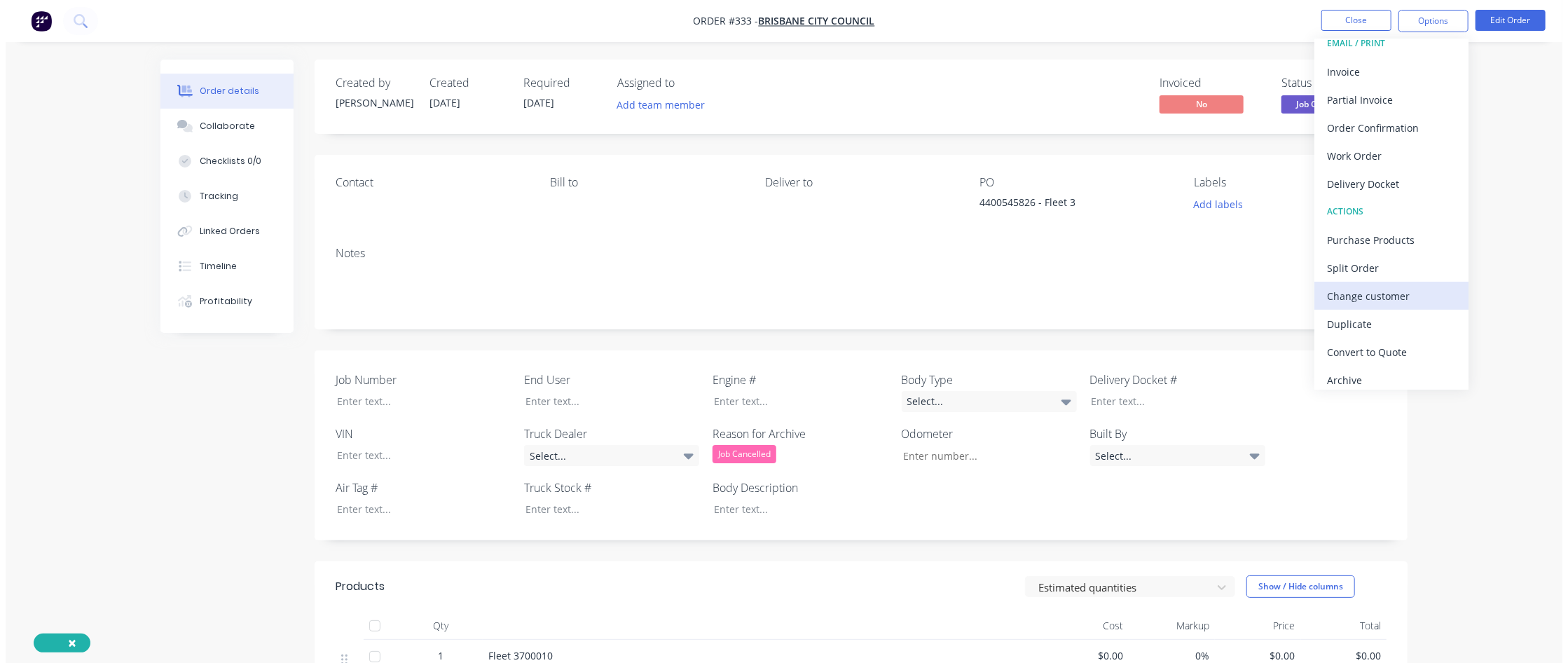
scroll to position [21, 0]
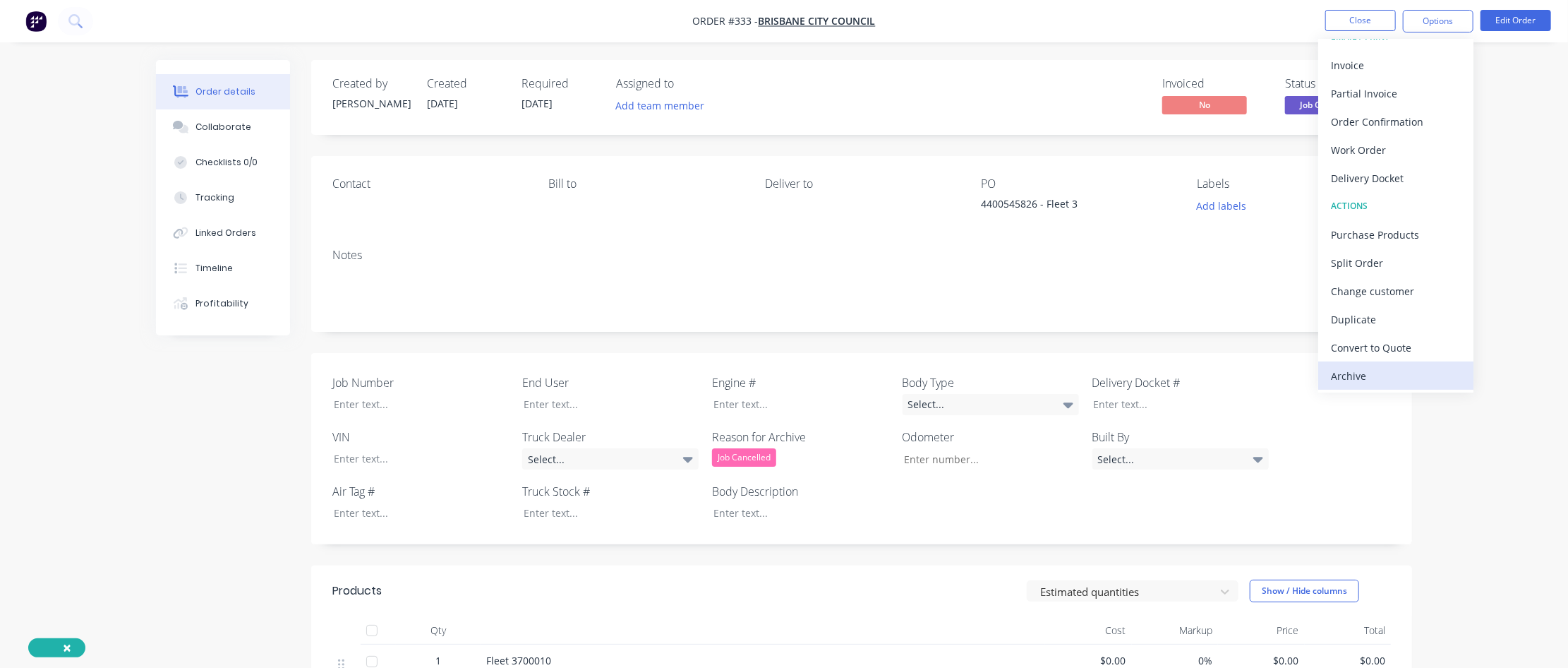
click at [943, 378] on div "Archive" at bounding box center [1396, 376] width 130 height 21
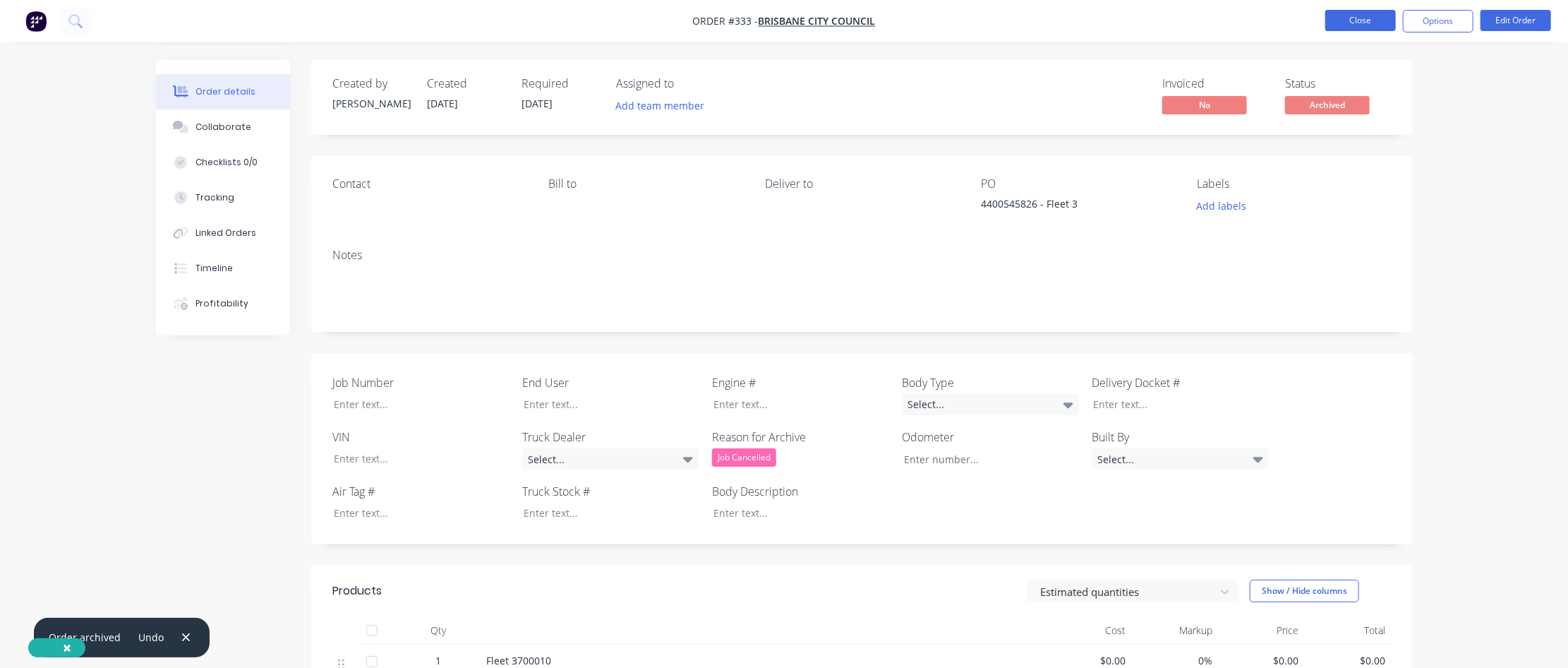
click at [943, 27] on button "Close" at bounding box center [1360, 21] width 71 height 21
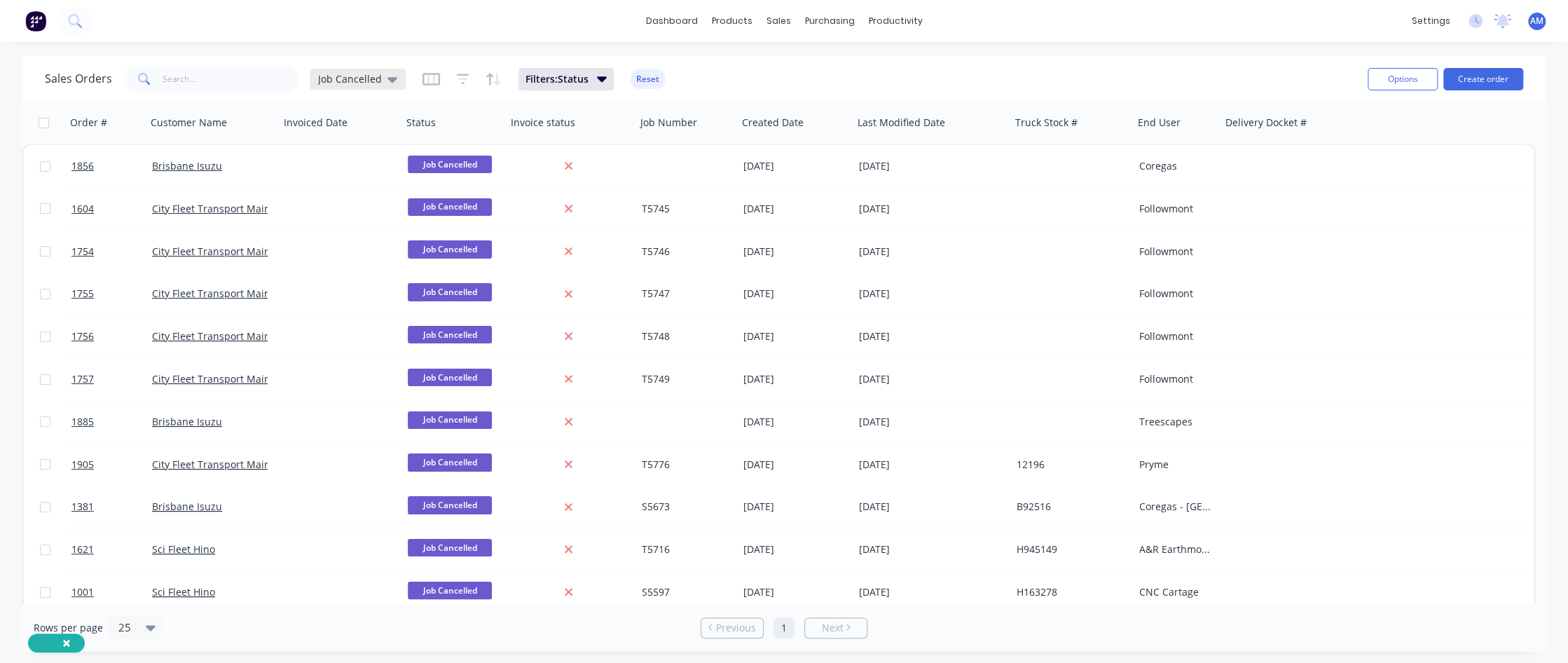
click at [382, 80] on div "Job Cancelled" at bounding box center [357, 80] width 79 height 13
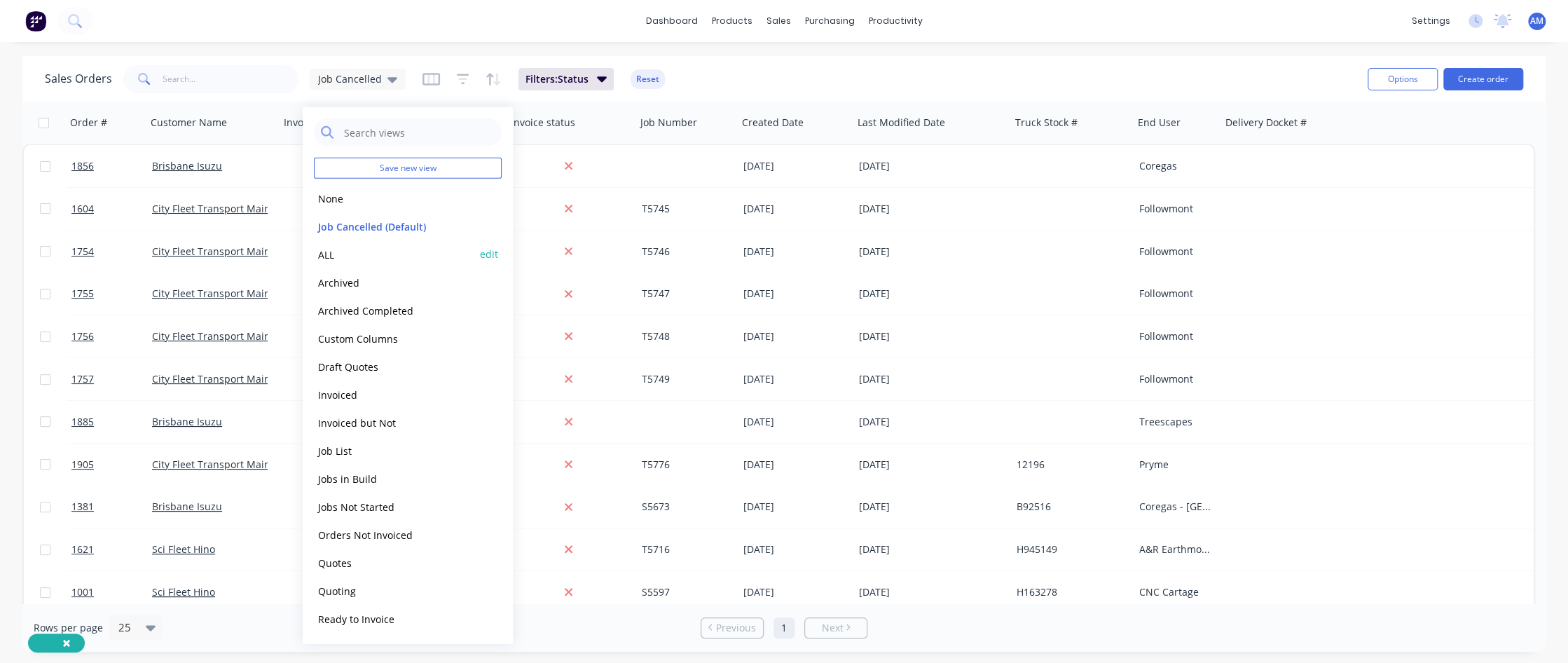
click at [323, 253] on button "ALL" at bounding box center [394, 254] width 160 height 16
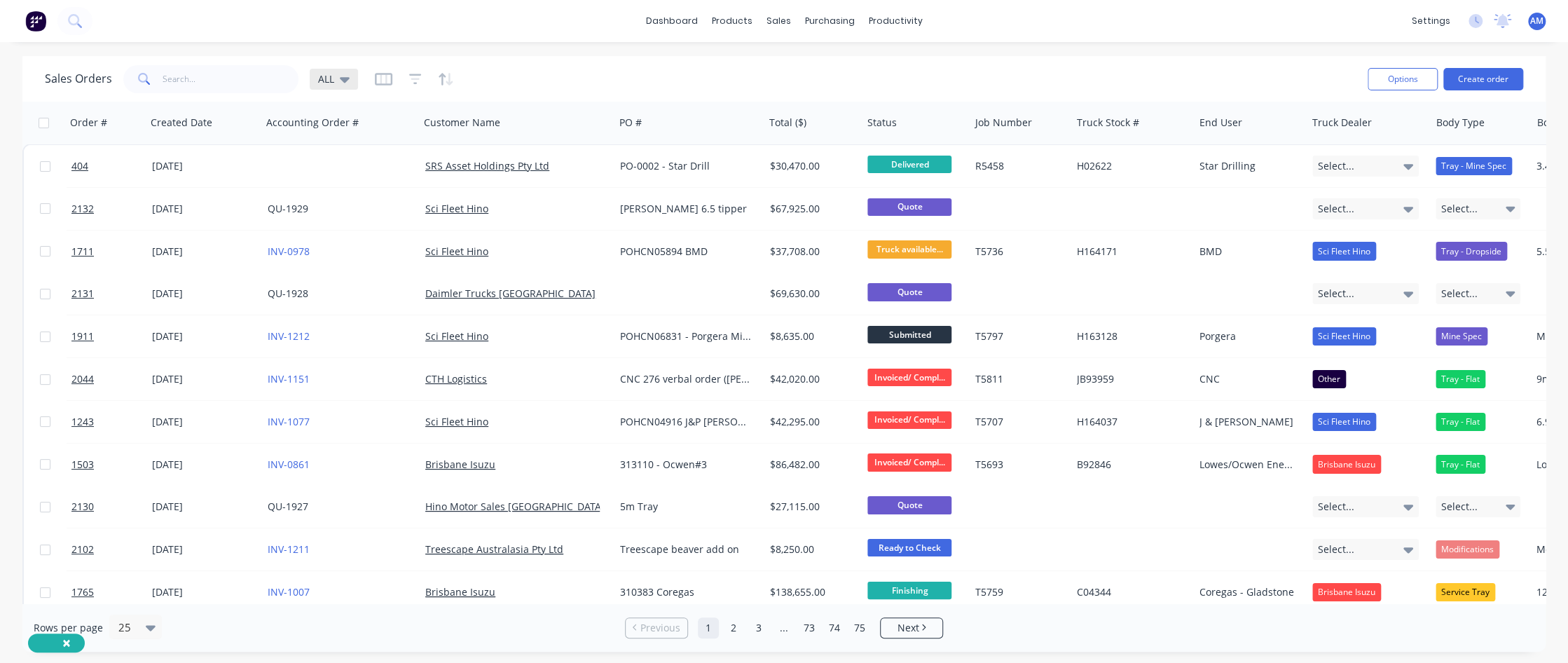
click at [340, 77] on icon at bounding box center [345, 80] width 10 height 6
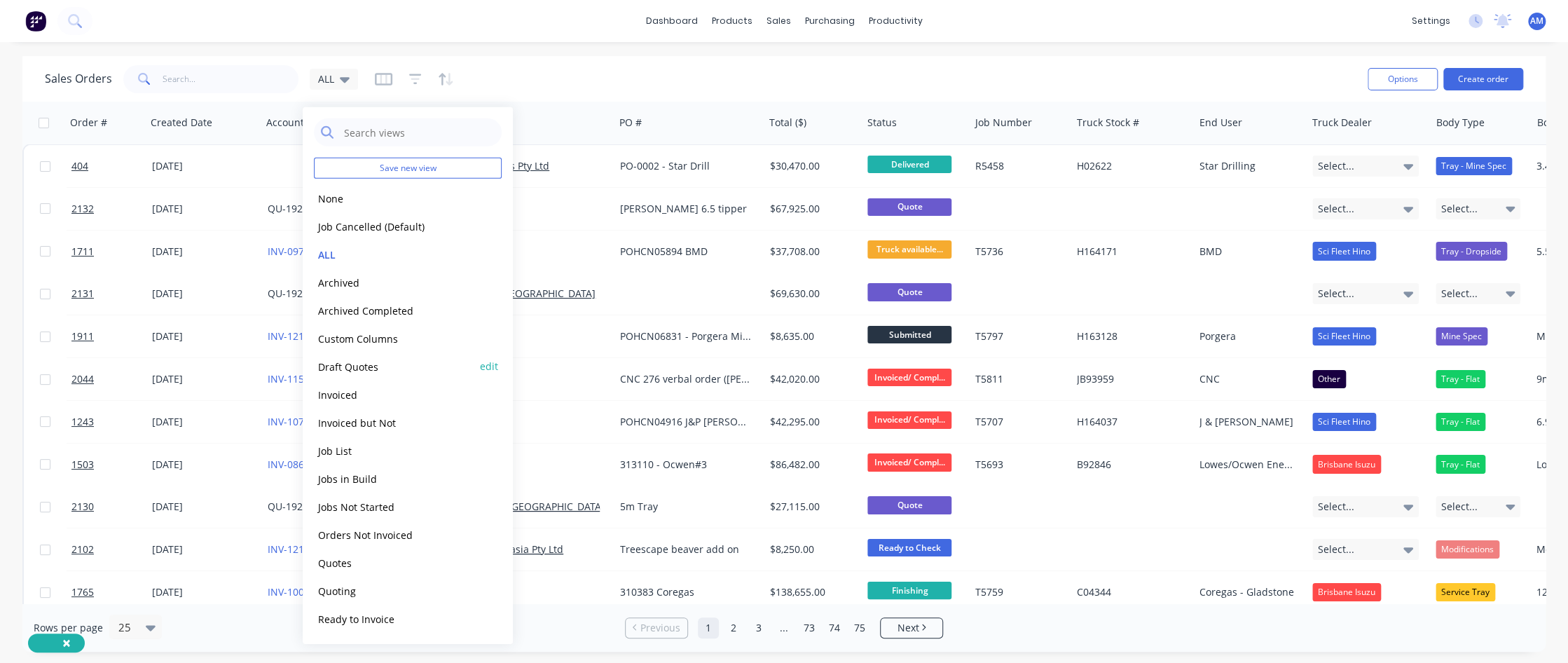
click at [344, 365] on button "Draft Quotes" at bounding box center [394, 366] width 160 height 16
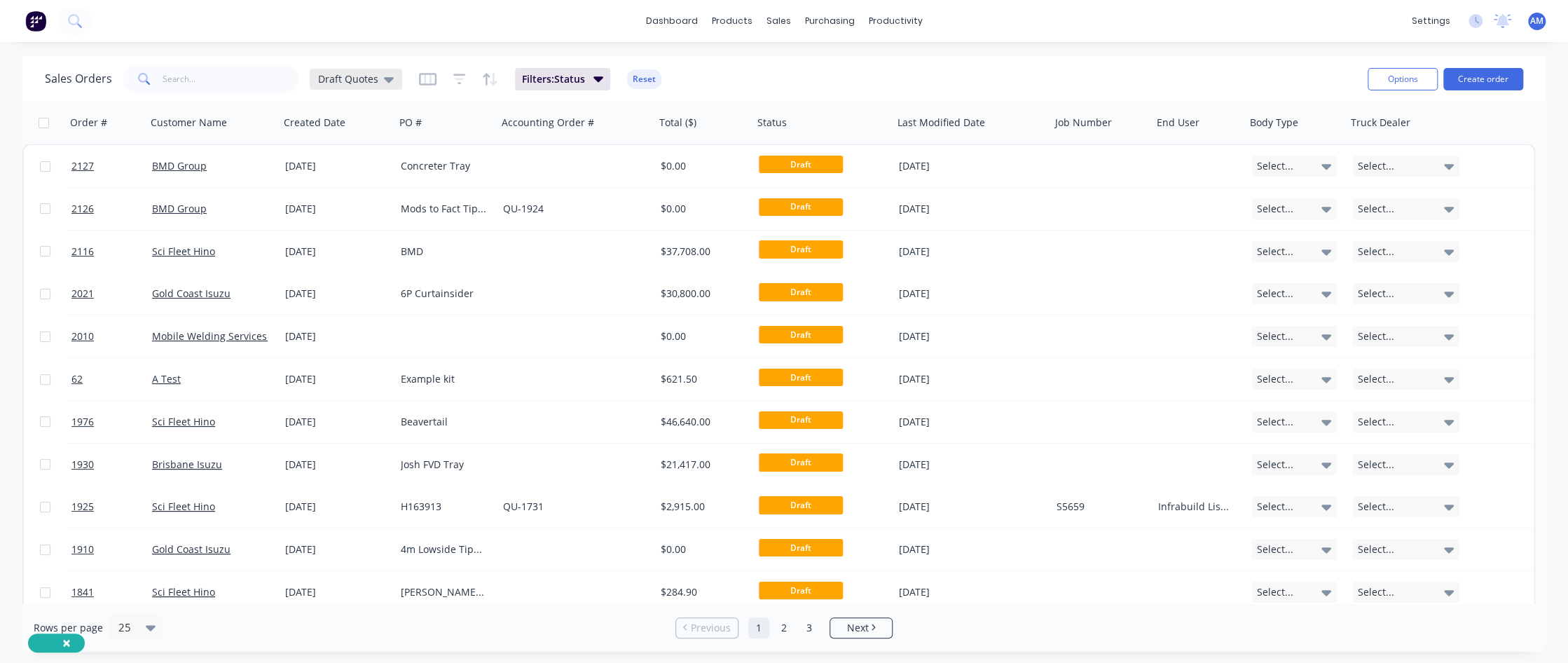
click at [350, 80] on span "Draft Quotes" at bounding box center [348, 79] width 60 height 15
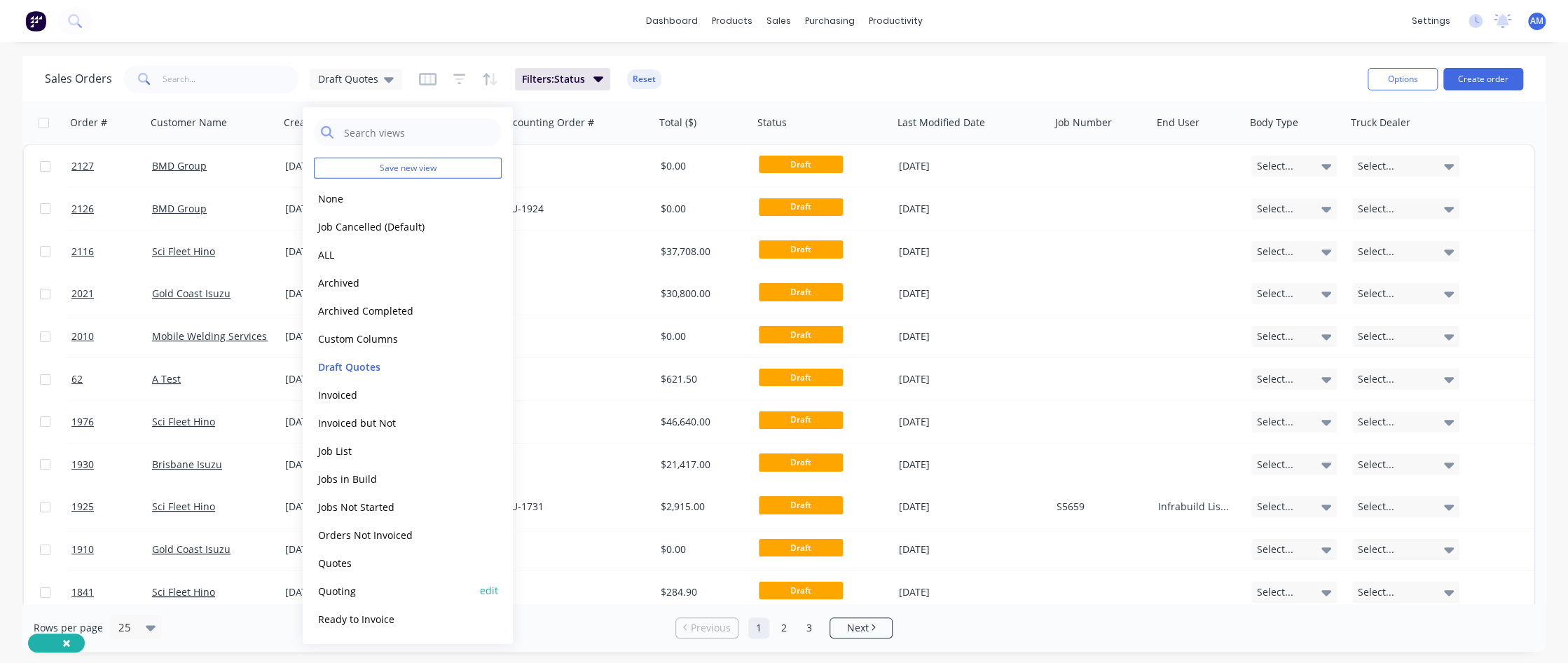
click at [347, 403] on button "Quoting" at bounding box center [394, 591] width 160 height 16
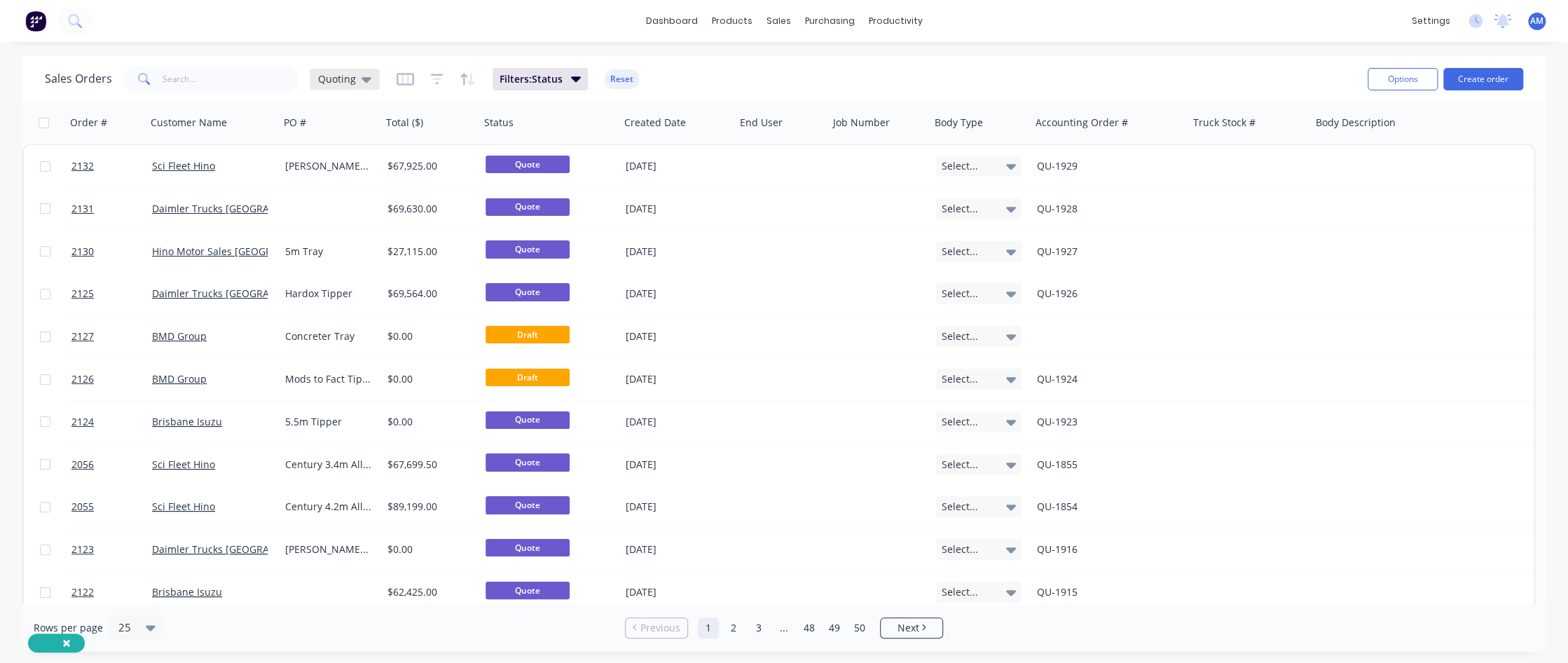
click at [363, 78] on icon at bounding box center [367, 80] width 10 height 6
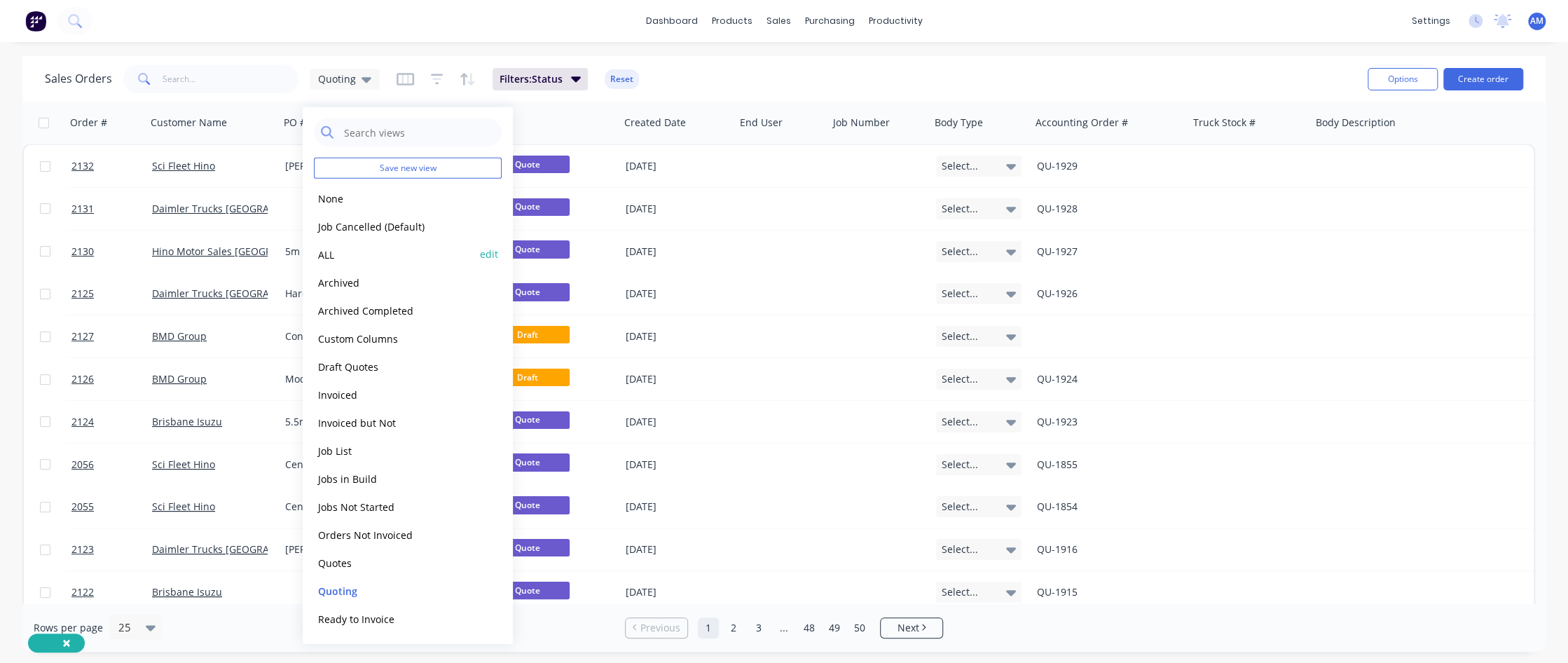
click at [333, 251] on button "ALL" at bounding box center [394, 254] width 160 height 16
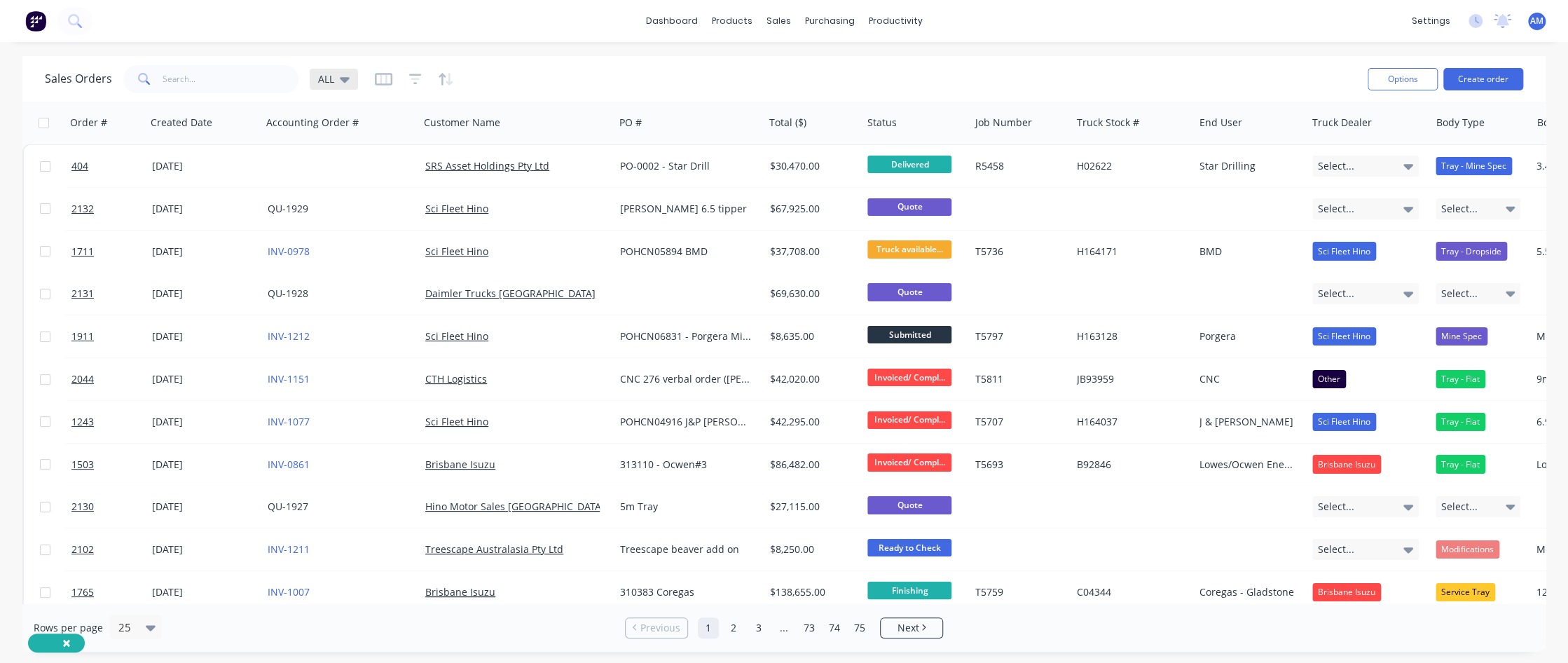
click at [345, 79] on icon at bounding box center [345, 80] width 10 height 6
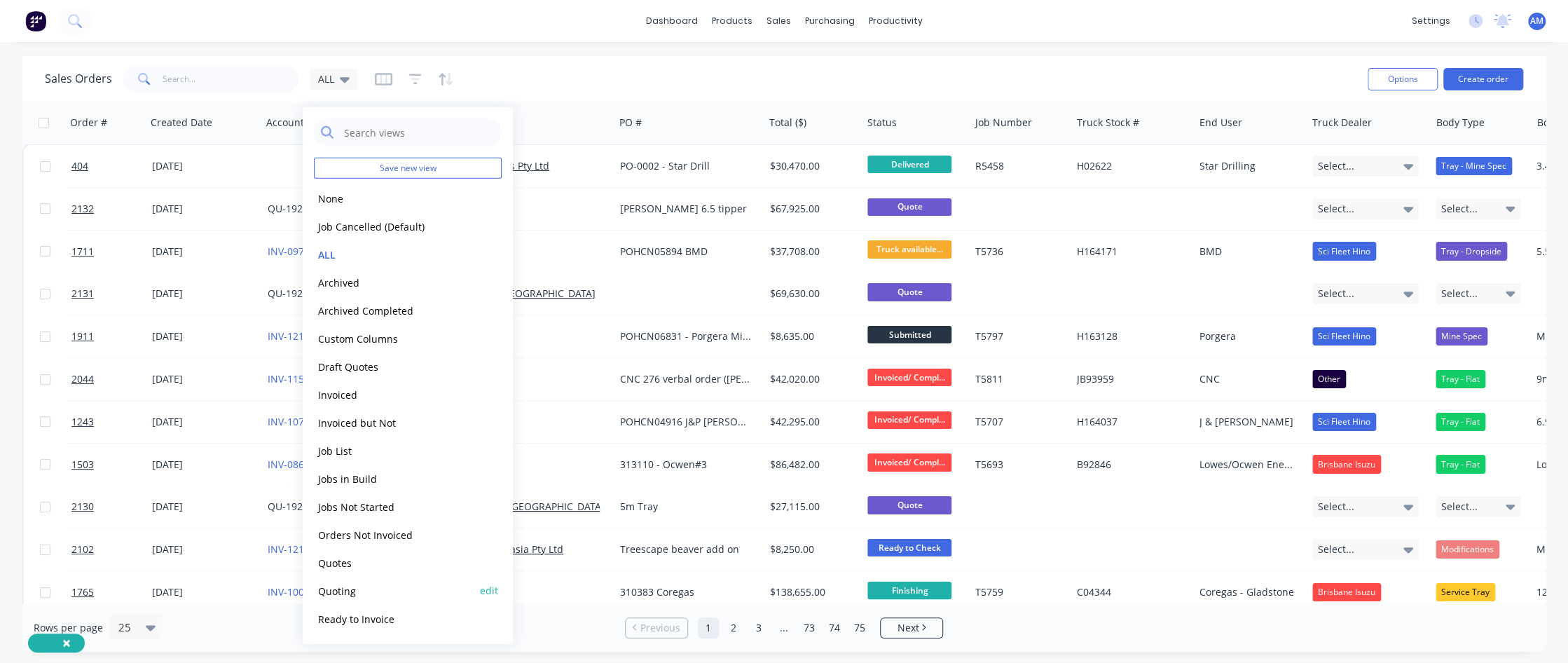
click at [347, 403] on button "Quoting" at bounding box center [394, 591] width 160 height 16
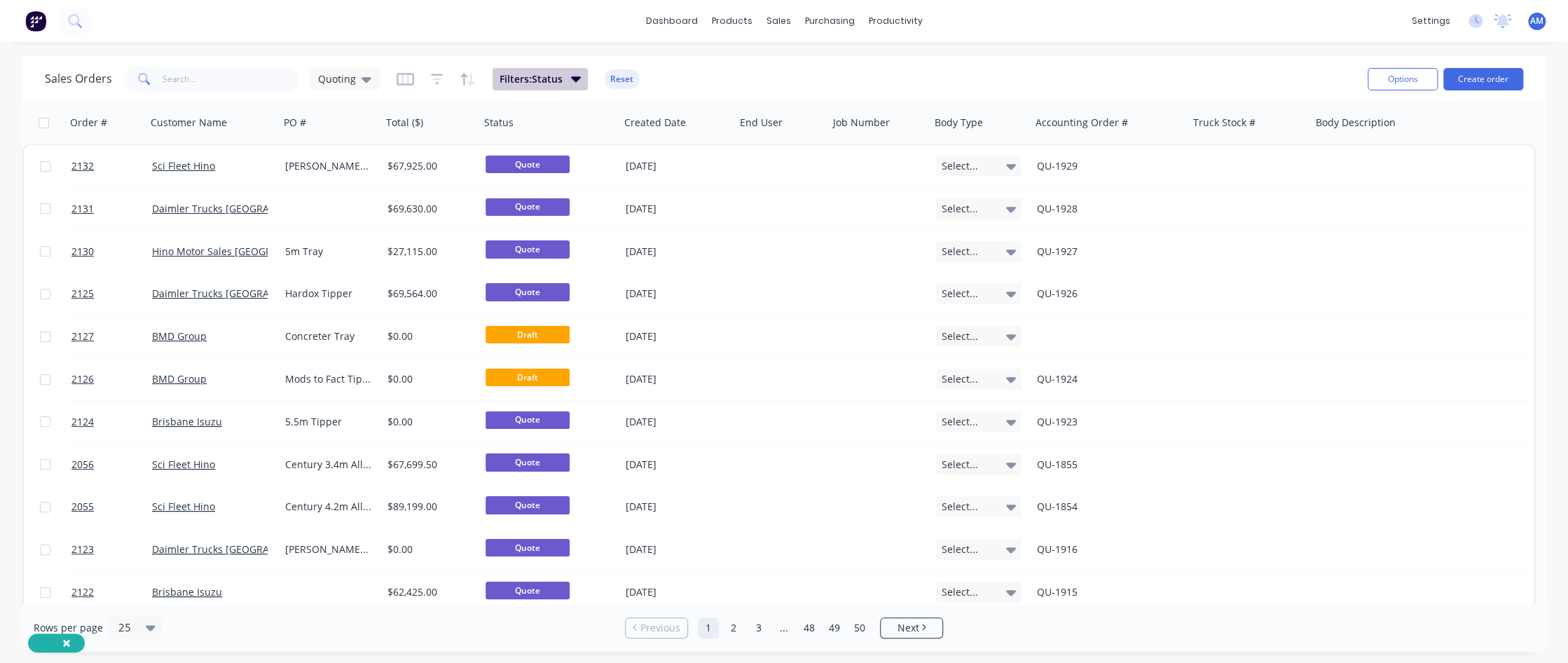
click at [571, 77] on icon "button" at bounding box center [576, 79] width 10 height 6
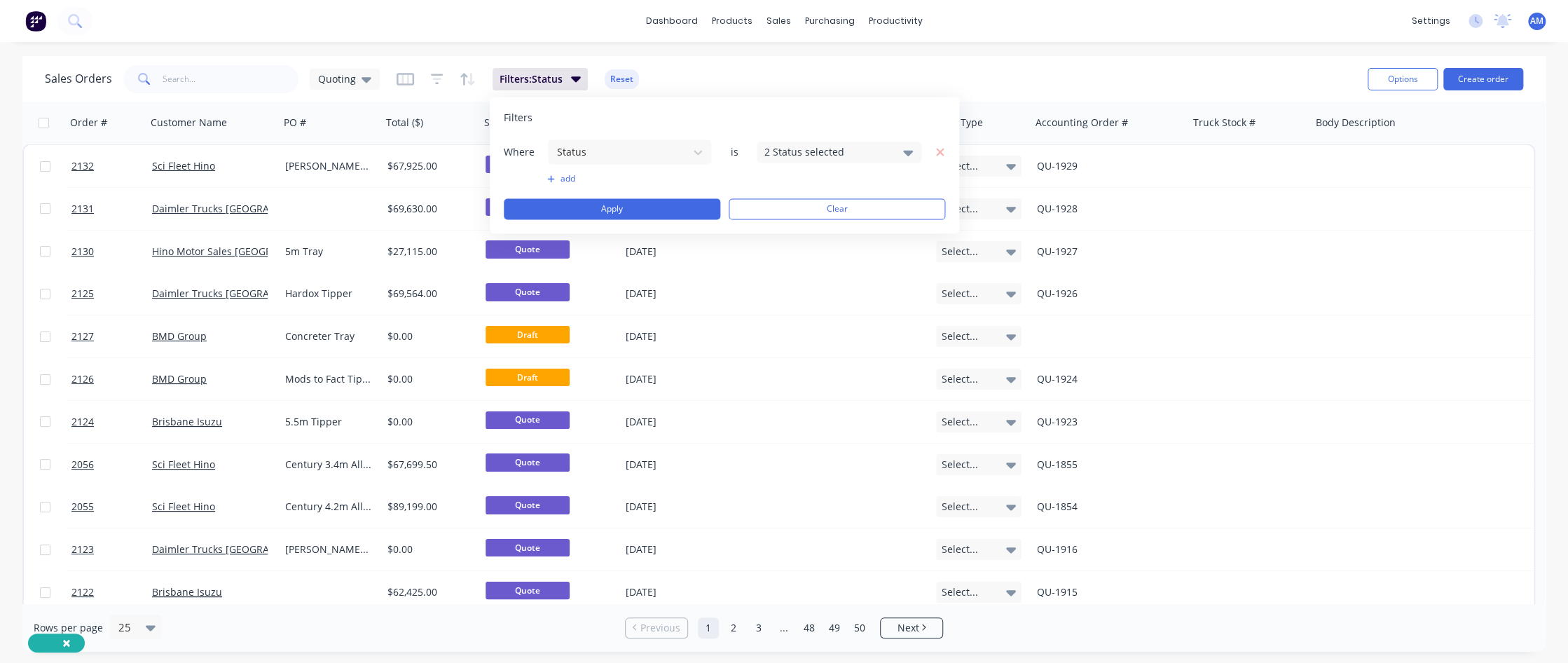
click at [911, 151] on icon at bounding box center [908, 153] width 10 height 6
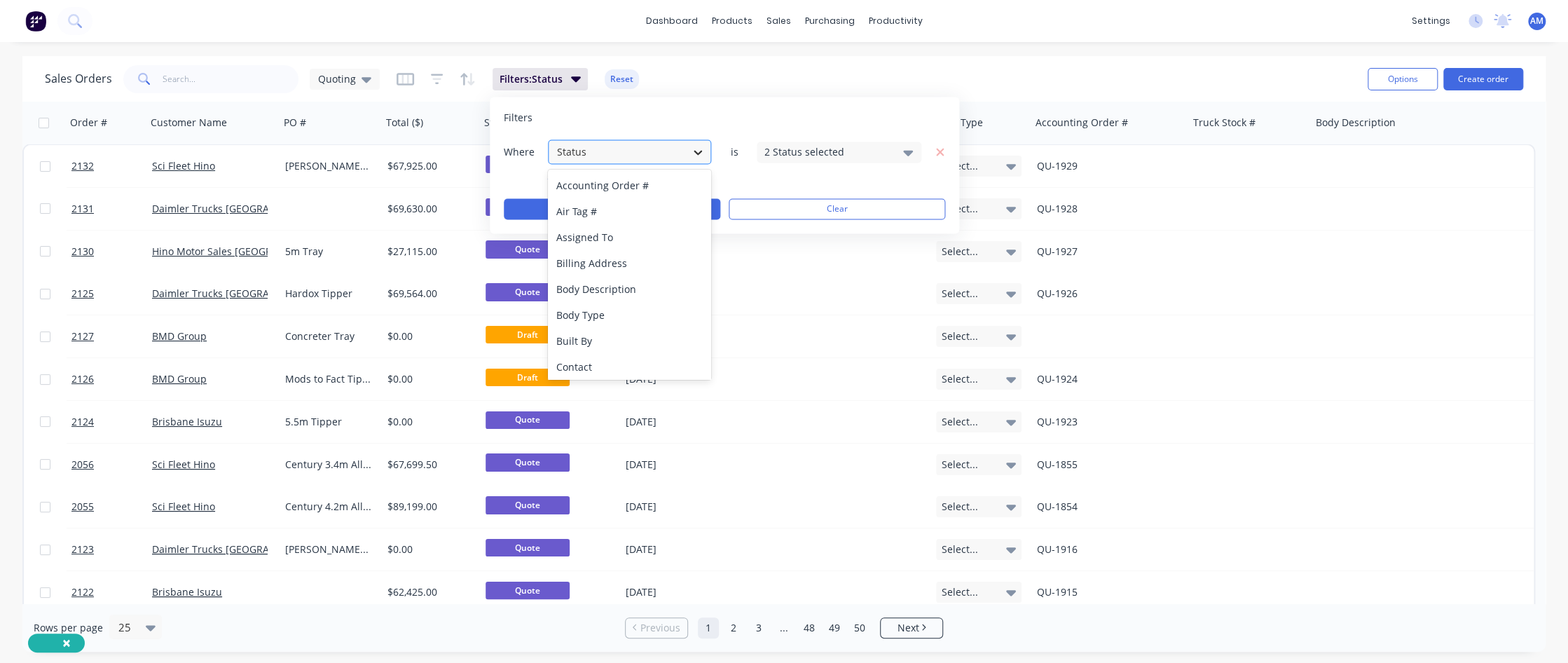
click at [698, 151] on icon at bounding box center [698, 152] width 14 height 14
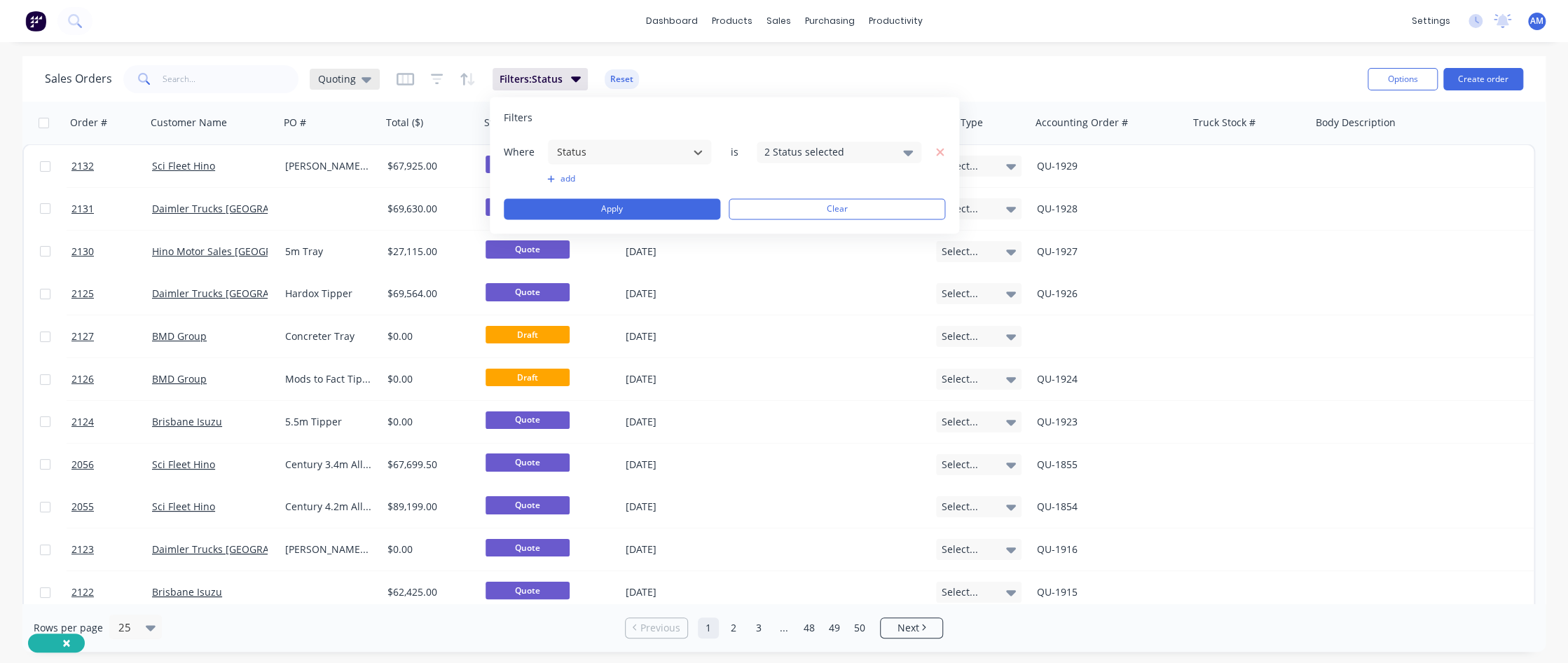
click at [366, 77] on icon at bounding box center [367, 80] width 10 height 6
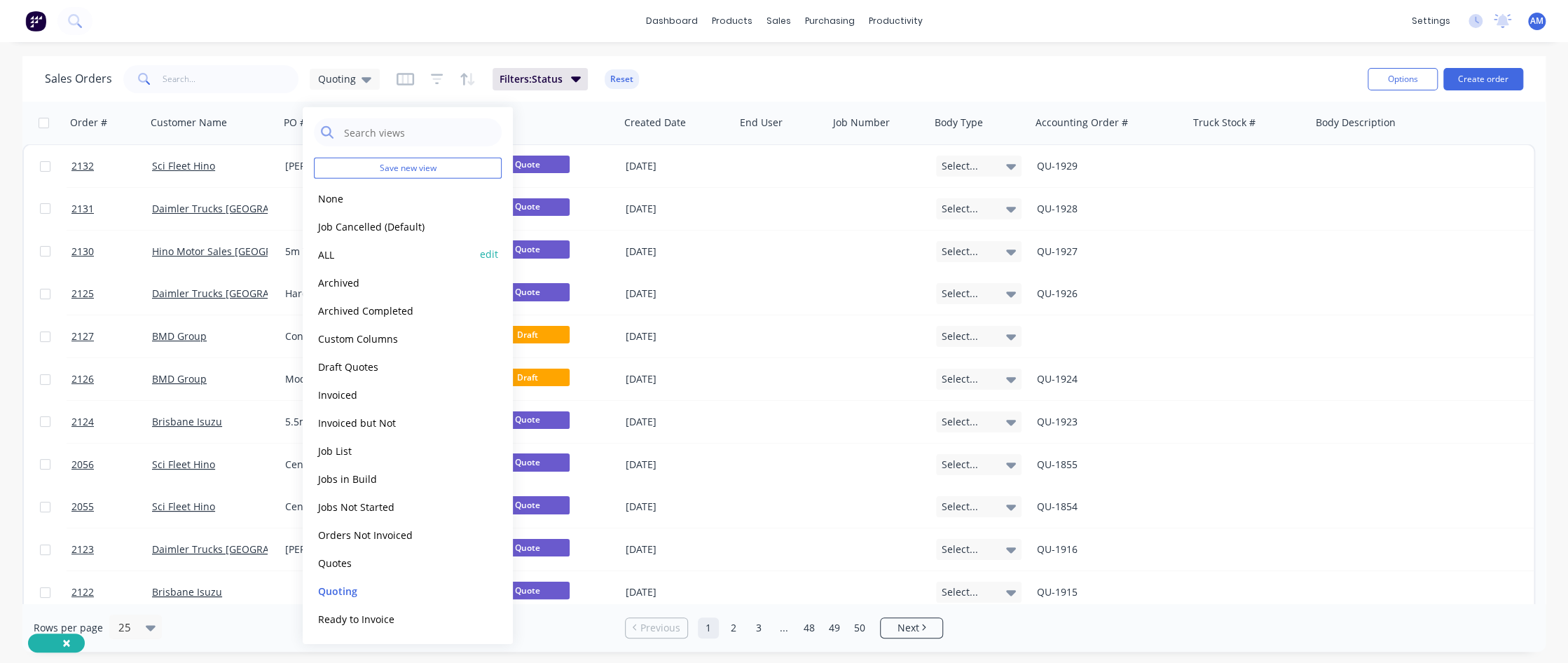
click at [353, 254] on button "ALL" at bounding box center [394, 254] width 160 height 16
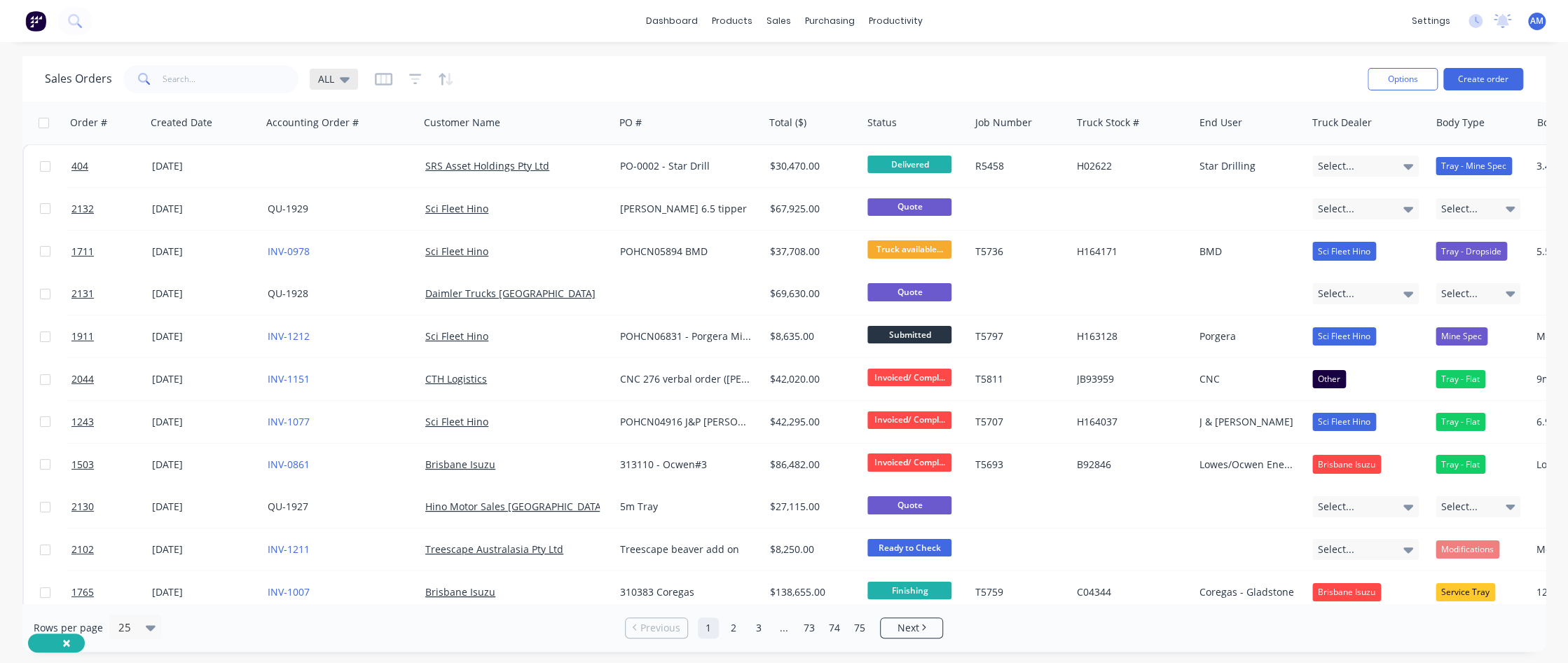
click at [342, 77] on icon at bounding box center [345, 80] width 10 height 6
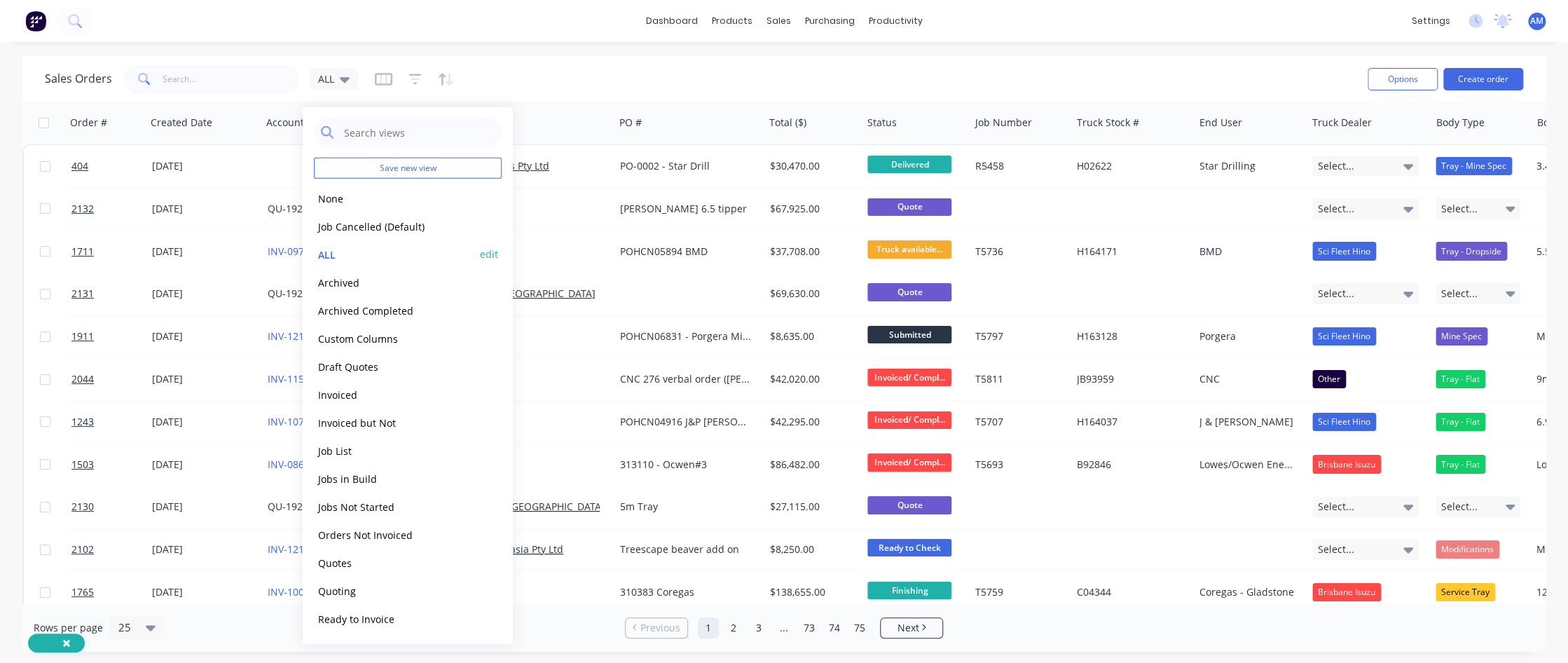
click at [487, 254] on button "edit" at bounding box center [490, 254] width 18 height 15
click at [561, 166] on label "Set as your default view" at bounding box center [617, 166] width 112 height 15
click at [544, 166] on input "Set as your default view" at bounding box center [546, 165] width 11 height 14
checkbox input "true"
click at [575, 197] on button "Update" at bounding box center [588, 195] width 94 height 23
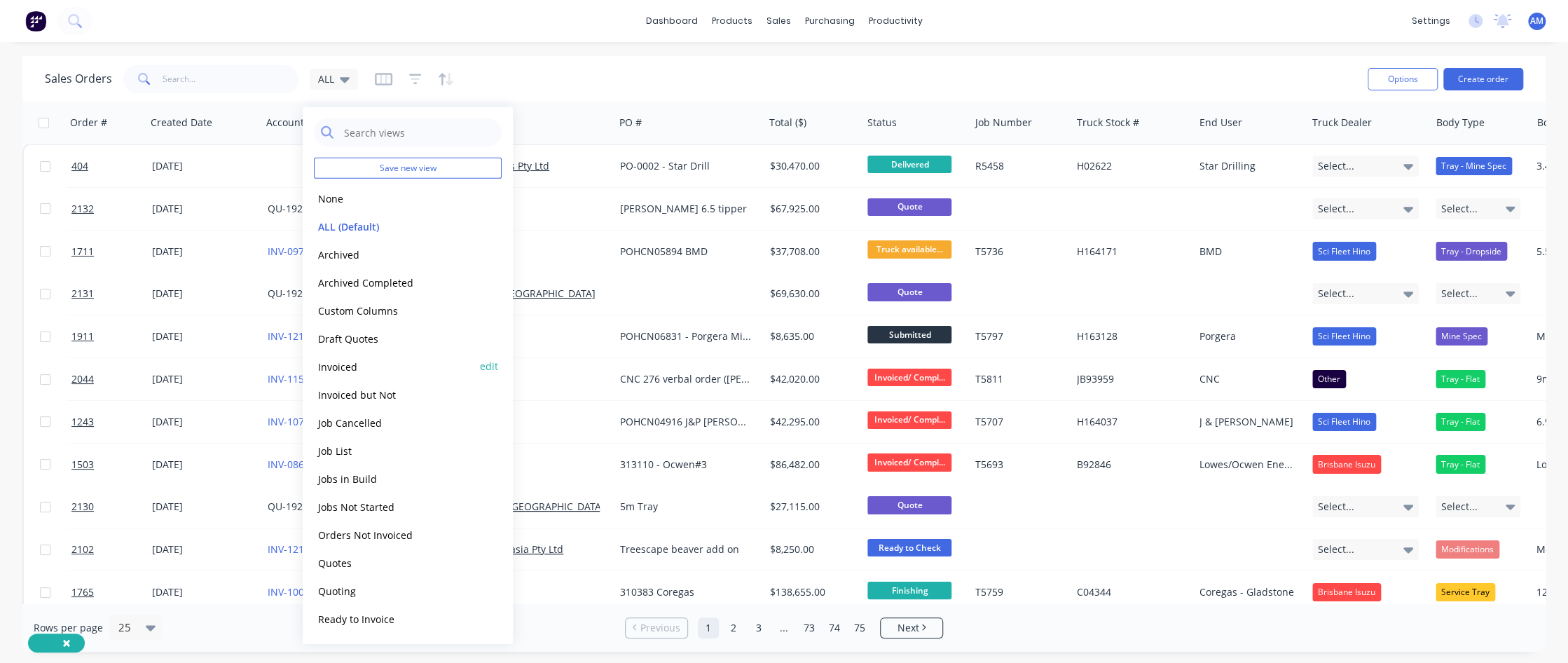
click at [347, 367] on button "Invoiced" at bounding box center [394, 366] width 160 height 16
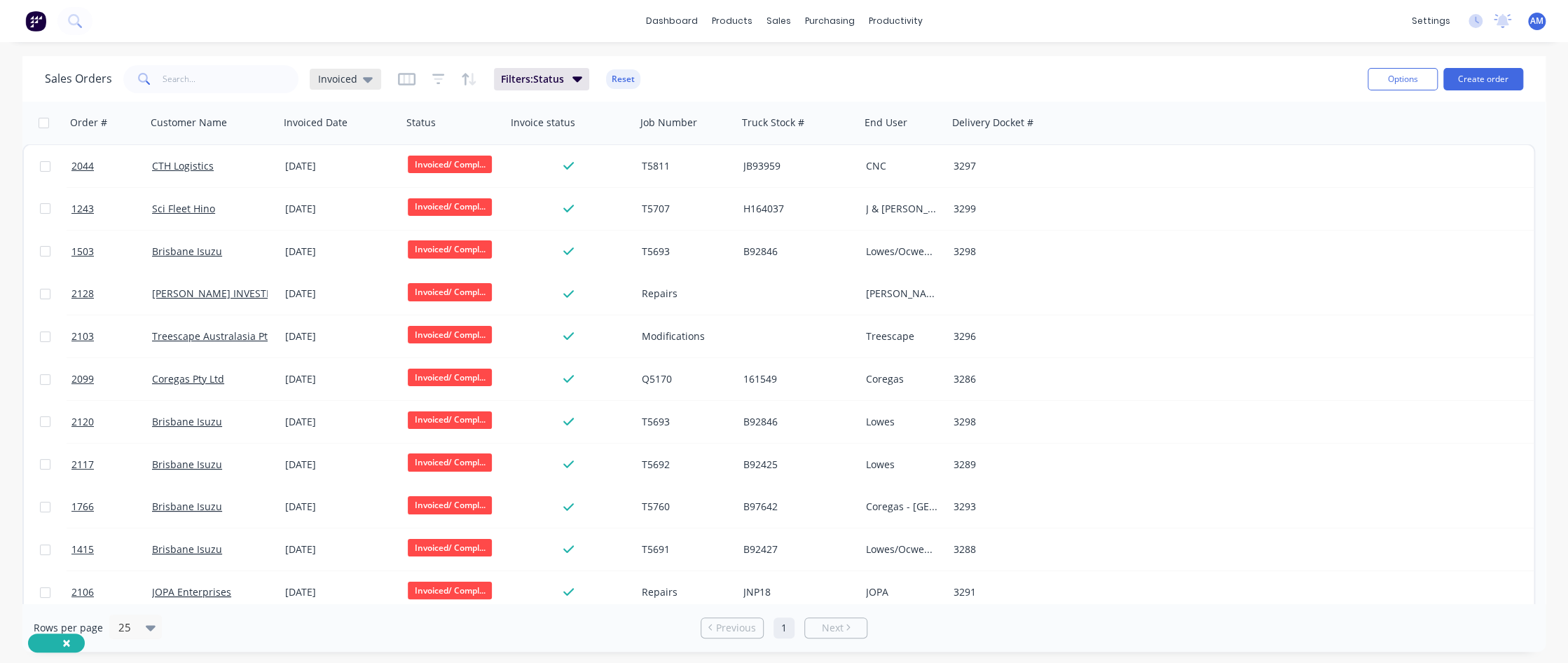
click at [365, 78] on icon at bounding box center [368, 80] width 10 height 6
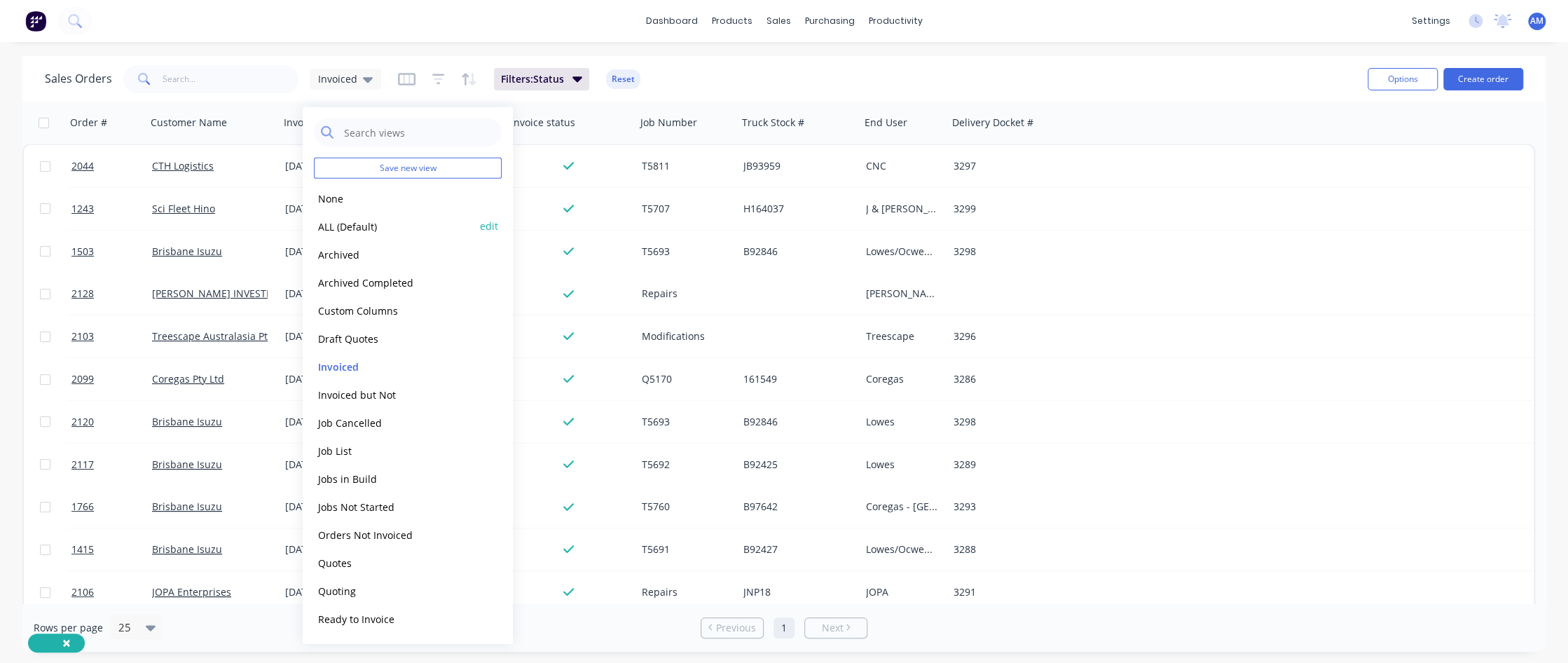
click at [358, 228] on button "ALL (Default)" at bounding box center [394, 226] width 160 height 16
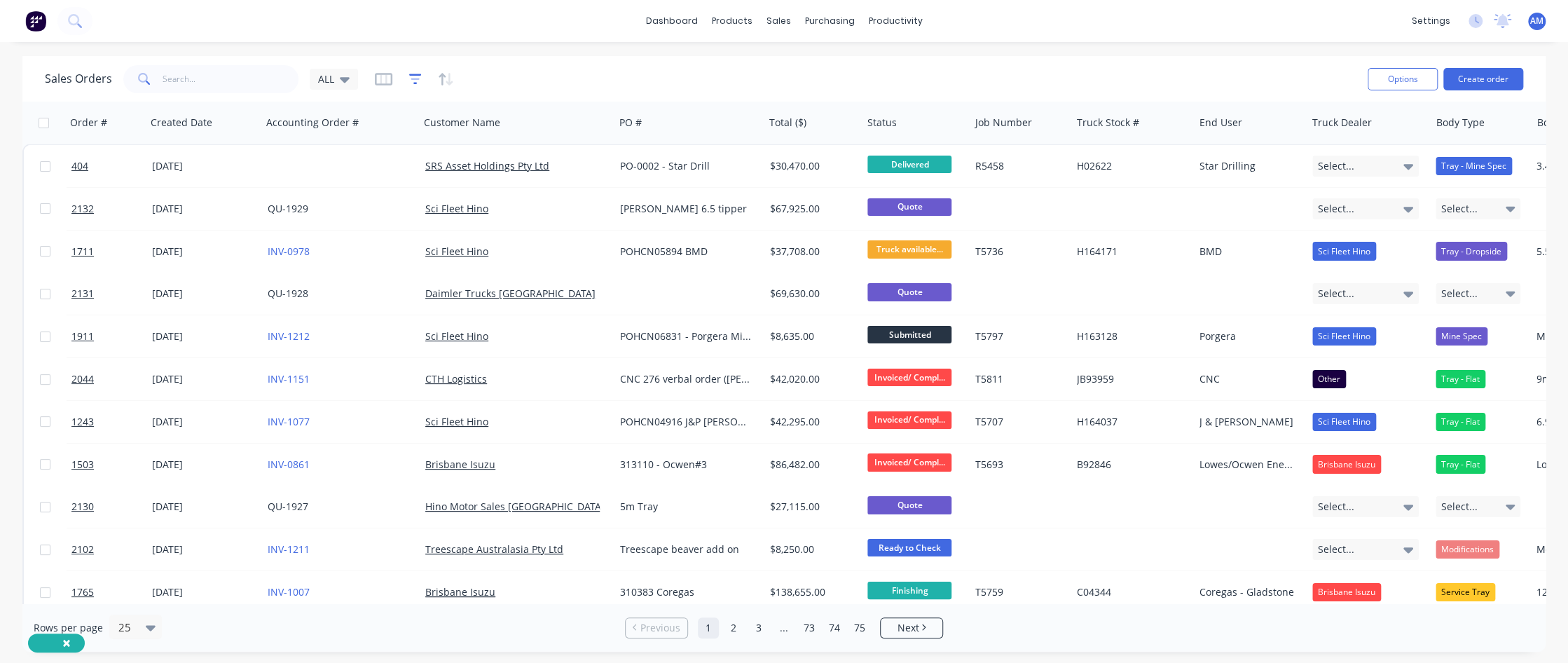
click at [418, 80] on icon "button" at bounding box center [416, 80] width 13 height 14
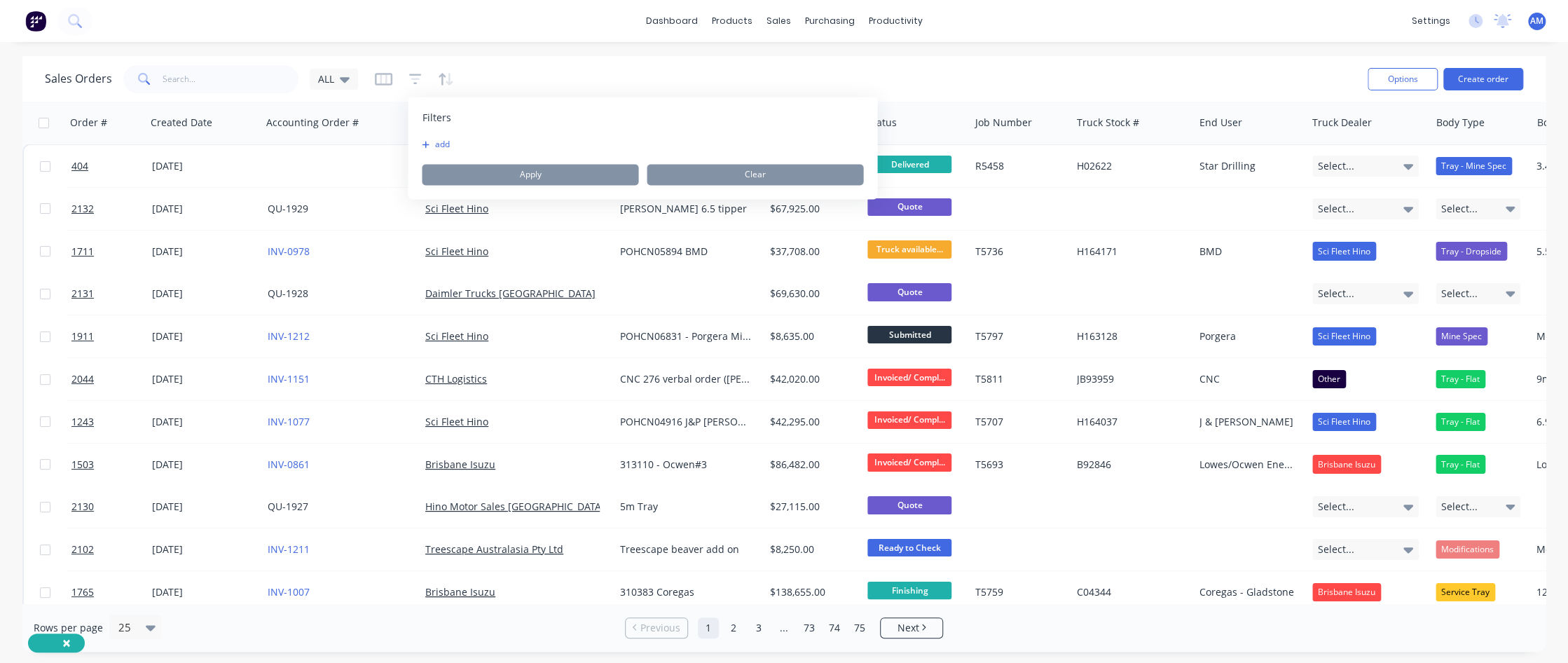
click at [440, 144] on button "add" at bounding box center [439, 144] width 35 height 11
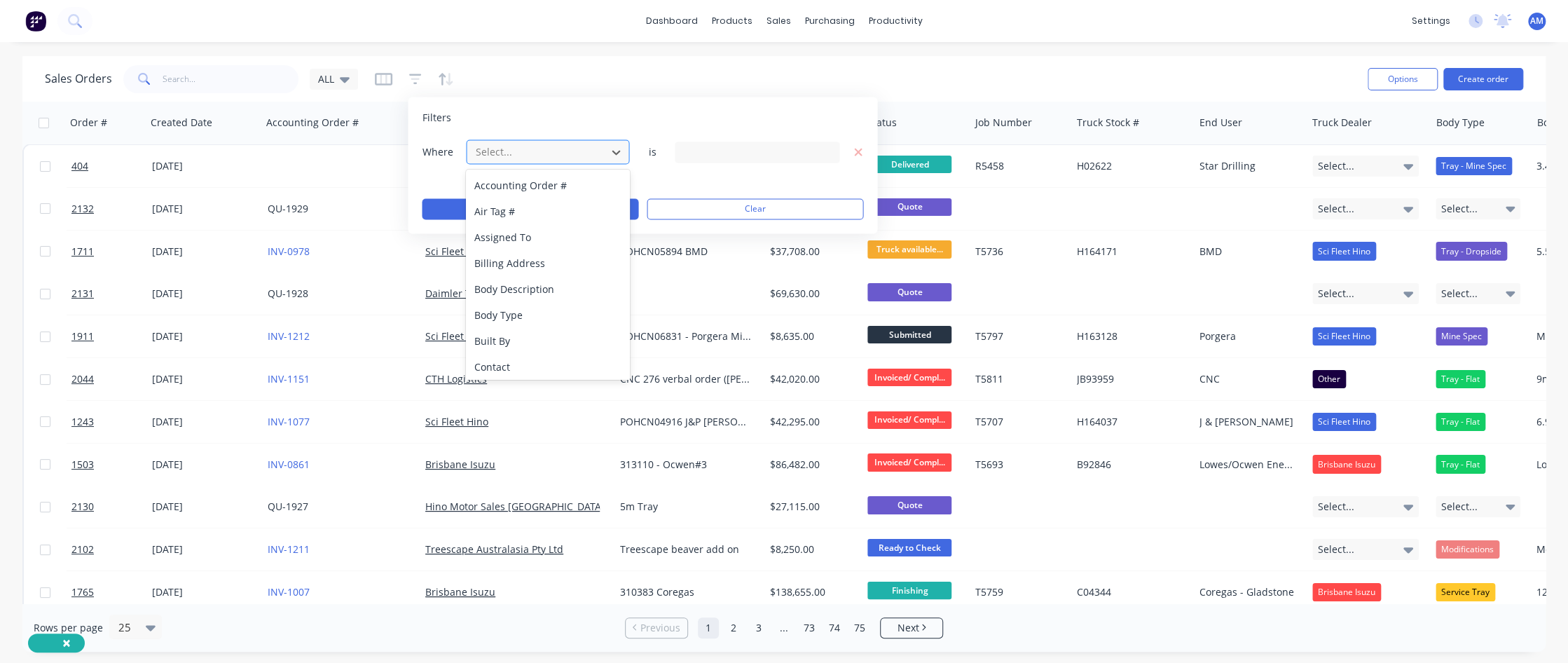
click at [510, 151] on div at bounding box center [536, 151] width 126 height 18
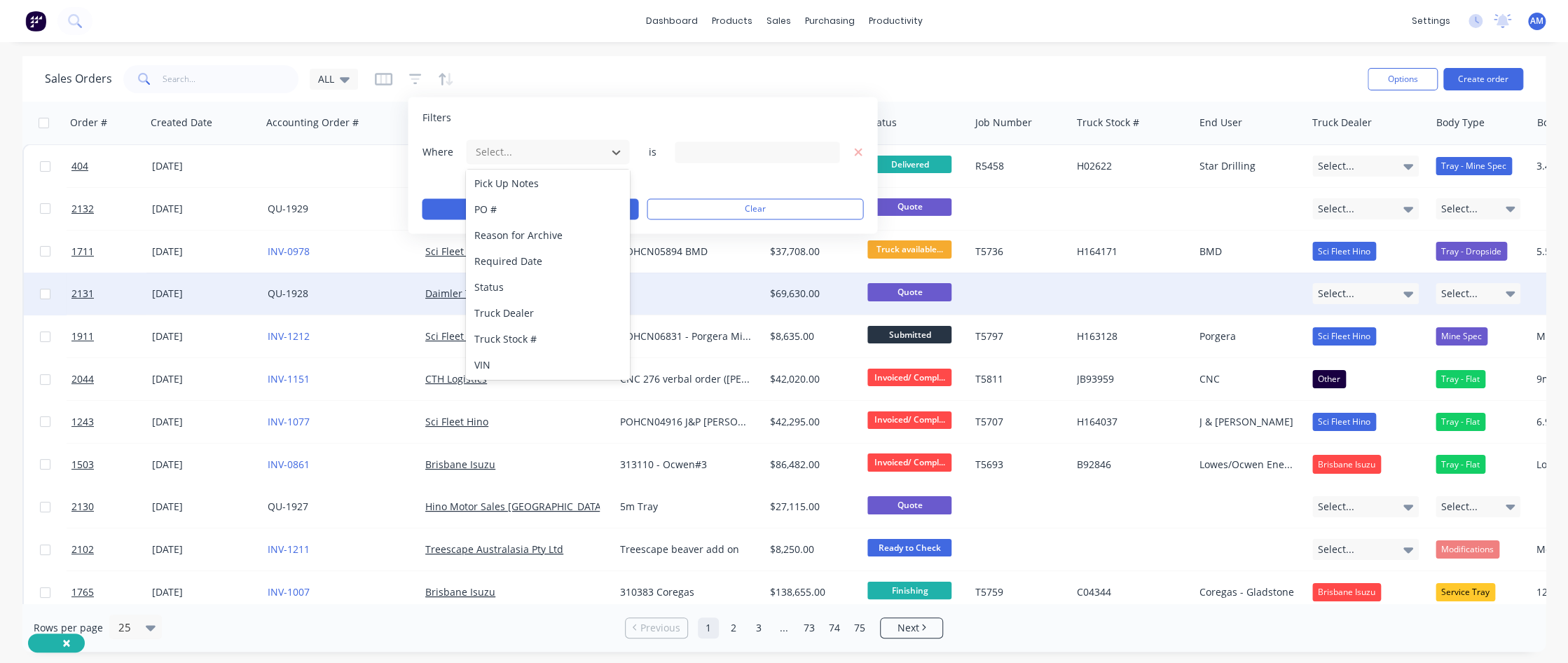
click at [494, 283] on div "Status" at bounding box center [548, 287] width 163 height 26
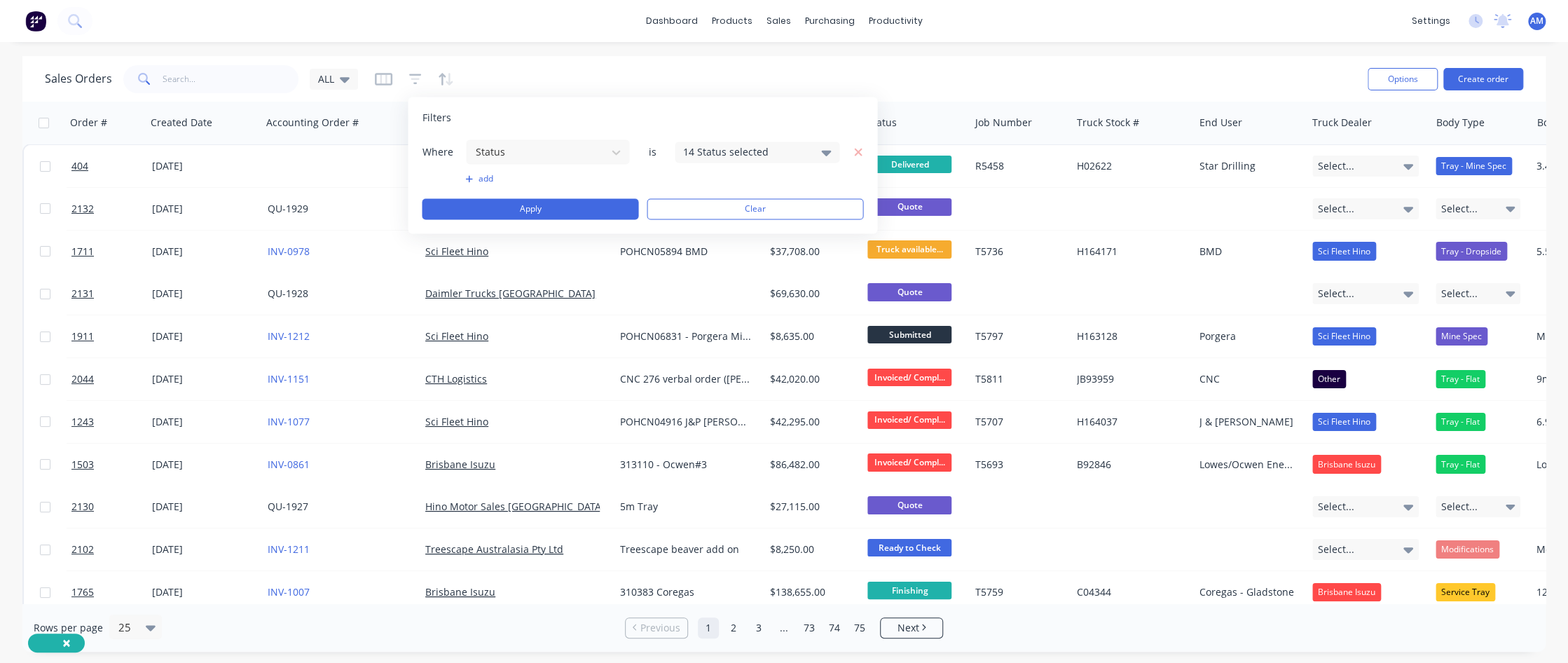
click at [733, 151] on div "14 Status selected" at bounding box center [746, 151] width 127 height 15
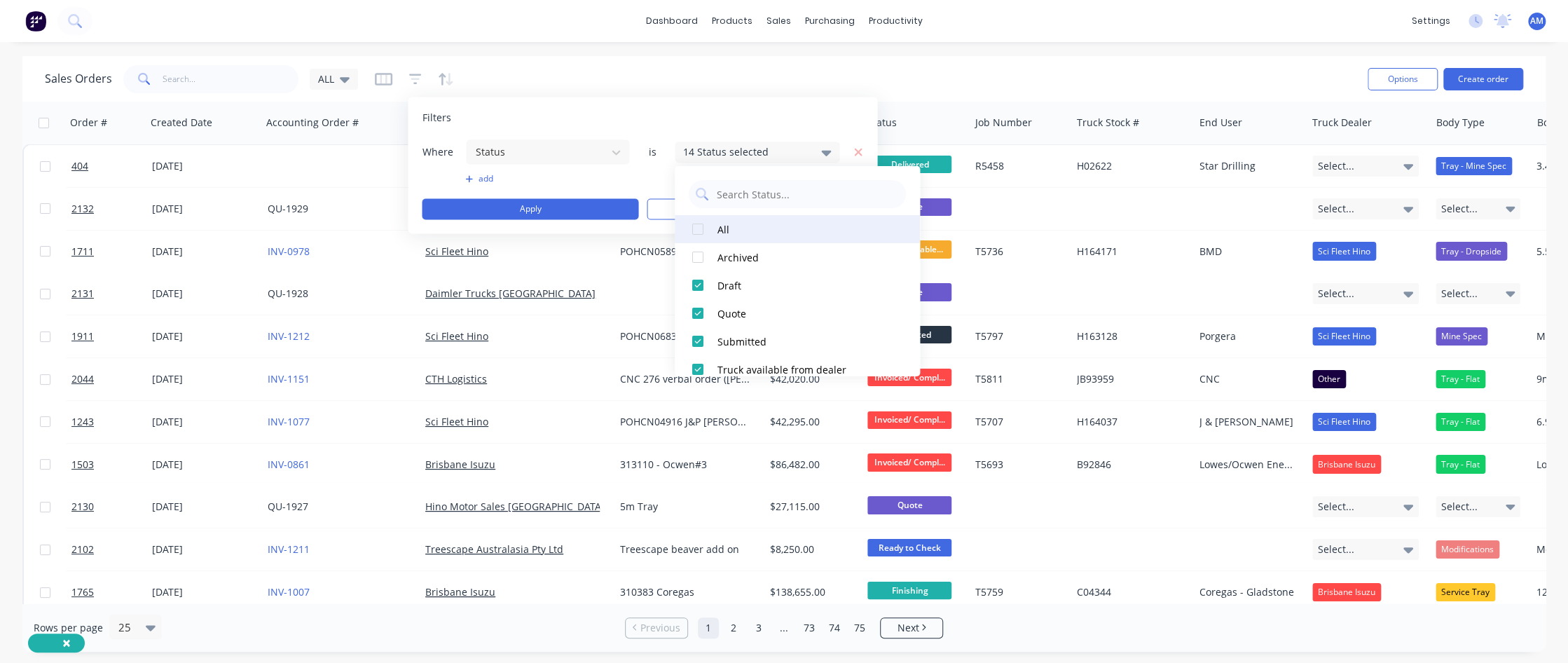
click at [699, 230] on div at bounding box center [698, 229] width 28 height 28
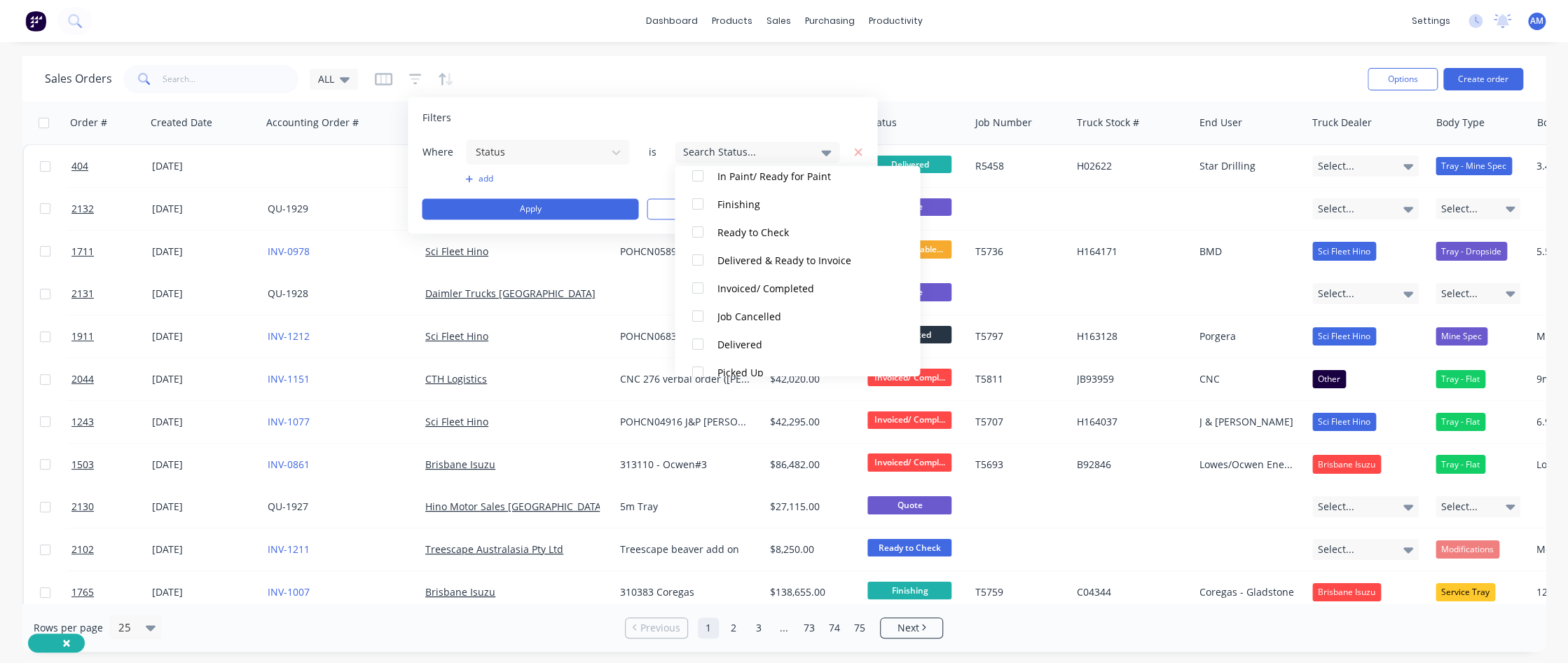
scroll to position [294, 0]
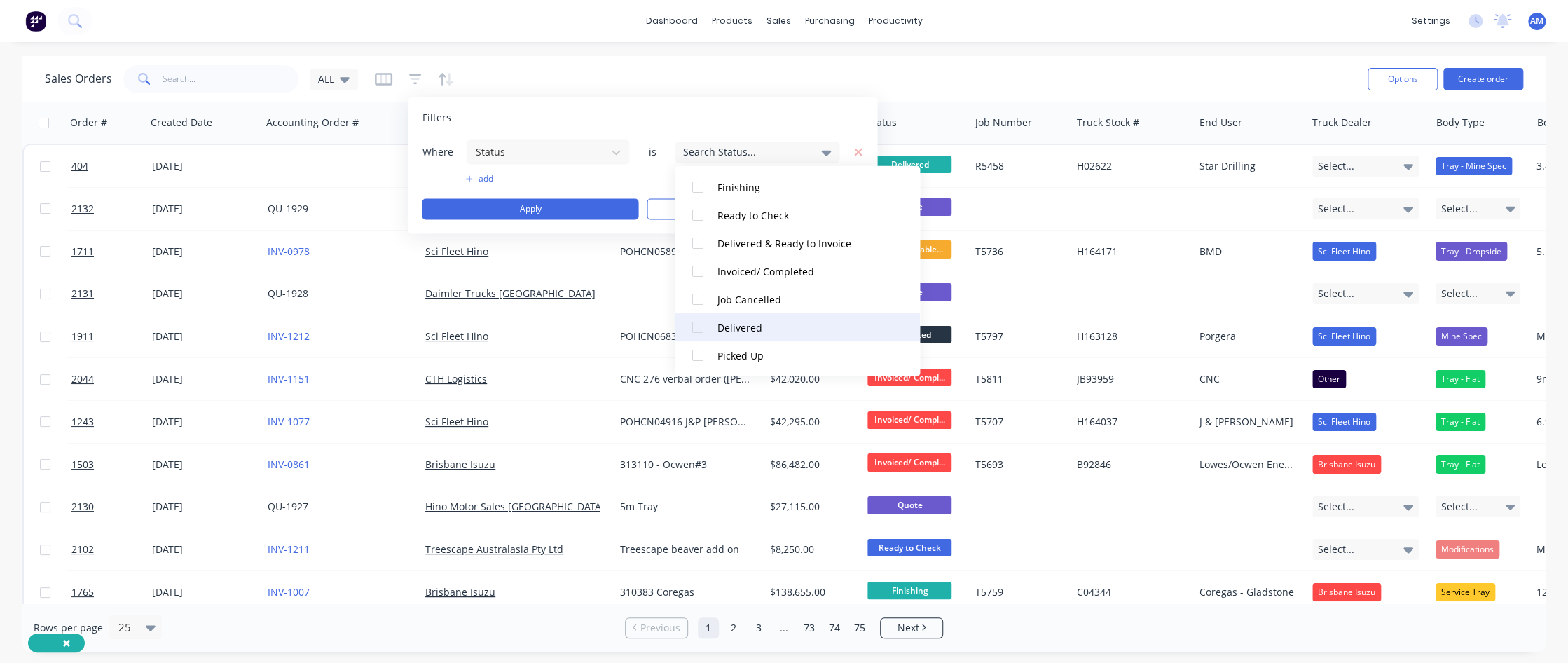
click at [699, 329] on div at bounding box center [698, 327] width 28 height 28
click at [620, 205] on button "Apply" at bounding box center [530, 209] width 217 height 21
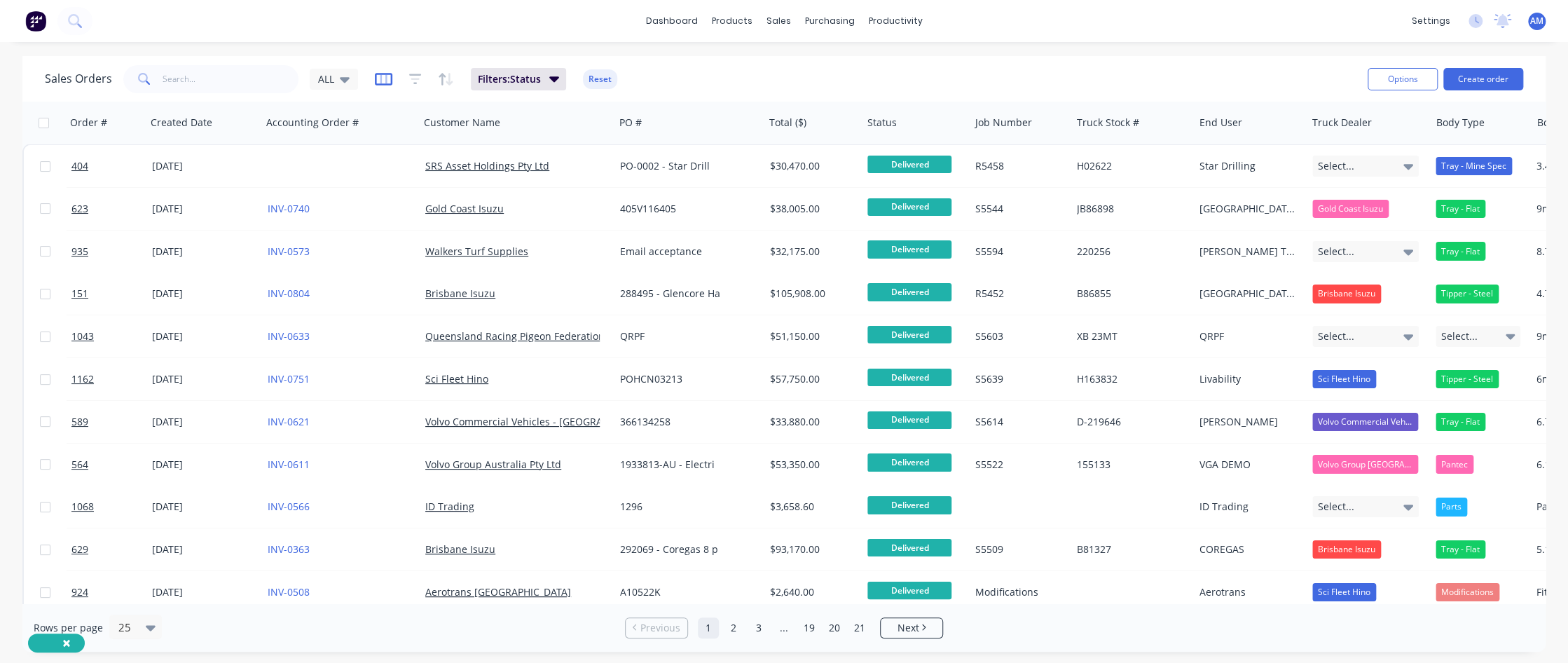
click at [380, 80] on icon "button" at bounding box center [384, 79] width 7 height 9
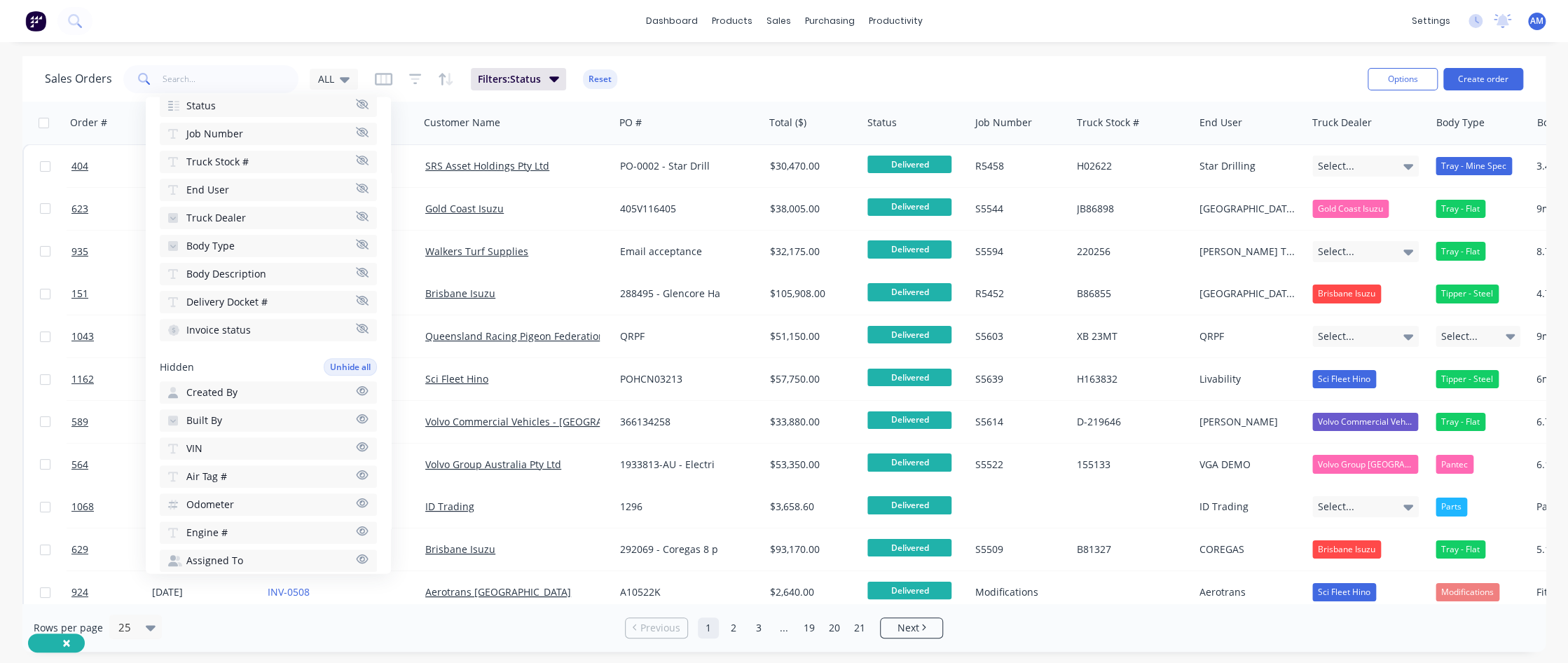
scroll to position [210, 0]
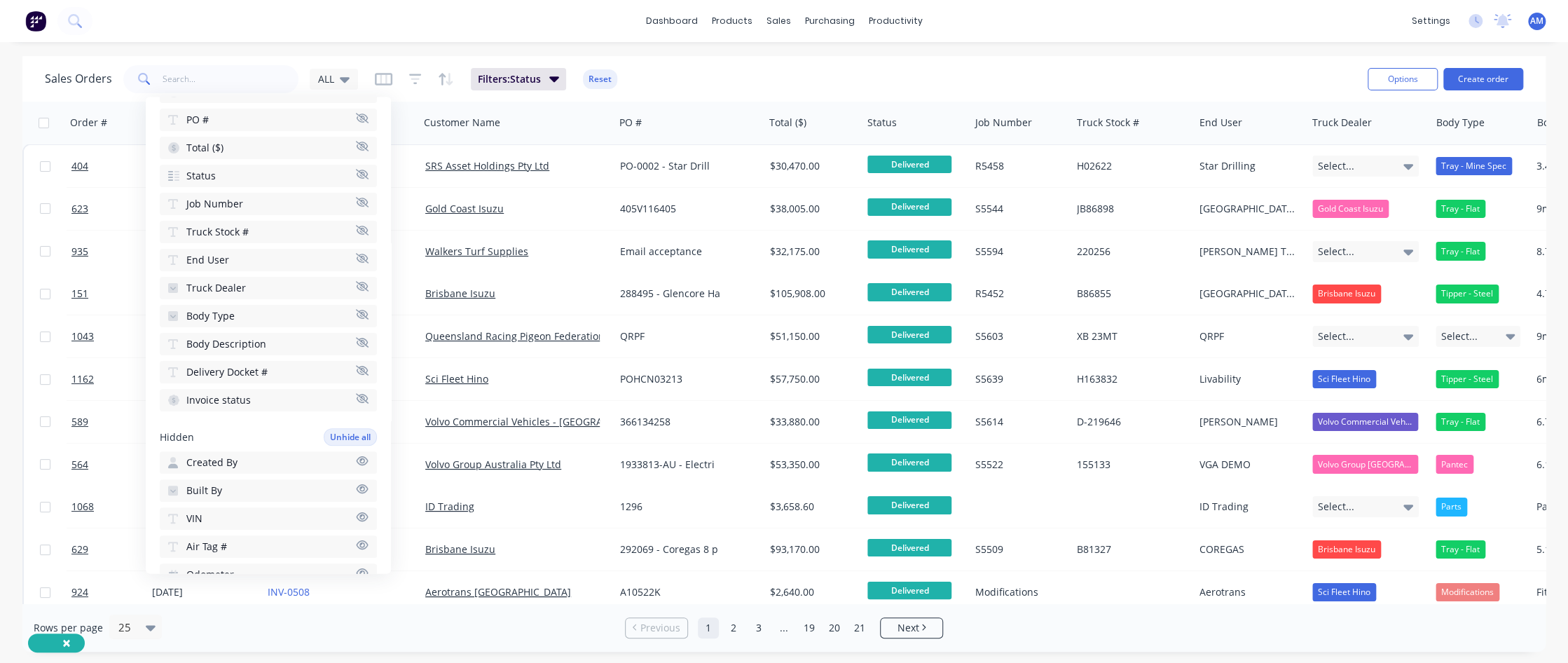
click at [356, 338] on icon "button" at bounding box center [362, 343] width 13 height 10
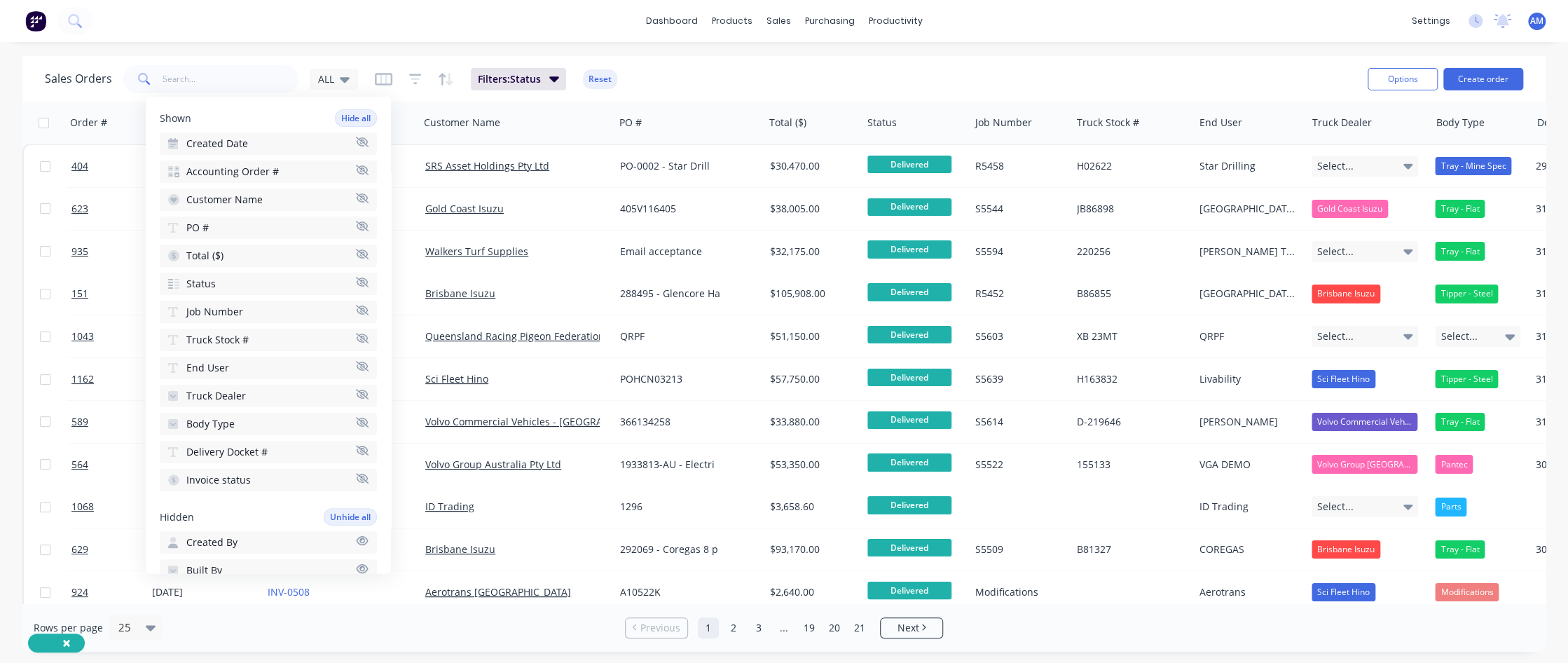
scroll to position [70, 0]
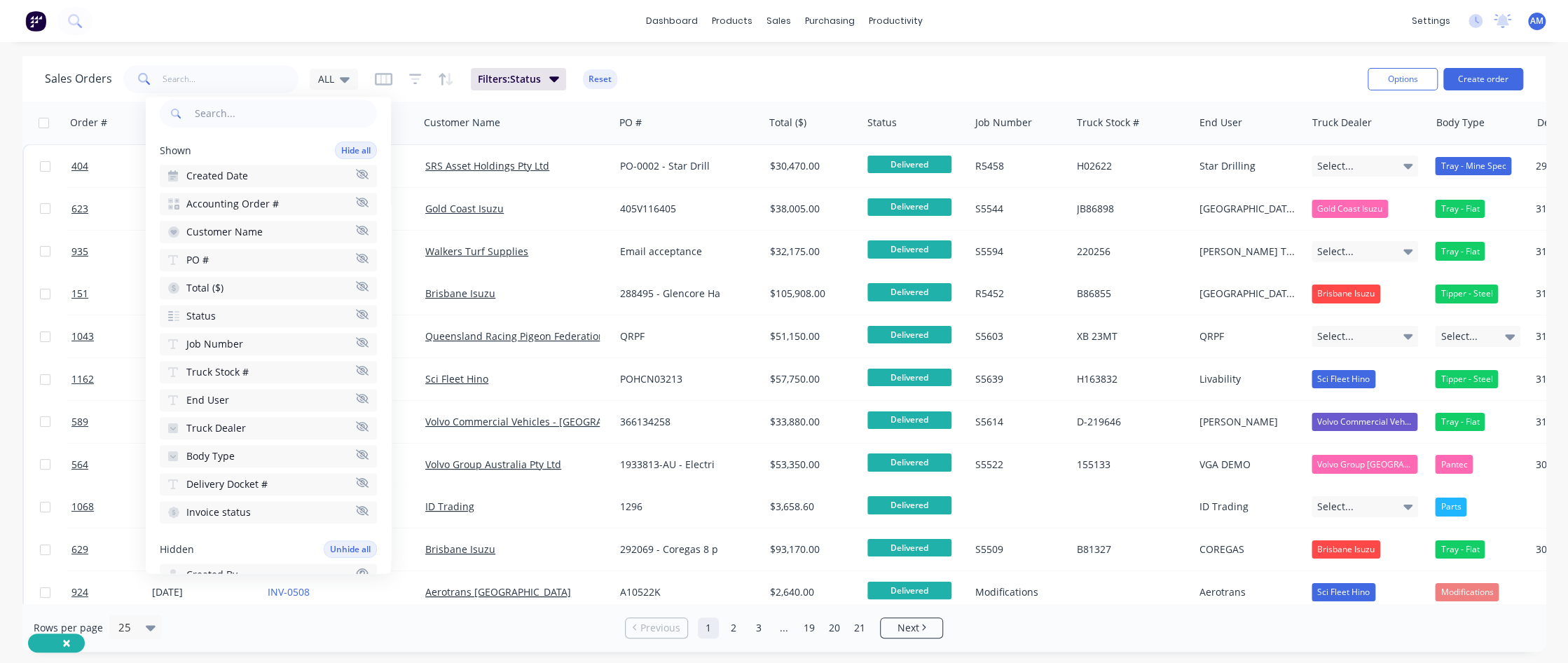
click at [356, 254] on icon "button" at bounding box center [362, 259] width 13 height 10
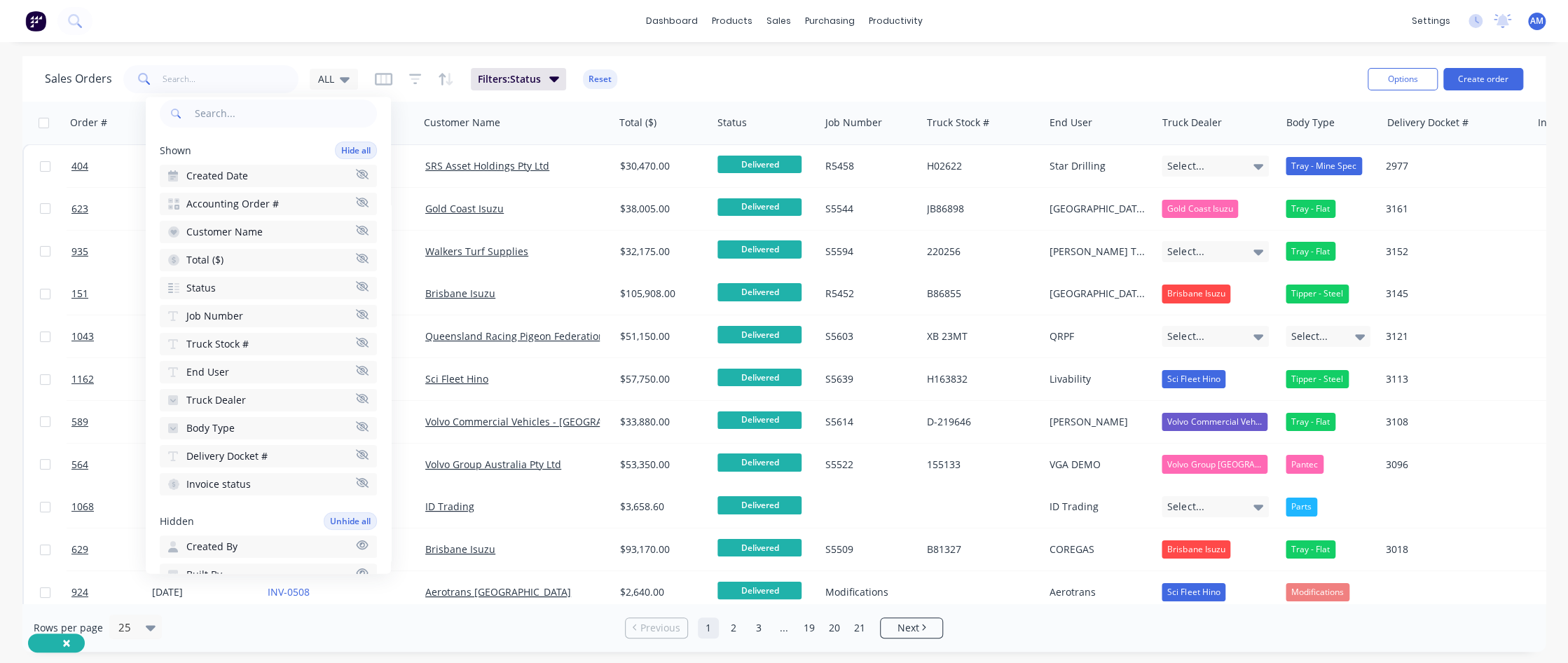
click at [356, 198] on icon "button" at bounding box center [362, 203] width 13 height 10
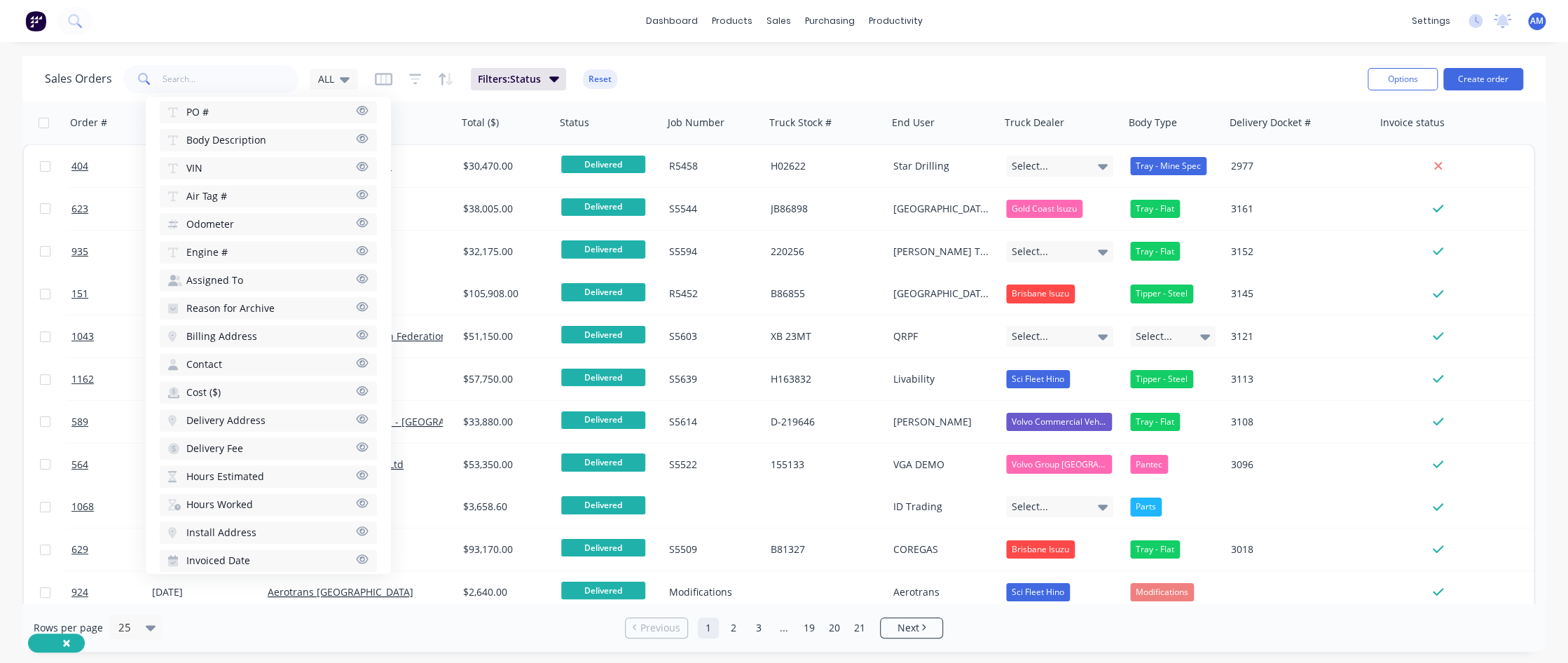
scroll to position [631, 0]
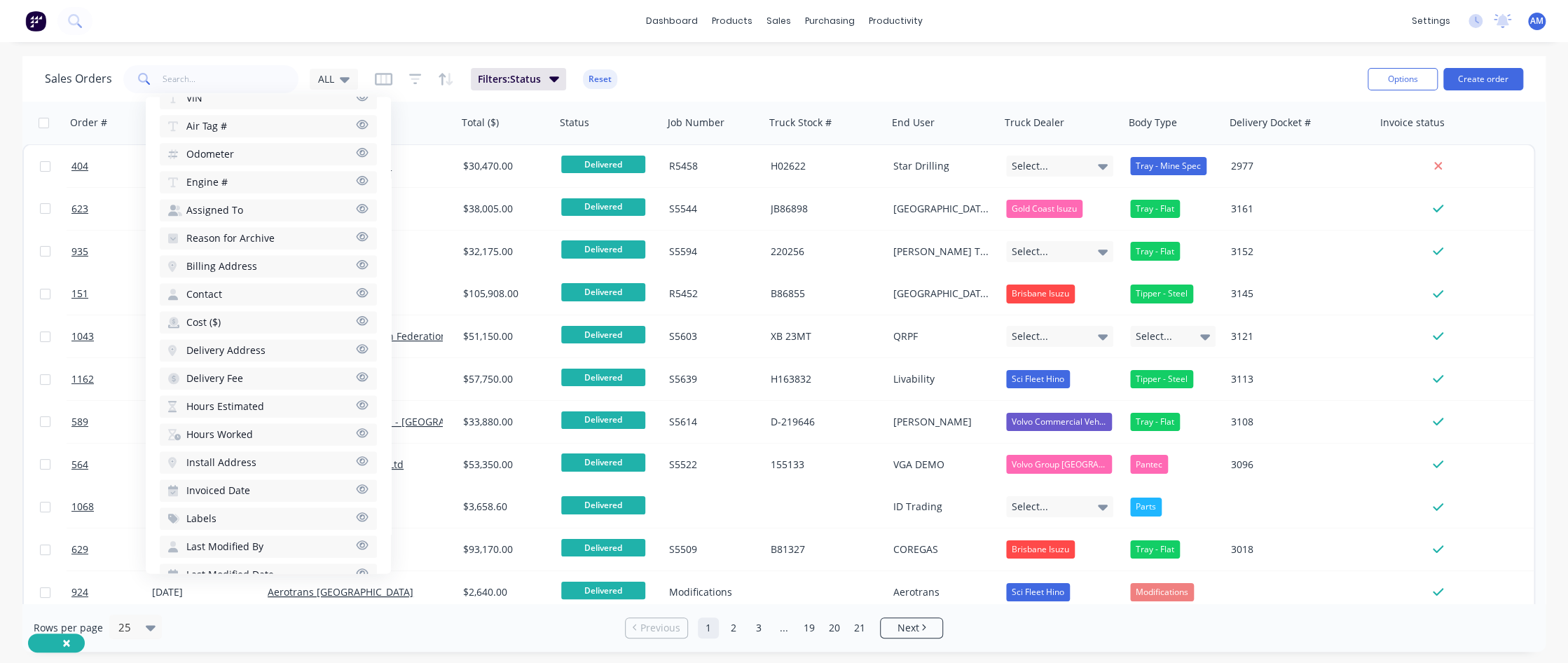
click at [293, 403] on button "Invoiced Date" at bounding box center [269, 491] width 217 height 23
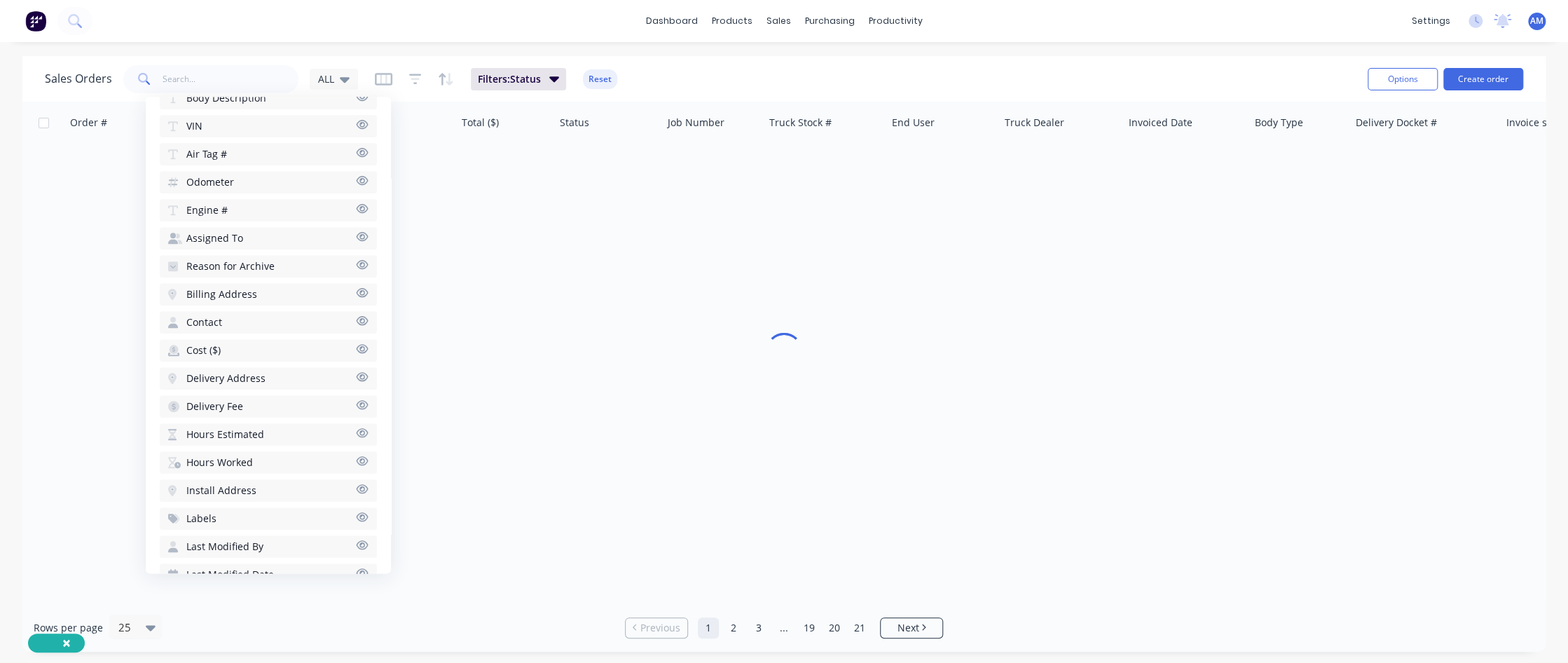
scroll to position [658, 0]
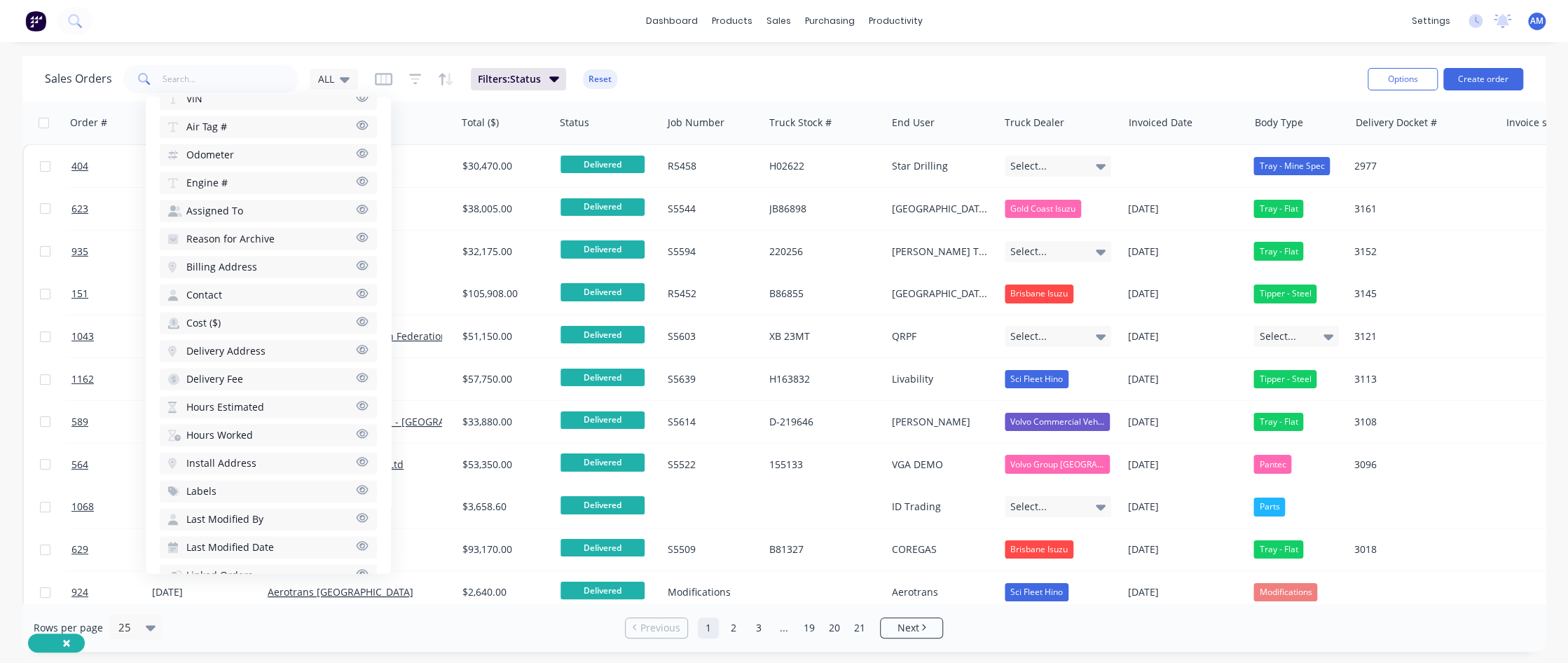
click at [712, 82] on div "Sales Orders ALL Filters: Status Reset" at bounding box center [701, 79] width 1312 height 34
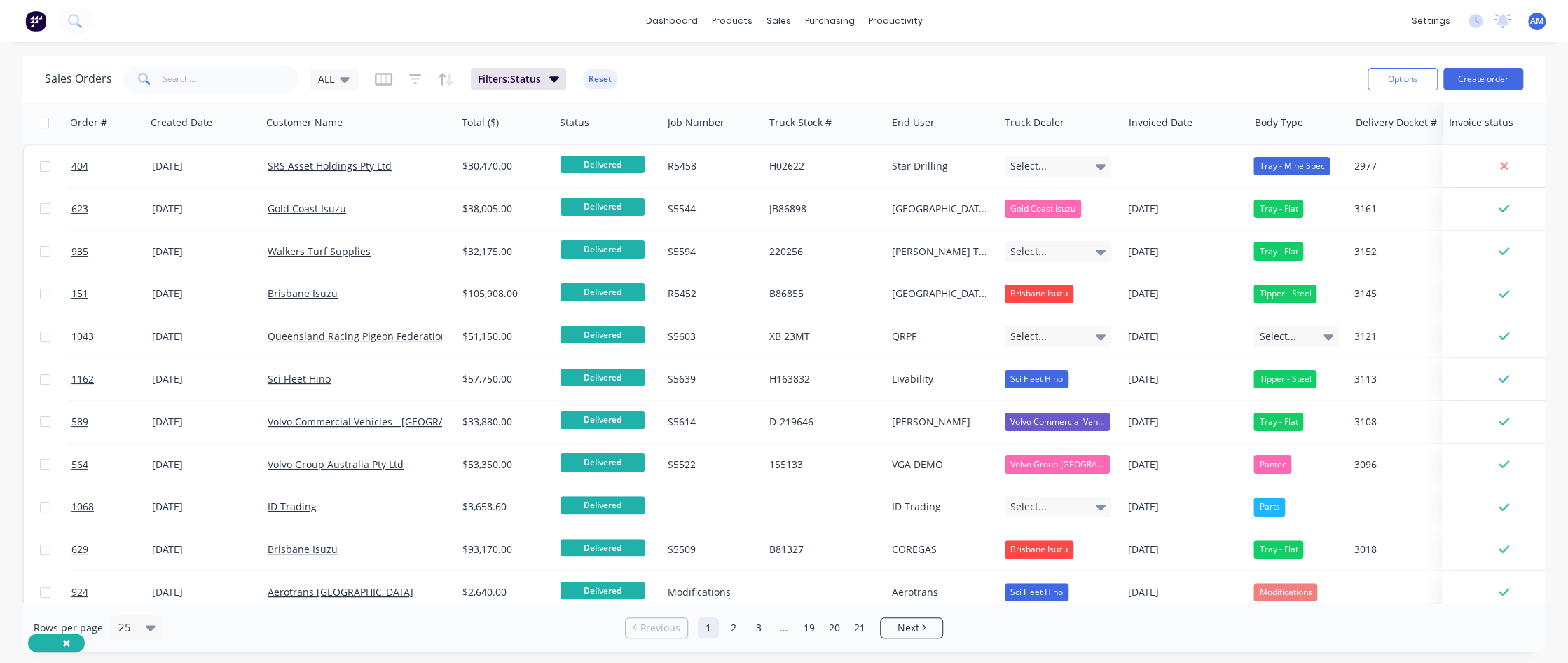
drag, startPoint x: 1522, startPoint y: 125, endPoint x: 1464, endPoint y: 129, distance: 58.1
click at [936, 129] on div at bounding box center [1505, 122] width 113 height 28
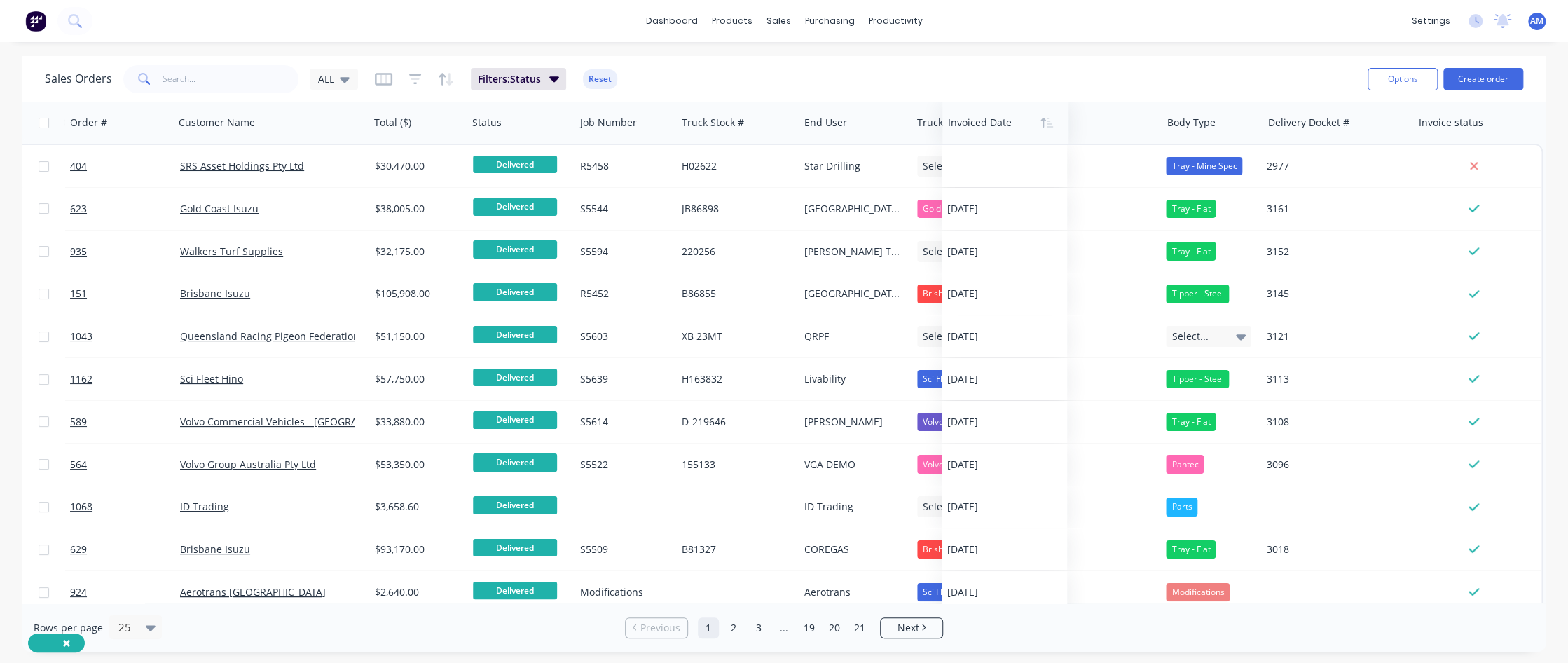
scroll to position [0, 87]
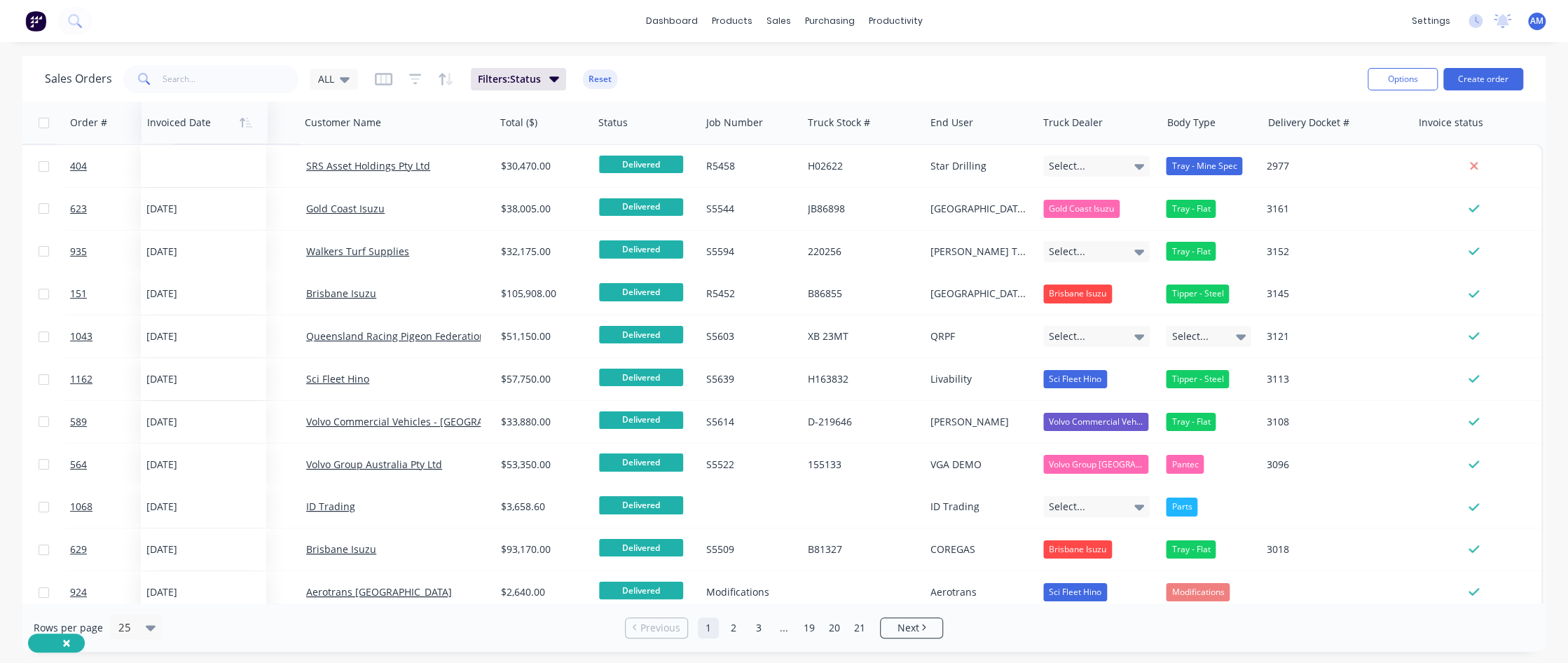
drag, startPoint x: 1065, startPoint y: 125, endPoint x: 171, endPoint y: 110, distance: 894.1
click at [171, 110] on div at bounding box center [202, 122] width 109 height 28
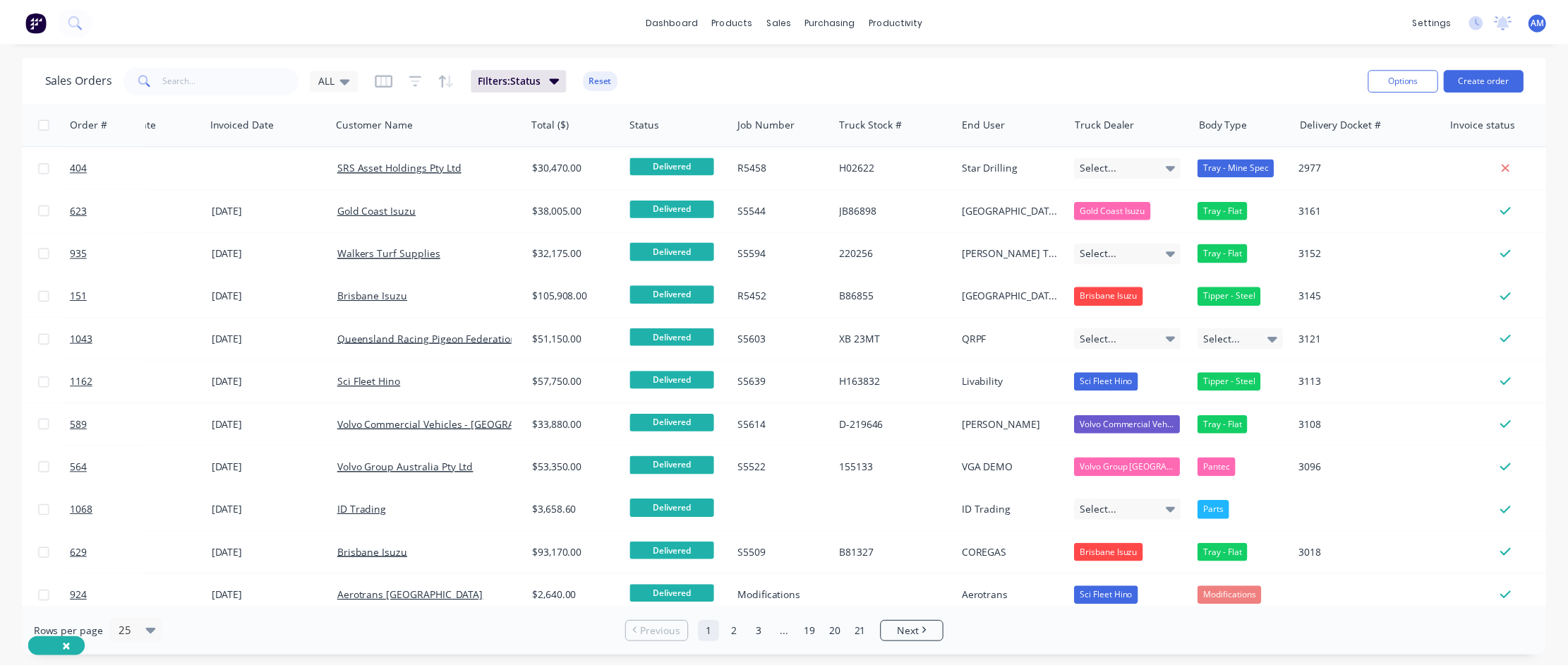
scroll to position [0, 0]
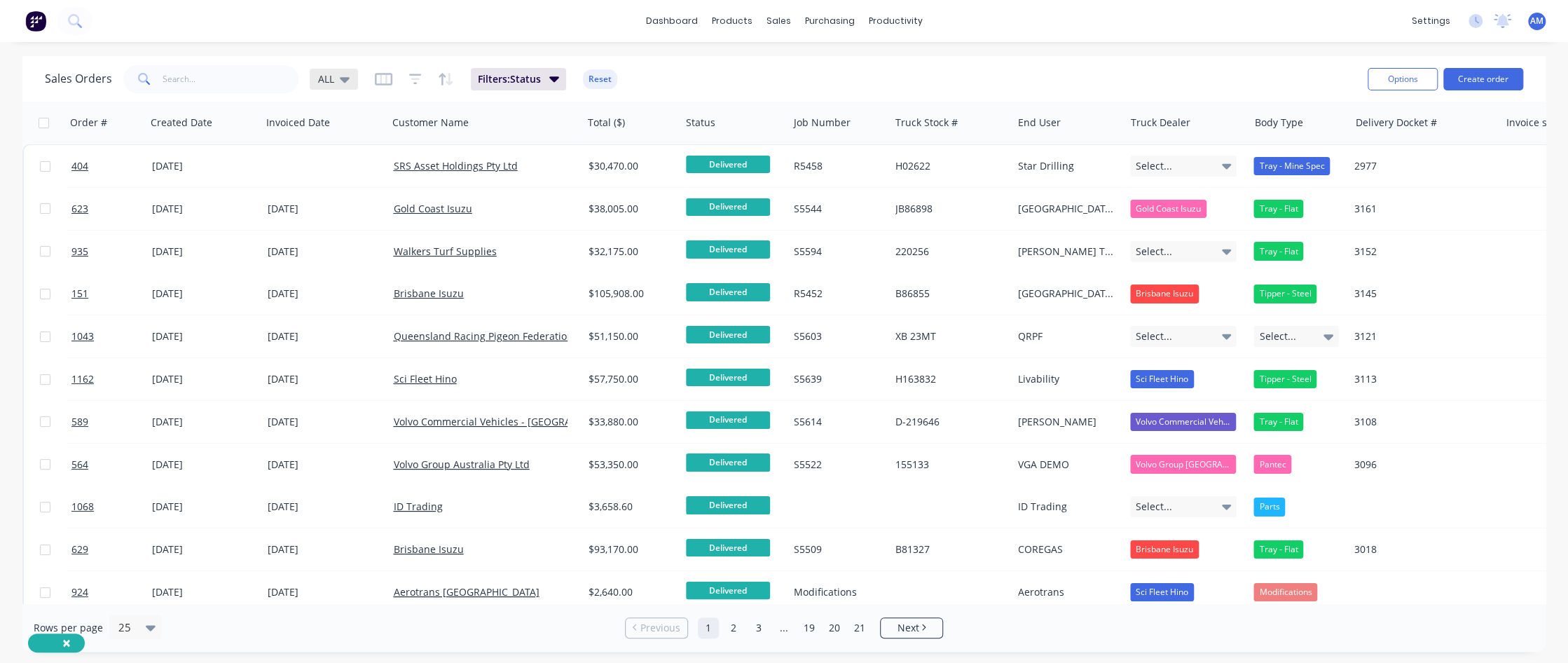
click at [333, 77] on div "ALL" at bounding box center [334, 80] width 31 height 13
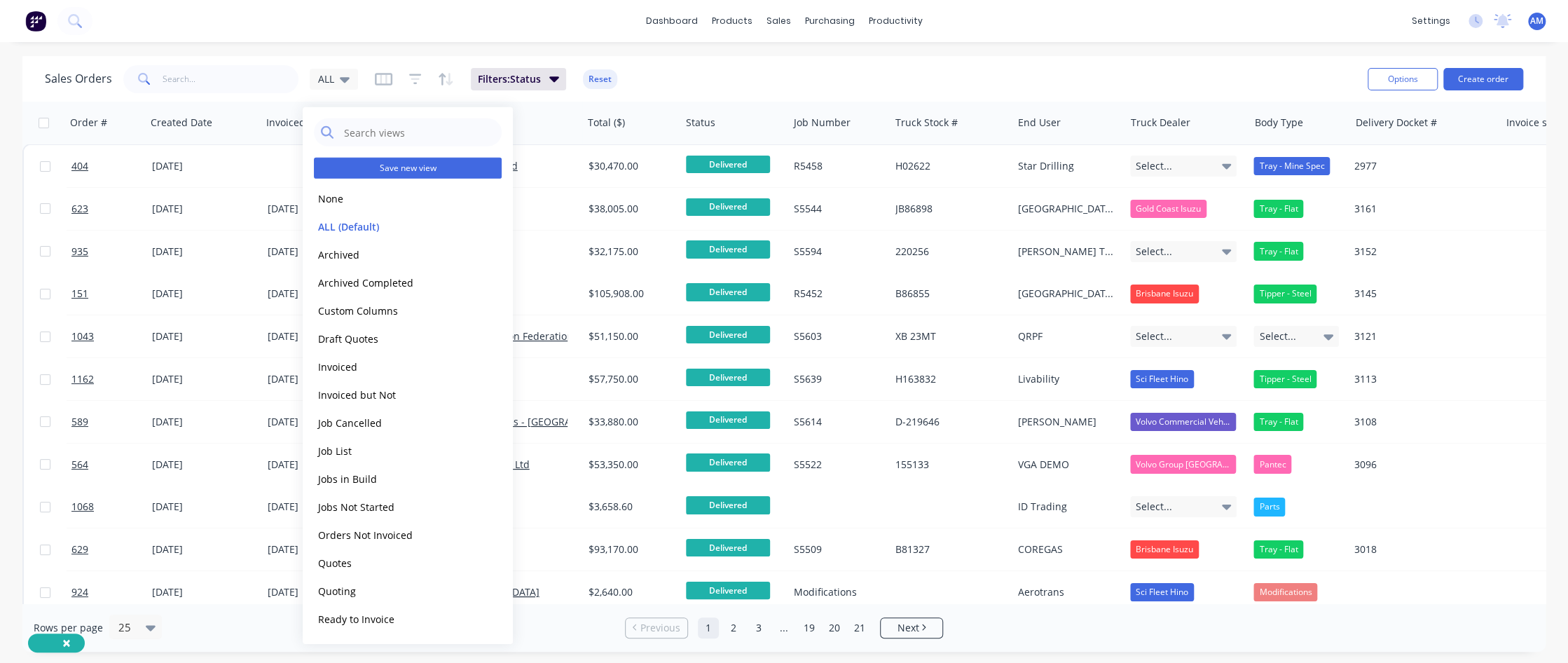
click at [349, 166] on button "Save new view" at bounding box center [408, 168] width 188 height 21
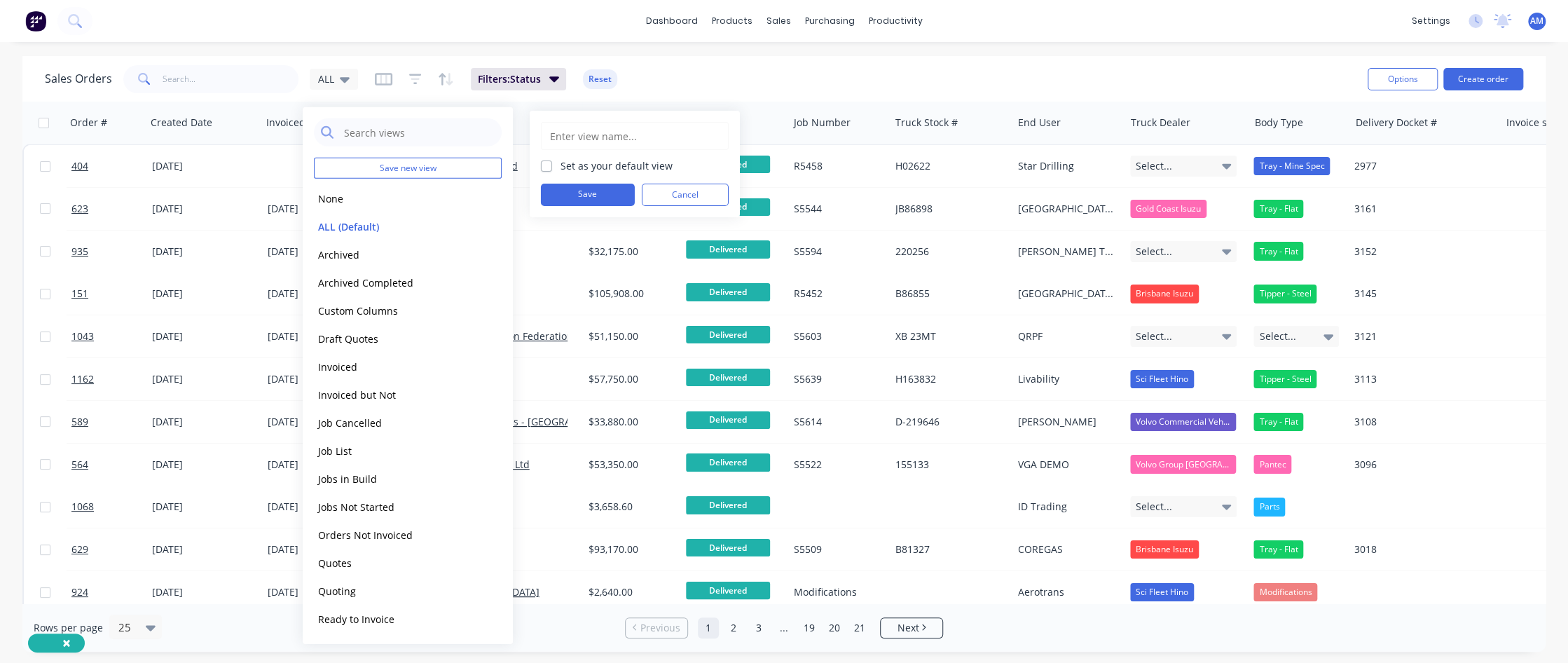
click at [578, 136] on input "text" at bounding box center [634, 136] width 173 height 26
type input "Delivered"
click at [579, 191] on button "Save" at bounding box center [588, 195] width 94 height 23
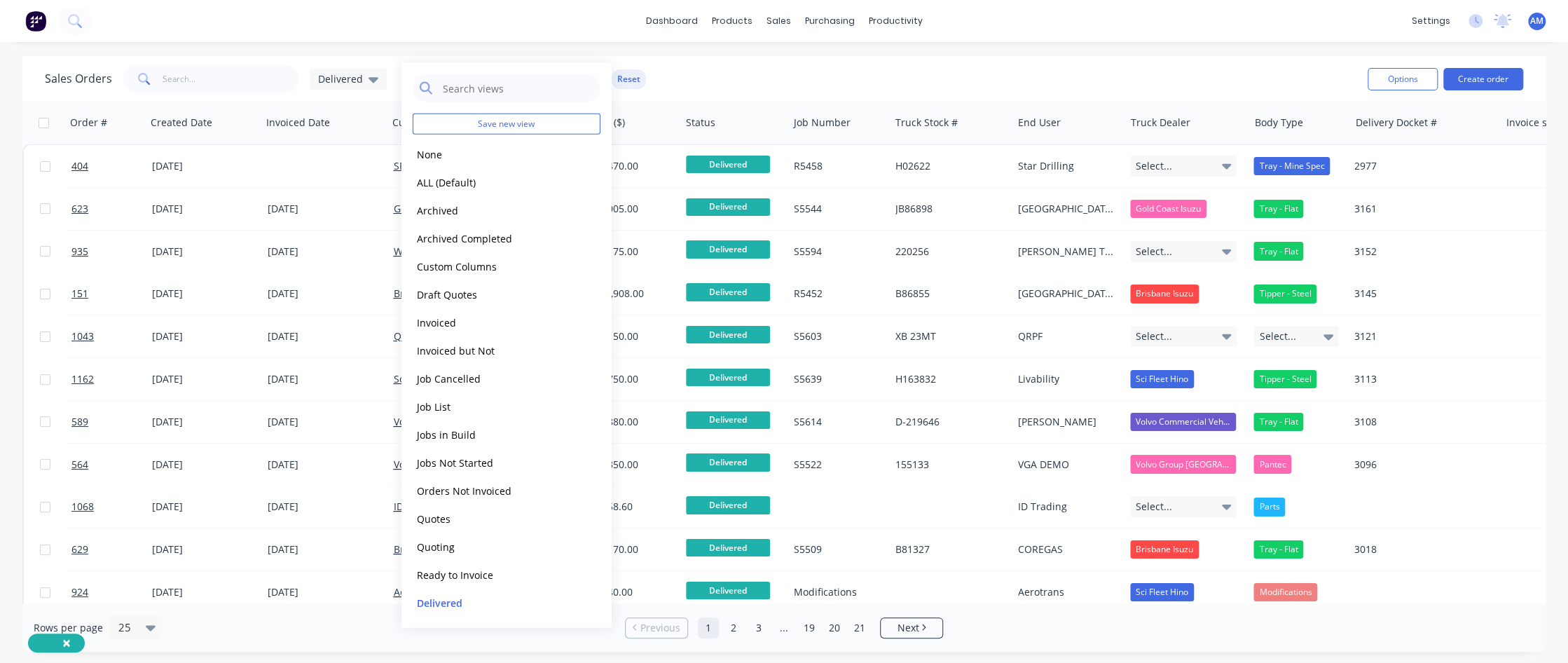
click at [715, 80] on div "Sales Orders Delivered Filters: Status Reset" at bounding box center [701, 79] width 1312 height 34
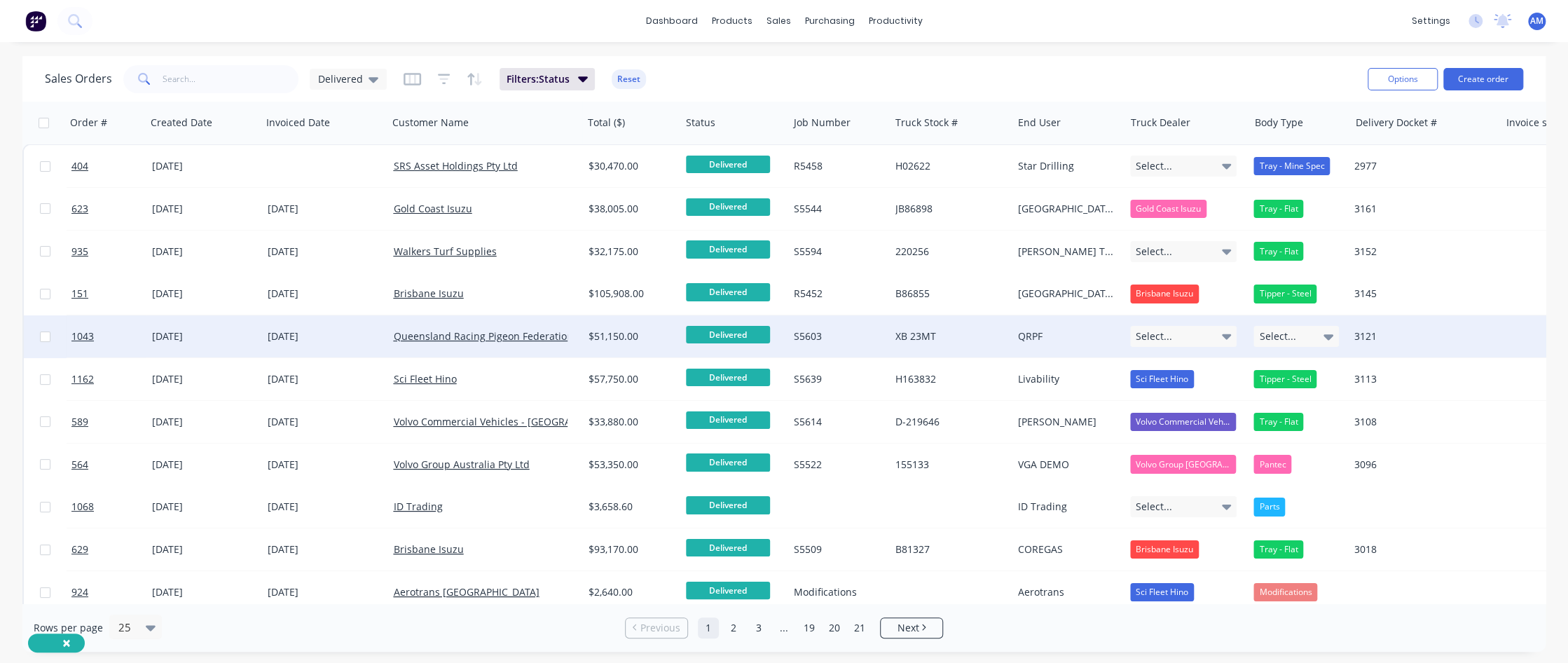
click at [889, 335] on div "S5603" at bounding box center [839, 336] width 102 height 42
click at [308, 338] on div "[DATE]" at bounding box center [325, 337] width 114 height 14
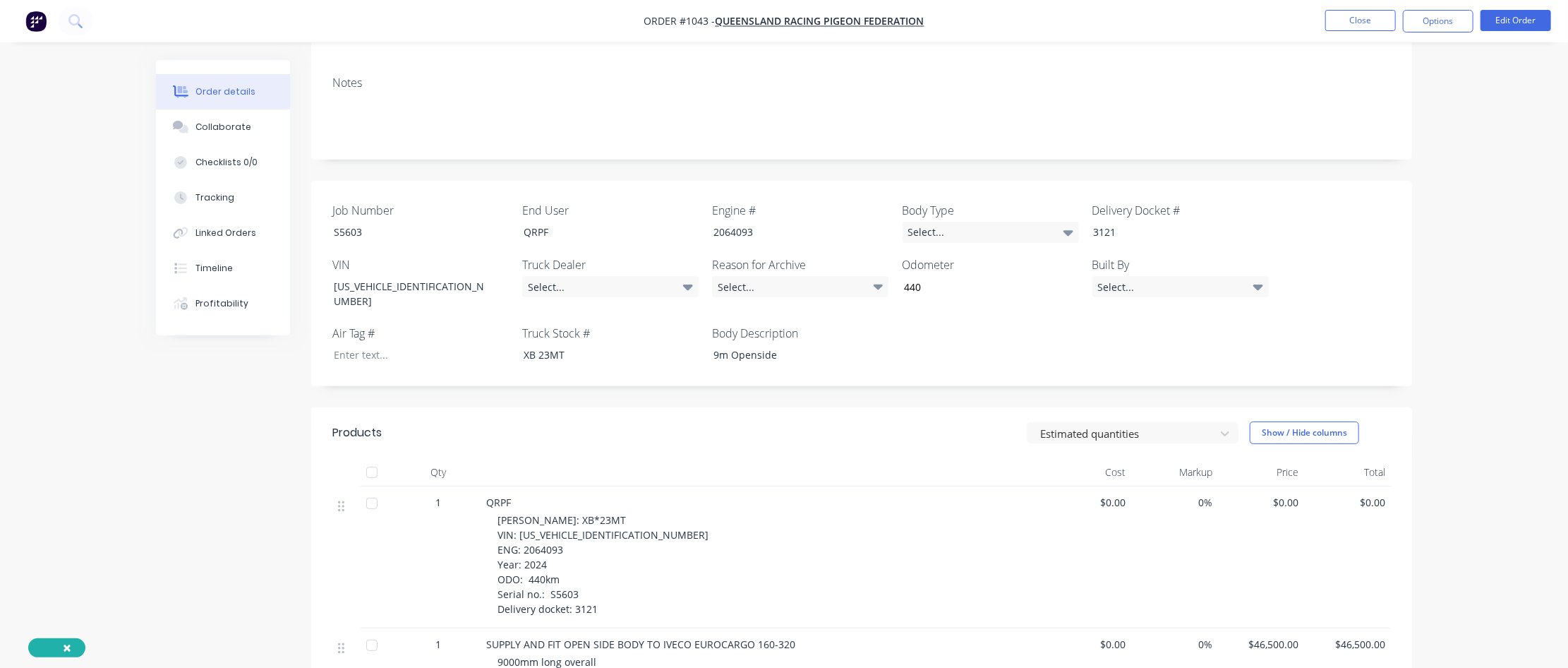
scroll to position [212, 0]
click at [943, 233] on div "Select..." at bounding box center [990, 233] width 177 height 21
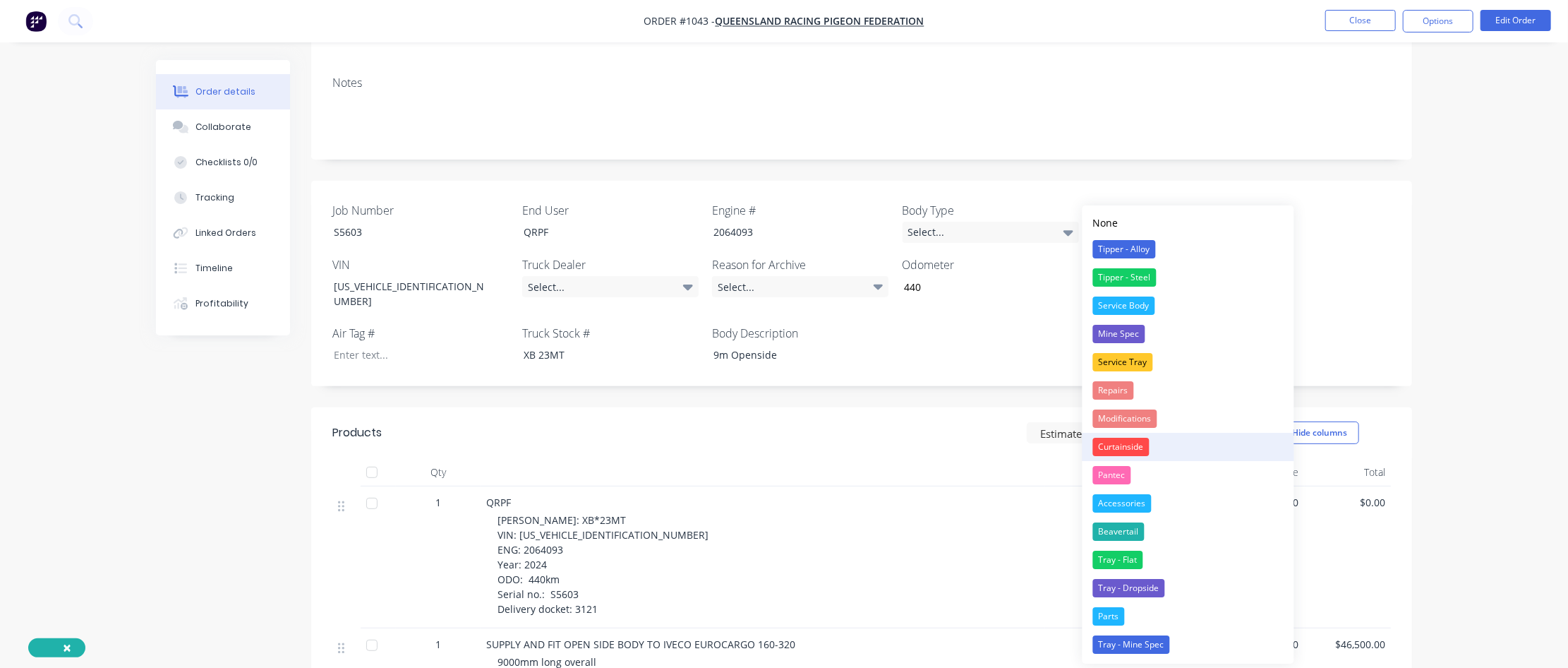
click at [943, 406] on div "Curtainside" at bounding box center [1121, 447] width 57 height 19
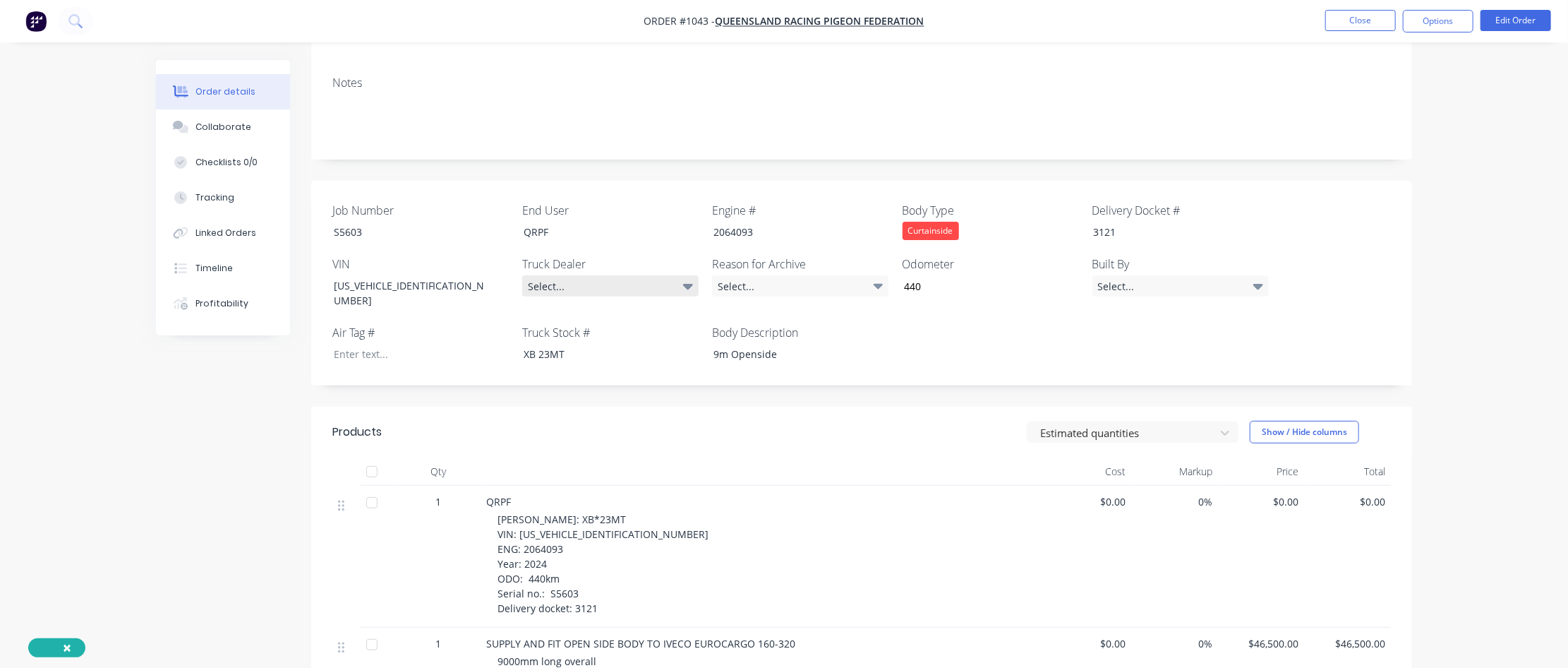
click at [679, 283] on div "Select..." at bounding box center [610, 286] width 177 height 21
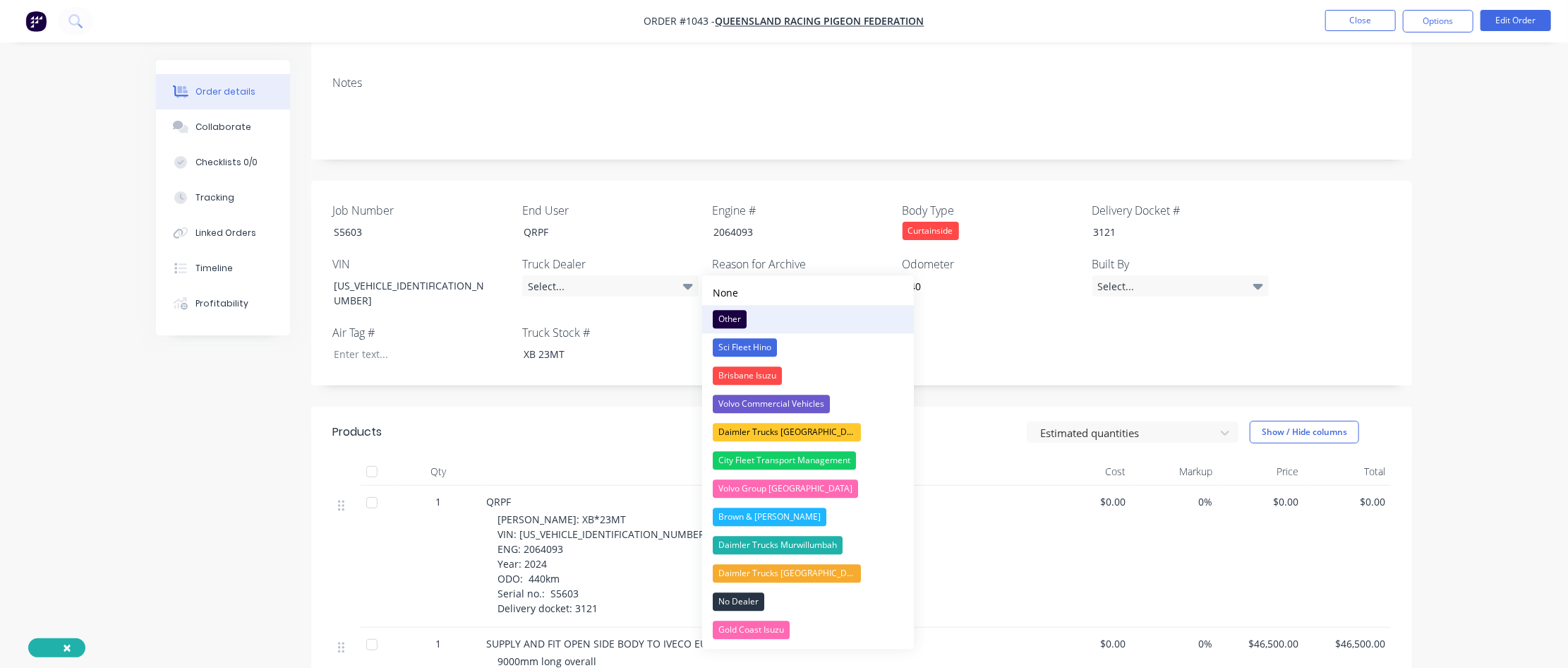
click at [730, 319] on div "Other" at bounding box center [729, 319] width 34 height 19
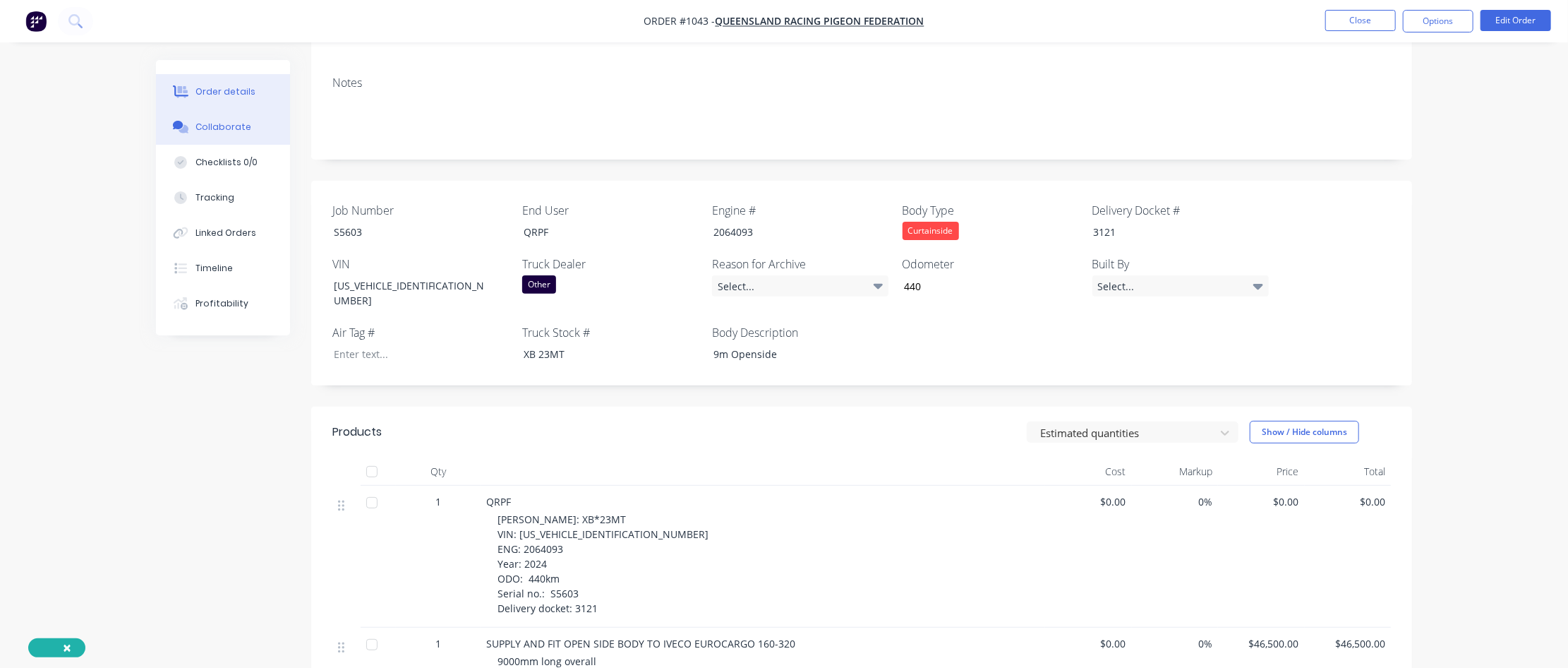
click at [229, 125] on div "Collaborate" at bounding box center [223, 127] width 56 height 13
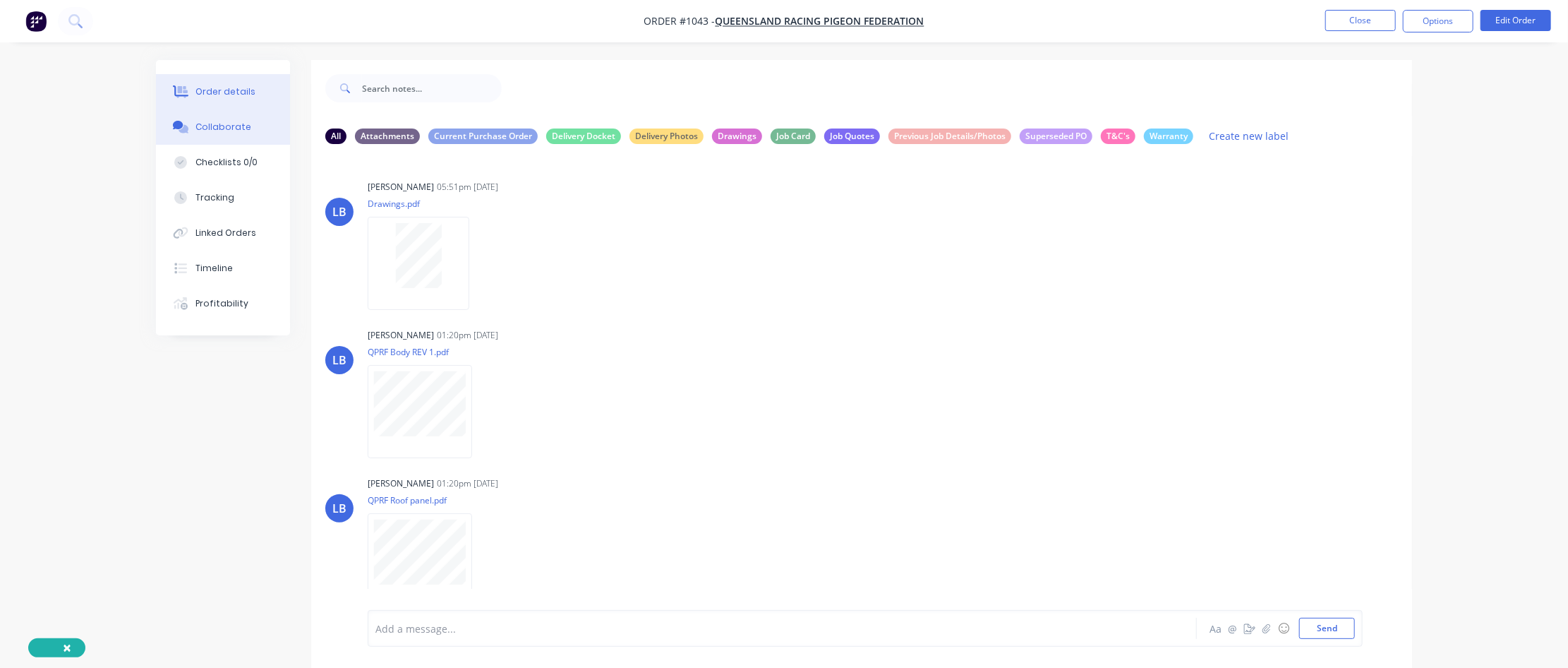
click at [238, 92] on div "Order details" at bounding box center [225, 92] width 60 height 13
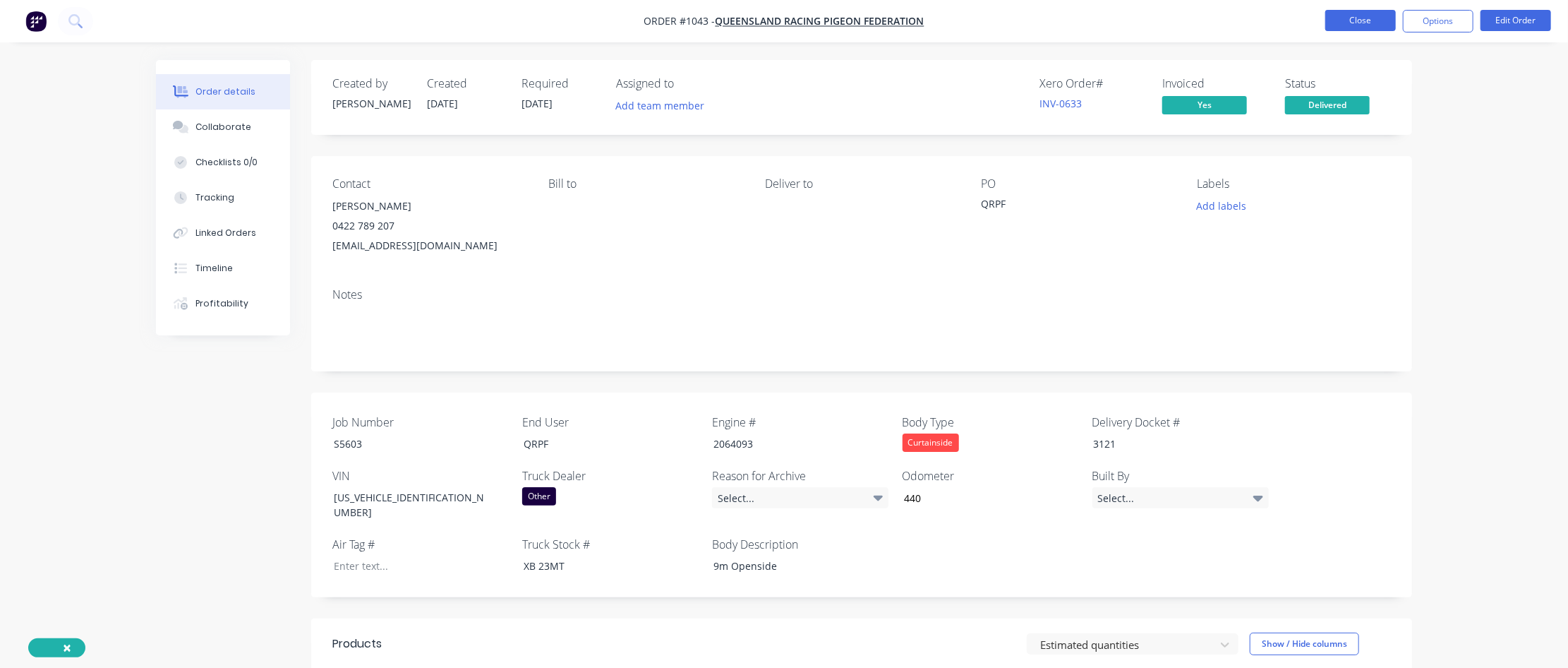
click at [943, 19] on button "Close" at bounding box center [1360, 21] width 71 height 21
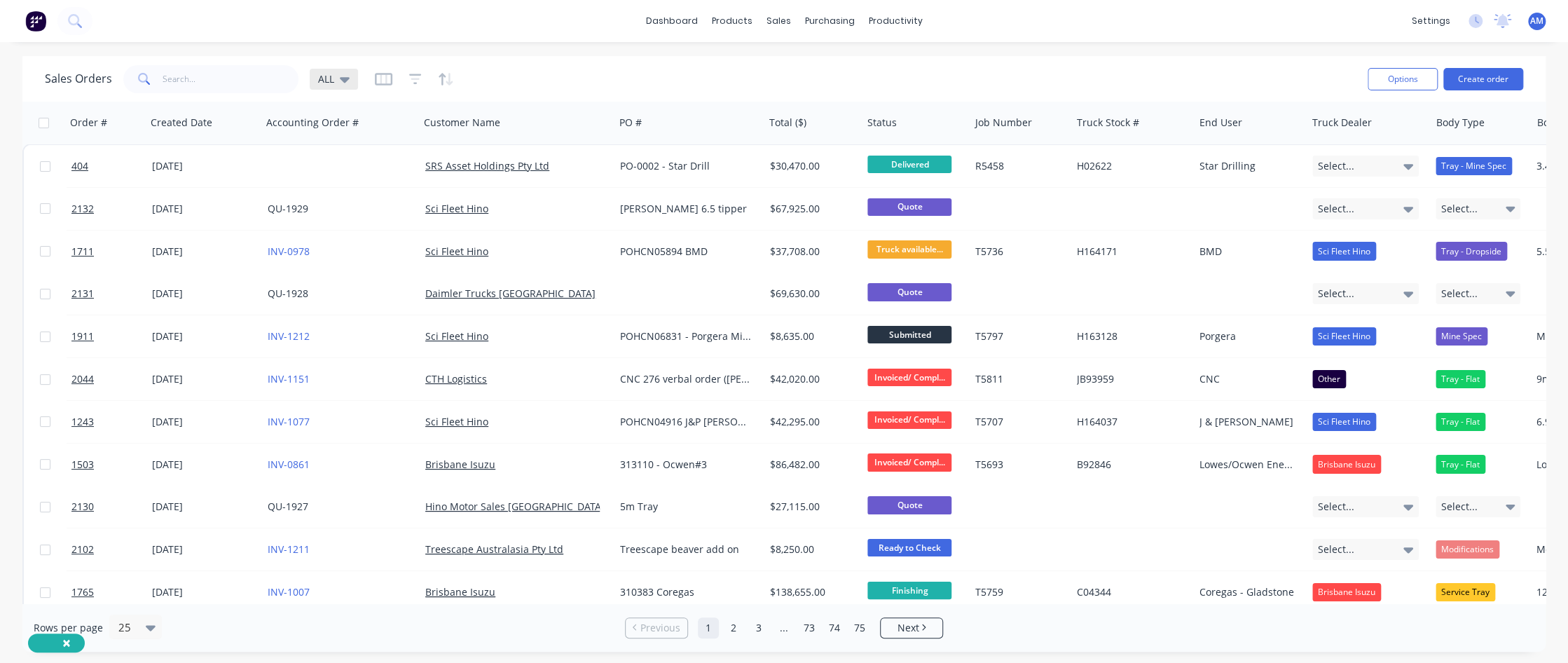
click at [337, 76] on div "ALL" at bounding box center [334, 80] width 31 height 13
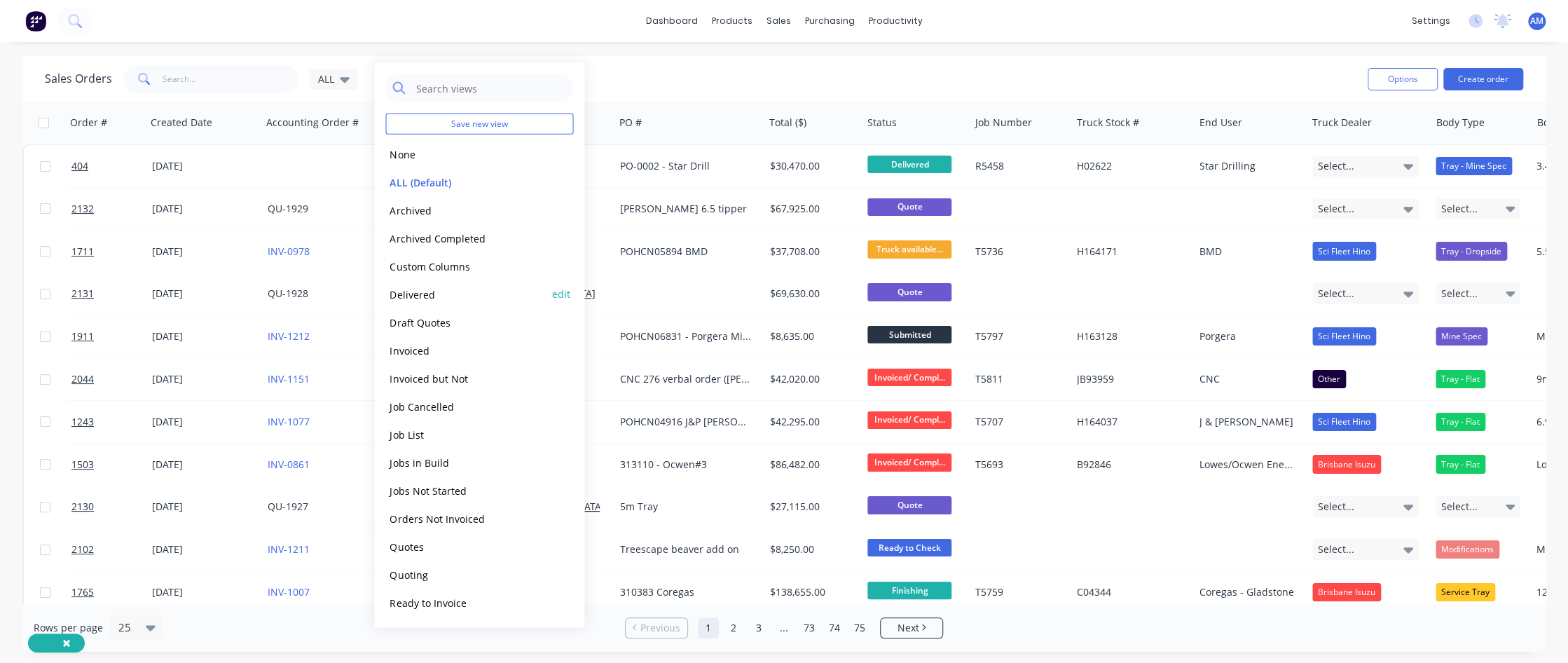
click at [423, 291] on button "Delivered" at bounding box center [465, 293] width 160 height 16
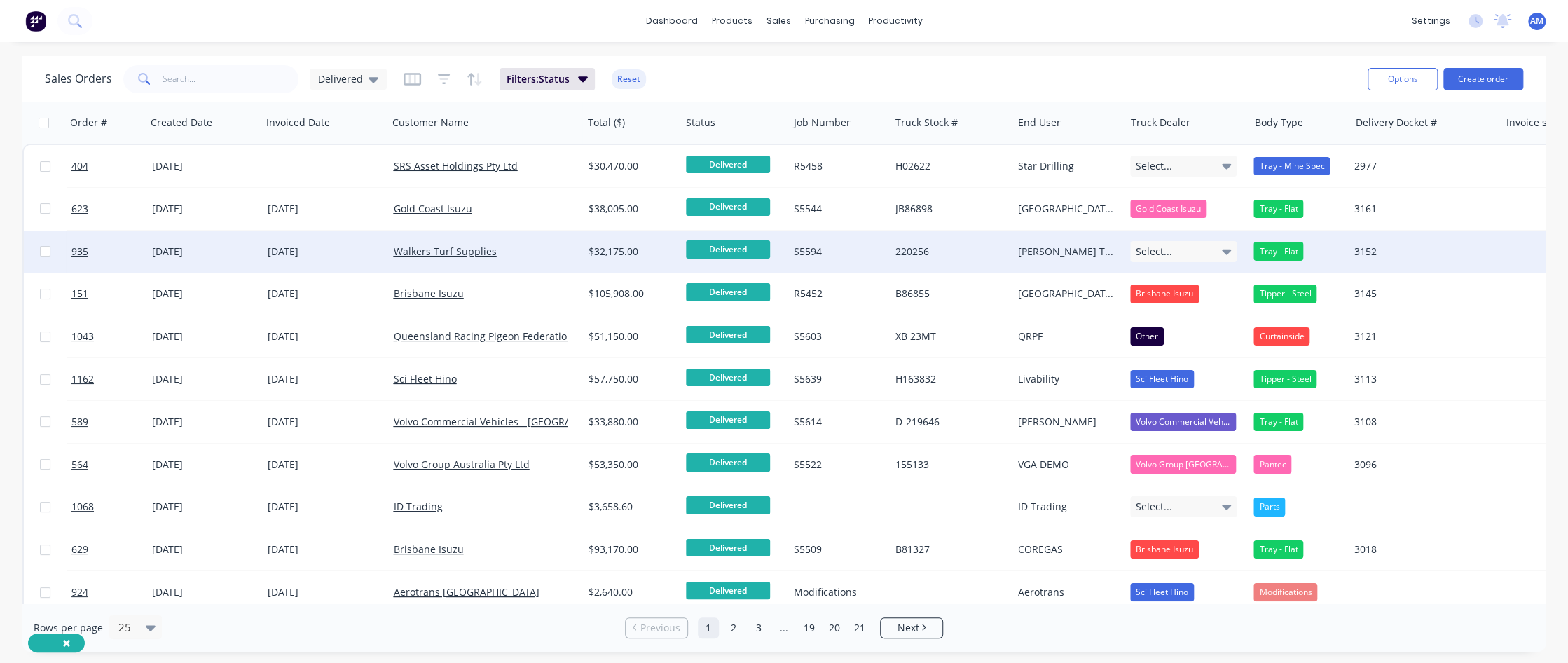
click at [936, 249] on div "220256" at bounding box center [951, 252] width 112 height 14
click at [297, 247] on div "[DATE]" at bounding box center [325, 252] width 114 height 14
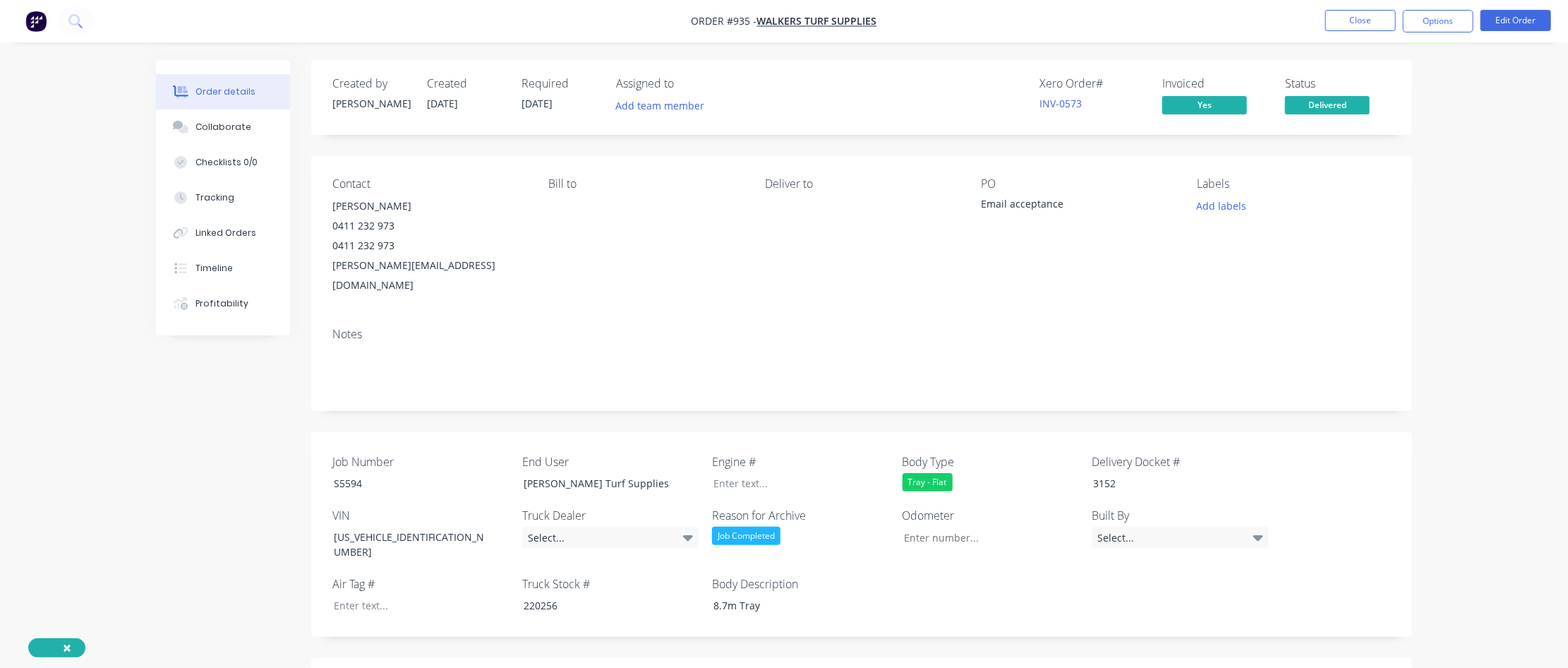
click at [787, 406] on div "Job Completed" at bounding box center [800, 536] width 177 height 19
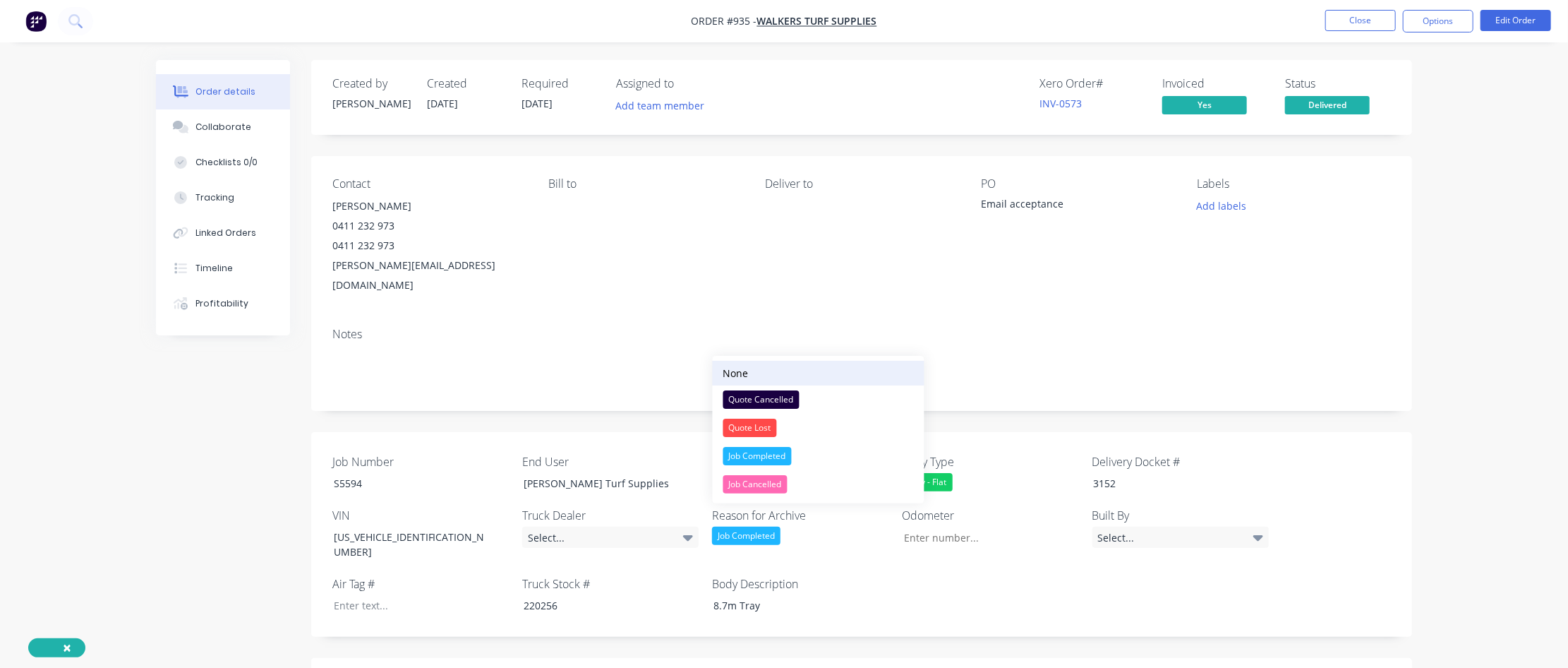
click at [743, 374] on div "None" at bounding box center [736, 373] width 26 height 15
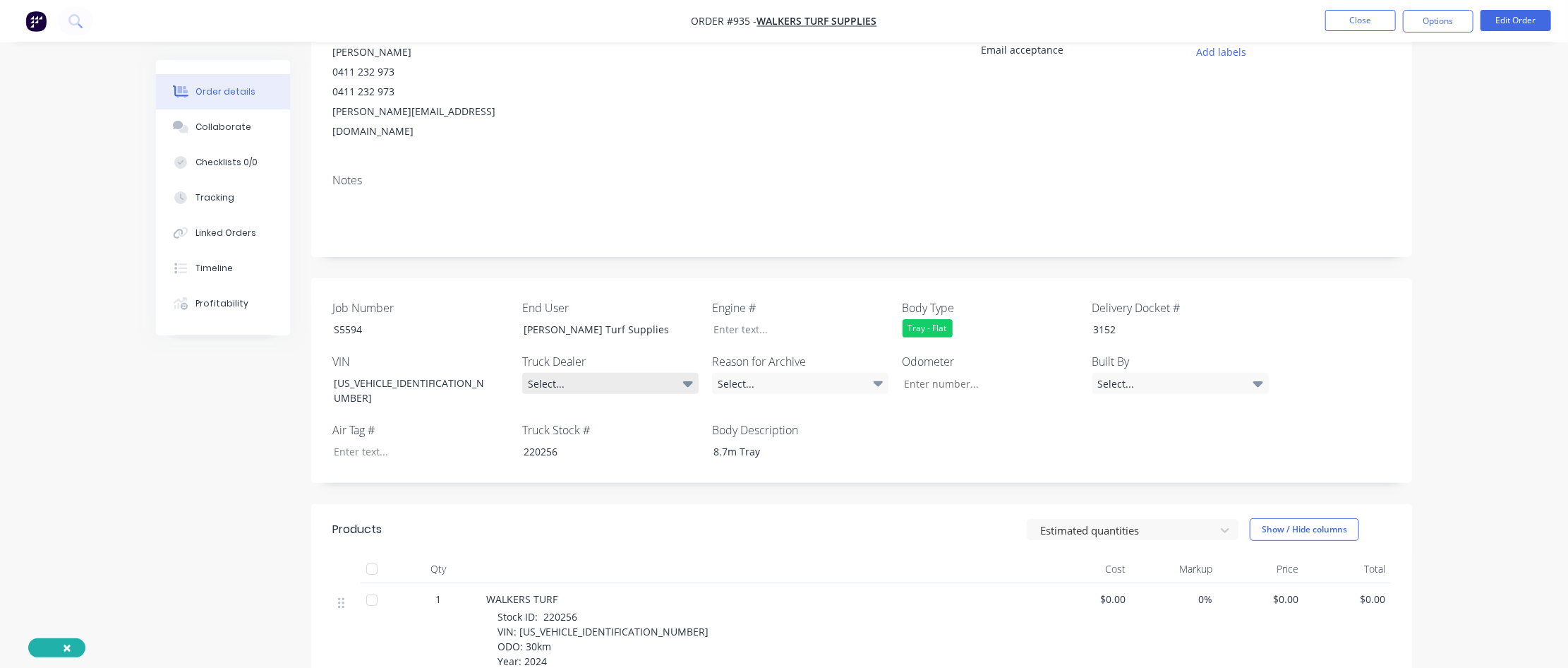
scroll to position [153, 0]
click at [211, 127] on div "Collaborate" at bounding box center [223, 127] width 56 height 13
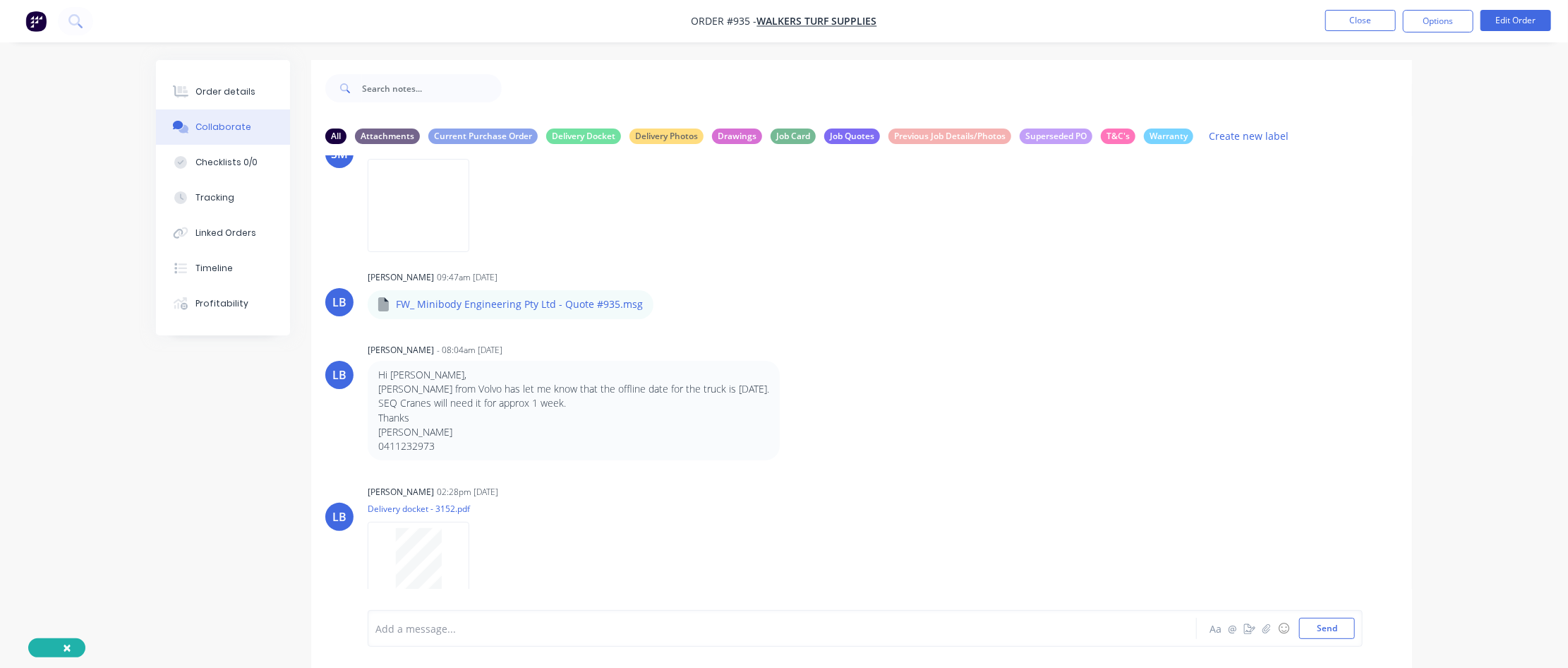
scroll to position [810, 0]
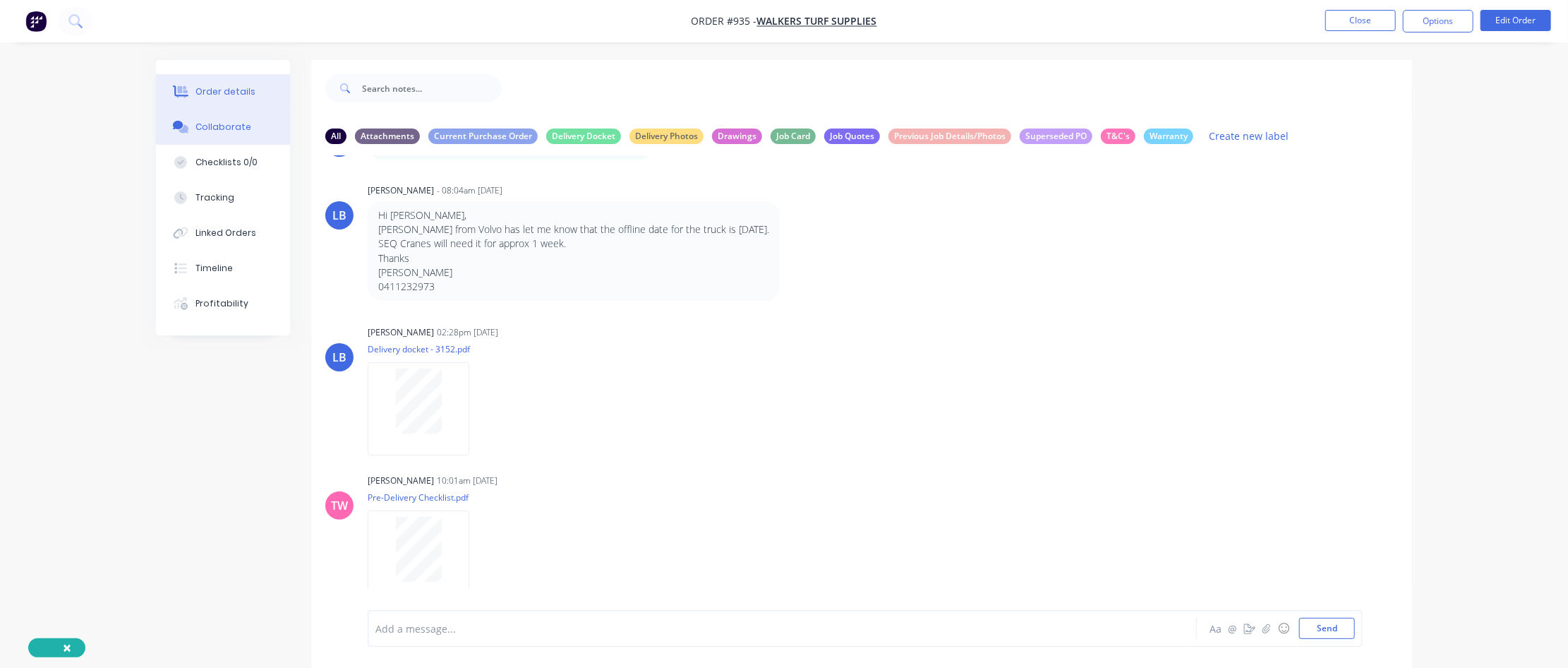
drag, startPoint x: 205, startPoint y: 82, endPoint x: 247, endPoint y: 82, distance: 42.0
click at [205, 83] on button "Order details" at bounding box center [223, 92] width 134 height 35
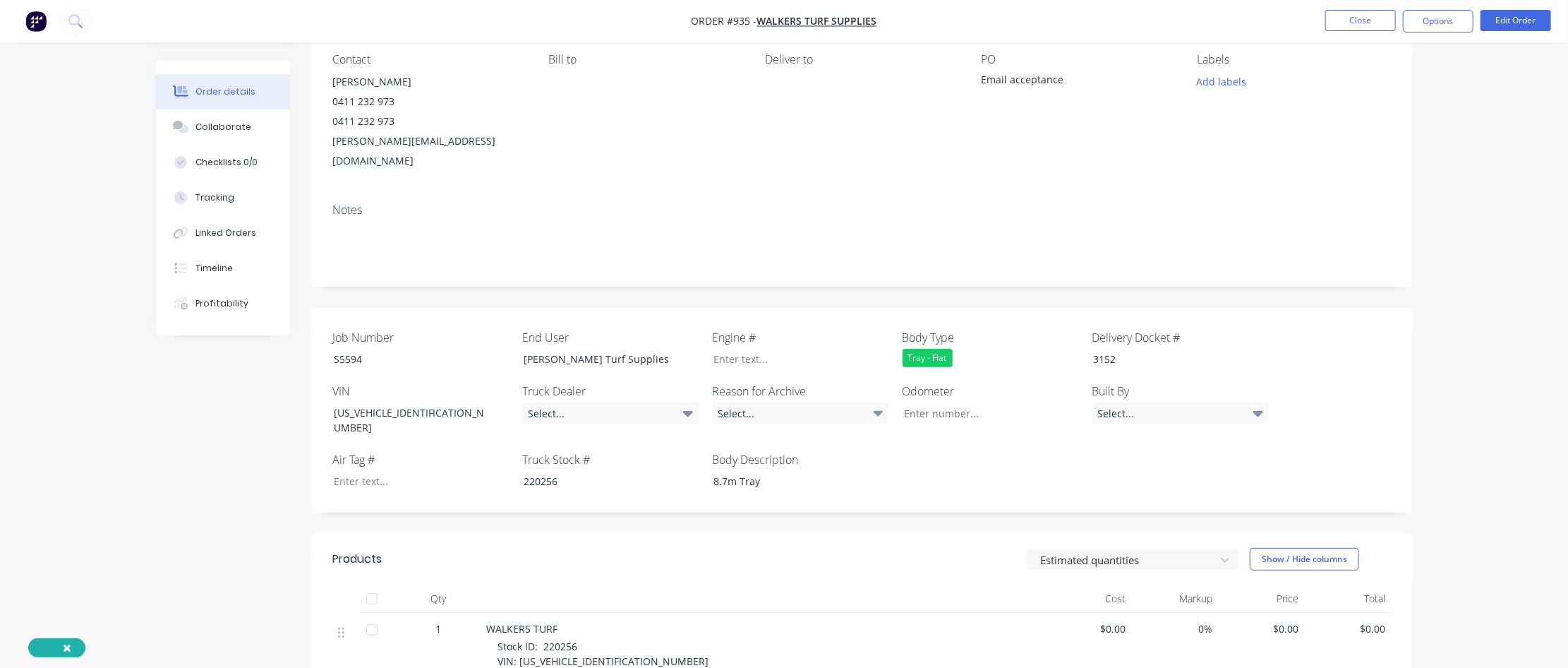
scroll to position [212, 0]
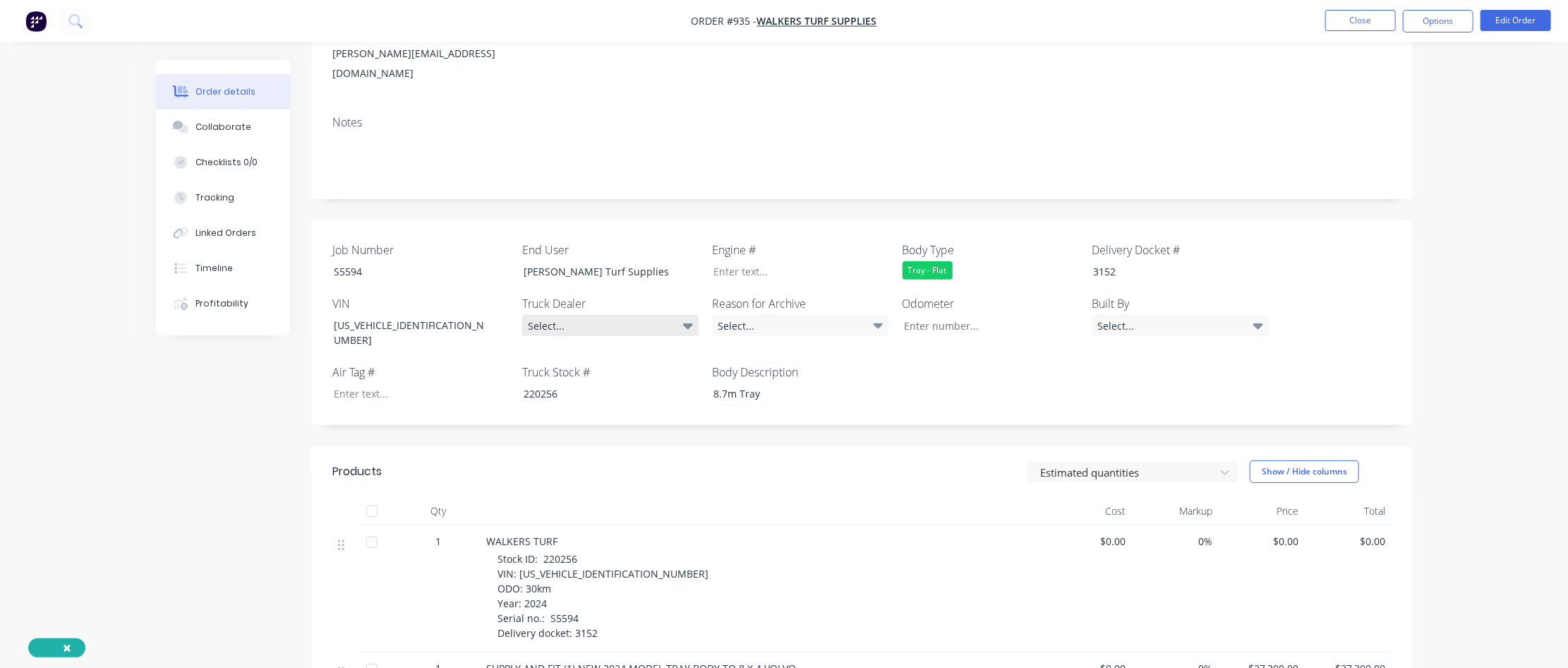
click at [678, 315] on div "Select..." at bounding box center [610, 326] width 177 height 21
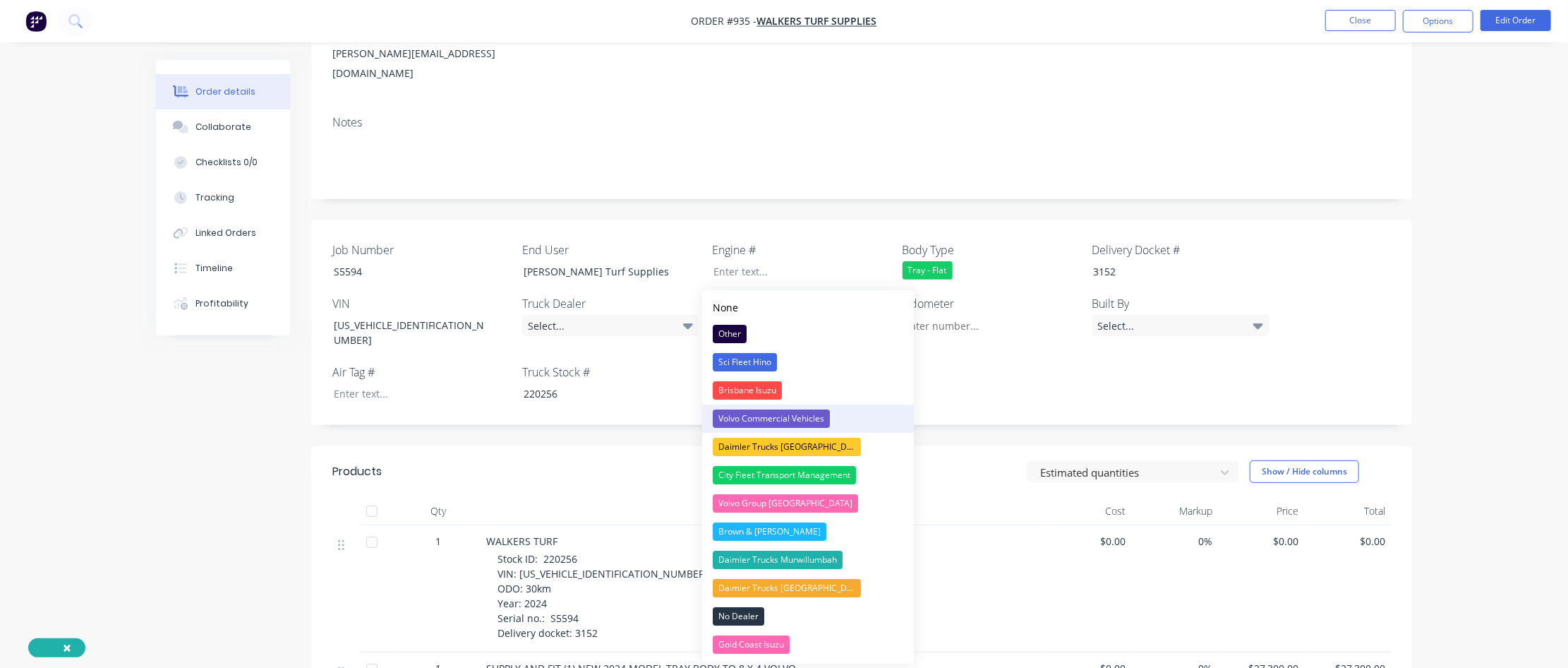
click at [780, 406] on div "Volvo Commercial Vehicles" at bounding box center [771, 419] width 117 height 19
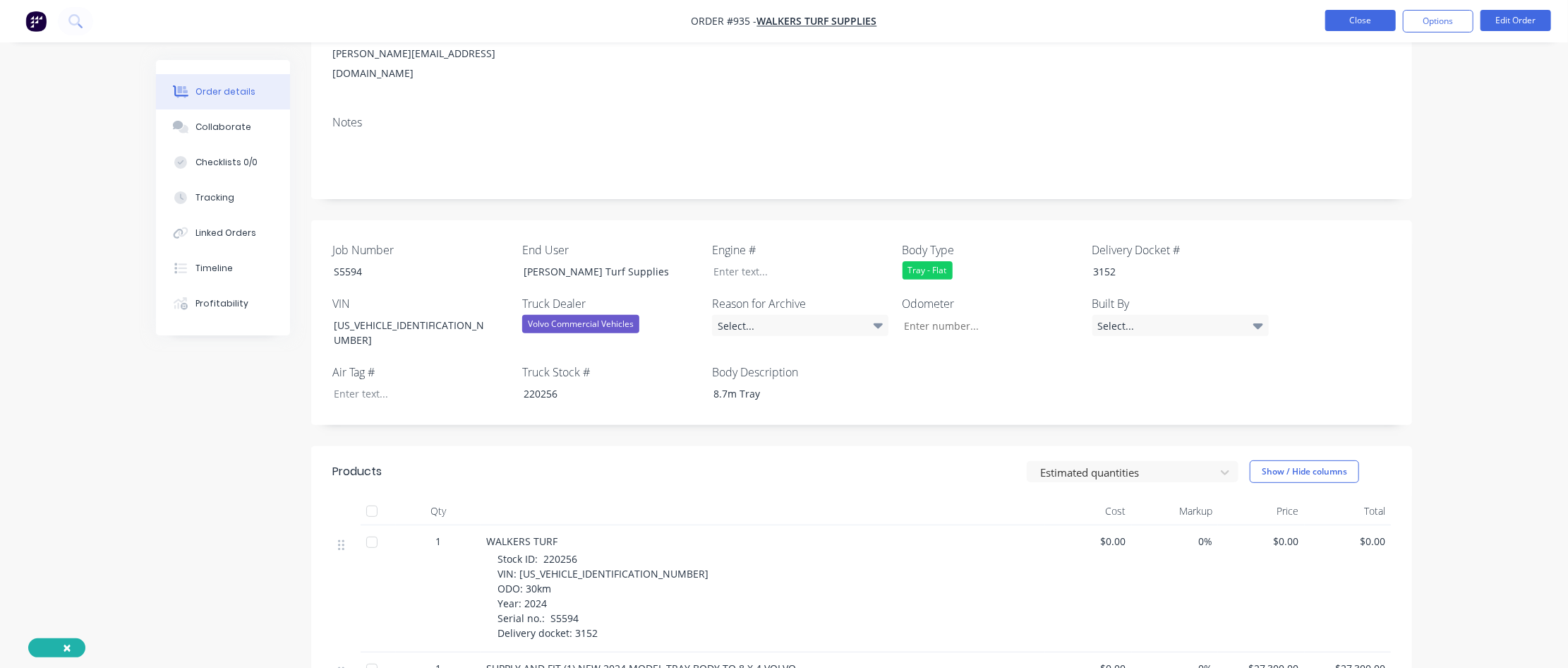
click at [943, 19] on button "Close" at bounding box center [1360, 21] width 71 height 21
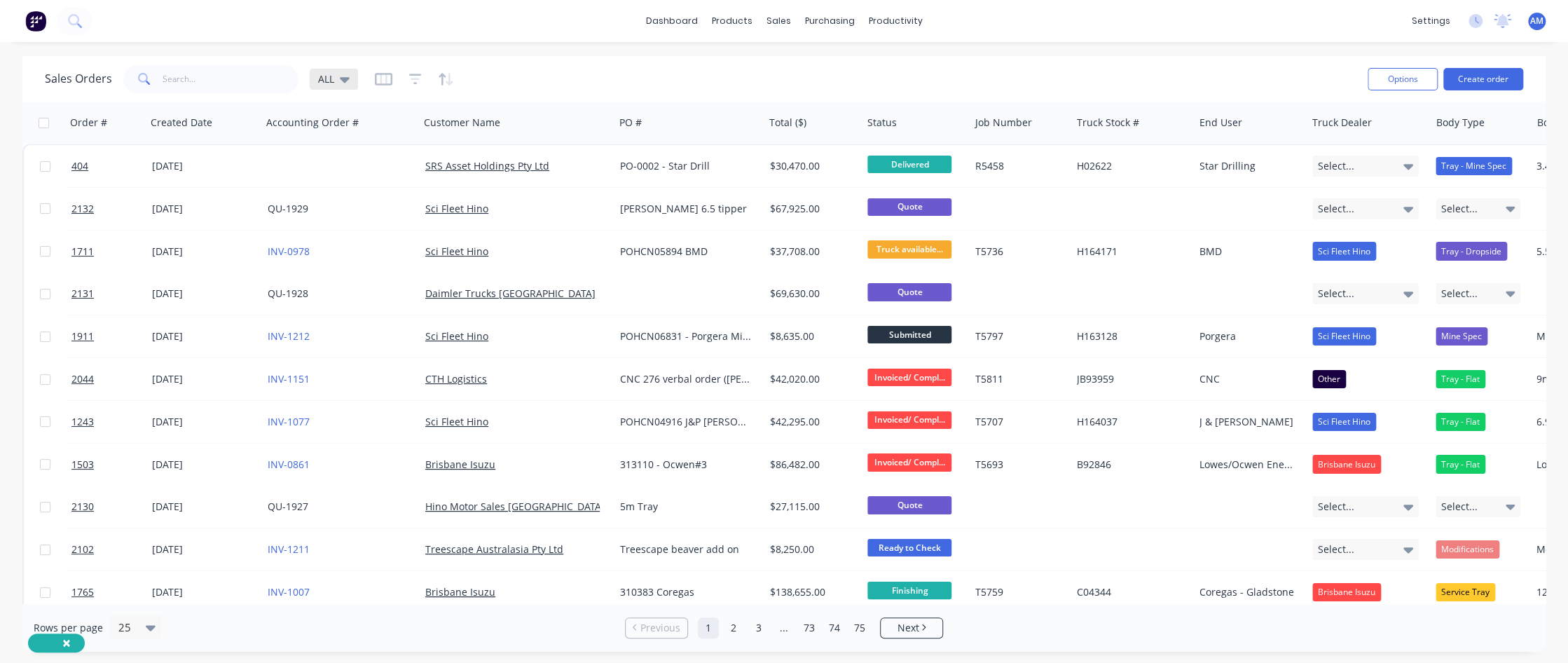
click at [340, 76] on icon at bounding box center [345, 80] width 10 height 16
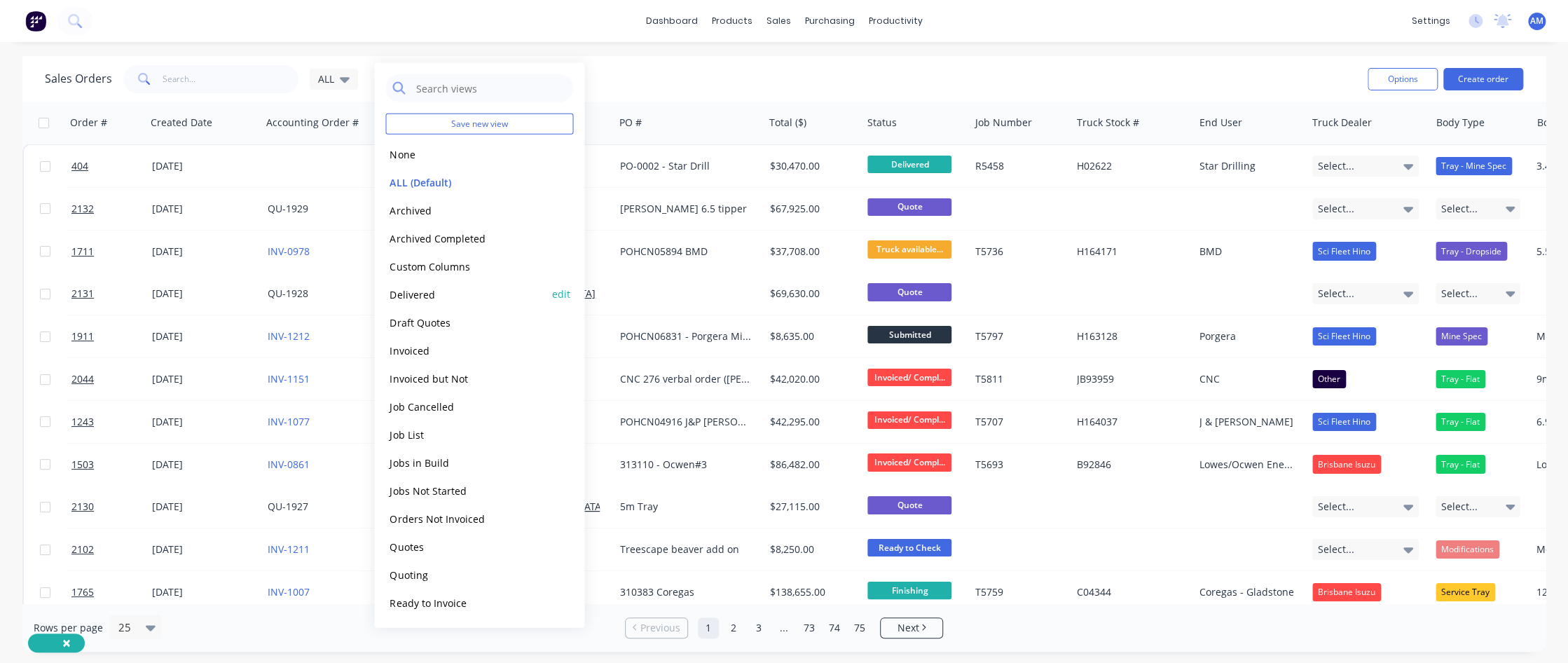
click at [417, 293] on button "Delivered" at bounding box center [465, 293] width 160 height 16
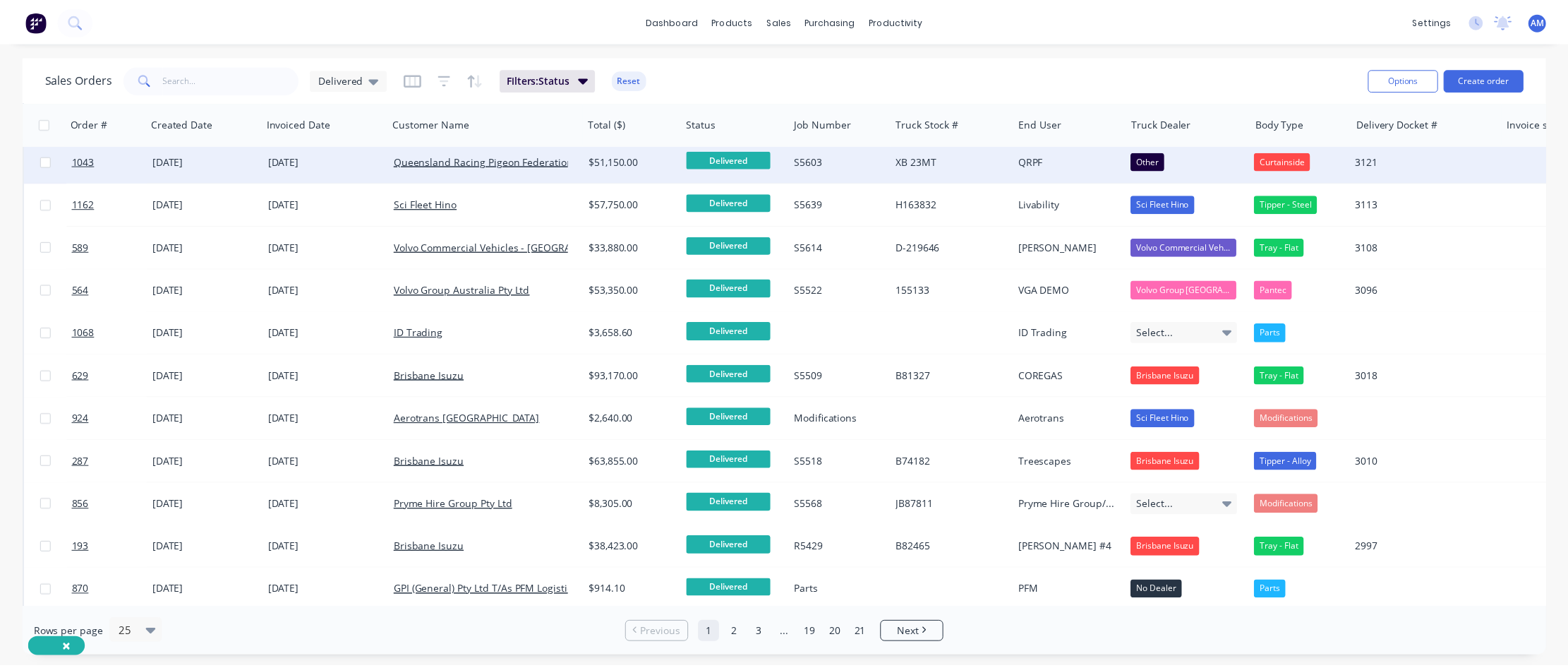
scroll to position [212, 0]
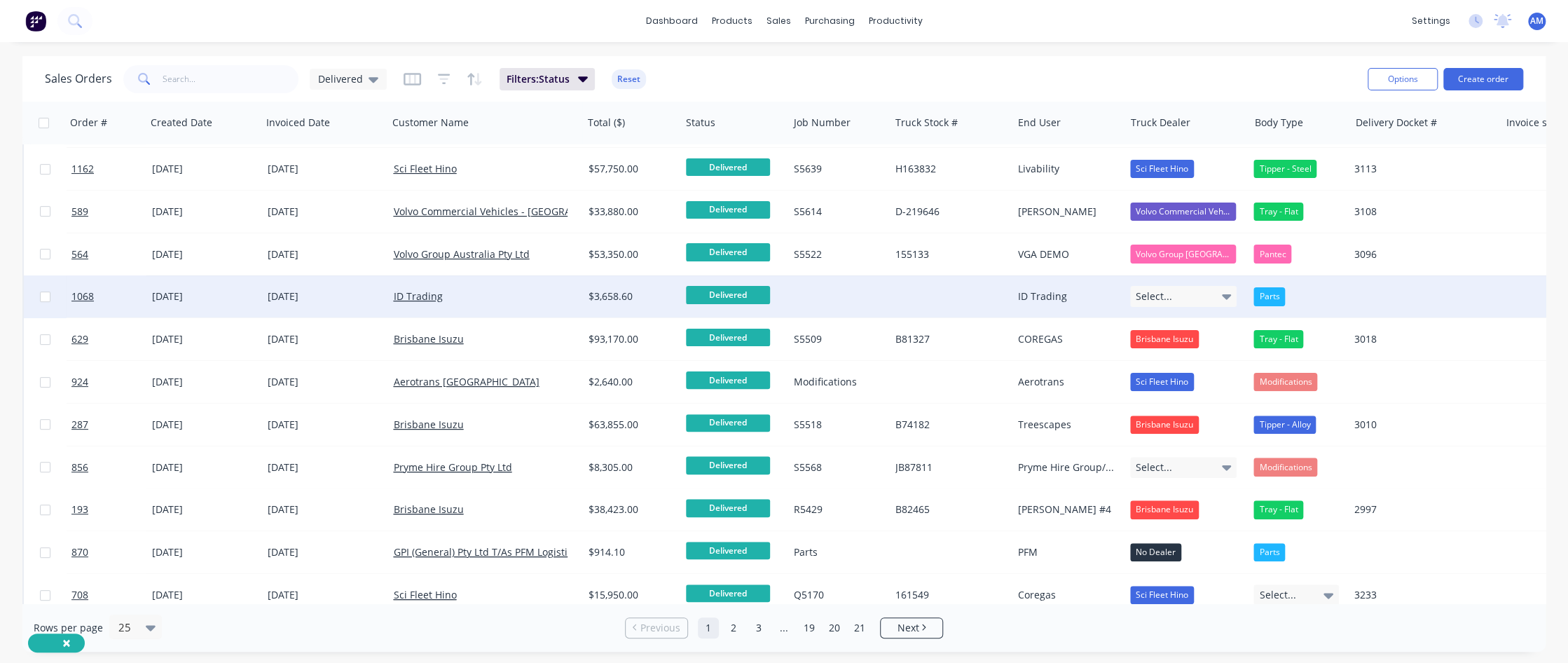
click at [245, 288] on div "[DATE]" at bounding box center [204, 296] width 116 height 42
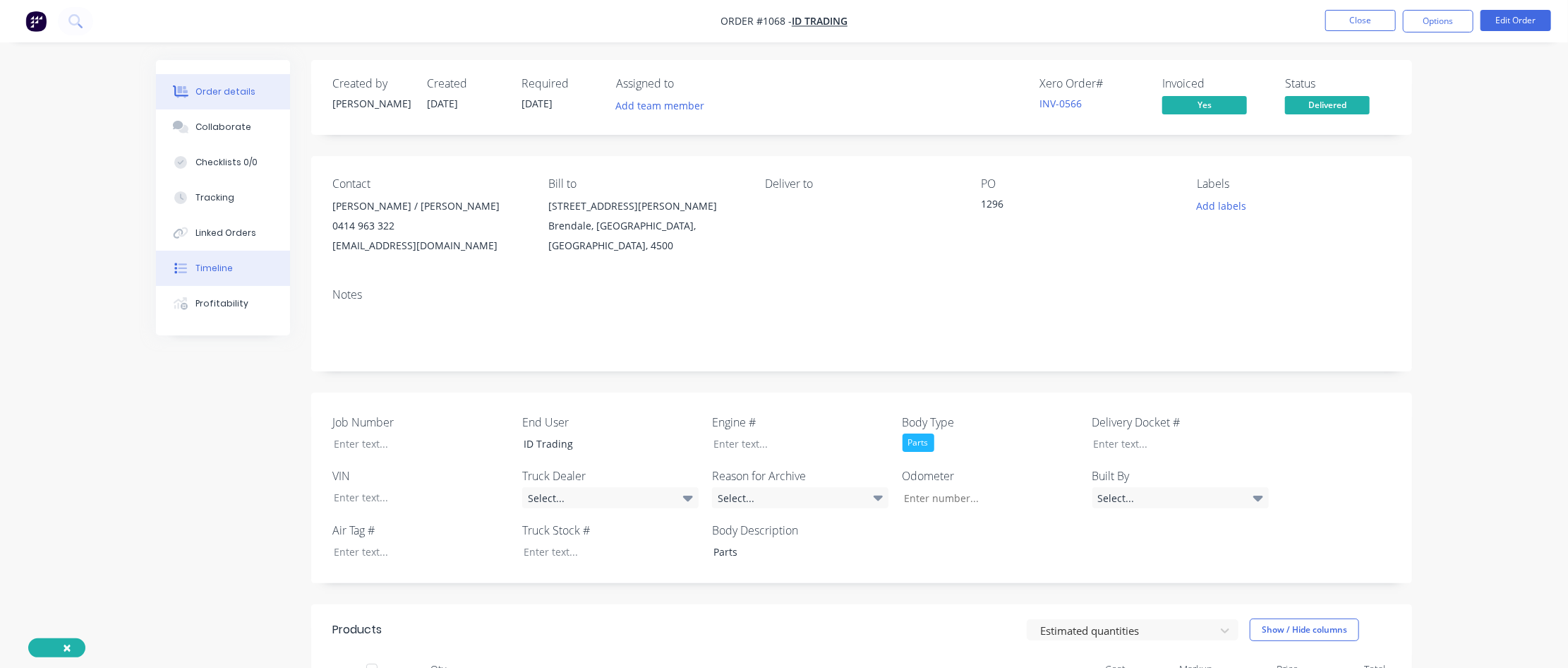
click at [224, 271] on div "Timeline" at bounding box center [214, 268] width 37 height 13
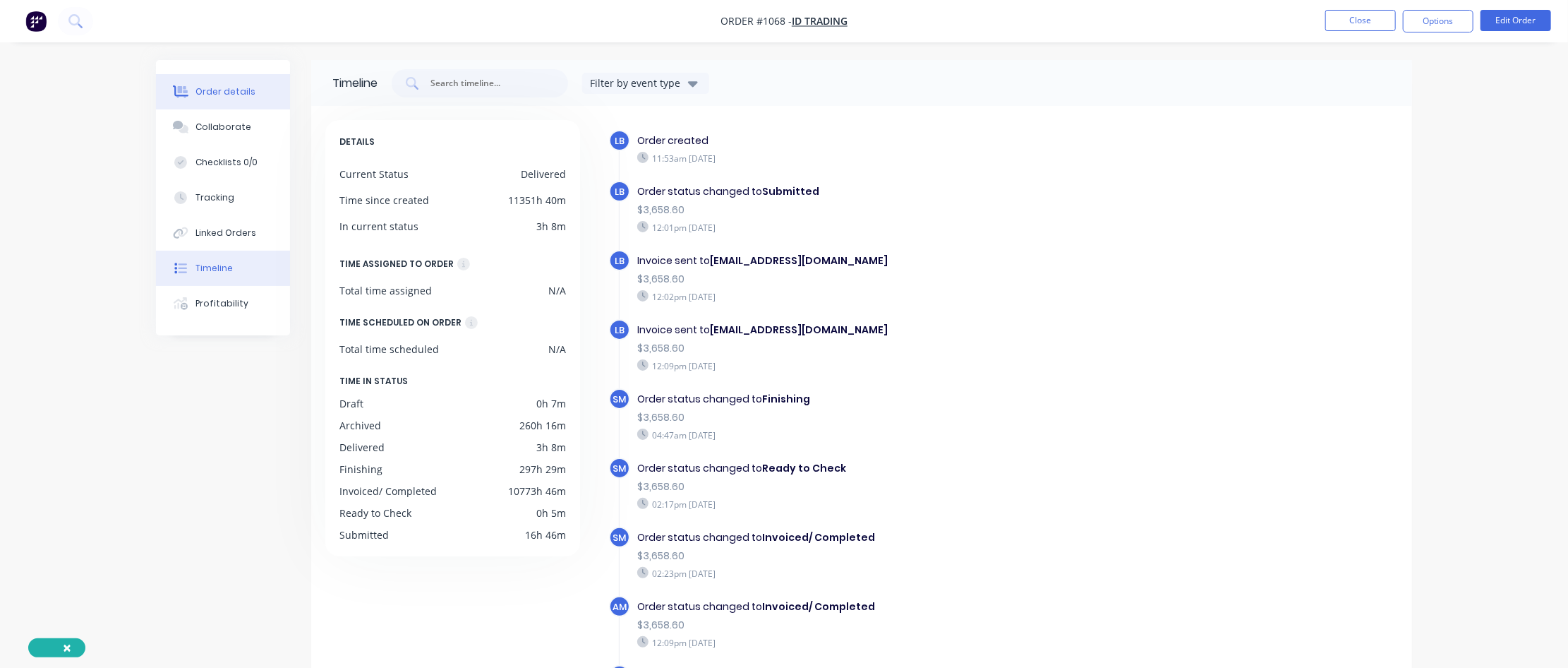
click at [208, 98] on button "Order details" at bounding box center [223, 92] width 134 height 35
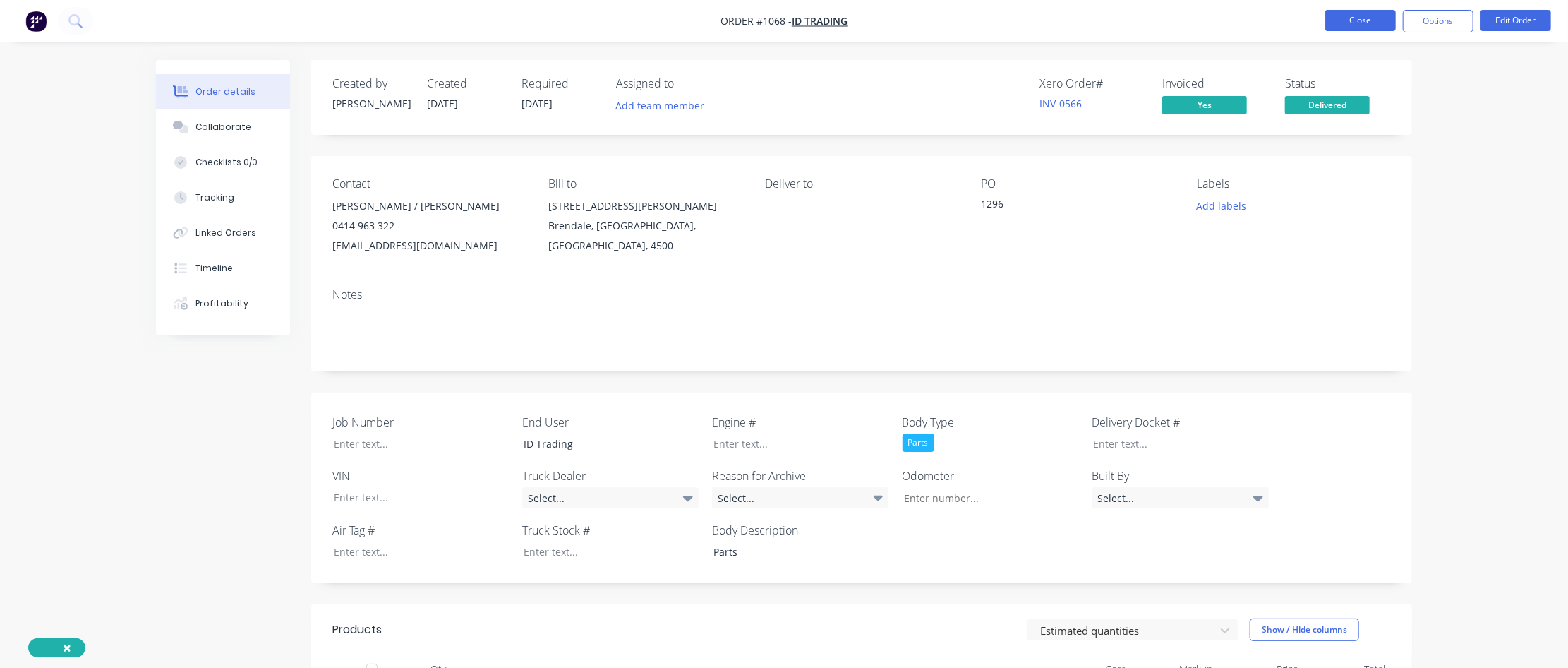
click at [943, 23] on button "Close" at bounding box center [1360, 21] width 71 height 21
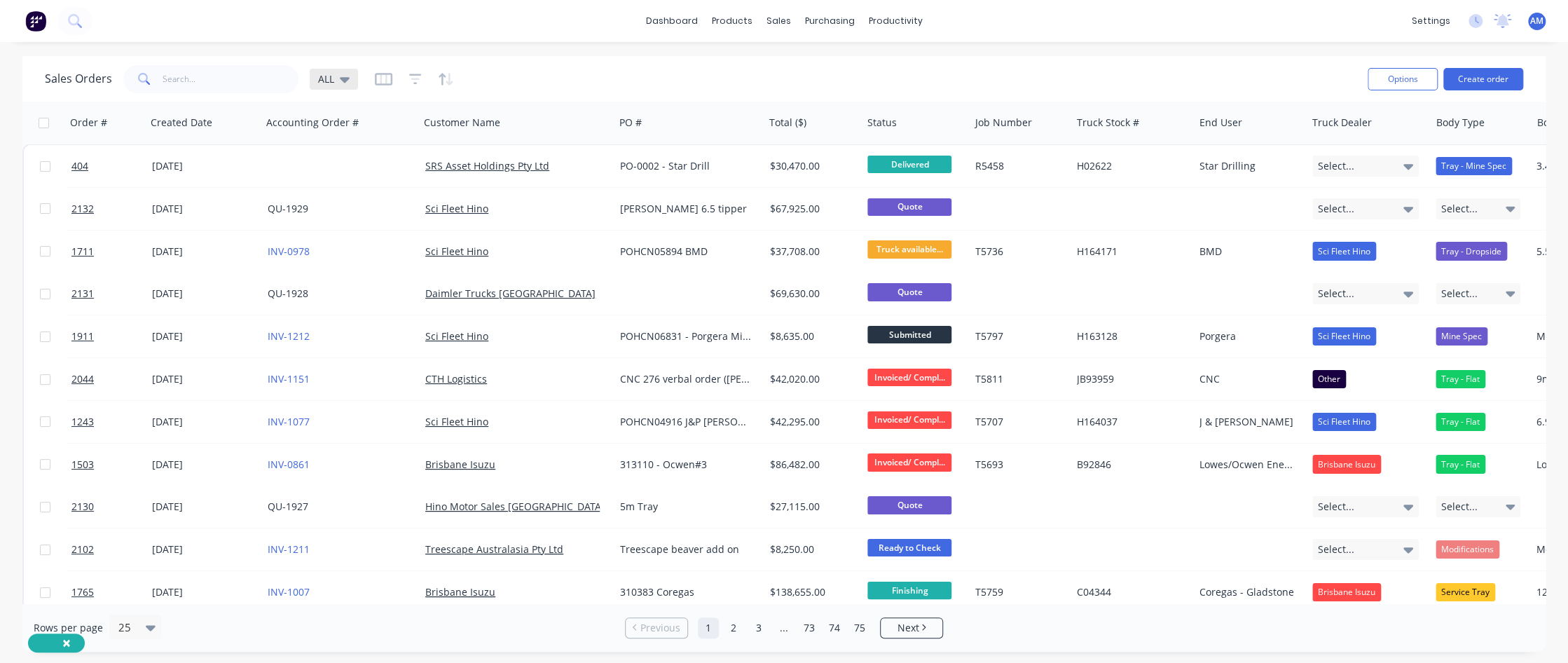
click at [340, 75] on icon at bounding box center [345, 80] width 10 height 16
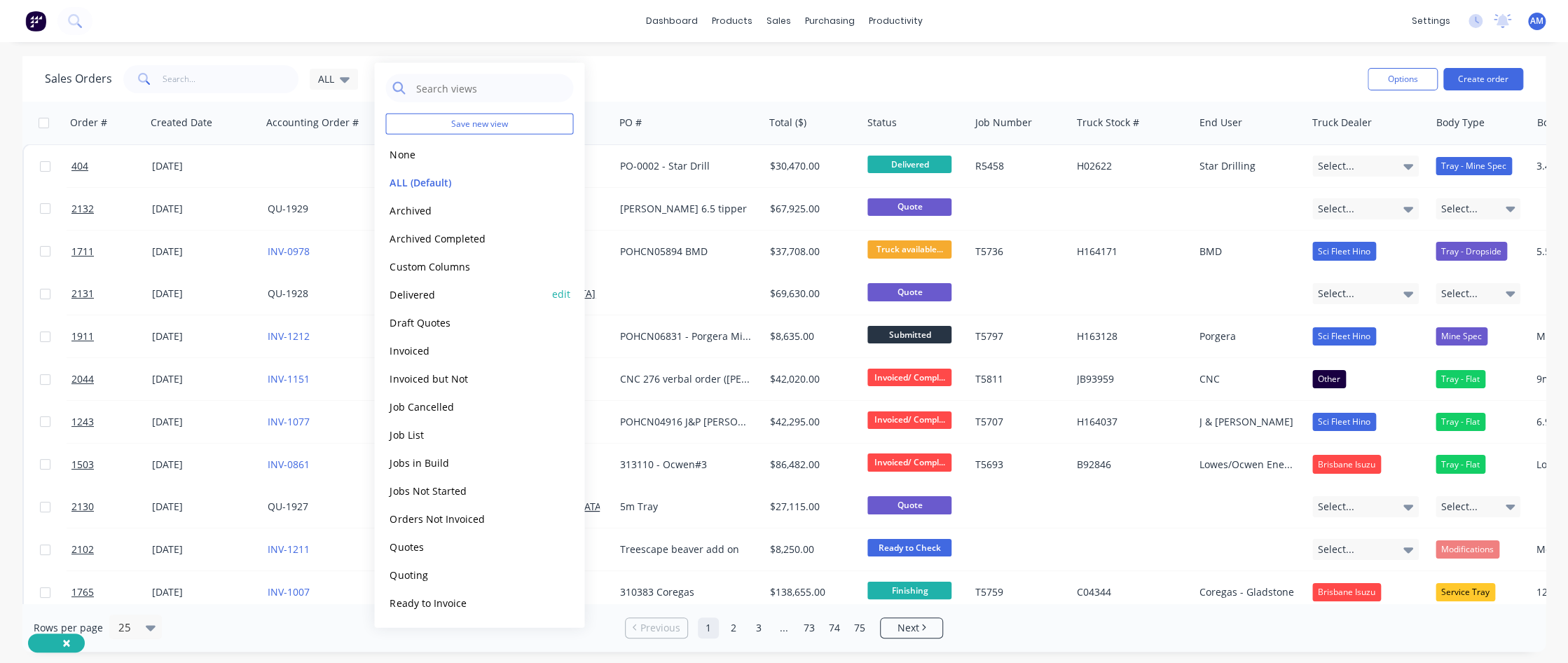
click at [427, 284] on div "Delivered edit" at bounding box center [479, 293] width 188 height 28
click at [426, 293] on button "Delivered" at bounding box center [465, 293] width 160 height 16
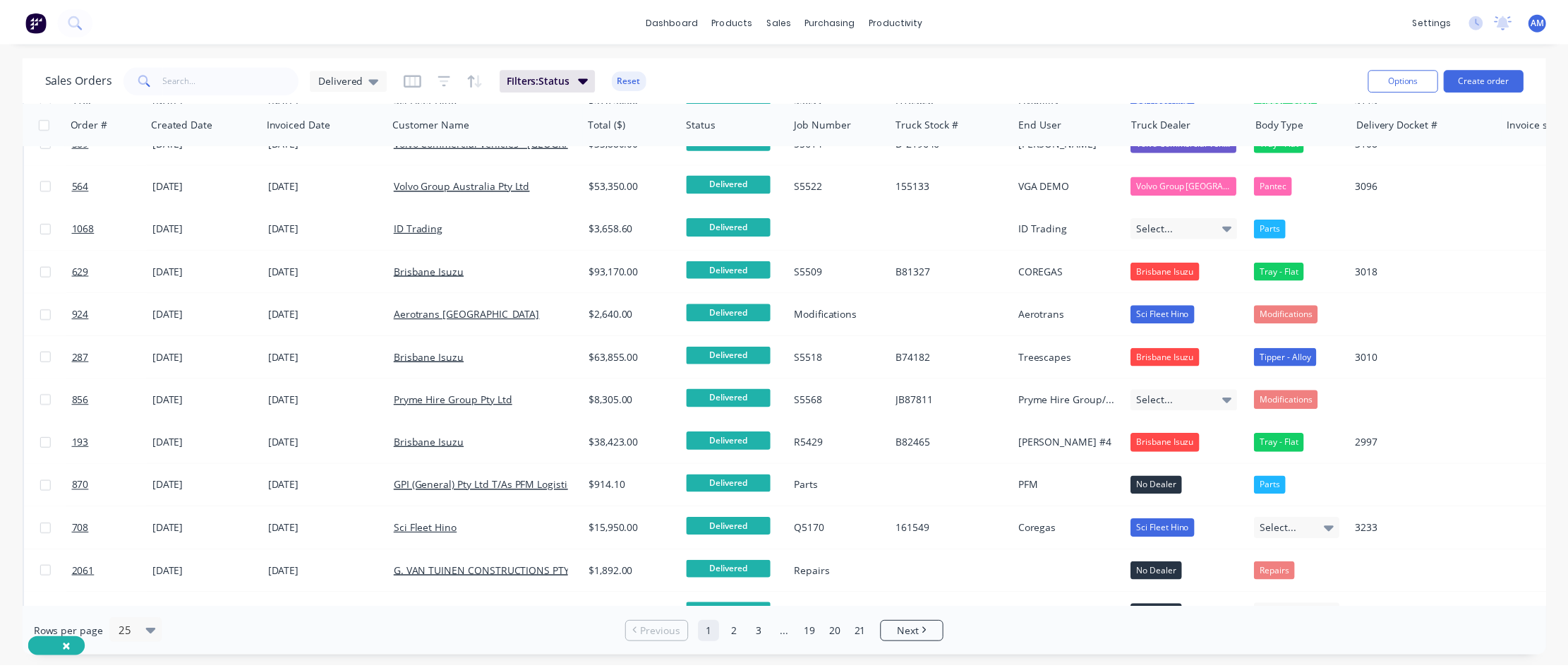
scroll to position [353, 0]
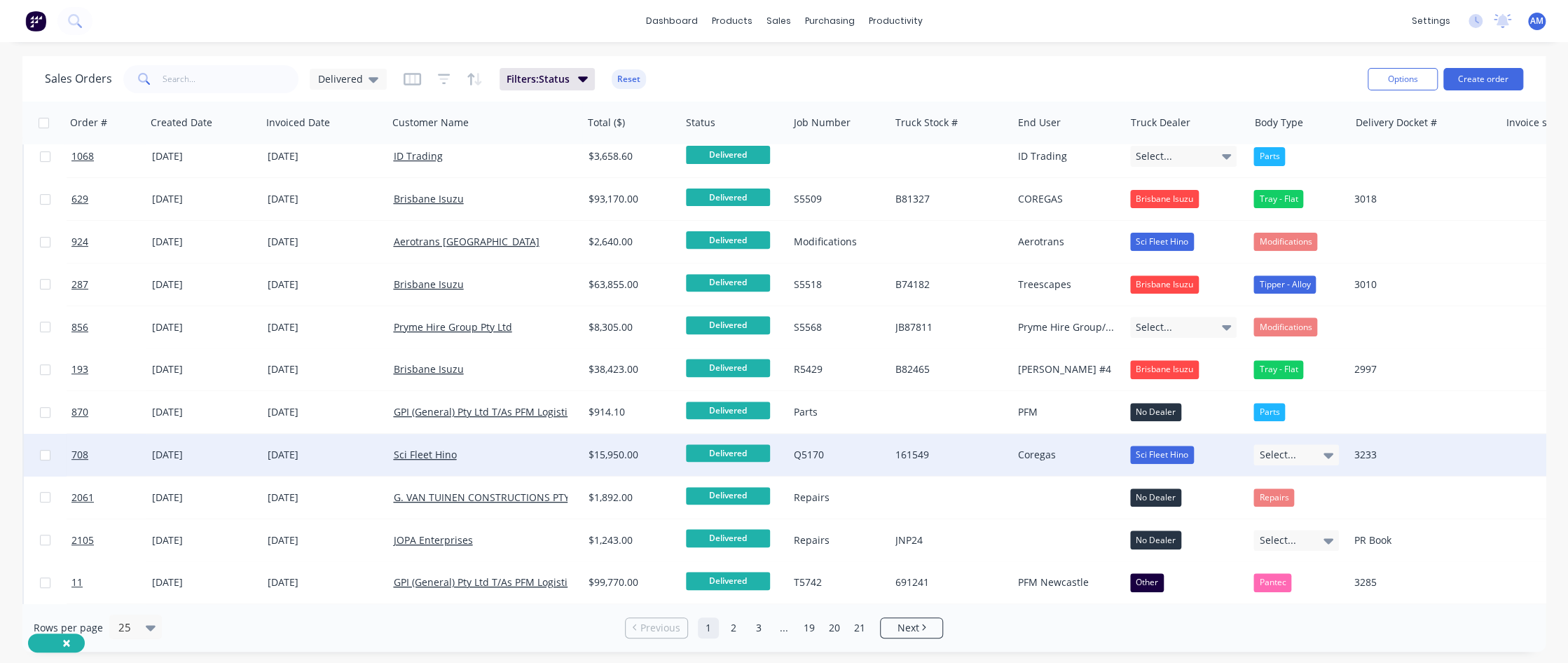
click at [320, 403] on div "[DATE]" at bounding box center [325, 455] width 114 height 14
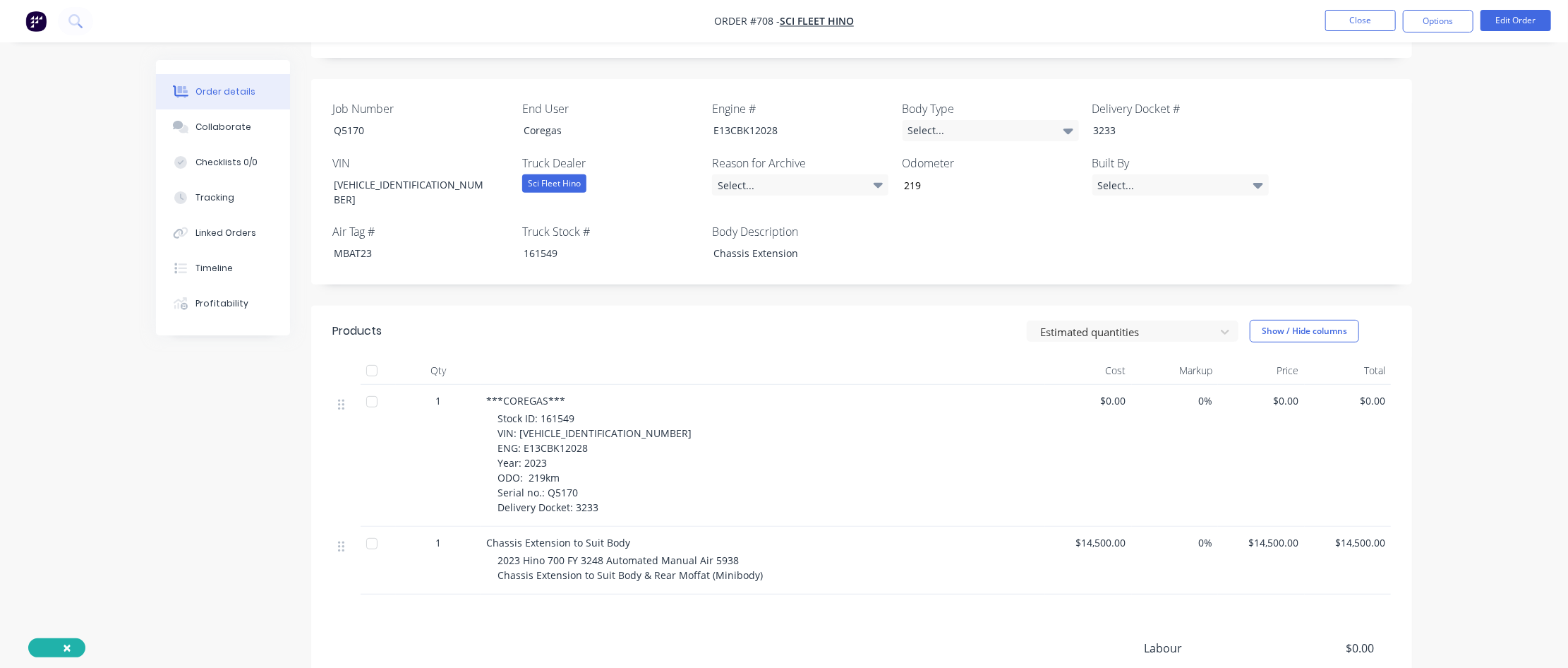
scroll to position [353, 0]
click at [943, 120] on div "Select..." at bounding box center [990, 131] width 177 height 21
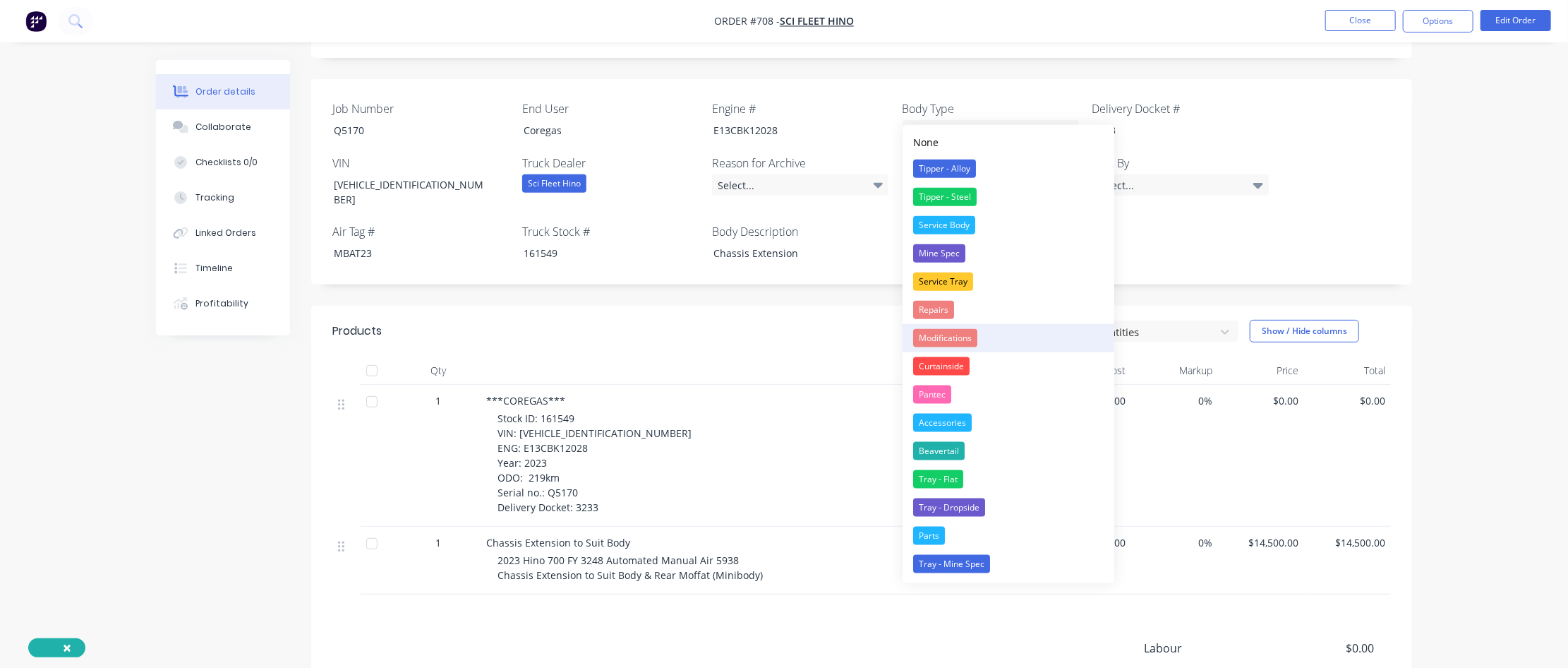
click at [943, 334] on div "Modifications" at bounding box center [945, 339] width 64 height 19
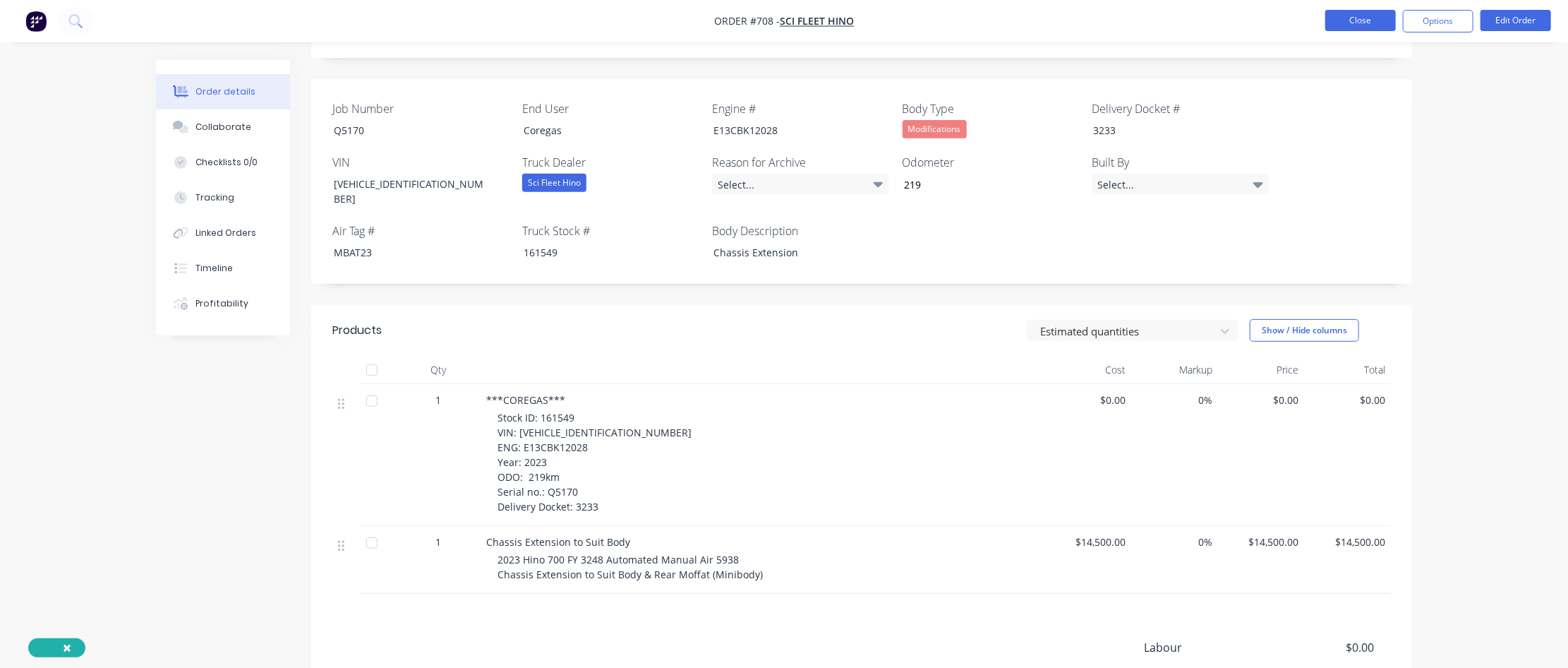
click at [943, 19] on button "Close" at bounding box center [1360, 21] width 71 height 21
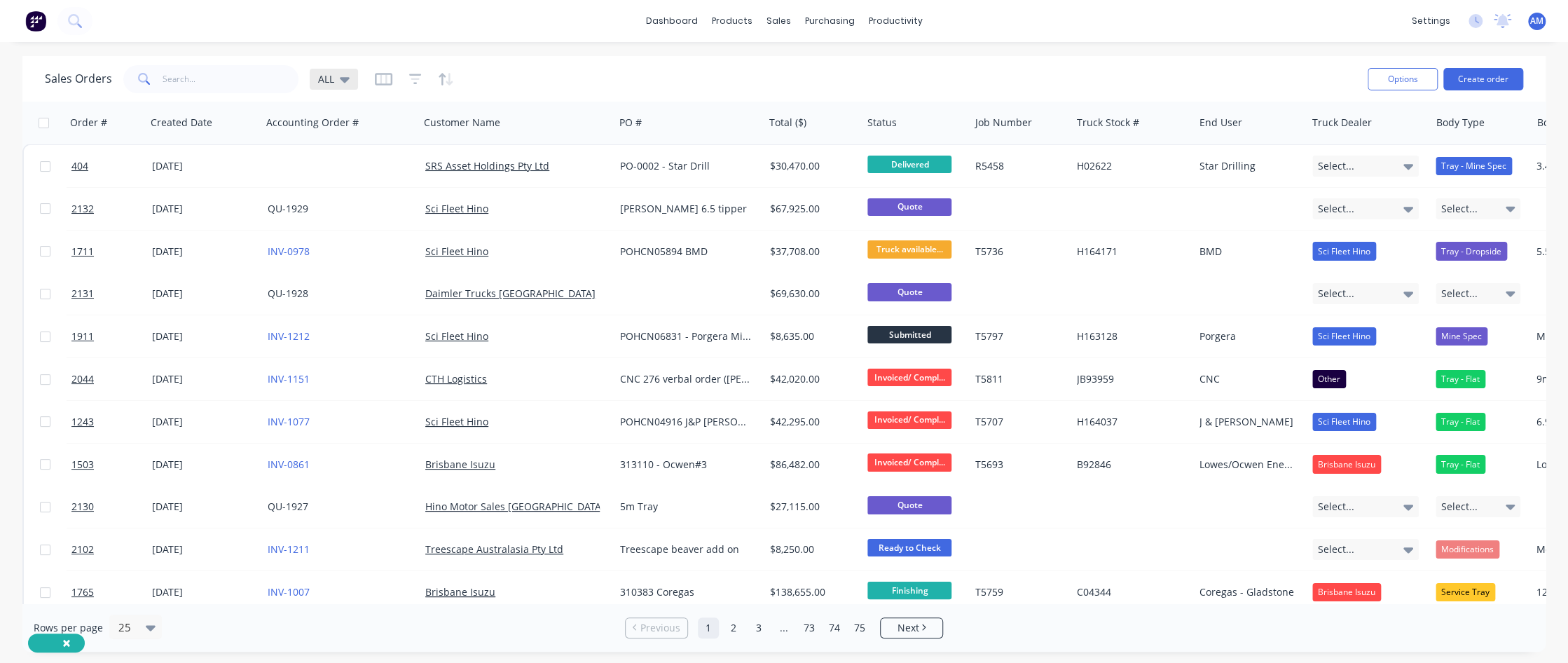
click at [333, 77] on div "ALL" at bounding box center [334, 80] width 31 height 13
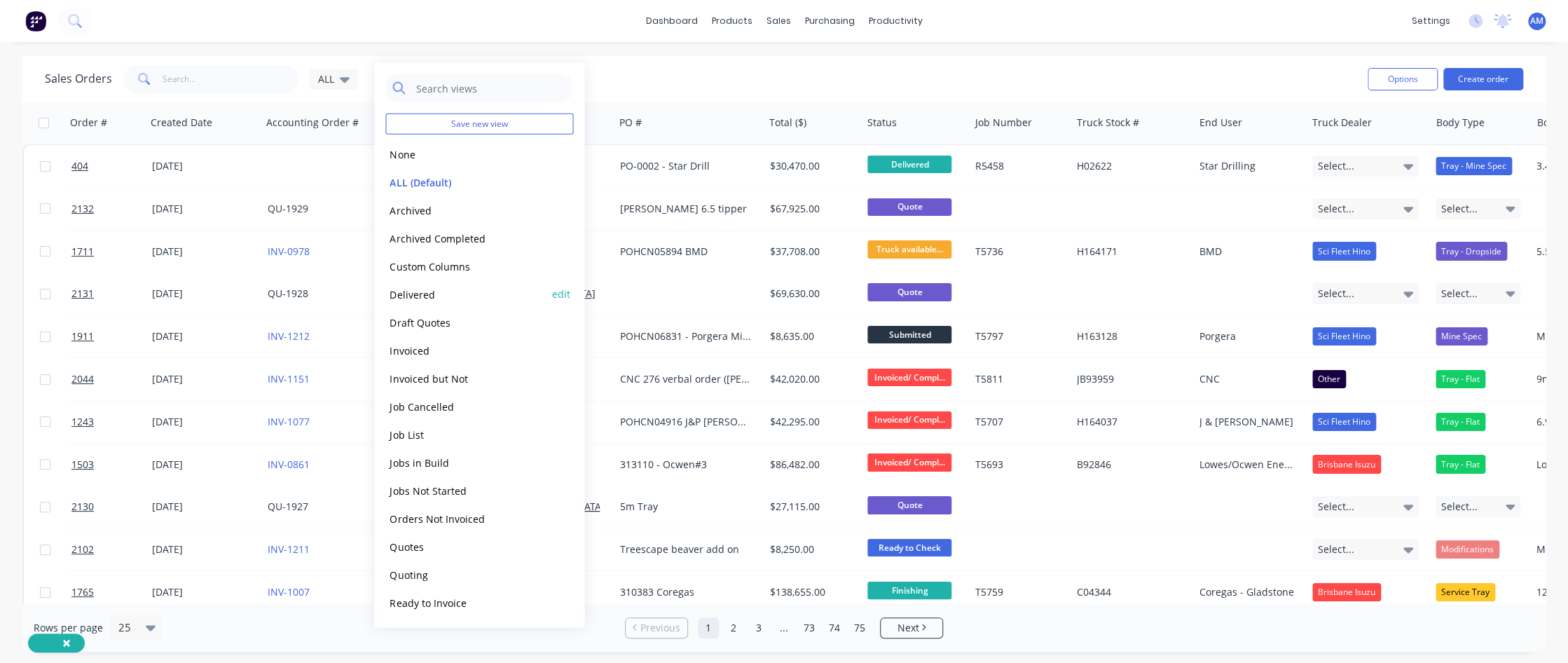
click at [422, 294] on button "Delivered" at bounding box center [465, 293] width 160 height 16
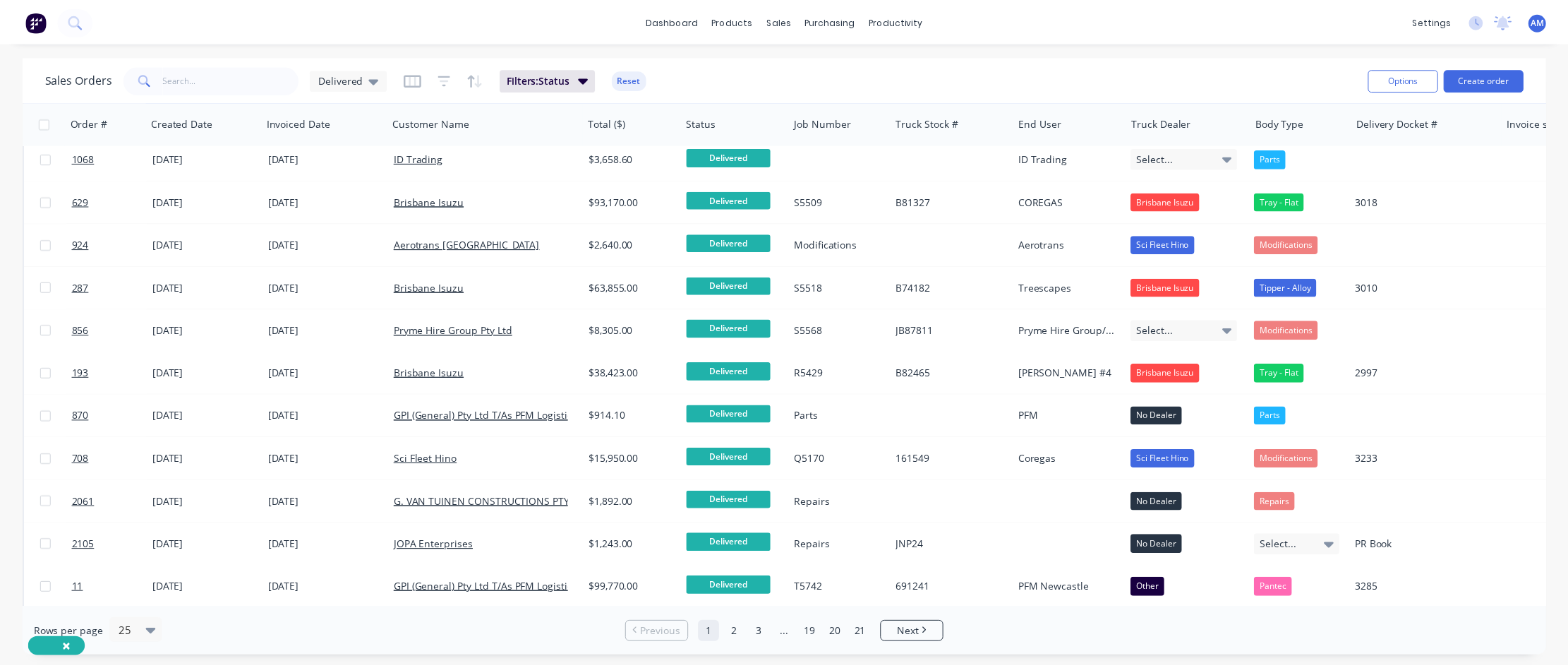
scroll to position [353, 0]
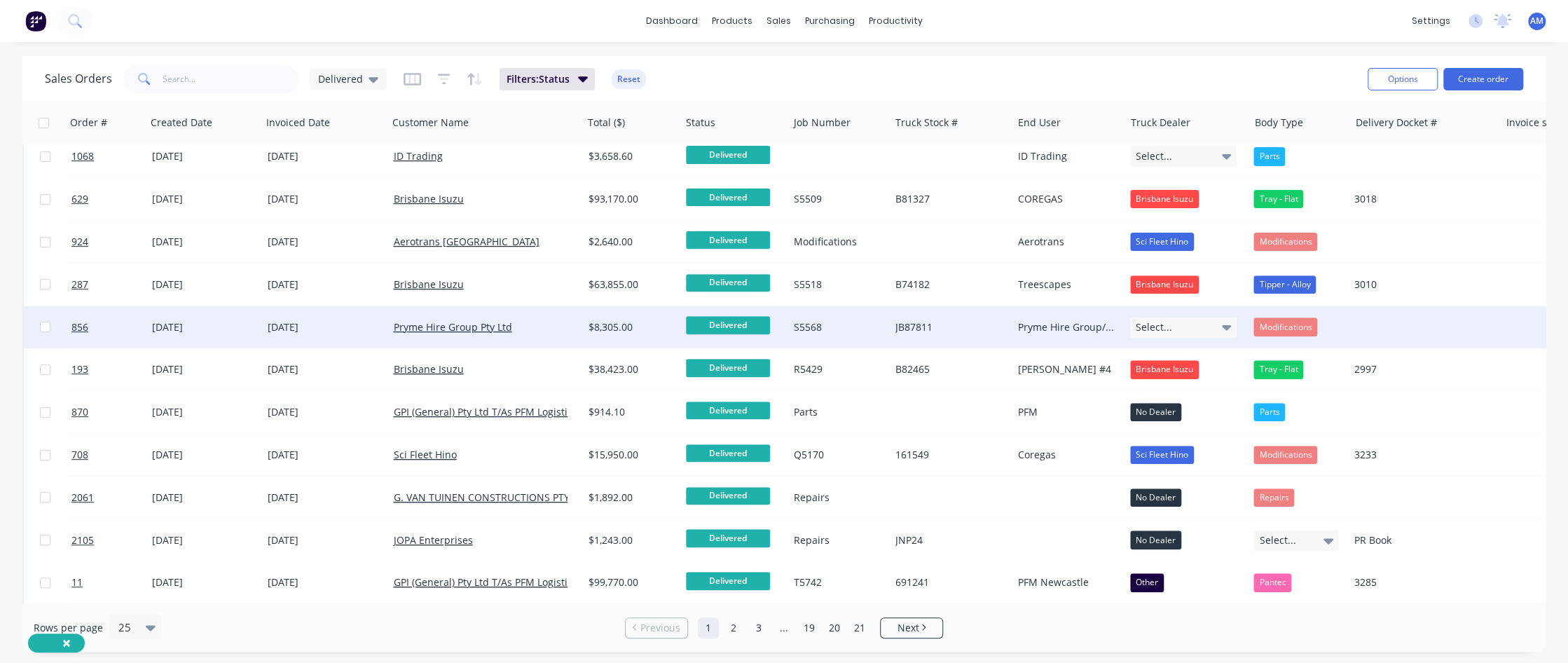
click at [295, 323] on div "[DATE]" at bounding box center [325, 328] width 114 height 14
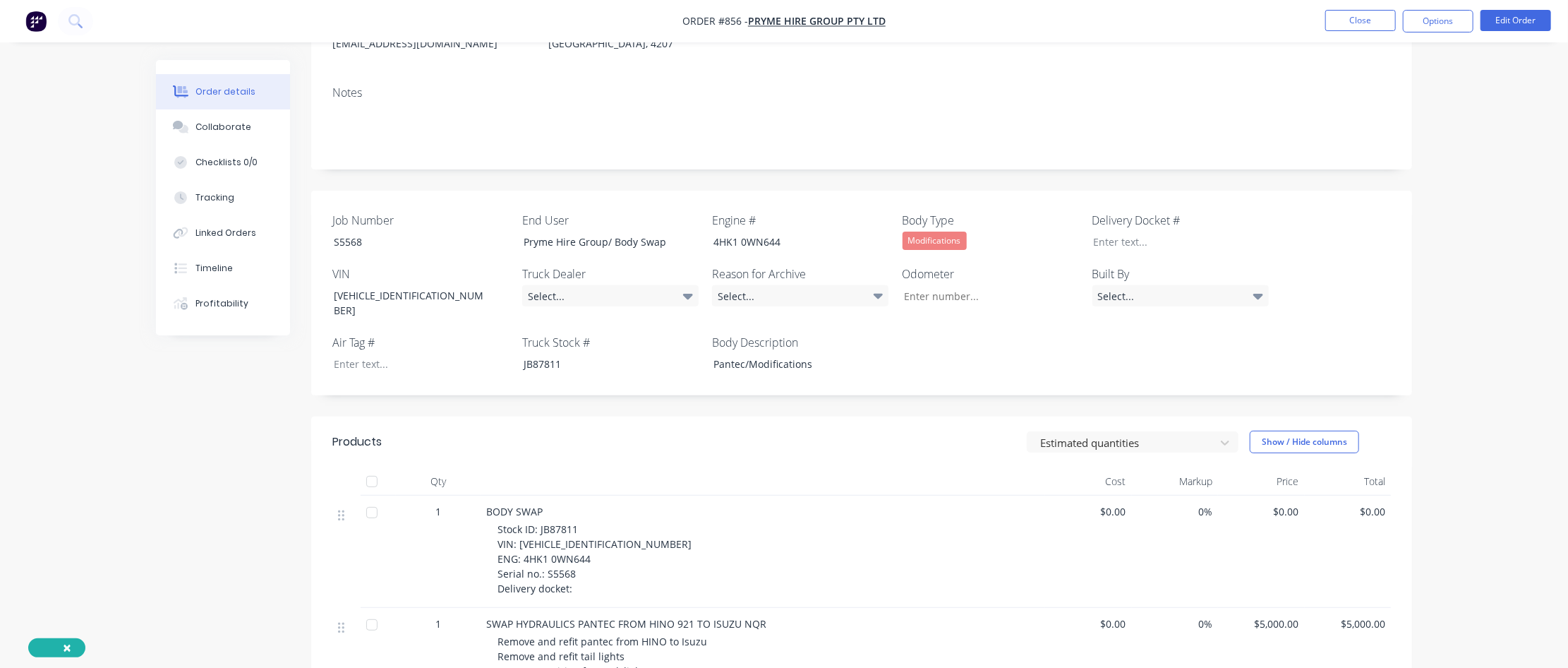
scroll to position [212, 0]
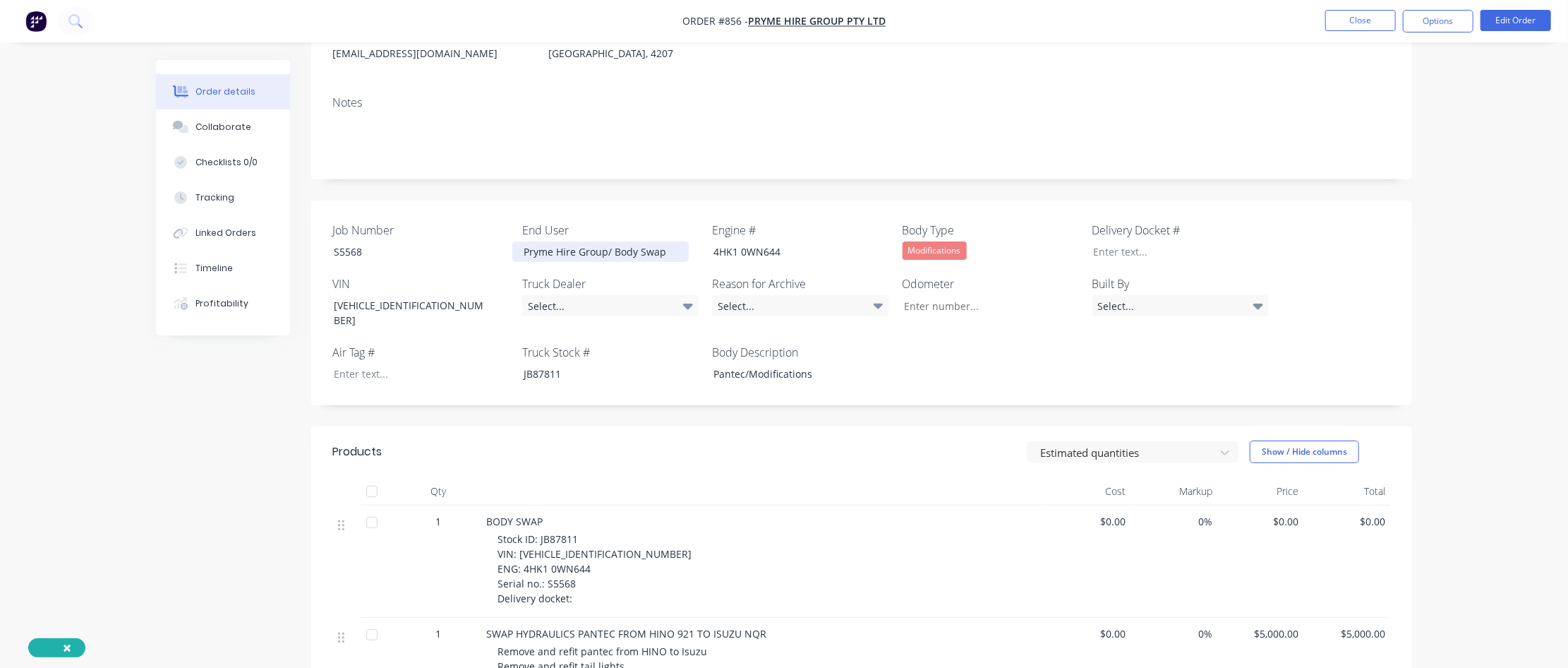
click at [666, 248] on div "Pryme Hire Group/ Body Swap" at bounding box center [600, 251] width 177 height 21
drag, startPoint x: 816, startPoint y: 360, endPoint x: 652, endPoint y: 337, distance: 165.6
click at [652, 337] on div "Job Number S5568 End User Pryme Hire Group Engine # 4HK1 0WN644 Body Type Modif…" at bounding box center [862, 303] width 1101 height 205
click at [740, 364] on div at bounding box center [790, 374] width 177 height 21
click at [244, 133] on button "Collaborate" at bounding box center [223, 127] width 134 height 35
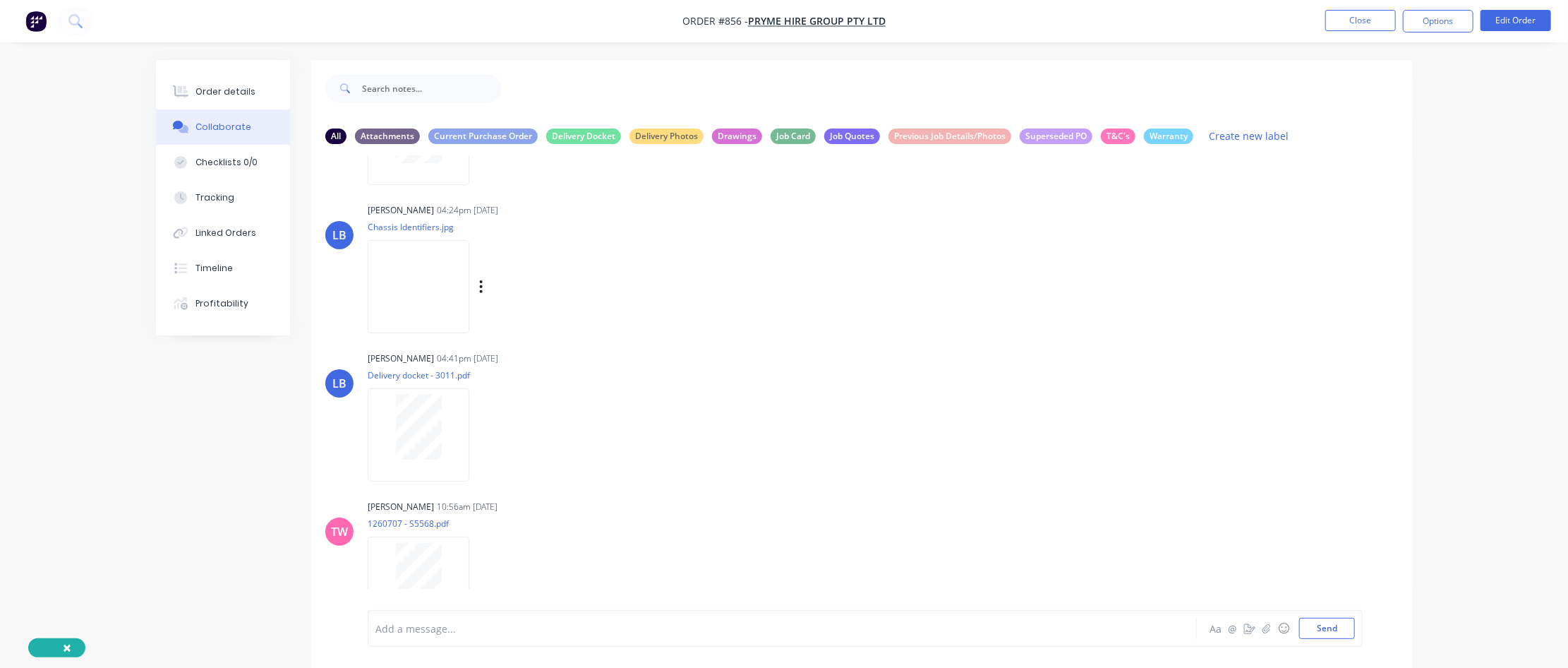
scroll to position [141, 0]
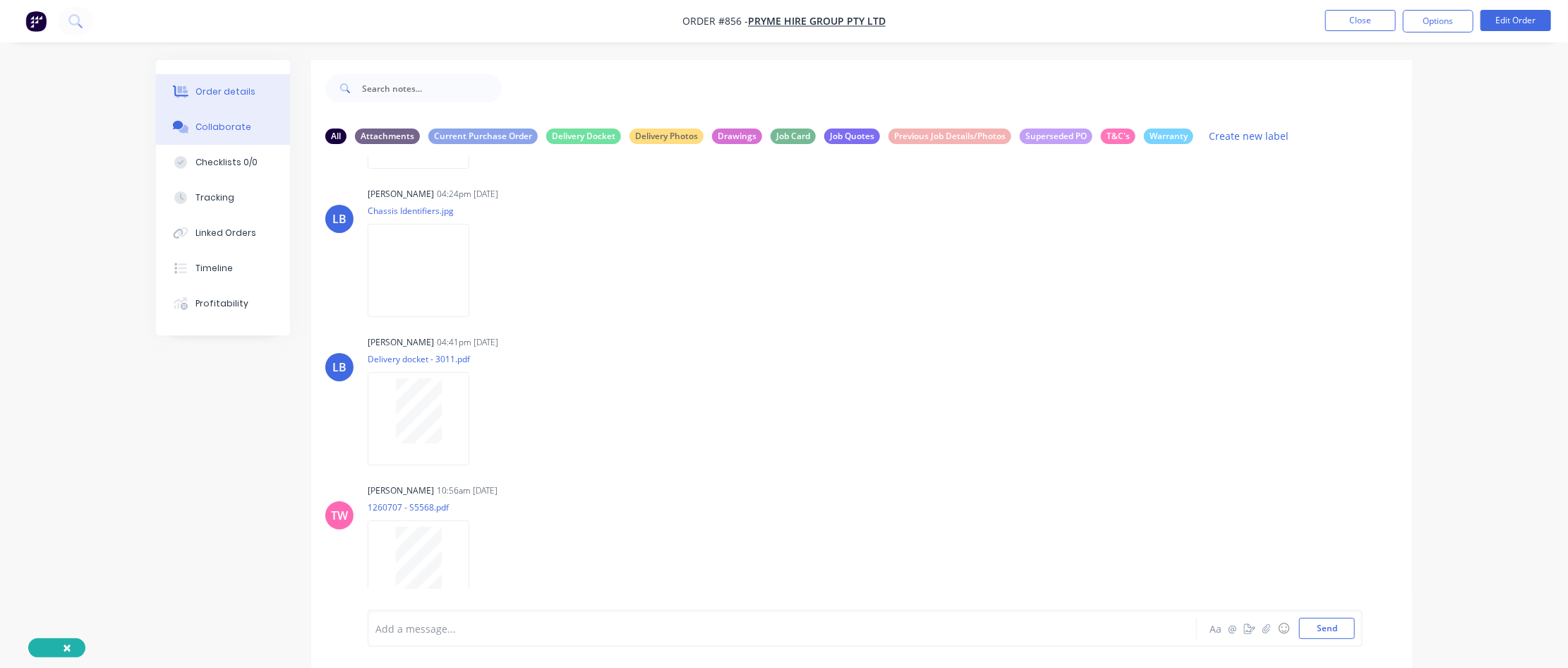
click at [236, 82] on button "Order details" at bounding box center [223, 92] width 134 height 35
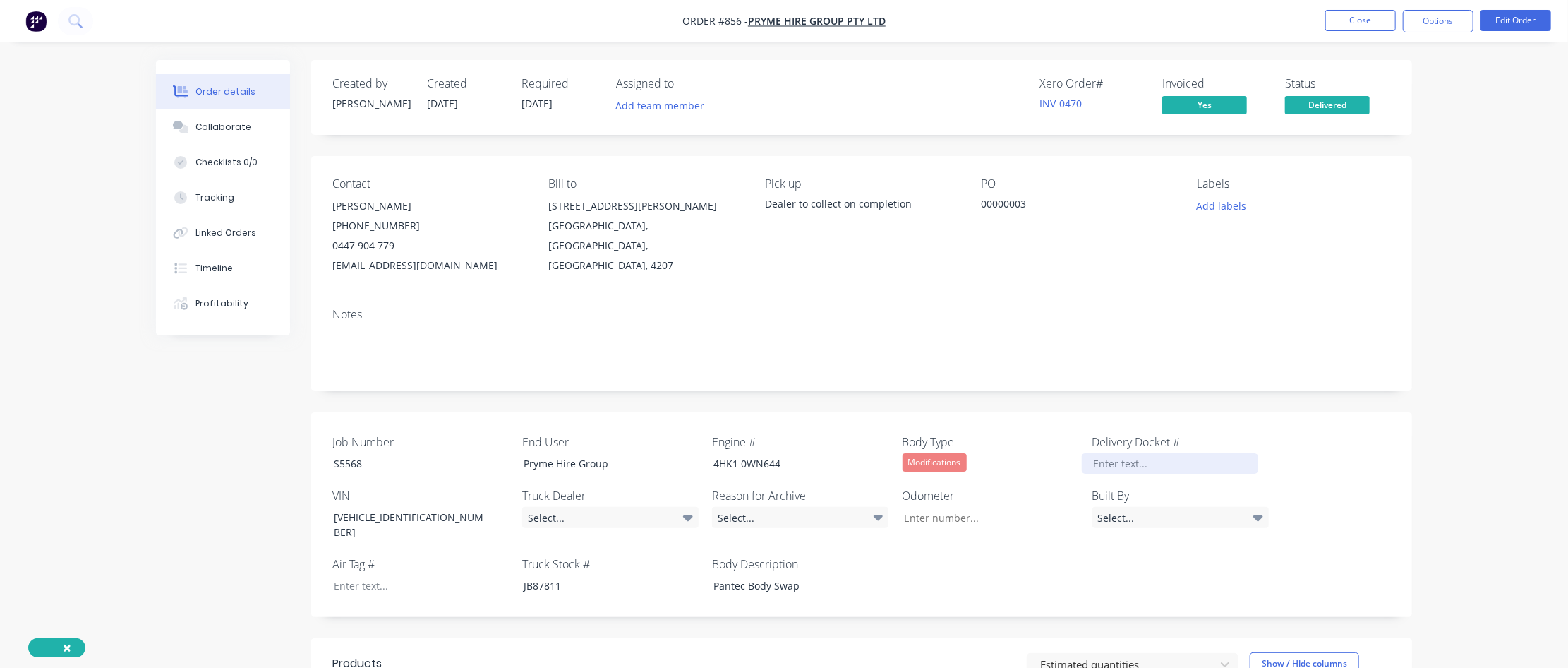
click at [943, 406] on div at bounding box center [1170, 463] width 177 height 21
click at [943, 406] on div "Job Number S5568 End User Pryme Hire Group Engine # 4HK1 0WN644 Body Type Modif…" at bounding box center [862, 515] width 1101 height 205
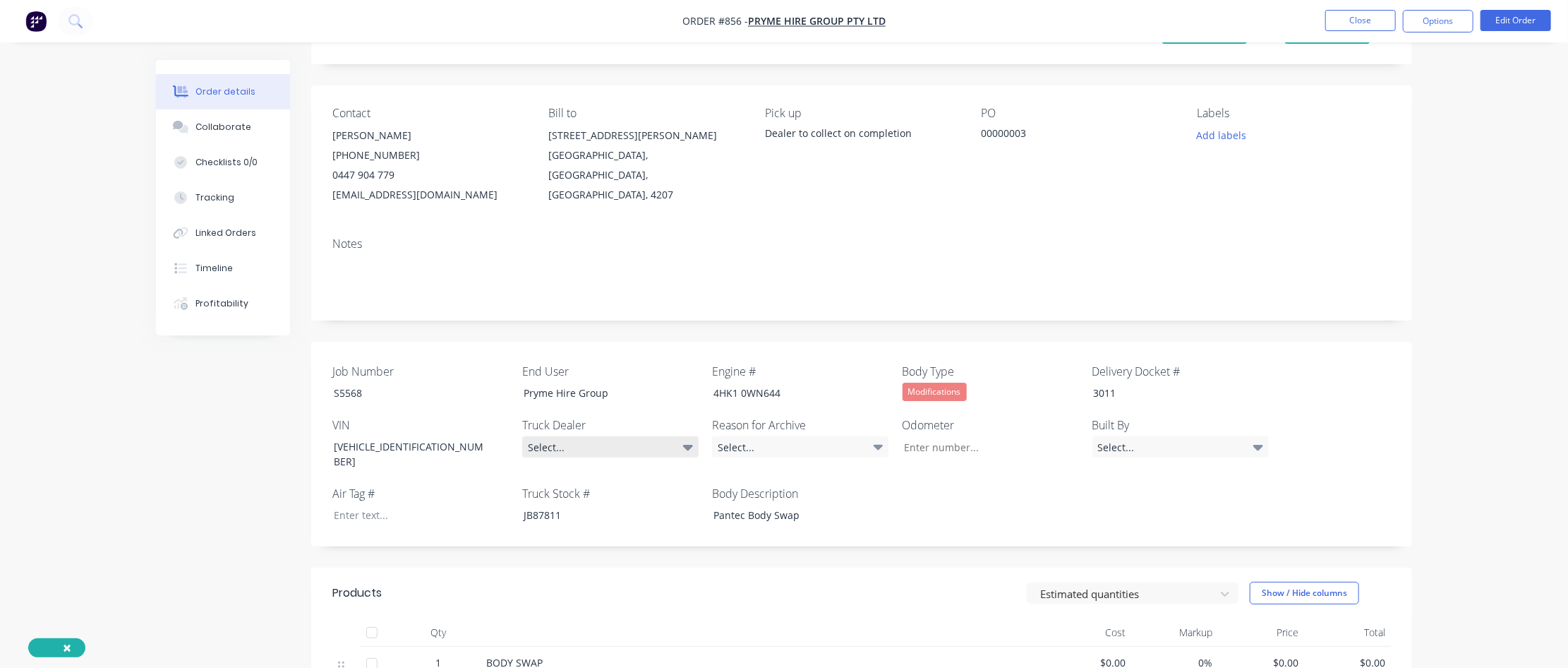
click at [673, 406] on div "Select..." at bounding box center [610, 447] width 177 height 21
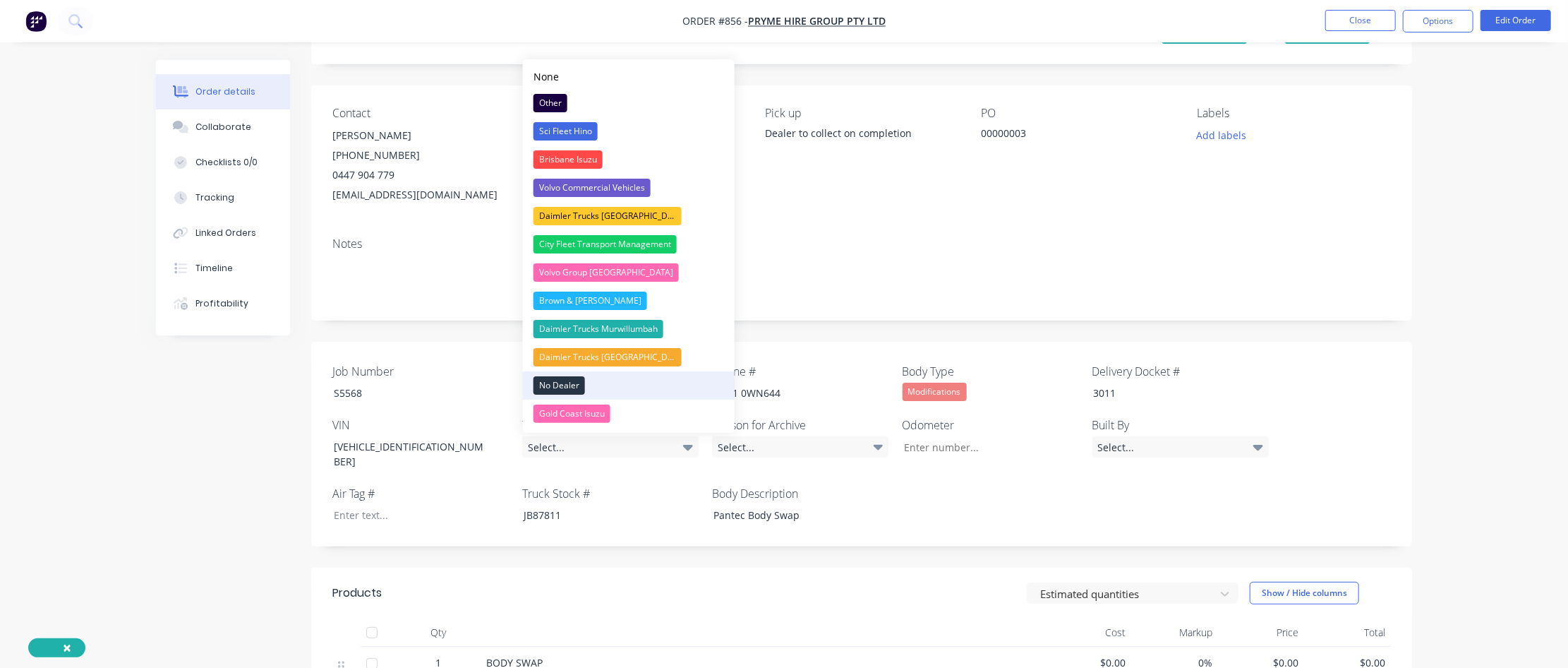
click at [609, 378] on button "No Dealer" at bounding box center [629, 385] width 212 height 28
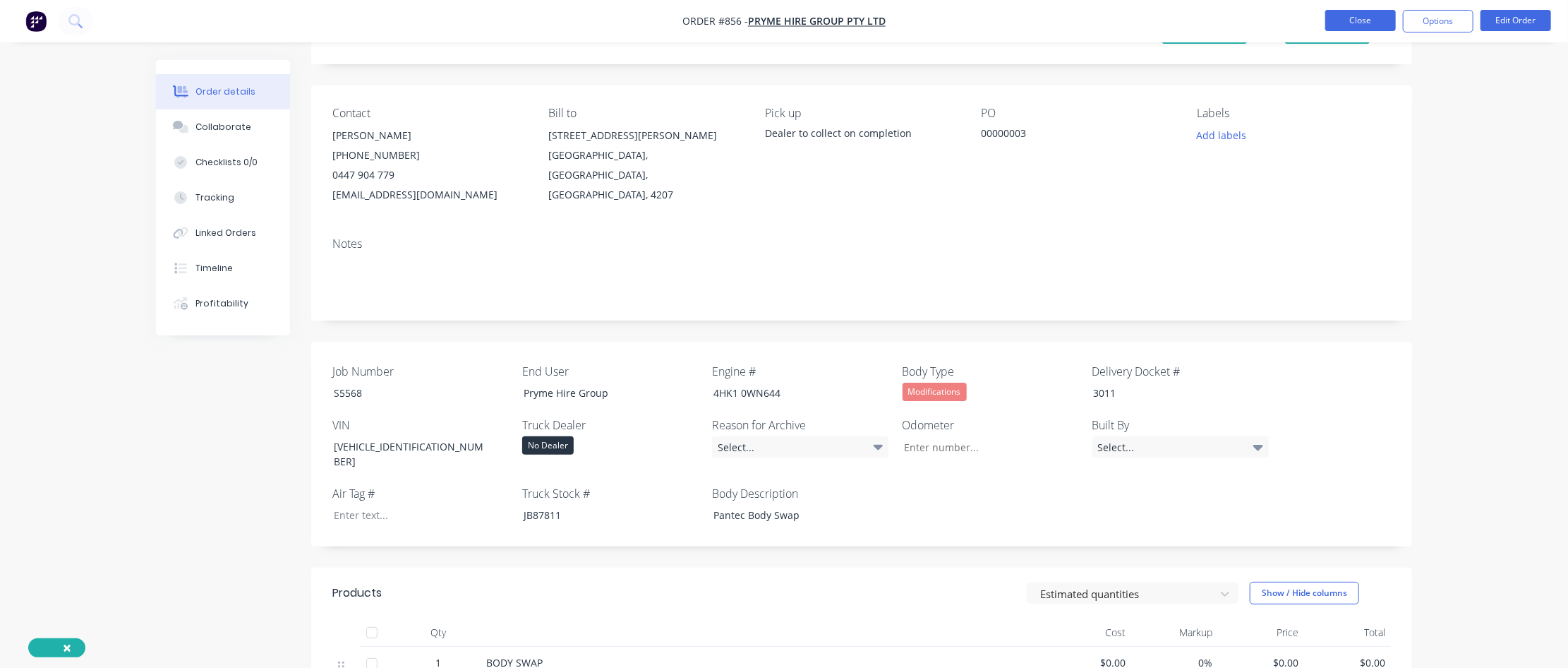
click at [943, 24] on button "Close" at bounding box center [1360, 21] width 71 height 21
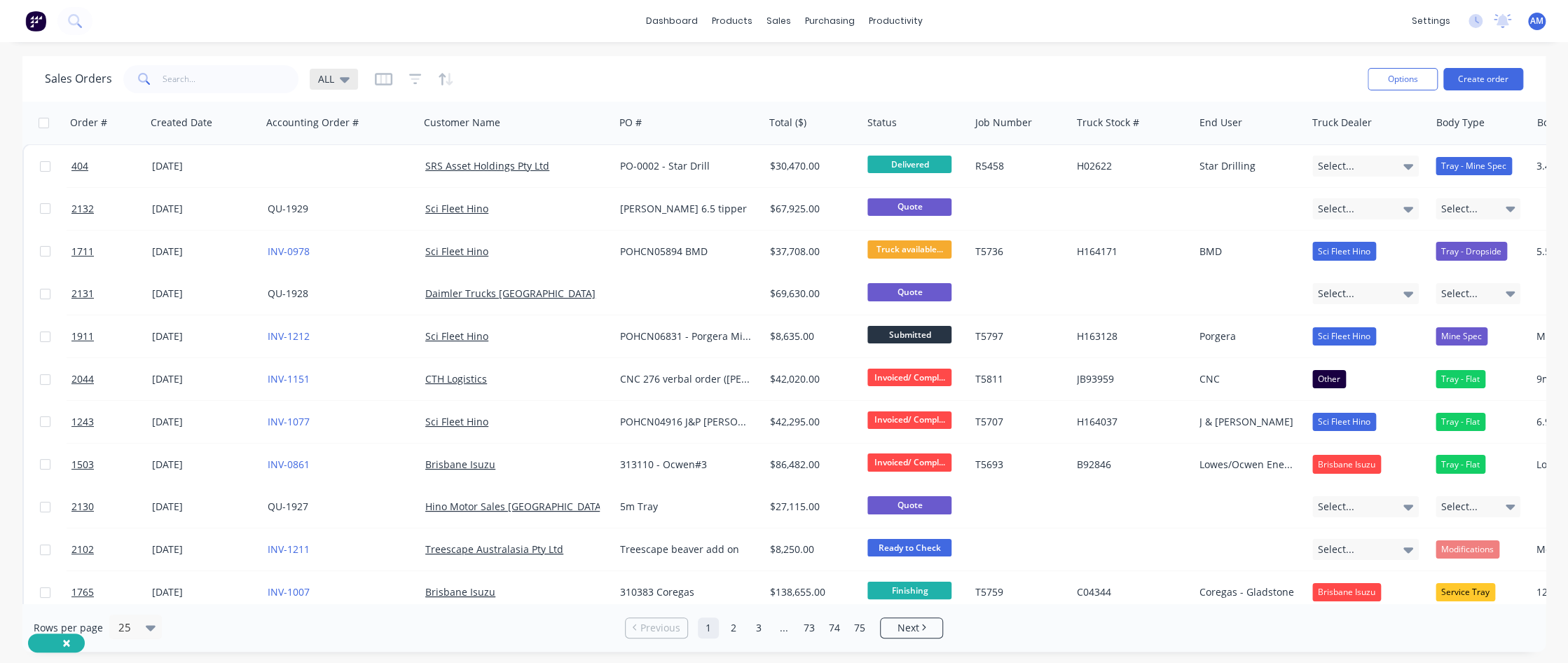
click at [347, 78] on icon at bounding box center [345, 80] width 10 height 6
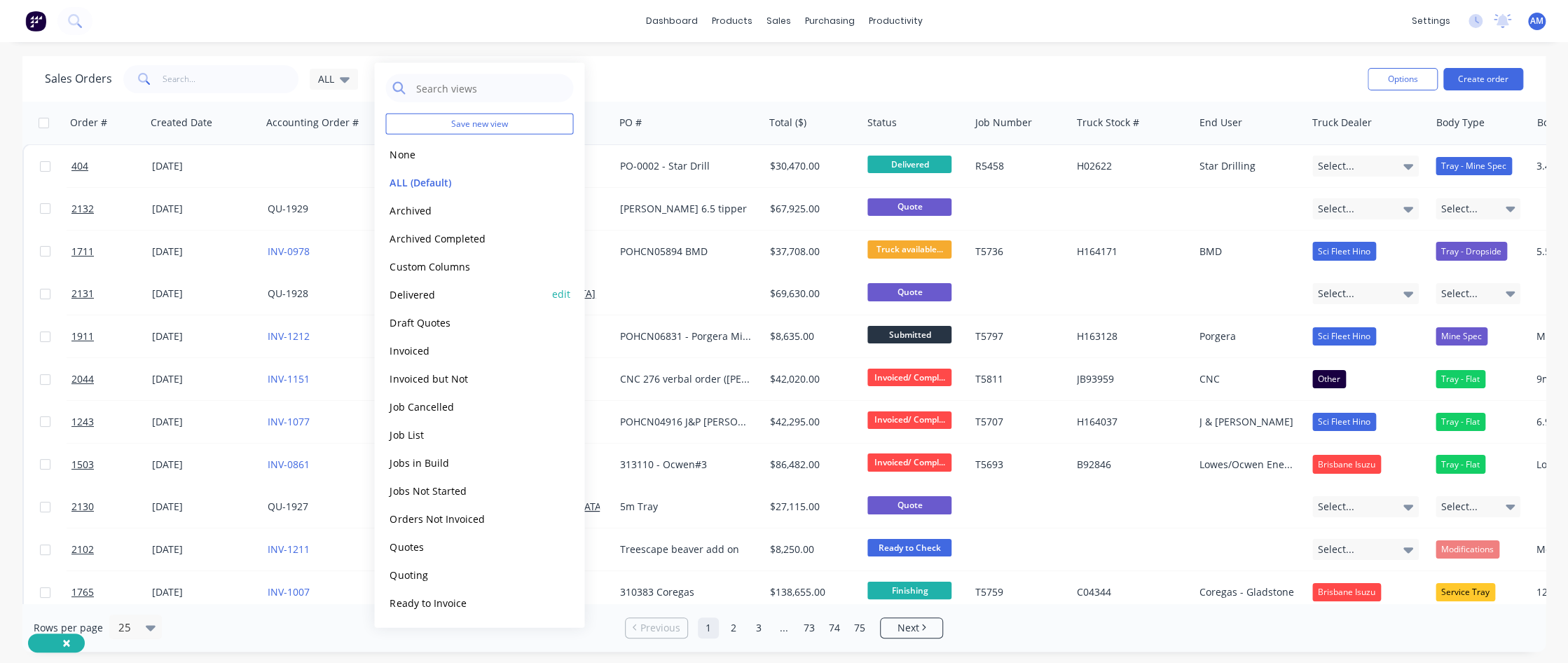
click at [409, 290] on button "Delivered" at bounding box center [465, 293] width 160 height 16
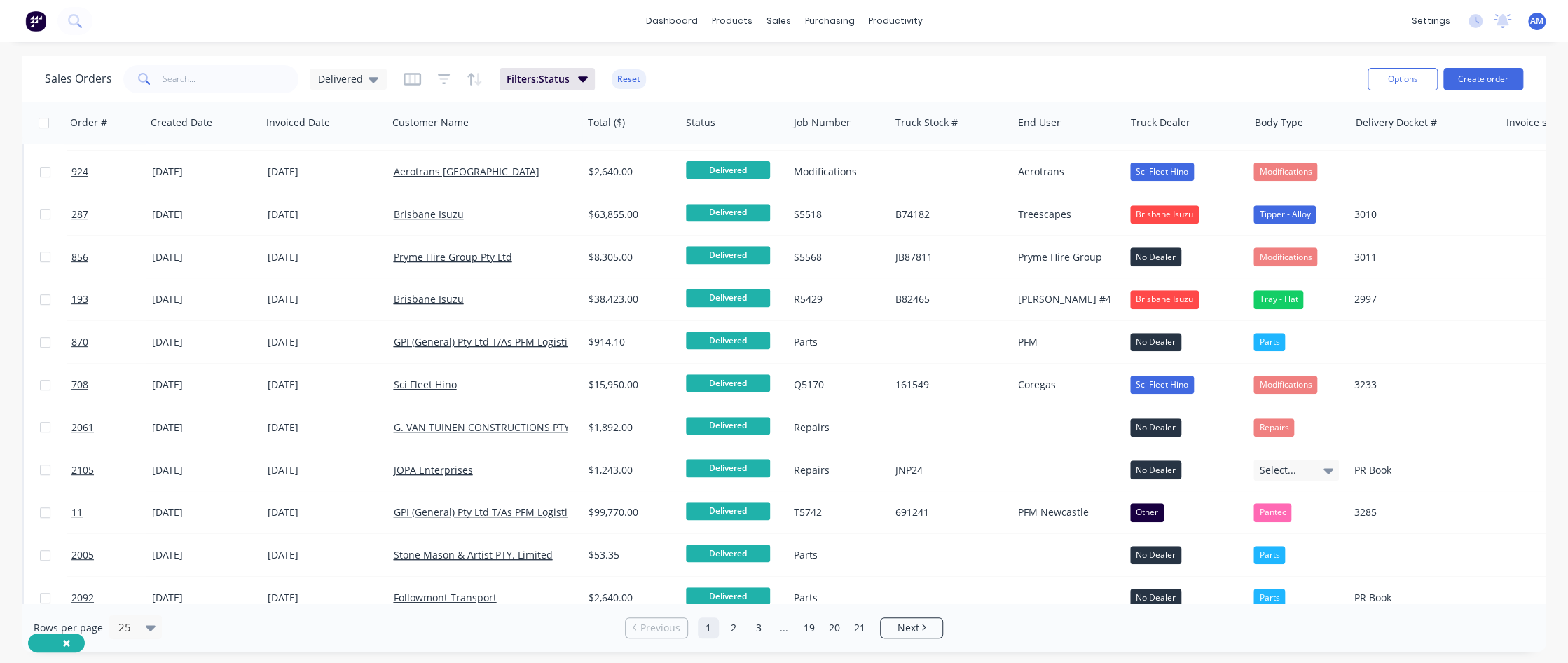
scroll to position [490, 0]
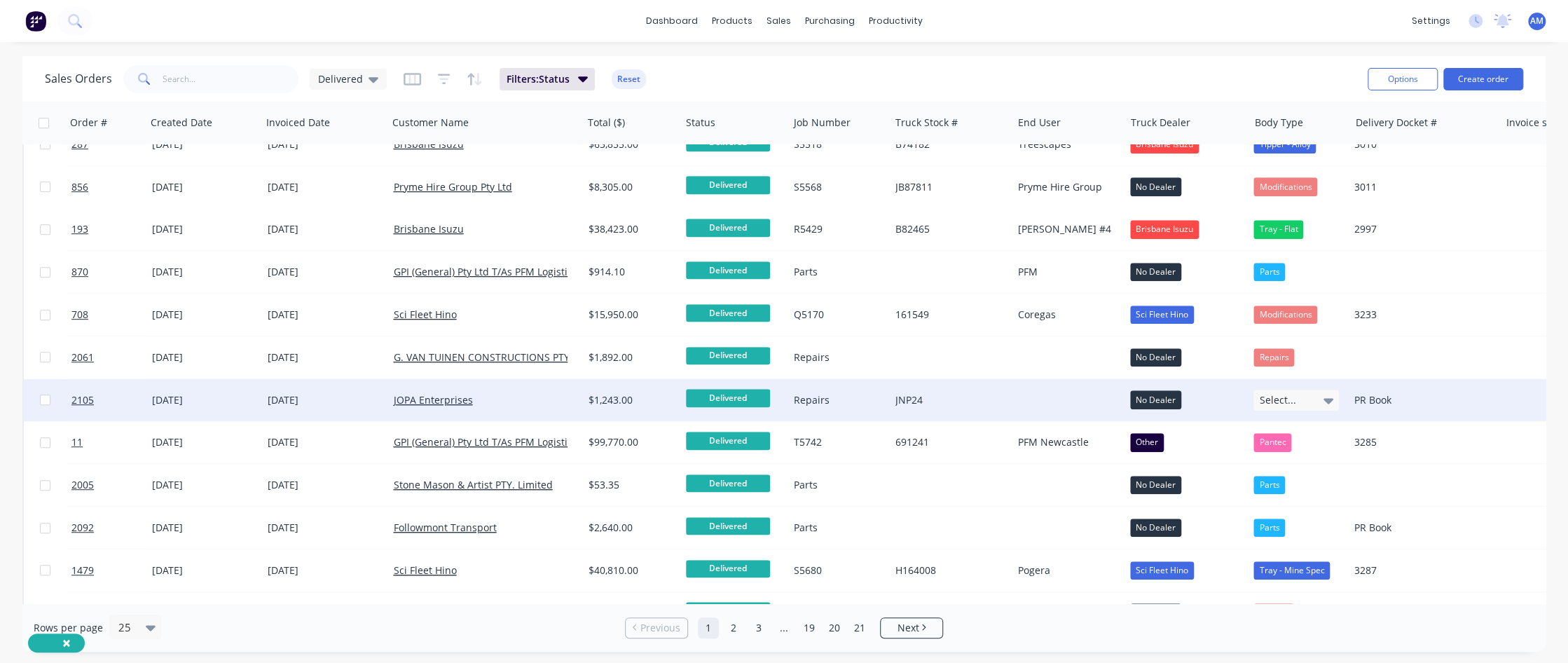
click at [936, 397] on span "Select..." at bounding box center [1277, 400] width 36 height 14
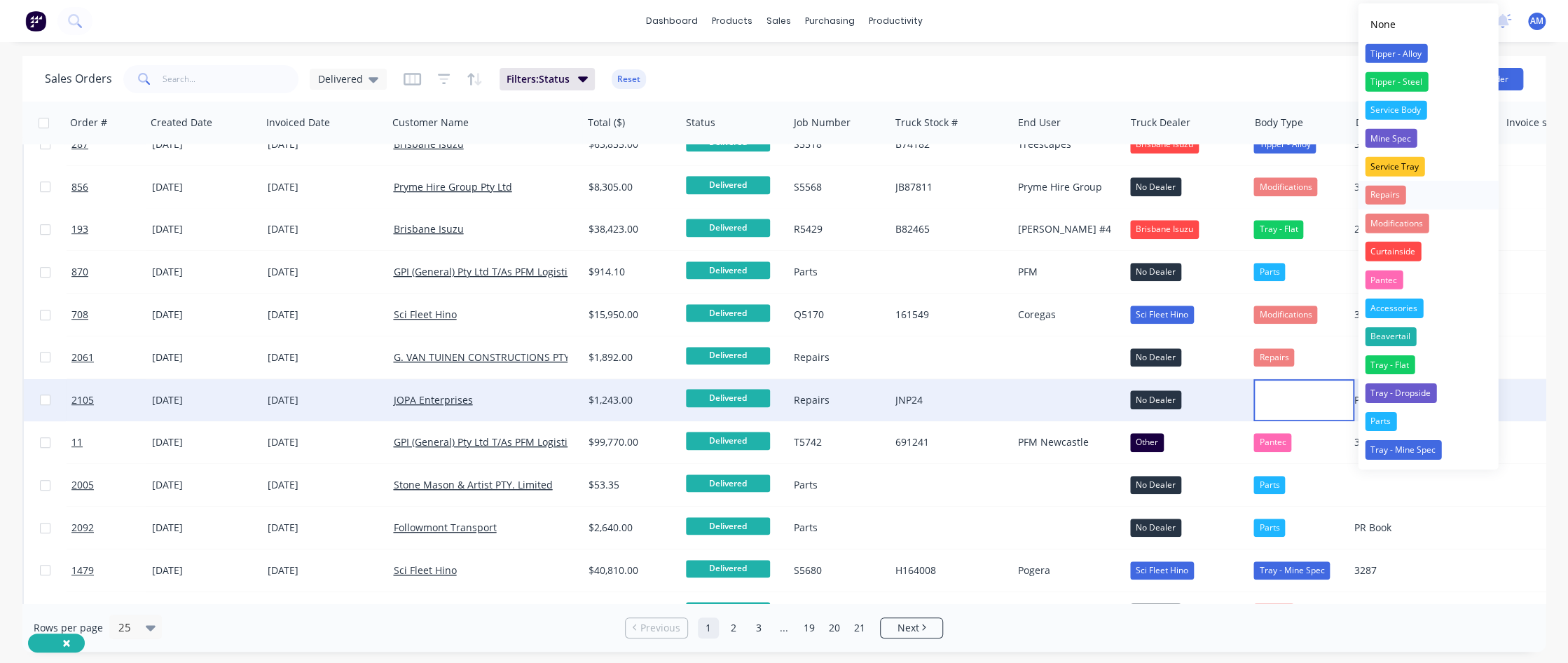
click at [936, 192] on div "Repairs" at bounding box center [1385, 195] width 40 height 20
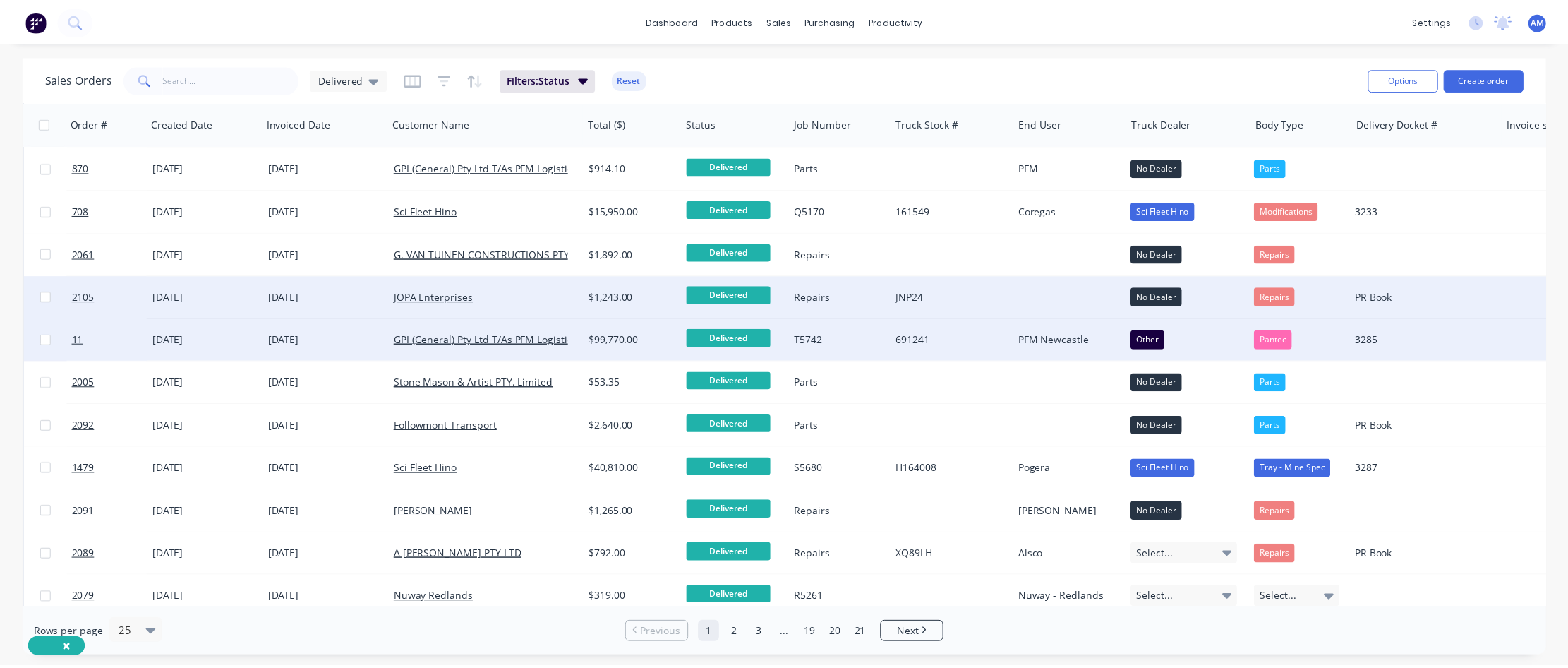
scroll to position [616, 0]
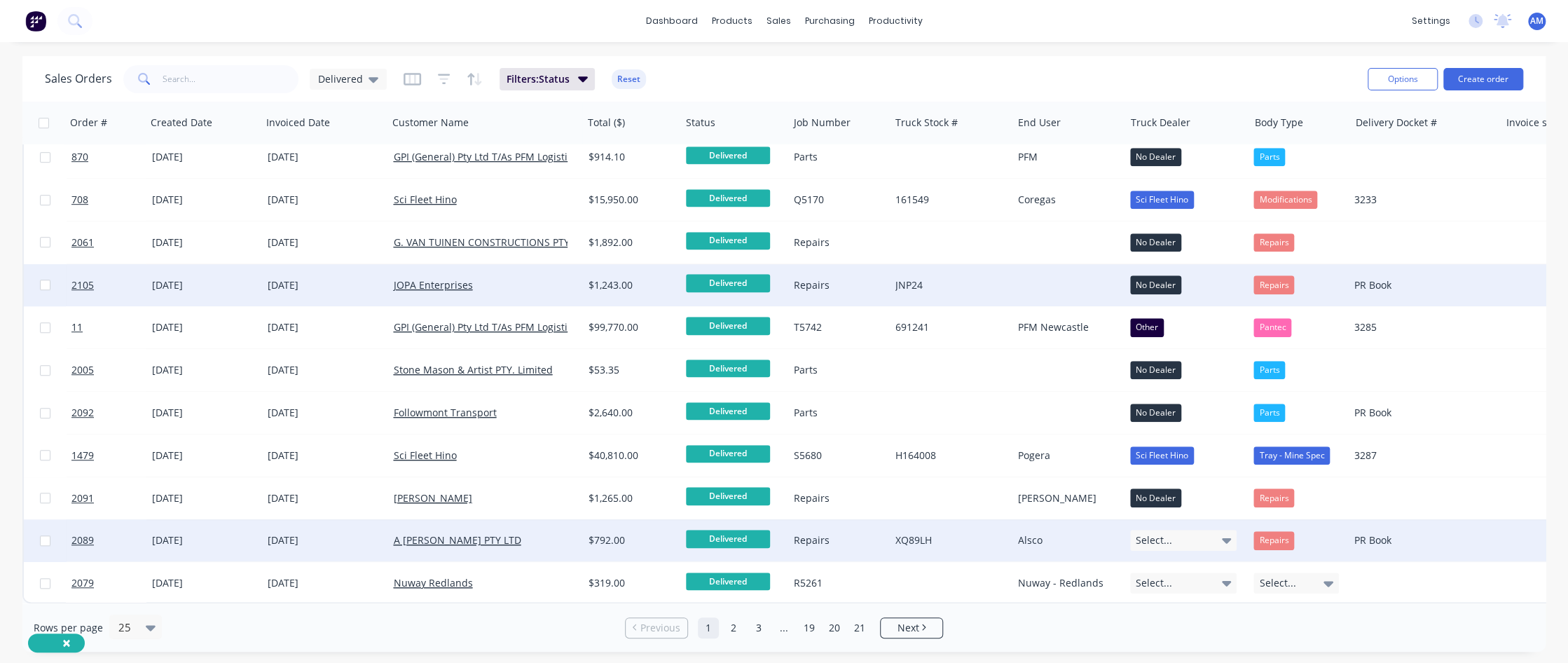
click at [936, 403] on div "Select..." at bounding box center [1184, 541] width 107 height 21
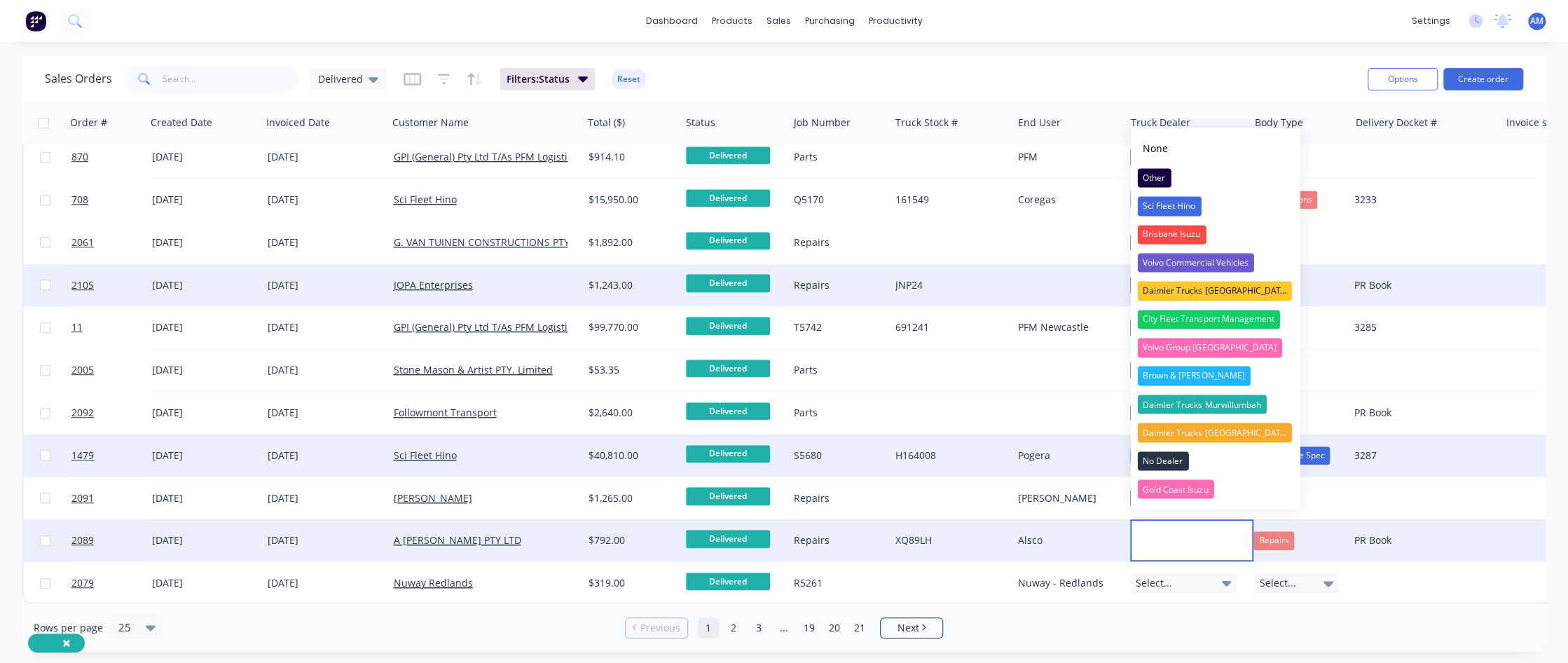
click at [936, 403] on div "No Dealer" at bounding box center [1163, 461] width 51 height 20
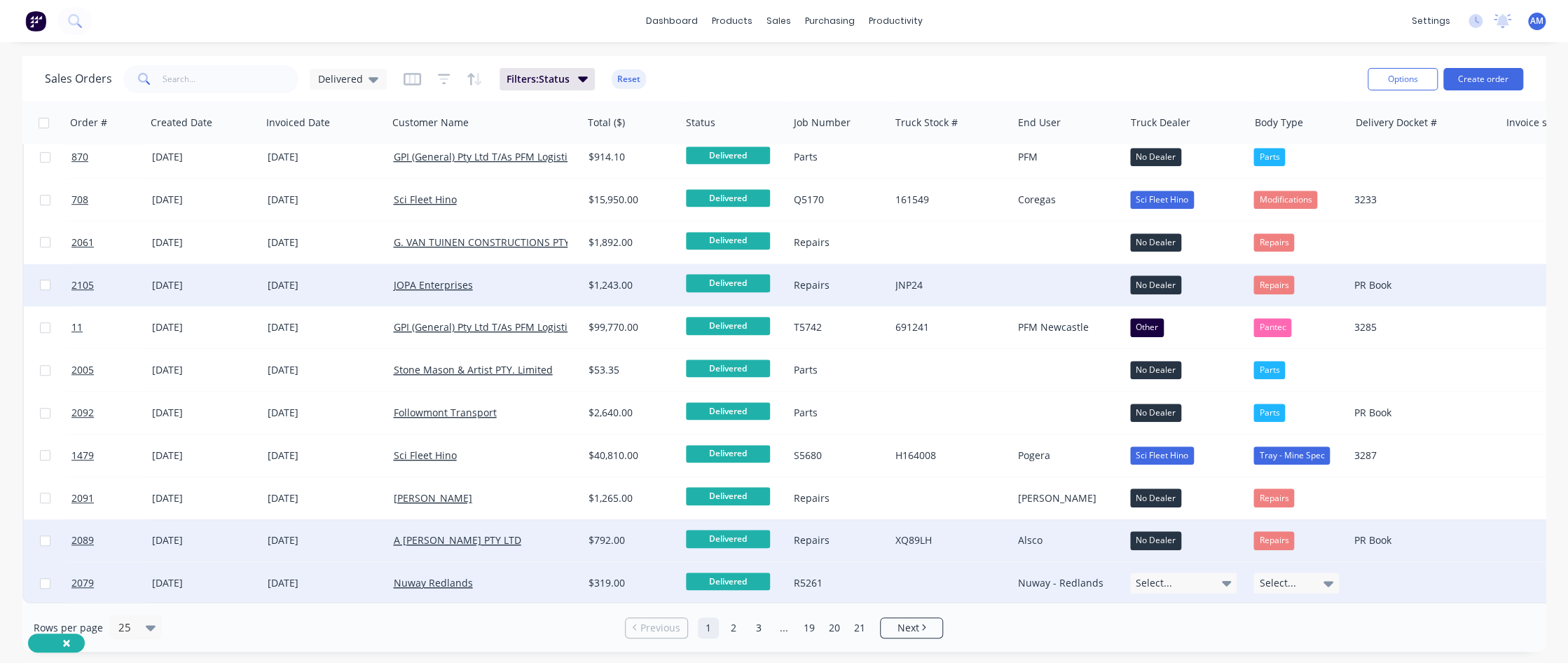
click at [517, 403] on div "Nuway Redlands" at bounding box center [480, 583] width 175 height 14
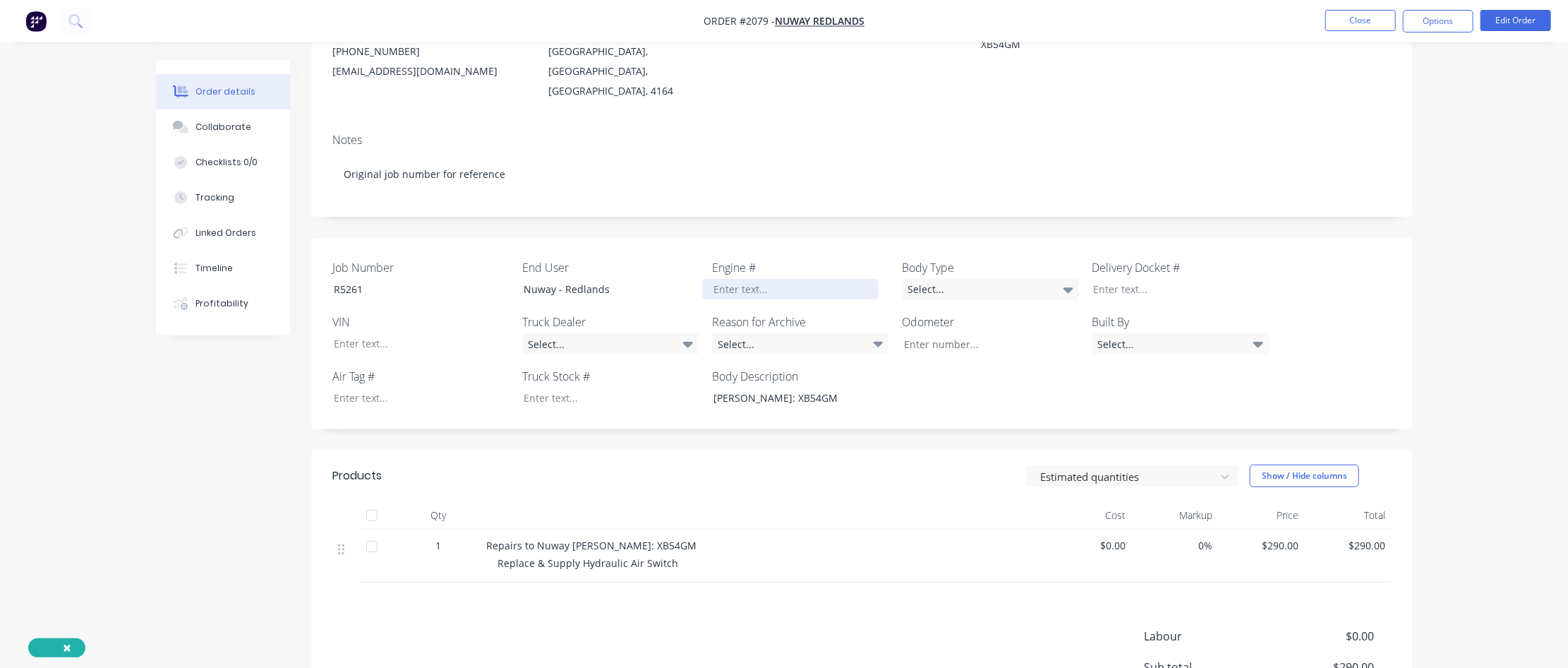
scroll to position [321, 0]
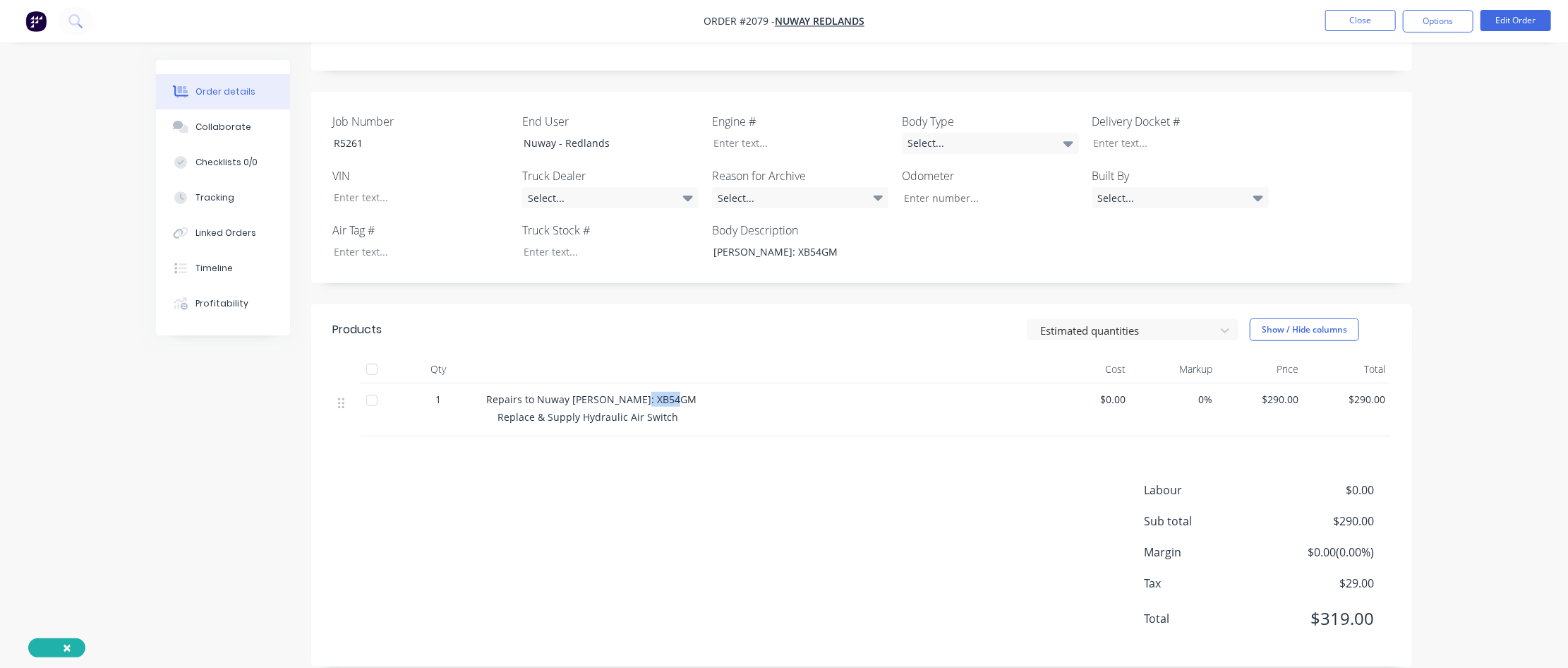
drag, startPoint x: 634, startPoint y: 377, endPoint x: 671, endPoint y: 375, distance: 37.1
click at [671, 392] on span "Repairs to Nuway [PERSON_NAME]: XB54GM" at bounding box center [592, 399] width 210 height 14
copy span "XB54GM"
click at [539, 241] on div at bounding box center [600, 251] width 177 height 21
paste div
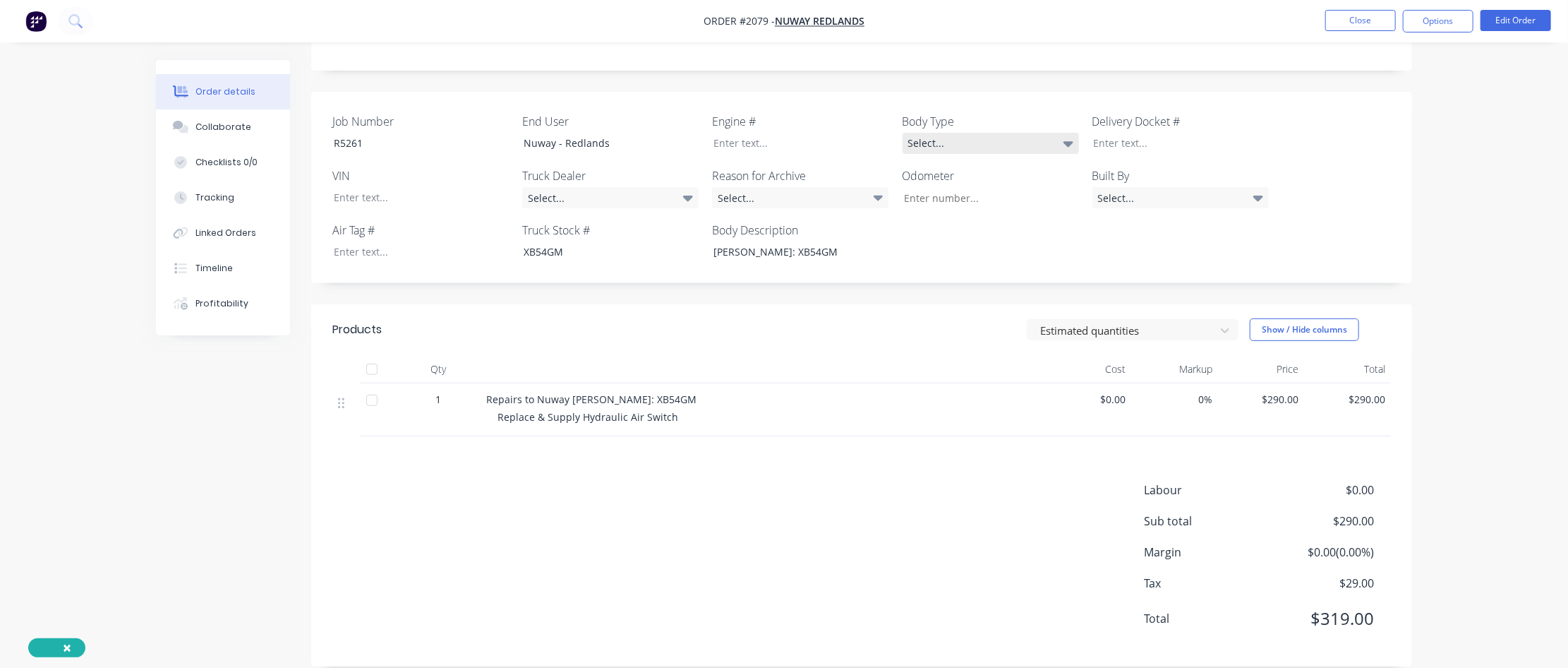
click at [943, 132] on div "Select..." at bounding box center [990, 143] width 177 height 21
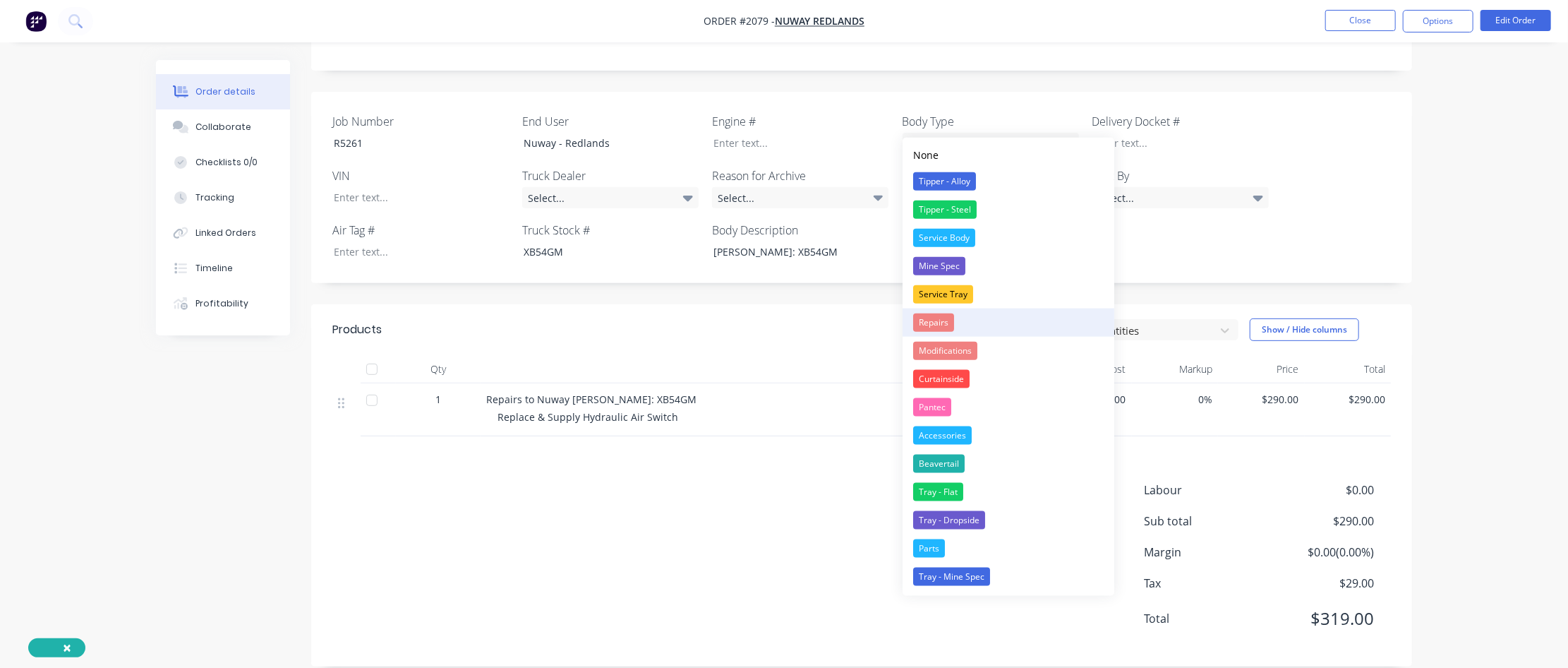
click at [943, 318] on div "Repairs" at bounding box center [933, 323] width 41 height 19
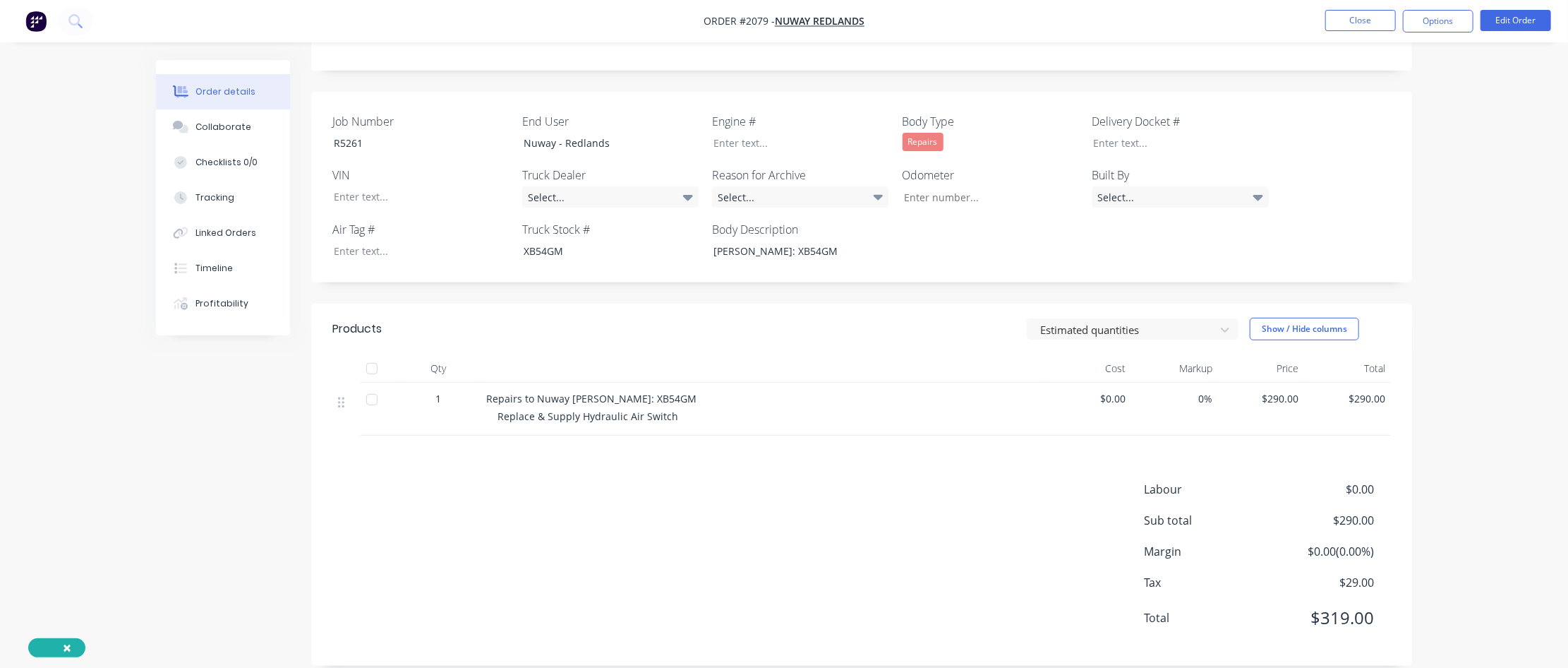
scroll to position [320, 0]
click at [248, 135] on button "Collaborate" at bounding box center [223, 127] width 134 height 35
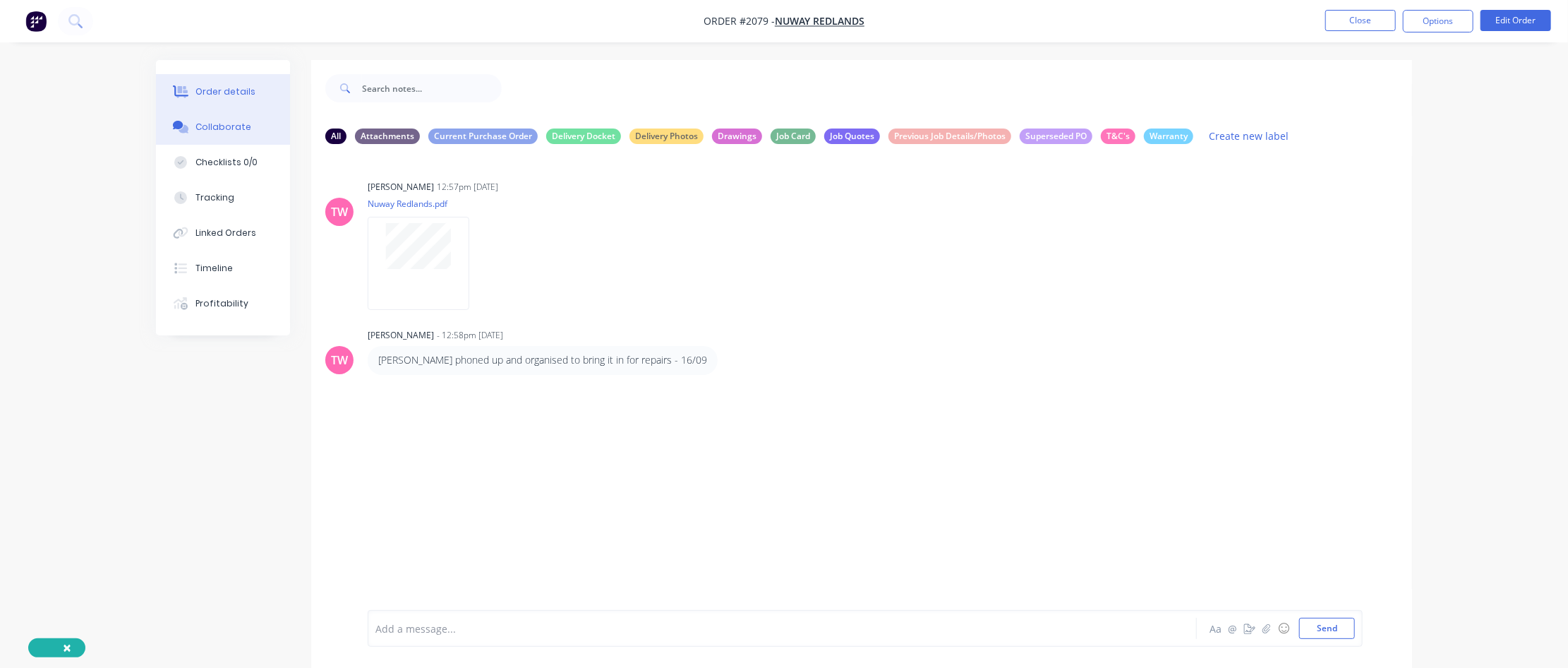
click at [234, 90] on div "Order details" at bounding box center [225, 92] width 60 height 13
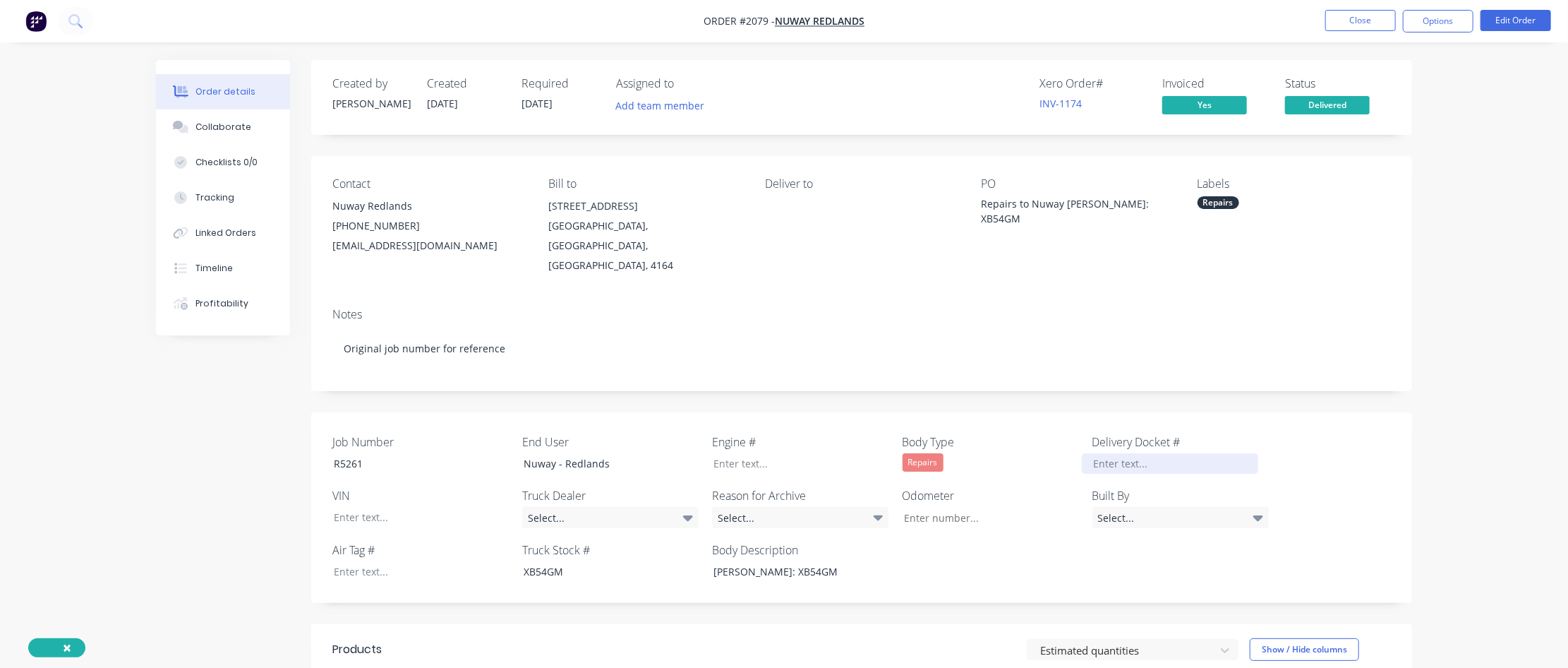
click at [943, 406] on div at bounding box center [1170, 463] width 177 height 21
click at [943, 22] on button "Close" at bounding box center [1360, 21] width 71 height 21
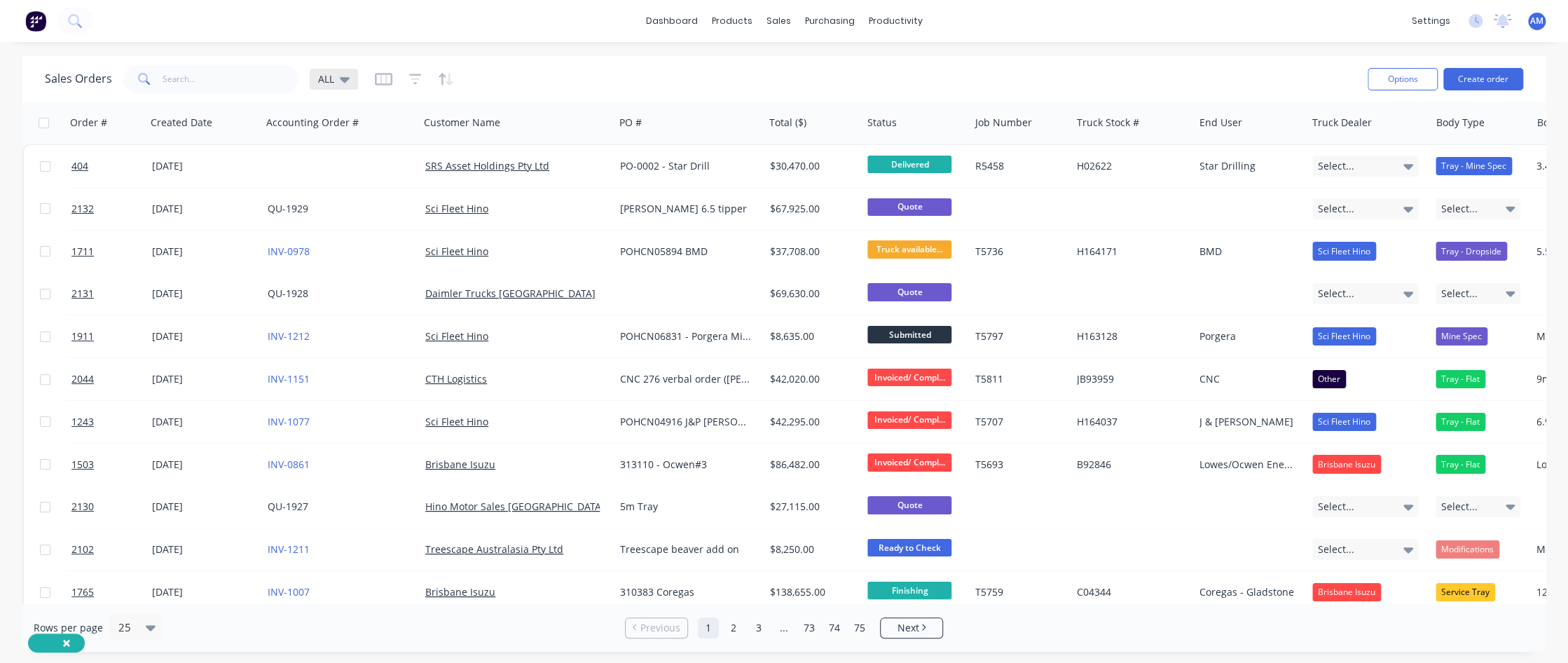
click at [347, 77] on icon at bounding box center [345, 80] width 10 height 6
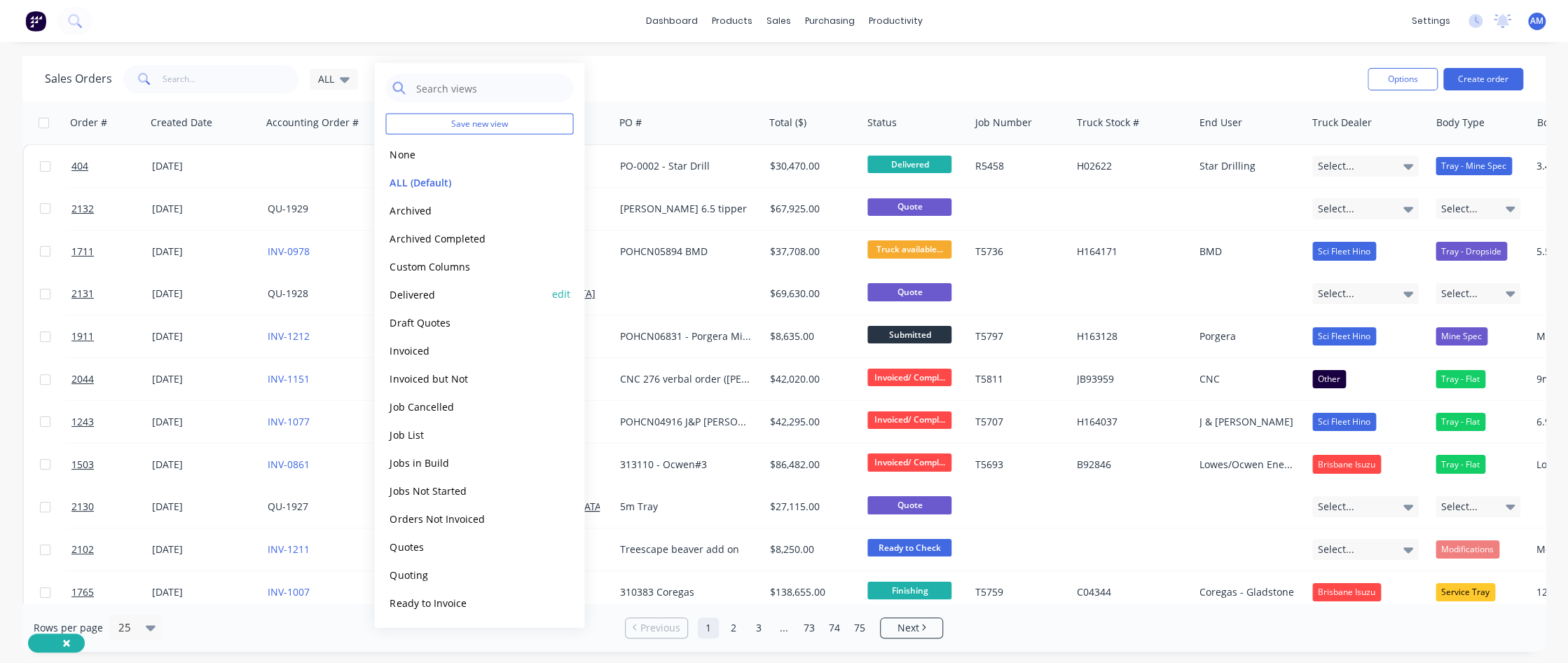
click at [421, 294] on button "Delivered" at bounding box center [465, 293] width 160 height 16
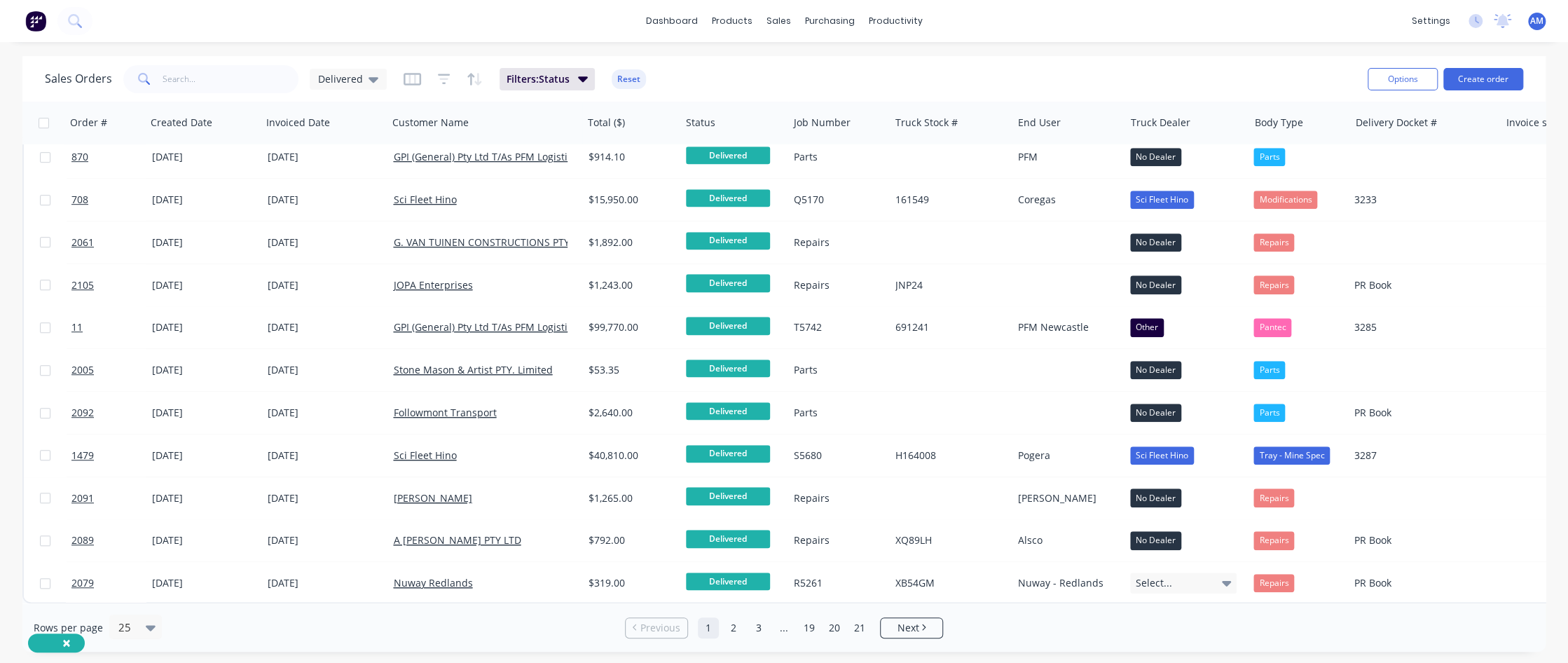
scroll to position [612, 0]
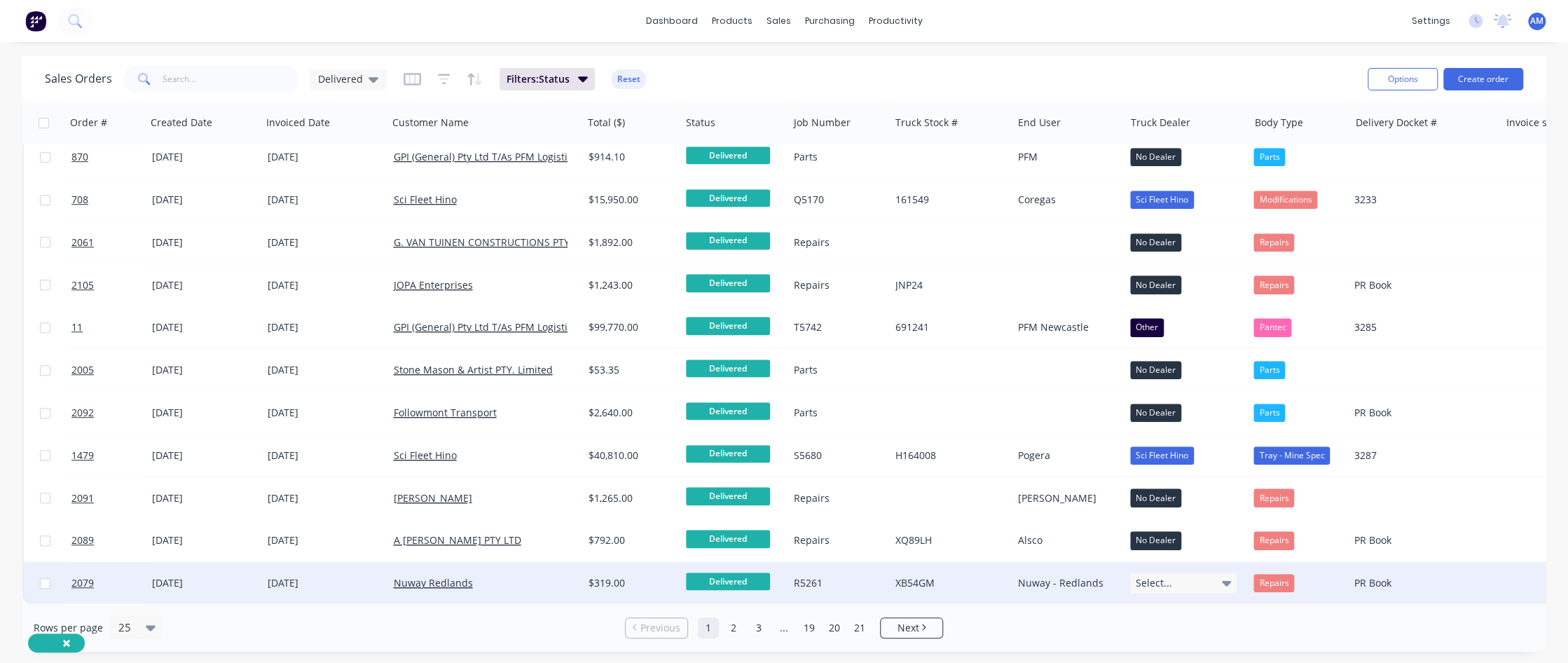
click at [936, 403] on div "Select..." at bounding box center [1184, 583] width 107 height 21
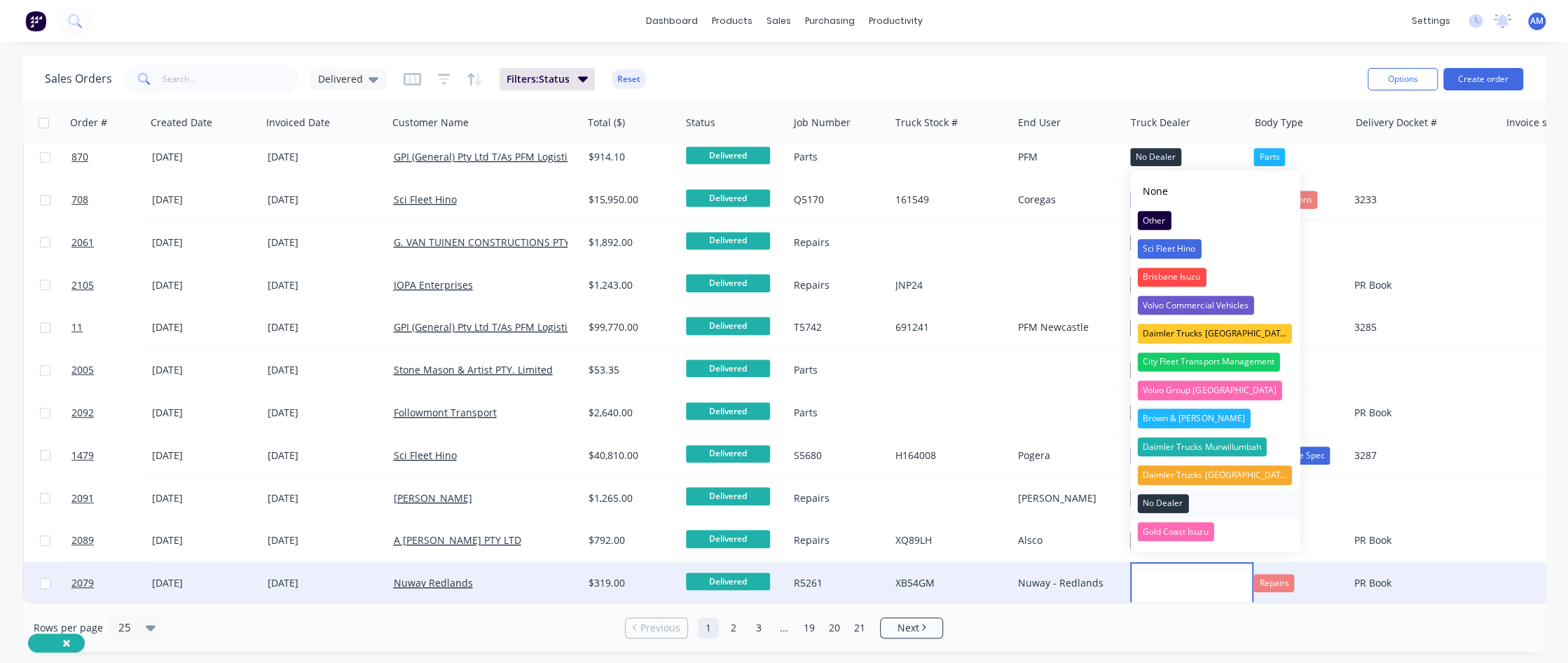
click at [936, 403] on div "No Dealer" at bounding box center [1163, 504] width 51 height 20
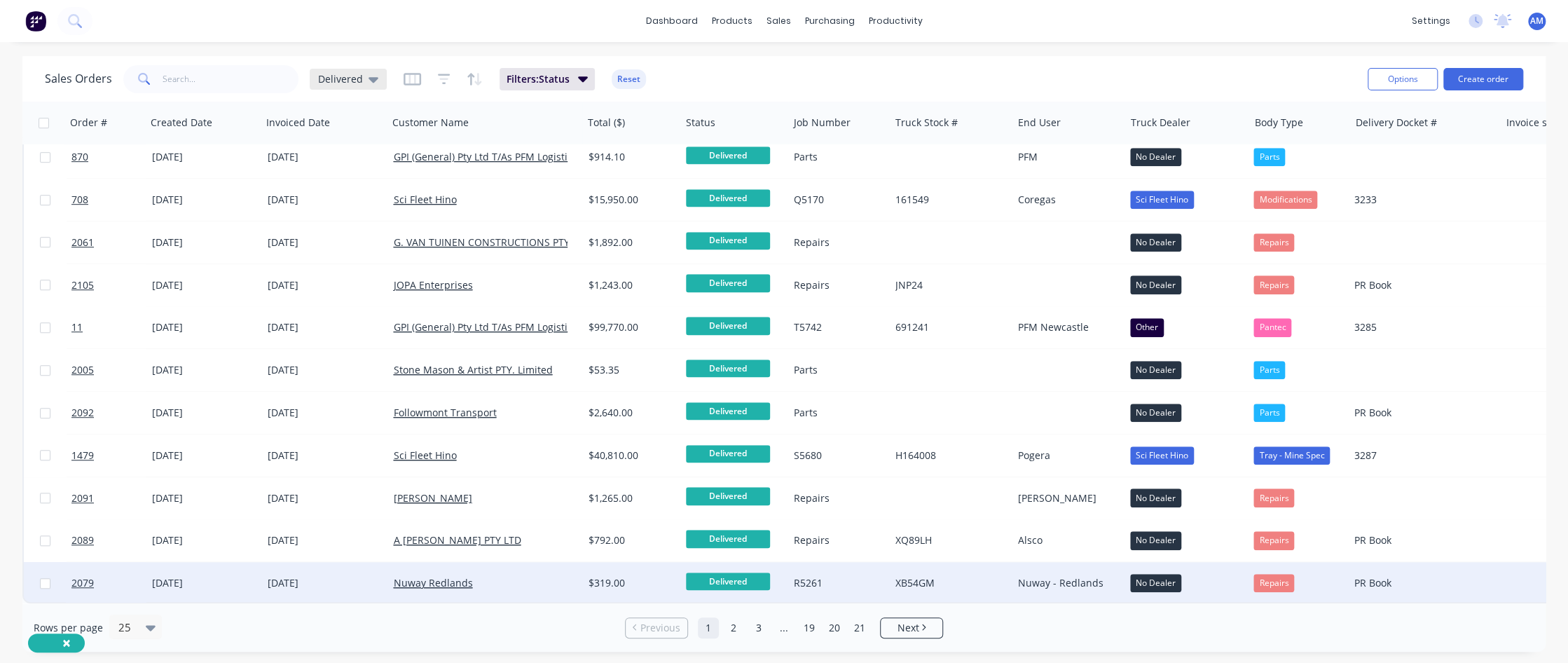
click at [376, 79] on div "Delivered" at bounding box center [348, 80] width 77 height 21
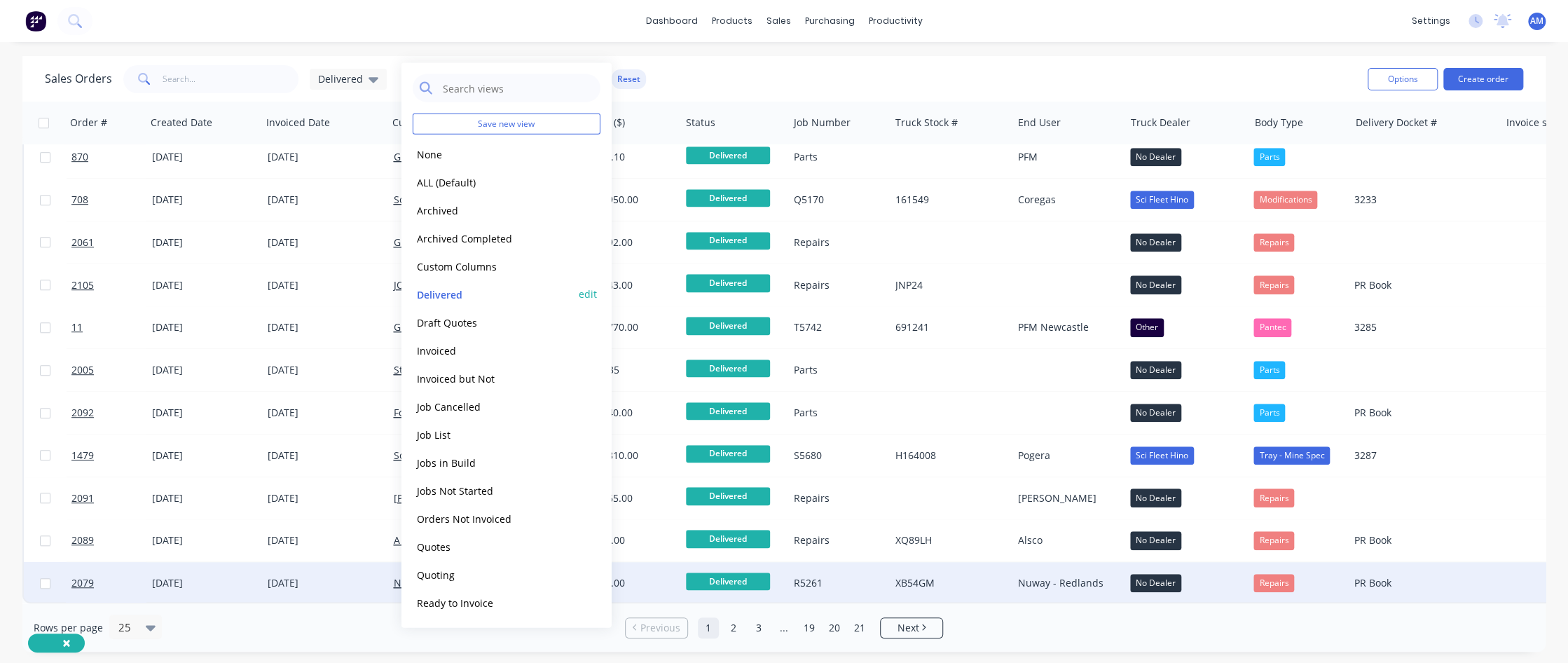
click at [595, 296] on button "edit" at bounding box center [588, 293] width 18 height 15
click at [659, 121] on label "Set as your default view" at bounding box center [715, 122] width 112 height 15
click at [647, 121] on input "Set as your default view" at bounding box center [645, 121] width 11 height 14
checkbox input "true"
click at [936, 403] on div "Rows per page 25 Previous 1 2 3 ... 19 20 21 Next" at bounding box center [784, 627] width 1523 height 48
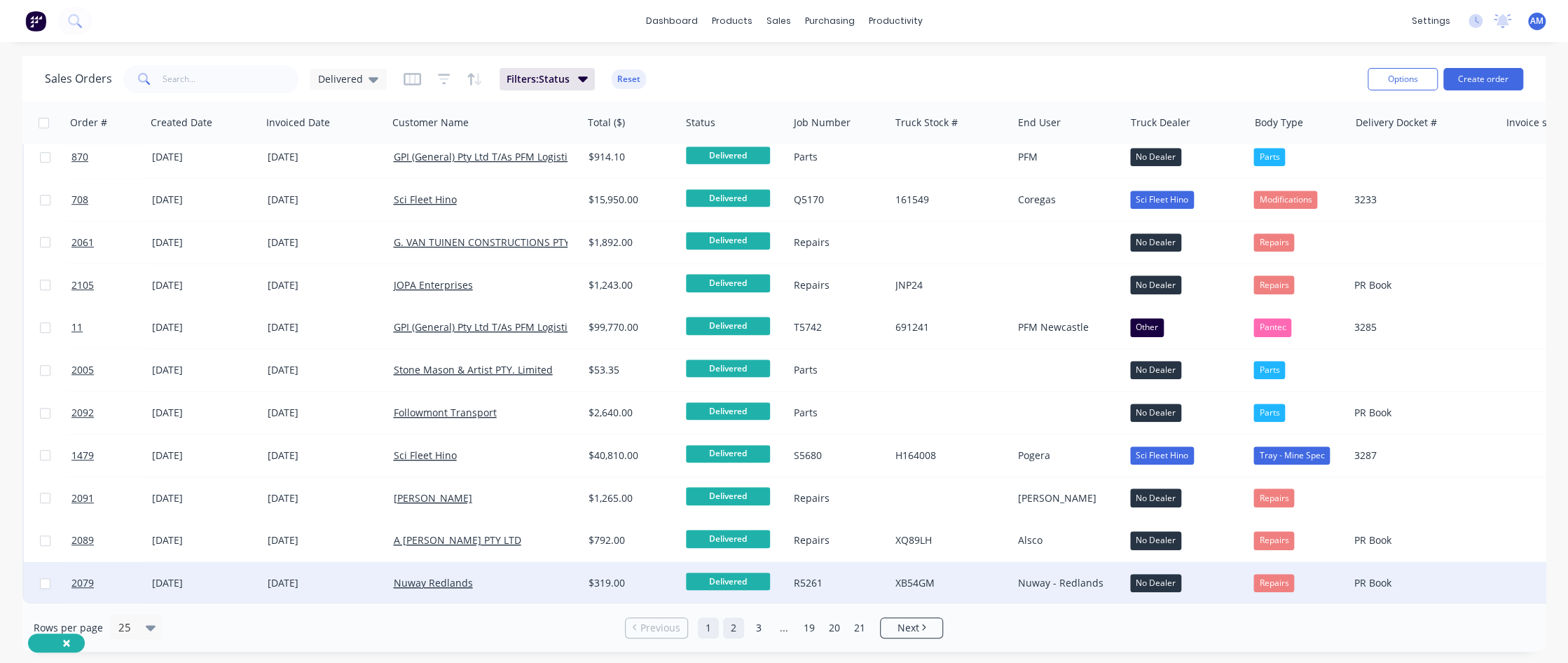
click at [732, 403] on link "2" at bounding box center [734, 628] width 21 height 21
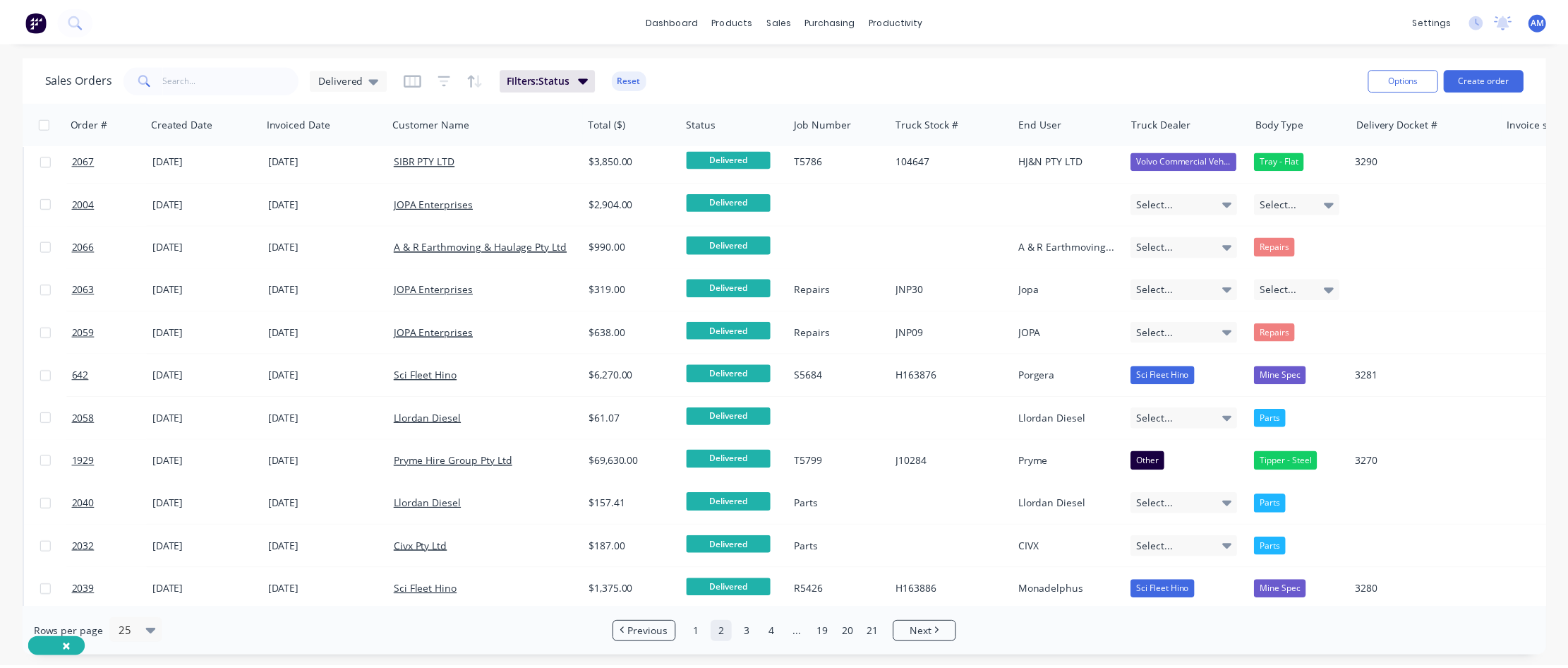
scroll to position [0, 0]
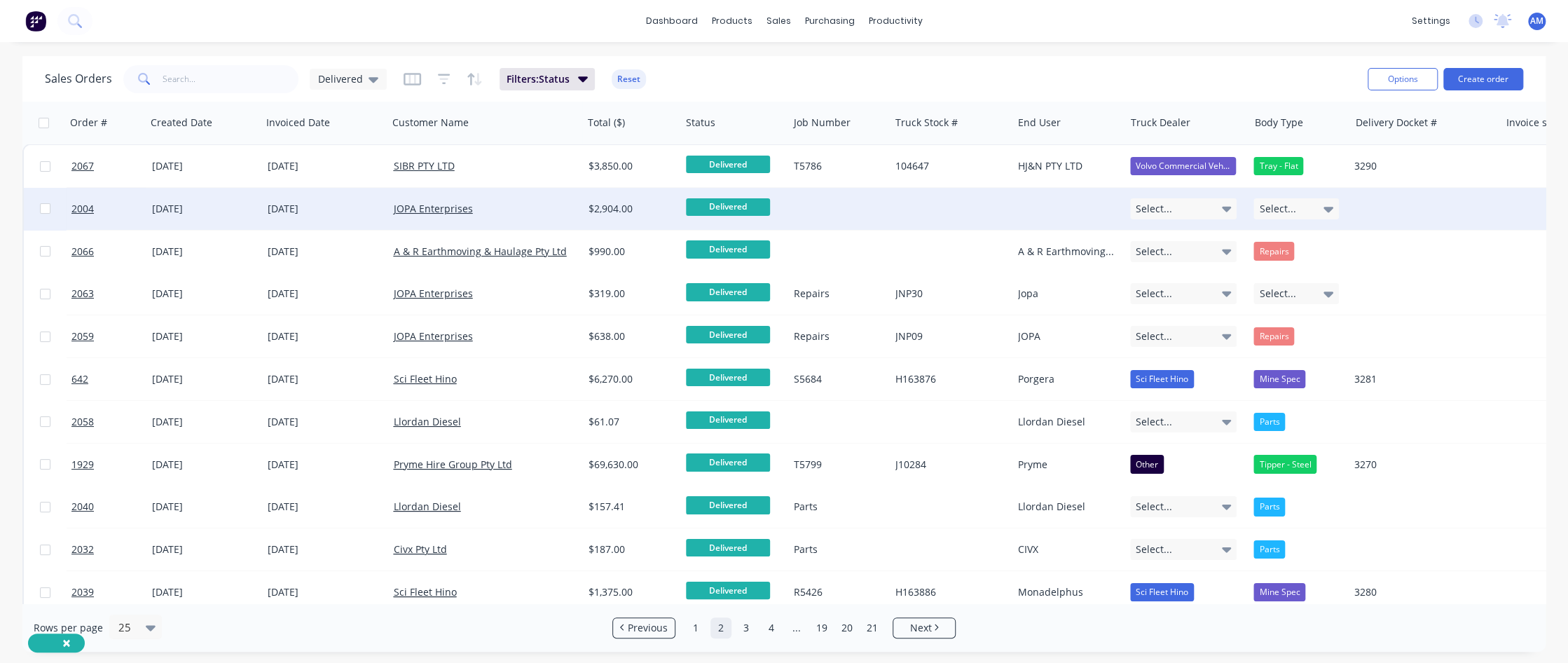
click at [271, 211] on div "[DATE]" at bounding box center [325, 209] width 114 height 14
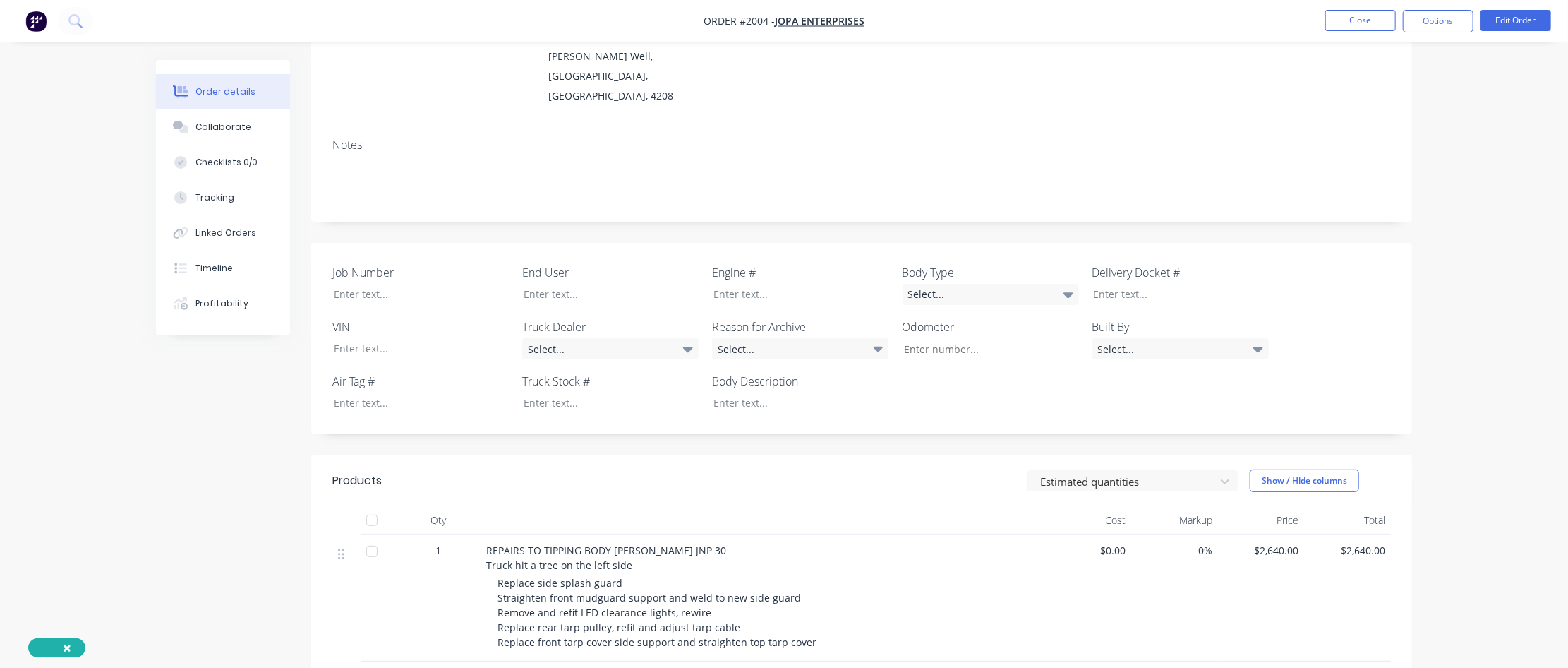
scroll to position [170, 0]
click at [943, 284] on div "Select..." at bounding box center [990, 294] width 177 height 21
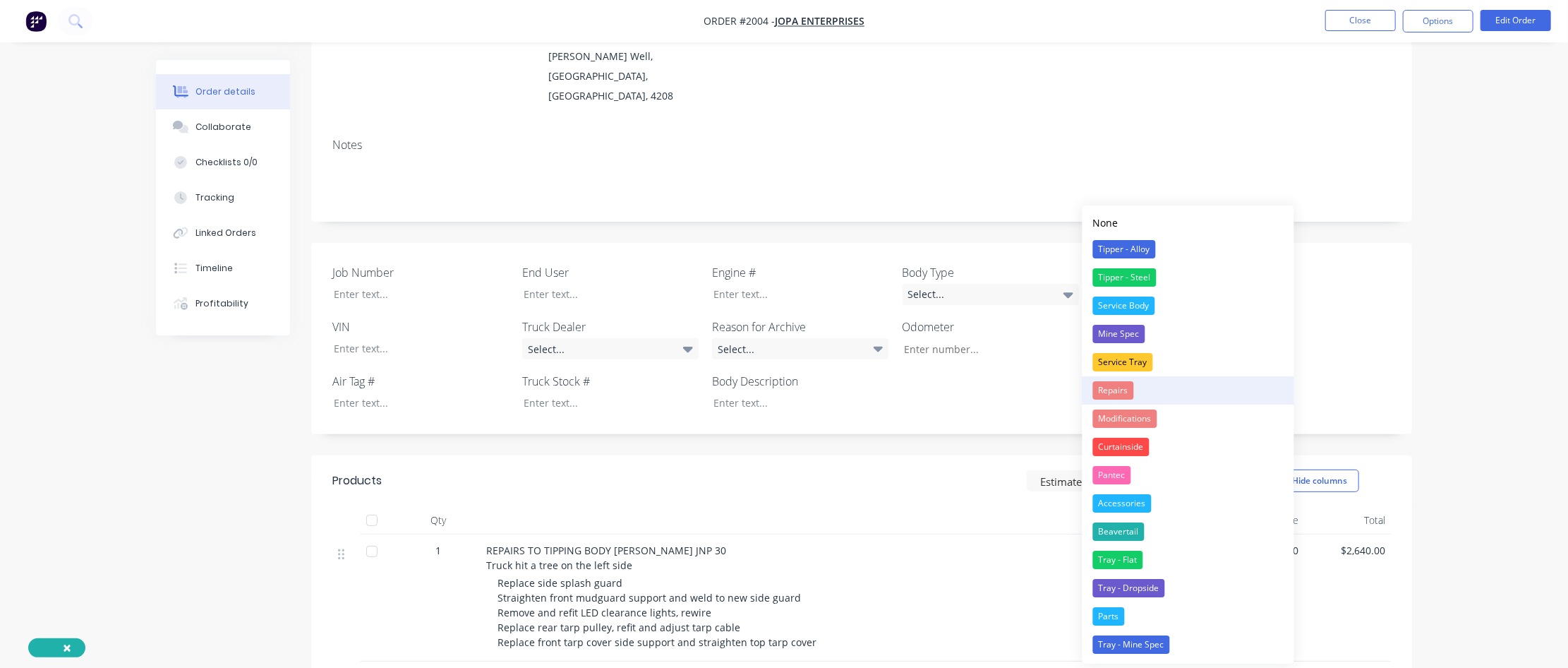
click at [943, 393] on div "Repairs" at bounding box center [1114, 391] width 41 height 19
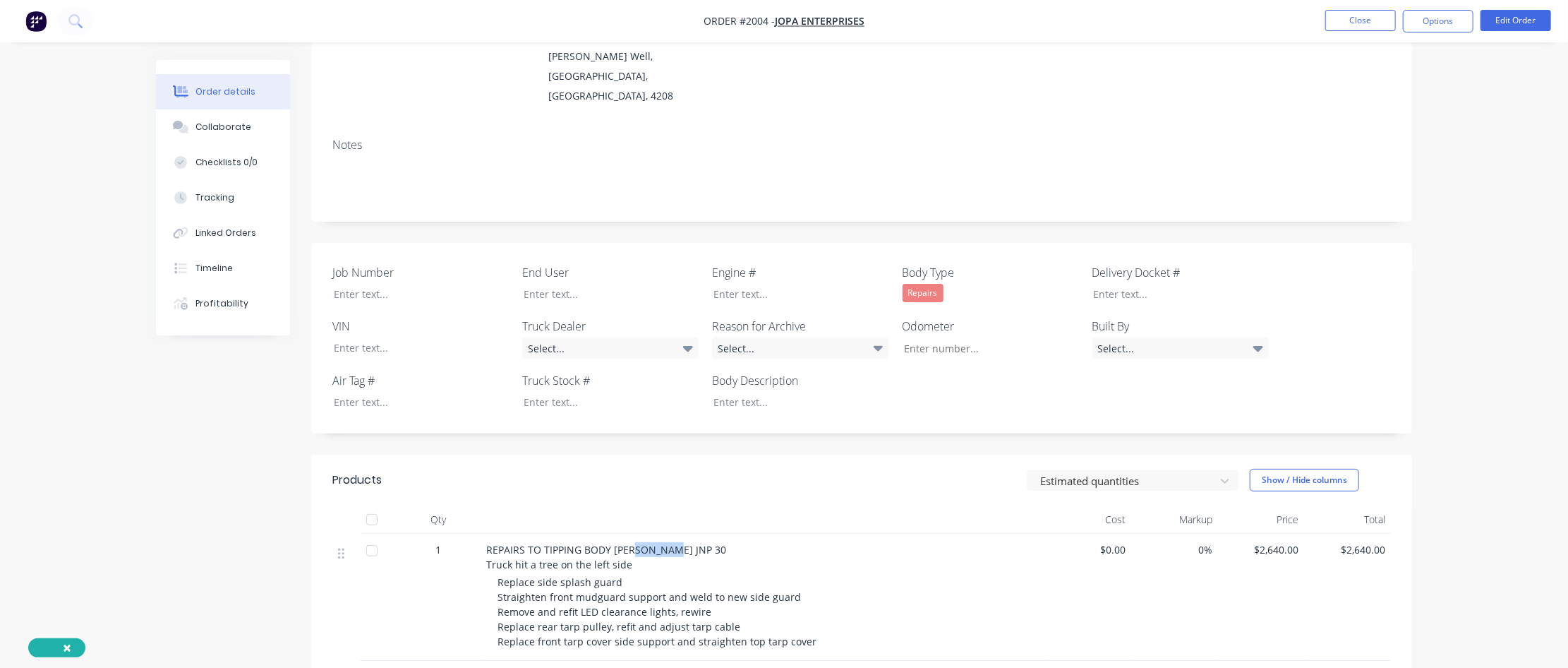
drag, startPoint x: 639, startPoint y: 518, endPoint x: 671, endPoint y: 515, distance: 32.1
click at [671, 406] on div "REPAIRS TO TIPPING BODY [PERSON_NAME] JNP 30 Truck hit a tree on the left side" at bounding box center [763, 556] width 553 height 29
copy span "JNP 30"
click at [574, 392] on div at bounding box center [600, 402] width 177 height 21
paste div
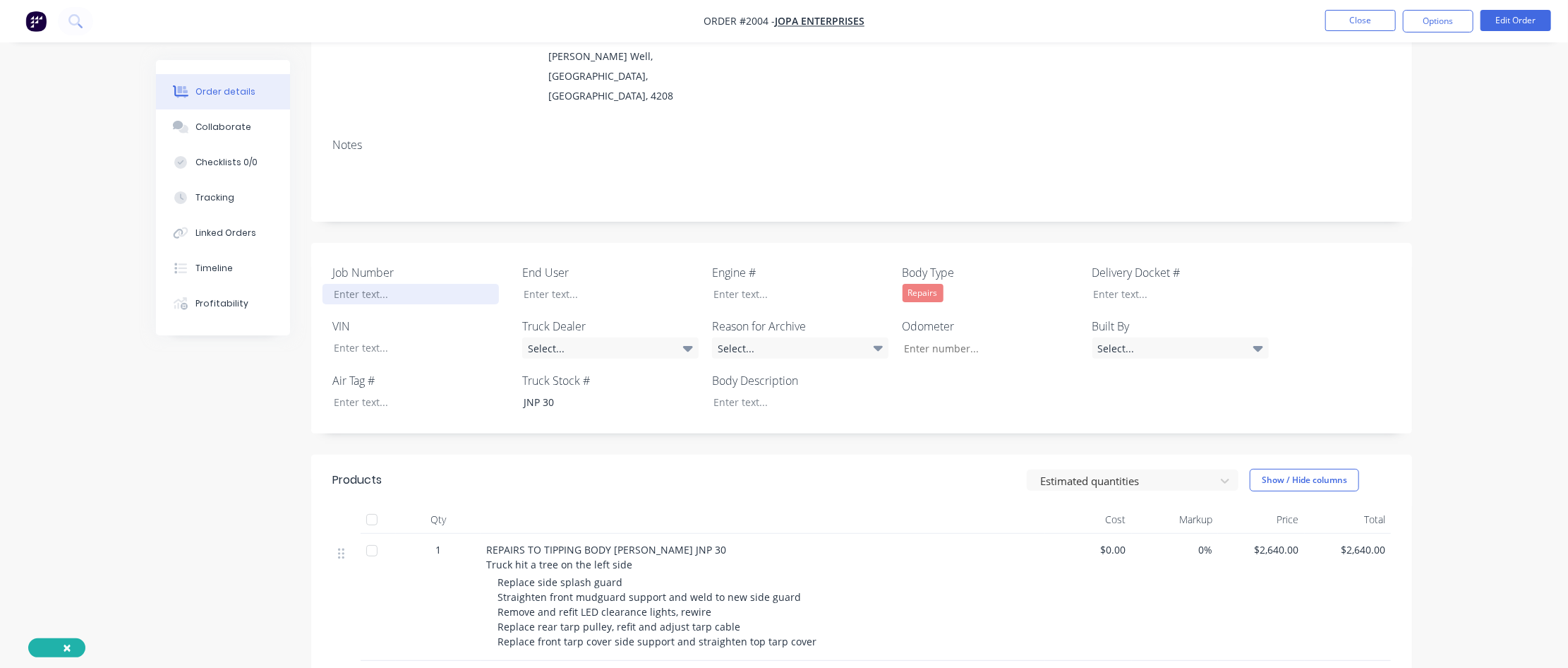
click at [376, 284] on div at bounding box center [411, 294] width 177 height 21
click at [575, 337] on div "Select..." at bounding box center [610, 348] width 177 height 21
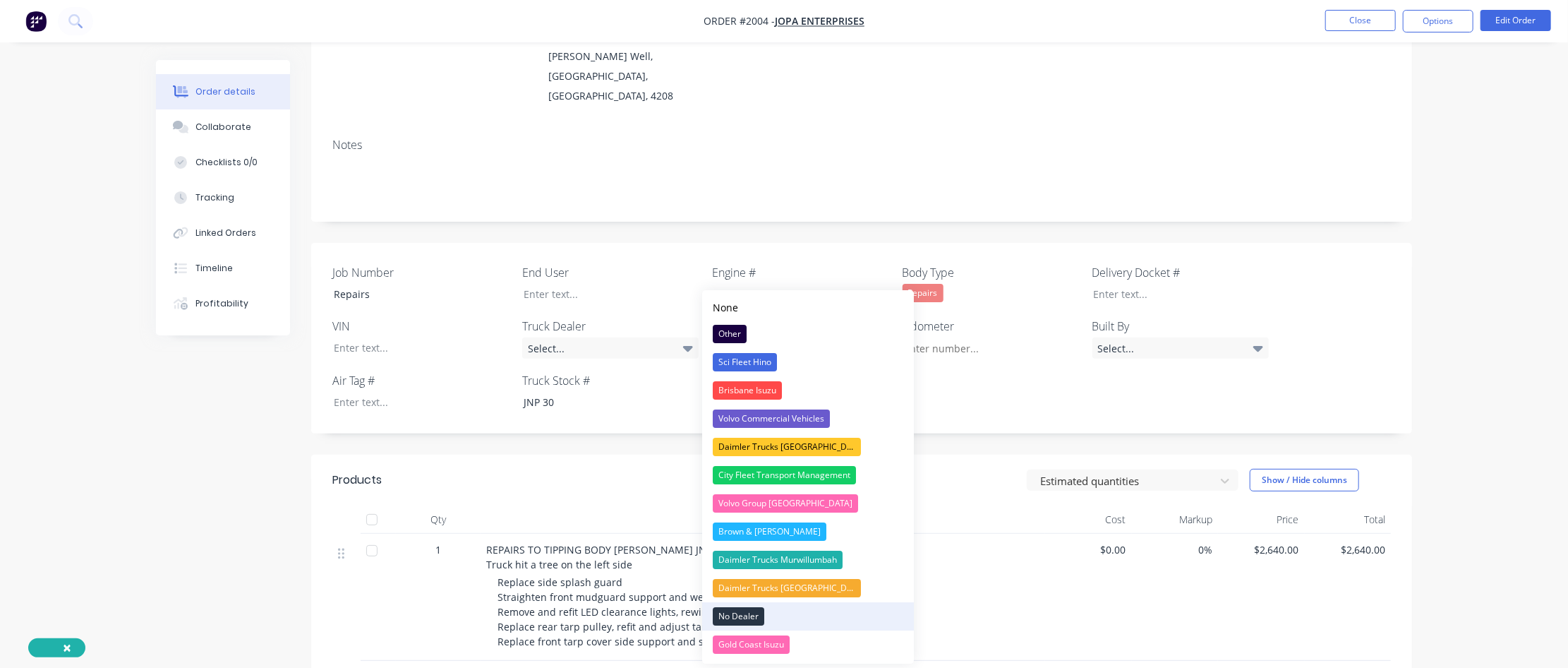
click at [735, 406] on div "No Dealer" at bounding box center [739, 616] width 52 height 19
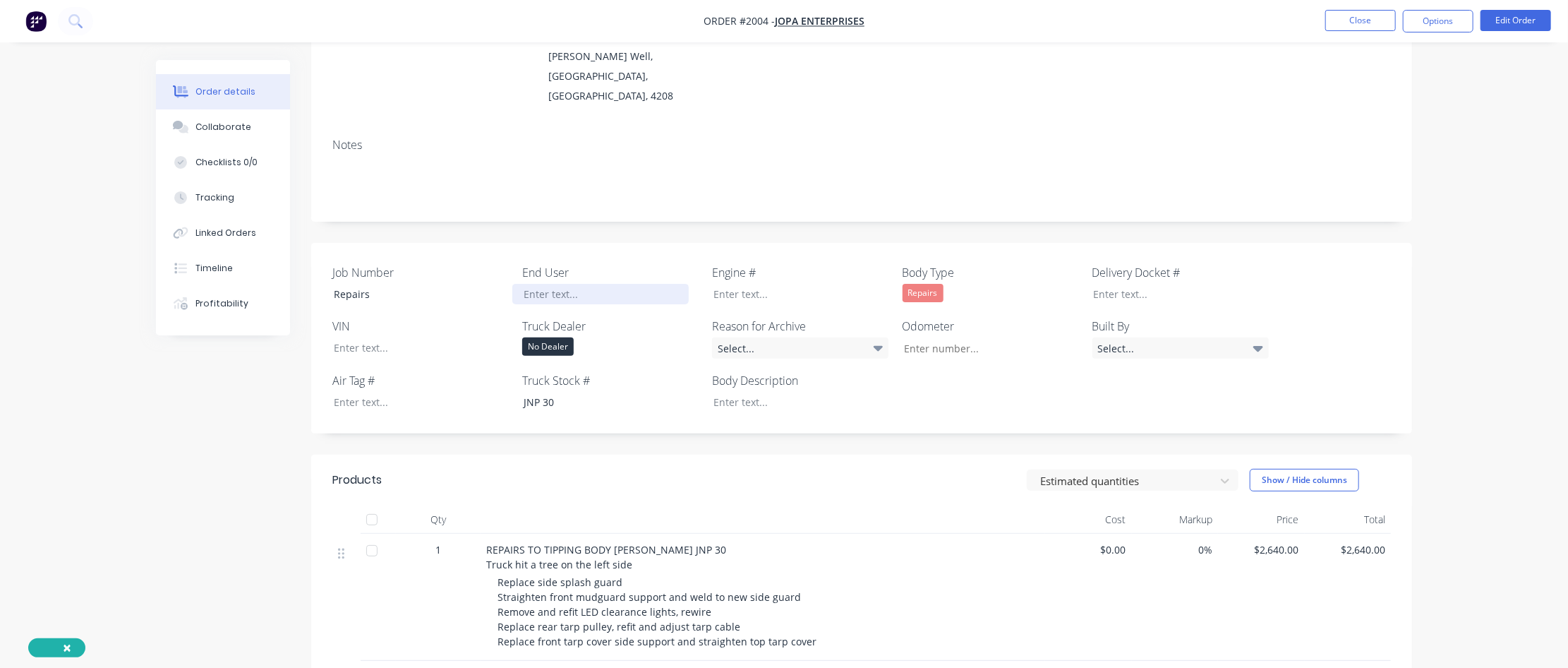
click at [540, 284] on div at bounding box center [600, 294] width 177 height 21
click at [943, 24] on button "Close" at bounding box center [1360, 21] width 71 height 21
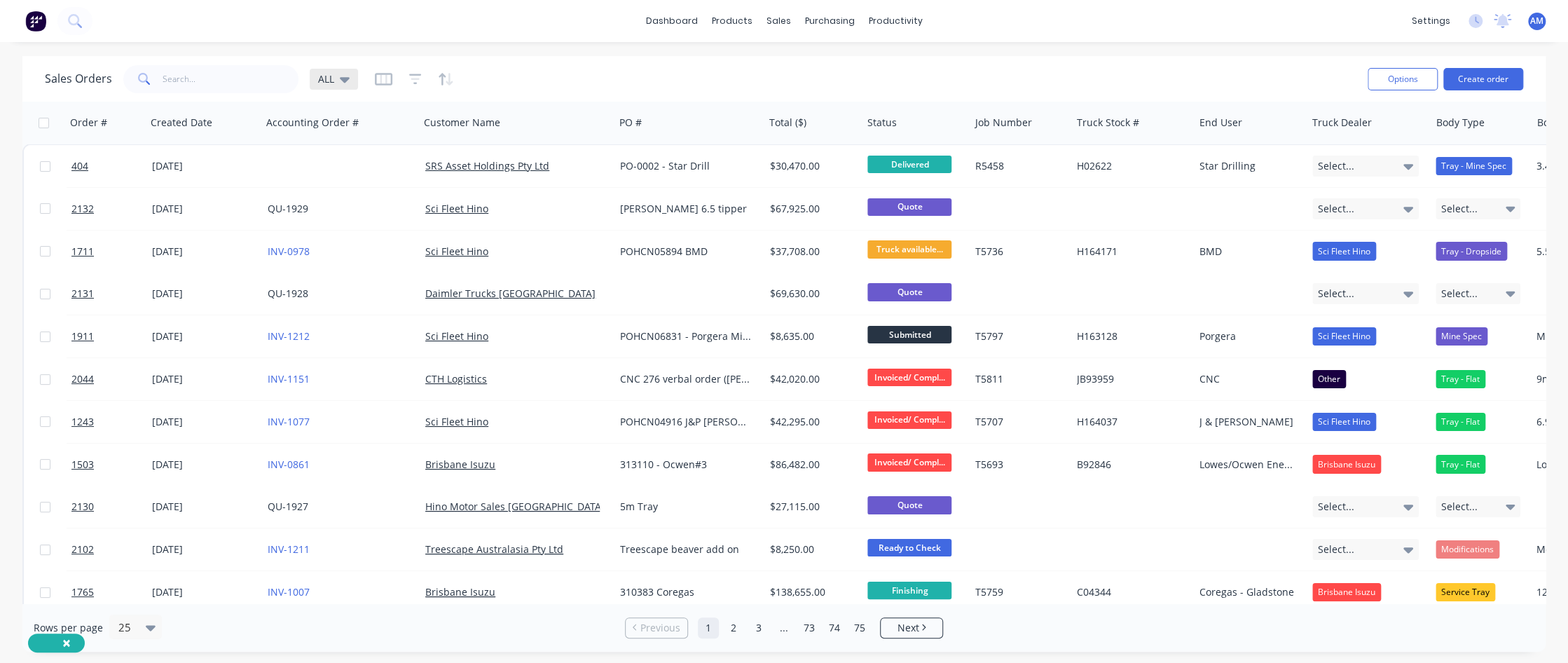
click at [342, 77] on icon at bounding box center [345, 80] width 10 height 6
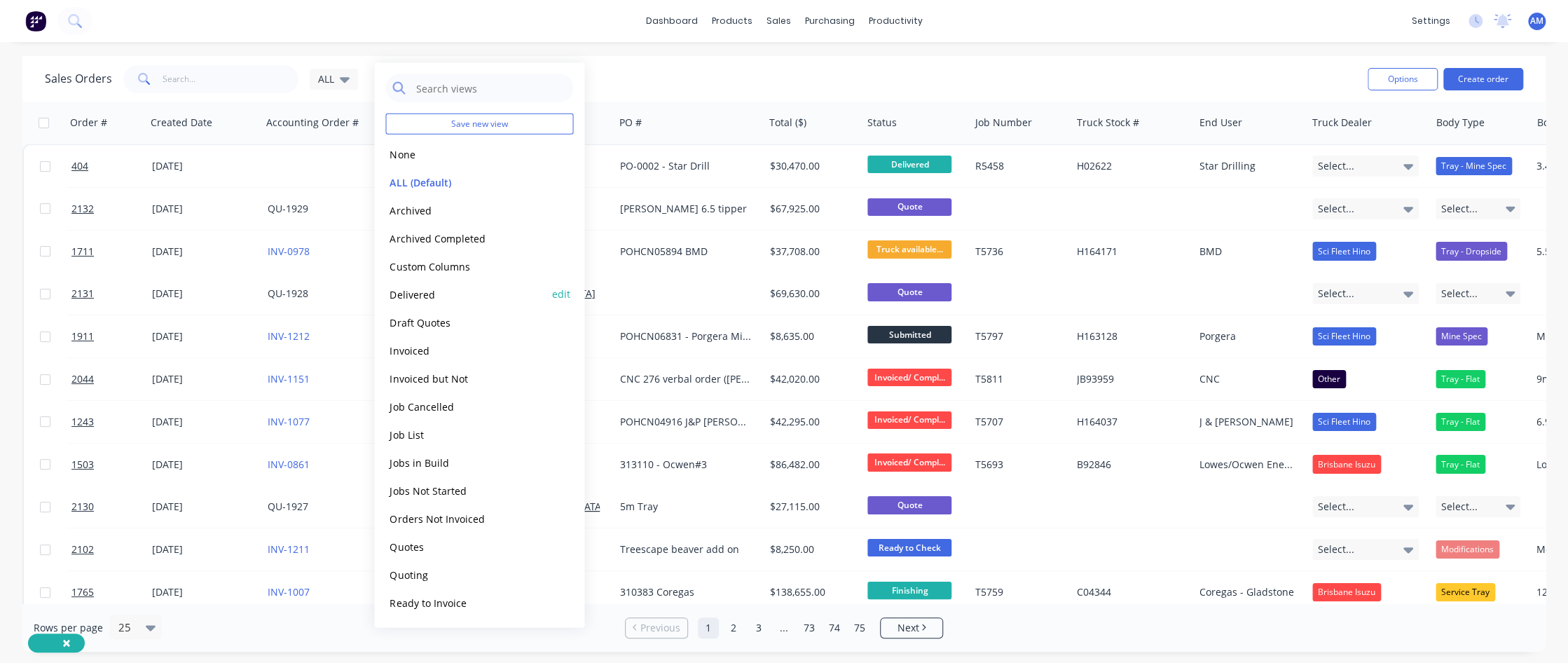
click at [553, 291] on button "edit" at bounding box center [561, 293] width 18 height 15
click at [632, 120] on label "Set as your default view" at bounding box center [688, 122] width 112 height 15
click at [618, 120] on input "Set as your default view" at bounding box center [618, 121] width 11 height 14
checkbox input "true"
click at [475, 39] on div "dashboard products sales purchasing productivity dashboard products Product Cat…" at bounding box center [784, 21] width 1568 height 42
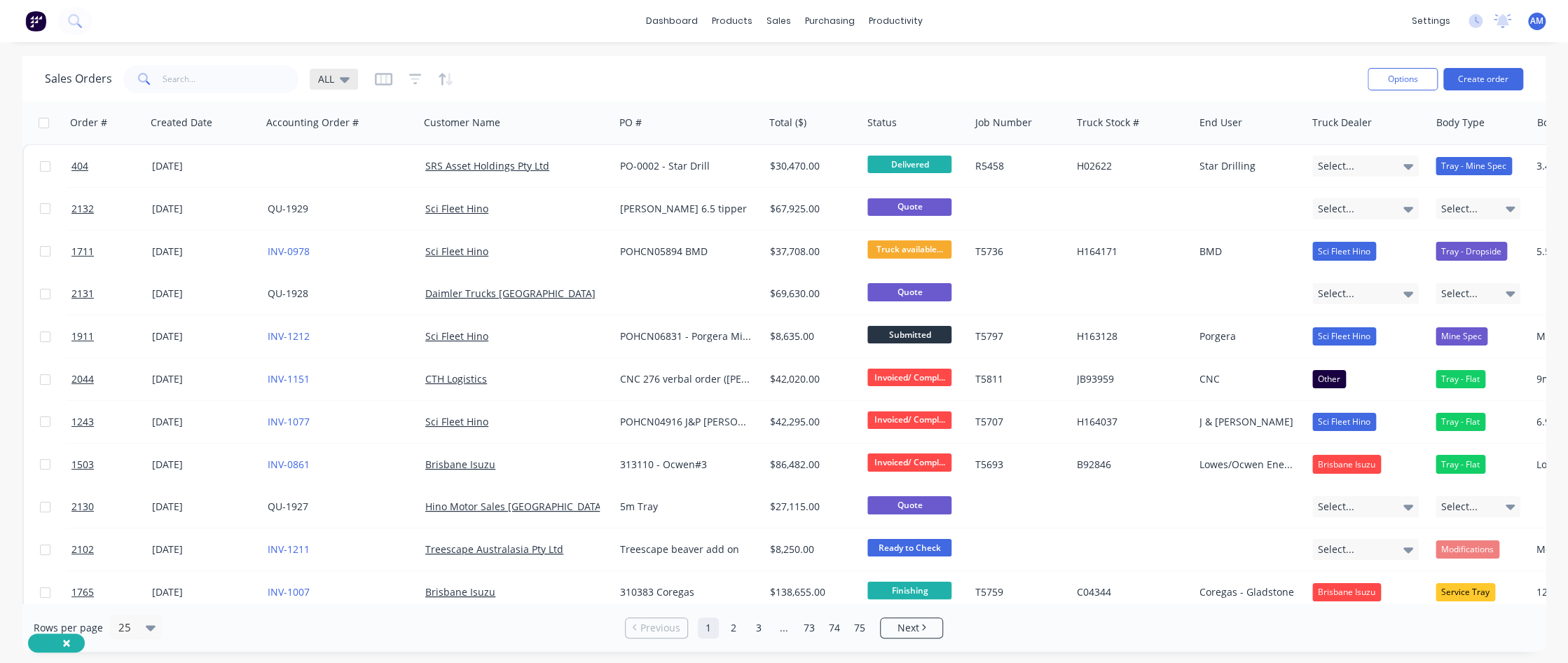
click at [343, 80] on icon at bounding box center [345, 80] width 10 height 6
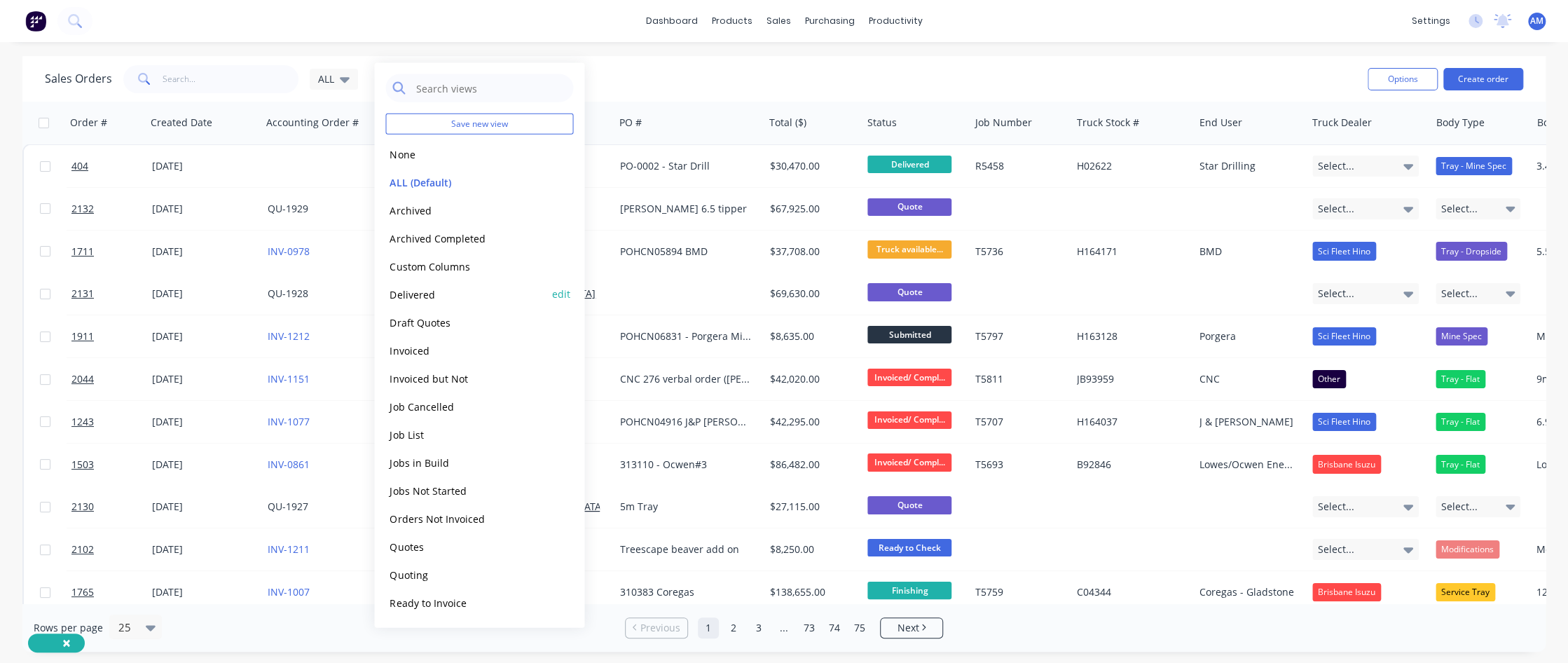
click at [428, 293] on button "Delivered" at bounding box center [465, 293] width 160 height 16
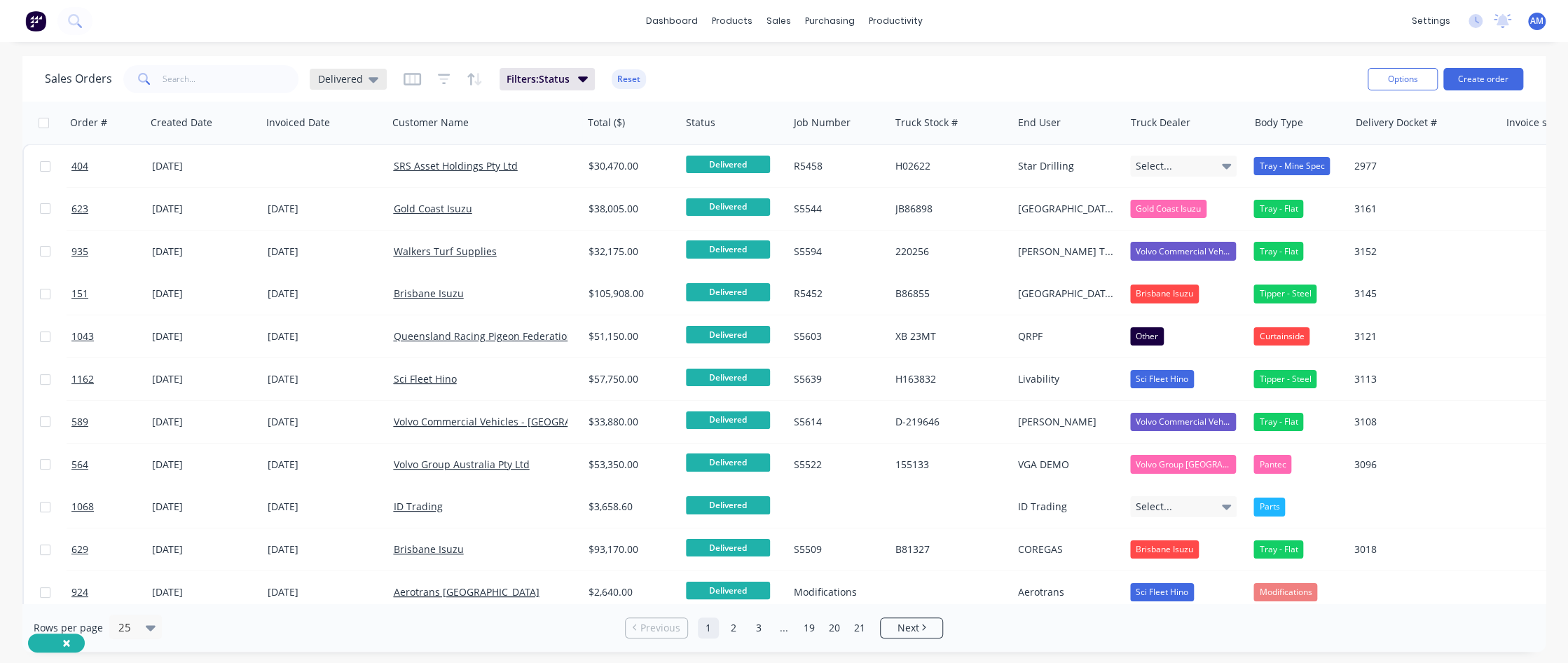
click at [372, 80] on icon at bounding box center [374, 80] width 10 height 6
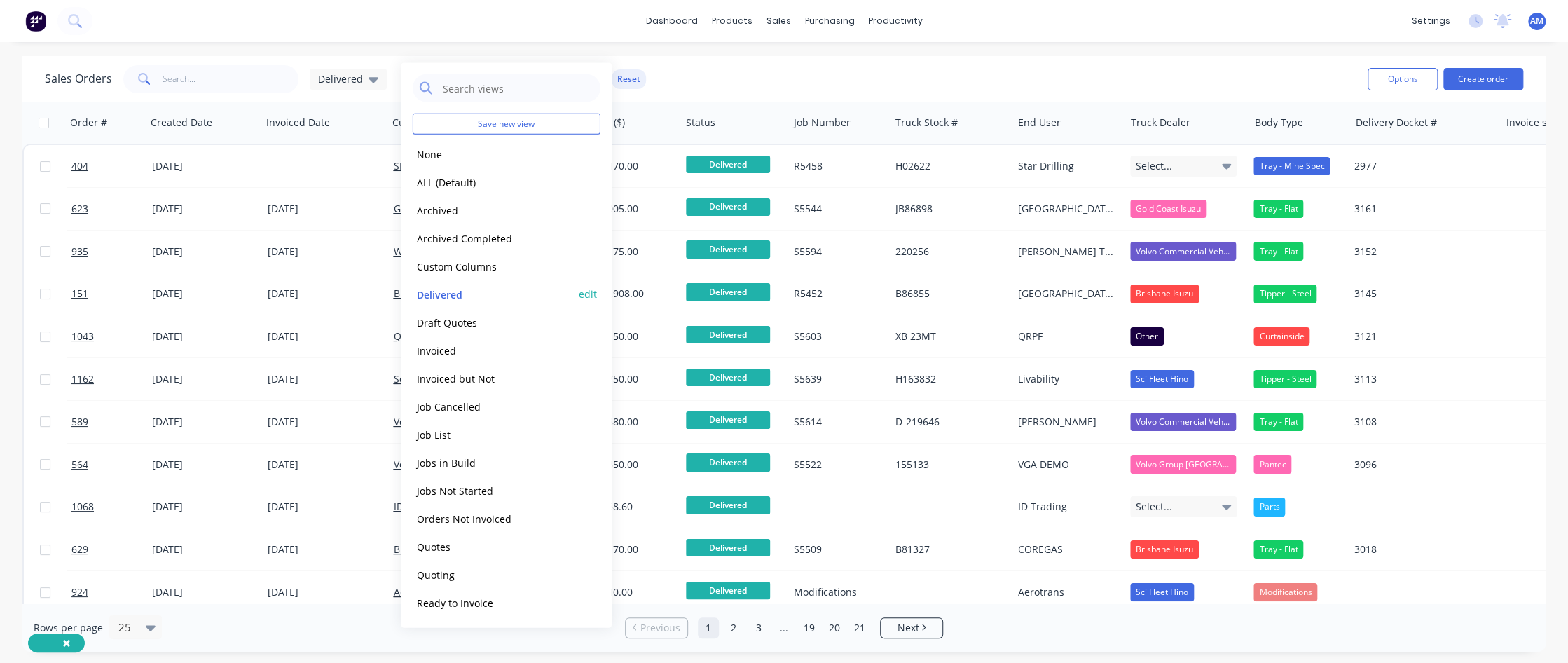
click at [583, 289] on button "edit" at bounding box center [588, 293] width 18 height 15
click at [659, 121] on label "Set as your default view" at bounding box center [715, 122] width 112 height 15
click at [649, 121] on input "Set as your default view" at bounding box center [645, 121] width 11 height 14
checkbox input "true"
click at [678, 151] on button "Update" at bounding box center [686, 151] width 94 height 23
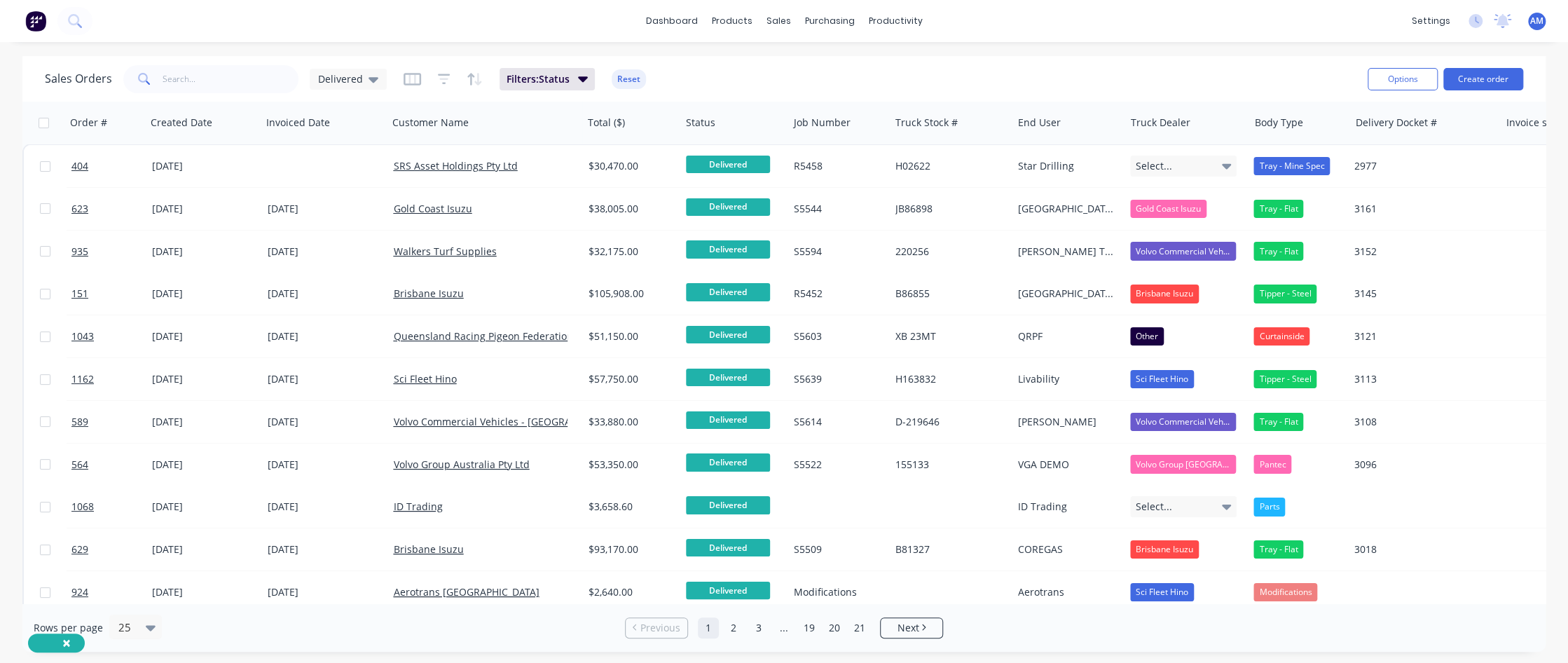
click at [775, 87] on div "Sales Orders Delivered Filters: Status Reset" at bounding box center [701, 79] width 1312 height 34
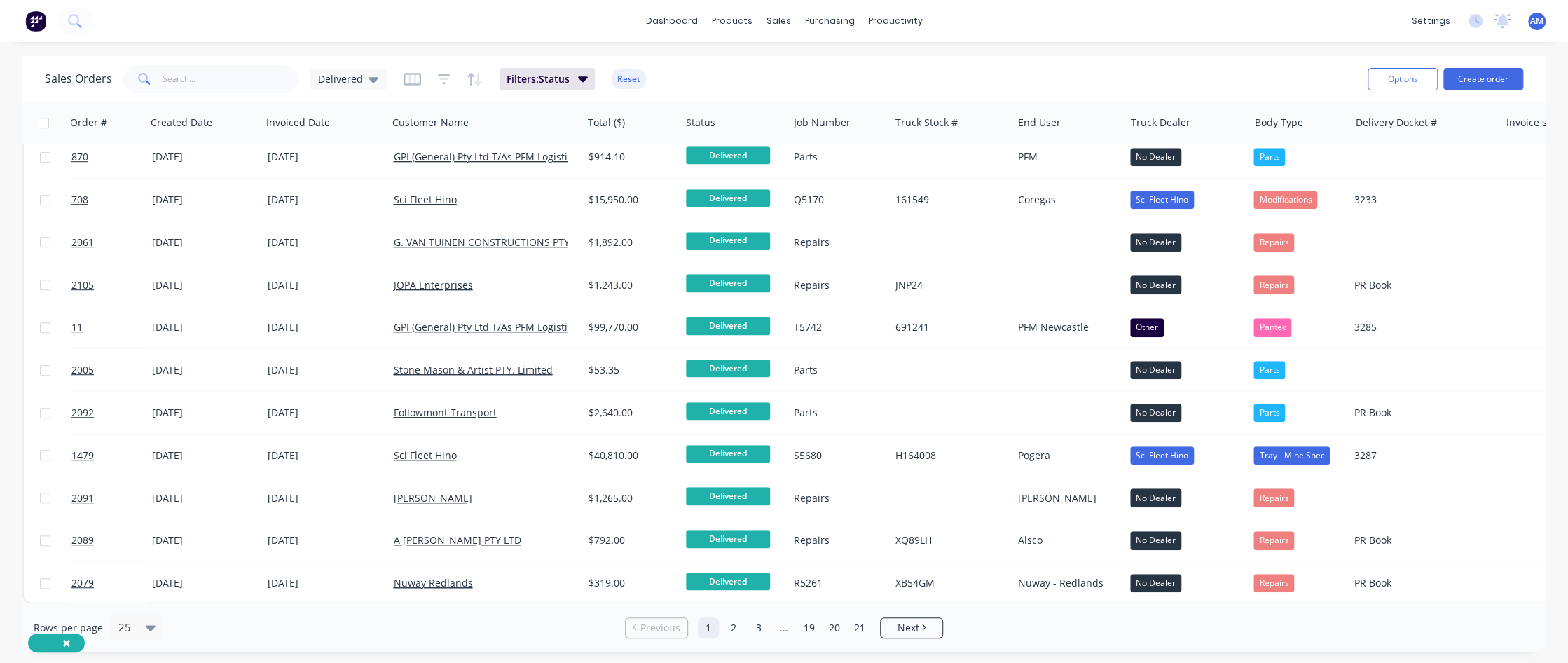
scroll to position [612, 0]
click at [736, 403] on link "2" at bounding box center [734, 628] width 21 height 21
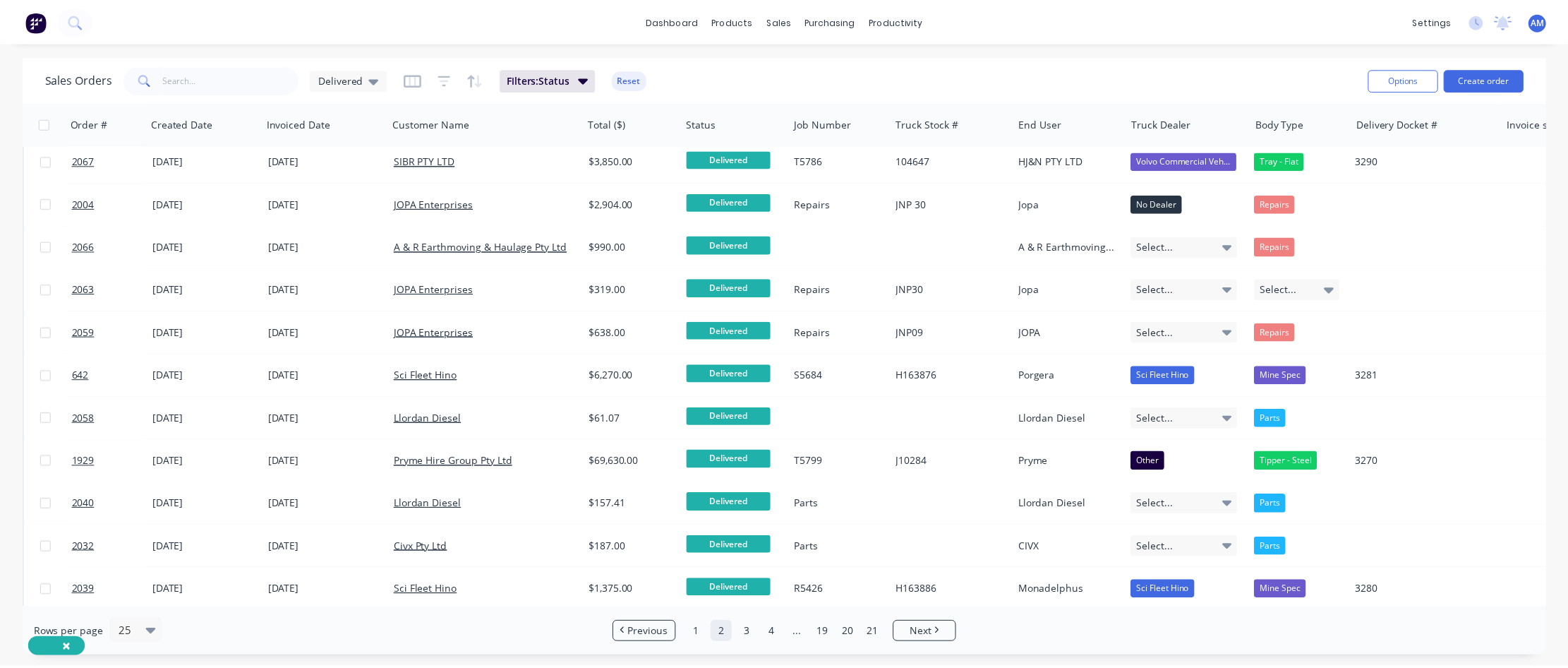
scroll to position [0, 0]
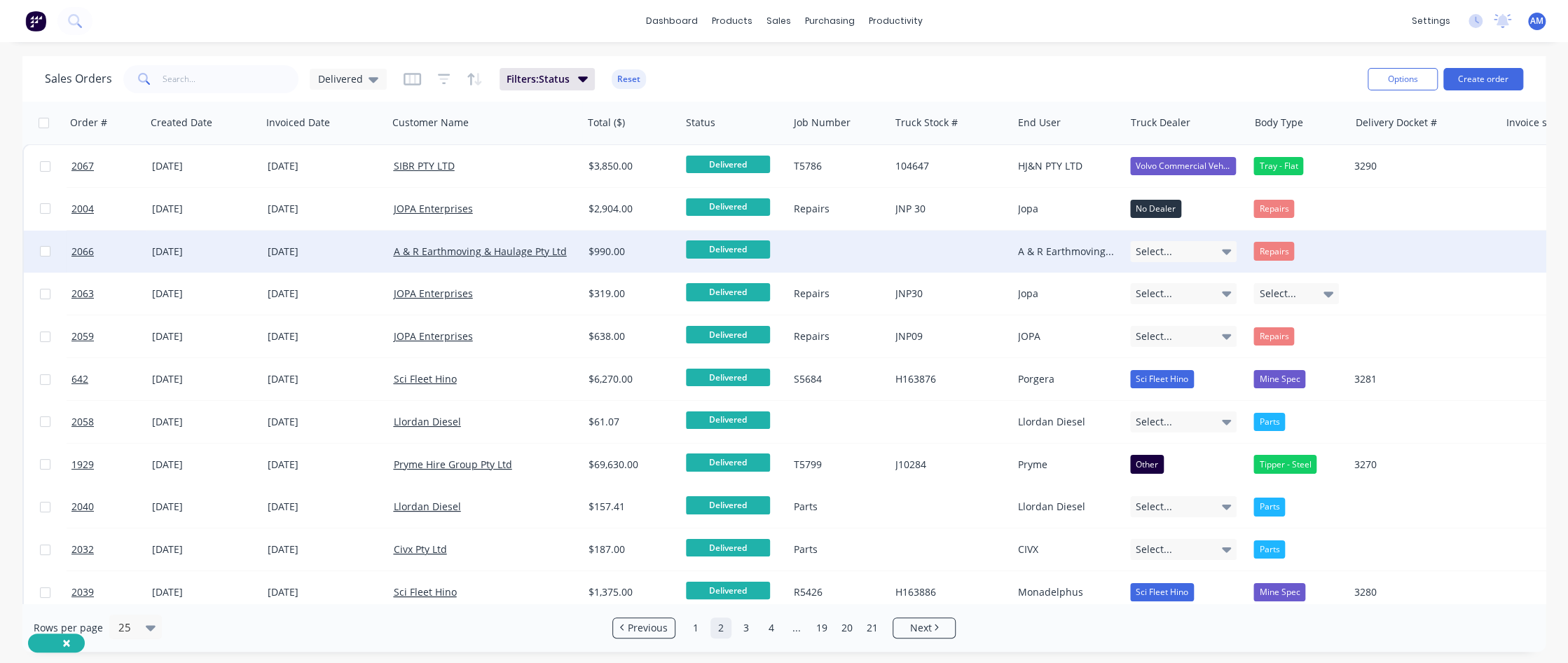
click at [313, 247] on div "[DATE]" at bounding box center [325, 252] width 114 height 14
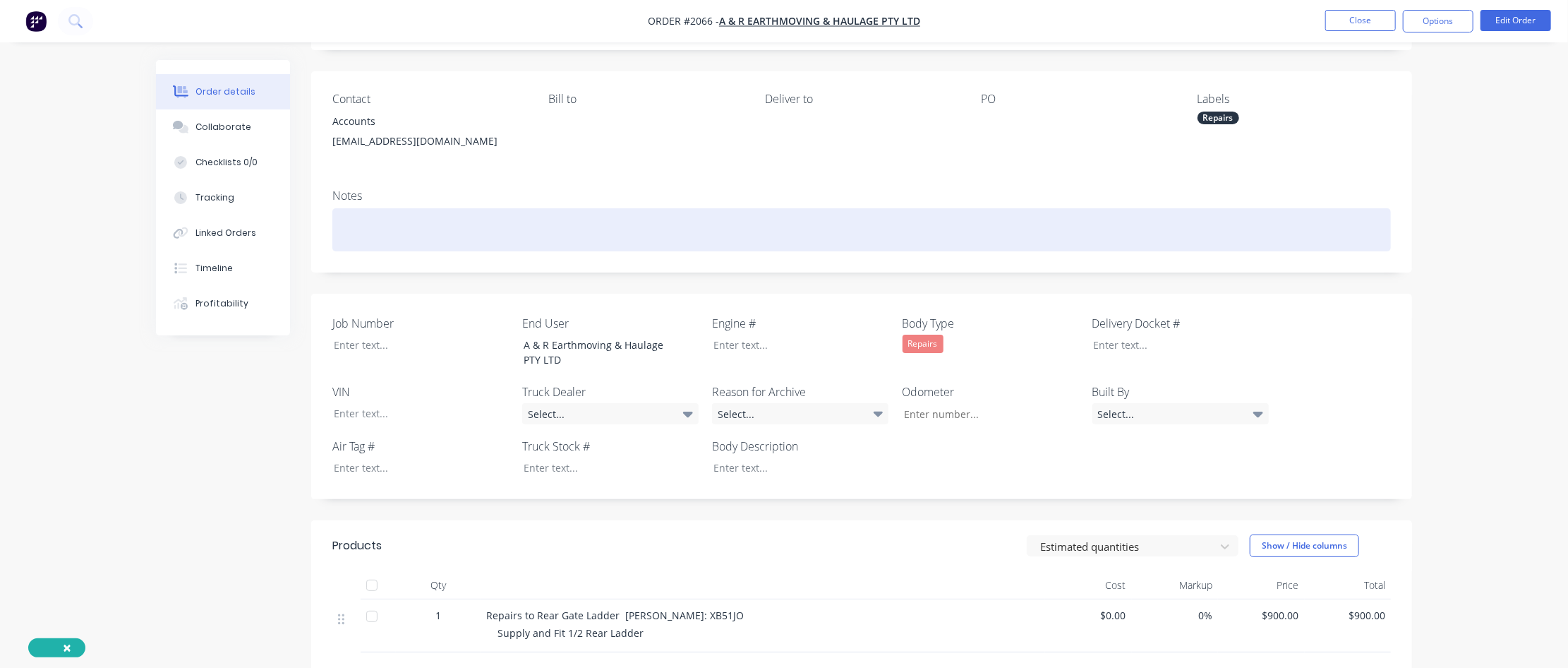
scroll to position [282, 0]
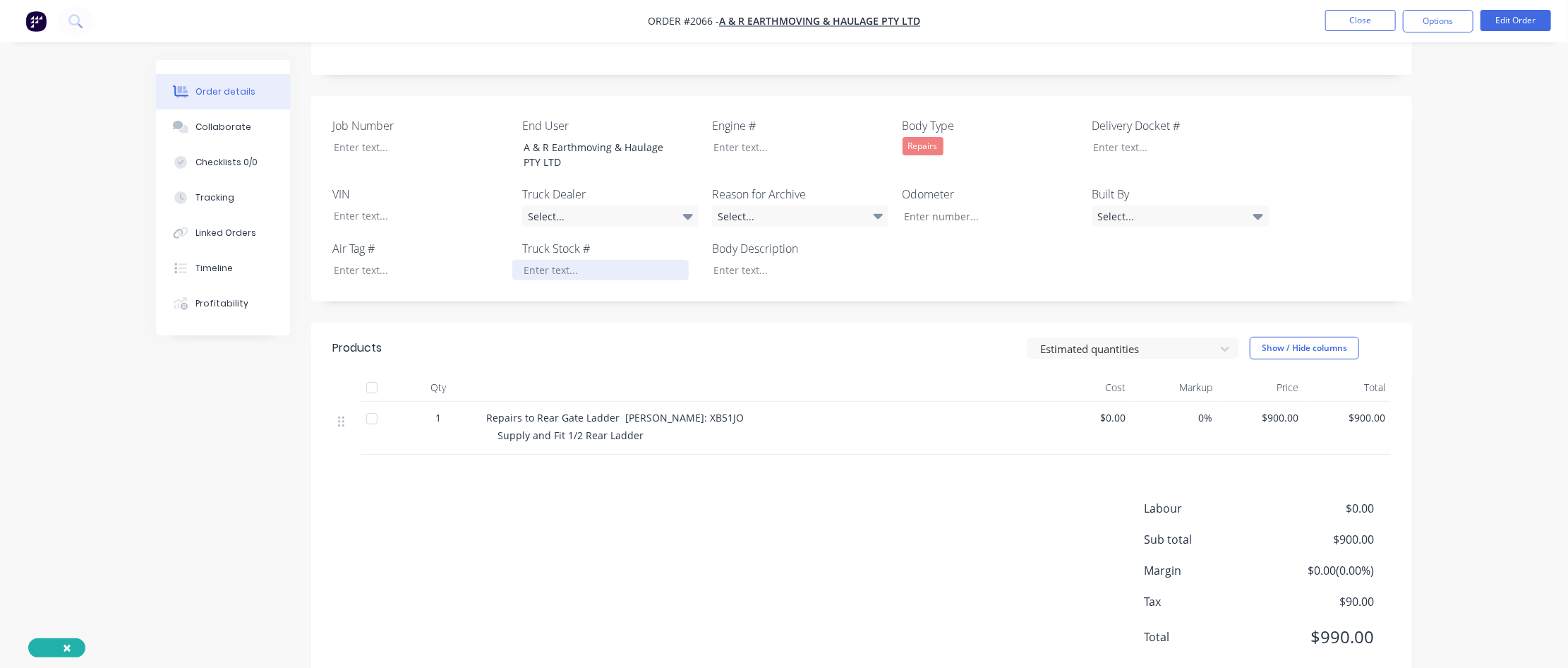
click at [545, 263] on div at bounding box center [600, 270] width 177 height 21
drag, startPoint x: 652, startPoint y: 418, endPoint x: 679, endPoint y: 418, distance: 27.0
click at [688, 406] on div "Repairs to Rear Gate Ladder [PERSON_NAME]: XB51JO" at bounding box center [763, 417] width 553 height 15
copy span "XB51JO"
click at [560, 271] on div at bounding box center [600, 270] width 177 height 21
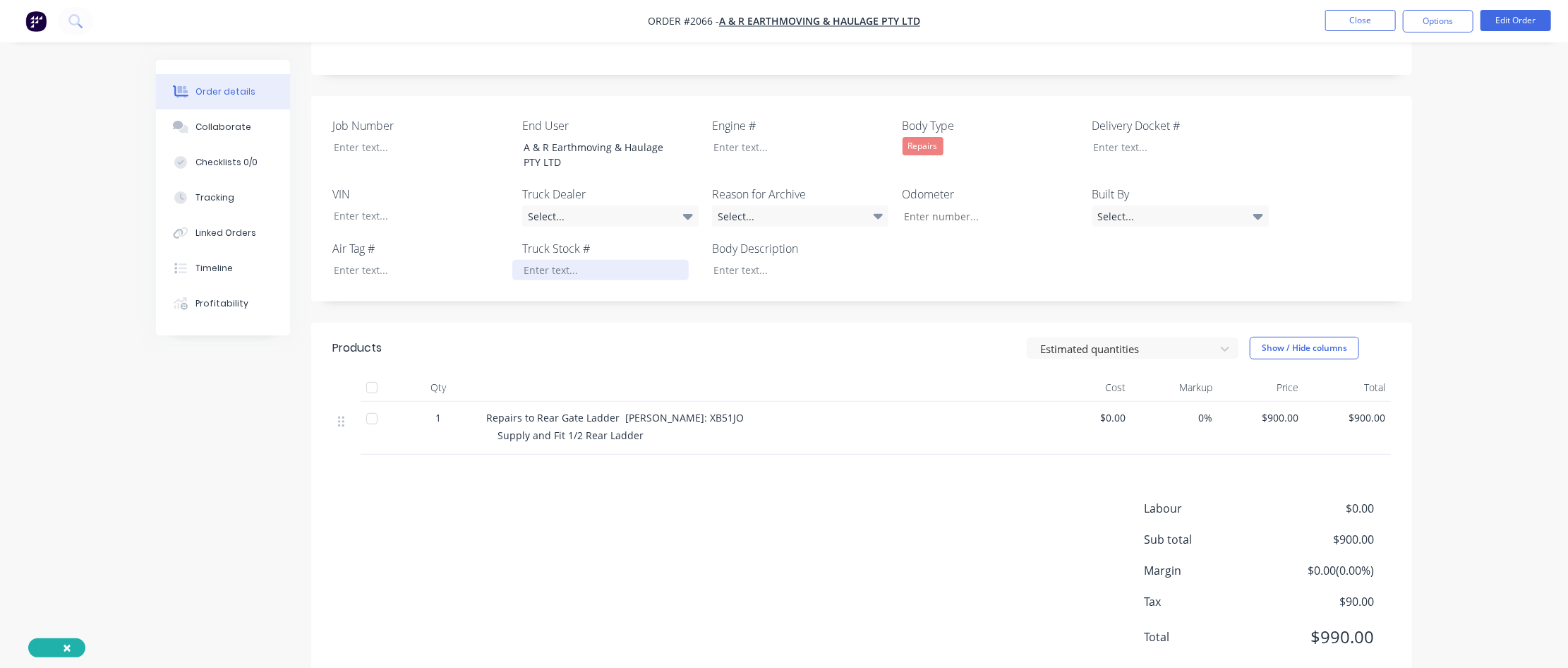
paste div
click at [368, 150] on div at bounding box center [411, 147] width 177 height 21
click at [220, 125] on div "Collaborate" at bounding box center [223, 127] width 56 height 13
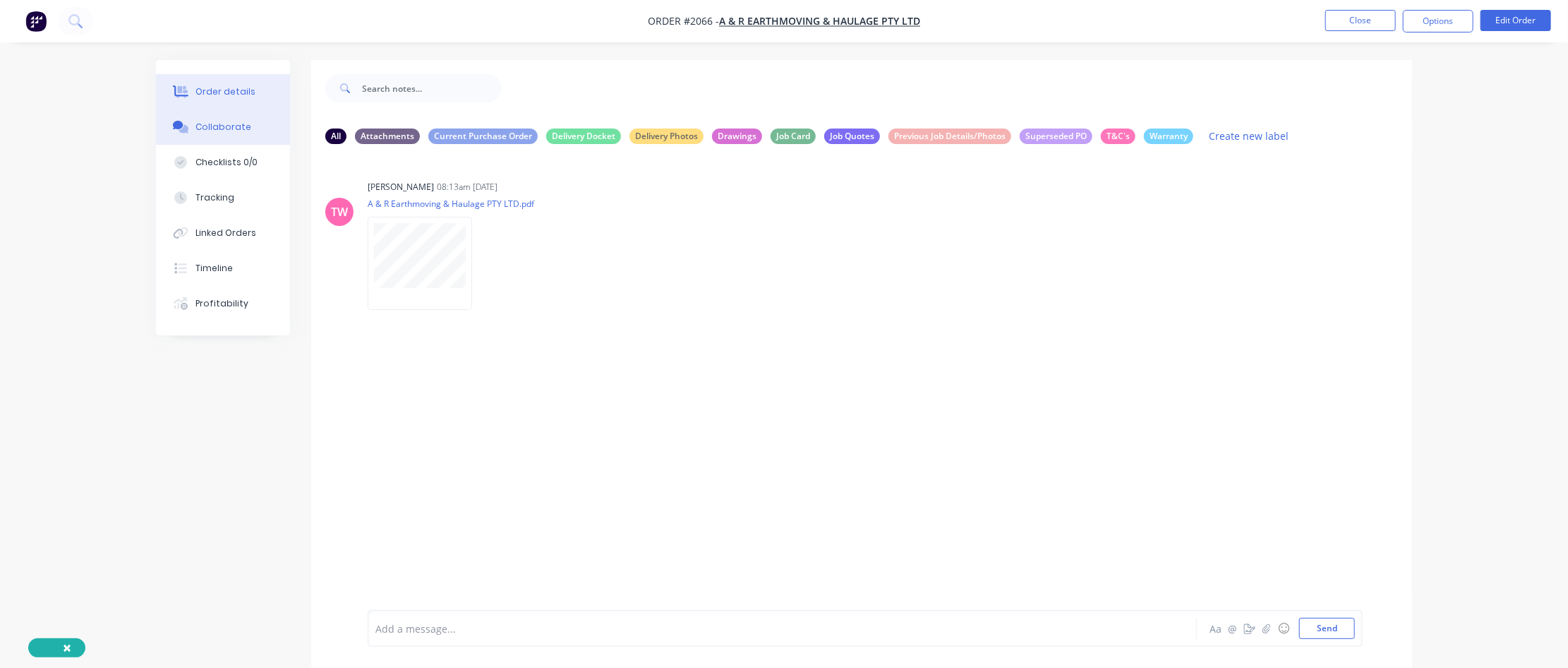
click at [236, 95] on div "Order details" at bounding box center [225, 92] width 60 height 13
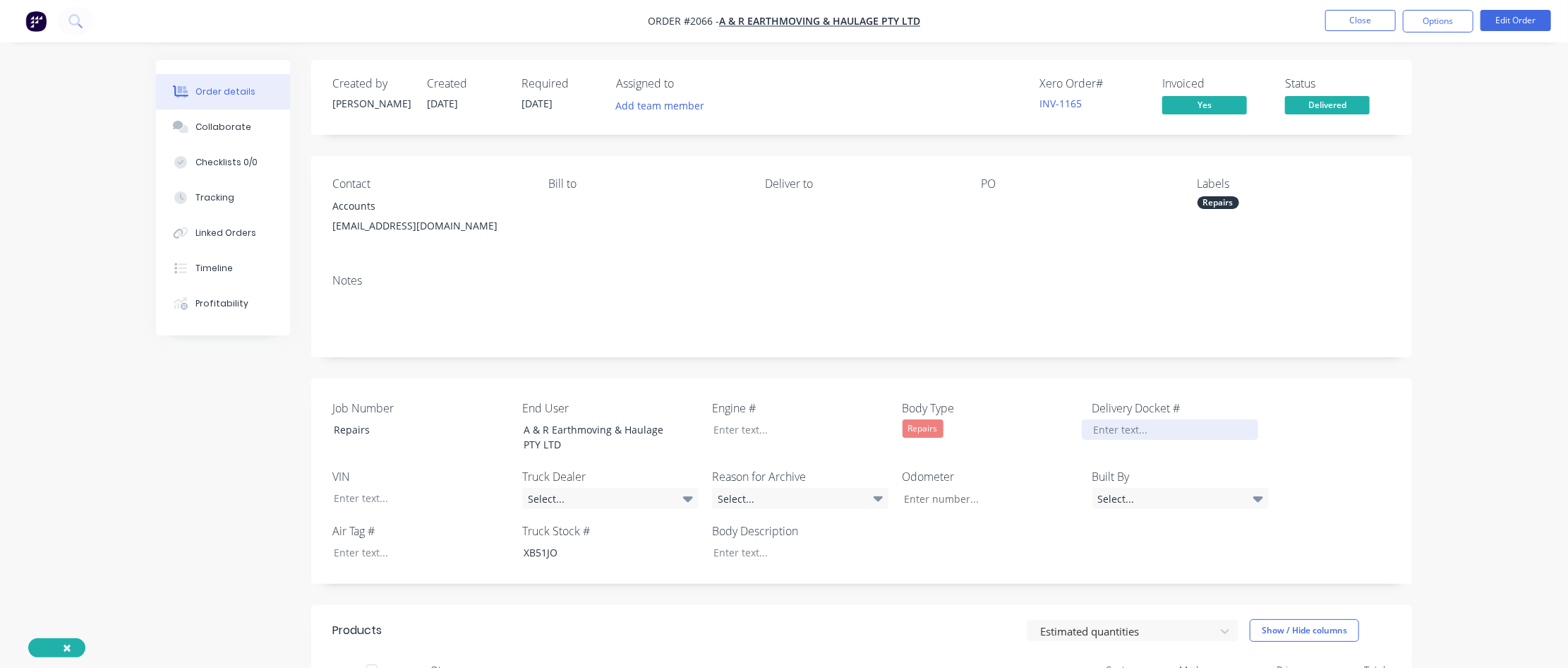
click at [943, 406] on div at bounding box center [1170, 430] width 177 height 21
click at [943, 25] on button "Close" at bounding box center [1360, 21] width 71 height 21
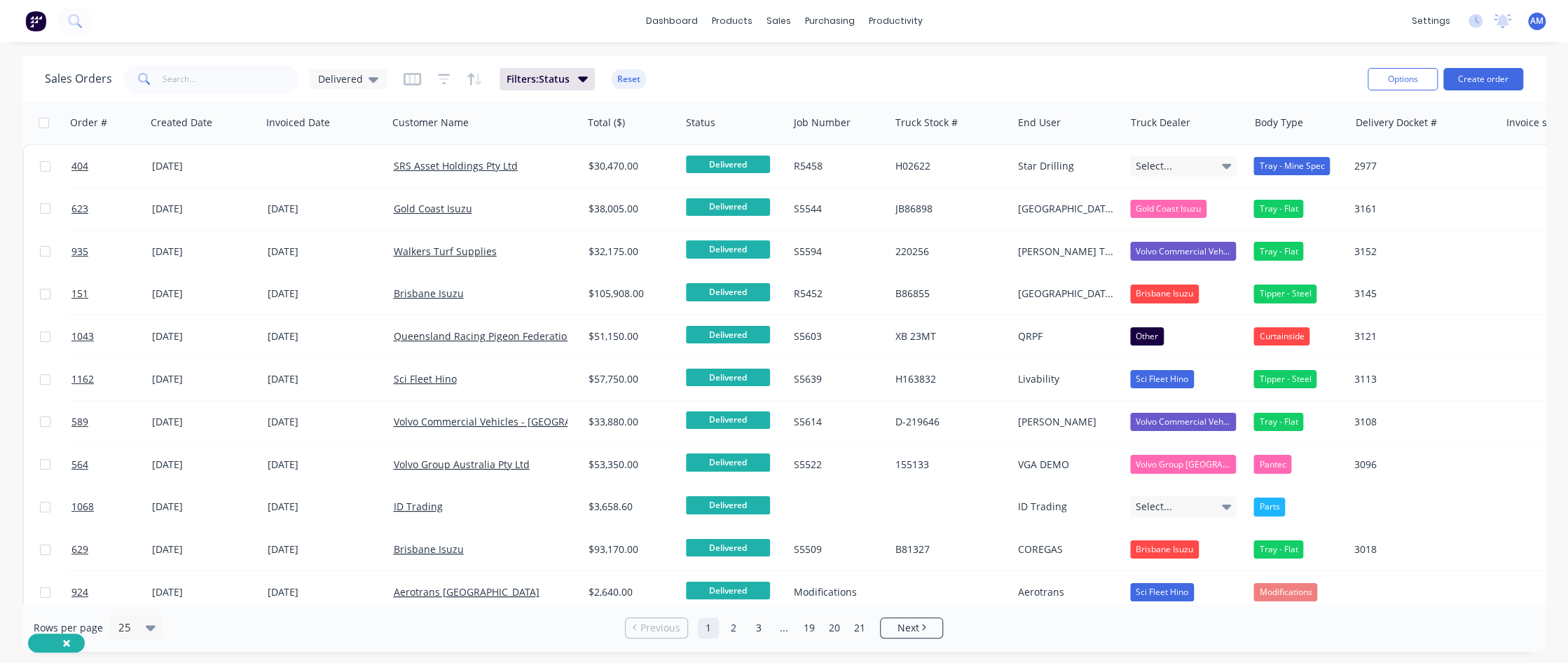
click at [734, 403] on link "2" at bounding box center [734, 628] width 21 height 21
